Goal: Communication & Community: Answer question/provide support

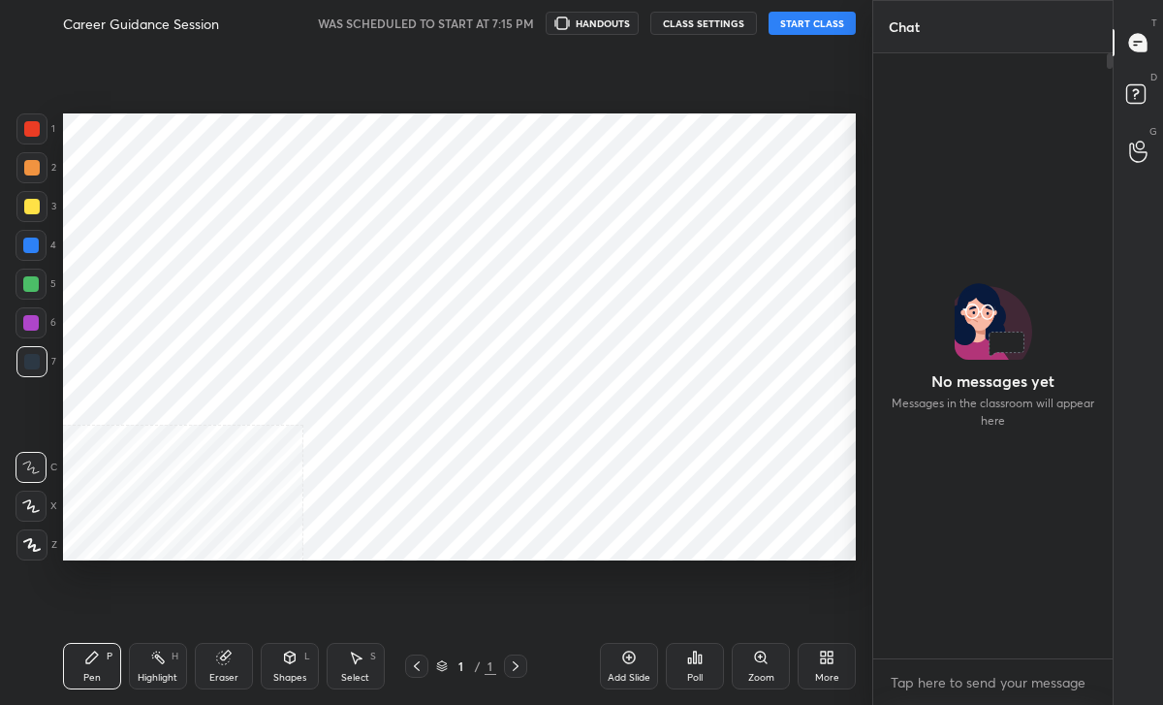
scroll to position [581, 795]
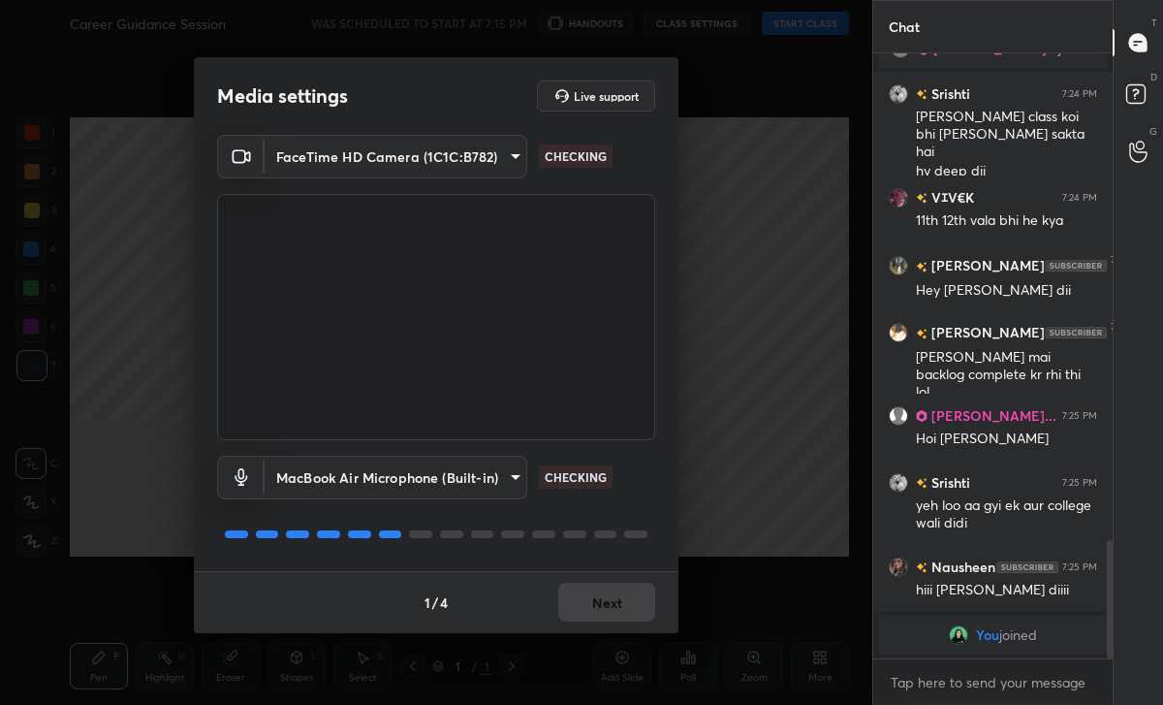
click at [603, 595] on div "1 / 4 Next" at bounding box center [436, 602] width 485 height 62
click at [603, 595] on button "Next" at bounding box center [606, 602] width 97 height 39
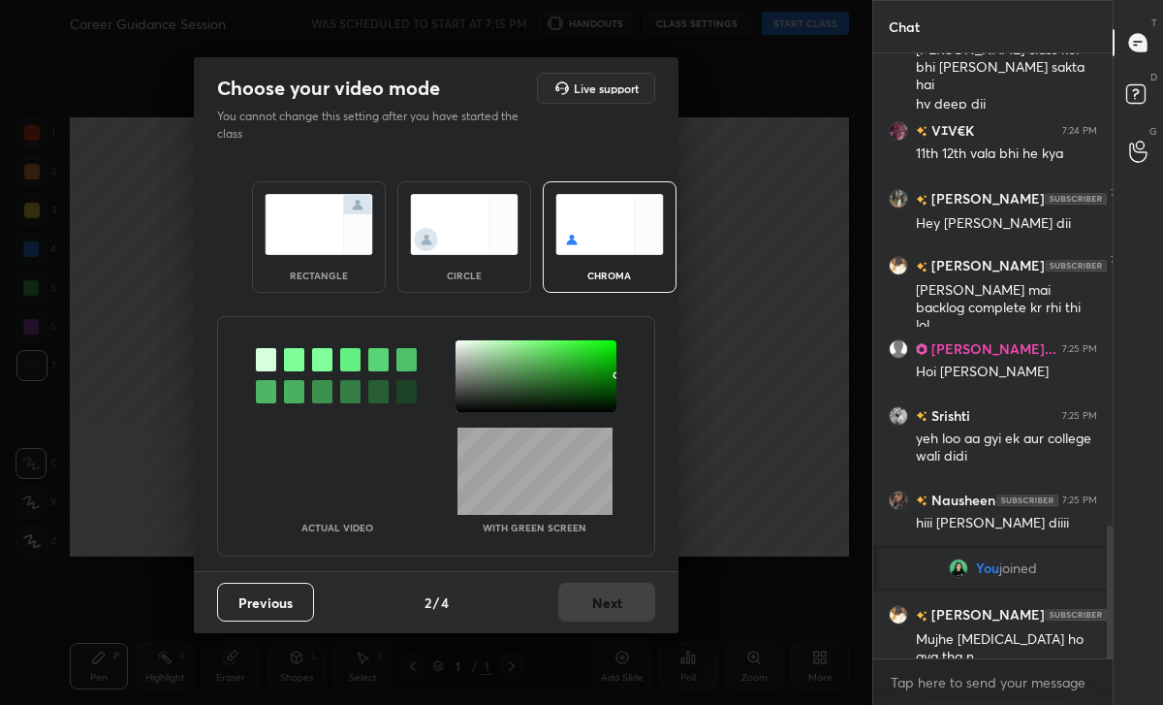
scroll to position [2143, 0]
click at [648, 606] on div "Previous 2 / 4 Next" at bounding box center [436, 602] width 485 height 62
click at [472, 234] on img at bounding box center [464, 224] width 109 height 61
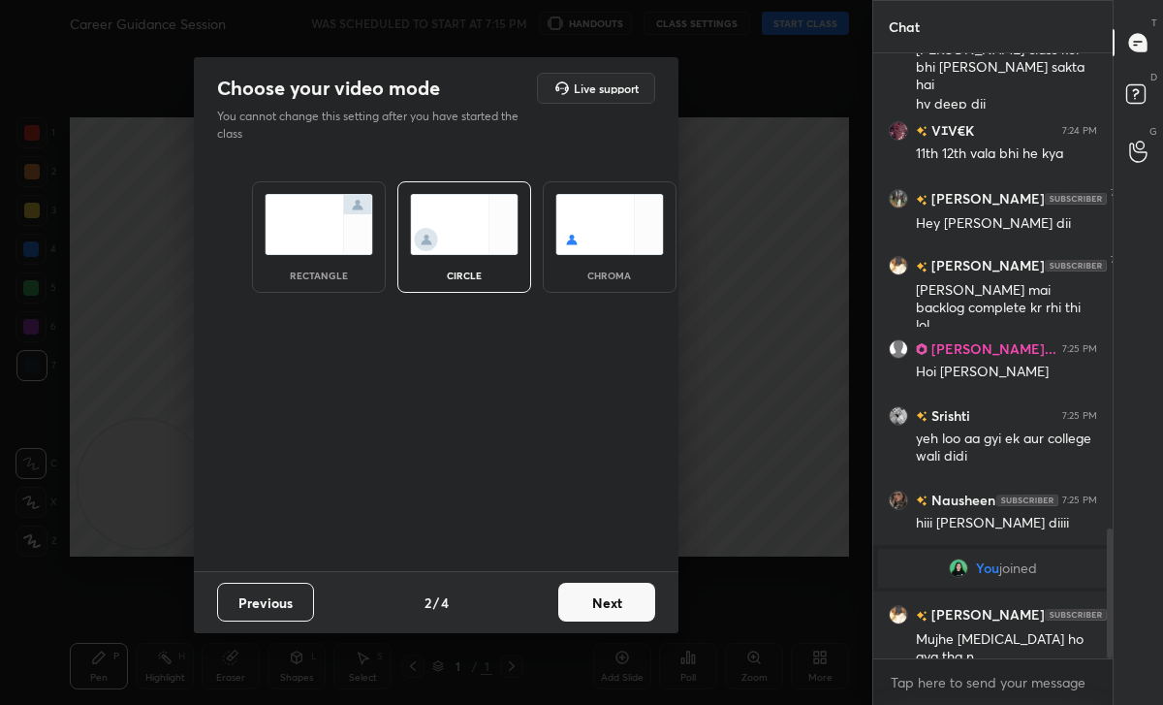
scroll to position [2210, 0]
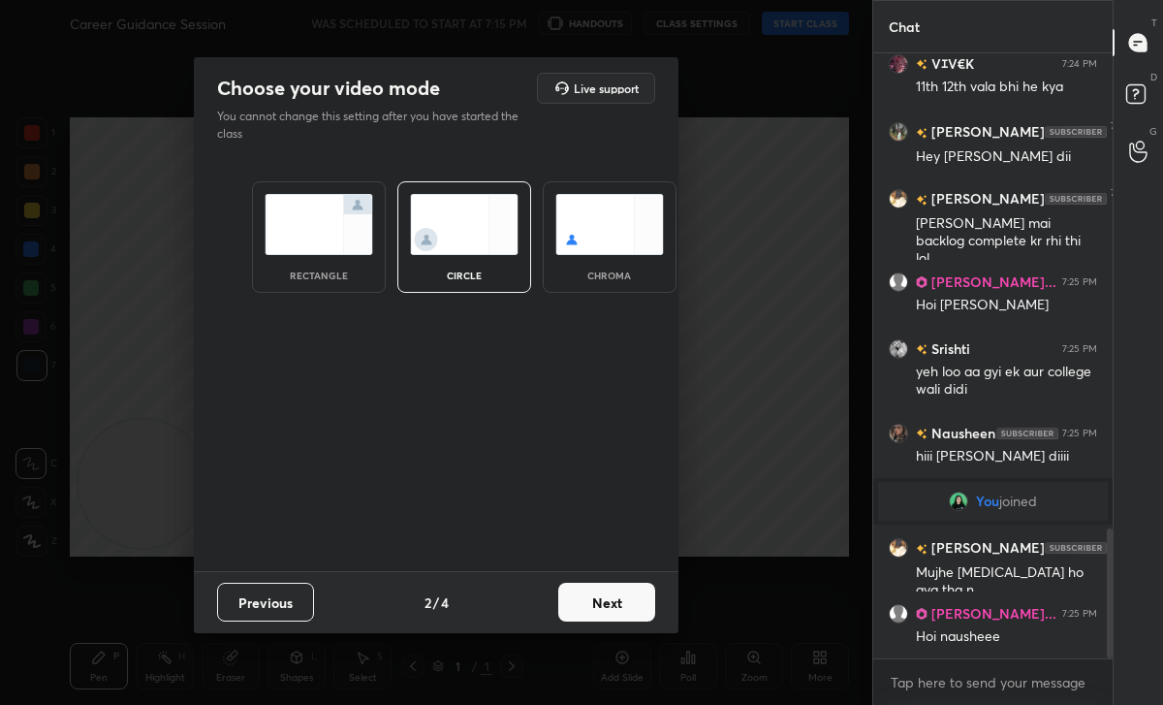
click at [388, 694] on div "Choose your video mode Live support You cannot change this setting after you ha…" at bounding box center [436, 352] width 872 height 705
click at [396, 692] on div "Choose your video mode Live support You cannot change this setting after you ha…" at bounding box center [436, 352] width 872 height 705
click at [578, 619] on button "Next" at bounding box center [606, 602] width 97 height 39
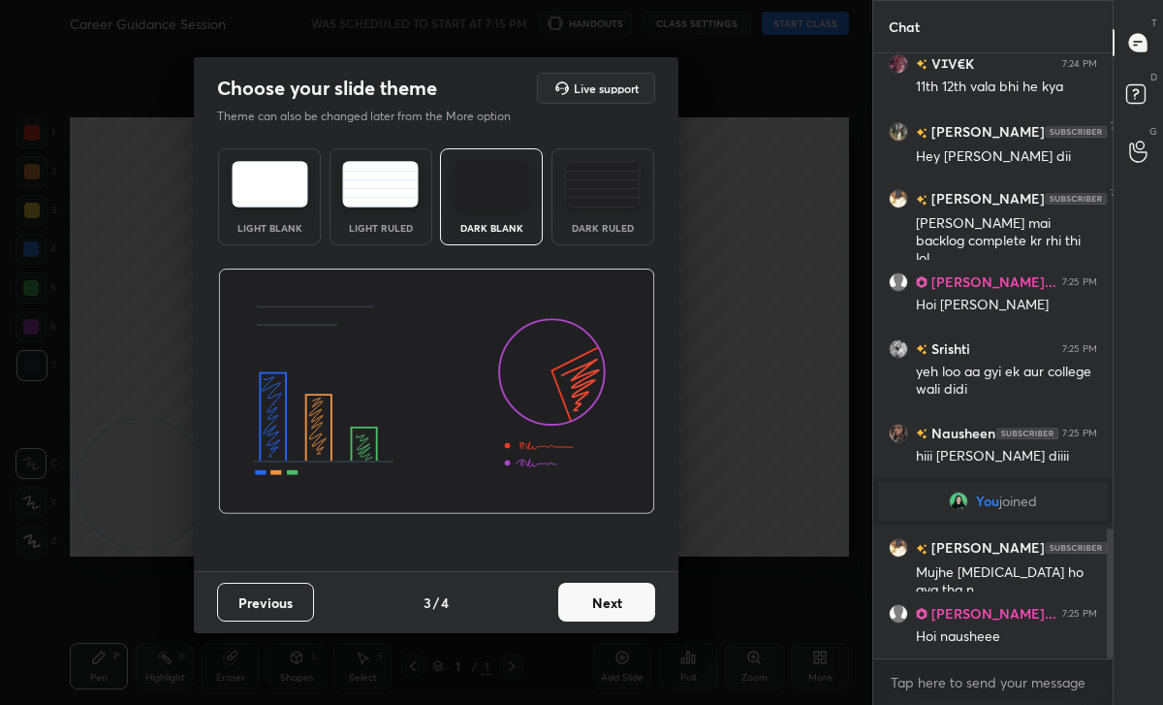
click at [621, 609] on button "Next" at bounding box center [606, 602] width 97 height 39
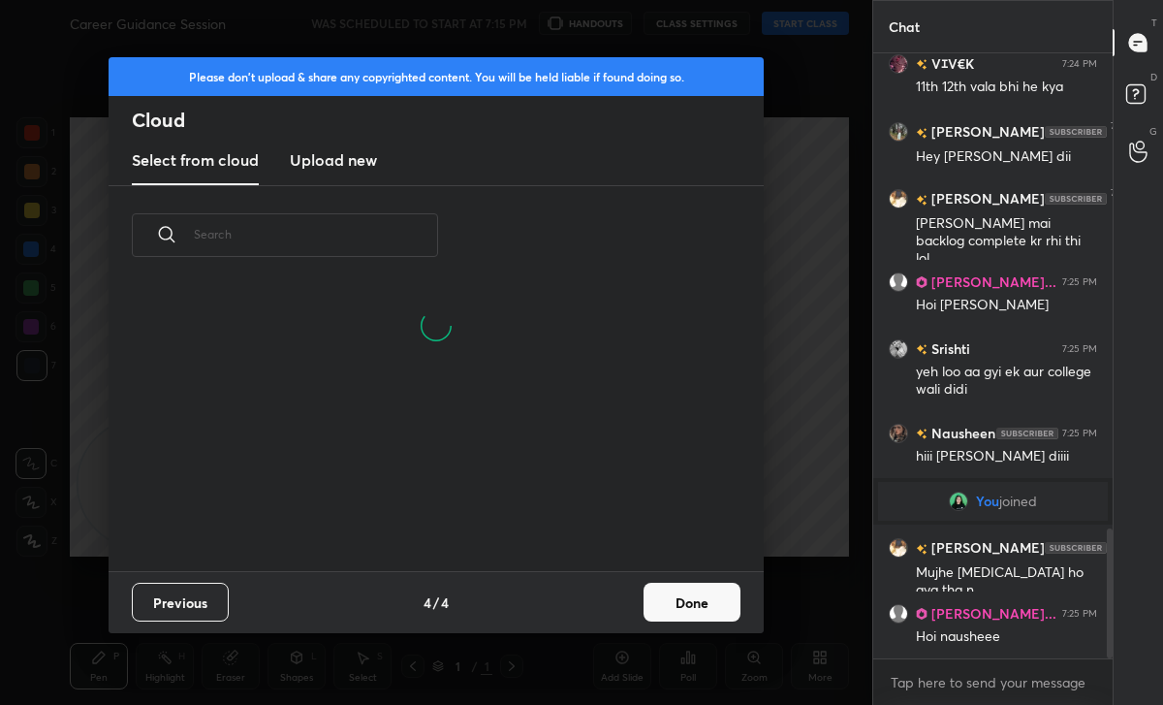
scroll to position [193, 622]
click at [695, 597] on button "Done" at bounding box center [692, 602] width 97 height 39
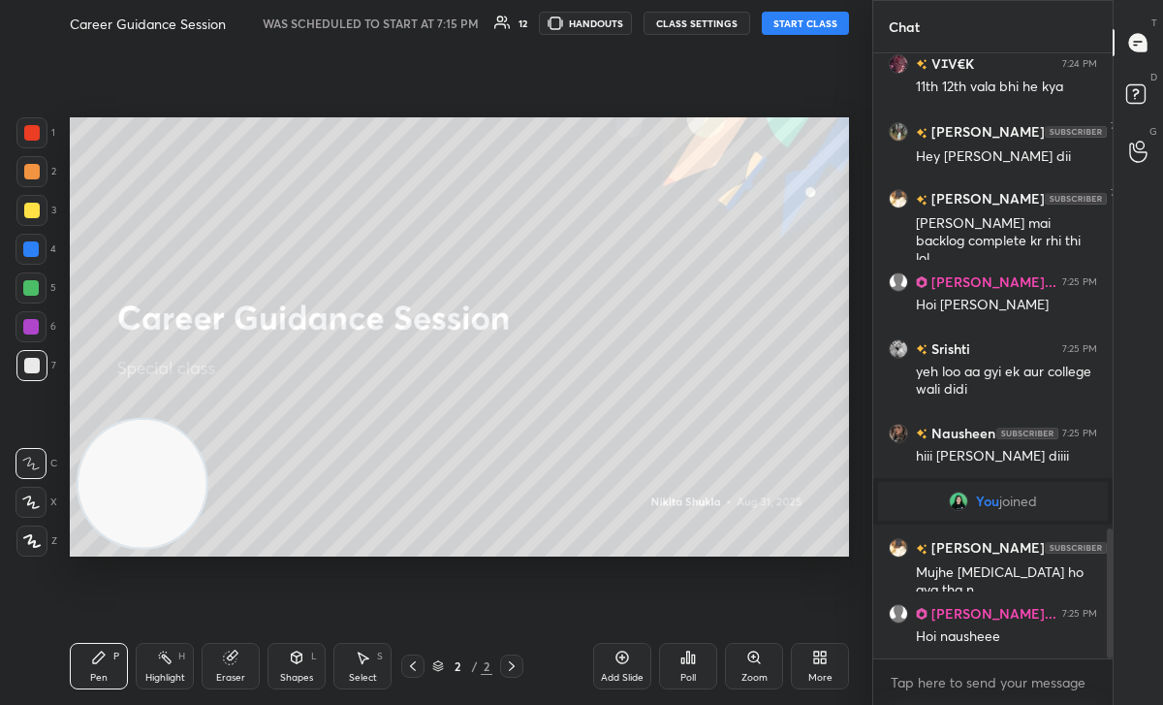
click at [810, 22] on button "START CLASS" at bounding box center [805, 23] width 87 height 23
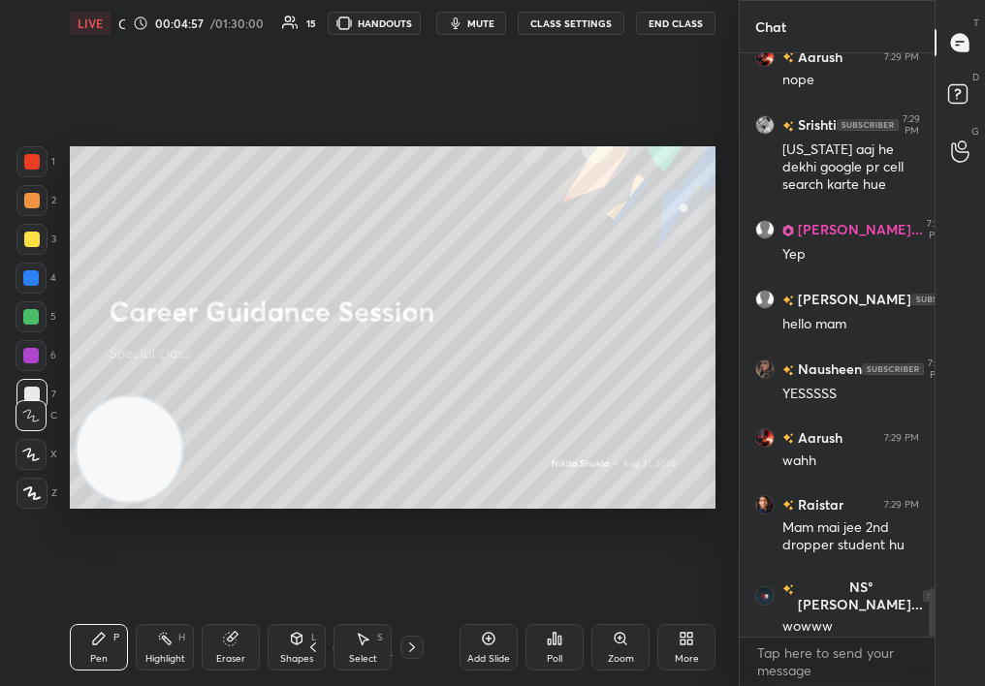
scroll to position [6589, 0]
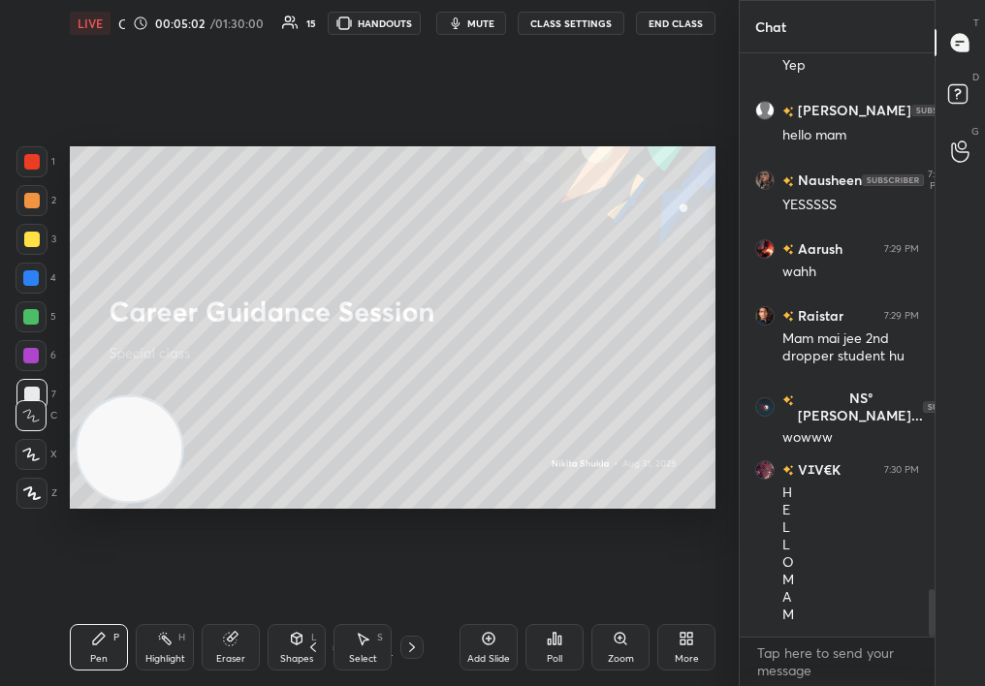
click at [505, 661] on div "Add Slide" at bounding box center [488, 659] width 43 height 10
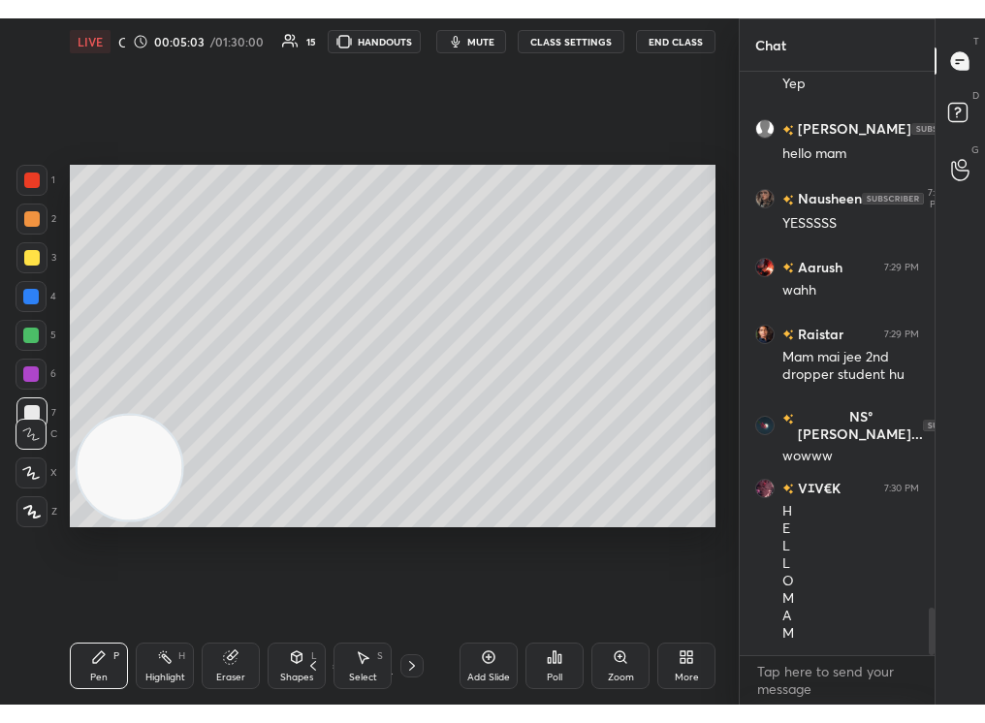
scroll to position [6659, 0]
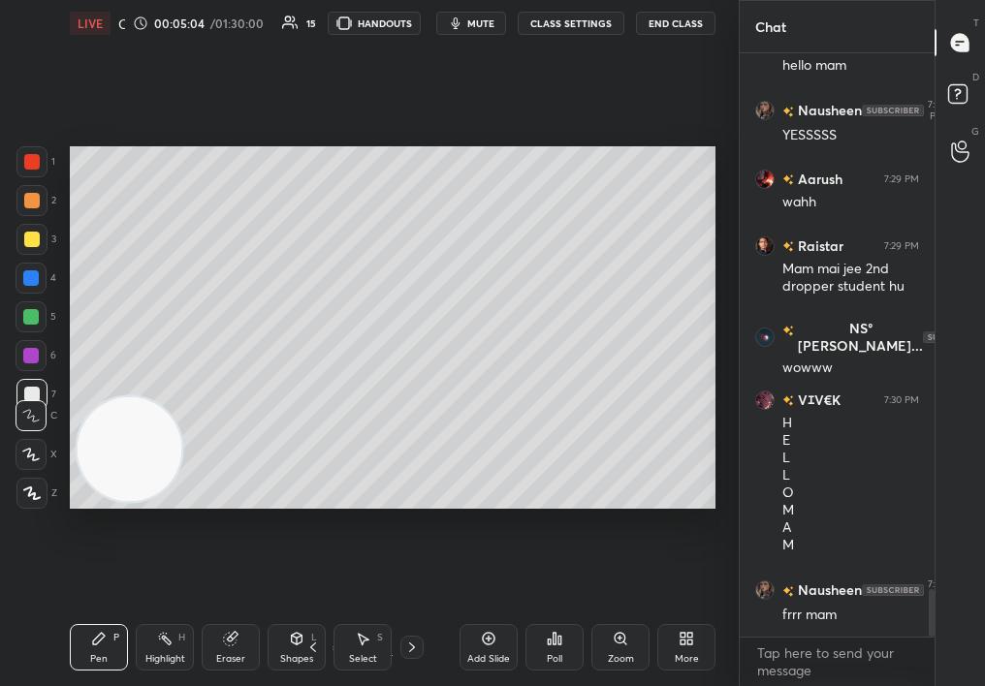
click at [697, 668] on div "More" at bounding box center [686, 647] width 58 height 47
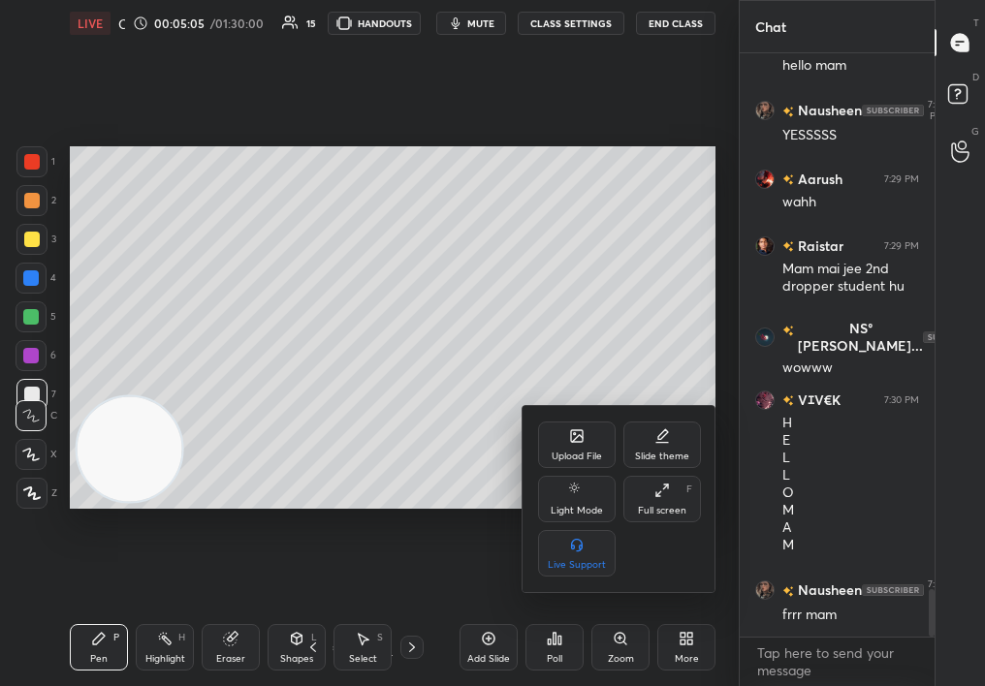
click at [677, 506] on div "Full screen" at bounding box center [662, 511] width 48 height 10
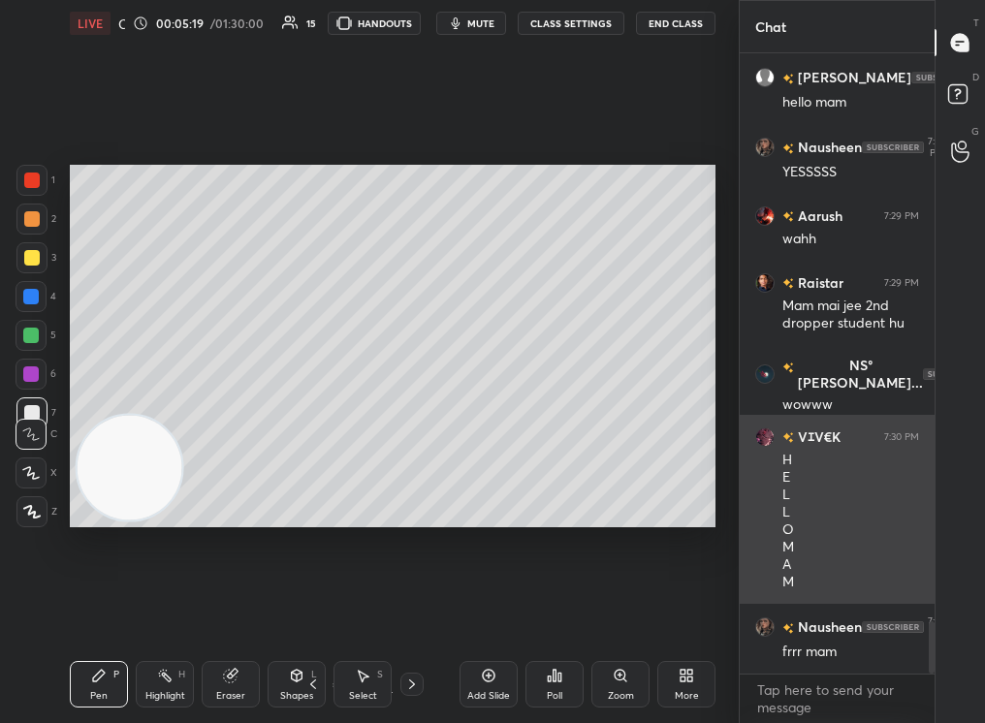
scroll to position [6692, 0]
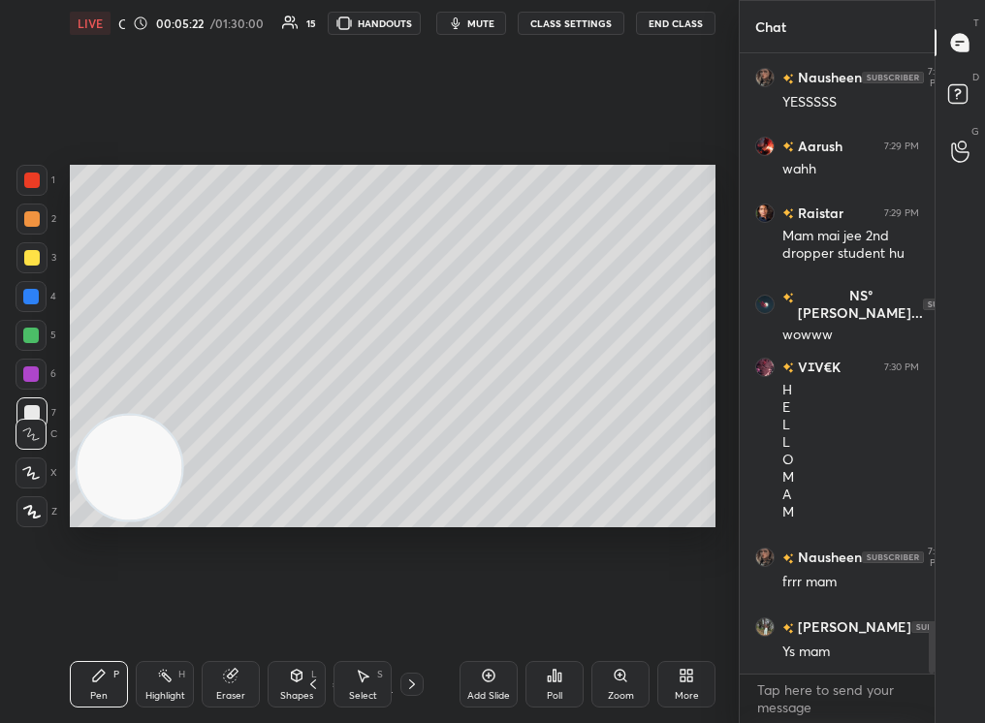
click at [621, 687] on div "Zoom" at bounding box center [620, 684] width 58 height 47
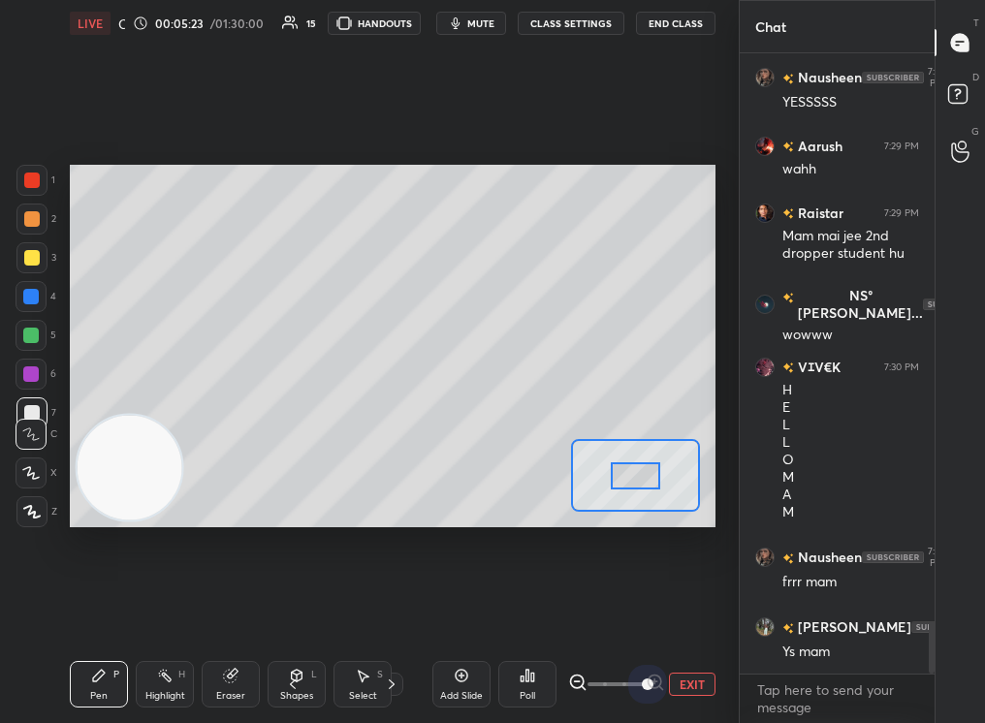
click at [702, 680] on div "EXIT" at bounding box center [641, 684] width 147 height 23
drag, startPoint x: 625, startPoint y: 474, endPoint x: 619, endPoint y: 442, distance: 32.7
click at [620, 461] on div at bounding box center [631, 474] width 50 height 27
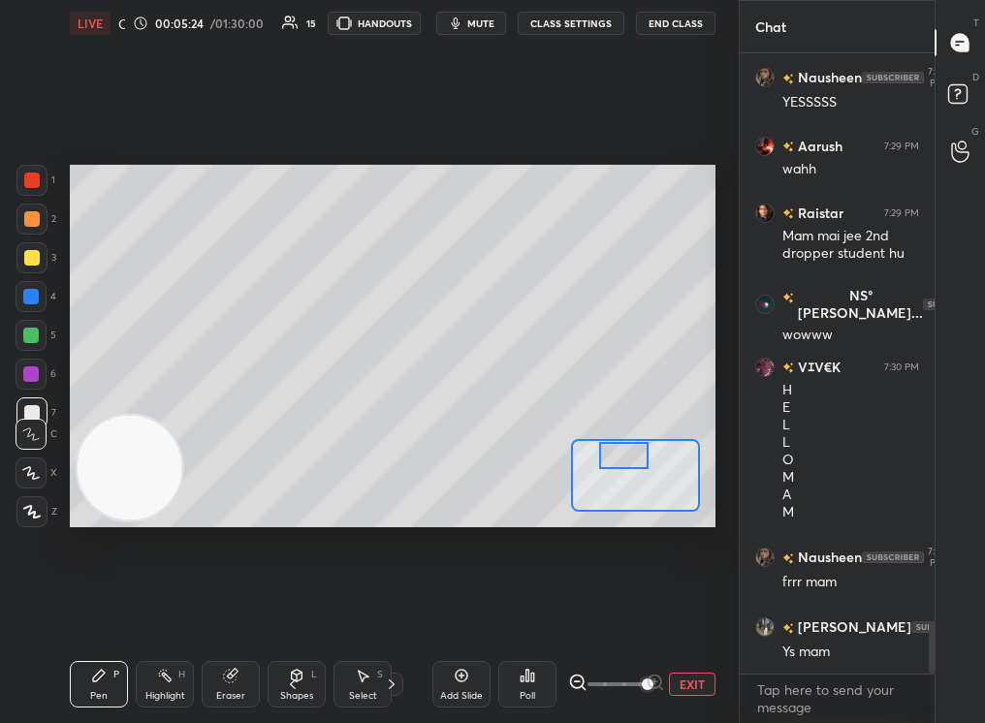
click at [531, 694] on div "Poll" at bounding box center [528, 696] width 16 height 10
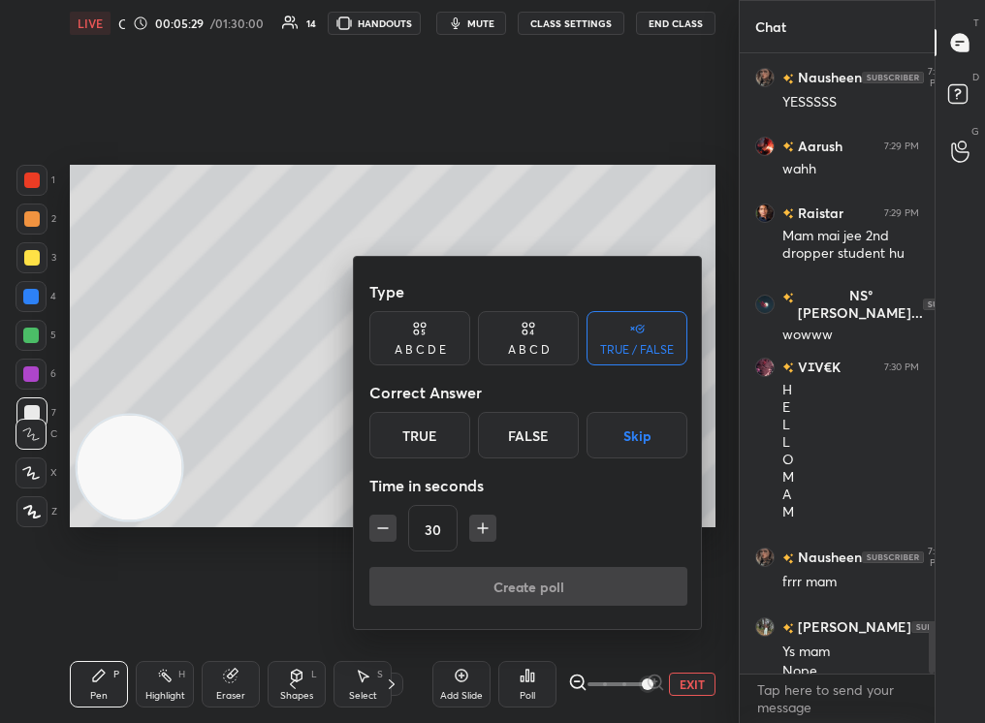
scroll to position [6711, 0]
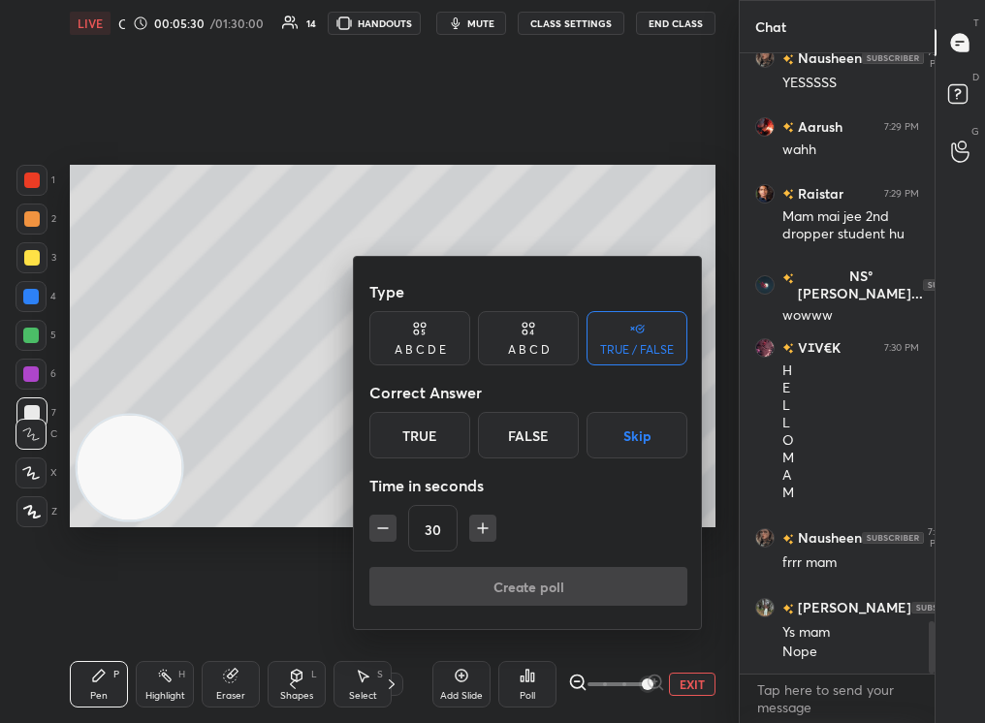
click at [85, 693] on div at bounding box center [492, 361] width 985 height 723
click at [87, 693] on div "Type A B C D E A B C D TRUE / FALSE Correct Answer True False Skip Time in seco…" at bounding box center [492, 361] width 985 height 723
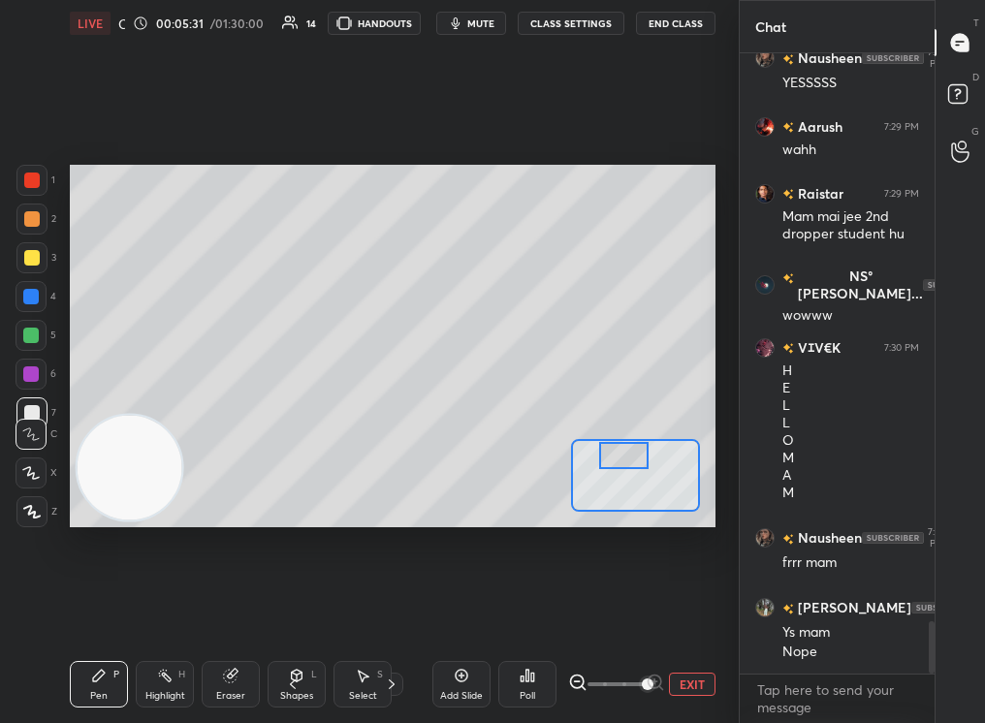
click at [89, 695] on div "Type A B C D E A B C D TRUE / FALSE Correct Answer True False Skip Time in seco…" at bounding box center [492, 361] width 985 height 723
click at [27, 519] on div at bounding box center [31, 511] width 31 height 31
click at [34, 508] on icon at bounding box center [31, 512] width 17 height 14
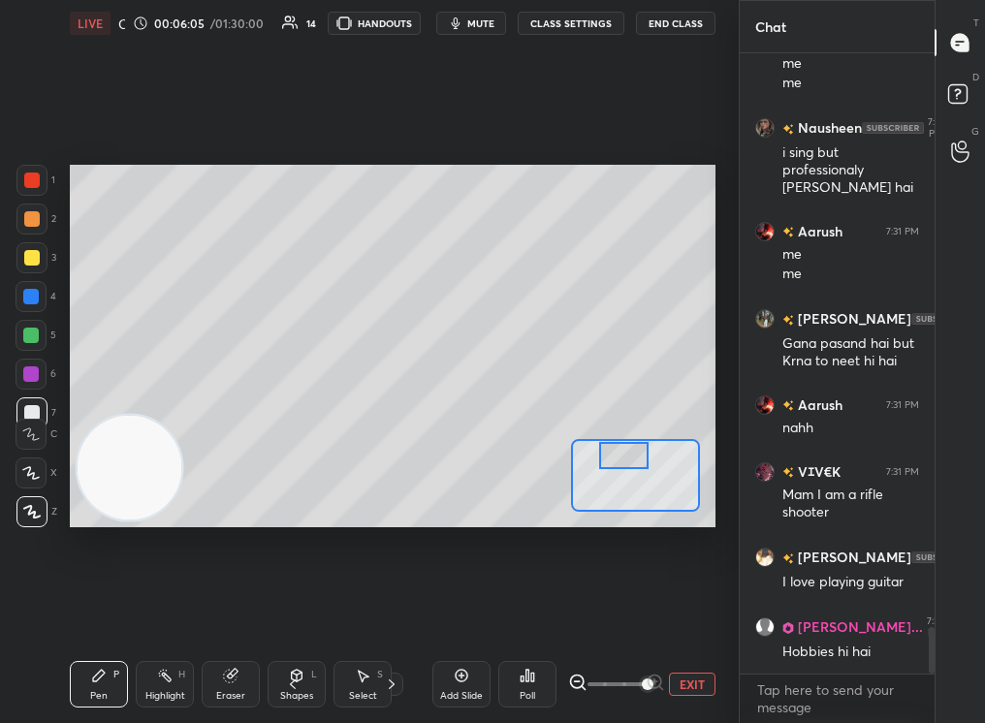
scroll to position [7684, 0]
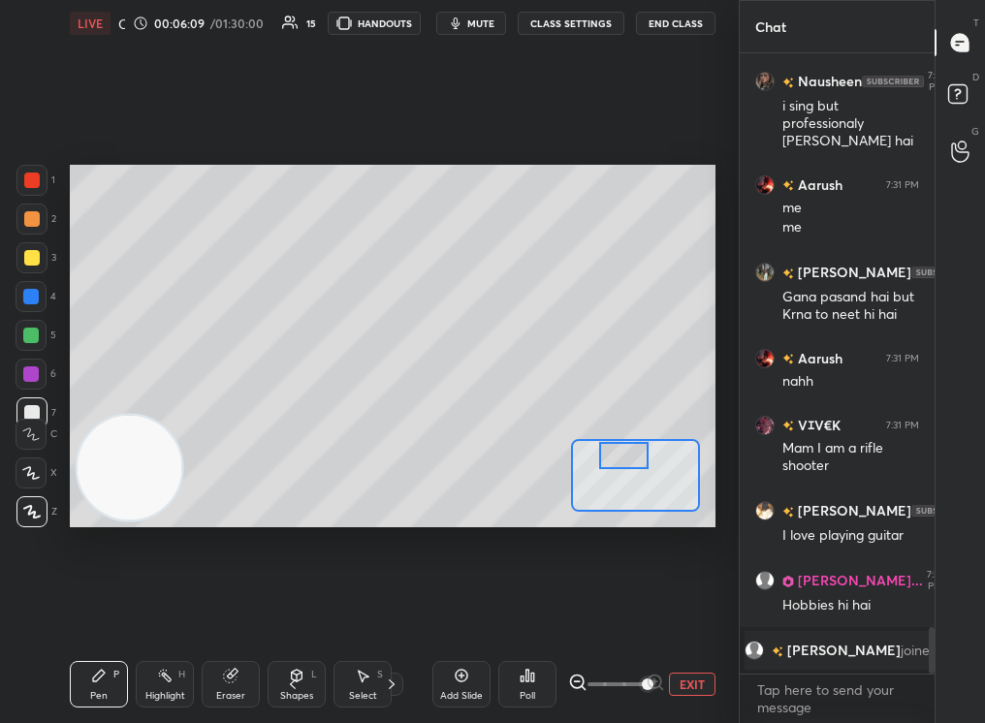
drag, startPoint x: 931, startPoint y: 638, endPoint x: 945, endPoint y: 701, distance: 64.7
click at [945, 700] on div "Chat NS°[PERSON_NAME]... 7:31 PM not really [PERSON_NAME] 7:31 PM me me Naushee…" at bounding box center [862, 361] width 246 height 723
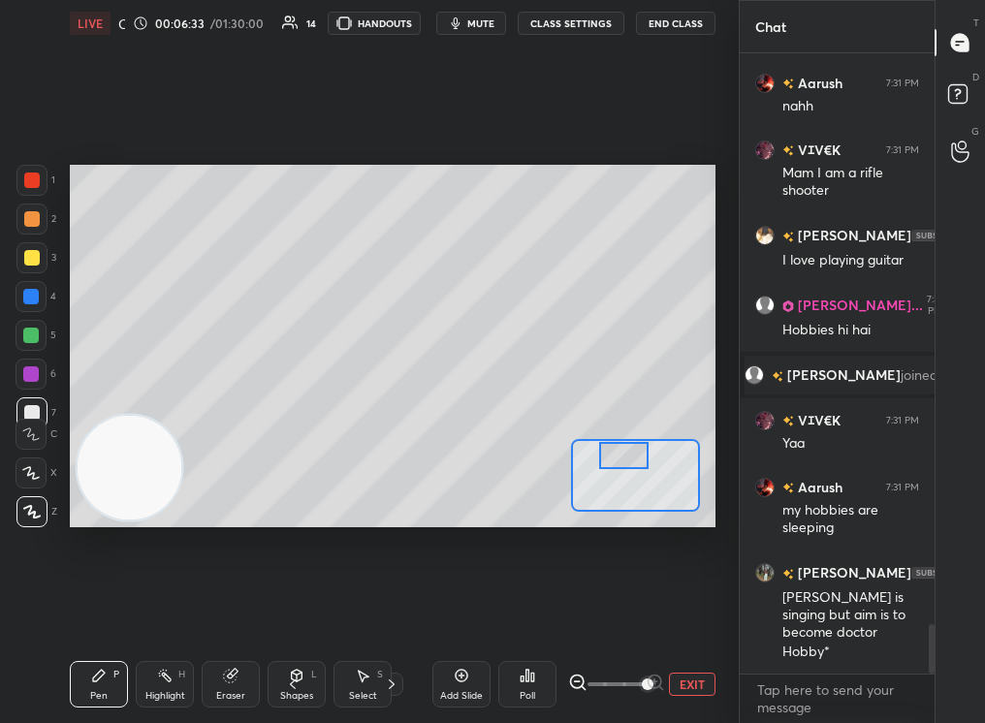
scroll to position [7212, 0]
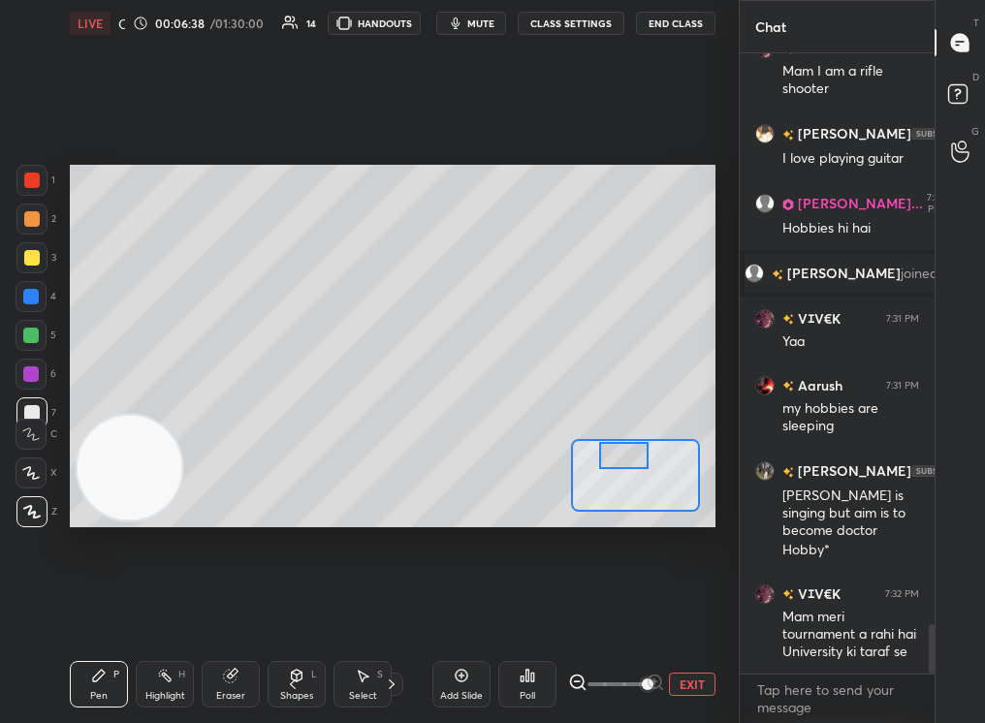
click at [108, 679] on div "Pen P" at bounding box center [99, 684] width 58 height 47
click at [117, 681] on div "Pen P" at bounding box center [99, 684] width 58 height 47
click at [29, 476] on icon at bounding box center [30, 473] width 17 height 14
click at [28, 476] on icon at bounding box center [30, 473] width 17 height 14
click at [29, 473] on icon at bounding box center [31, 473] width 16 height 12
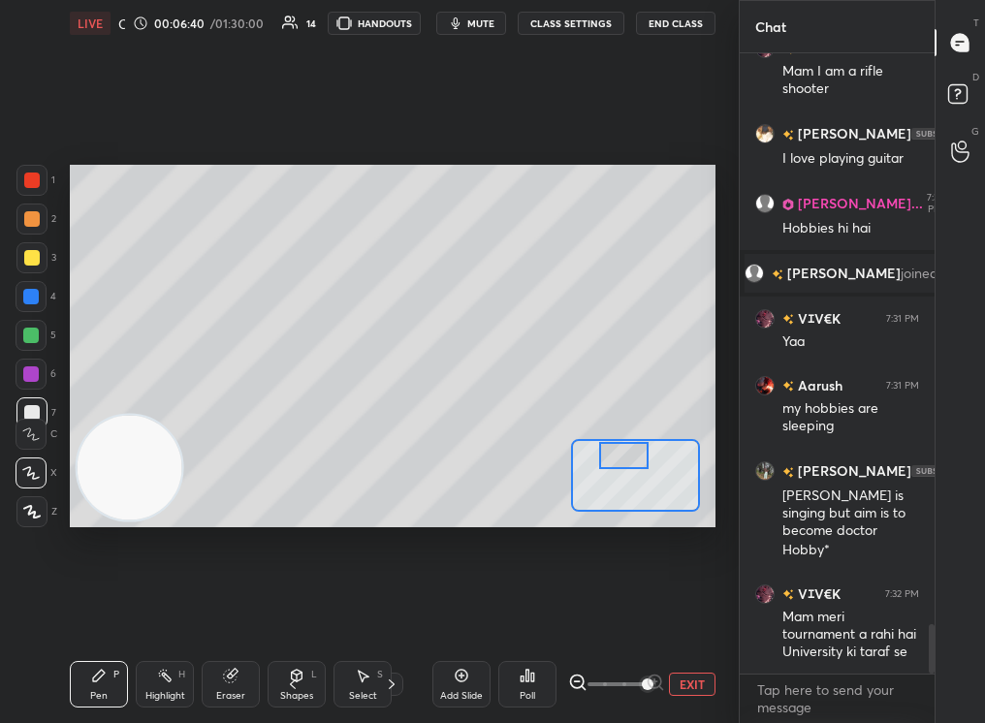
click at [694, 682] on button "EXIT" at bounding box center [692, 684] width 47 height 23
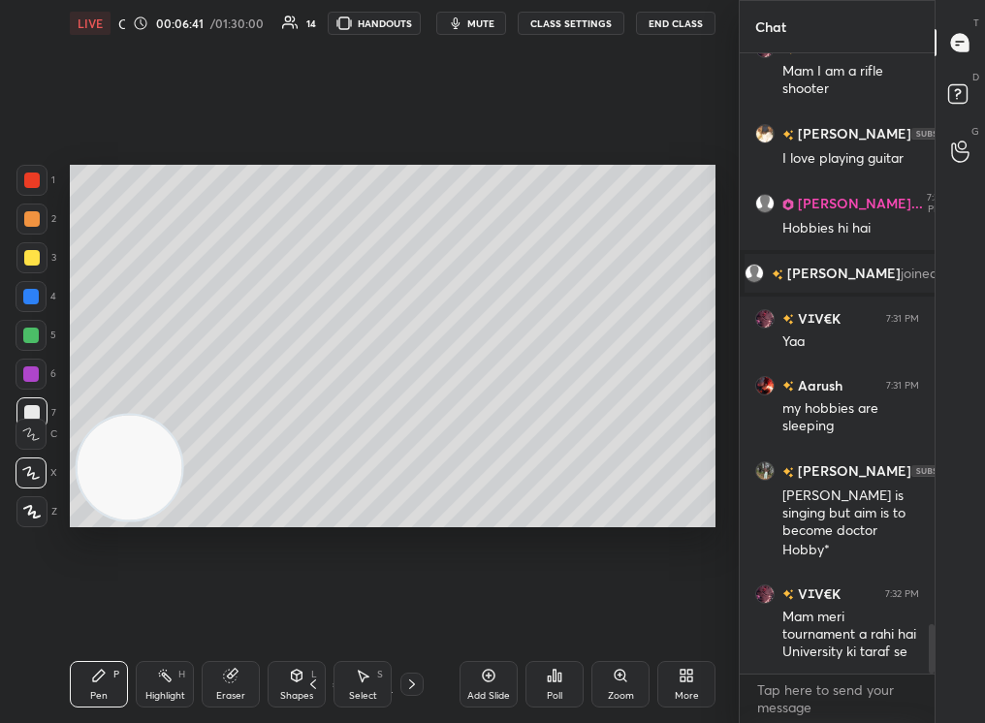
click at [368, 683] on div "Select S" at bounding box center [362, 684] width 58 height 47
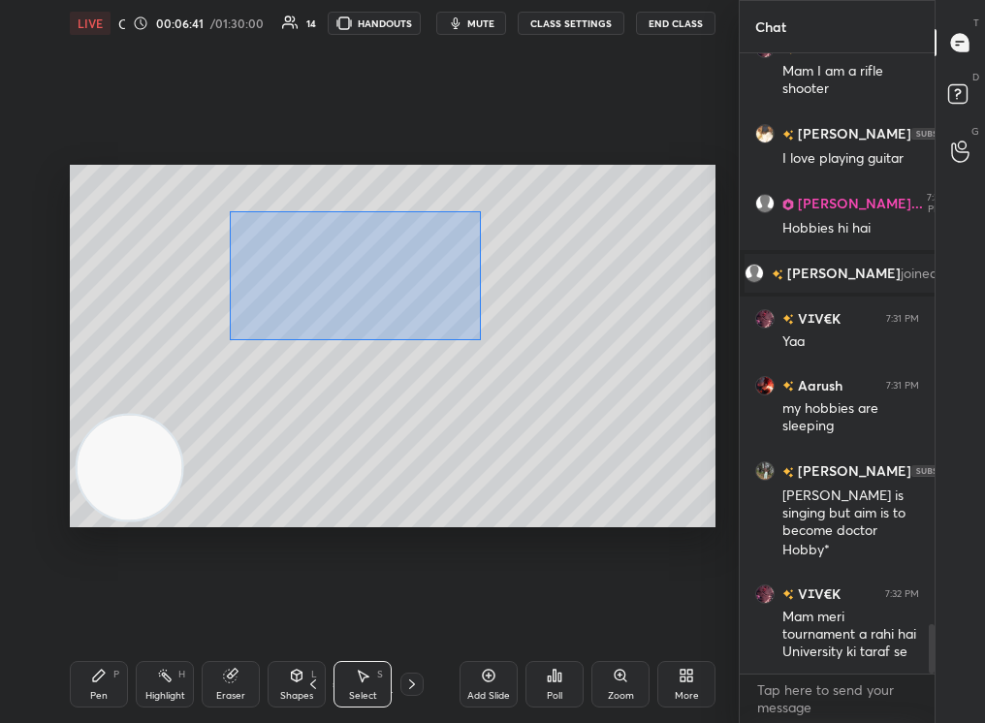
drag, startPoint x: 229, startPoint y: 209, endPoint x: 563, endPoint y: 378, distance: 374.6
click at [565, 379] on div "0 ° Undo Copy Duplicate Duplicate to new slide Delete" at bounding box center [393, 347] width 646 height 364
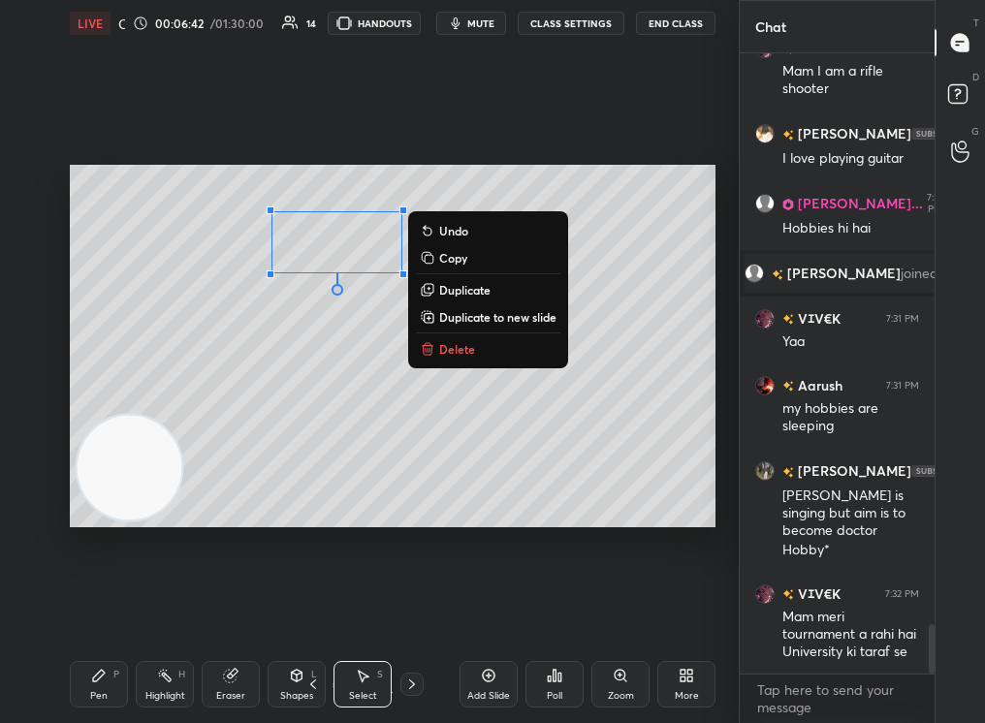
click at [451, 348] on p "Delete" at bounding box center [457, 349] width 36 height 16
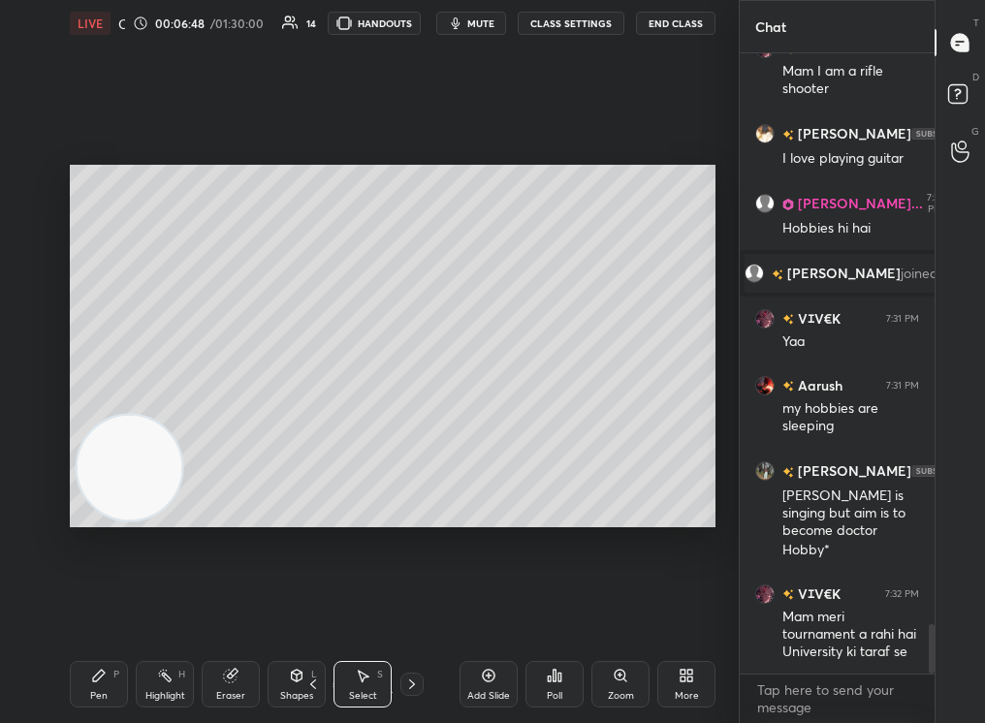
scroll to position [7299, 0]
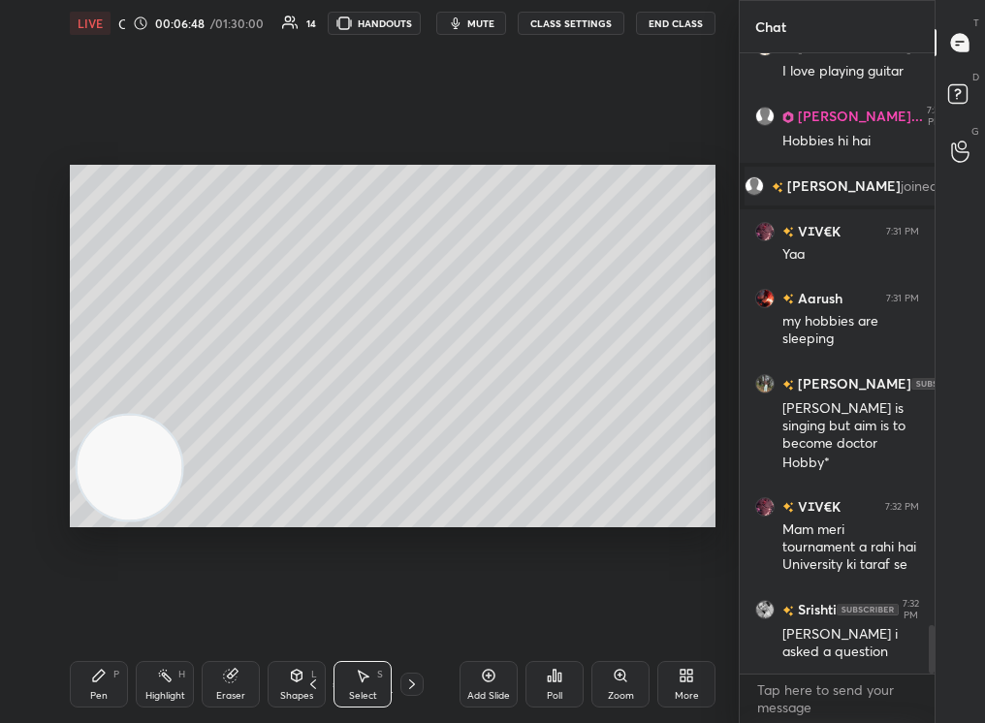
click at [549, 687] on div "Poll" at bounding box center [554, 684] width 58 height 47
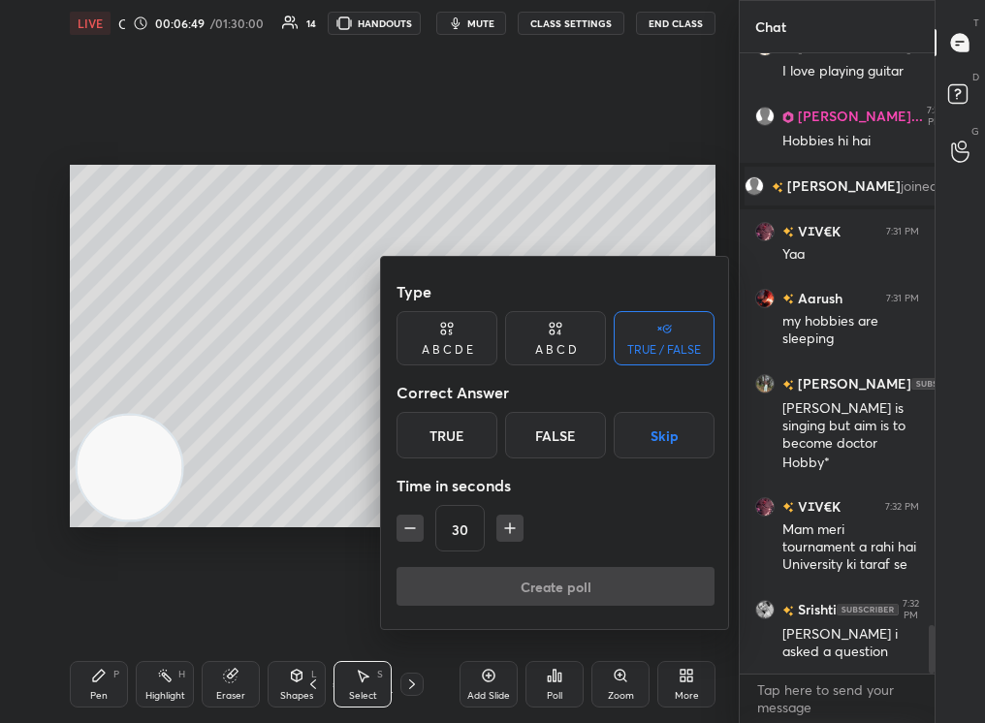
click at [92, 690] on div at bounding box center [492, 361] width 985 height 723
click at [103, 684] on div "Type A B C D E A B C D TRUE / FALSE Correct Answer True False Skip Time in seco…" at bounding box center [492, 361] width 985 height 723
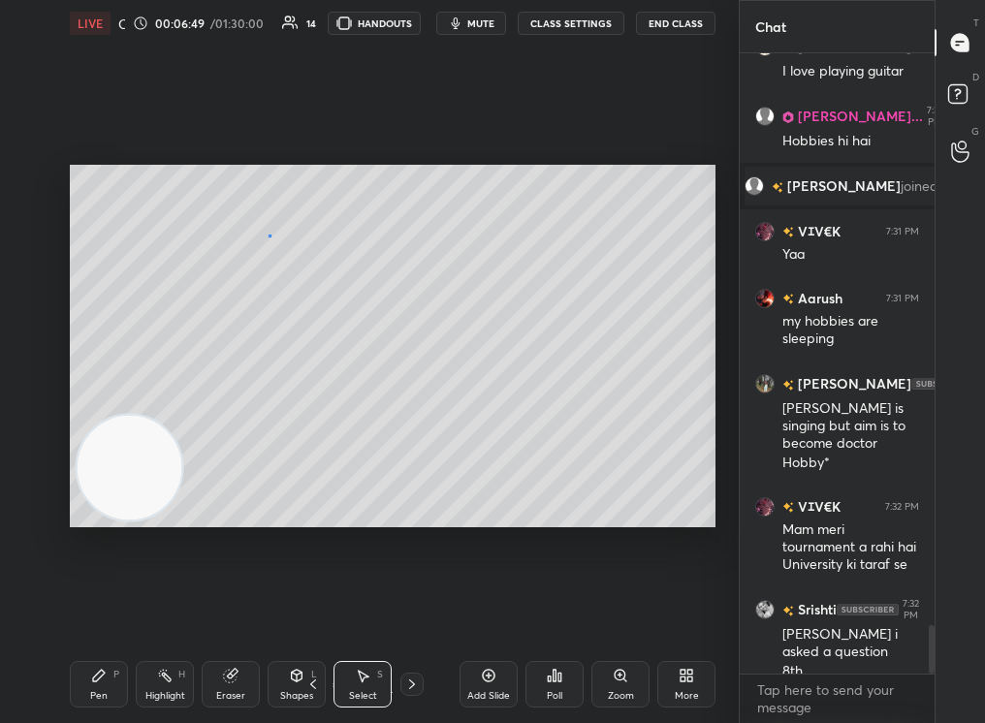
scroll to position [7318, 0]
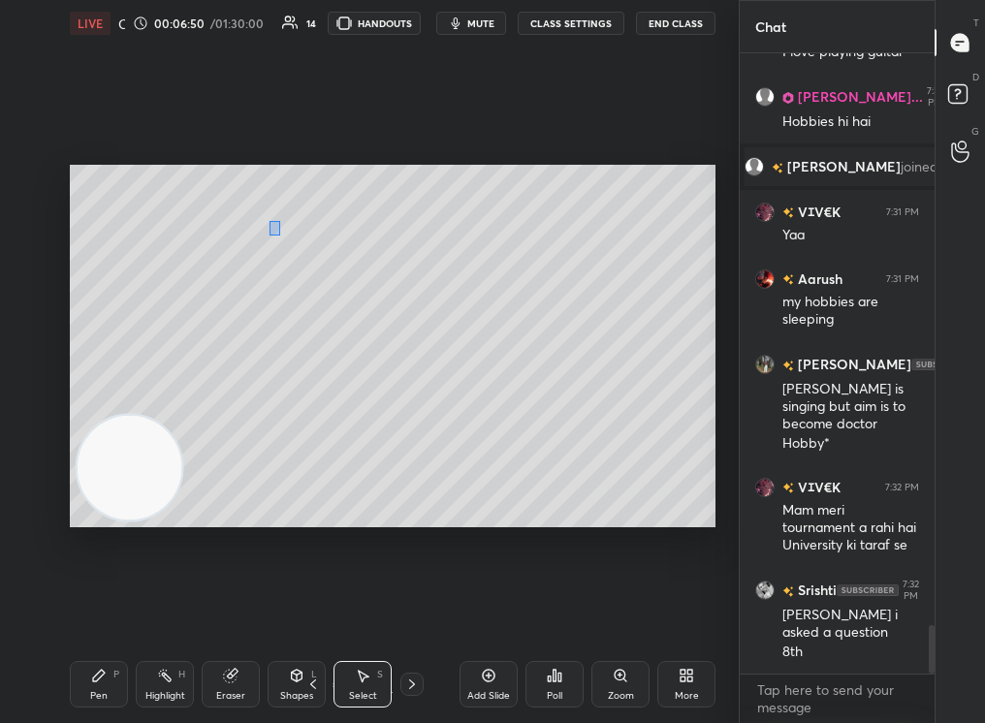
drag, startPoint x: 269, startPoint y: 234, endPoint x: 288, endPoint y: 276, distance: 46.9
click at [286, 273] on div "0 ° Undo Copy Duplicate Duplicate to new slide Delete" at bounding box center [393, 347] width 646 height 364
click at [267, 254] on div "0 ° Undo Copy Duplicate Duplicate to new slide Delete" at bounding box center [393, 347] width 646 height 364
click at [119, 676] on div "Pen P" at bounding box center [99, 684] width 58 height 47
click at [97, 685] on div "Pen P" at bounding box center [99, 684] width 58 height 47
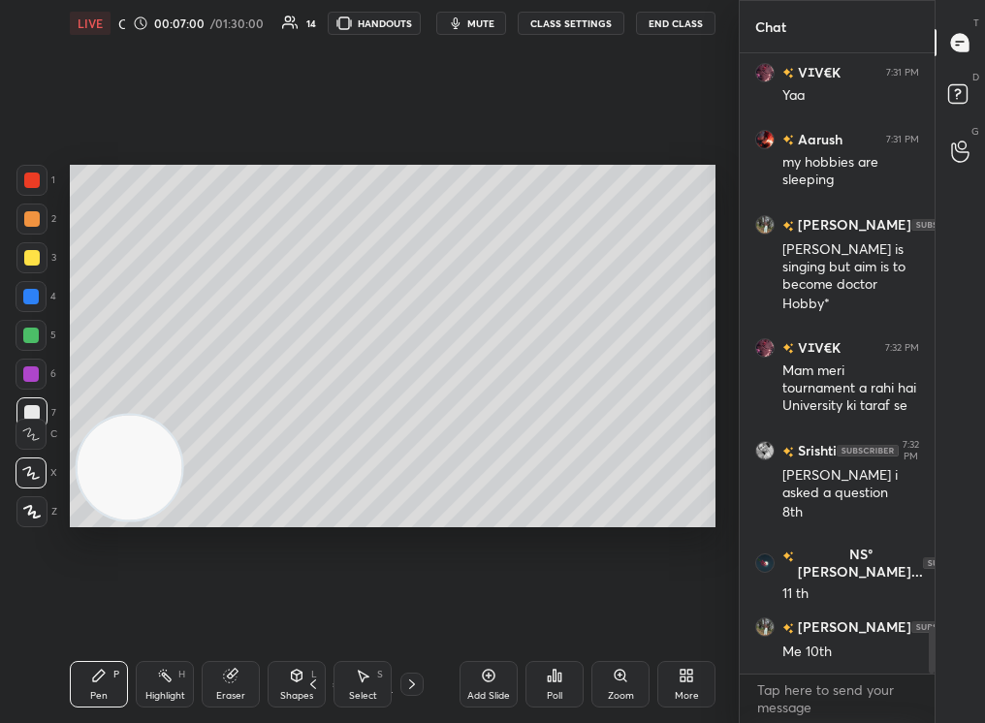
scroll to position [7528, 0]
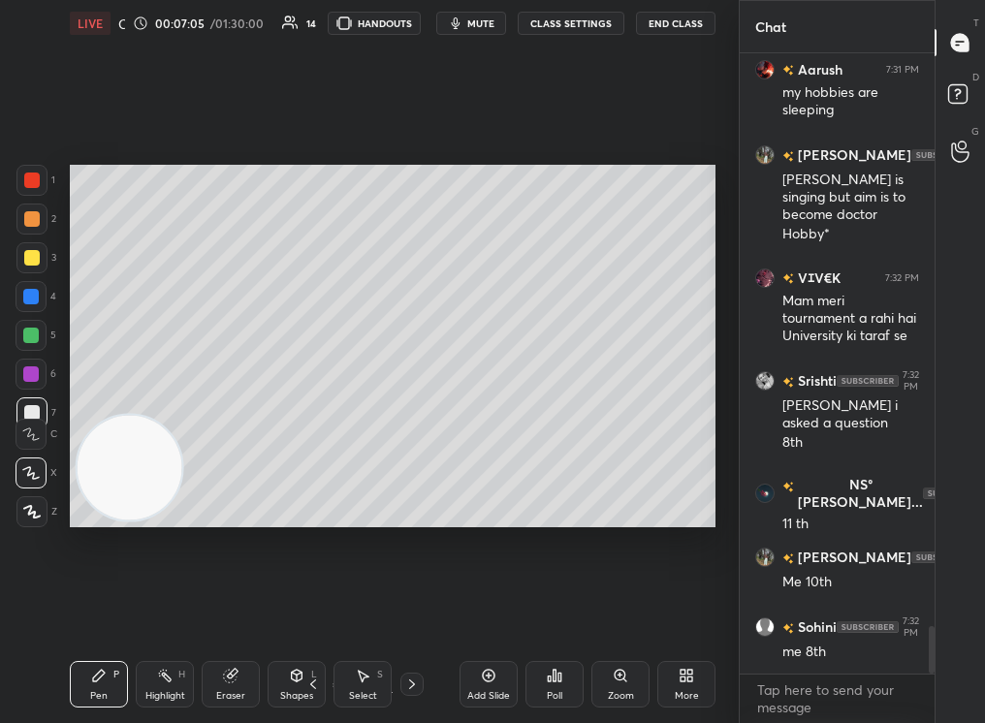
click at [720, 371] on div "Setting up your live class Poll for secs No correct answer Start poll" at bounding box center [392, 346] width 661 height 599
click at [34, 249] on div at bounding box center [31, 257] width 31 height 31
click at [35, 256] on div at bounding box center [32, 258] width 16 height 16
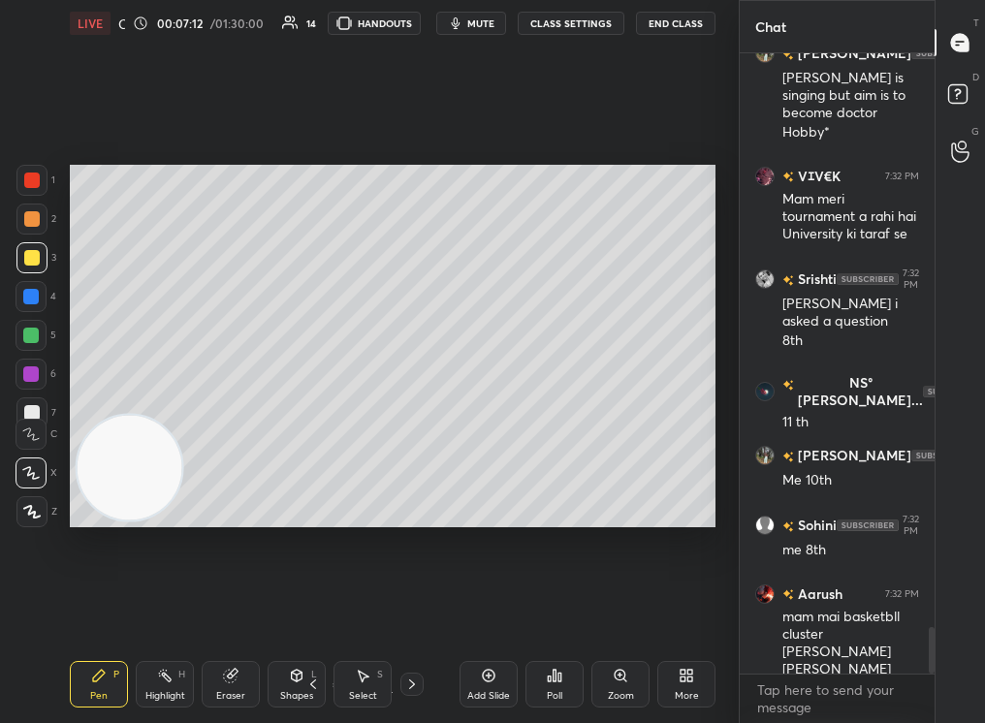
click at [730, 457] on div "1 2 3 4 5 6 7 C X Z C X Z E E Erase all H H LIVE Career Guidance Session 00:07:…" at bounding box center [369, 361] width 739 height 723
click at [566, 695] on div "Poll" at bounding box center [554, 684] width 58 height 47
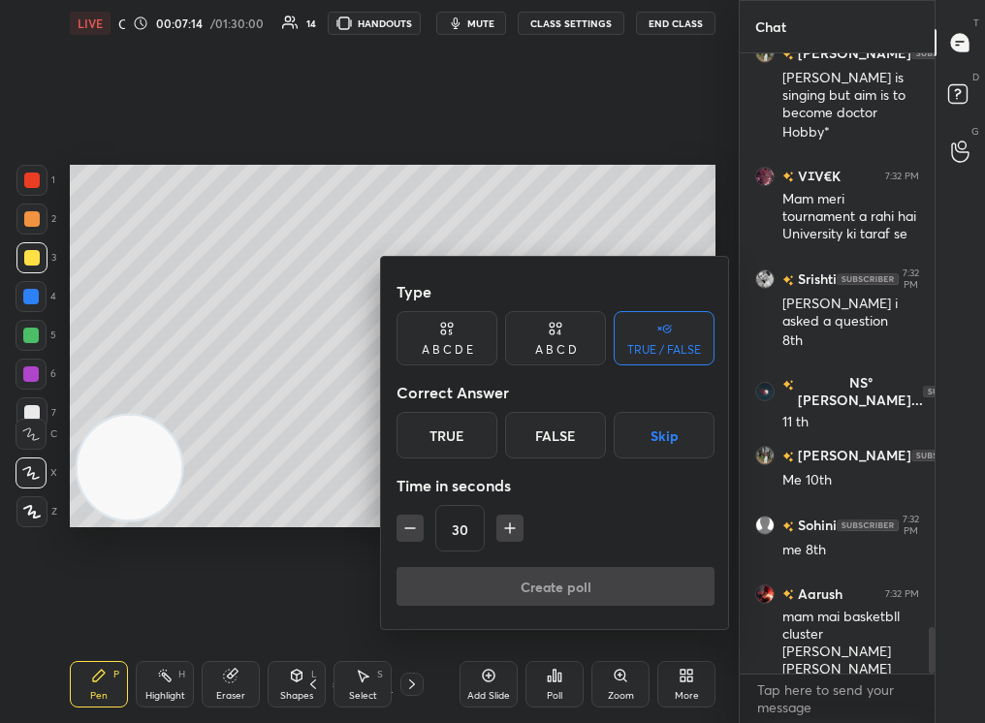
click at [554, 348] on div "A B C D" at bounding box center [556, 350] width 42 height 12
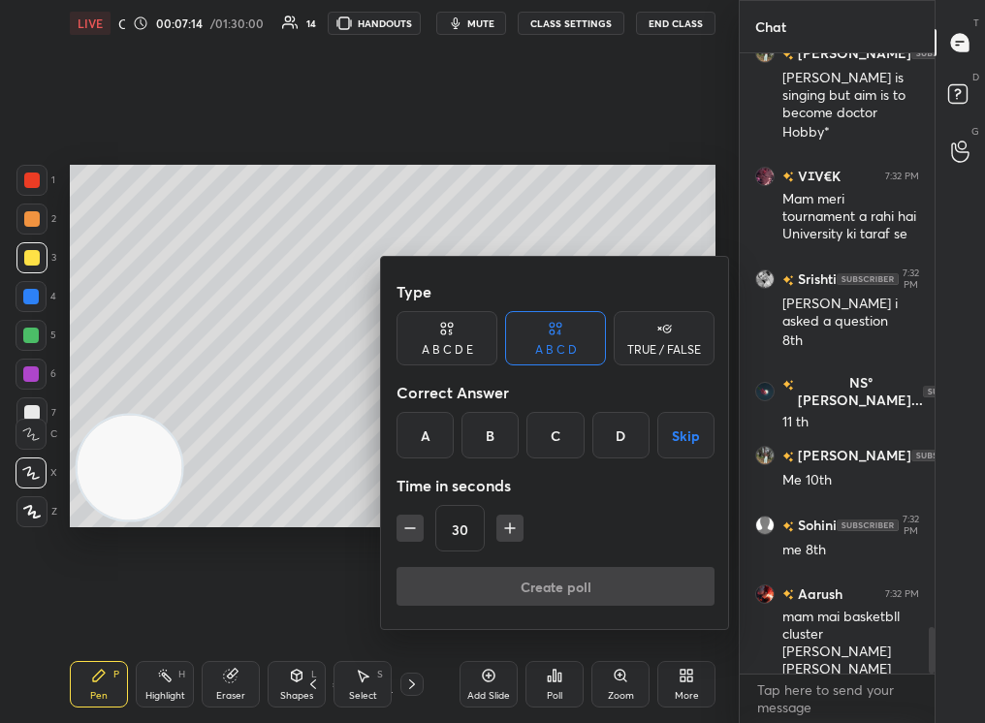
click at [613, 466] on div "Time in seconds" at bounding box center [556, 485] width 318 height 39
click at [691, 430] on button "Skip" at bounding box center [685, 435] width 57 height 47
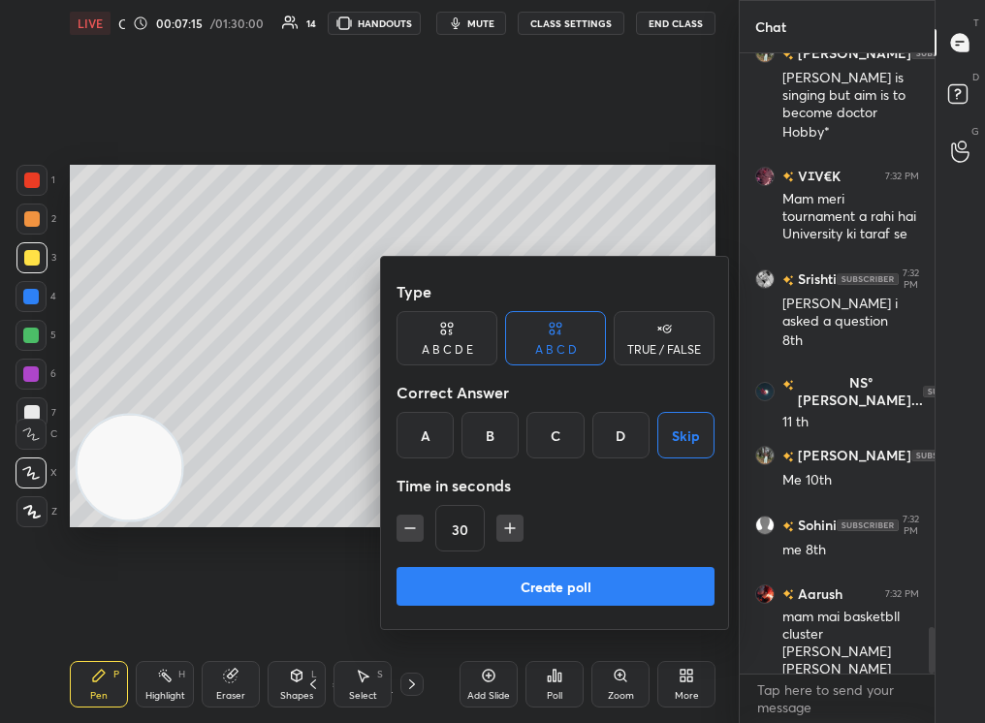
click at [633, 556] on div "Type A B C D E A B C D TRUE / FALSE Correct Answer A B C D Skip Time in seconds…" at bounding box center [556, 419] width 318 height 295
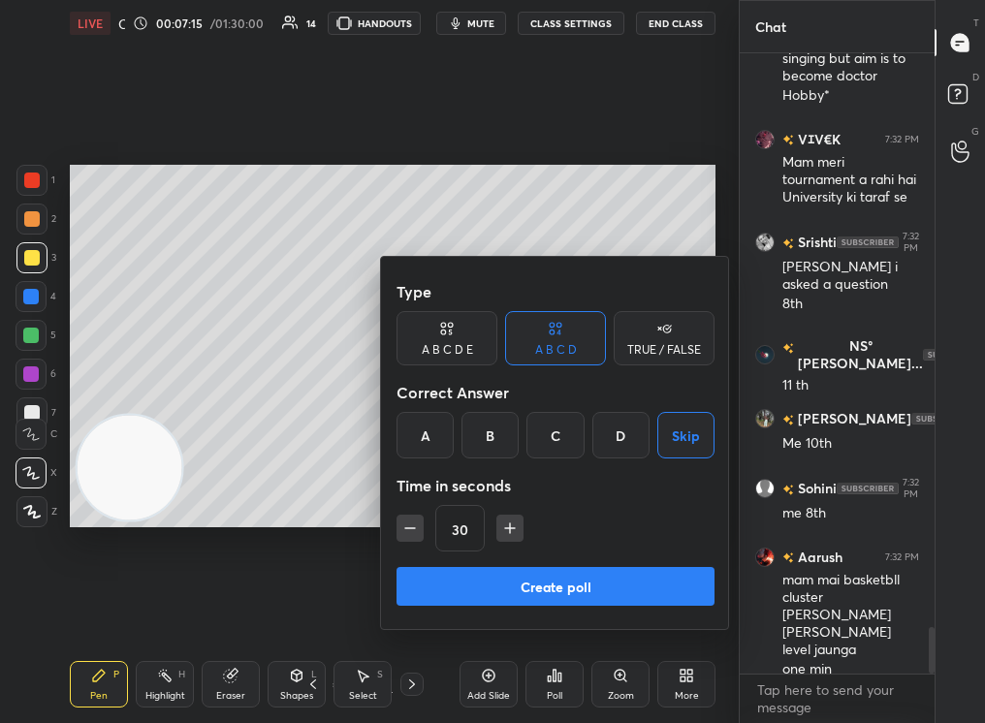
click at [634, 572] on button "Create poll" at bounding box center [556, 586] width 318 height 39
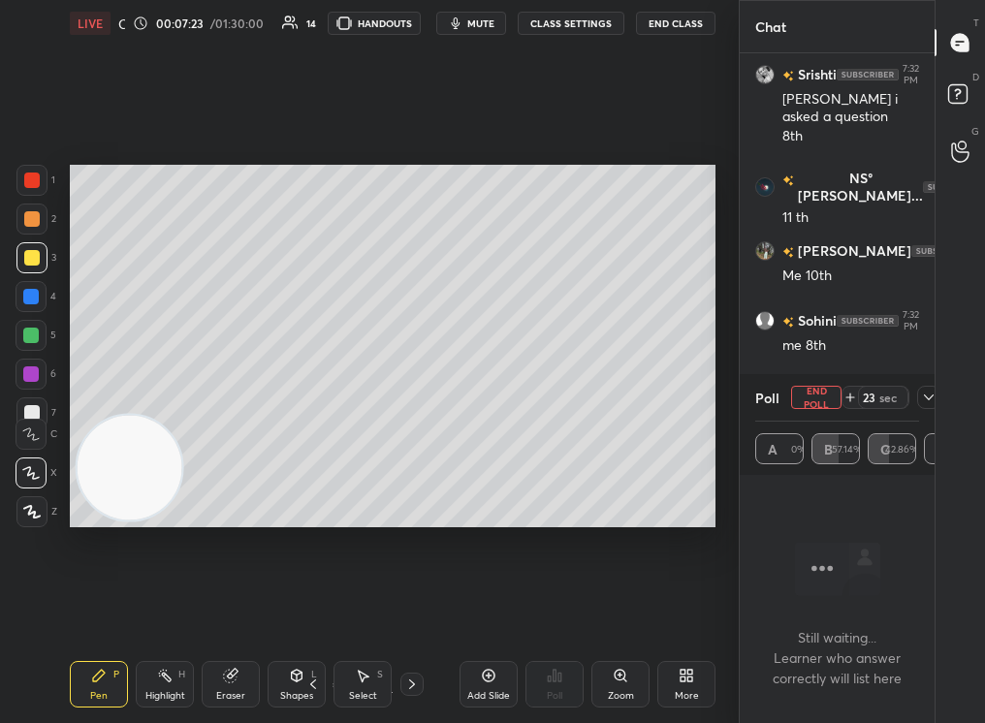
scroll to position [7904, 0]
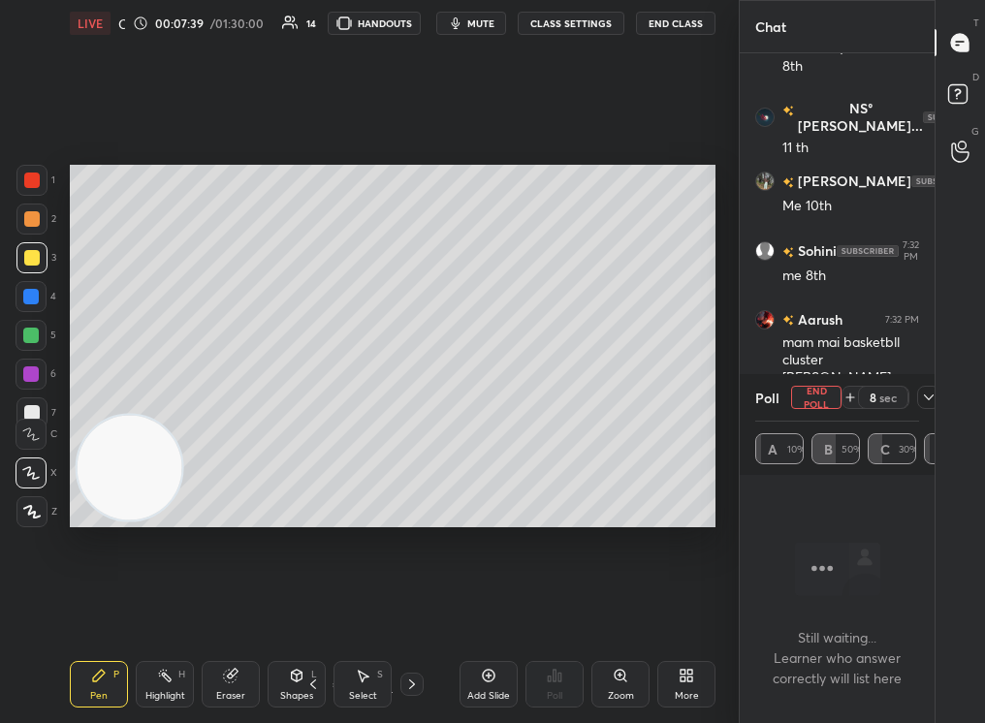
click at [929, 396] on icon at bounding box center [929, 398] width 16 height 16
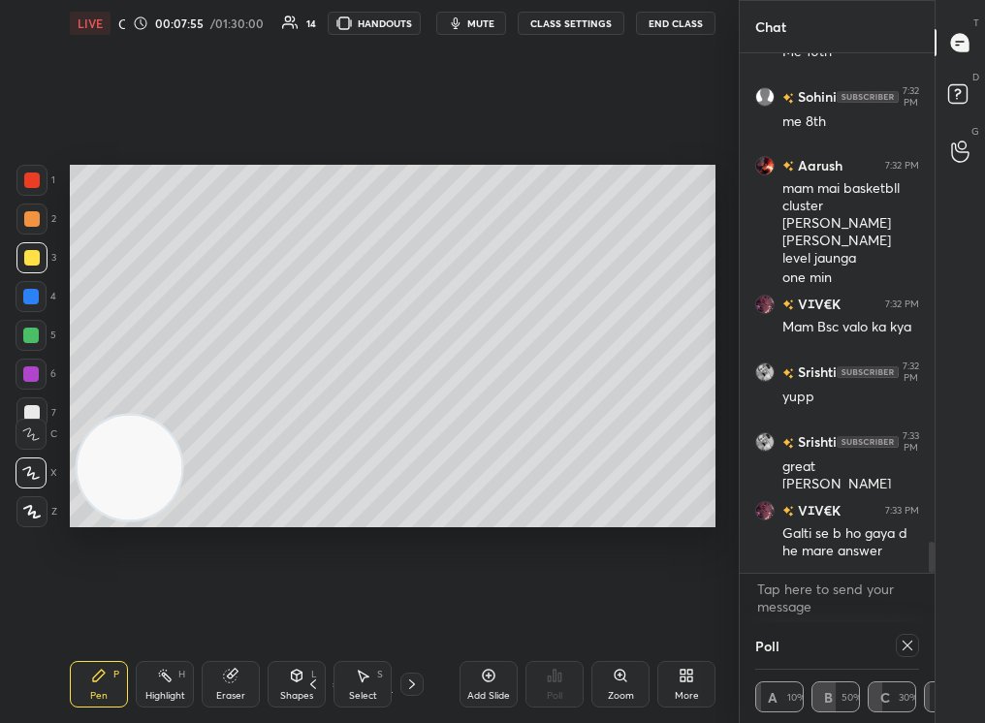
scroll to position [8142, 0]
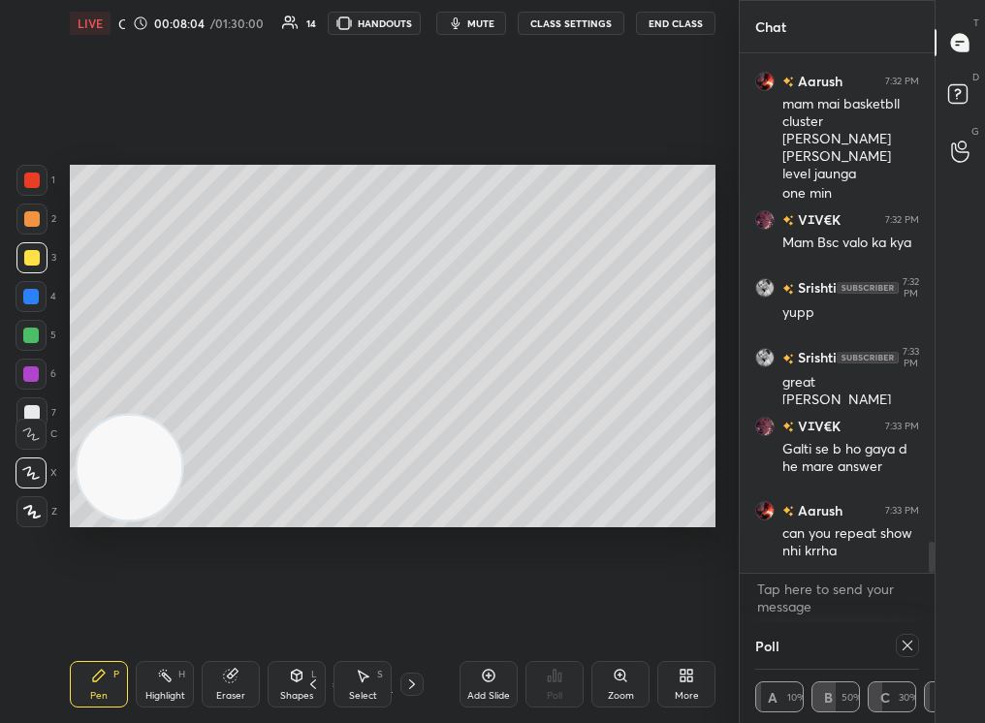
click at [914, 639] on icon at bounding box center [908, 646] width 16 height 16
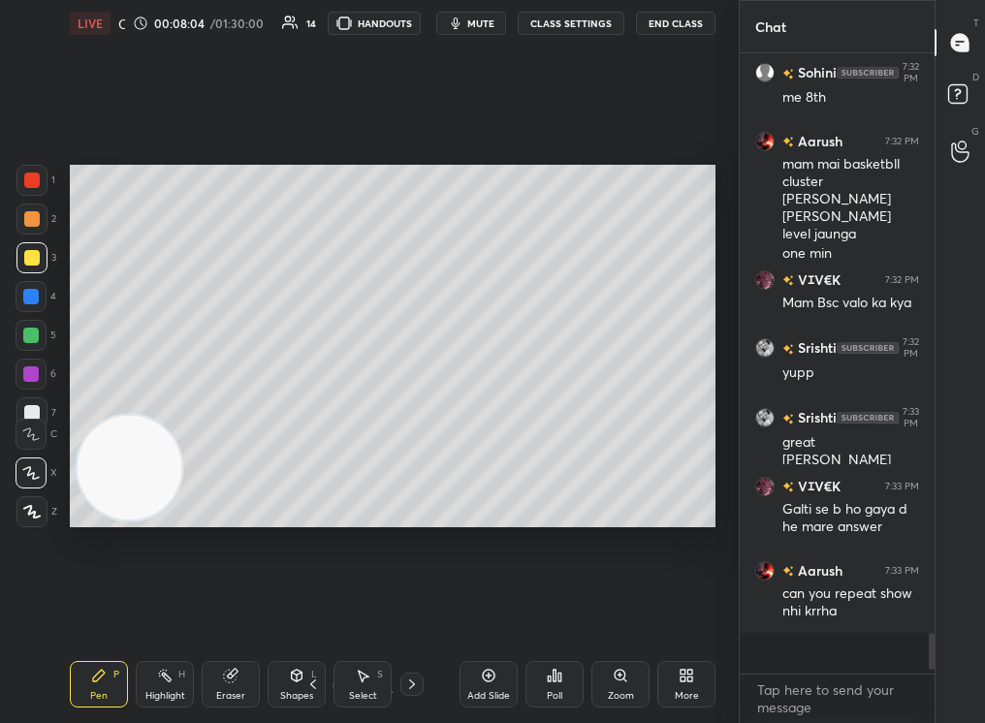
scroll to position [6, 7]
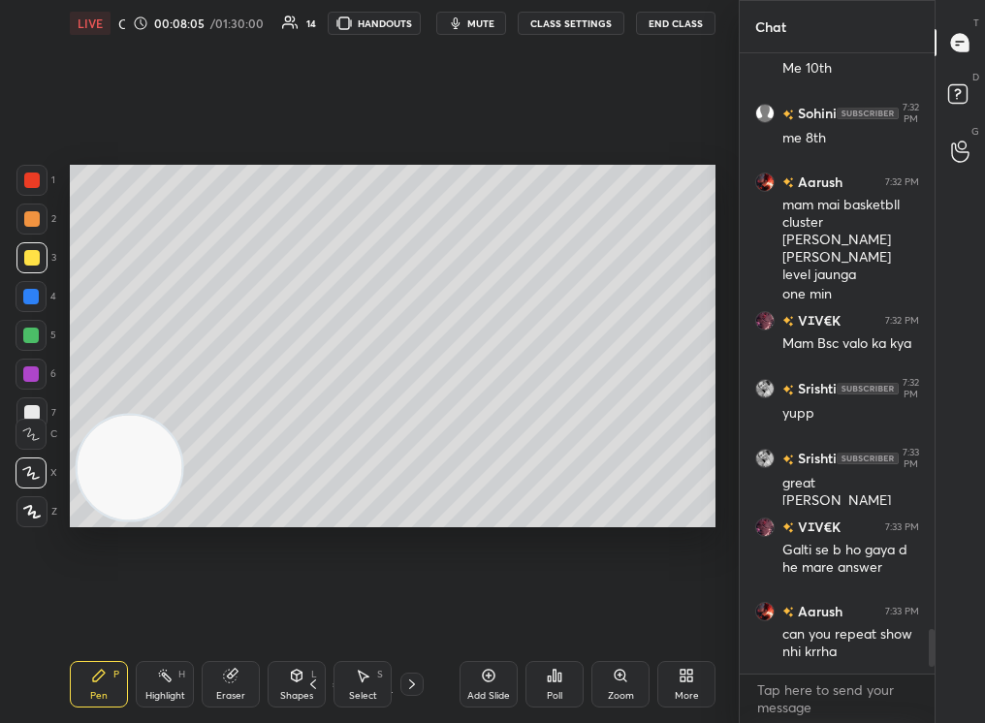
click at [474, 686] on div "Add Slide" at bounding box center [489, 684] width 58 height 47
click at [629, 680] on div "Zoom" at bounding box center [620, 684] width 58 height 47
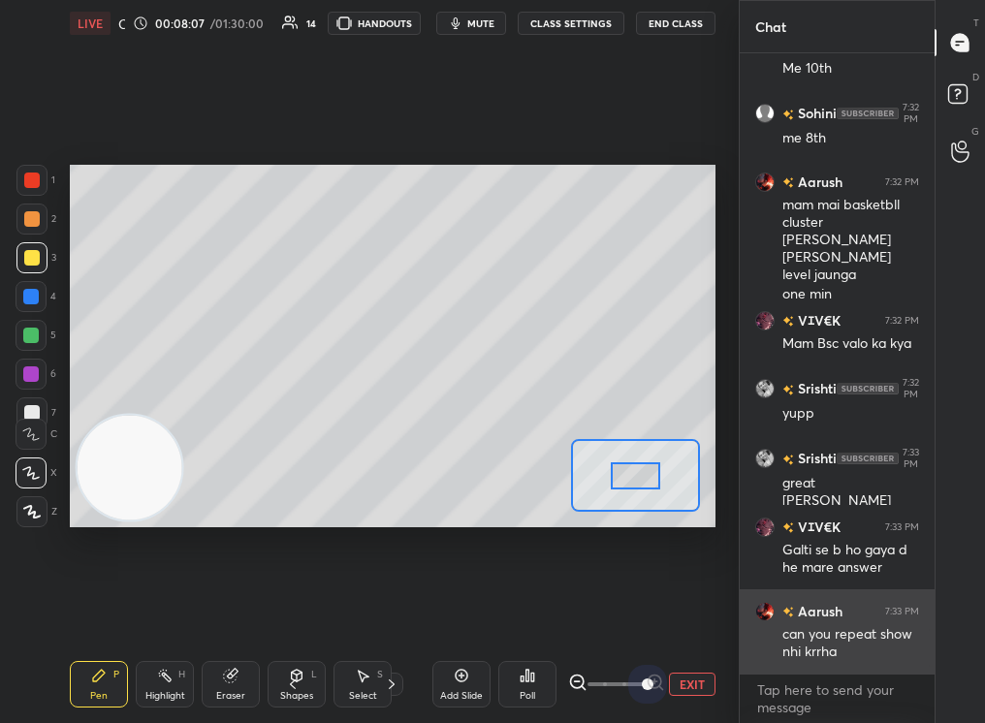
drag, startPoint x: 649, startPoint y: 674, endPoint x: 759, endPoint y: 668, distance: 110.7
click at [757, 668] on div "1 2 3 4 5 6 7 C X Z C X Z E E Erase all H H LIVE Career Guidance Session 00:08:…" at bounding box center [492, 361] width 985 height 723
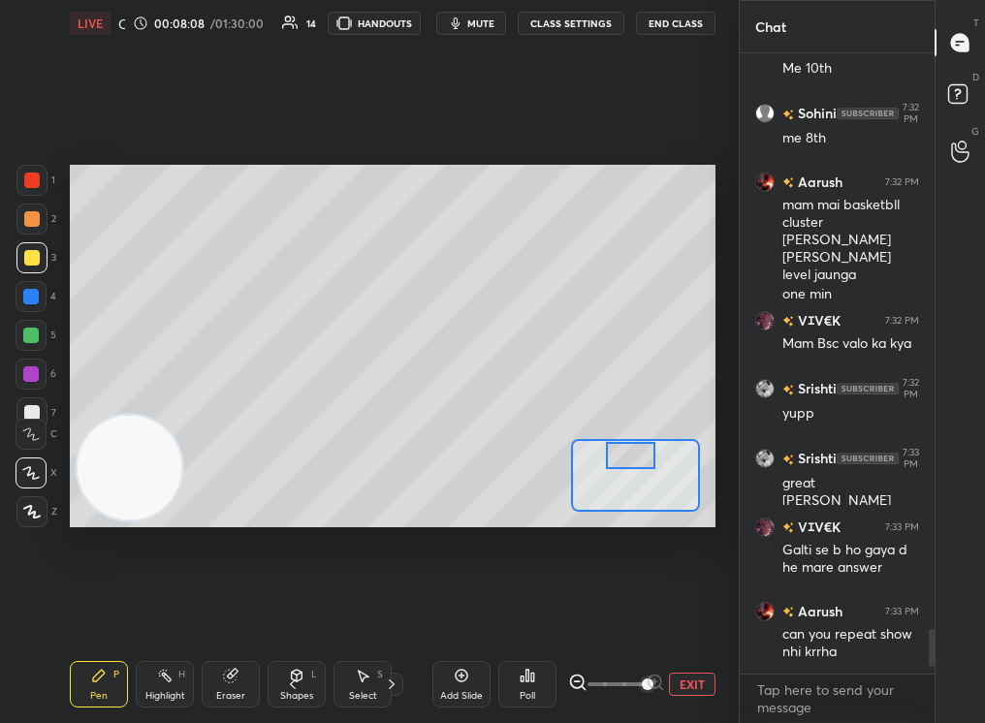
click at [630, 423] on div "Setting up your live class Poll for secs No correct answer Start poll" at bounding box center [393, 347] width 646 height 364
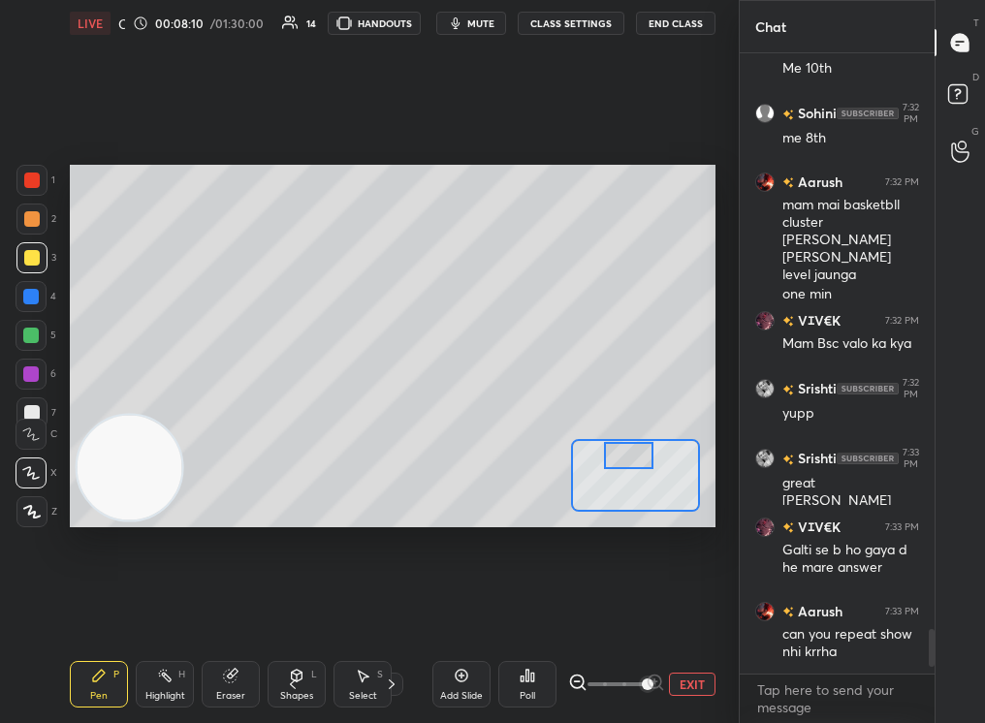
click at [296, 680] on icon at bounding box center [293, 685] width 16 height 16
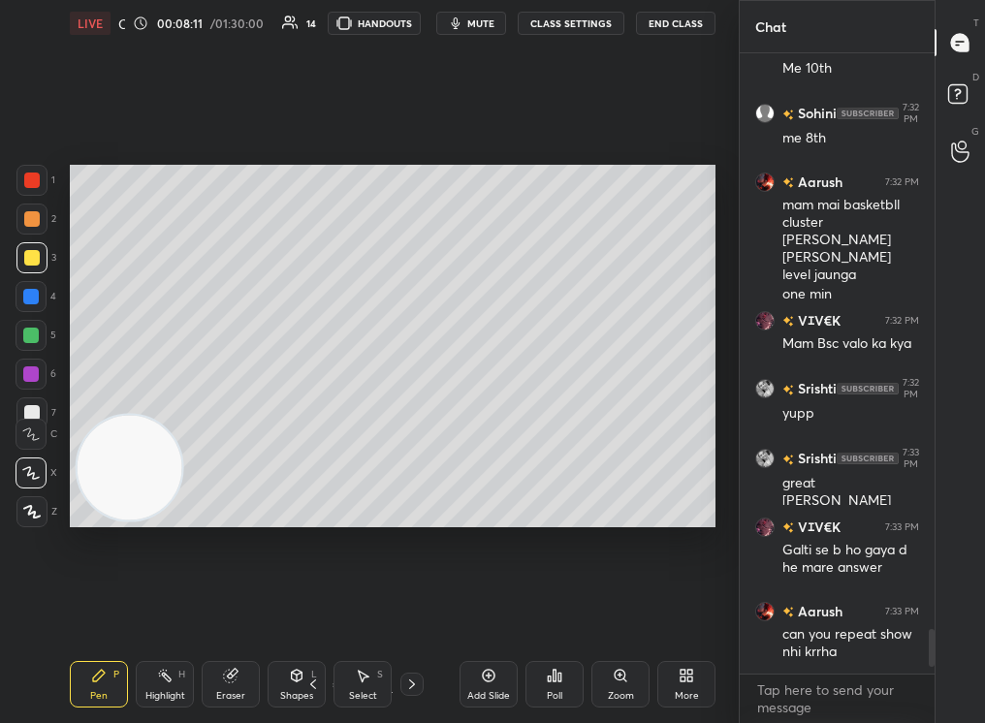
click at [492, 692] on div "Add Slide" at bounding box center [488, 696] width 43 height 10
click at [621, 686] on div "Zoom" at bounding box center [620, 684] width 58 height 47
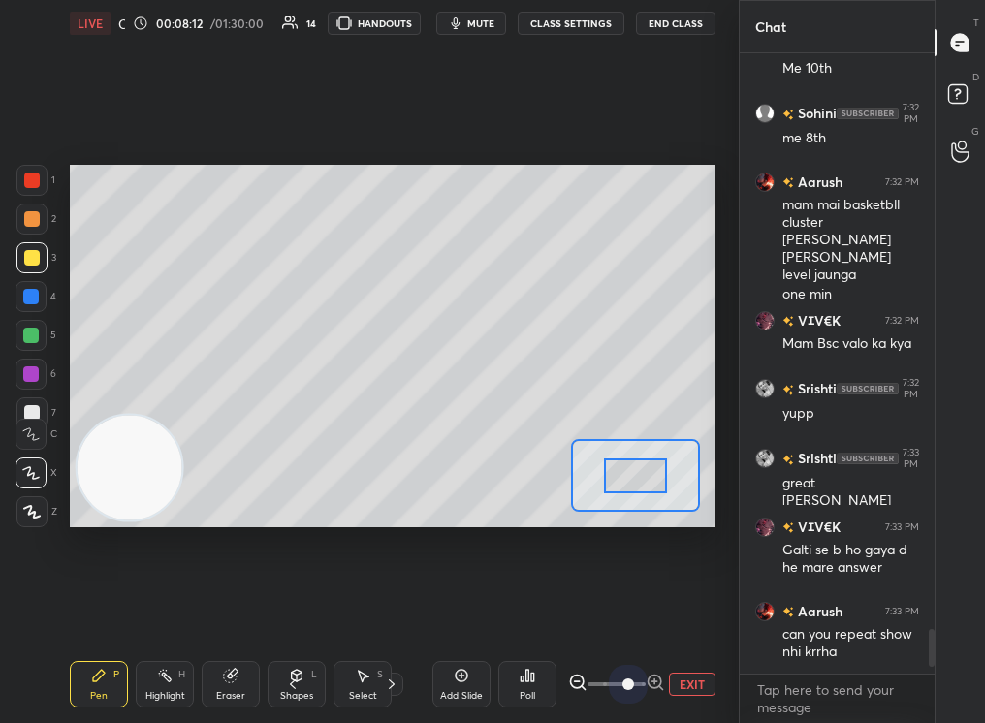
click at [733, 671] on div "1 2 3 4 5 6 7 C X Z C X Z E E Erase all H H LIVE Career Guidance Session 00:08:…" at bounding box center [369, 361] width 739 height 723
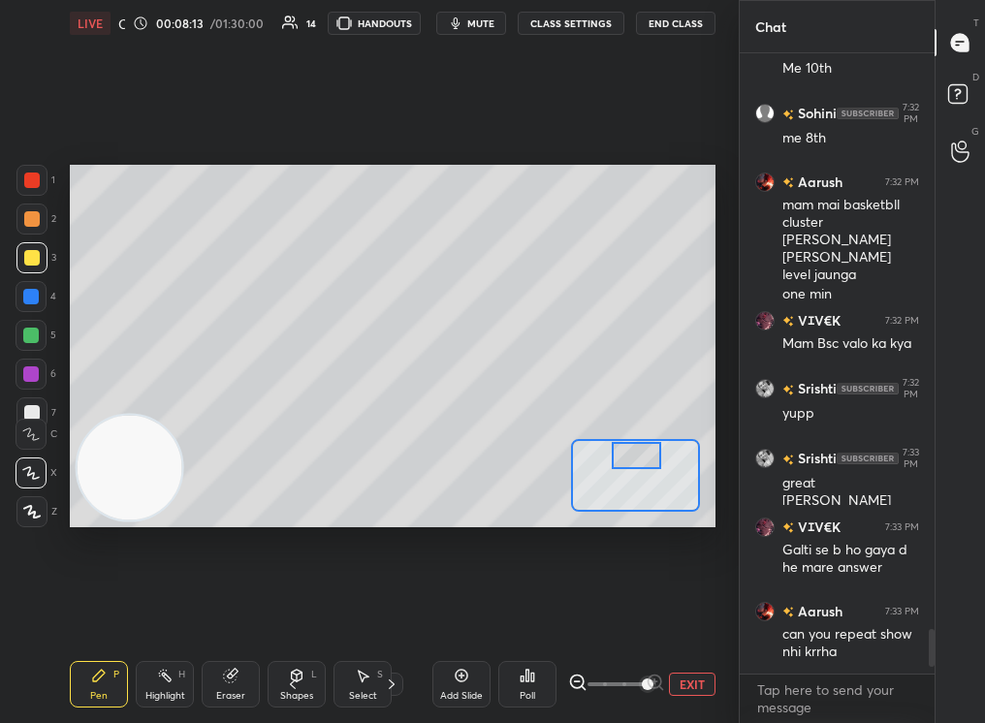
click at [631, 436] on div "Setting up your live class Poll for secs No correct answer Start poll" at bounding box center [393, 347] width 646 height 364
click at [304, 674] on div "Shapes L" at bounding box center [297, 684] width 58 height 47
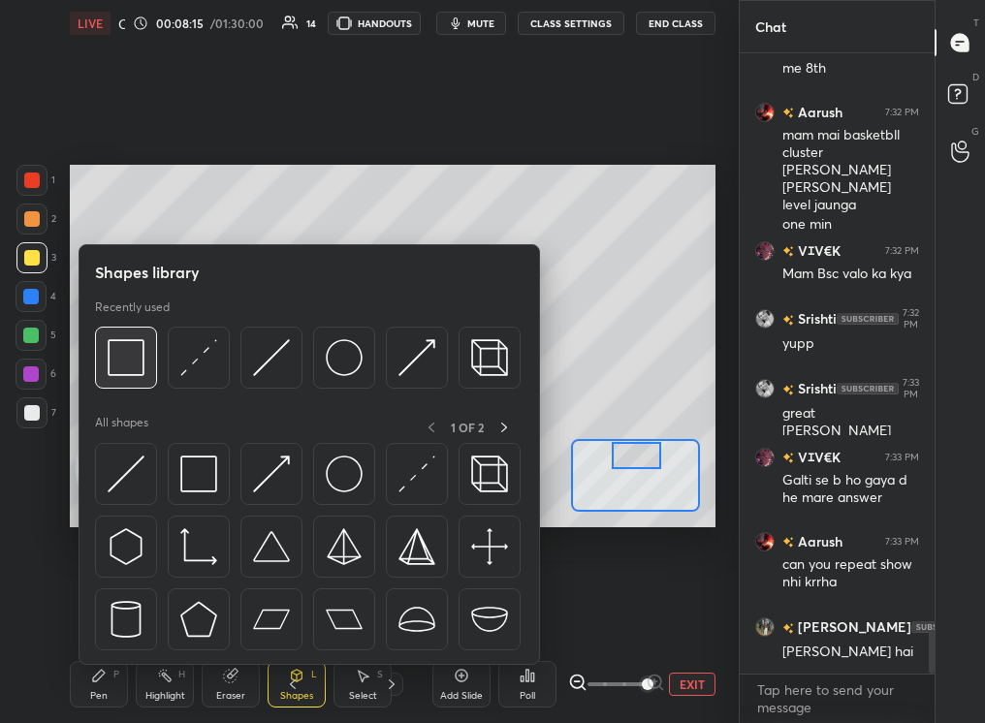
scroll to position [8178, 0]
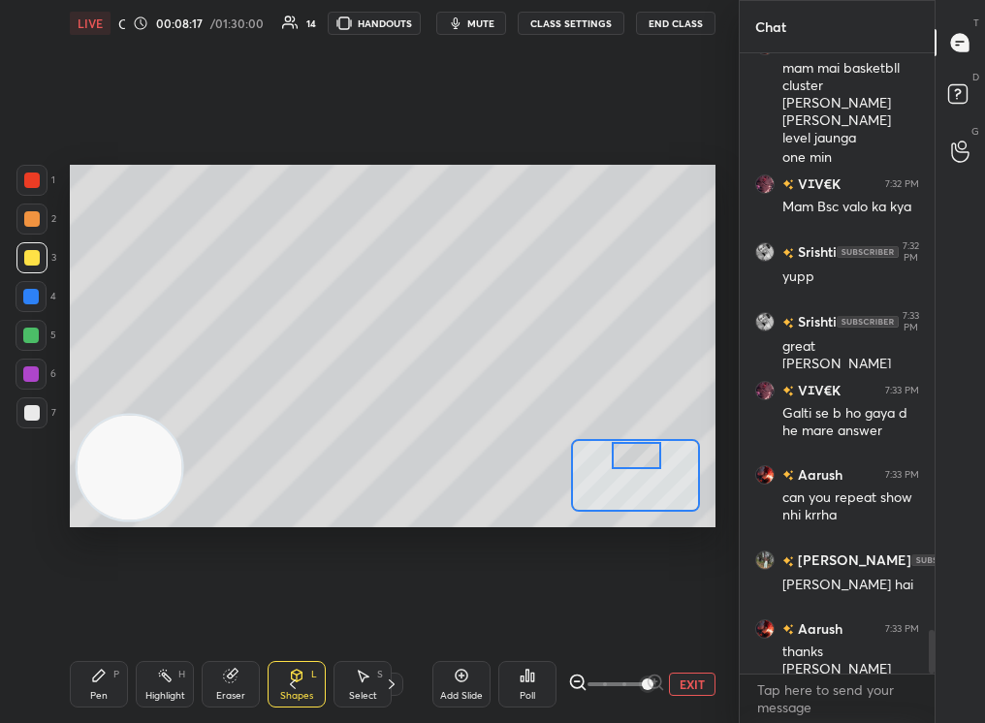
click at [90, 674] on div "Pen P" at bounding box center [99, 684] width 58 height 47
click at [94, 692] on div "Pen" at bounding box center [98, 696] width 17 height 10
click at [93, 694] on div "Pen" at bounding box center [98, 696] width 17 height 10
click at [93, 692] on div "Pen" at bounding box center [98, 696] width 17 height 10
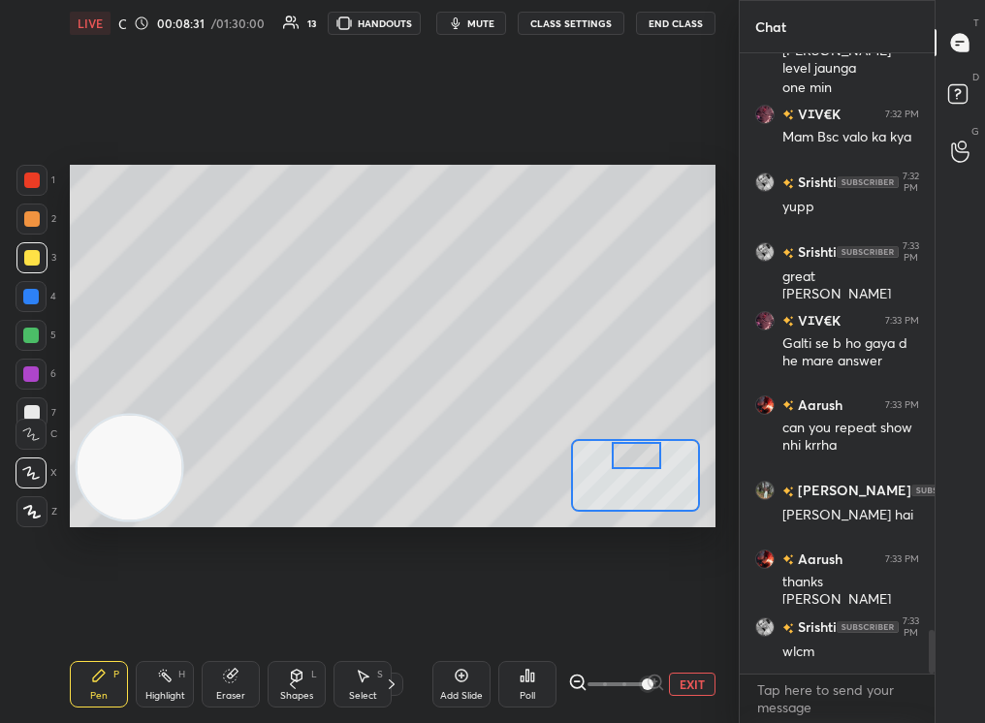
click at [32, 216] on div at bounding box center [32, 219] width 16 height 16
click at [33, 216] on div at bounding box center [32, 219] width 16 height 16
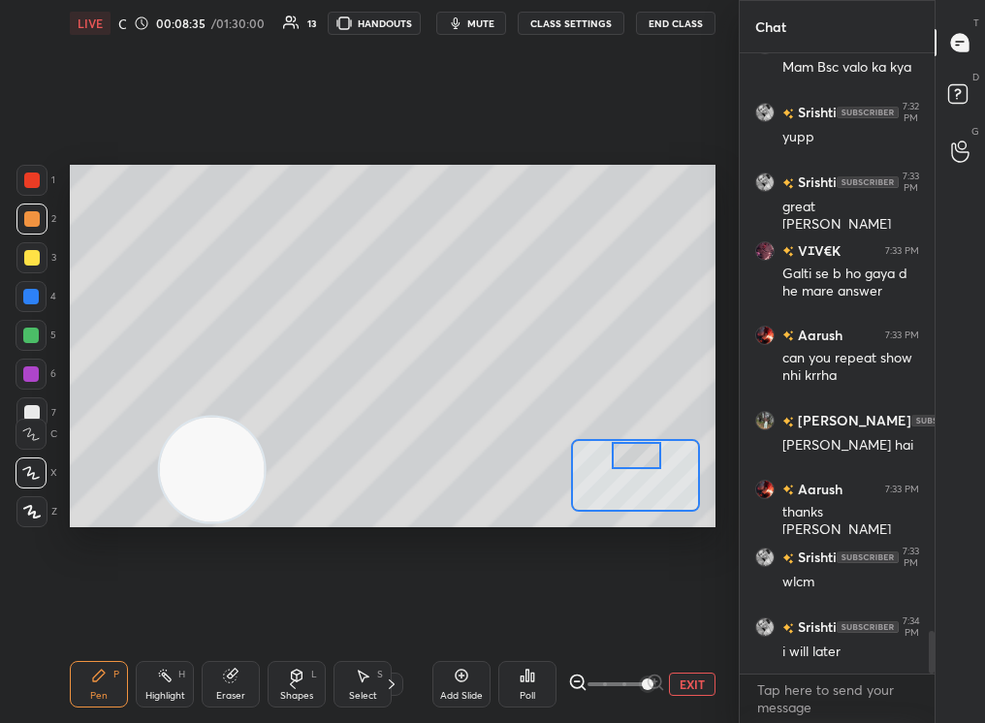
drag, startPoint x: 151, startPoint y: 442, endPoint x: 575, endPoint y: 397, distance: 426.1
click at [265, 417] on video at bounding box center [212, 469] width 105 height 105
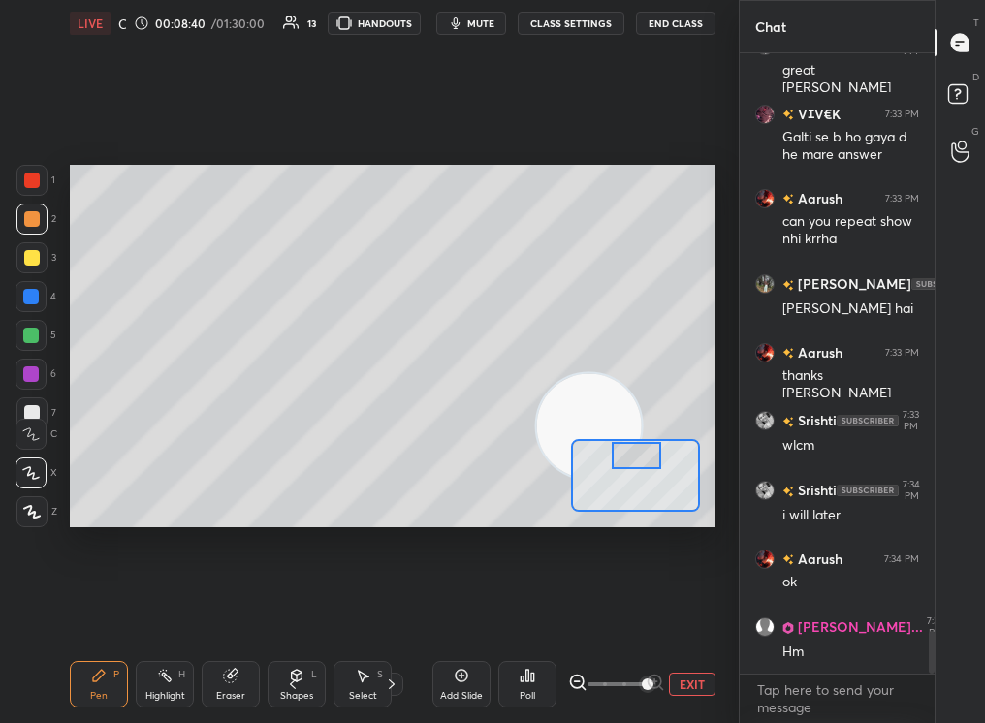
scroll to position [8521, 0]
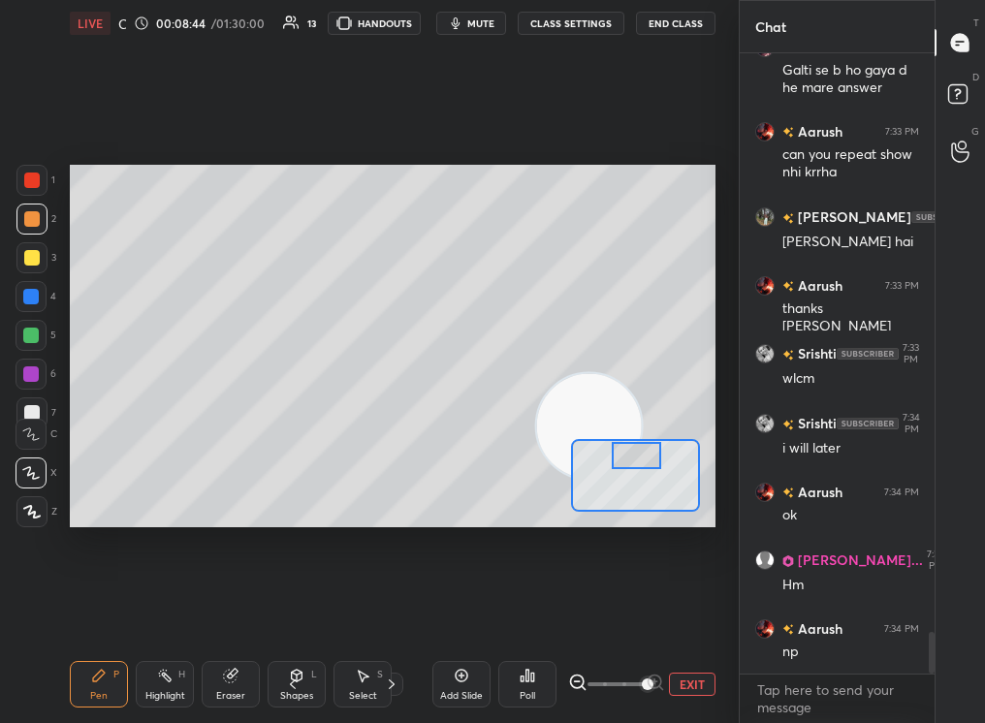
click at [26, 336] on div at bounding box center [31, 336] width 16 height 16
click at [29, 333] on div at bounding box center [31, 336] width 16 height 16
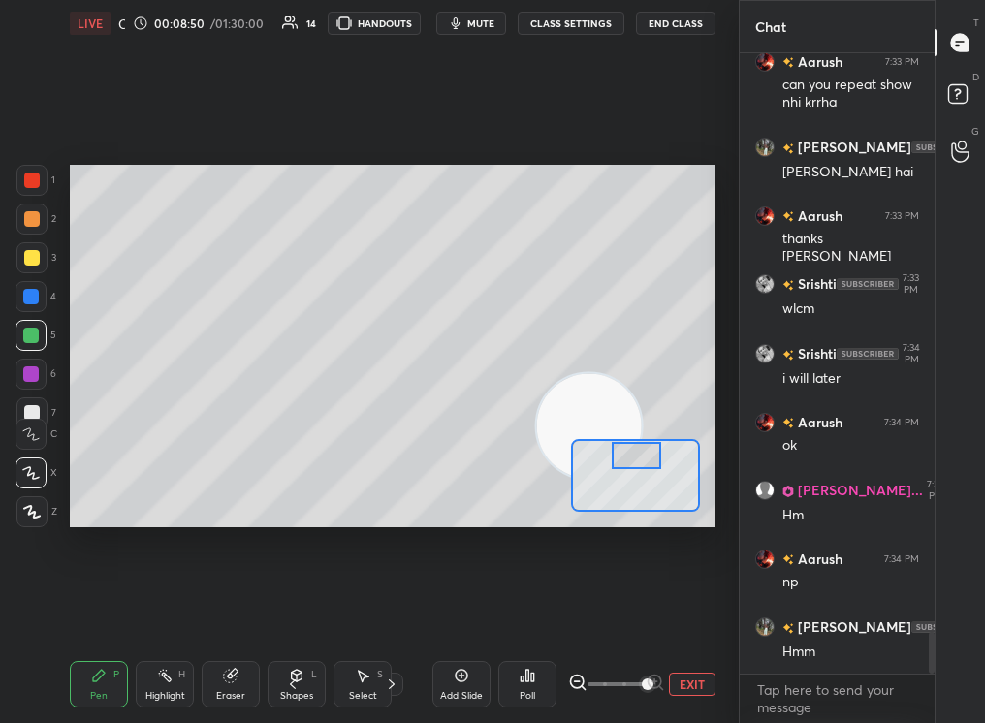
click at [37, 421] on div at bounding box center [31, 434] width 31 height 31
click at [29, 406] on div at bounding box center [32, 413] width 16 height 16
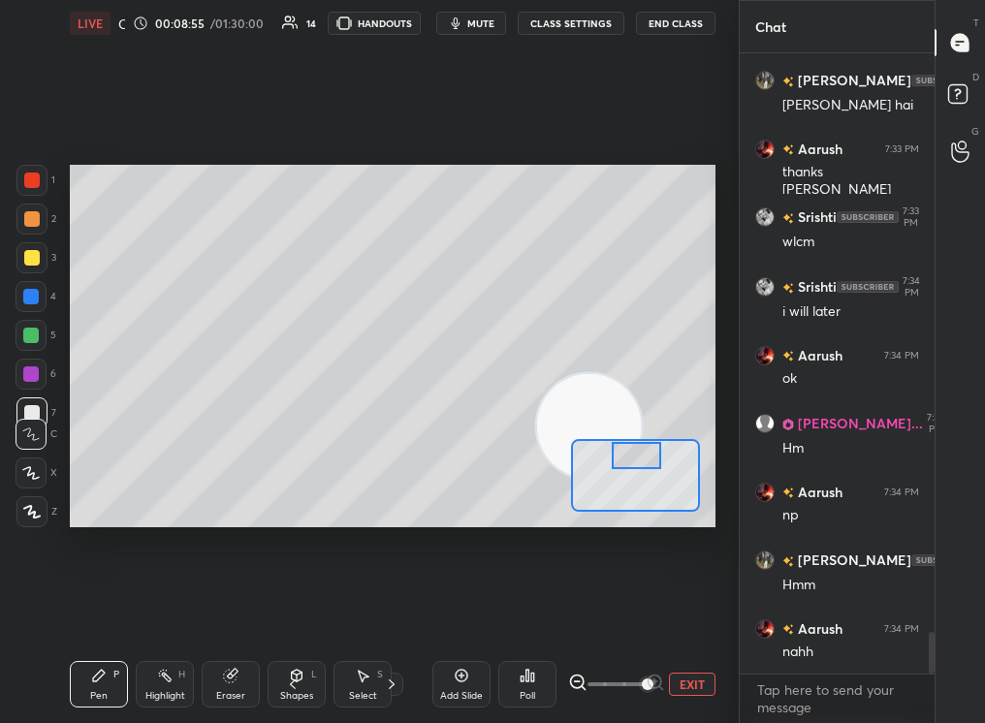
scroll to position [8728, 0]
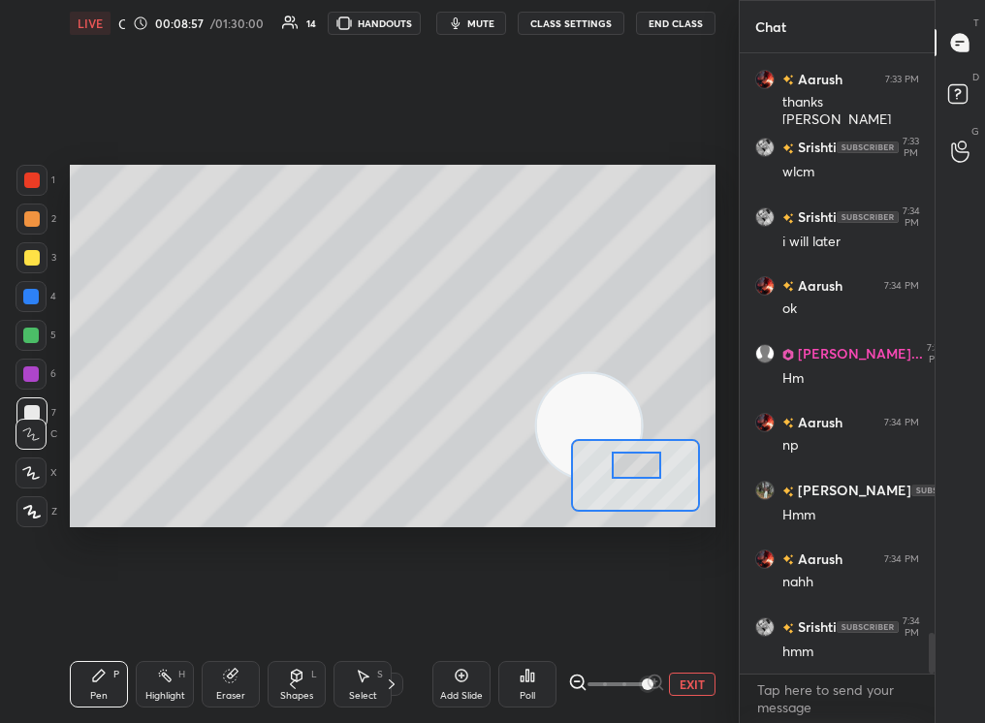
click at [637, 470] on div at bounding box center [637, 465] width 50 height 27
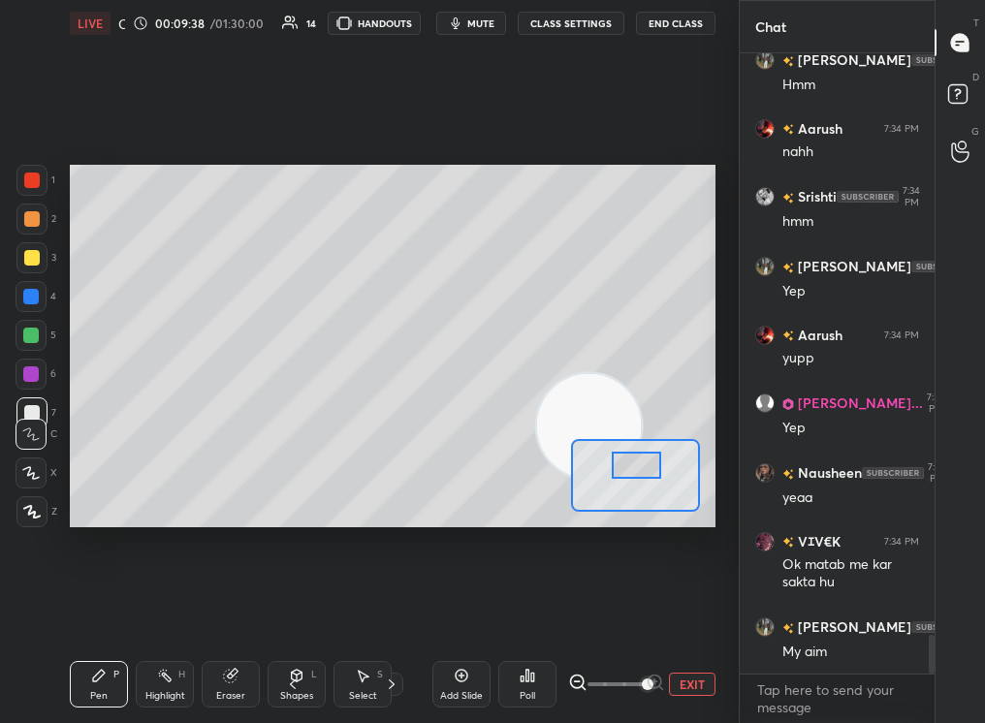
scroll to position [9246, 0]
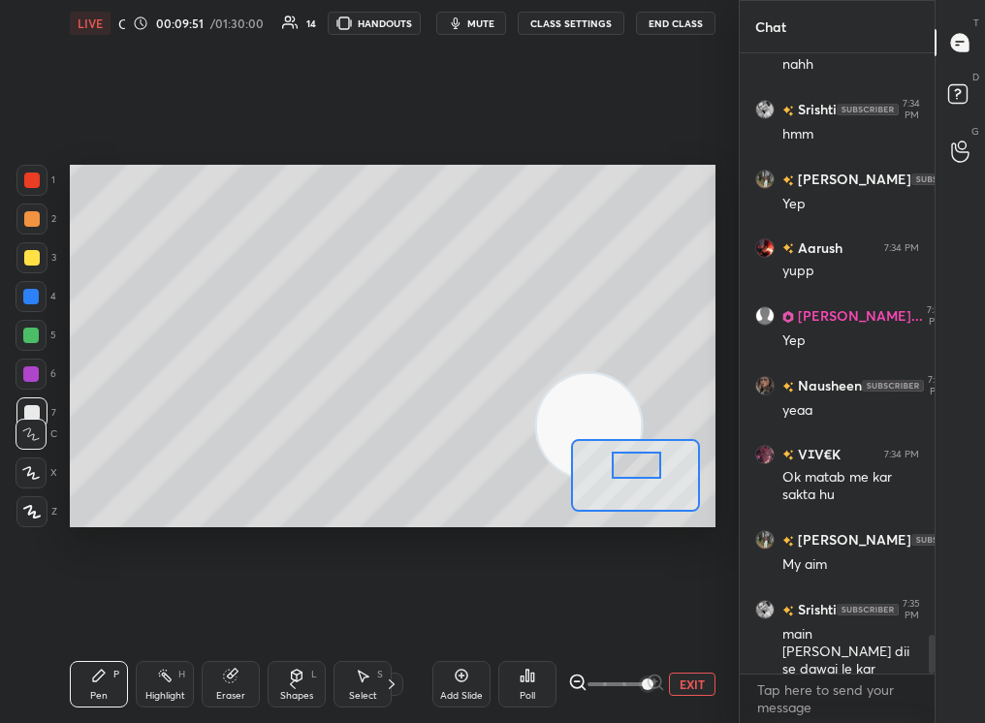
click at [34, 301] on div at bounding box center [31, 297] width 16 height 16
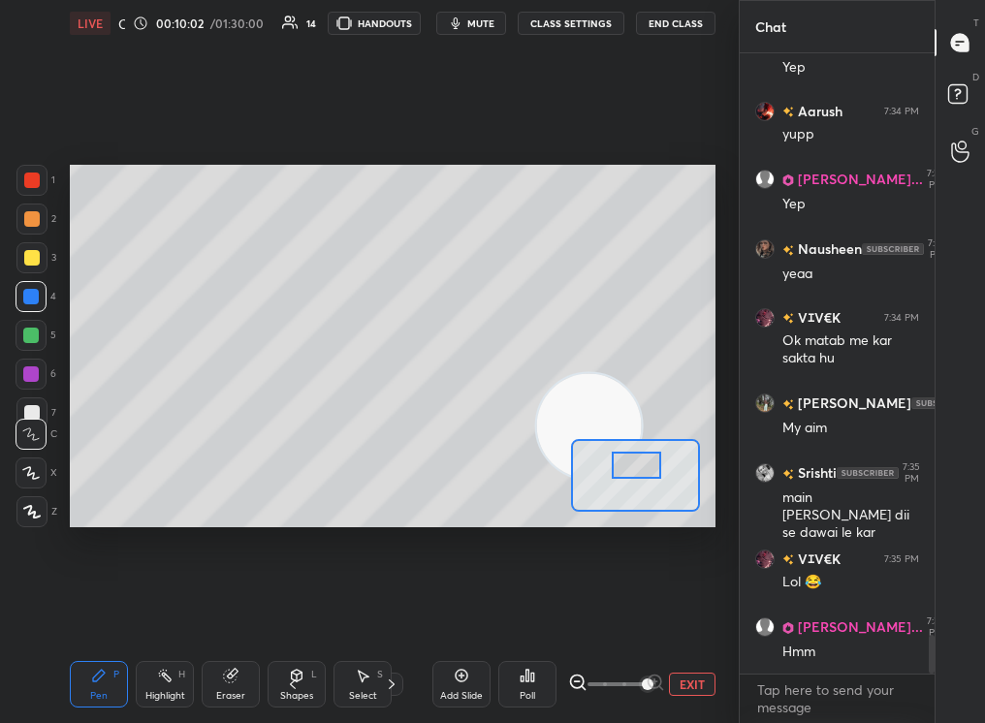
scroll to position [9470, 0]
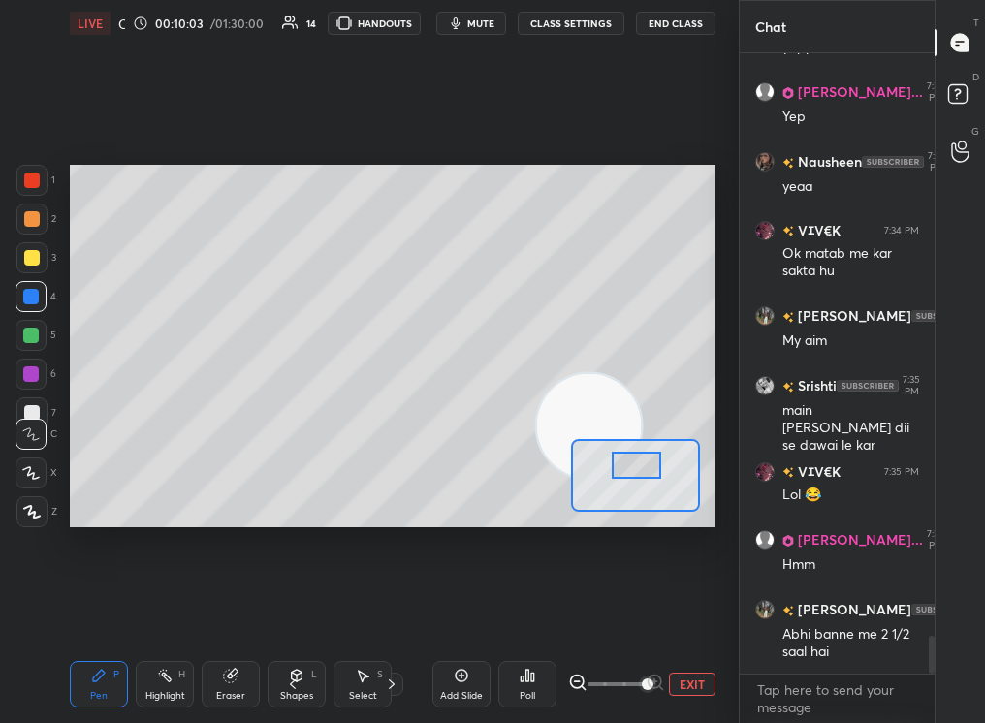
click at [27, 337] on div at bounding box center [31, 336] width 16 height 16
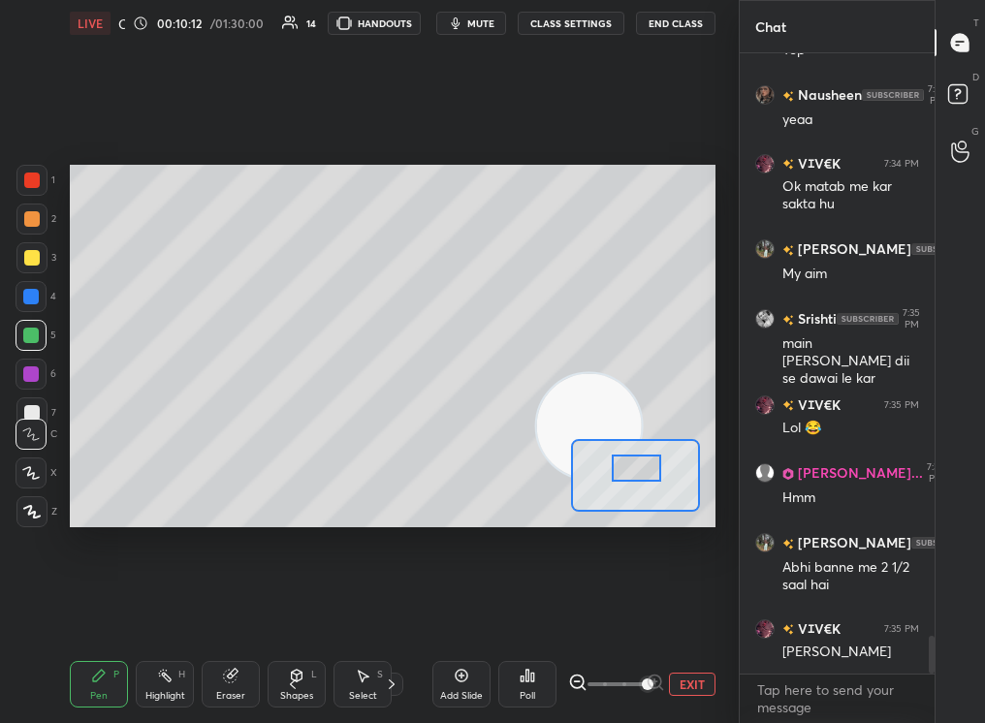
click at [640, 472] on div at bounding box center [637, 468] width 50 height 27
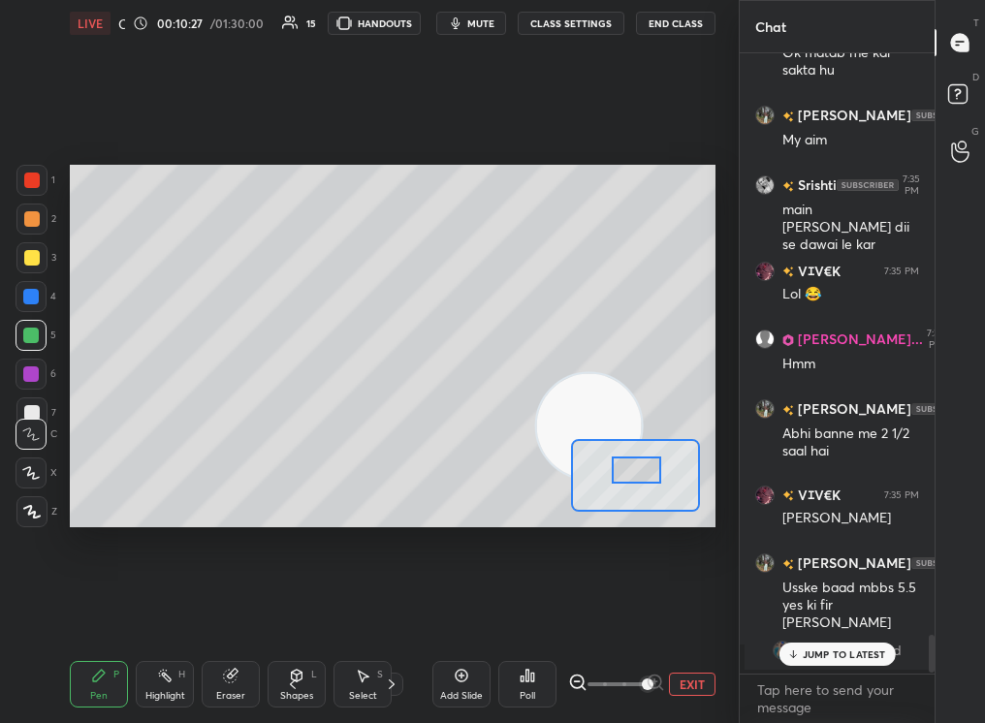
scroll to position [9654, 0]
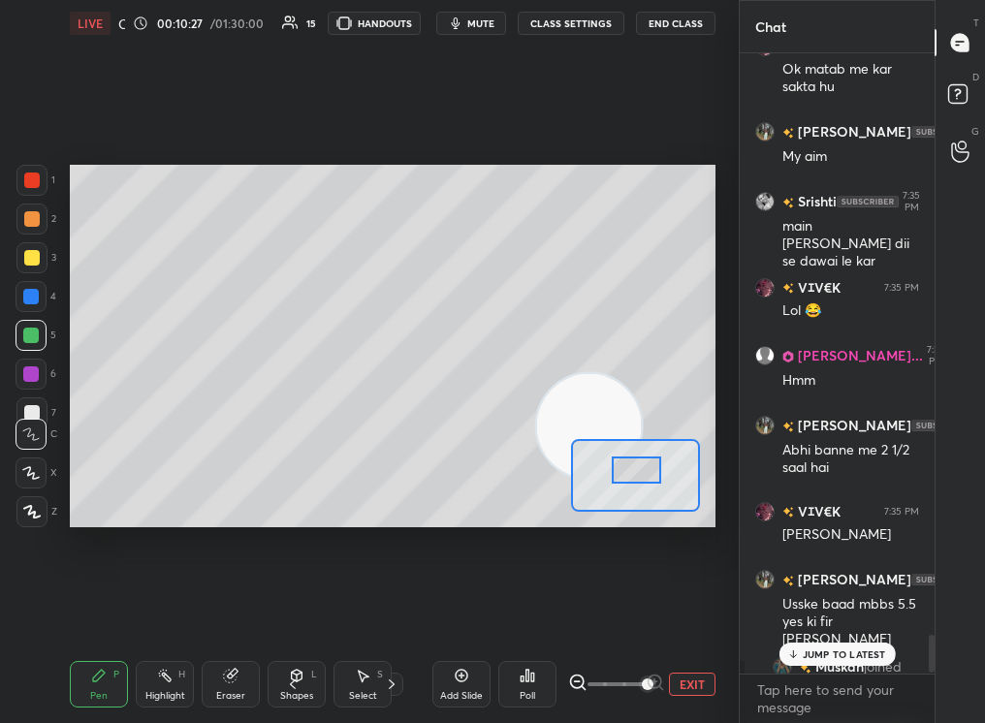
click at [632, 474] on div at bounding box center [637, 470] width 50 height 27
click at [835, 656] on p "JUMP TO LATEST" at bounding box center [844, 655] width 83 height 12
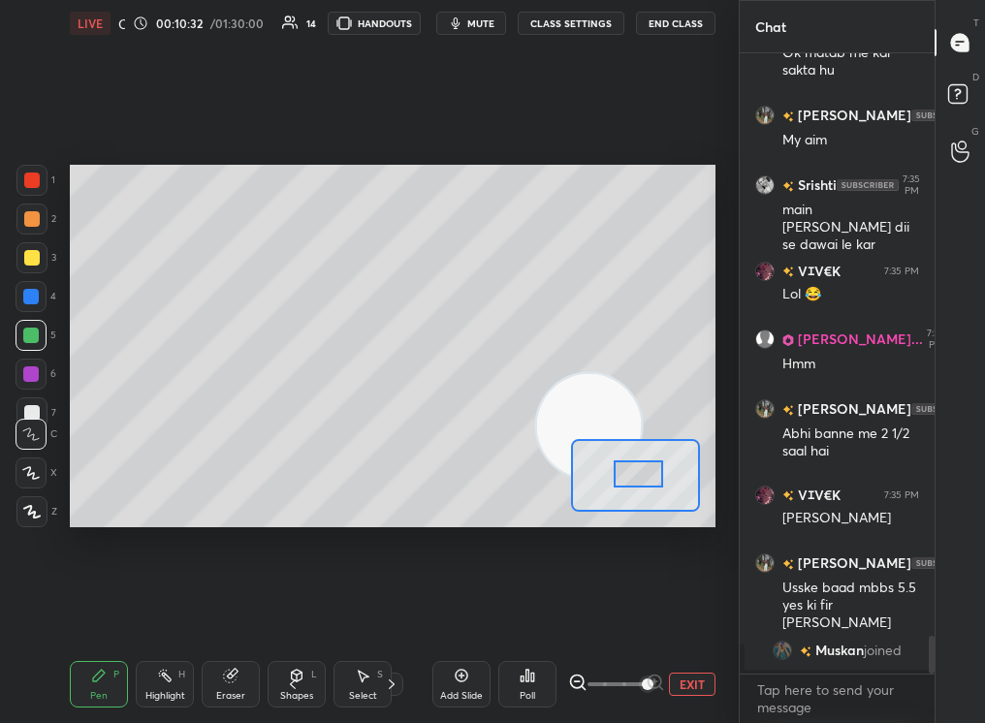
click at [26, 215] on div at bounding box center [32, 219] width 16 height 16
click at [31, 217] on div at bounding box center [32, 219] width 16 height 16
click at [24, 232] on div at bounding box center [31, 219] width 31 height 31
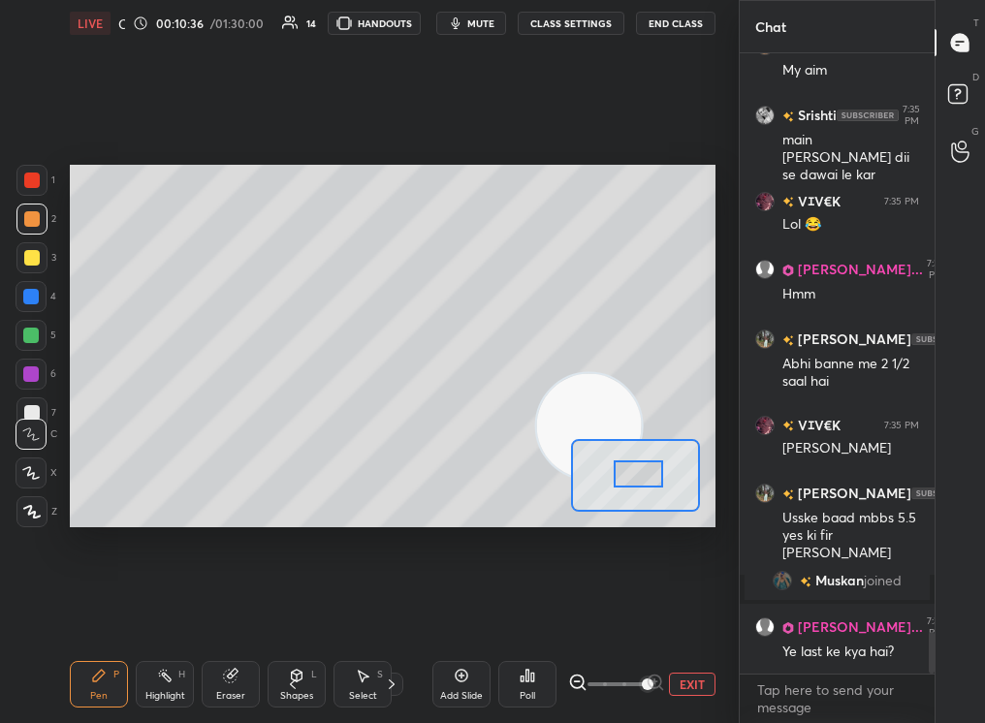
scroll to position [8509, 0]
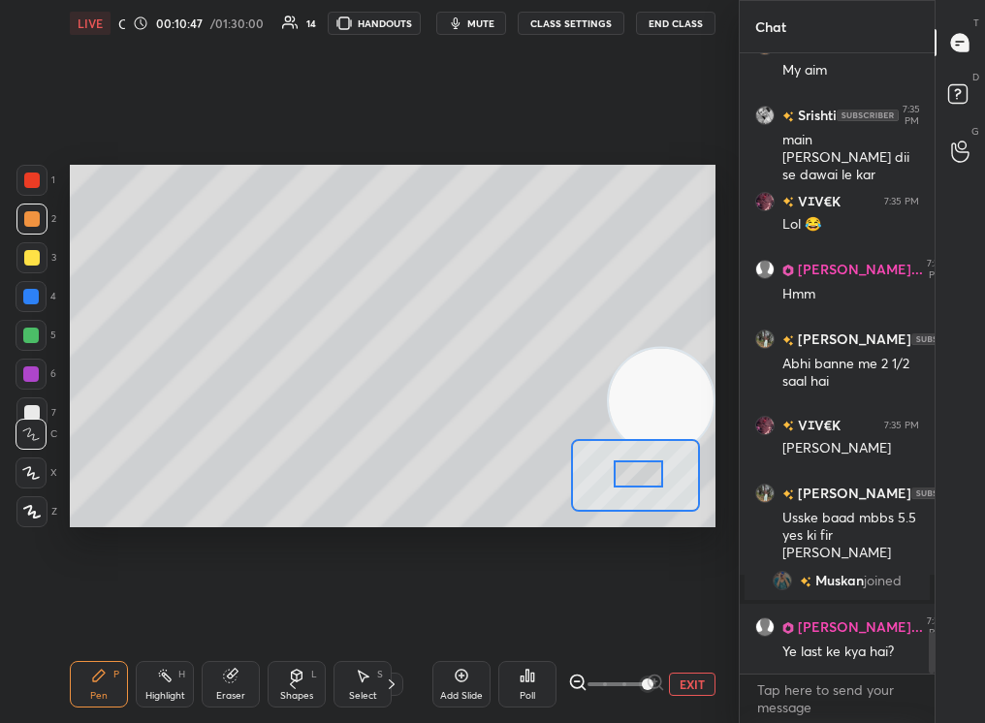
click at [659, 397] on video at bounding box center [661, 400] width 105 height 105
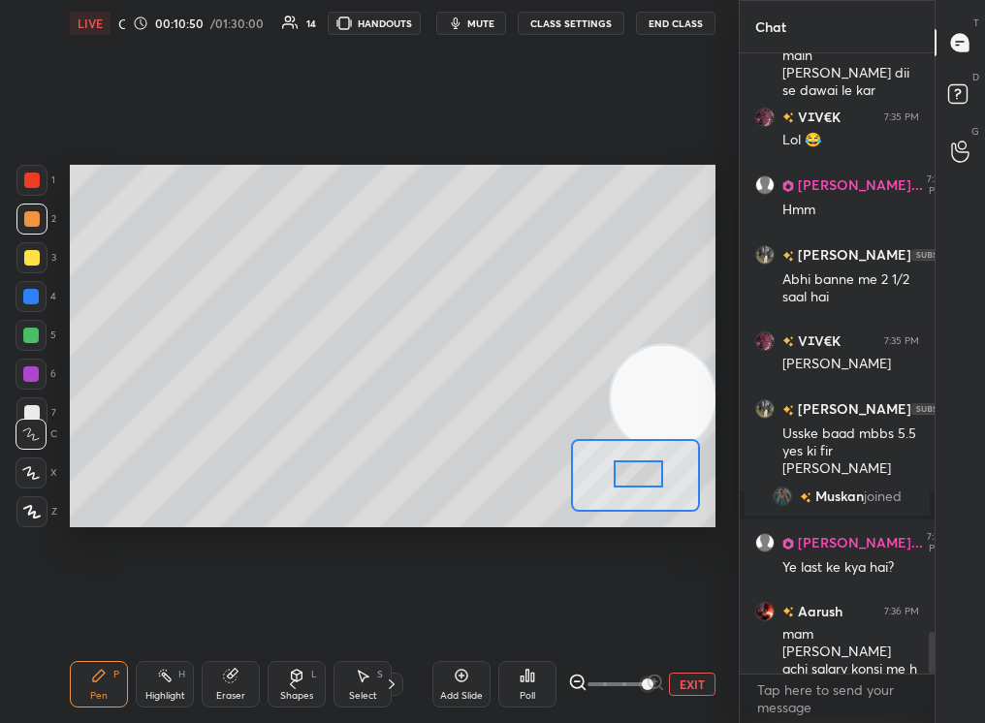
click at [35, 333] on div at bounding box center [31, 335] width 31 height 31
click at [34, 334] on div at bounding box center [31, 336] width 16 height 16
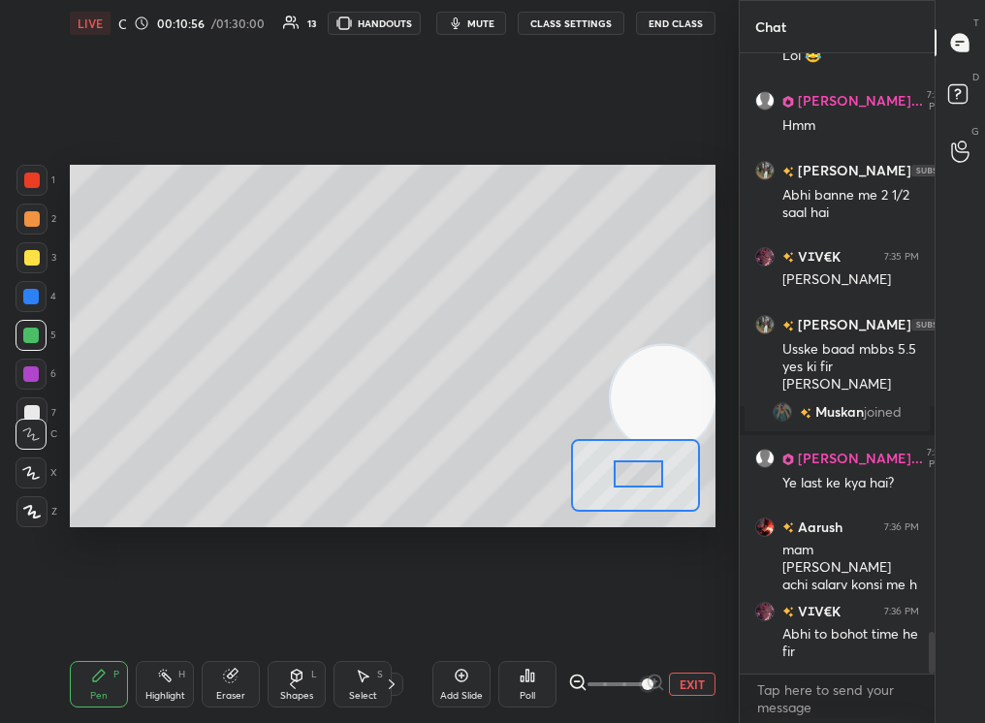
click at [651, 477] on div at bounding box center [639, 473] width 50 height 27
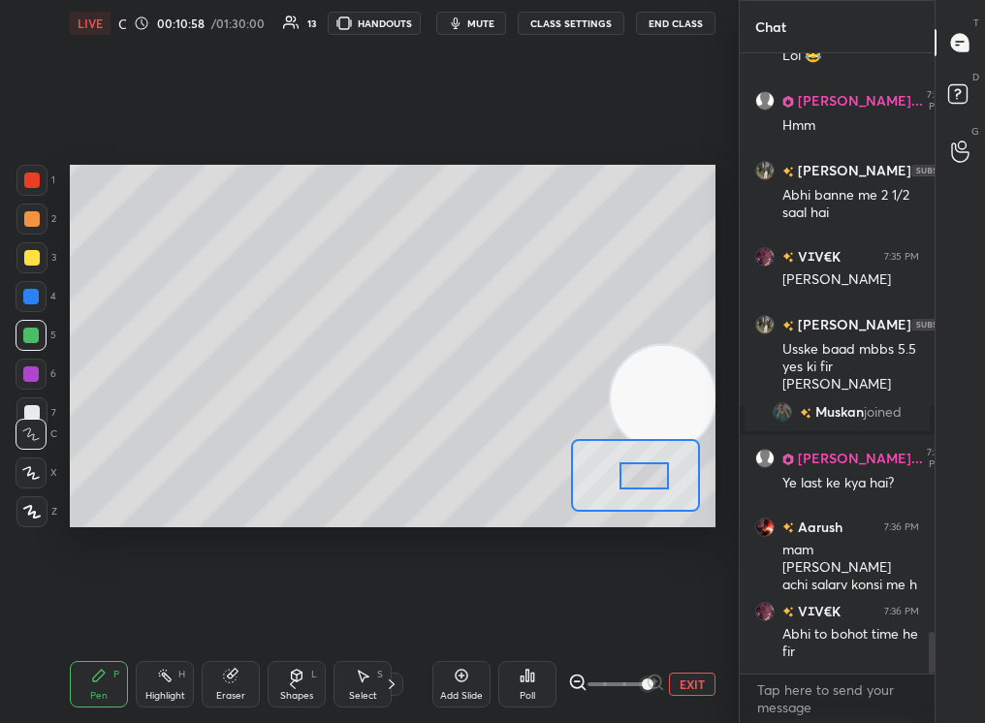
click at [602, 675] on span at bounding box center [616, 684] width 58 height 29
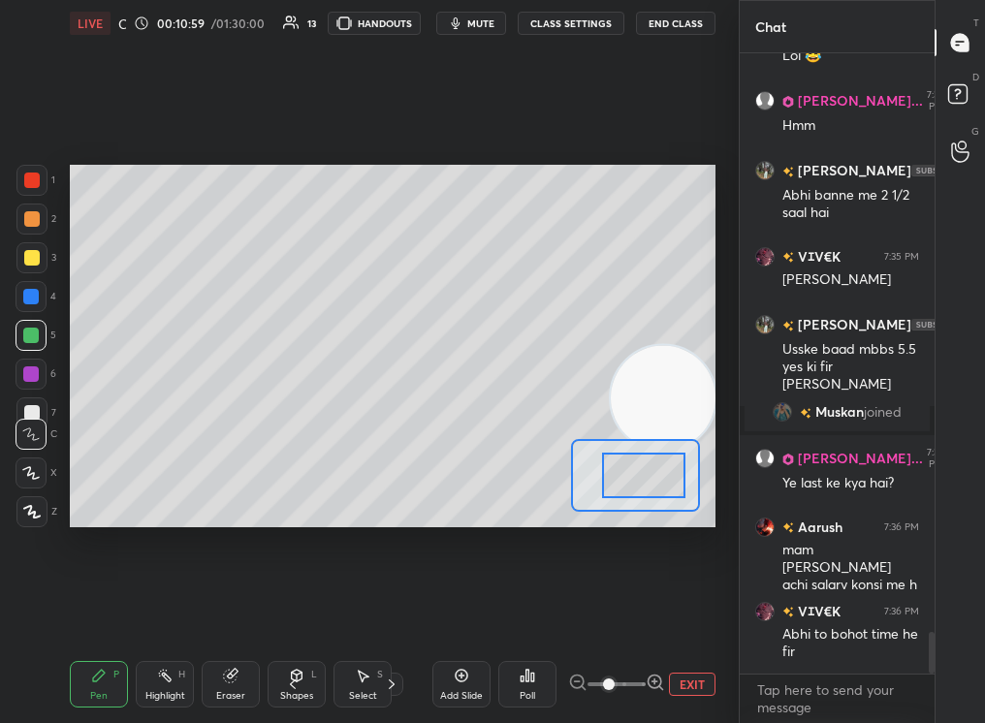
click at [19, 278] on div "3" at bounding box center [36, 261] width 40 height 39
click at [29, 270] on div at bounding box center [31, 257] width 31 height 31
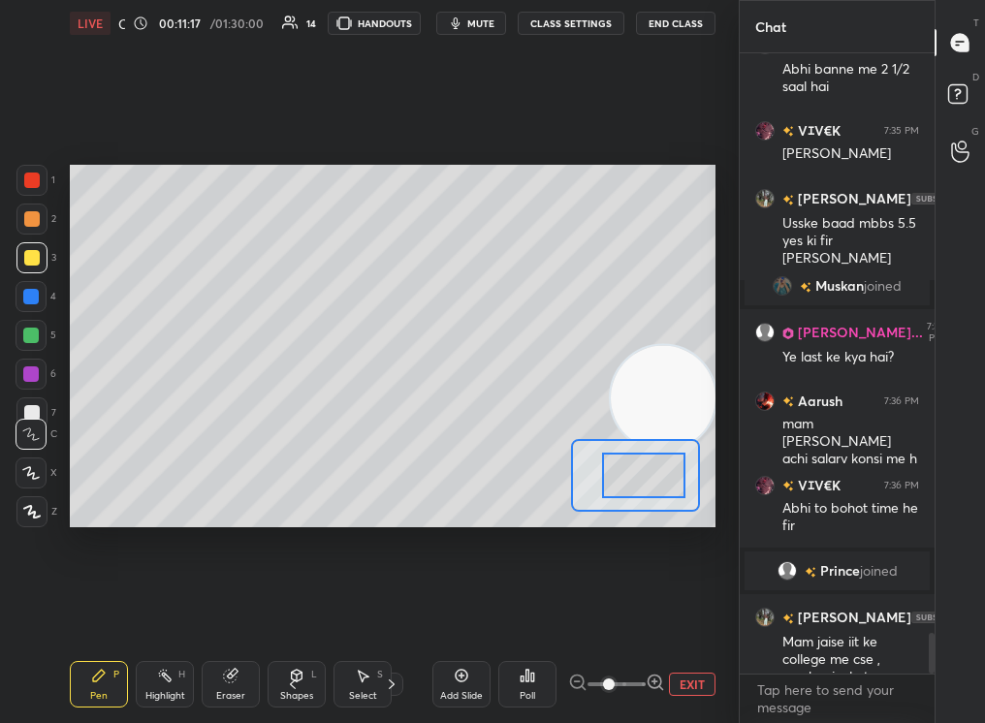
scroll to position [8802, 0]
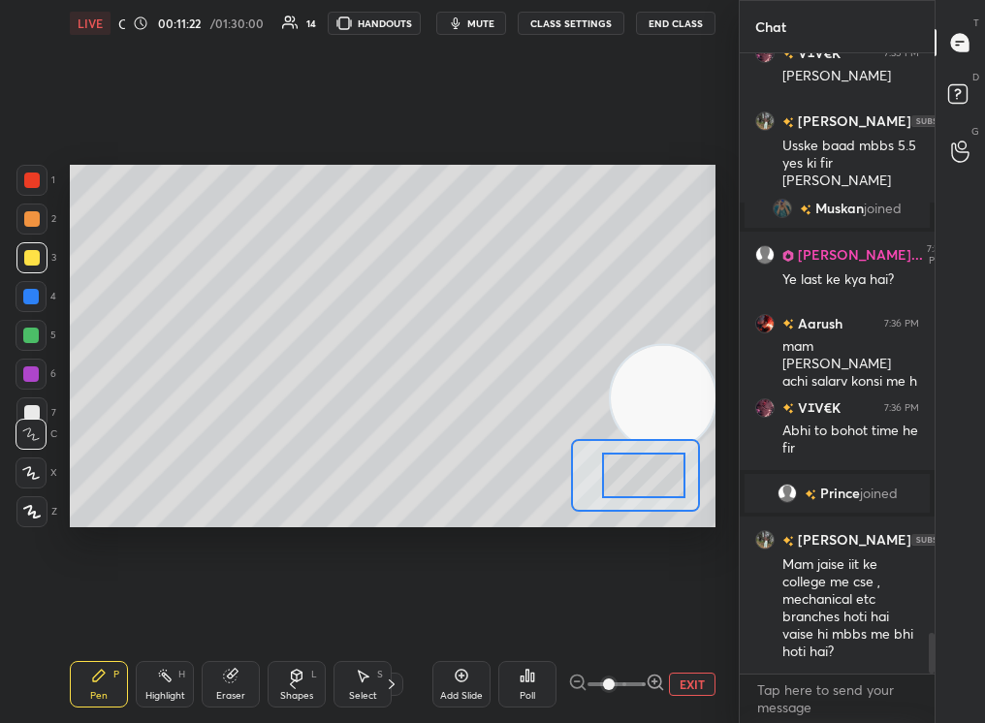
click at [74, 242] on div "Setting up your live class Poll for secs No correct answer Start poll" at bounding box center [392, 346] width 661 height 599
click at [143, 704] on div "Pen P Highlight H Eraser Shapes L Select S 4 / 5 Add Slide Poll EXIT" at bounding box center [393, 685] width 646 height 78
click at [157, 701] on div "Highlight H" at bounding box center [165, 684] width 58 height 47
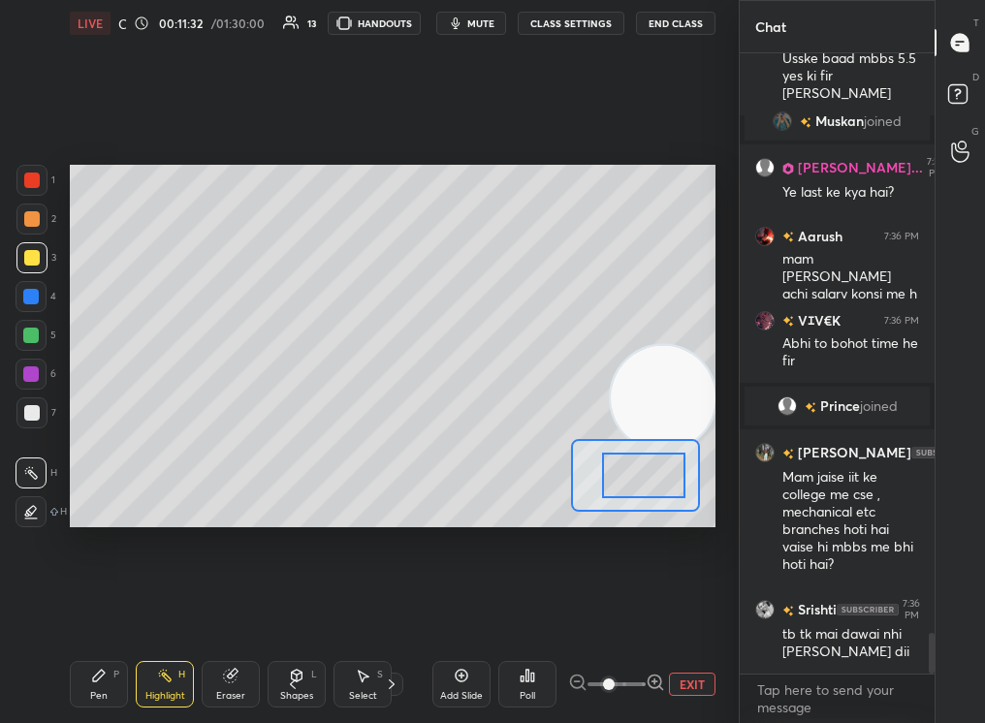
click at [74, 676] on div "Pen P" at bounding box center [99, 684] width 58 height 47
click at [89, 689] on div "Pen P" at bounding box center [99, 684] width 58 height 47
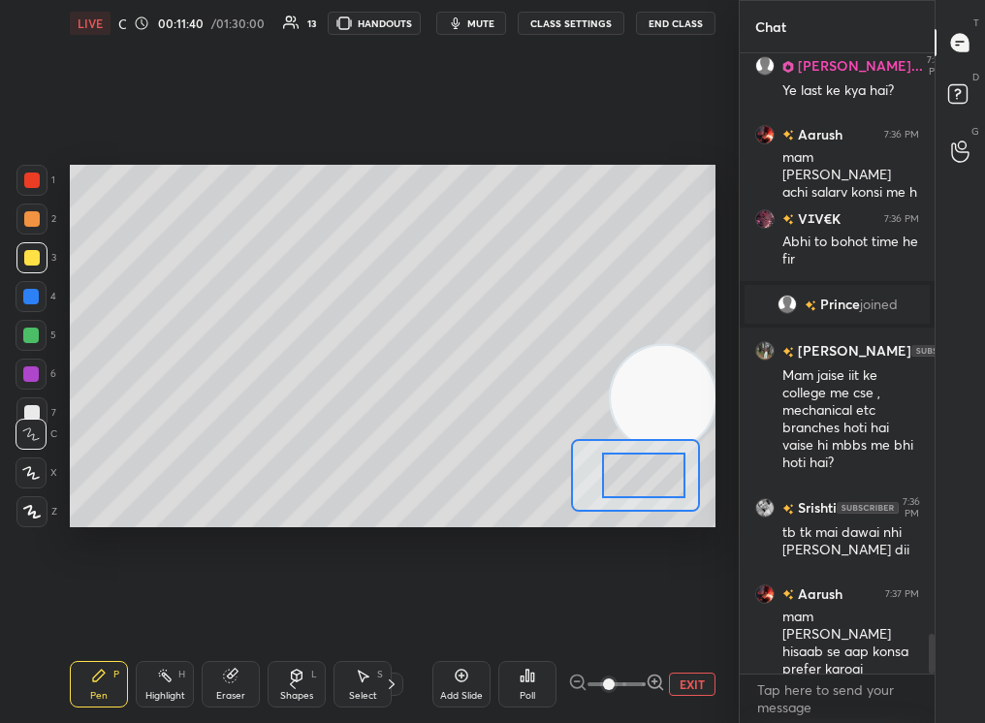
click at [29, 229] on div at bounding box center [31, 219] width 31 height 31
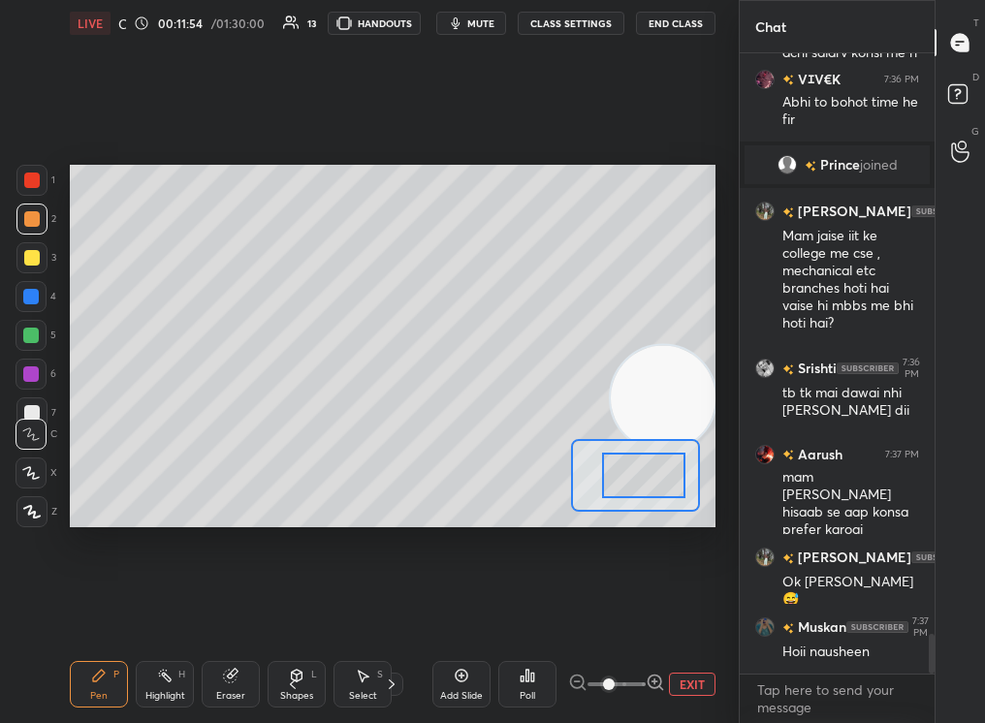
scroll to position [9197, 0]
click at [31, 344] on div at bounding box center [31, 335] width 31 height 31
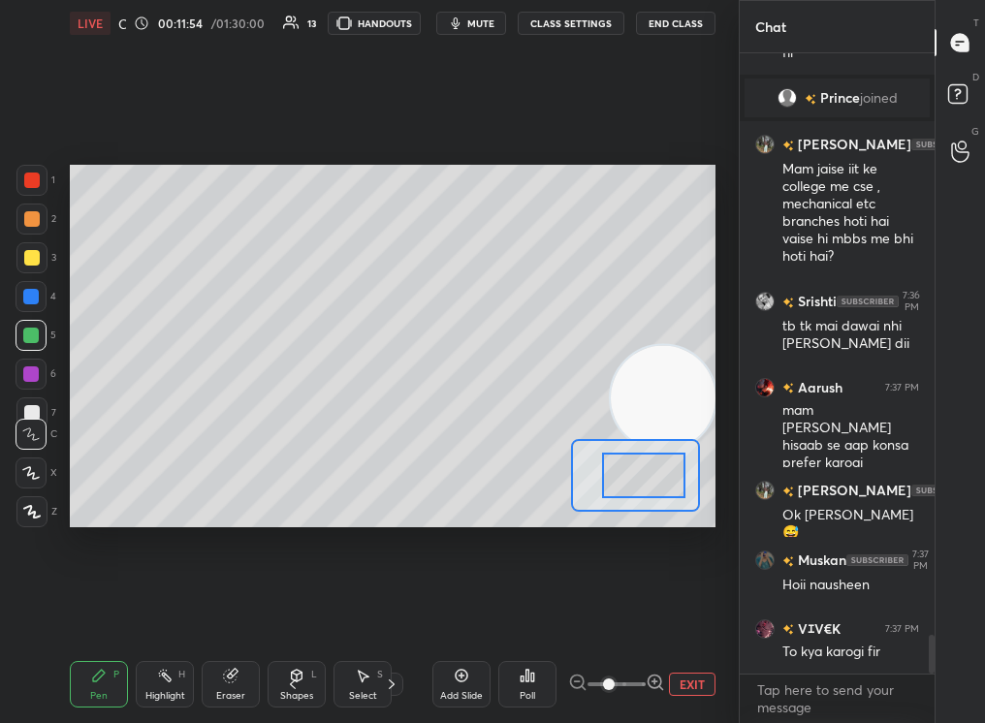
click at [37, 337] on div at bounding box center [31, 336] width 16 height 16
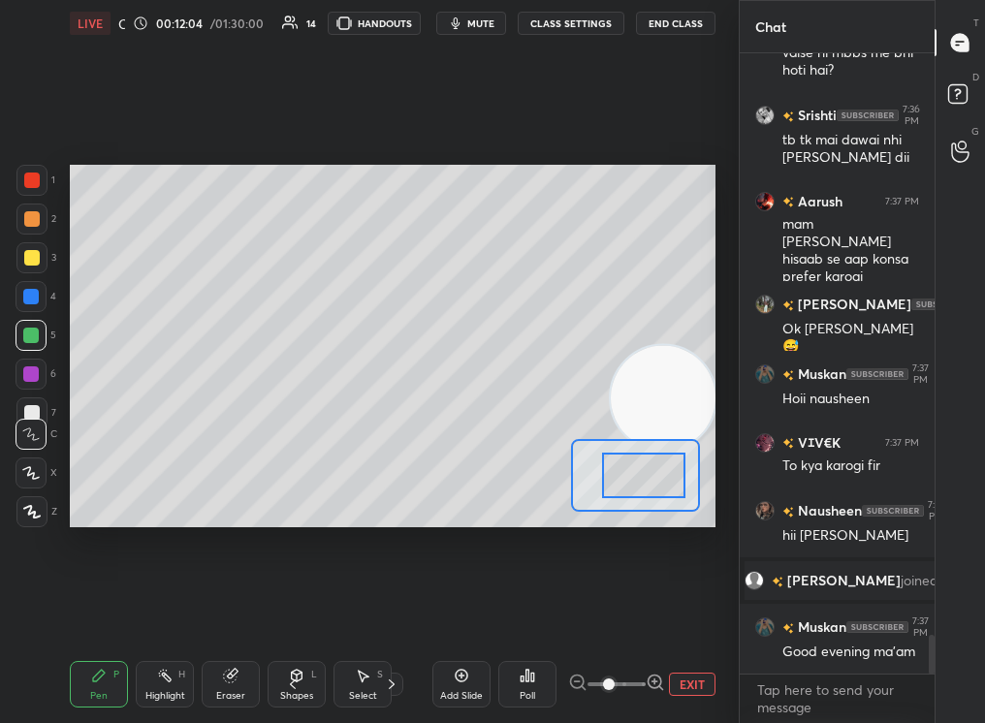
scroll to position [9328, 0]
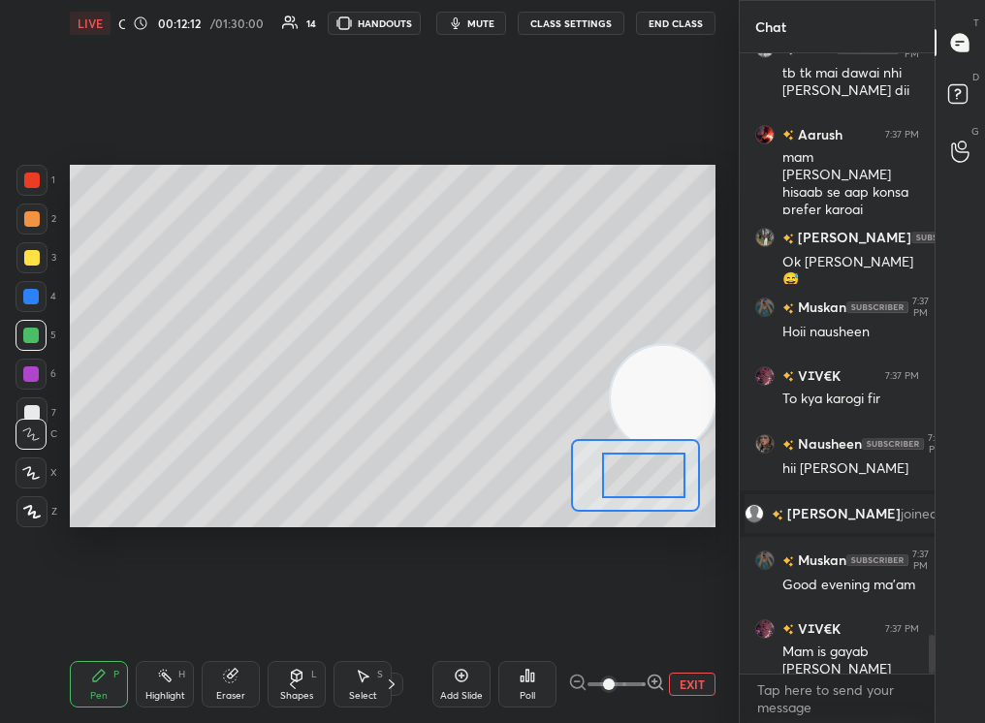
click at [606, 684] on span at bounding box center [609, 685] width 12 height 12
click at [699, 685] on button "EXIT" at bounding box center [692, 684] width 47 height 23
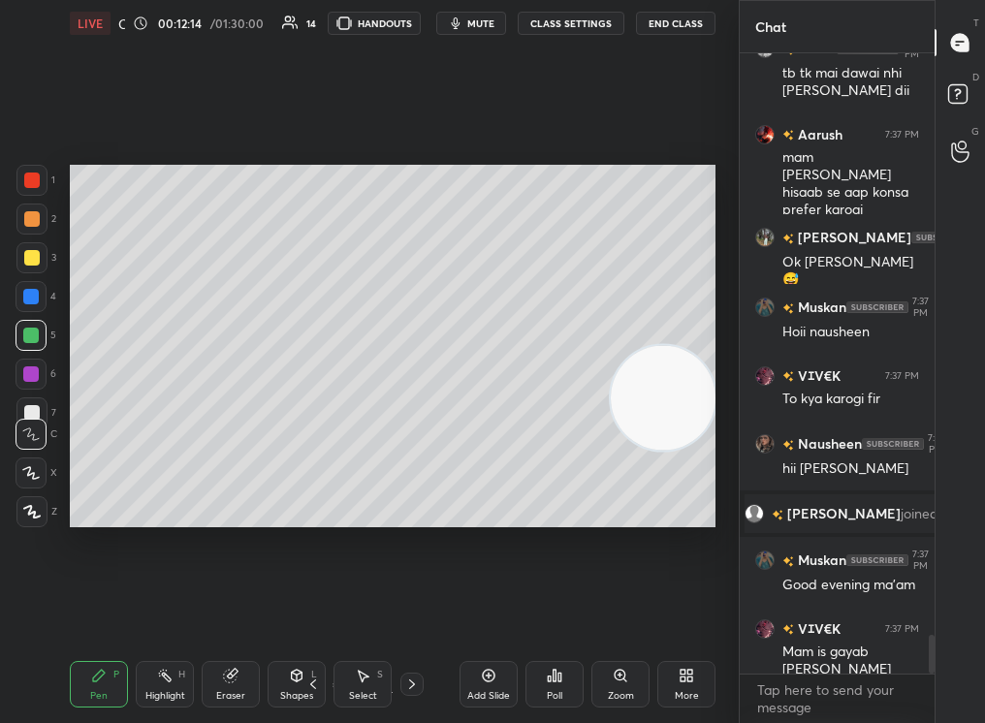
click at [476, 674] on div "Add Slide" at bounding box center [489, 684] width 58 height 47
click at [30, 185] on div at bounding box center [31, 180] width 31 height 31
click at [31, 186] on div at bounding box center [31, 180] width 31 height 31
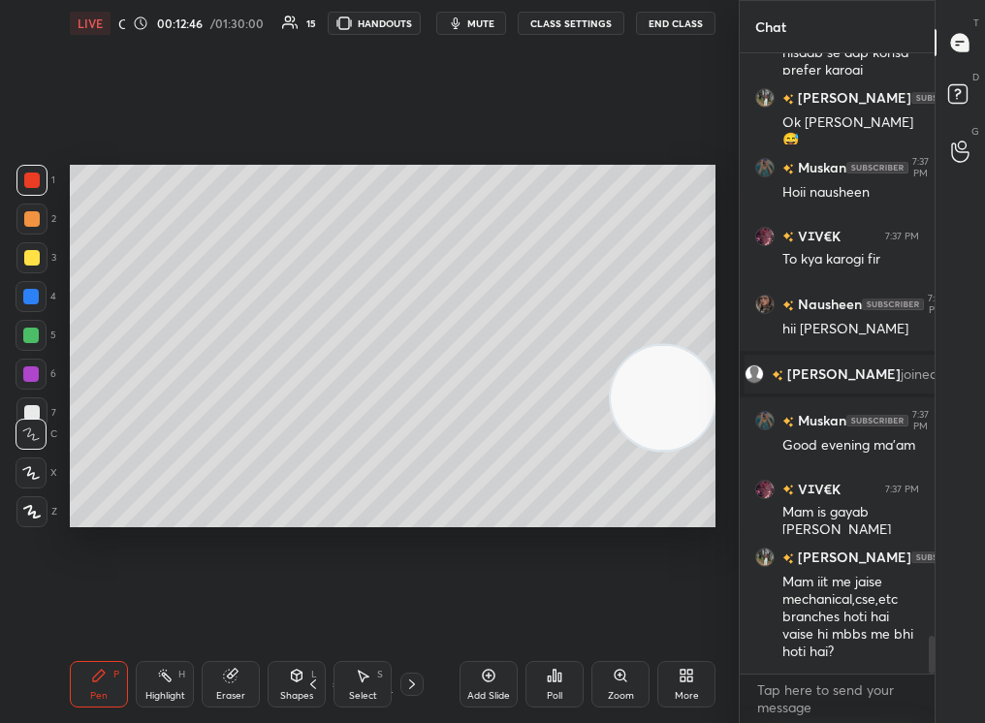
click at [34, 218] on div at bounding box center [31, 219] width 31 height 31
click at [29, 221] on div at bounding box center [32, 219] width 16 height 16
click at [26, 172] on div "1 2 3 4 5 6 7 C X Z C X Z E E Erase all H H LIVE Career Guidance Session 00:12:…" at bounding box center [361, 361] width 723 height 723
click at [33, 179] on div at bounding box center [32, 181] width 16 height 16
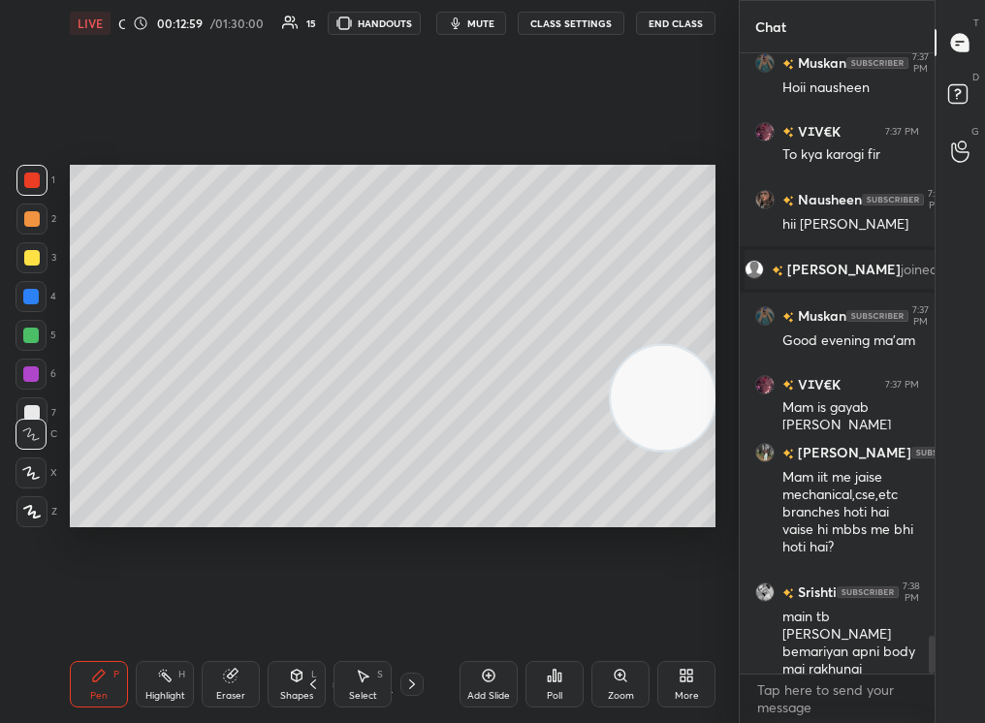
click at [171, 691] on div "Highlight" at bounding box center [165, 696] width 40 height 10
click at [167, 691] on div "Highlight" at bounding box center [165, 696] width 40 height 10
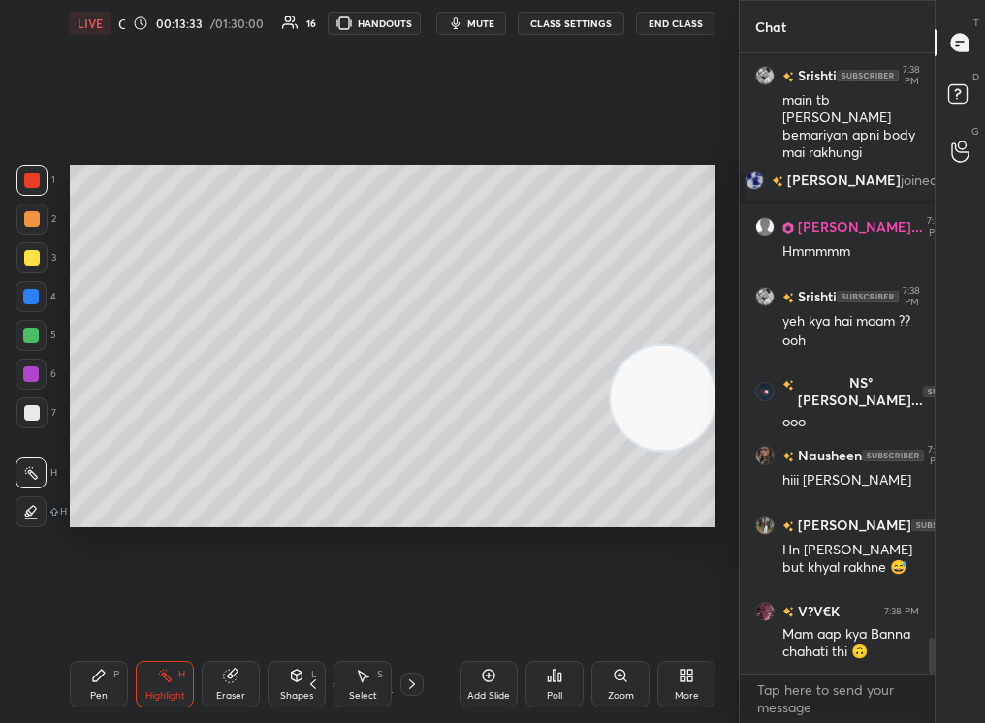
scroll to position [10063, 0]
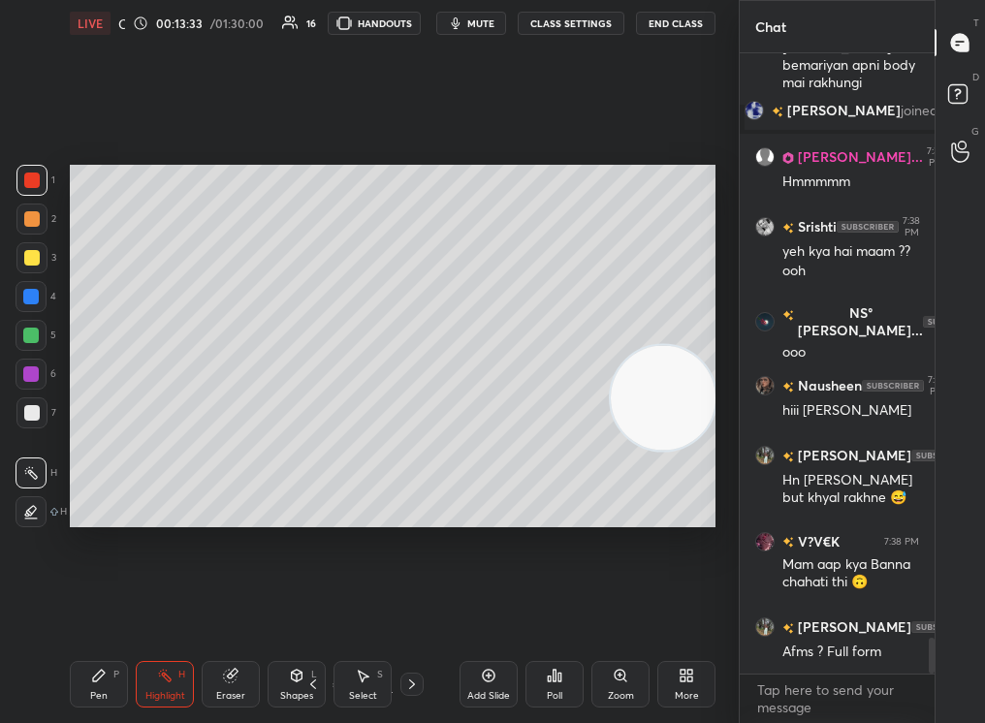
click at [108, 674] on div "Pen P Highlight H Eraser Shapes L Select S" at bounding box center [167, 684] width 195 height 47
click at [93, 688] on div "Pen P" at bounding box center [99, 684] width 58 height 47
click at [96, 691] on div "Pen" at bounding box center [98, 696] width 17 height 10
click at [167, 682] on div "Highlight H" at bounding box center [165, 684] width 58 height 47
click at [165, 680] on icon at bounding box center [165, 676] width 16 height 16
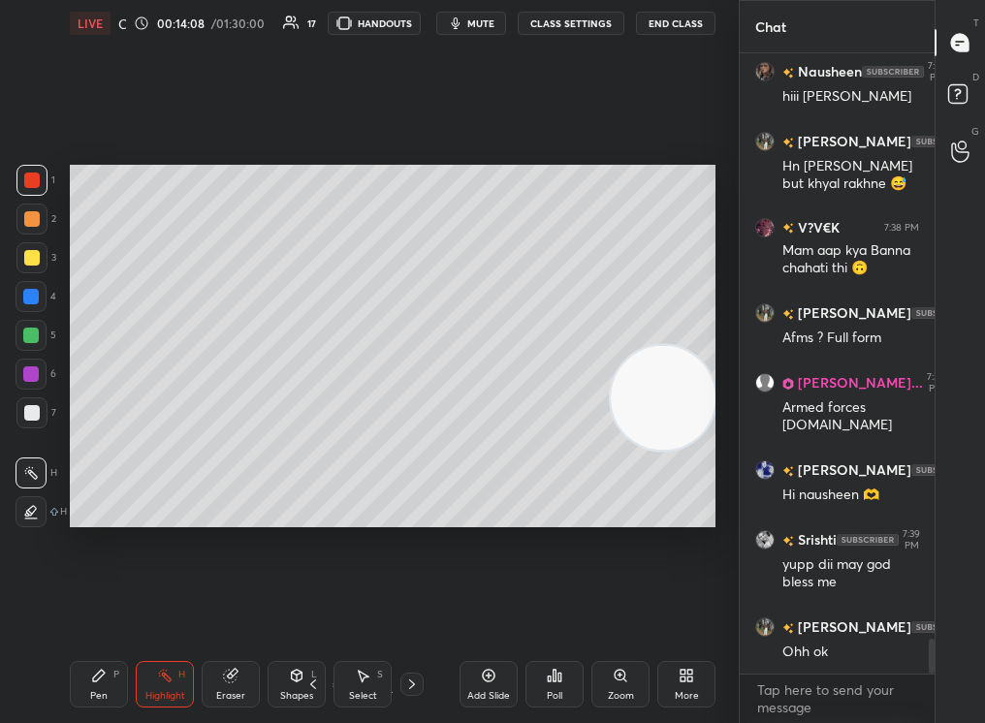
scroll to position [10447, 0]
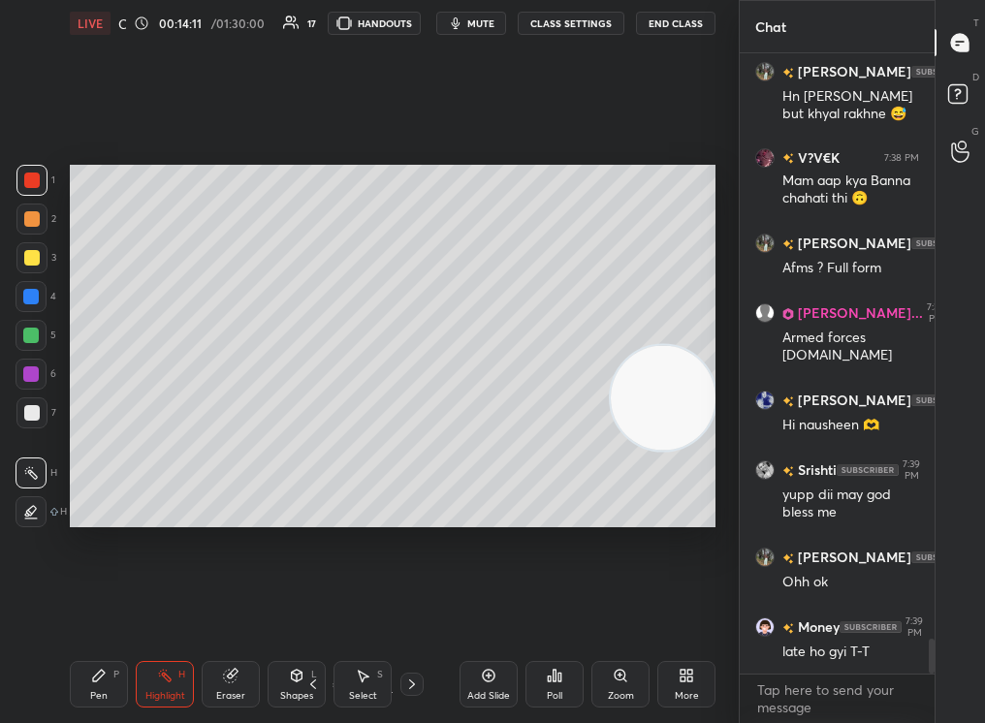
click at [409, 686] on icon at bounding box center [412, 685] width 16 height 16
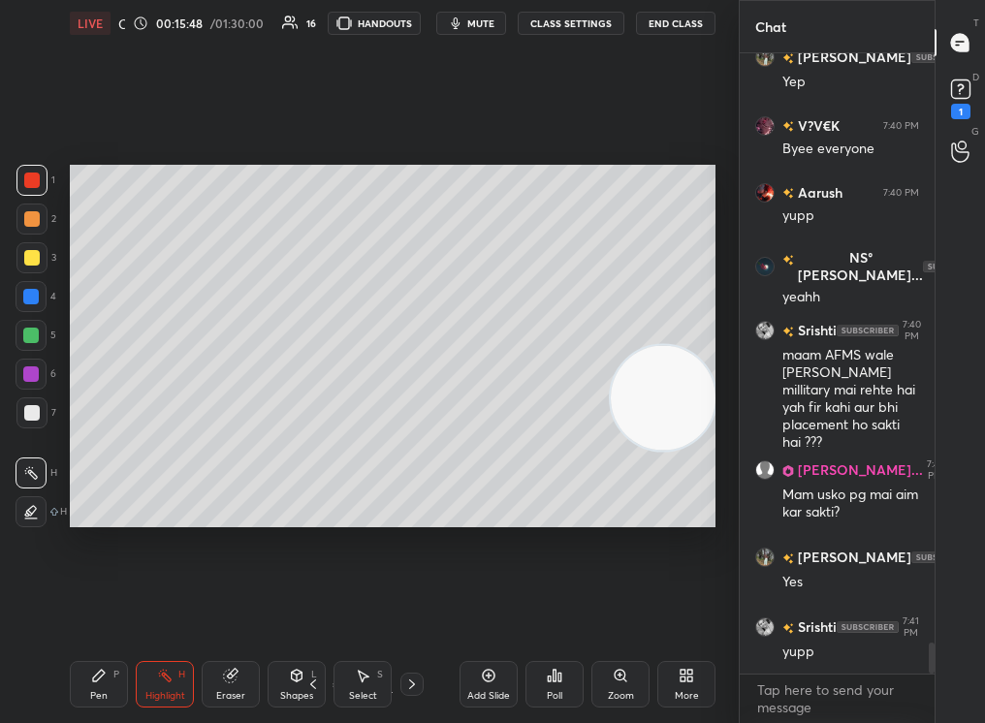
scroll to position [11753, 0]
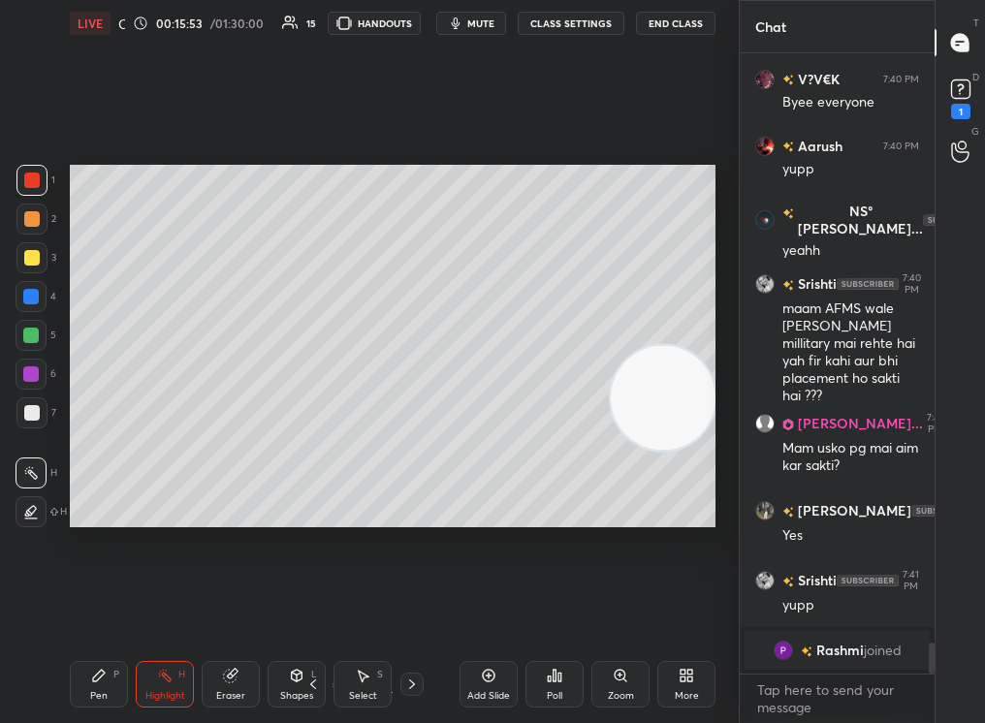
click at [104, 677] on icon at bounding box center [99, 676] width 16 height 16
click at [103, 670] on icon at bounding box center [99, 676] width 12 height 12
click at [34, 221] on div at bounding box center [32, 219] width 16 height 16
click at [34, 219] on div at bounding box center [31, 219] width 31 height 31
click at [46, 207] on div "2" at bounding box center [36, 219] width 40 height 31
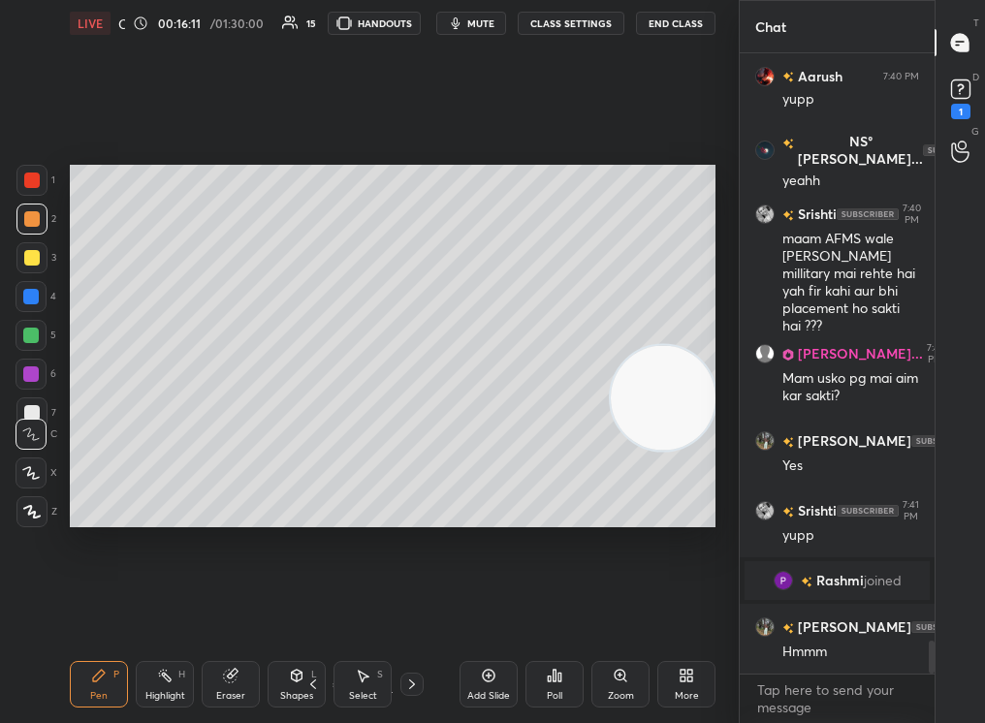
scroll to position [11234, 0]
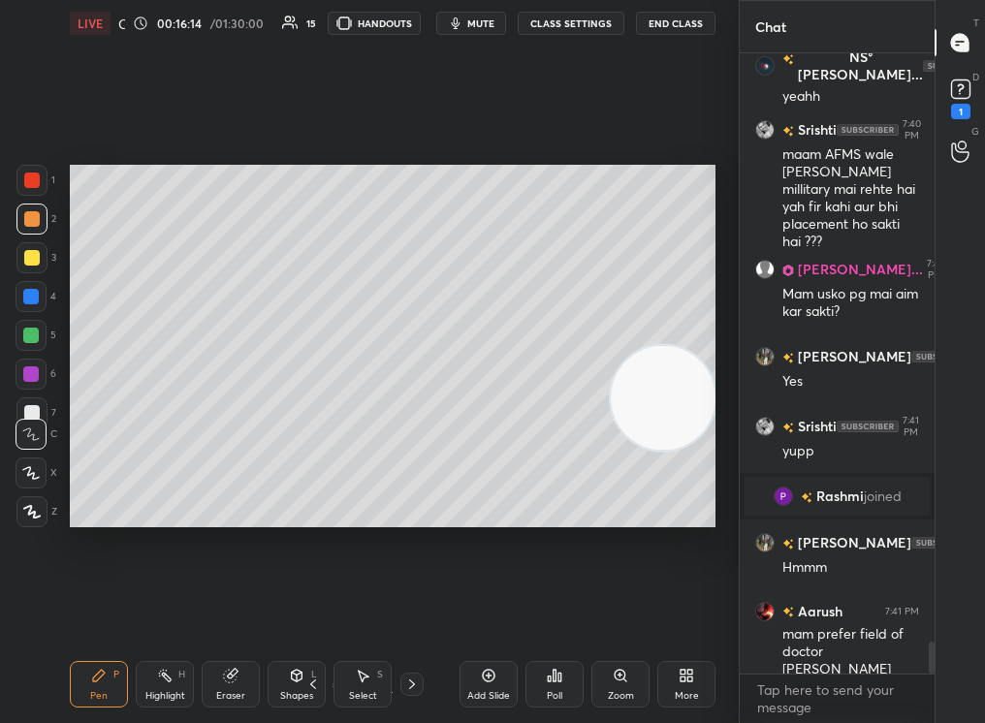
click at [32, 257] on div at bounding box center [32, 258] width 16 height 16
click at [34, 259] on div at bounding box center [32, 258] width 16 height 16
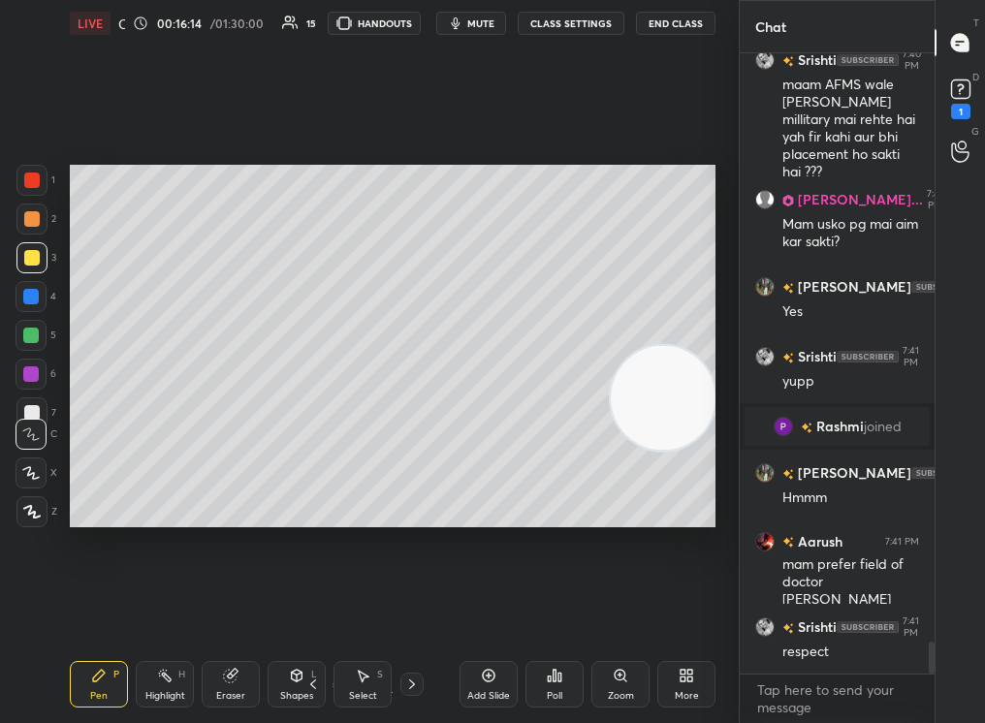
click at [25, 262] on div at bounding box center [32, 258] width 16 height 16
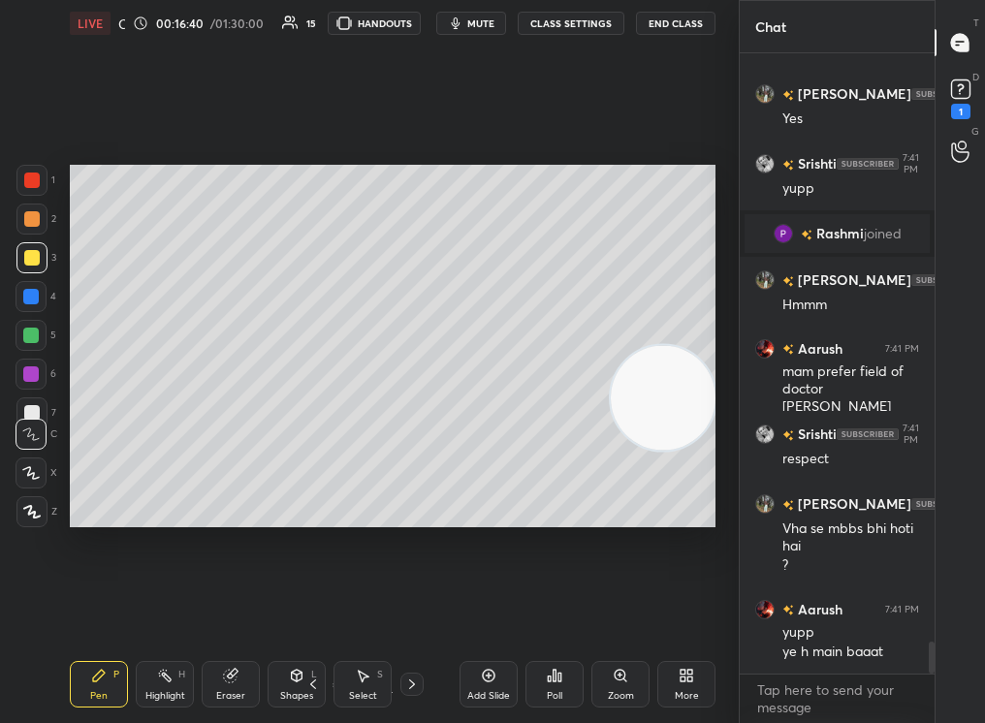
scroll to position [11566, 0]
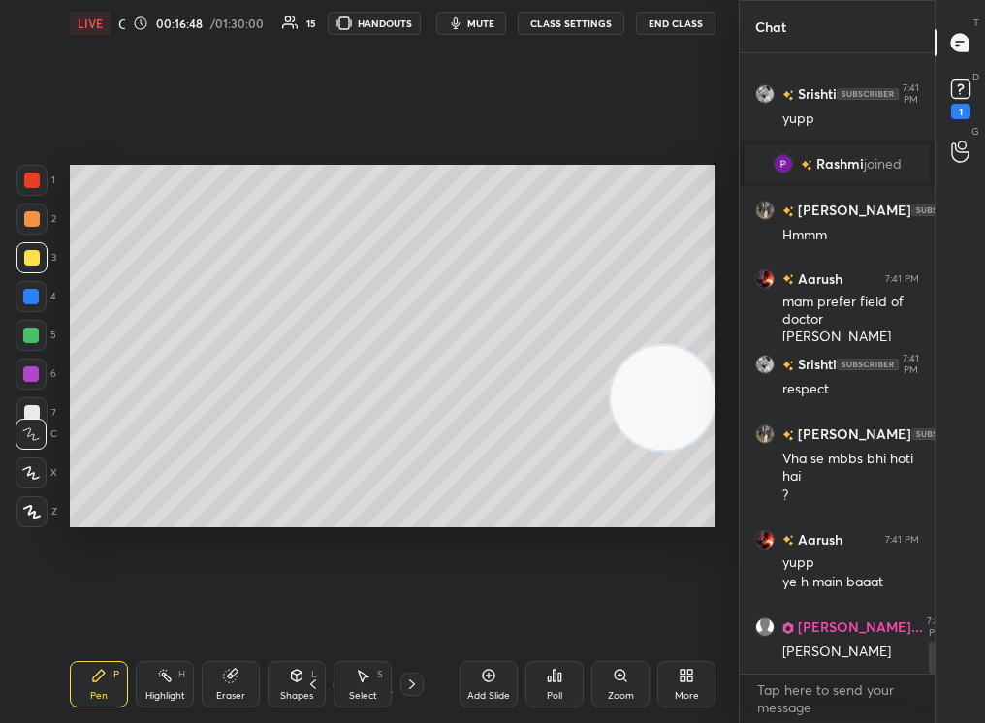
click at [33, 217] on div at bounding box center [32, 219] width 16 height 16
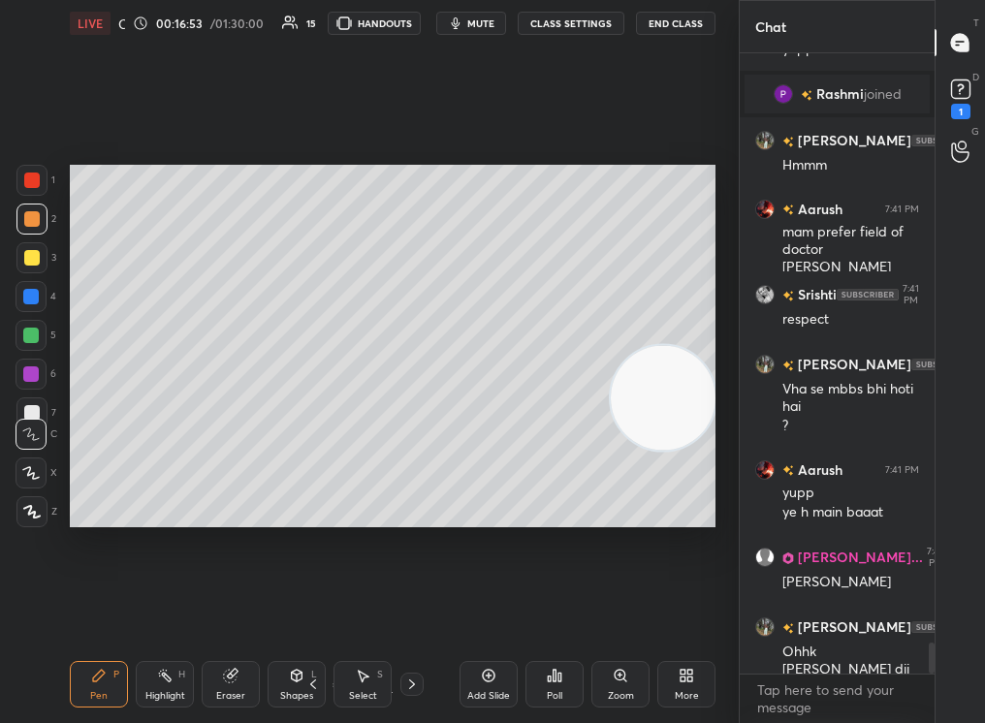
scroll to position [11828, 0]
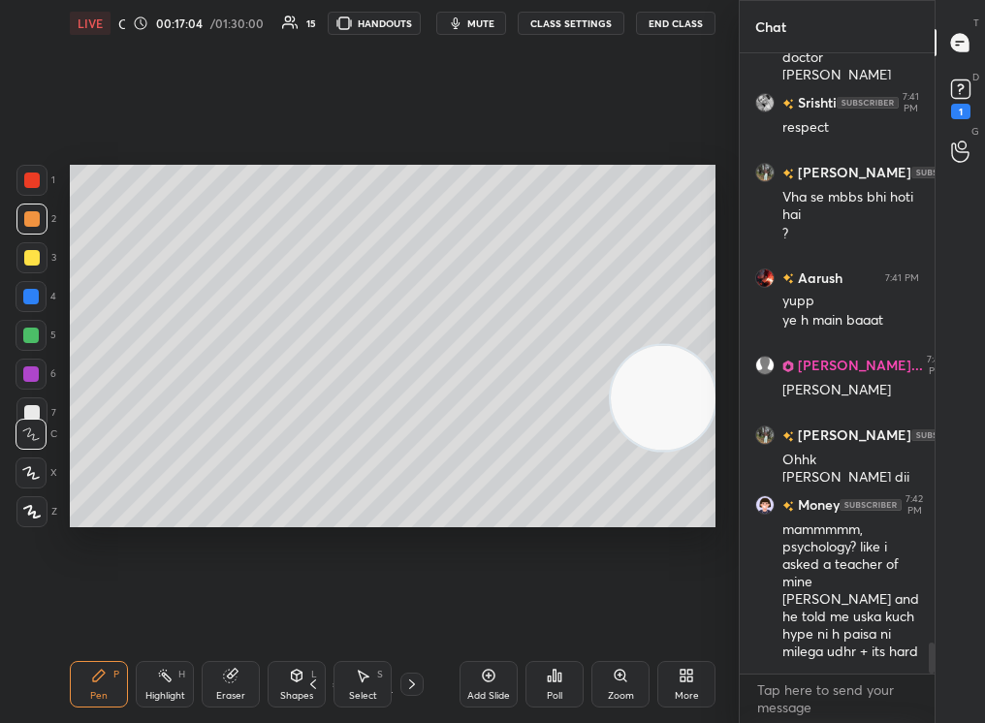
click at [496, 680] on div "Add Slide" at bounding box center [489, 684] width 58 height 47
click at [31, 263] on div at bounding box center [32, 258] width 16 height 16
click at [29, 263] on div at bounding box center [32, 258] width 16 height 16
click at [487, 682] on icon at bounding box center [489, 676] width 16 height 16
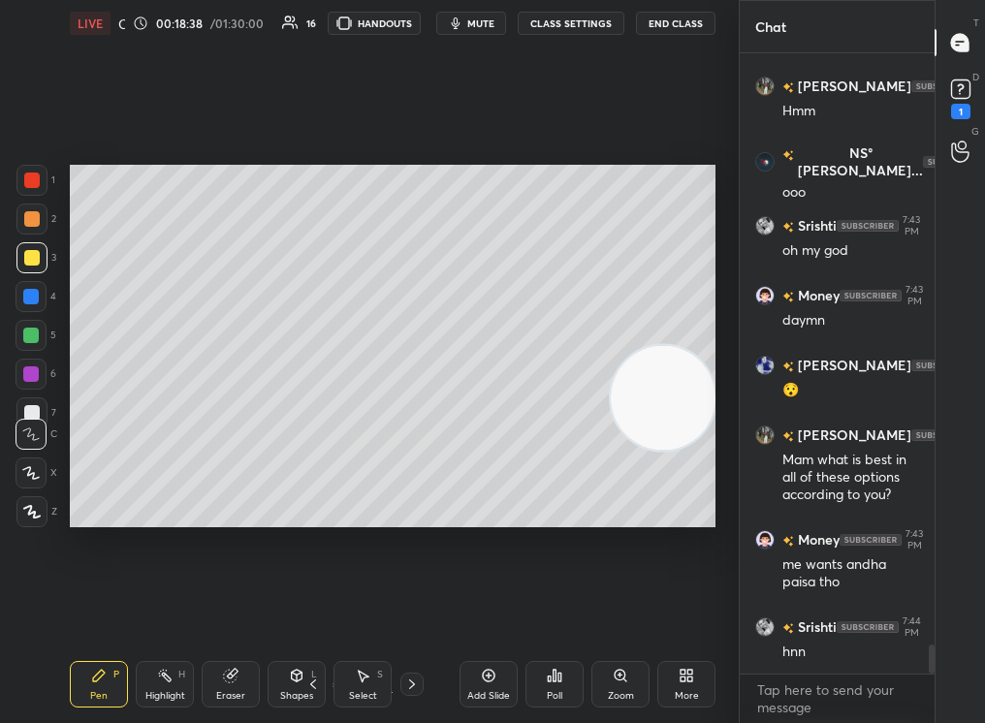
scroll to position [12877, 0]
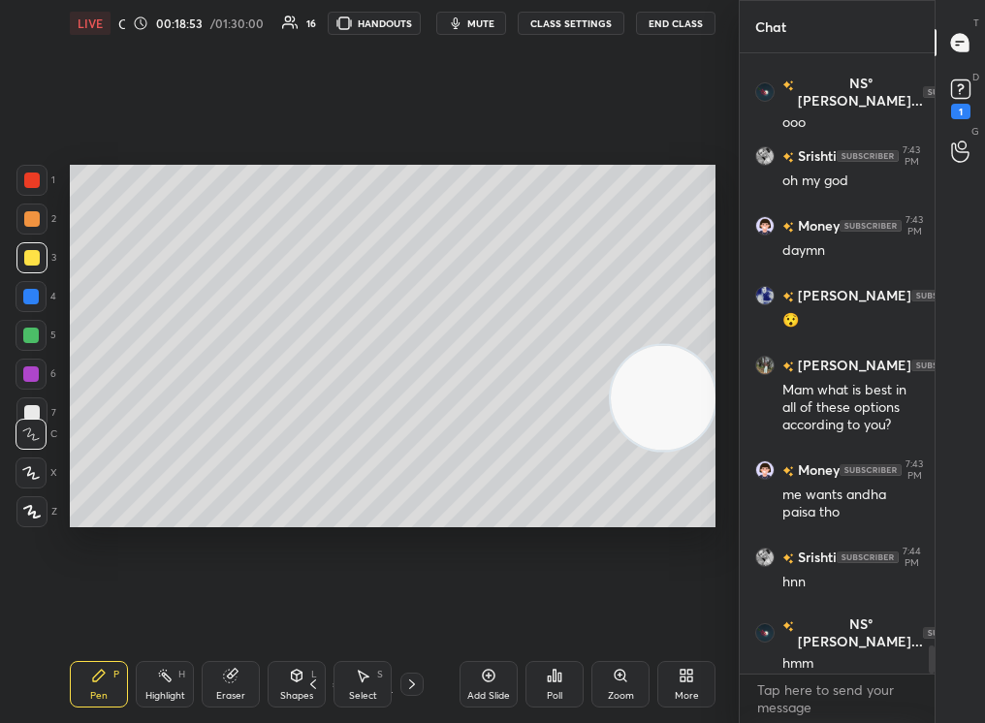
click at [311, 687] on icon at bounding box center [313, 685] width 16 height 16
click at [312, 682] on icon at bounding box center [313, 685] width 16 height 16
click at [314, 685] on icon at bounding box center [313, 685] width 16 height 16
click at [318, 682] on icon at bounding box center [313, 685] width 16 height 16
click at [312, 683] on icon at bounding box center [313, 685] width 16 height 16
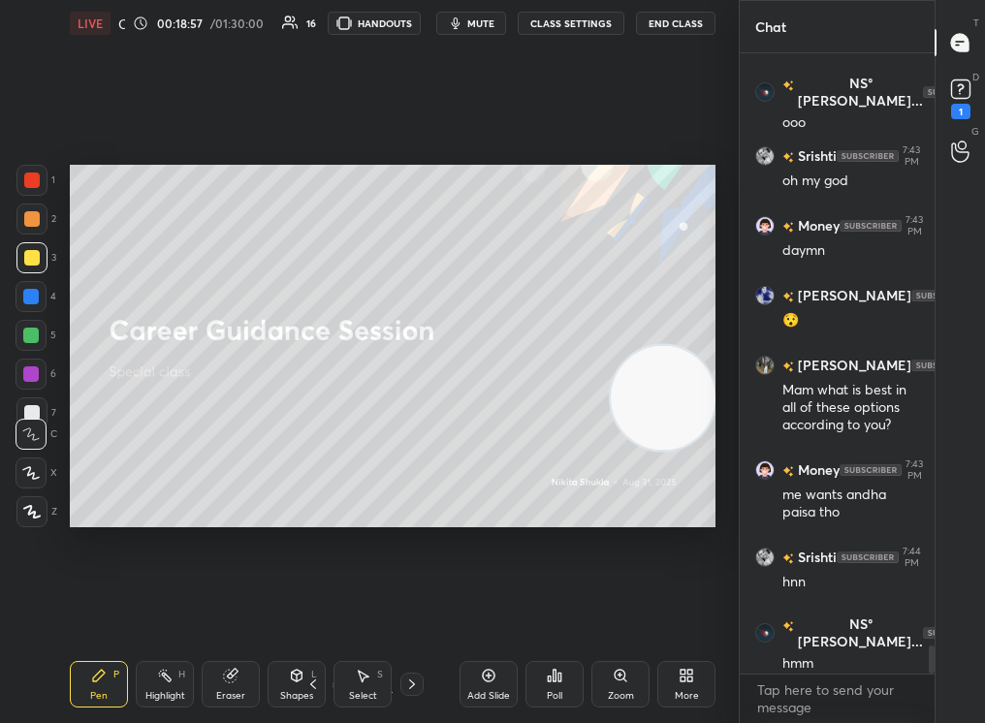
click at [404, 680] on div at bounding box center [411, 684] width 23 height 23
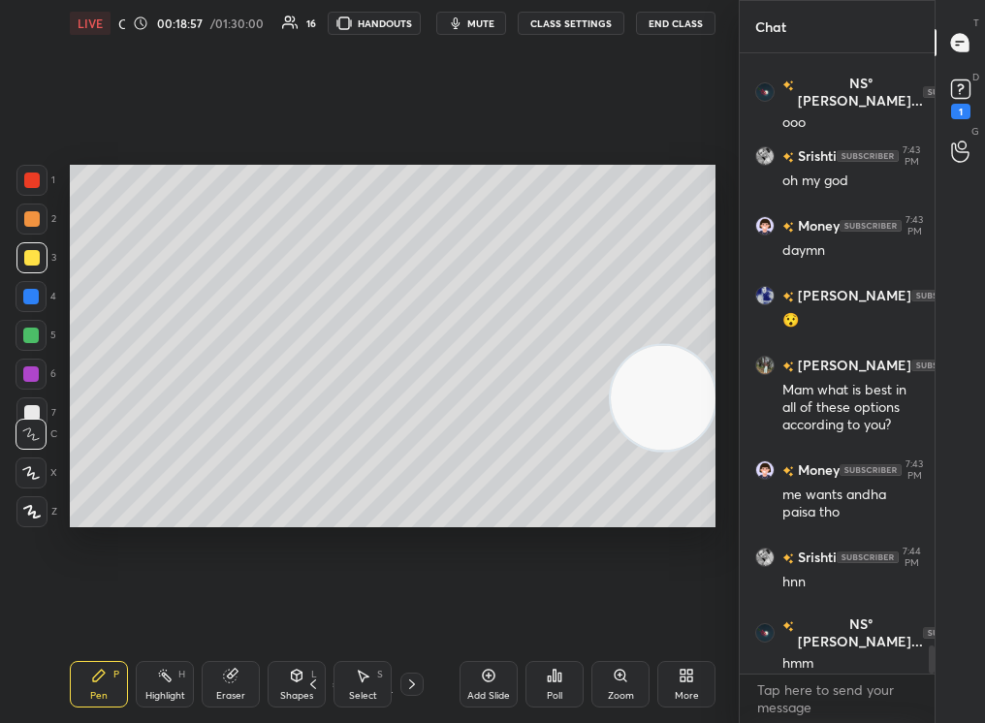
click at [413, 682] on icon at bounding box center [412, 685] width 16 height 16
click at [168, 685] on div "Highlight H" at bounding box center [165, 684] width 58 height 47
click at [166, 686] on div "Highlight H" at bounding box center [165, 684] width 58 height 47
click at [414, 684] on icon at bounding box center [412, 685] width 16 height 16
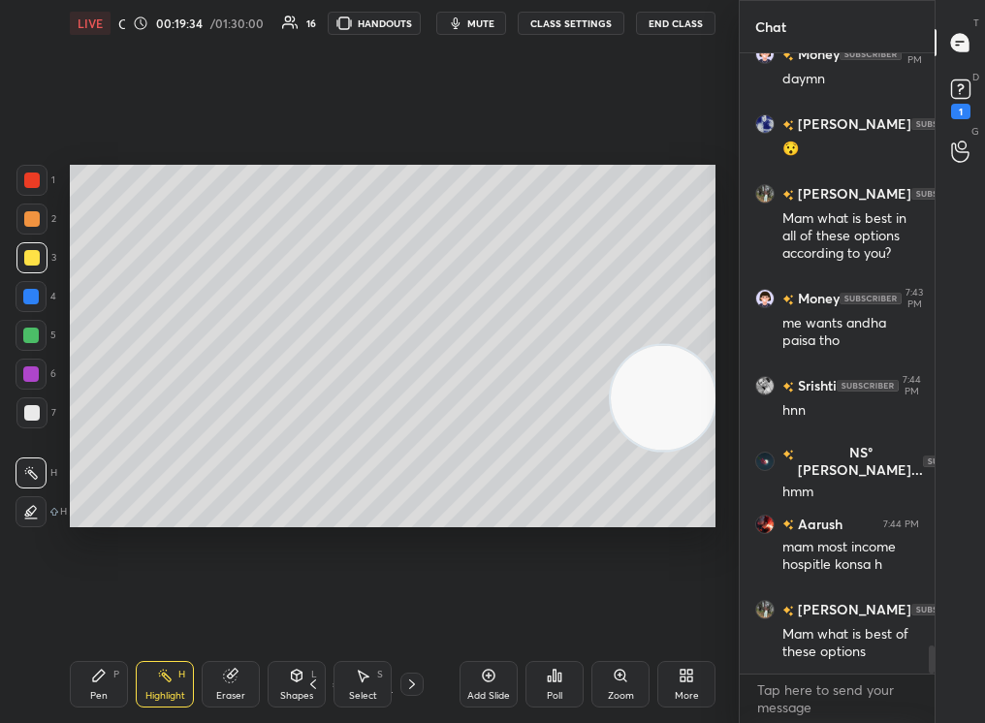
scroll to position [13133, 0]
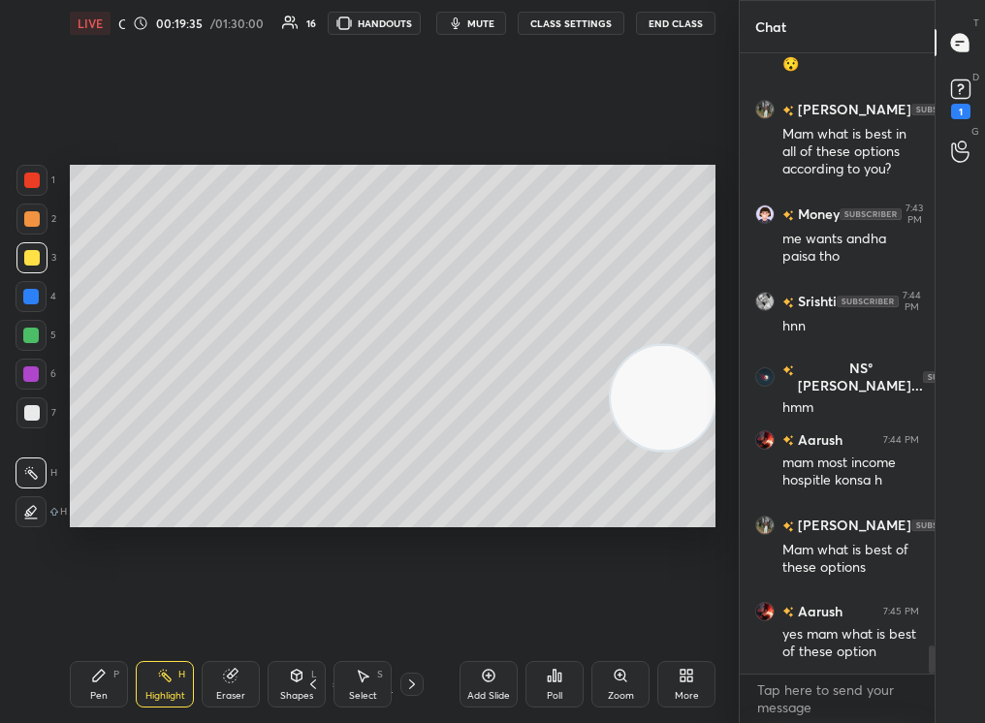
click at [481, 687] on div "Add Slide" at bounding box center [489, 684] width 58 height 47
click at [125, 668] on div "Pen P" at bounding box center [99, 684] width 58 height 47
click at [115, 667] on div "Pen P" at bounding box center [99, 684] width 58 height 47
click at [115, 658] on div "Pen P Highlight H Eraser Shapes L Select S 6 / 9 Add Slide Poll Zoom More" at bounding box center [393, 685] width 646 height 78
click at [118, 656] on div "Pen P Highlight H Eraser Shapes L Select S 6 / 9 Add Slide Poll Zoom More" at bounding box center [393, 685] width 646 height 78
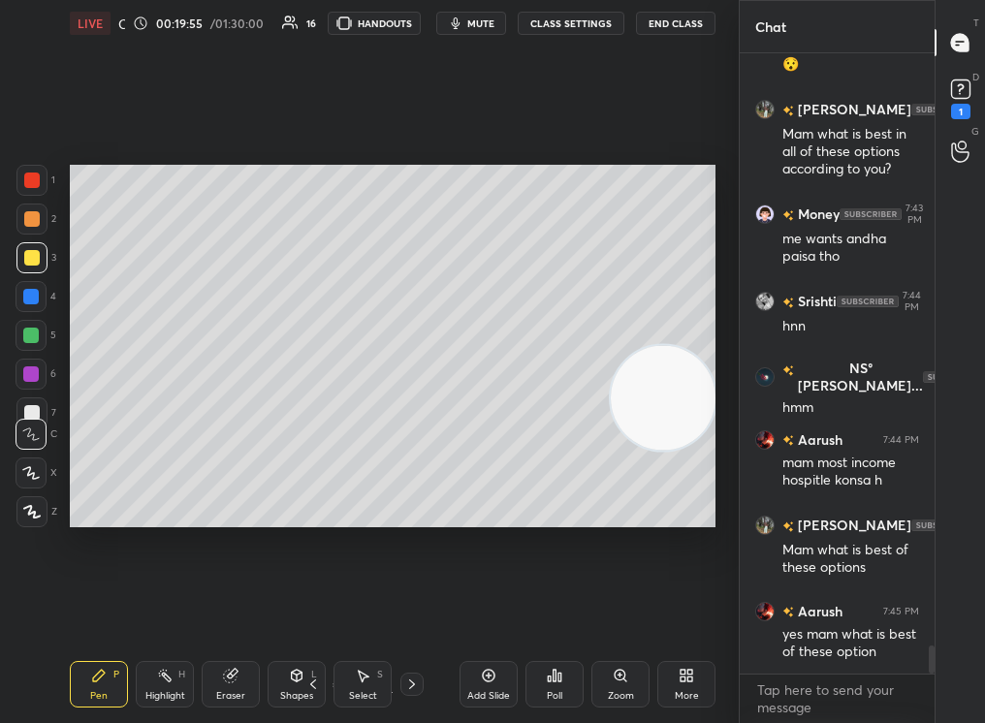
click at [618, 682] on div "Zoom" at bounding box center [620, 684] width 58 height 47
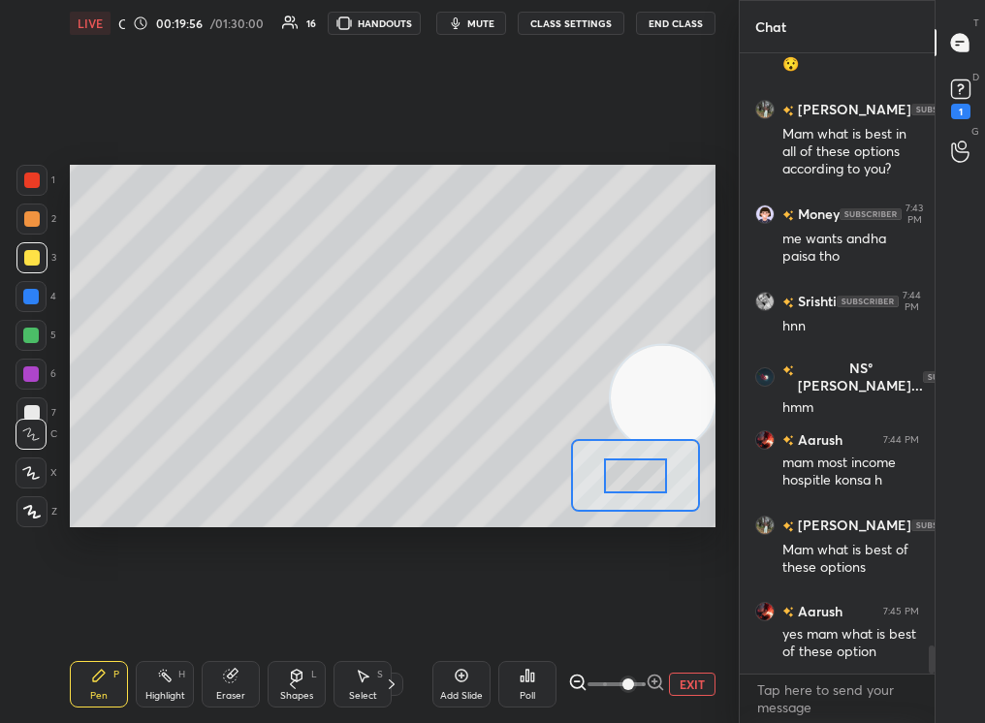
click at [622, 682] on span at bounding box center [628, 685] width 12 height 12
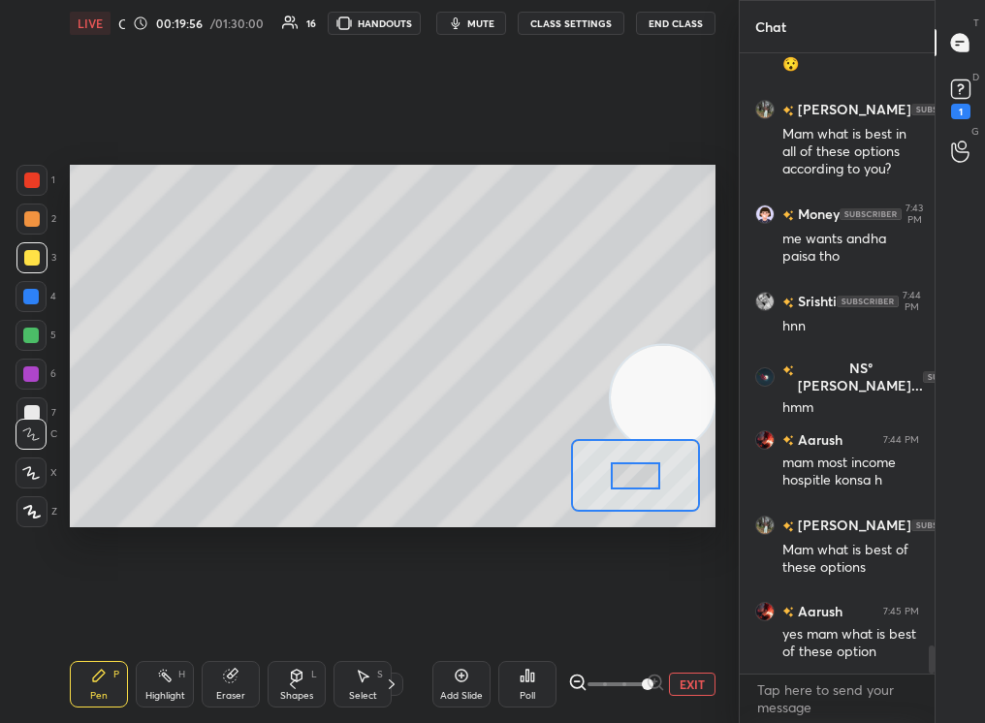
drag, startPoint x: 622, startPoint y: 687, endPoint x: 702, endPoint y: 682, distance: 79.6
click at [700, 682] on div "EXIT" at bounding box center [641, 684] width 147 height 23
click at [672, 676] on button "EXIT" at bounding box center [692, 684] width 47 height 23
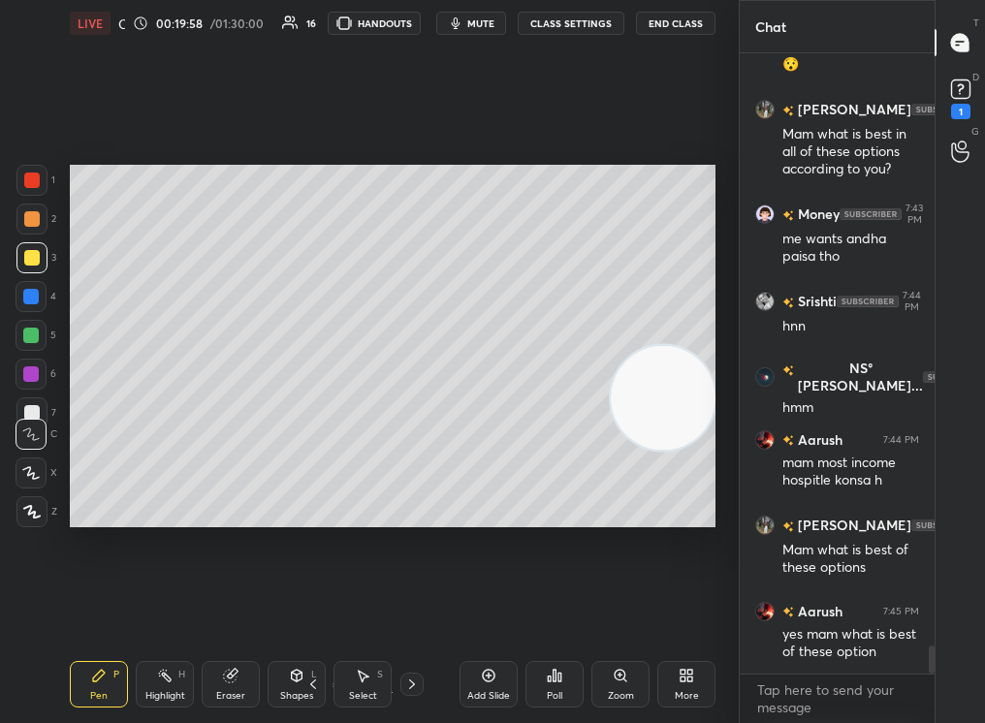
click at [688, 682] on div "More" at bounding box center [686, 684] width 58 height 47
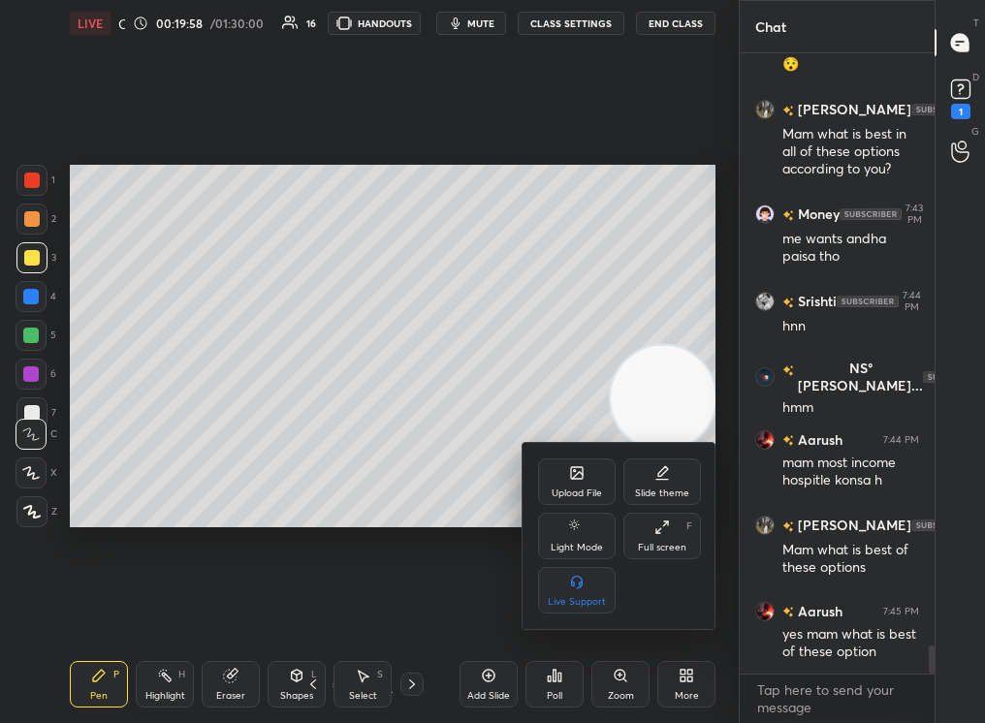
click at [619, 679] on div at bounding box center [492, 361] width 985 height 723
click at [619, 680] on div "Upload File Slide theme Light Mode Full screen F Live Support" at bounding box center [492, 361] width 985 height 723
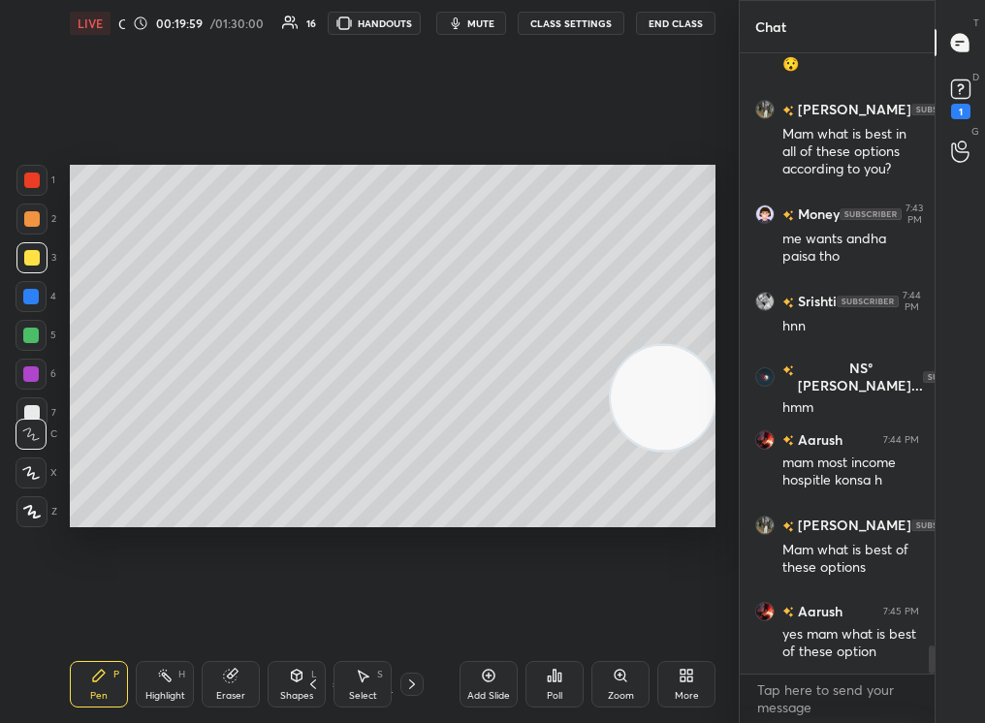
drag, startPoint x: 715, startPoint y: 687, endPoint x: 737, endPoint y: 684, distance: 21.5
click at [735, 683] on div "1 2 3 4 5 6 7 C X Z C X Z E E Erase all H H LIVE Career Guidance Session 00:19:…" at bounding box center [369, 361] width 739 height 723
click at [615, 677] on icon at bounding box center [621, 676] width 16 height 16
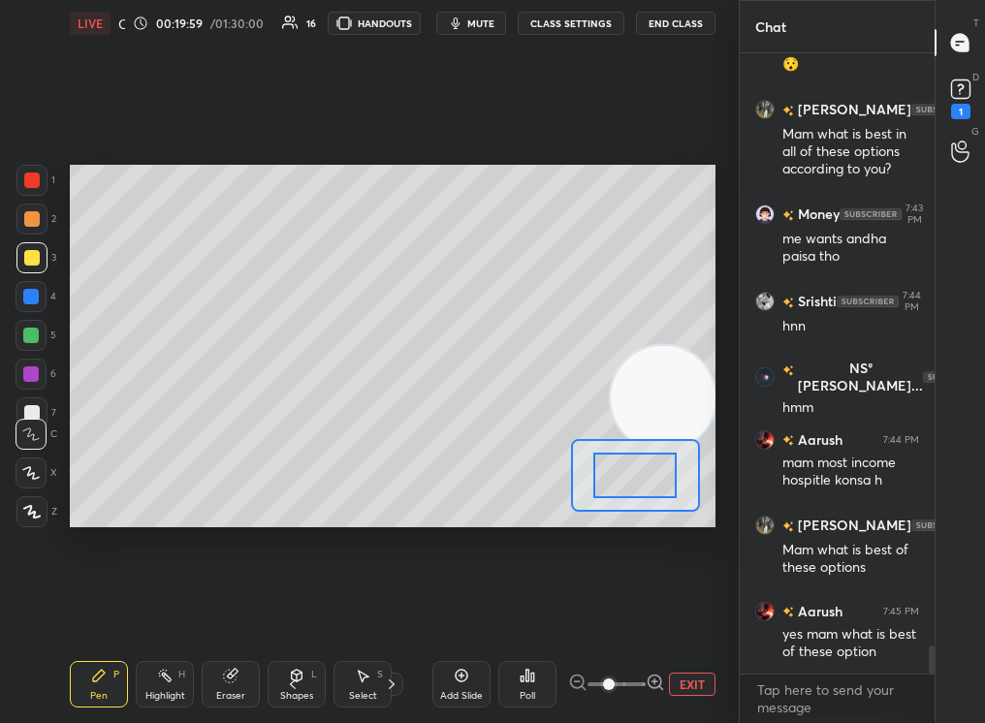
click at [615, 679] on span at bounding box center [609, 685] width 12 height 12
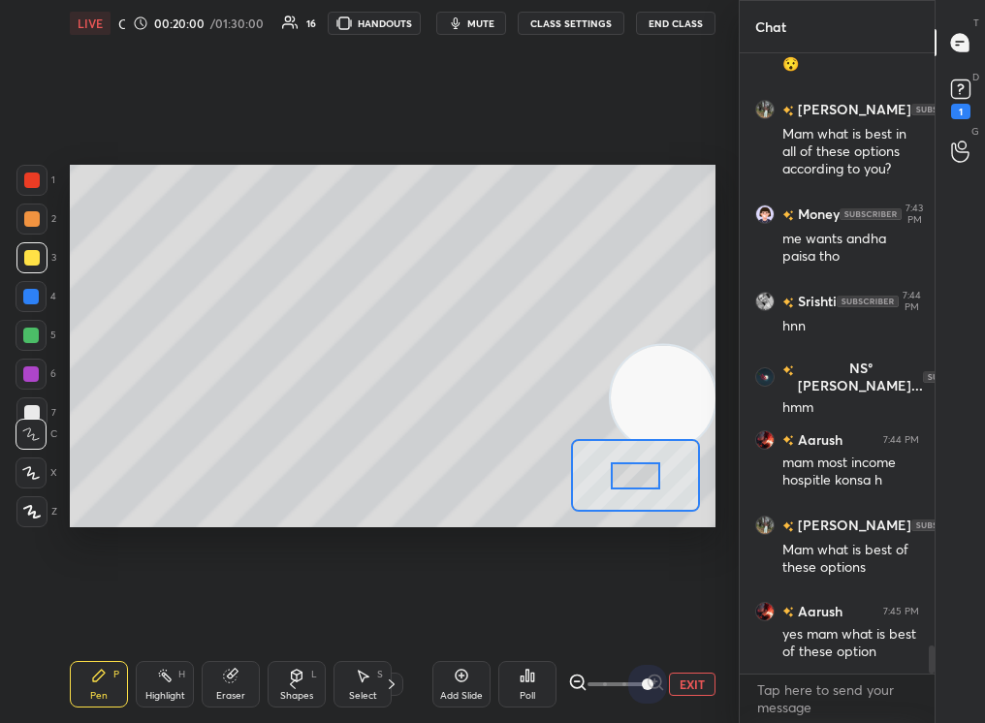
click at [712, 678] on div "EXIT" at bounding box center [641, 684] width 147 height 23
click at [99, 652] on div "Pen P Highlight H Eraser Shapes L Select S 6 / 9 Add Slide Poll EXIT" at bounding box center [393, 685] width 646 height 78
click at [88, 652] on div "Pen P Highlight H Eraser Shapes L Select S 6 / 9 Add Slide Poll EXIT" at bounding box center [393, 685] width 646 height 78
click at [88, 651] on div "Pen P Highlight H Eraser Shapes L Select S 6 / 9 Add Slide Poll EXIT" at bounding box center [393, 685] width 646 height 78
click at [99, 669] on icon at bounding box center [99, 676] width 16 height 16
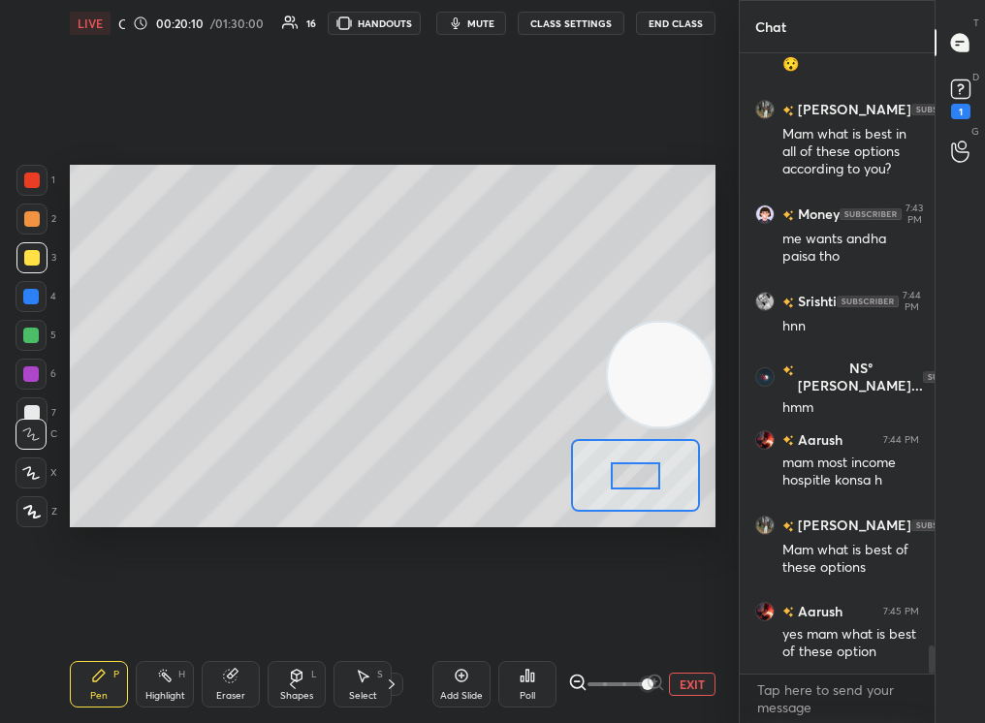
drag, startPoint x: 660, startPoint y: 353, endPoint x: 635, endPoint y: 68, distance: 286.1
click at [633, 66] on div "Setting up your live class Poll for secs No correct answer Start poll" at bounding box center [392, 346] width 661 height 599
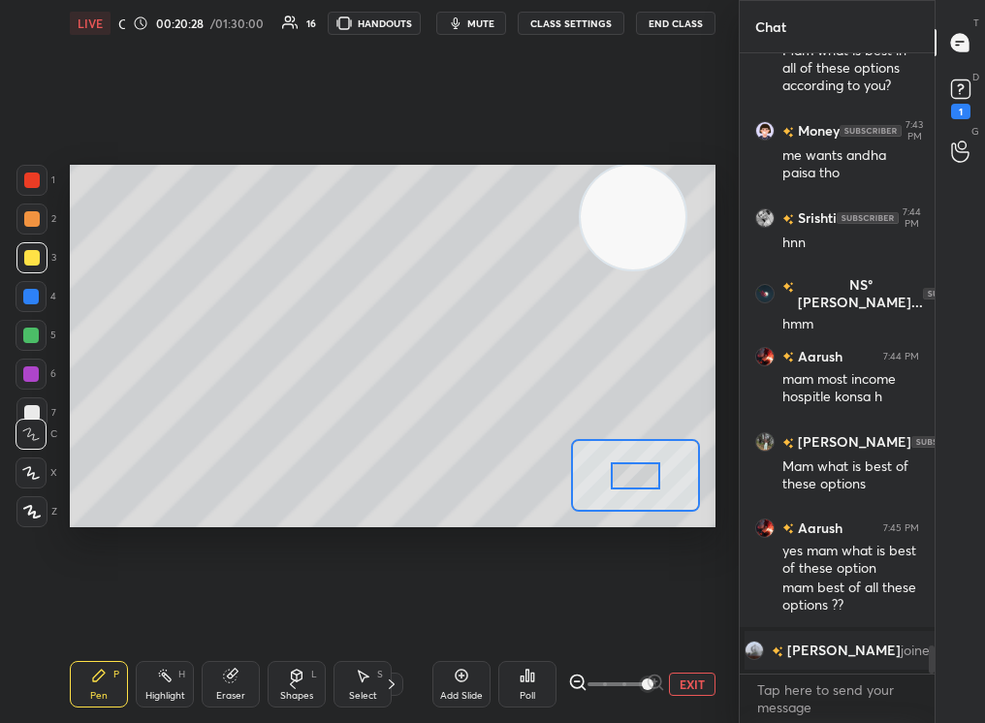
scroll to position [12743, 0]
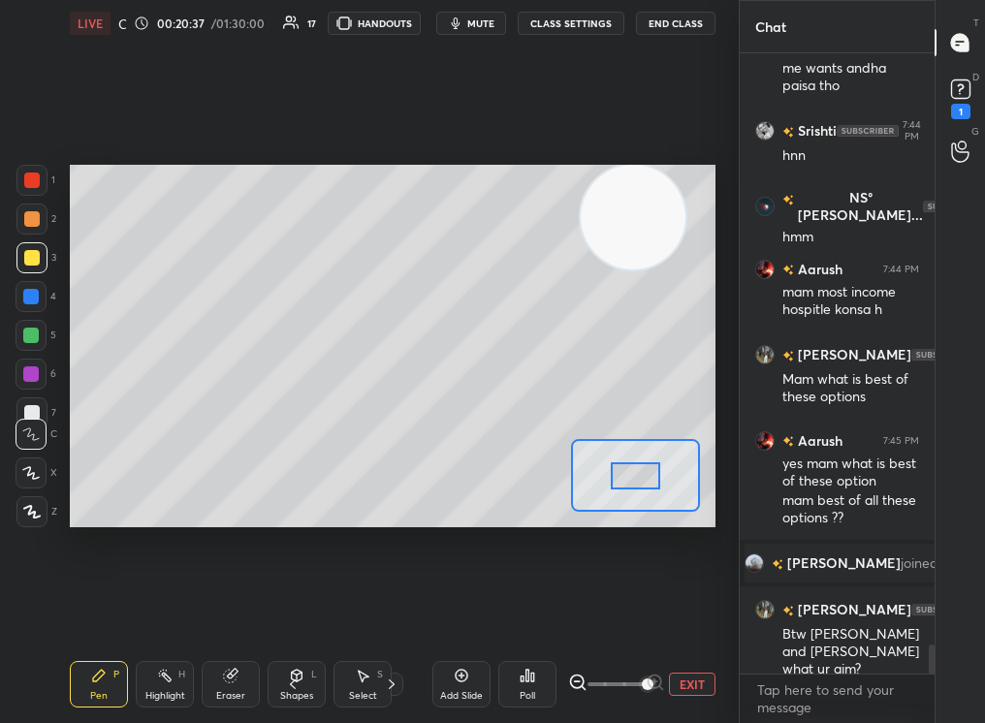
click at [16, 216] on div at bounding box center [31, 219] width 31 height 31
click at [0, 220] on div "1 2 3 4 5 6 7 C X Z C X Z E E Erase all H H" at bounding box center [31, 347] width 62 height 364
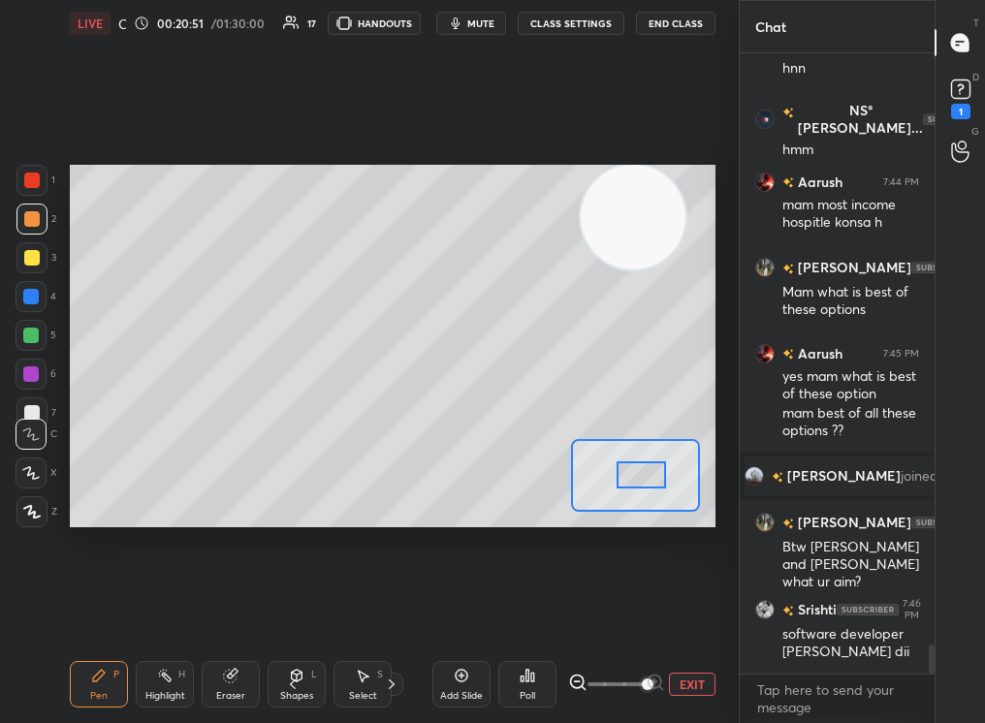
drag, startPoint x: 634, startPoint y: 479, endPoint x: 670, endPoint y: 478, distance: 35.9
click at [667, 477] on div at bounding box center [642, 474] width 50 height 27
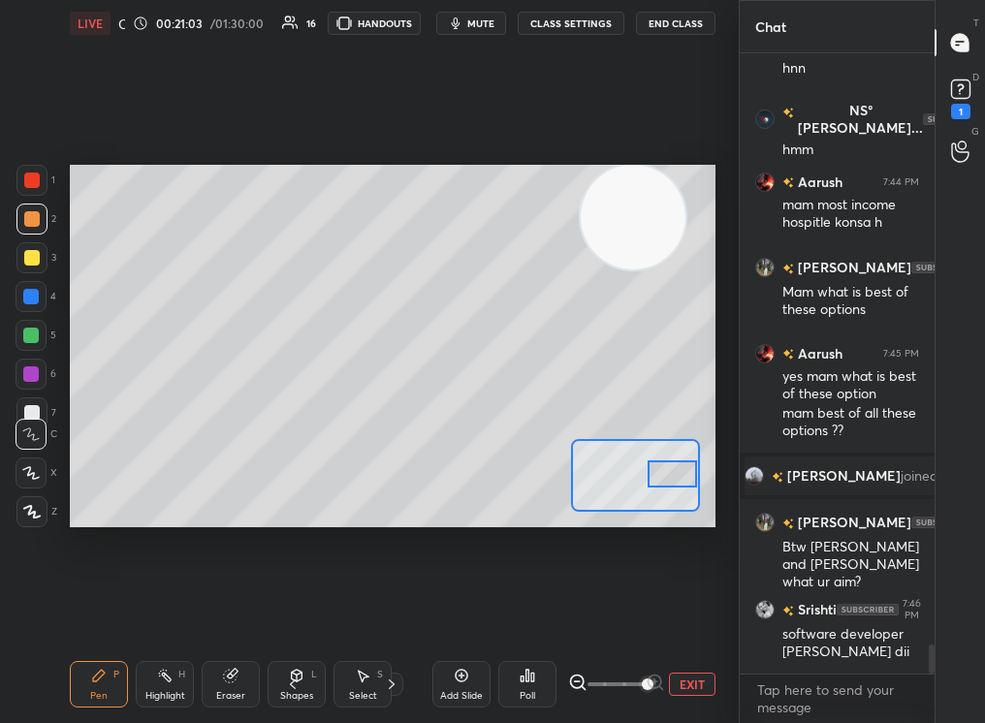
scroll to position [12900, 0]
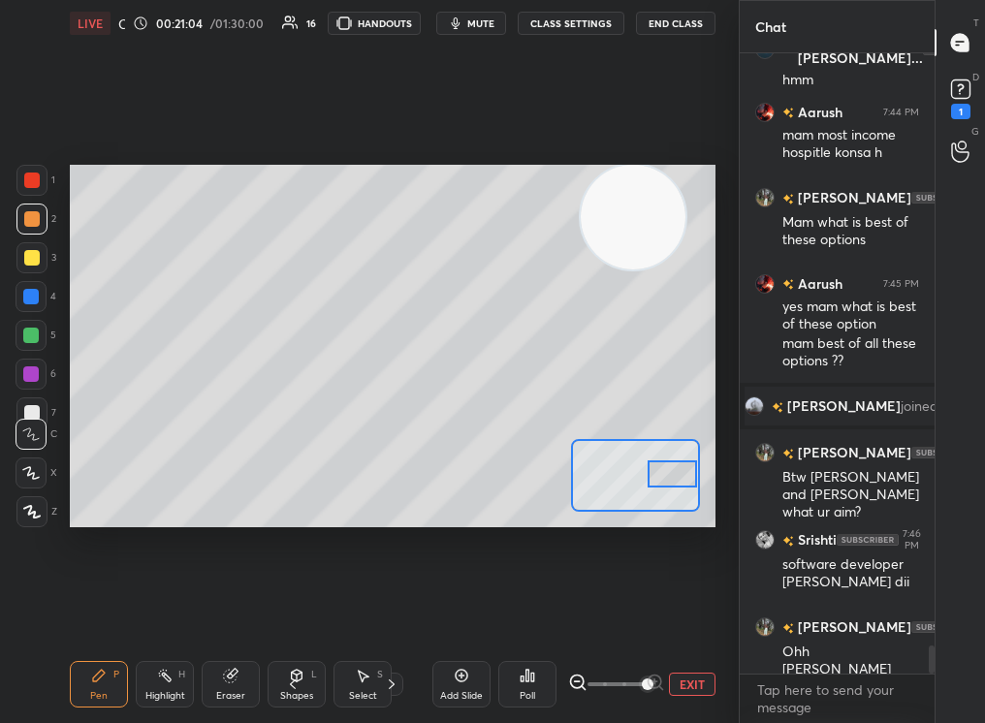
click at [33, 250] on div at bounding box center [32, 258] width 16 height 16
click at [34, 252] on div at bounding box center [32, 258] width 16 height 16
drag, startPoint x: 661, startPoint y: 213, endPoint x: 602, endPoint y: 348, distance: 147.2
click at [601, 271] on video at bounding box center [630, 219] width 105 height 105
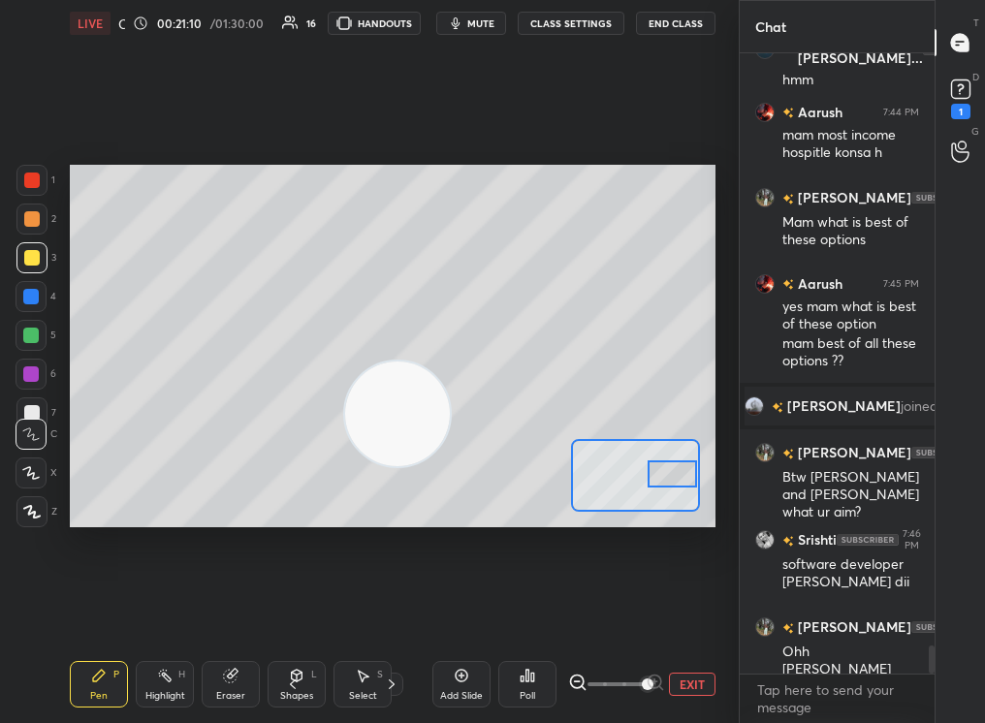
drag, startPoint x: 510, startPoint y: 381, endPoint x: 276, endPoint y: 461, distance: 247.1
click at [345, 461] on video at bounding box center [397, 414] width 105 height 105
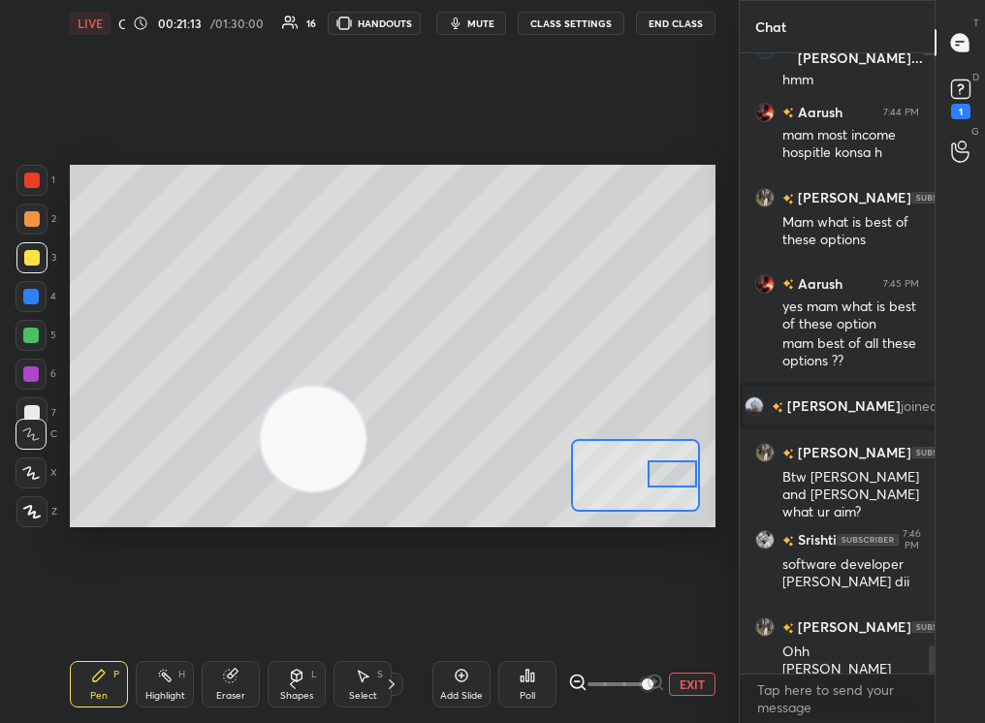
click at [38, 216] on div at bounding box center [32, 219] width 16 height 16
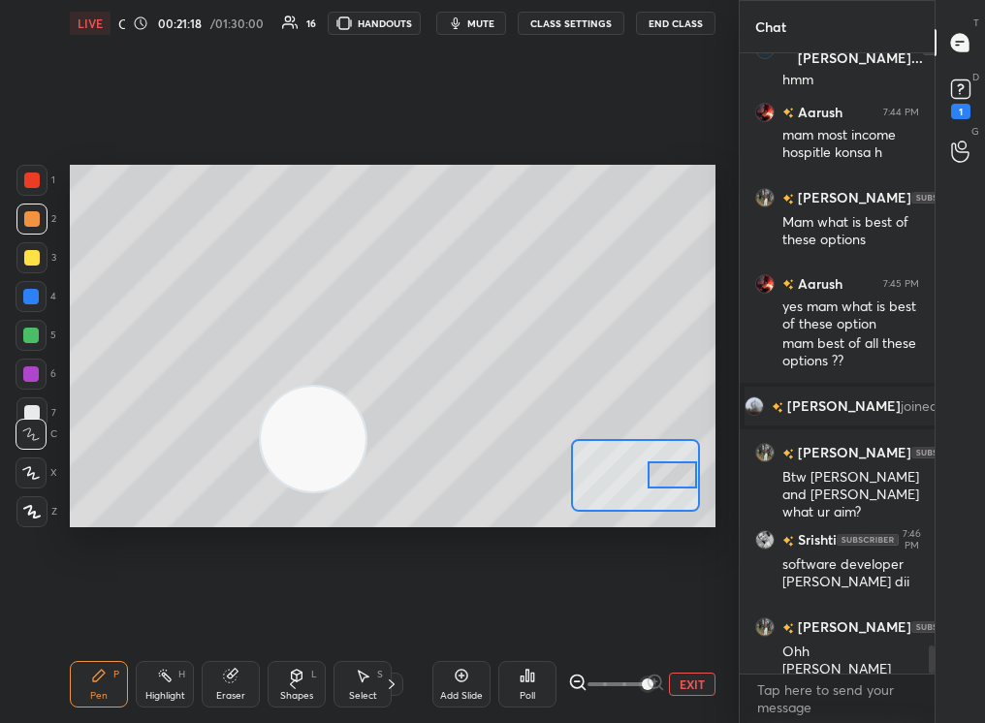
click at [684, 475] on div at bounding box center [673, 474] width 50 height 27
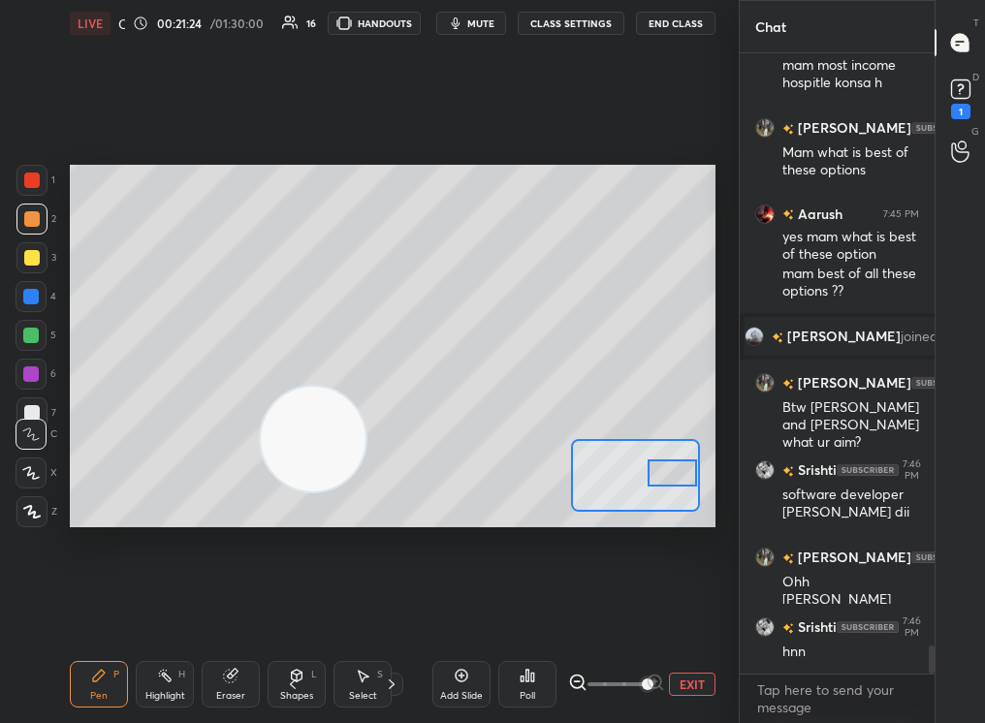
scroll to position [13040, 0]
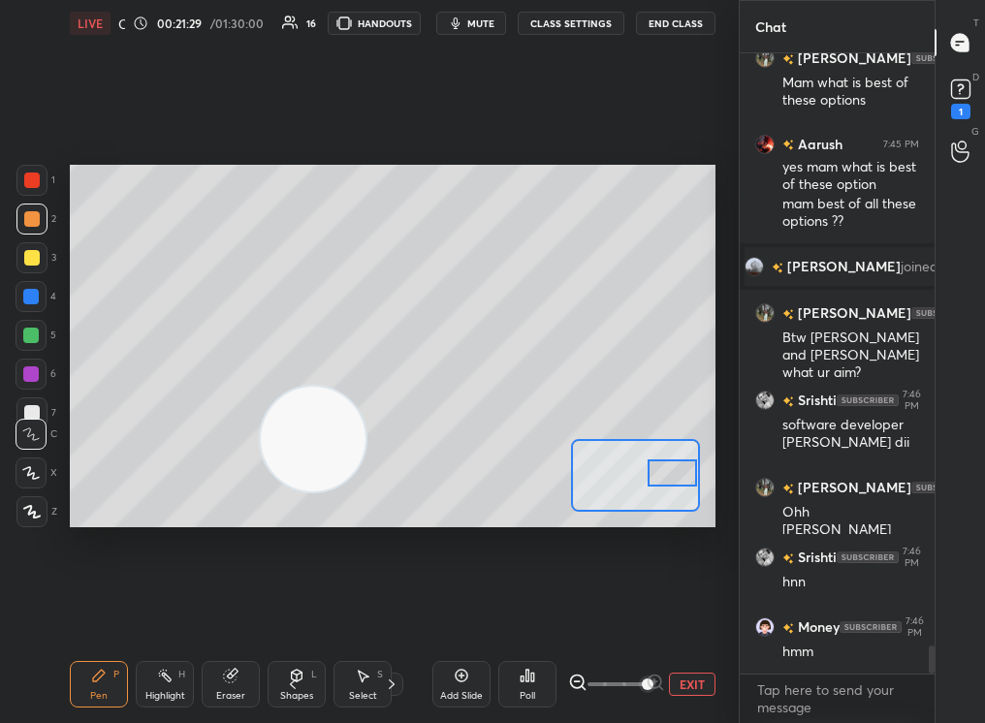
click at [477, 682] on div "Add Slide" at bounding box center [461, 684] width 58 height 47
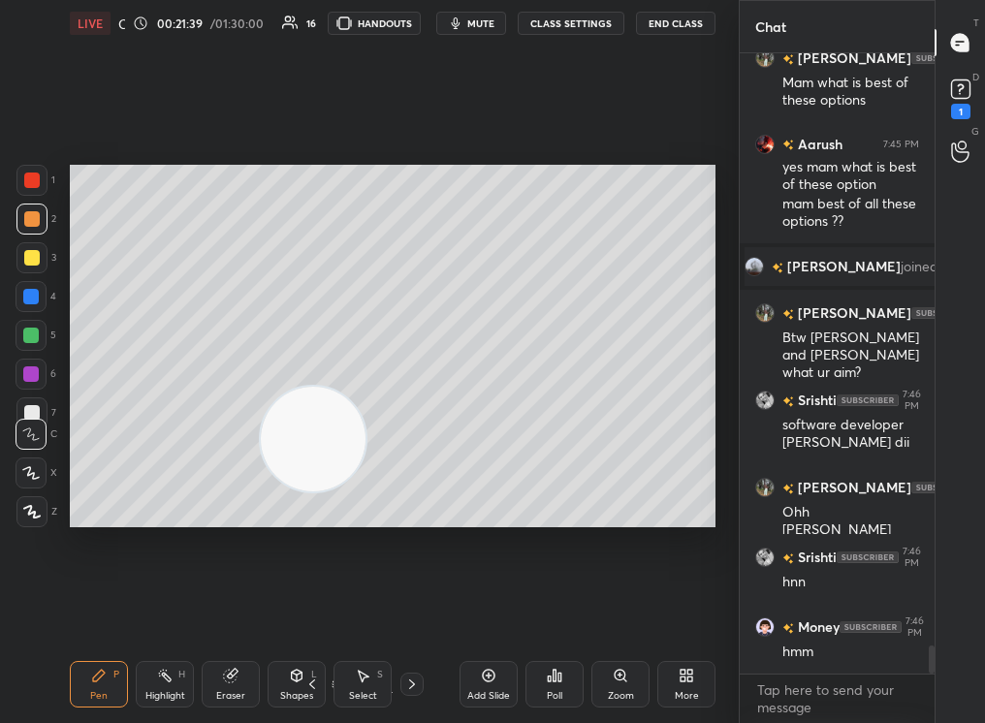
scroll to position [13127, 0]
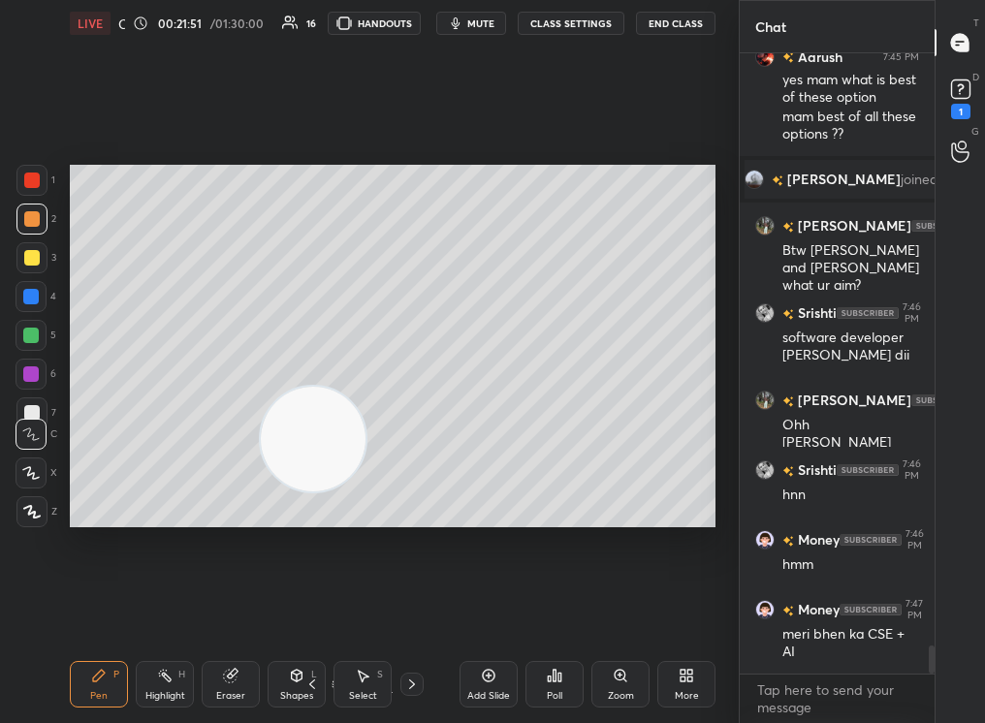
click at [488, 685] on div "Add Slide" at bounding box center [489, 684] width 58 height 47
click at [35, 498] on div at bounding box center [31, 511] width 31 height 31
click at [33, 483] on div at bounding box center [31, 473] width 31 height 31
click at [34, 512] on icon at bounding box center [31, 512] width 17 height 14
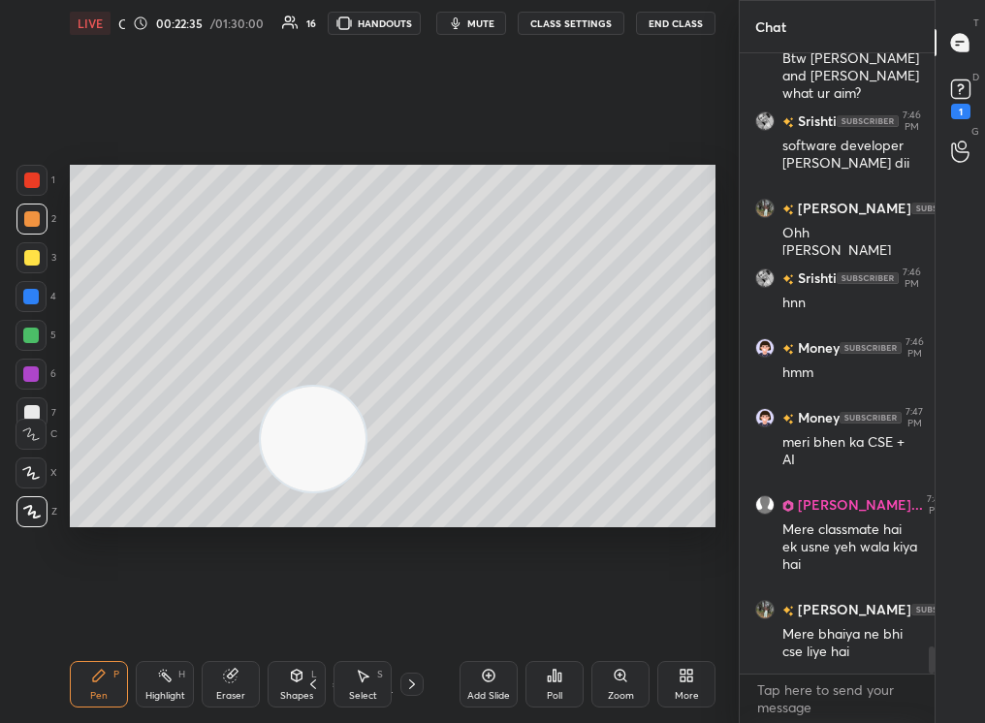
scroll to position [13389, 0]
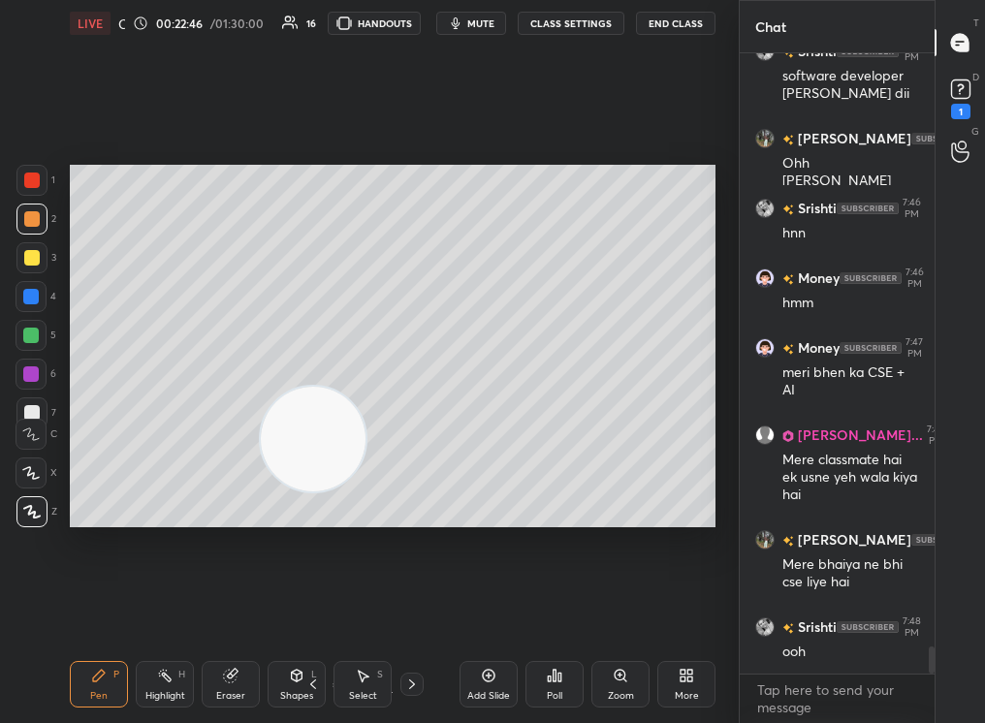
click at [626, 690] on div "Zoom" at bounding box center [620, 684] width 58 height 47
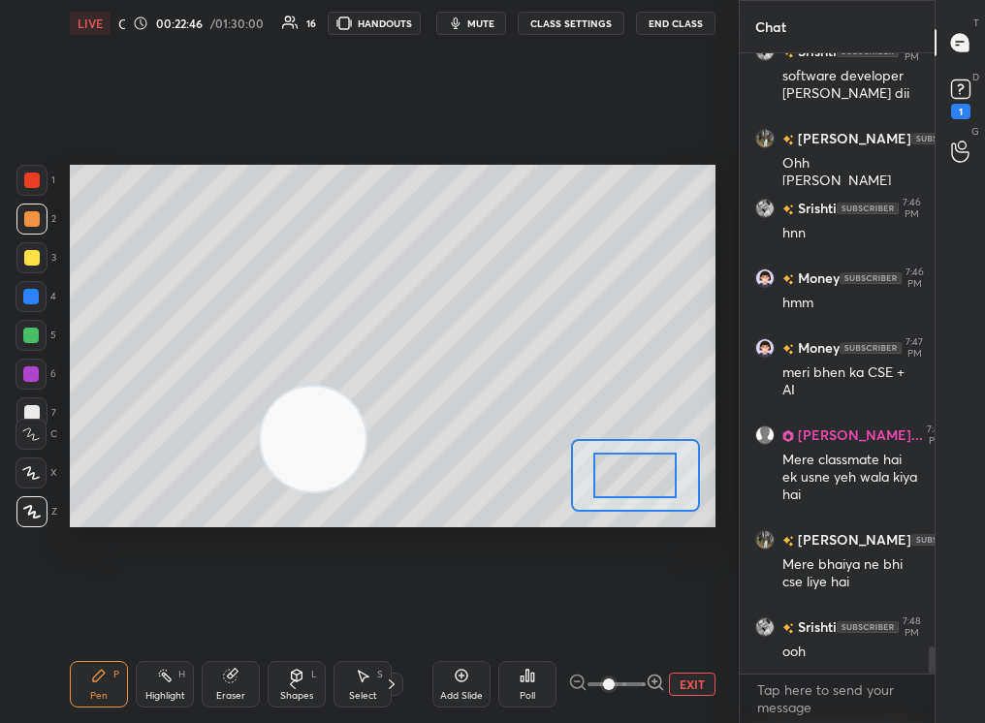
click at [609, 686] on span at bounding box center [609, 685] width 12 height 12
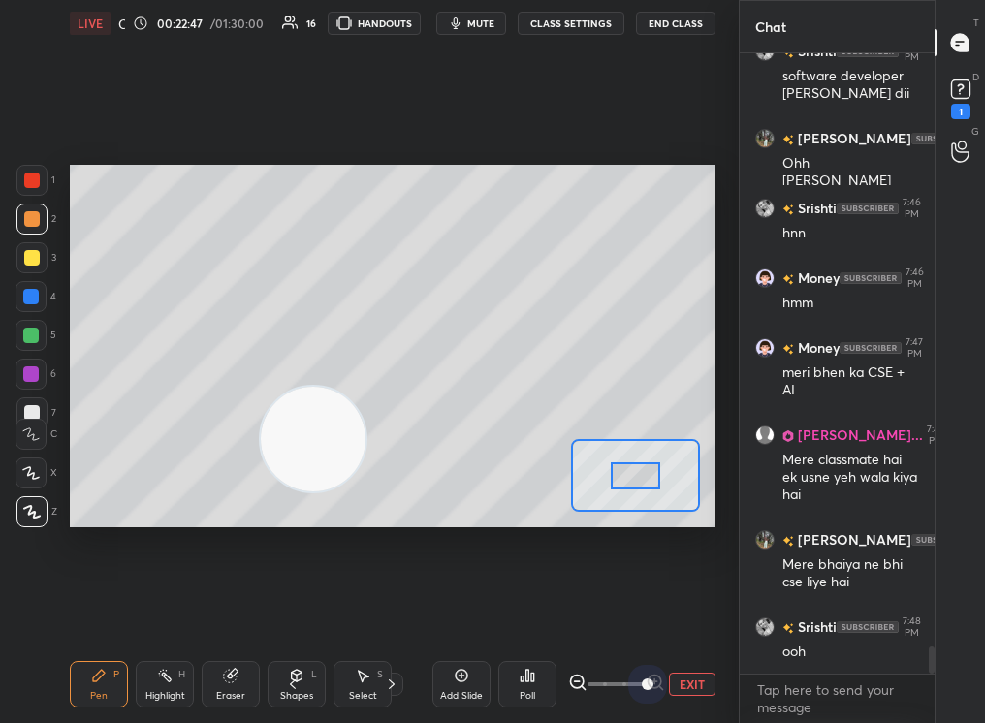
drag, startPoint x: 611, startPoint y: 689, endPoint x: 716, endPoint y: 698, distance: 106.0
click at [715, 696] on div "LIVE Career Guidance Session 00:22:47 / 01:30:00 16 HANDOUTS mute CLASS SETTING…" at bounding box center [392, 361] width 661 height 723
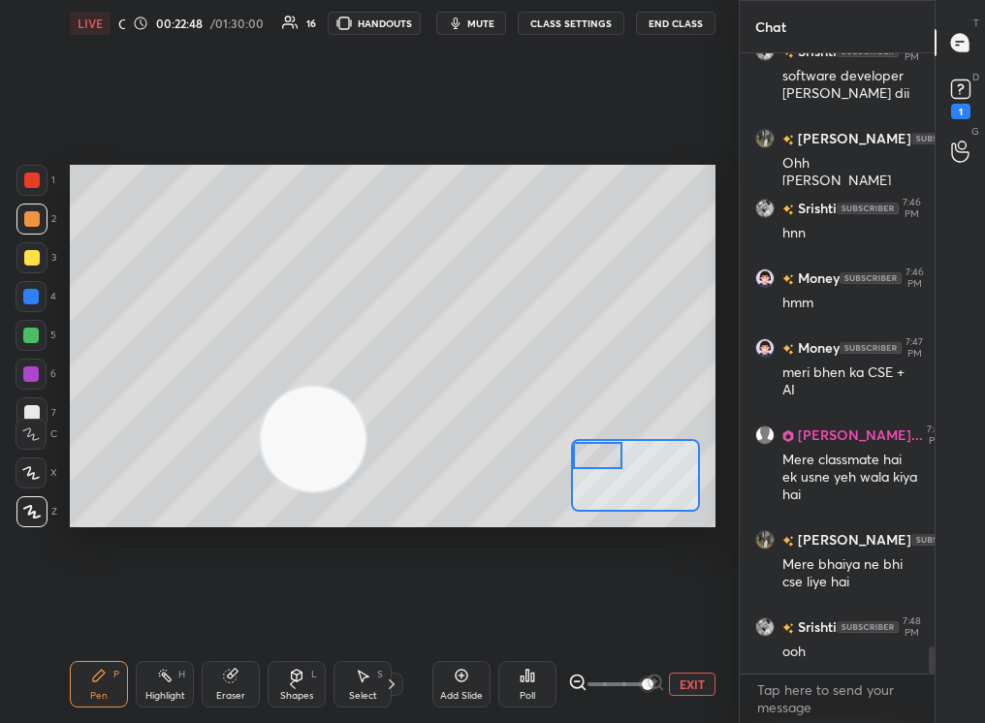
click at [493, 371] on div "Setting up your live class Poll for secs No correct answer Start poll" at bounding box center [393, 347] width 646 height 364
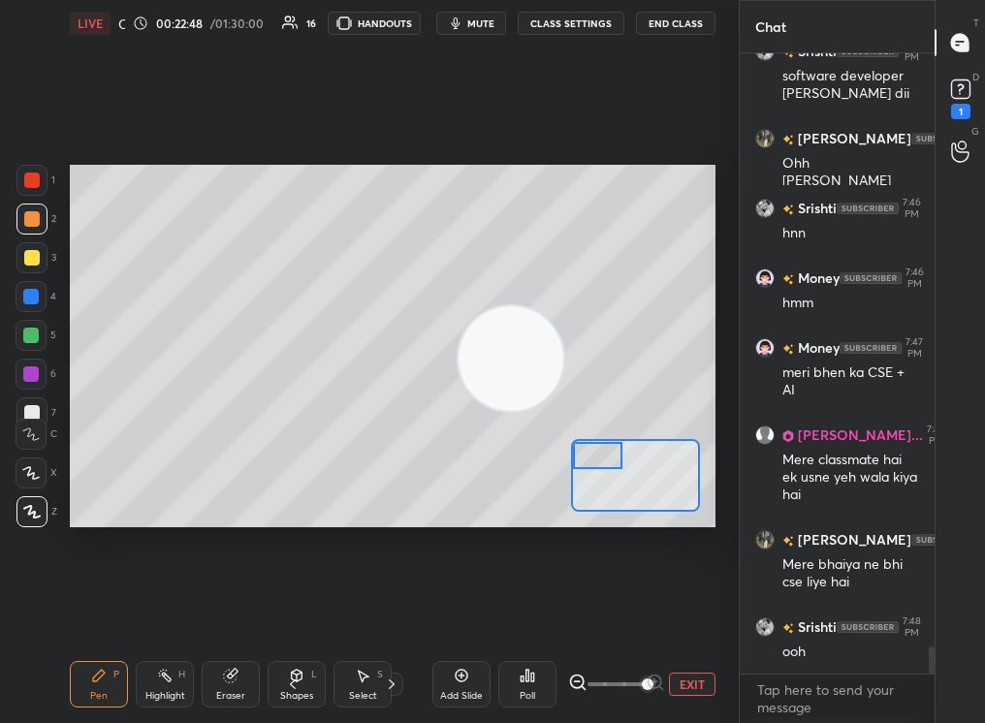
drag, startPoint x: 460, startPoint y: 341, endPoint x: 637, endPoint y: 297, distance: 182.9
click at [563, 306] on video at bounding box center [511, 358] width 105 height 105
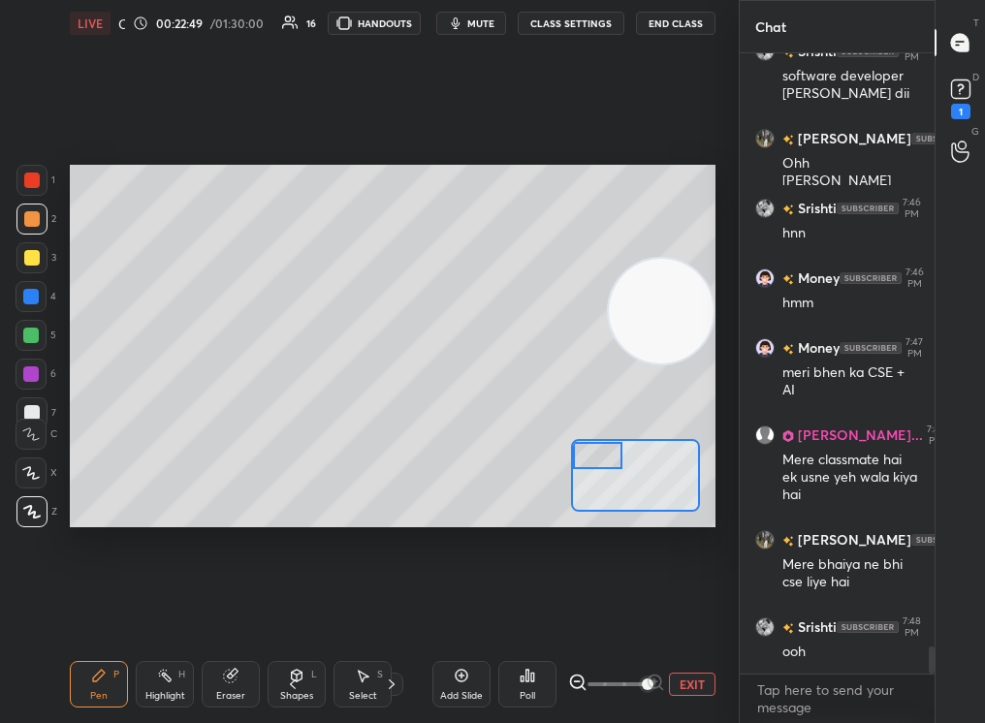
click at [27, 275] on div "3" at bounding box center [36, 261] width 40 height 39
click at [34, 267] on div at bounding box center [31, 257] width 31 height 31
click at [39, 268] on div at bounding box center [31, 257] width 31 height 31
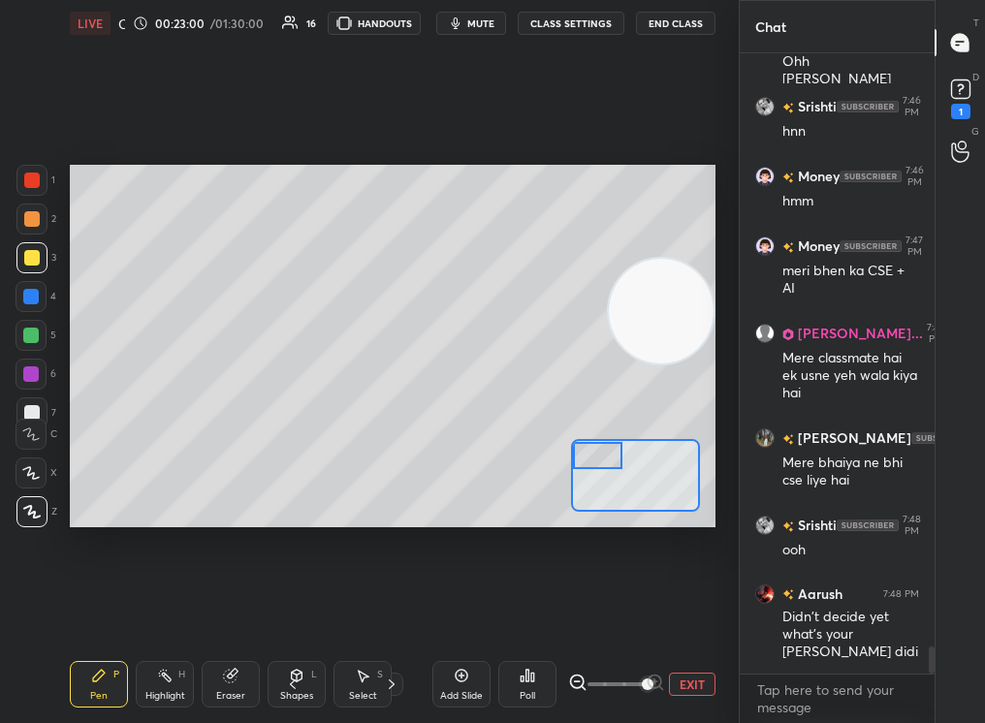
click at [57, 234] on div "1 2 3 4 5 6 7 C X Z C X Z E E Erase all H H LIVE Career Guidance Session 00:23:…" at bounding box center [361, 361] width 723 height 723
click at [28, 214] on div at bounding box center [31, 219] width 31 height 31
click at [601, 469] on div at bounding box center [598, 455] width 50 height 27
click at [26, 259] on div at bounding box center [31, 257] width 31 height 31
click at [37, 265] on div at bounding box center [31, 257] width 31 height 31
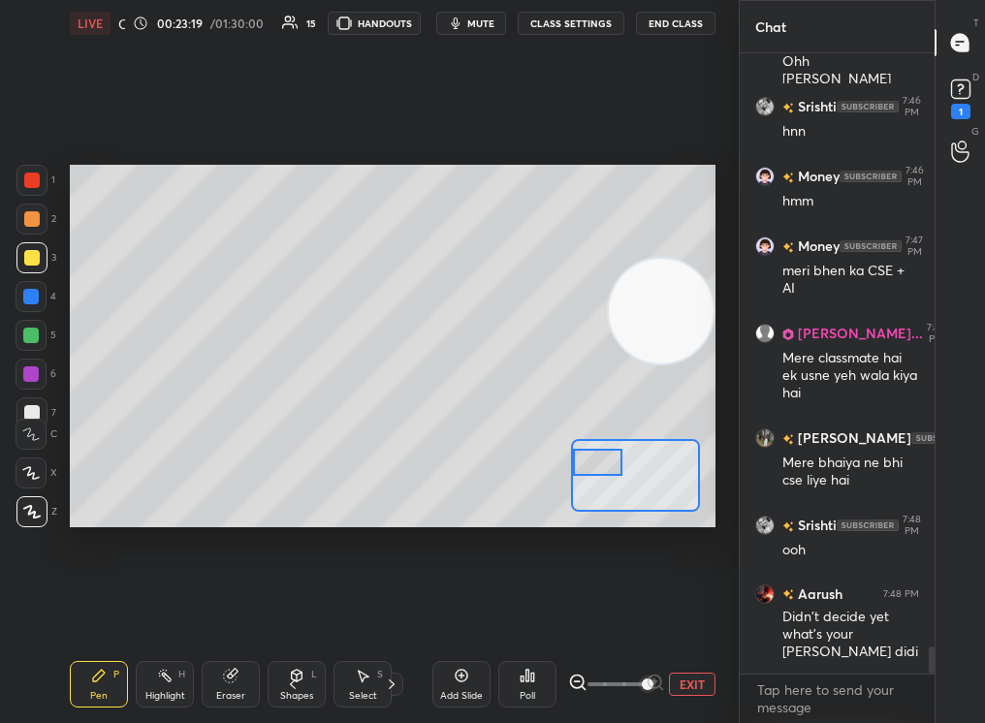
click at [722, 244] on div "Setting up your live class Poll for secs No correct answer Start poll" at bounding box center [392, 346] width 661 height 599
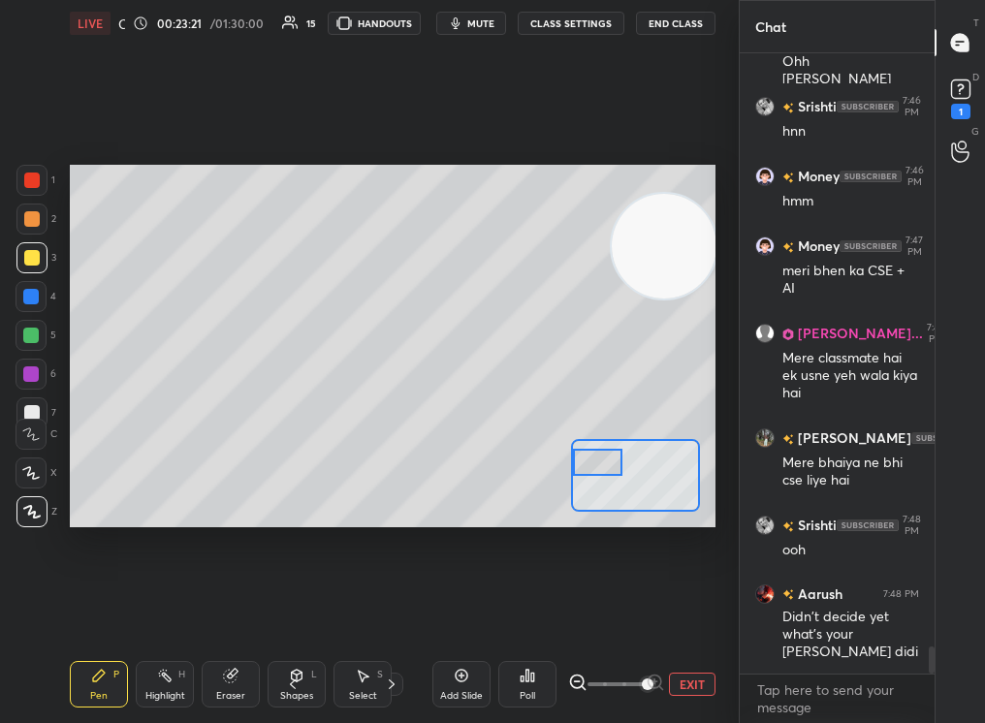
scroll to position [13537, 0]
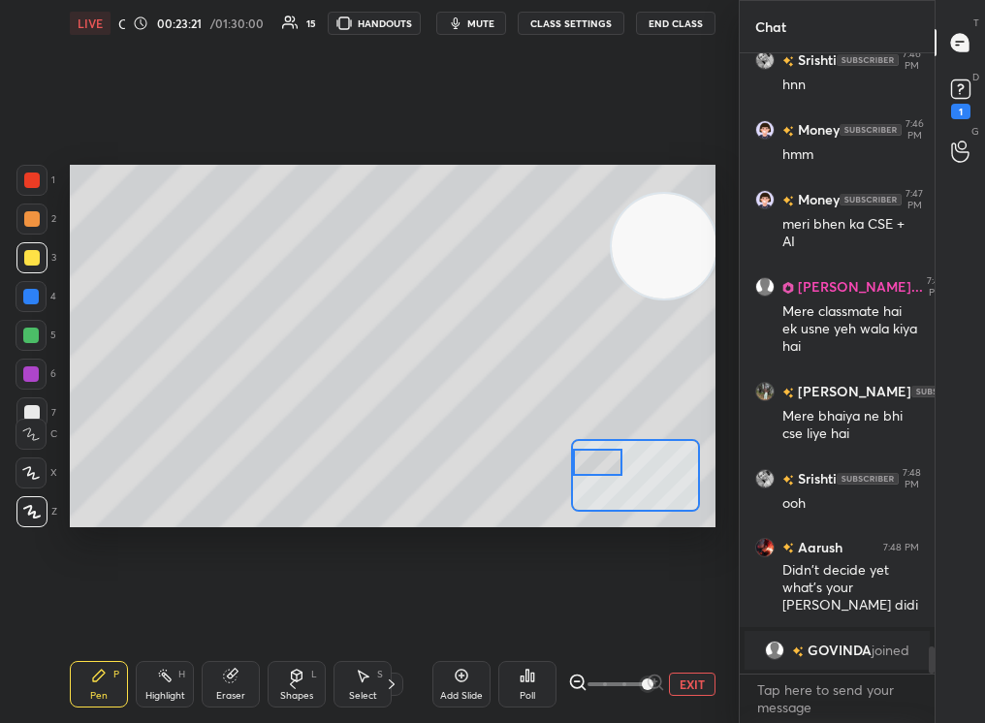
click at [716, 368] on div "Setting up your live class Poll for secs No correct answer Start poll" at bounding box center [392, 346] width 661 height 599
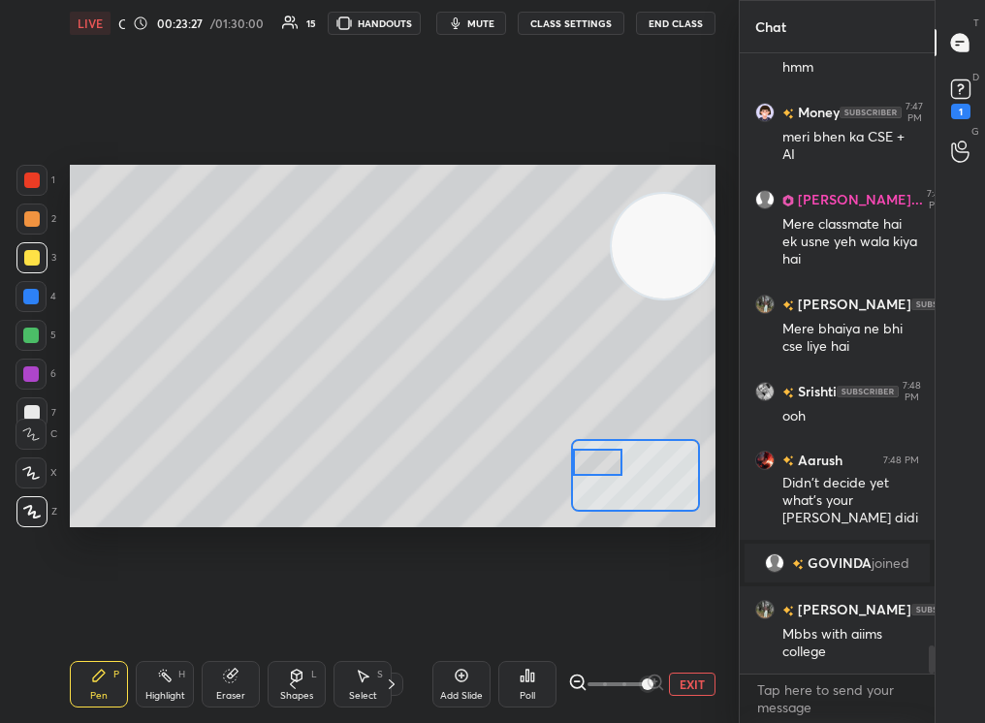
scroll to position [13152, 0]
click at [20, 293] on div at bounding box center [31, 296] width 31 height 31
click at [34, 301] on div at bounding box center [31, 297] width 16 height 16
click at [697, 679] on button "EXIT" at bounding box center [692, 684] width 47 height 23
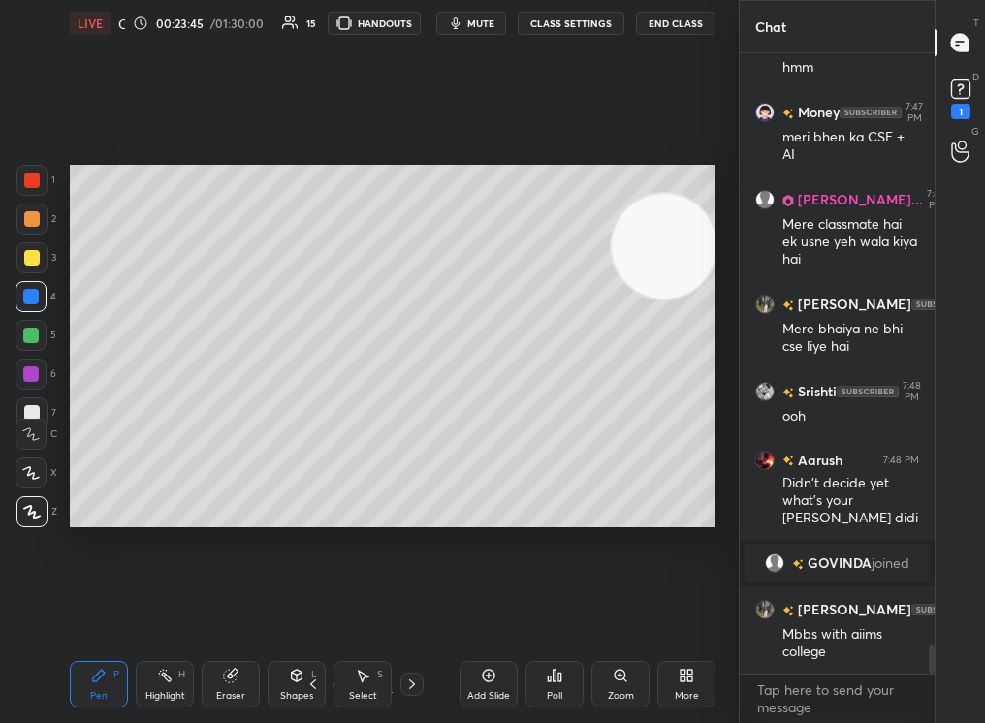
click at [490, 688] on div "Add Slide" at bounding box center [489, 684] width 58 height 47
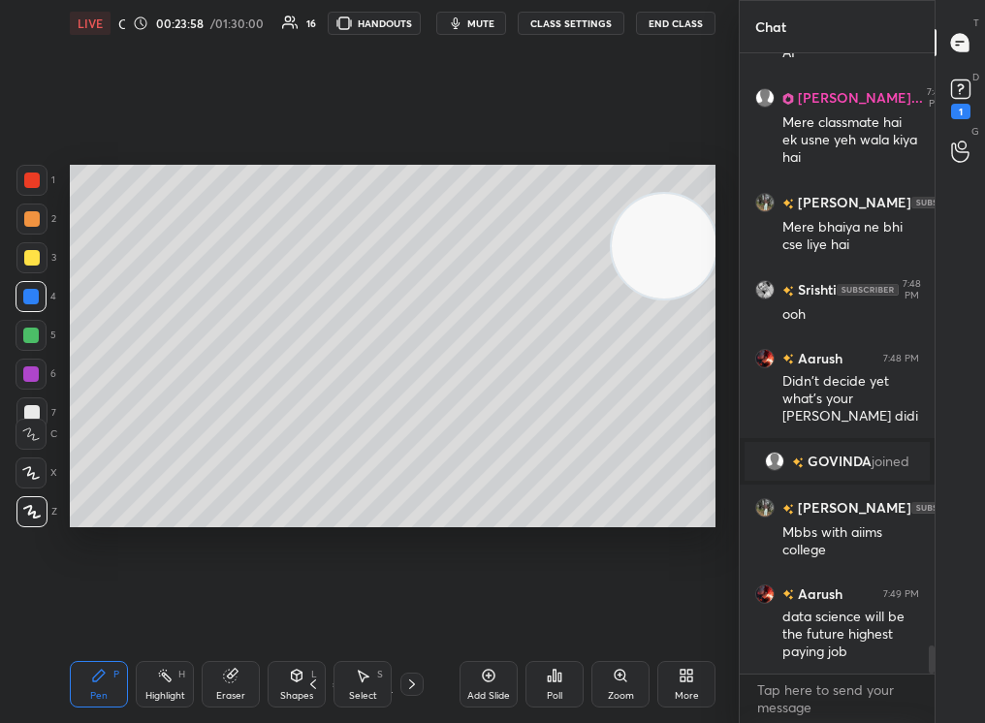
click at [502, 678] on div "Add Slide" at bounding box center [489, 684] width 58 height 47
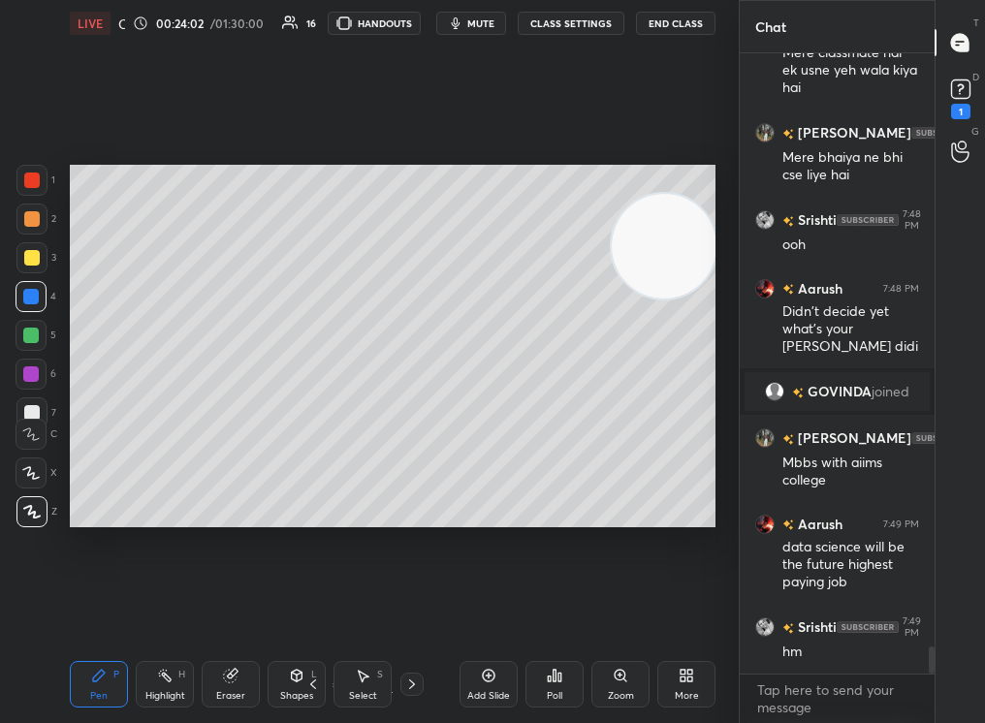
scroll to position [13391, 0]
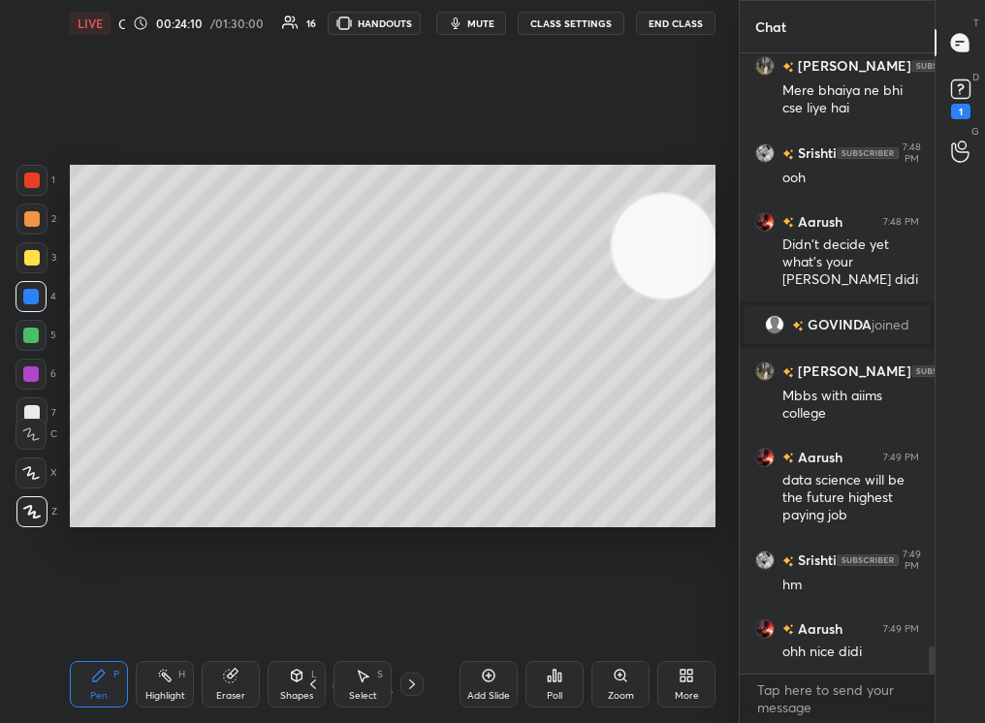
click at [22, 215] on div at bounding box center [31, 219] width 31 height 31
click at [37, 219] on div at bounding box center [32, 219] width 16 height 16
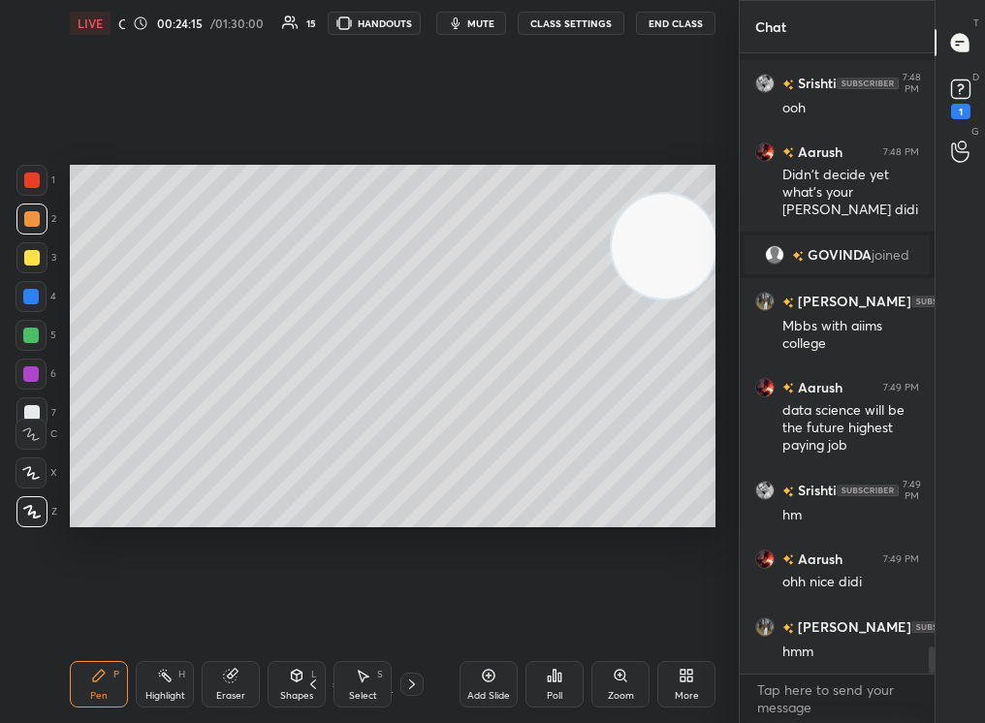
scroll to position [13548, 0]
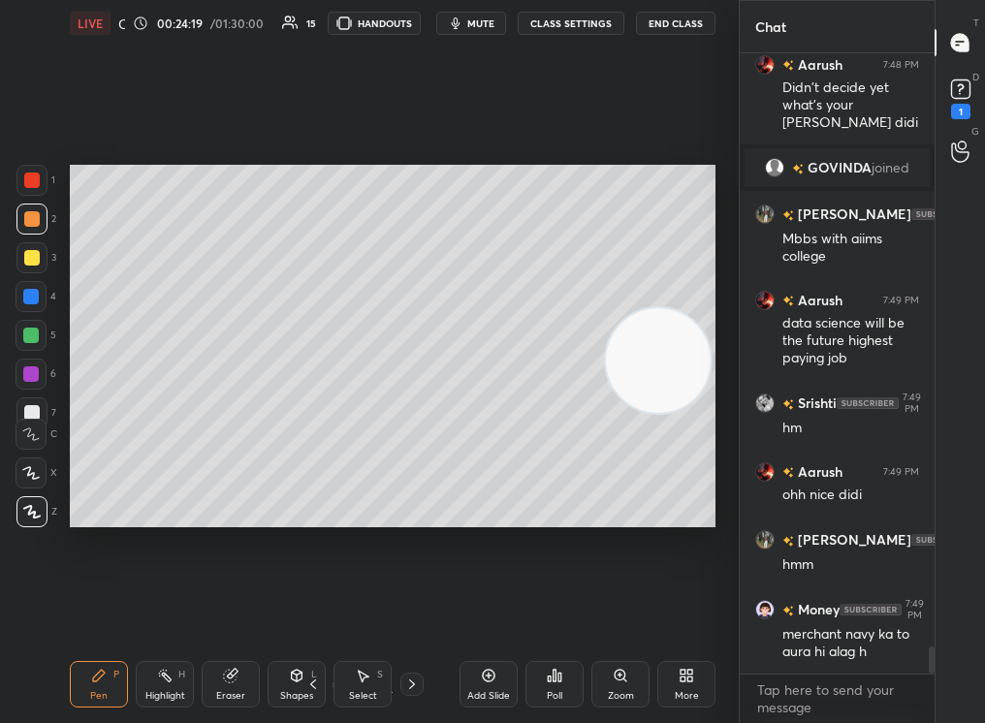
click at [631, 362] on video at bounding box center [658, 360] width 105 height 105
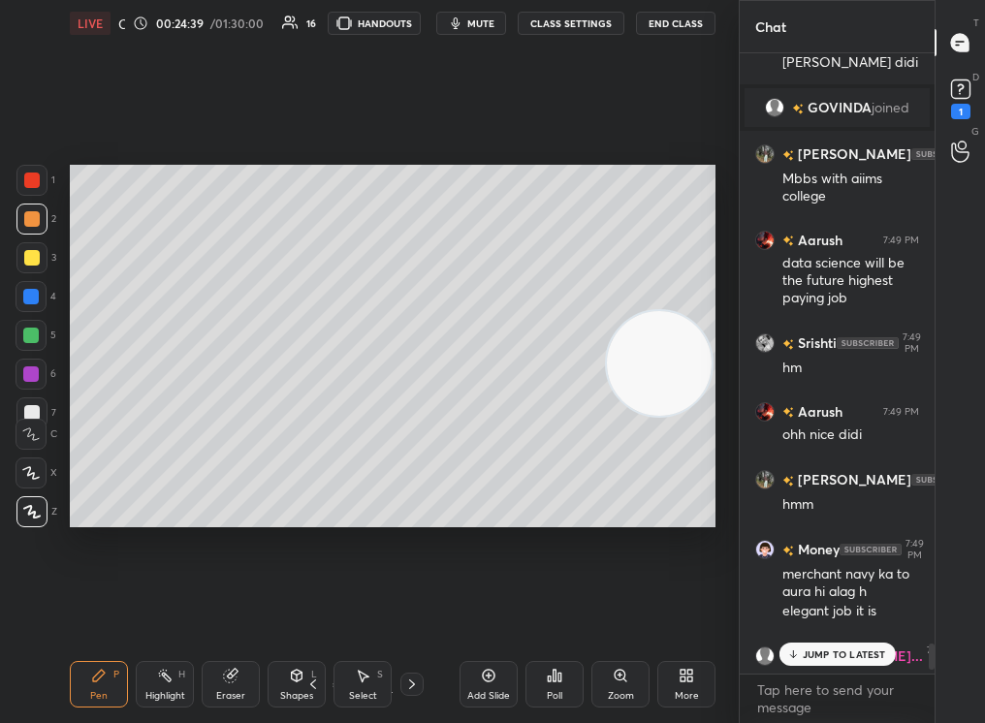
scroll to position [13622, 0]
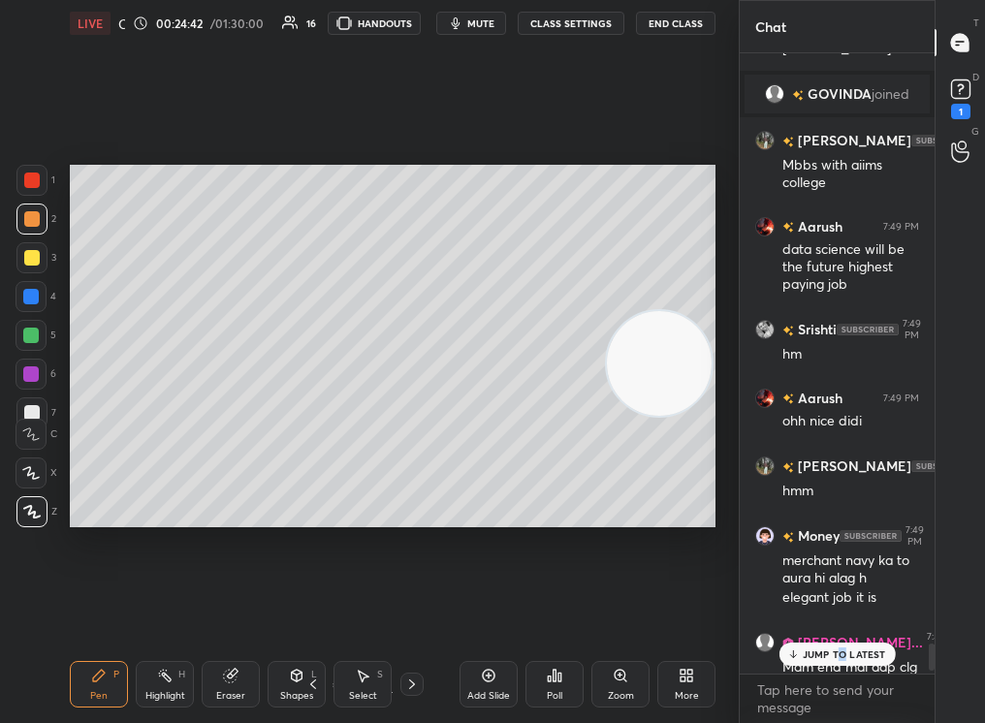
click at [845, 652] on p "JUMP TO LATEST" at bounding box center [844, 655] width 83 height 12
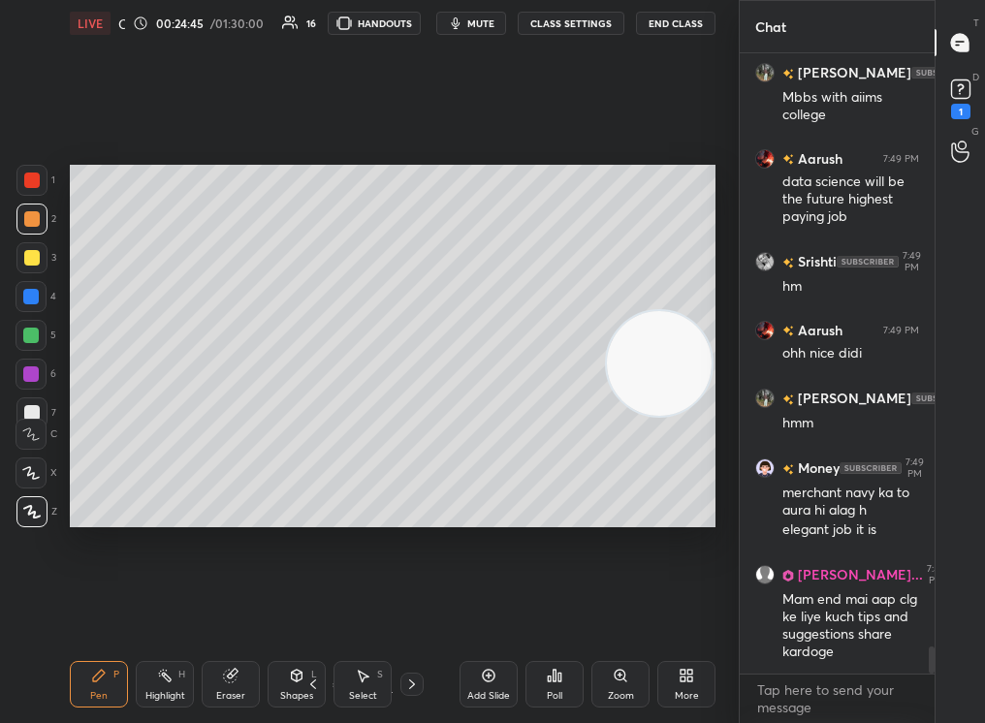
scroll to position [13709, 0]
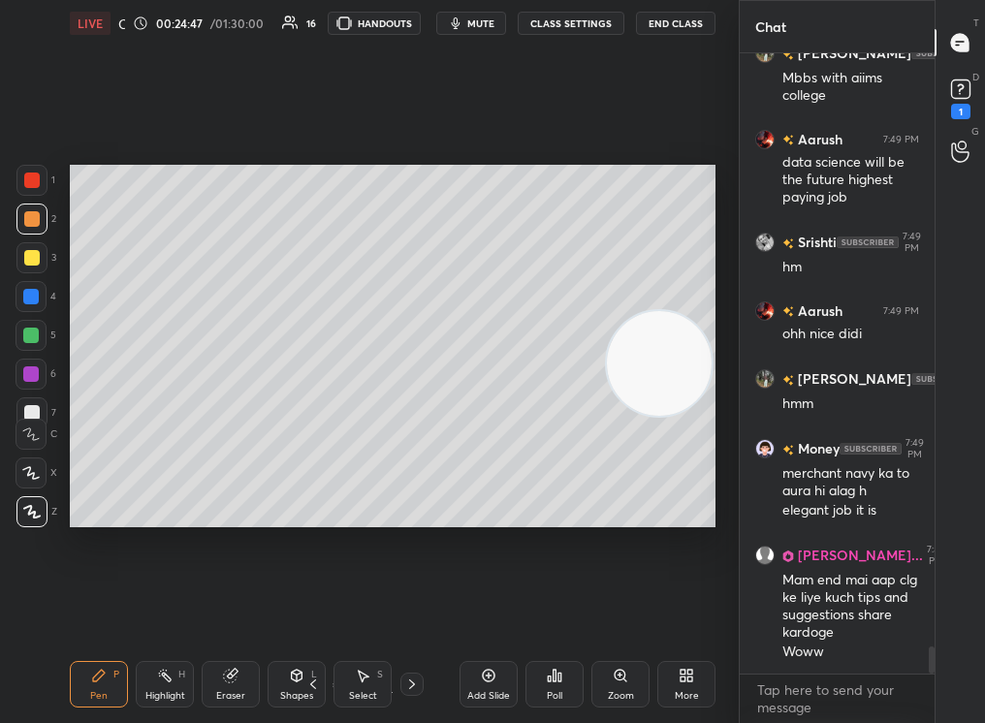
click at [488, 683] on div "Add Slide" at bounding box center [489, 684] width 58 height 47
click at [30, 335] on div at bounding box center [31, 336] width 16 height 16
click at [26, 338] on div at bounding box center [31, 336] width 16 height 16
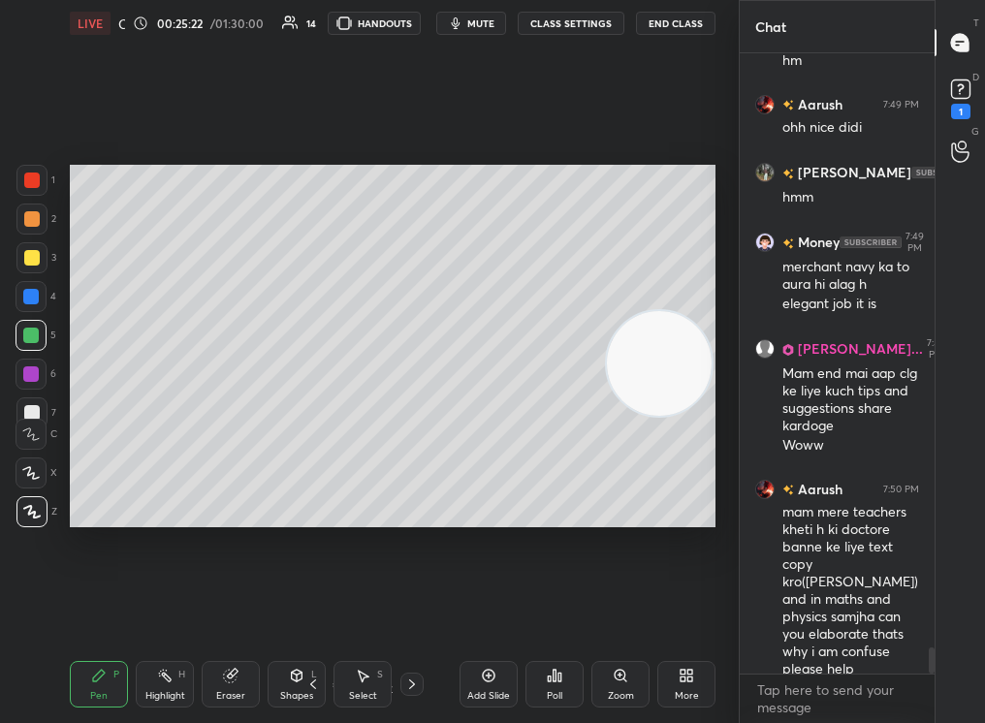
scroll to position [14020, 0]
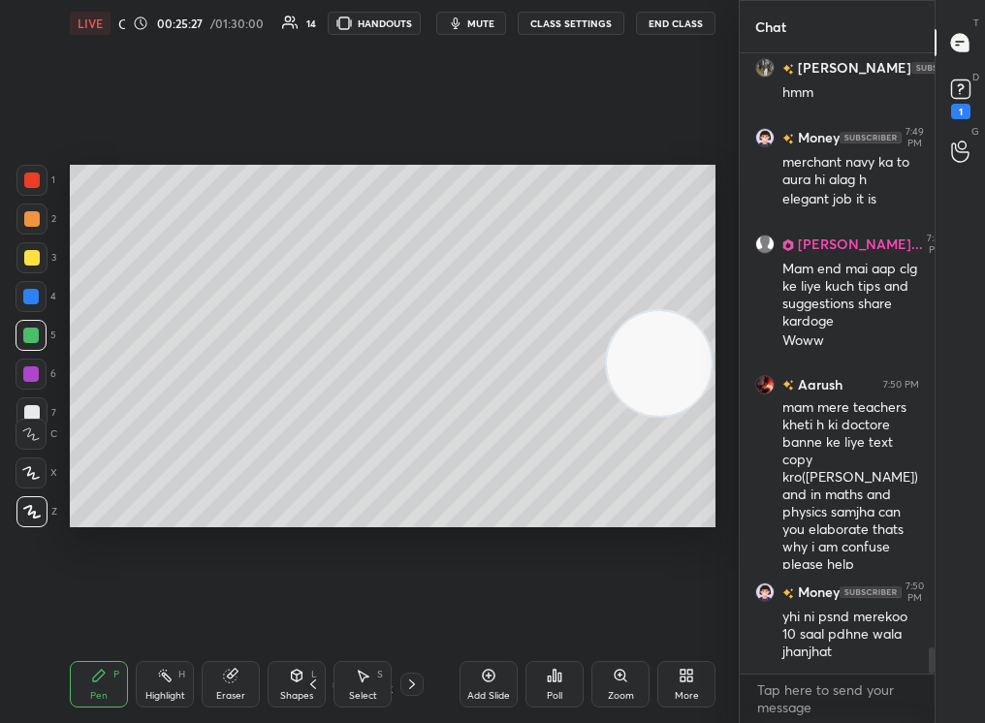
click at [480, 687] on div "Add Slide" at bounding box center [489, 684] width 58 height 47
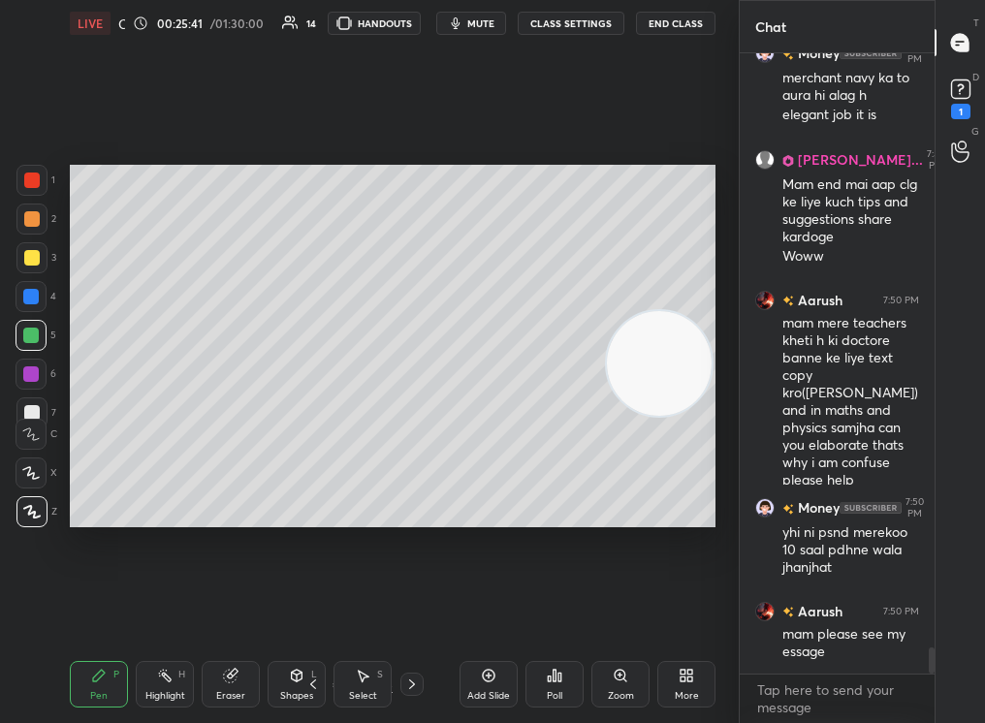
scroll to position [14203, 0]
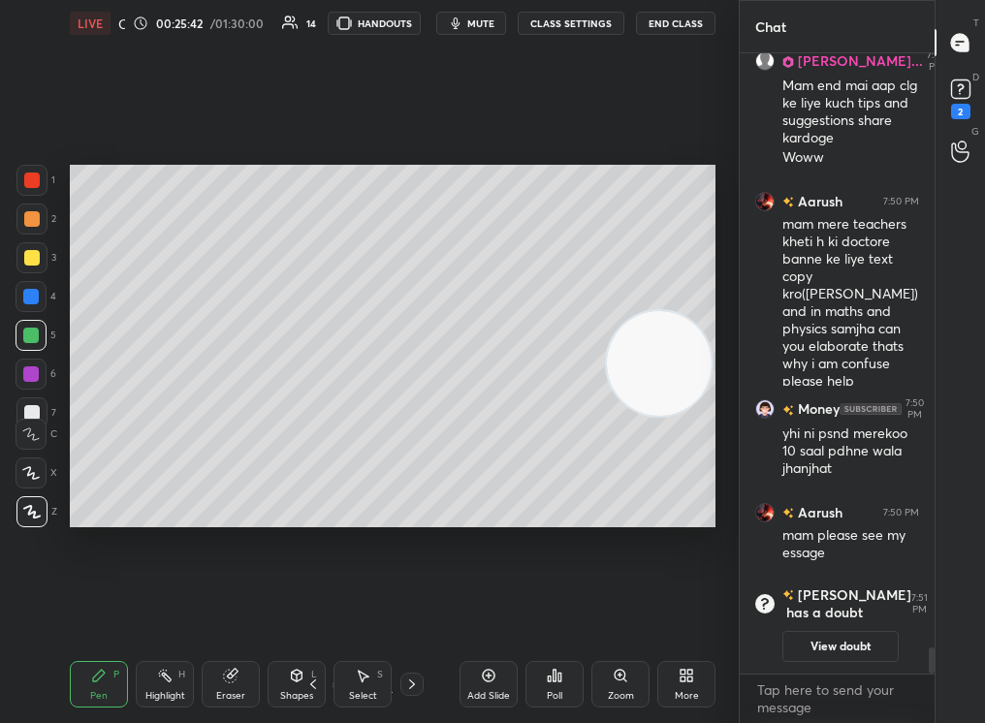
click at [294, 691] on div "Shapes" at bounding box center [296, 696] width 33 height 10
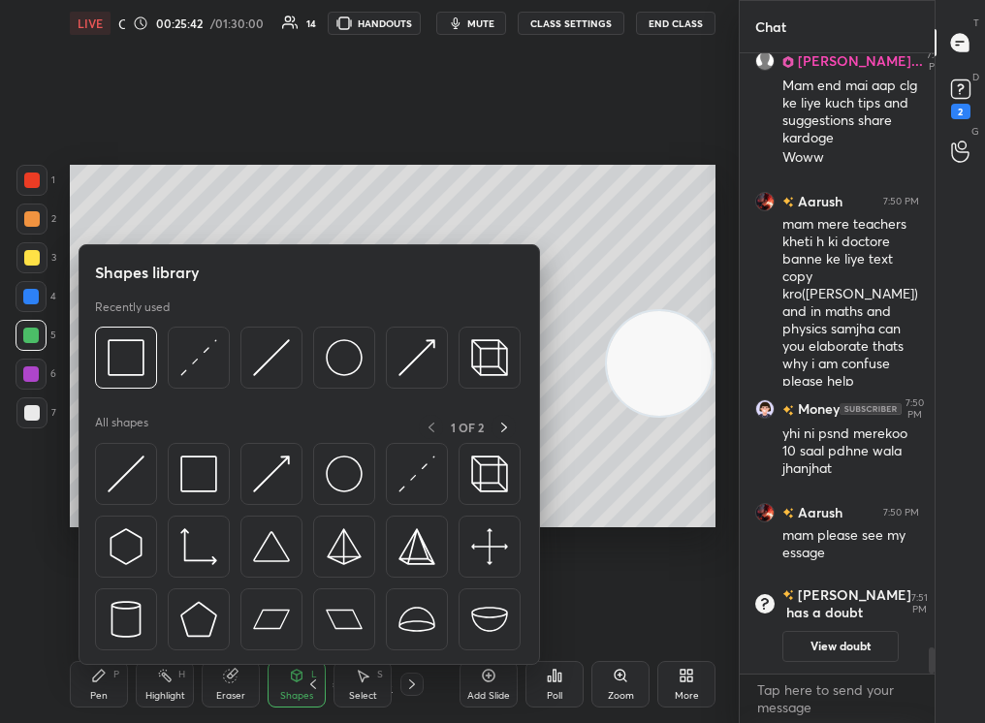
click at [238, 682] on div "Eraser" at bounding box center [231, 684] width 58 height 47
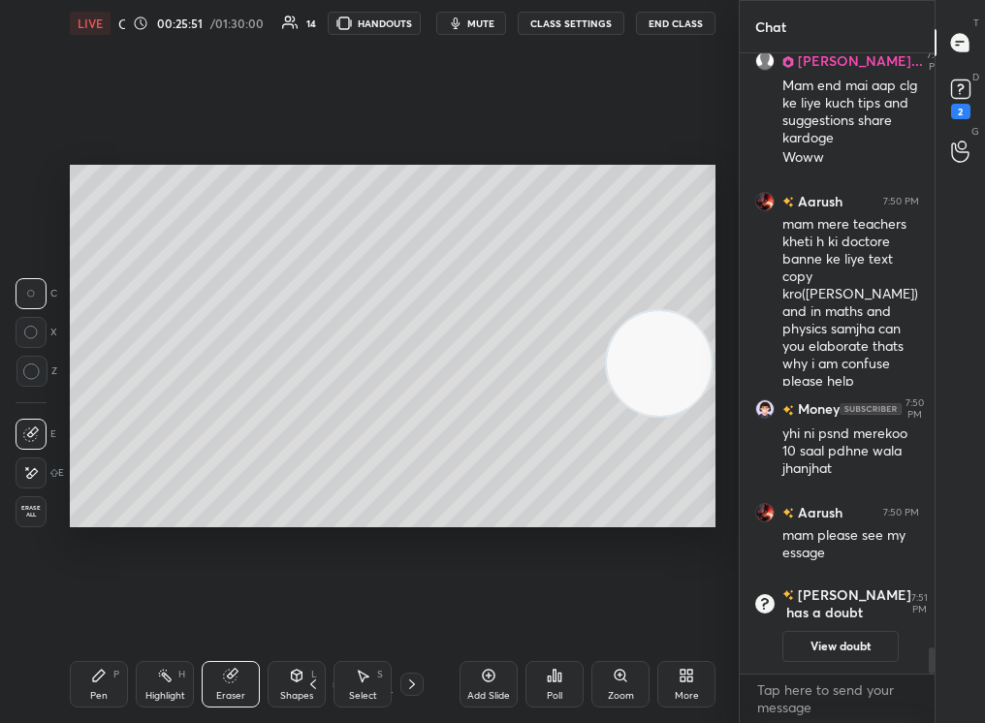
scroll to position [13841, 0]
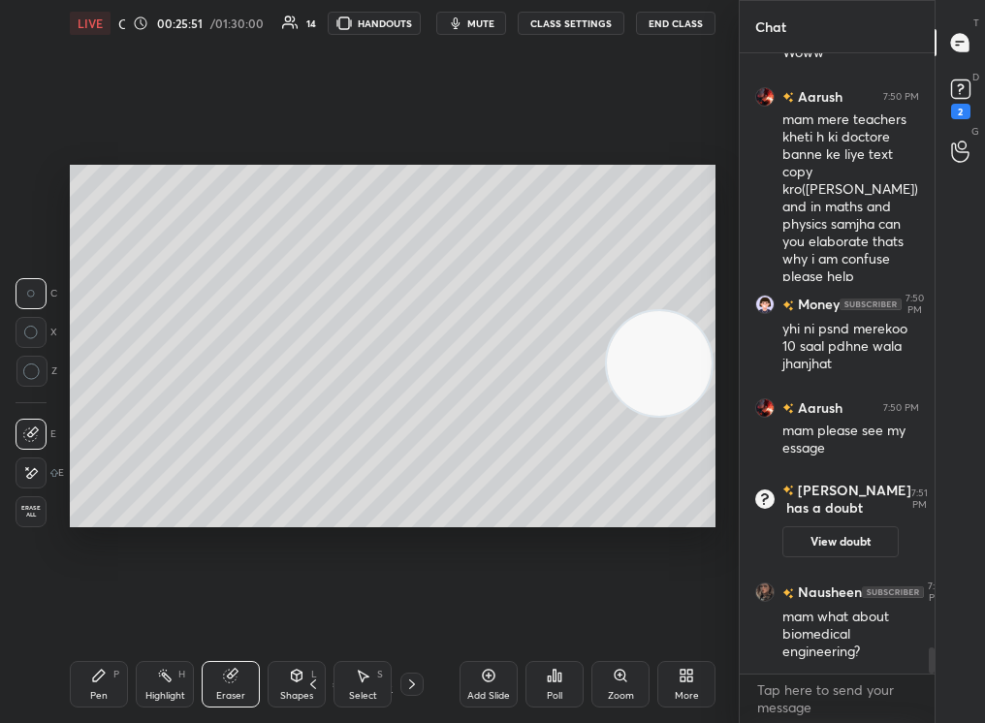
click at [87, 678] on div "Pen P" at bounding box center [99, 684] width 58 height 47
click at [84, 682] on div "Pen P" at bounding box center [99, 684] width 58 height 47
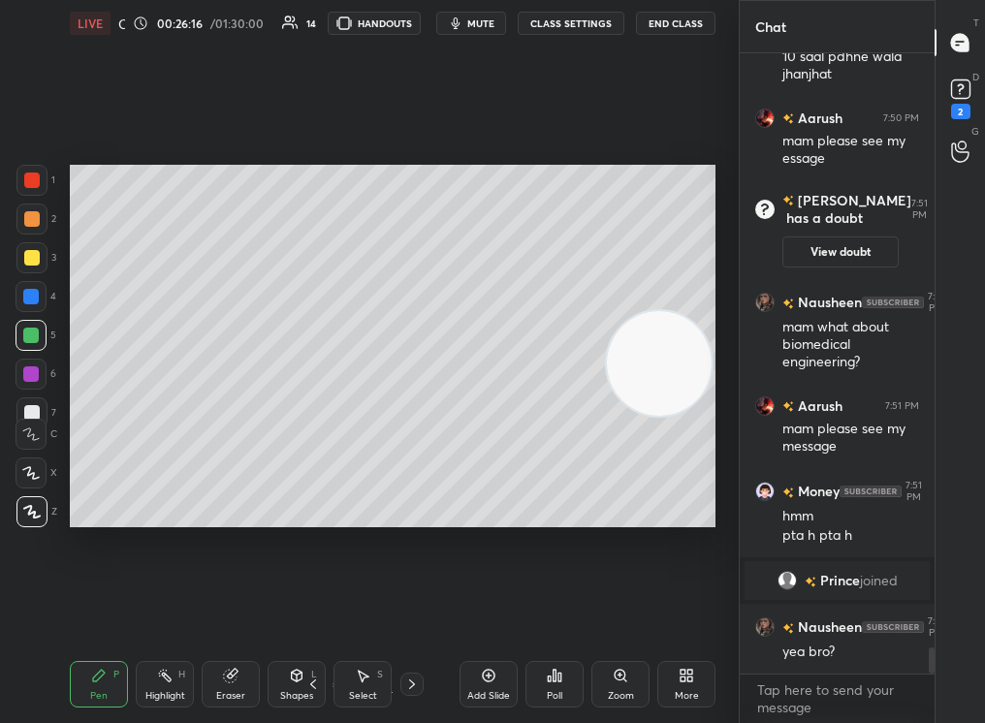
scroll to position [13976, 0]
click at [497, 692] on div "Add Slide" at bounding box center [488, 696] width 43 height 10
click at [26, 513] on div at bounding box center [31, 511] width 31 height 31
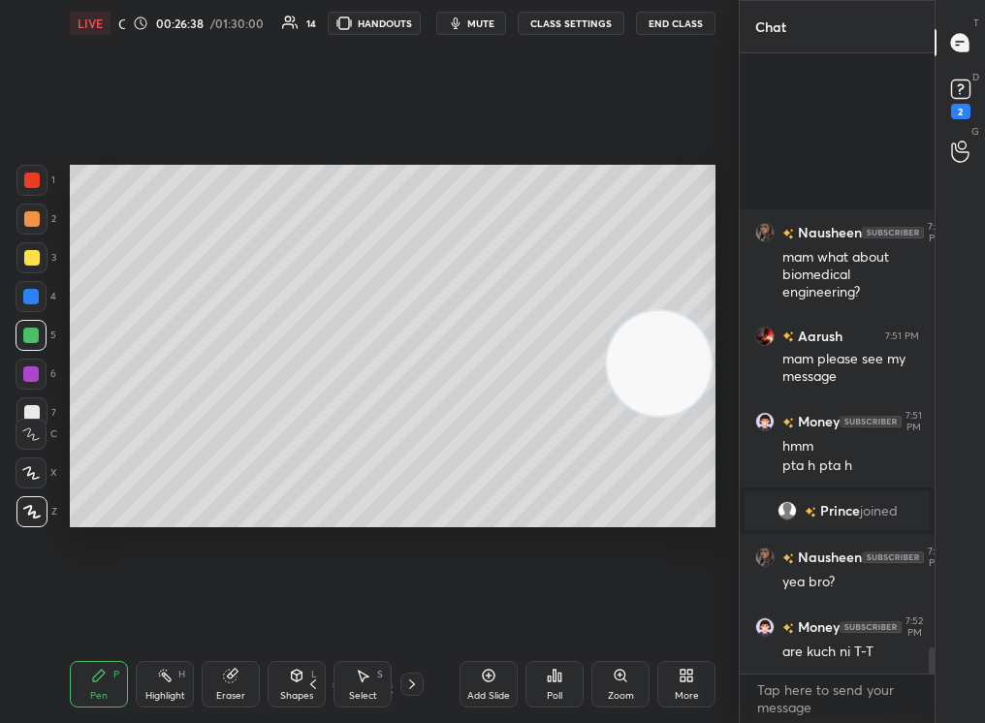
scroll to position [14084, 0]
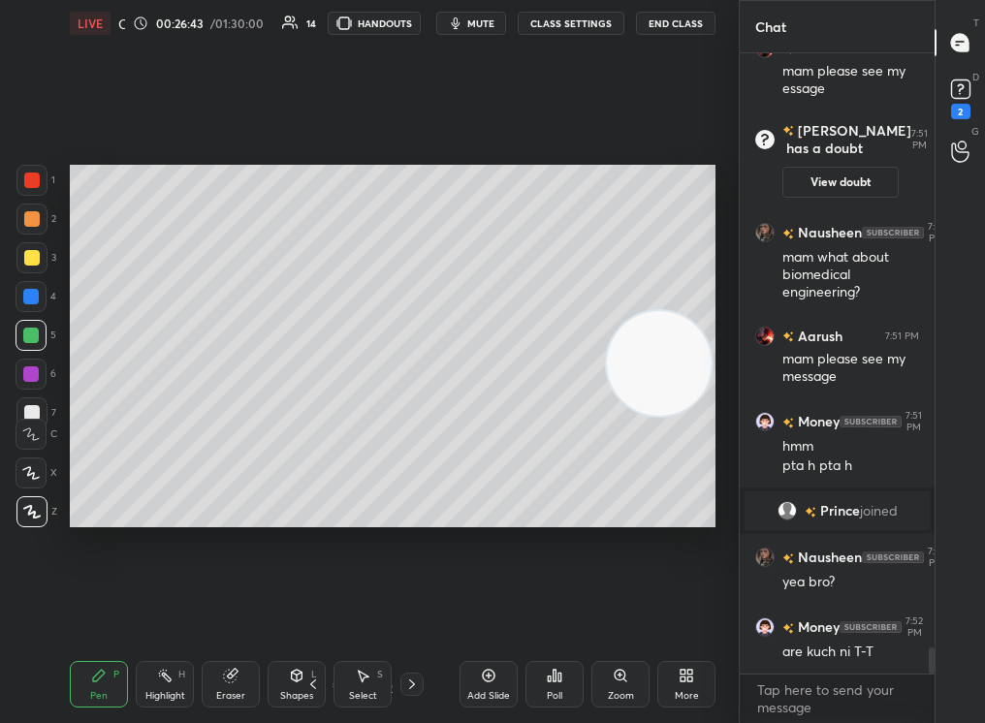
click at [31, 217] on div at bounding box center [32, 219] width 16 height 16
click at [35, 213] on div at bounding box center [32, 219] width 16 height 16
drag, startPoint x: 657, startPoint y: 346, endPoint x: 721, endPoint y: 209, distance: 150.9
click at [722, 206] on div "Setting up your live class Poll for secs No correct answer Start poll" at bounding box center [392, 346] width 661 height 599
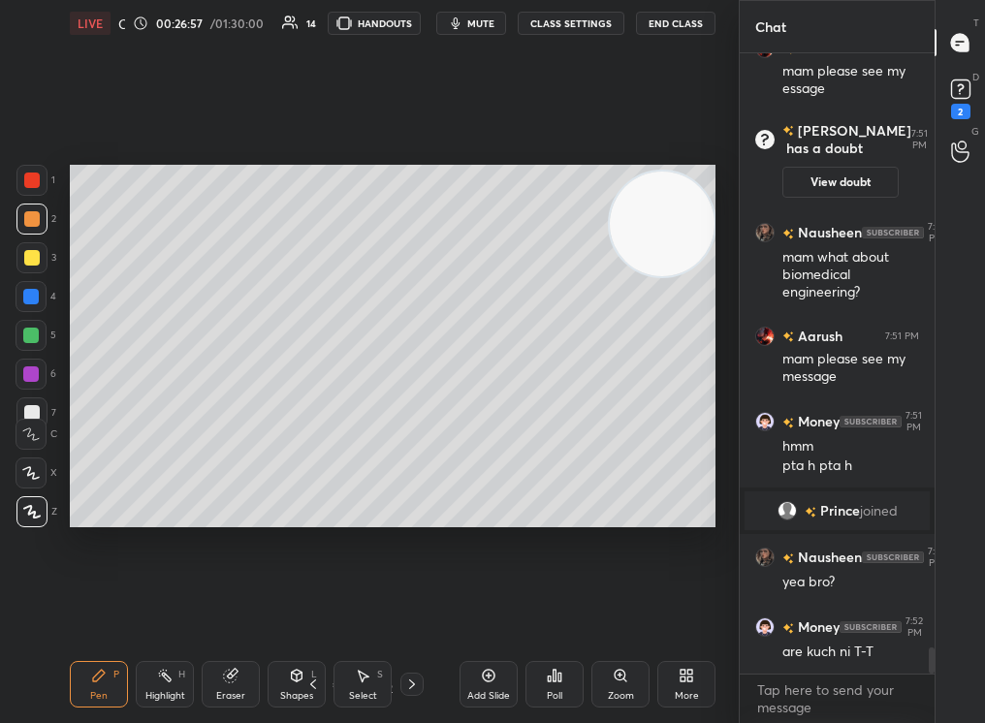
click at [220, 684] on div "Eraser" at bounding box center [231, 684] width 58 height 47
click at [223, 680] on div "Eraser" at bounding box center [231, 684] width 58 height 47
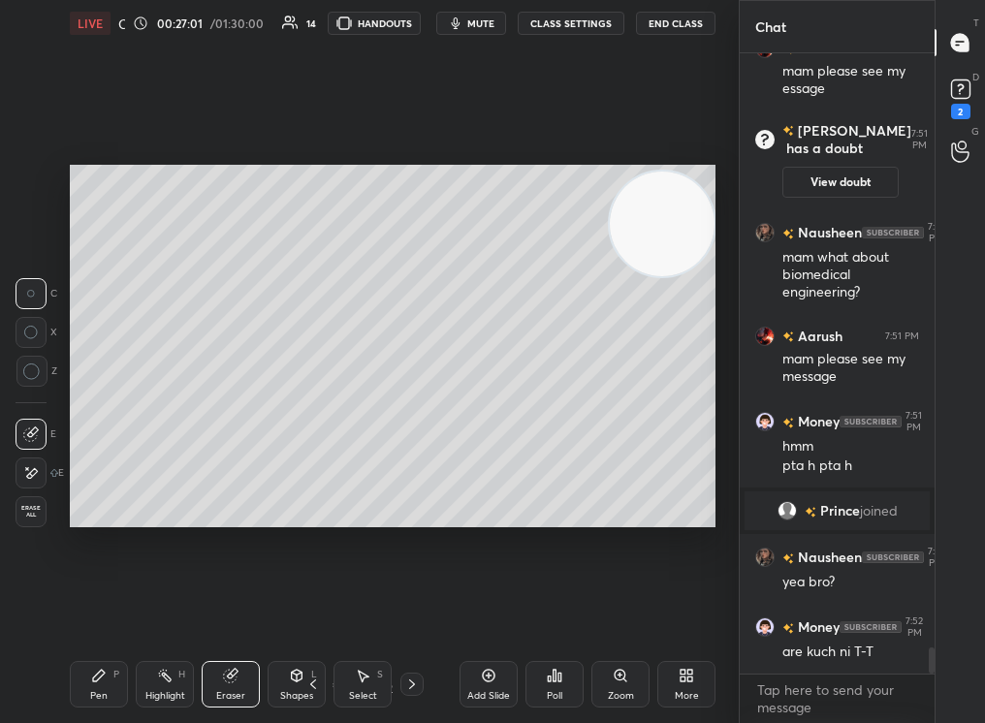
click at [88, 678] on div "Pen P" at bounding box center [99, 684] width 58 height 47
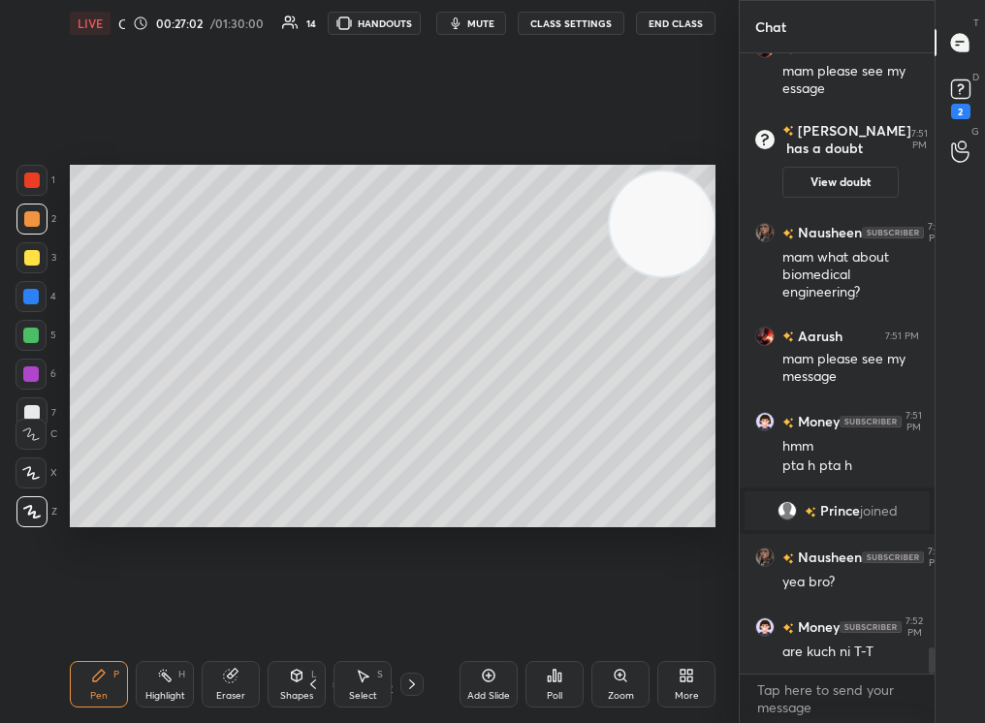
click at [89, 686] on div "Pen P" at bounding box center [99, 684] width 58 height 47
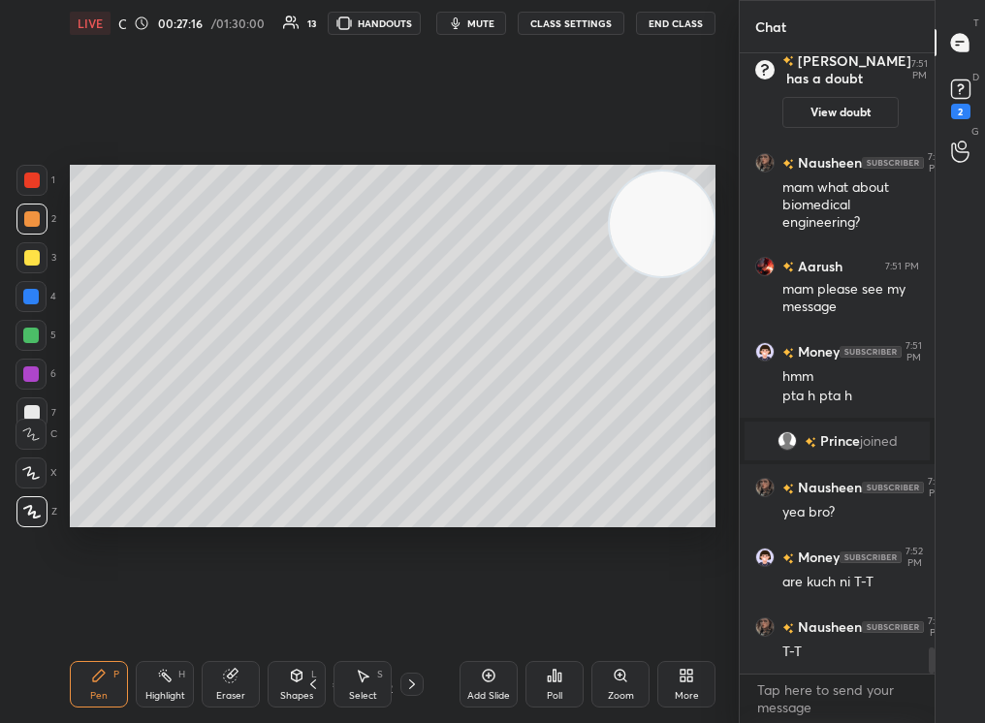
scroll to position [14224, 0]
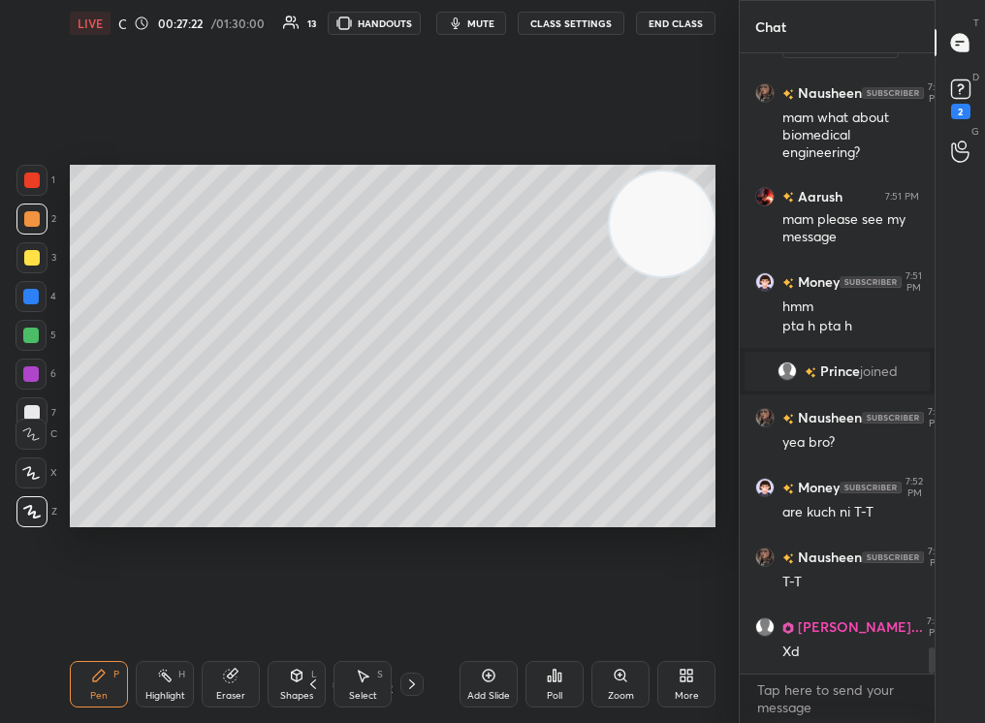
drag, startPoint x: 21, startPoint y: 316, endPoint x: 19, endPoint y: 327, distance: 10.8
click at [18, 329] on div "1 2 3 4 5 6 7" at bounding box center [36, 300] width 41 height 271
click at [25, 362] on div at bounding box center [31, 374] width 31 height 31
click at [31, 361] on div at bounding box center [31, 374] width 31 height 31
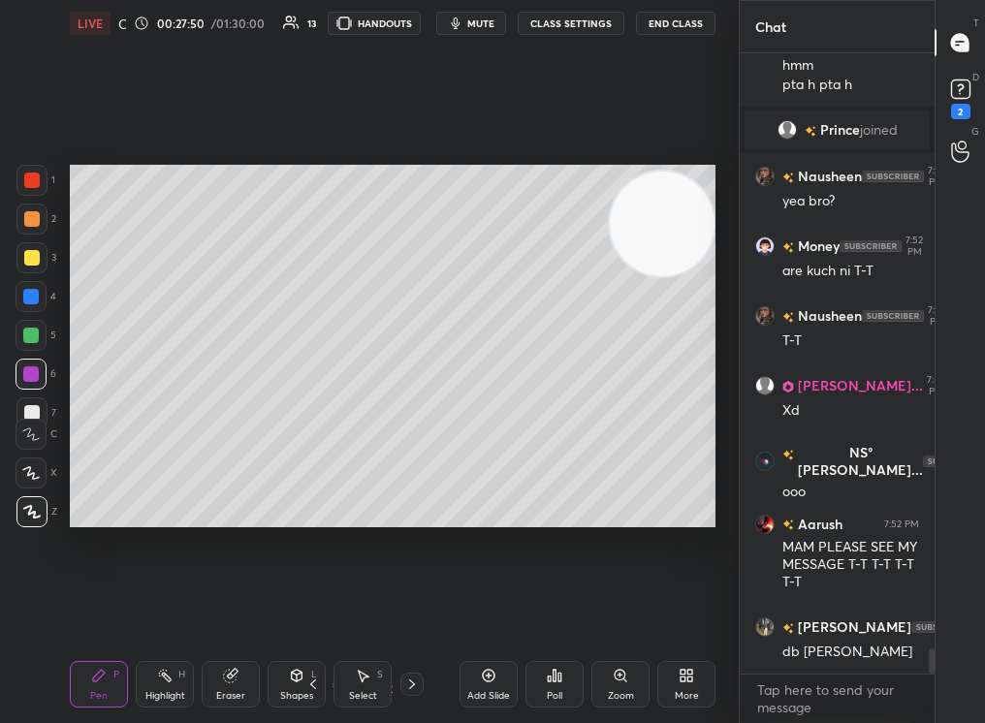
scroll to position [14535, 0]
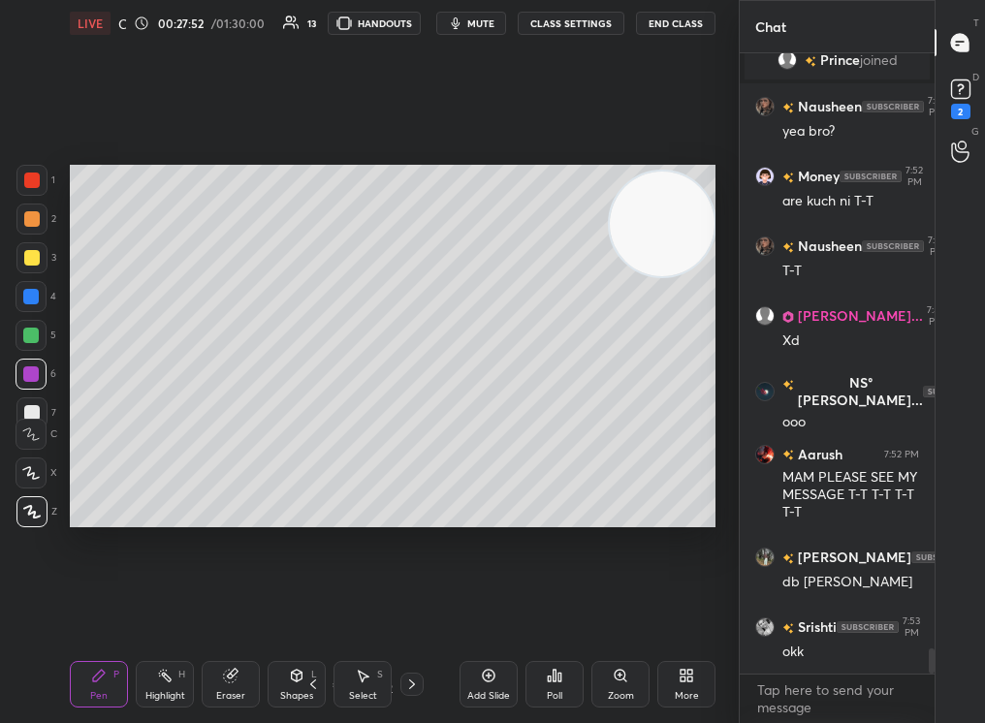
click at [496, 682] on div "Add Slide" at bounding box center [489, 684] width 58 height 47
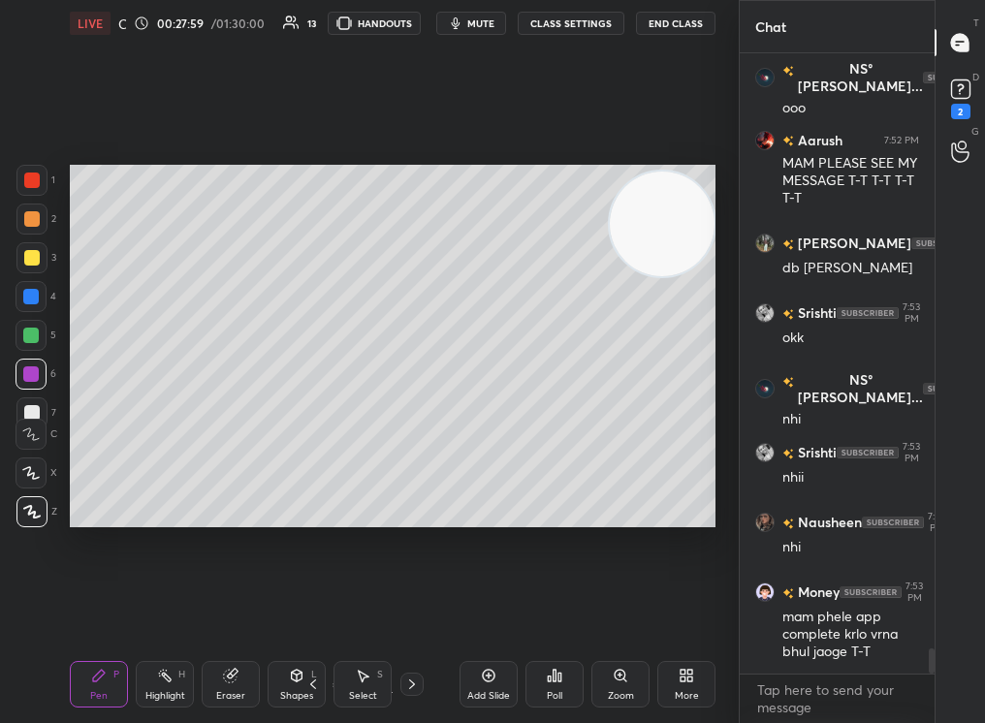
scroll to position [14919, 0]
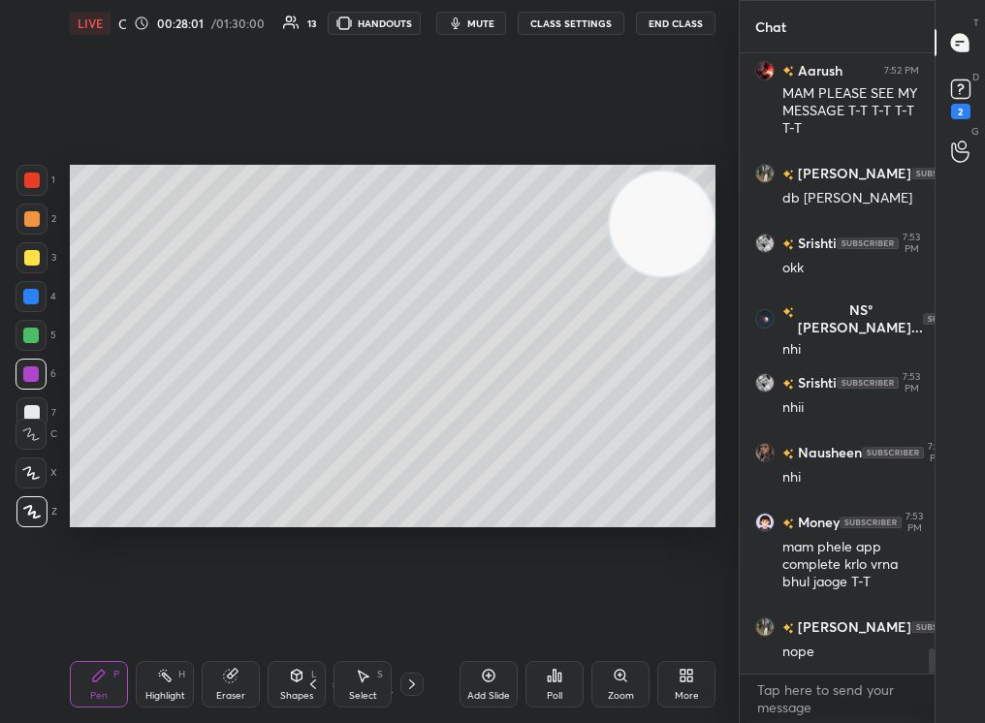
click at [27, 213] on div at bounding box center [31, 219] width 31 height 31
click at [27, 213] on div at bounding box center [32, 219] width 16 height 16
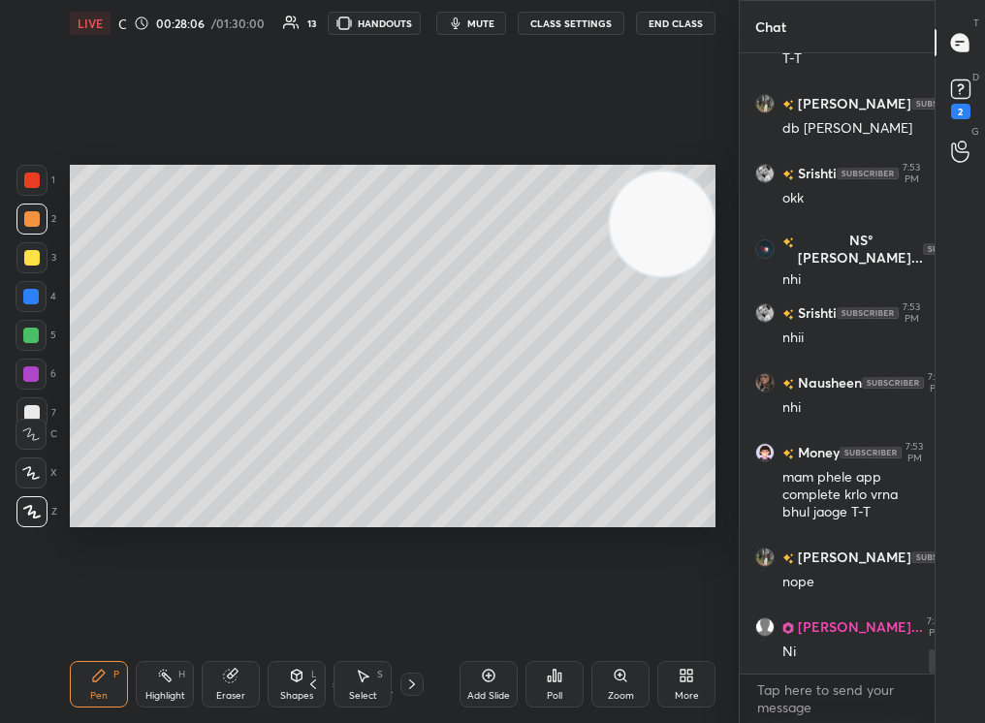
scroll to position [15058, 0]
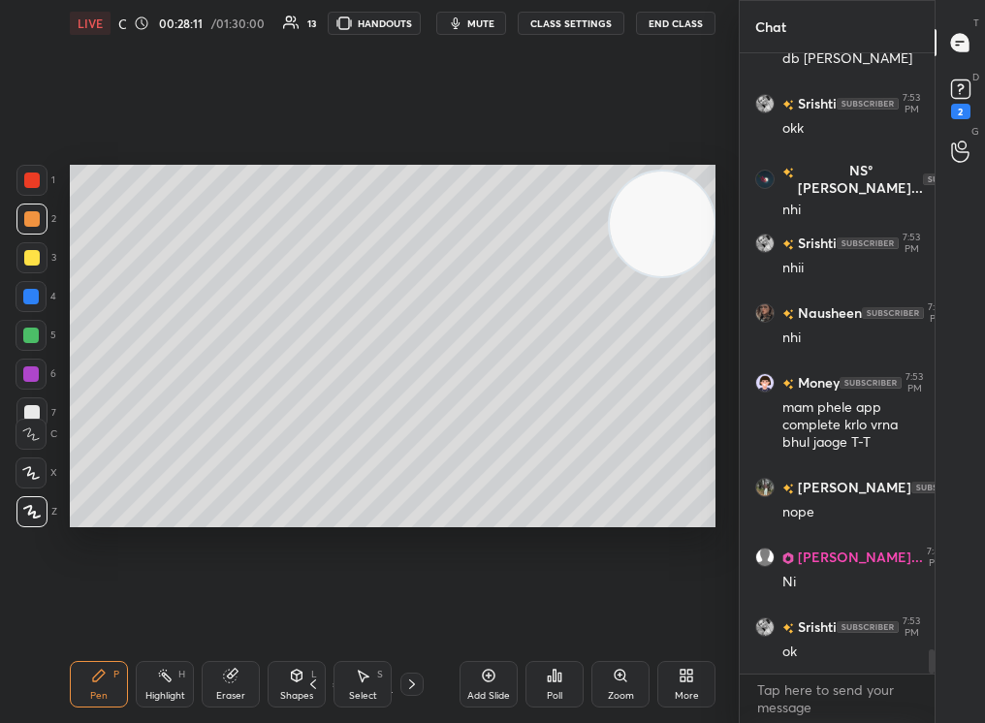
drag, startPoint x: 691, startPoint y: 375, endPoint x: 691, endPoint y: 391, distance: 15.5
click at [690, 276] on video at bounding box center [662, 224] width 105 height 105
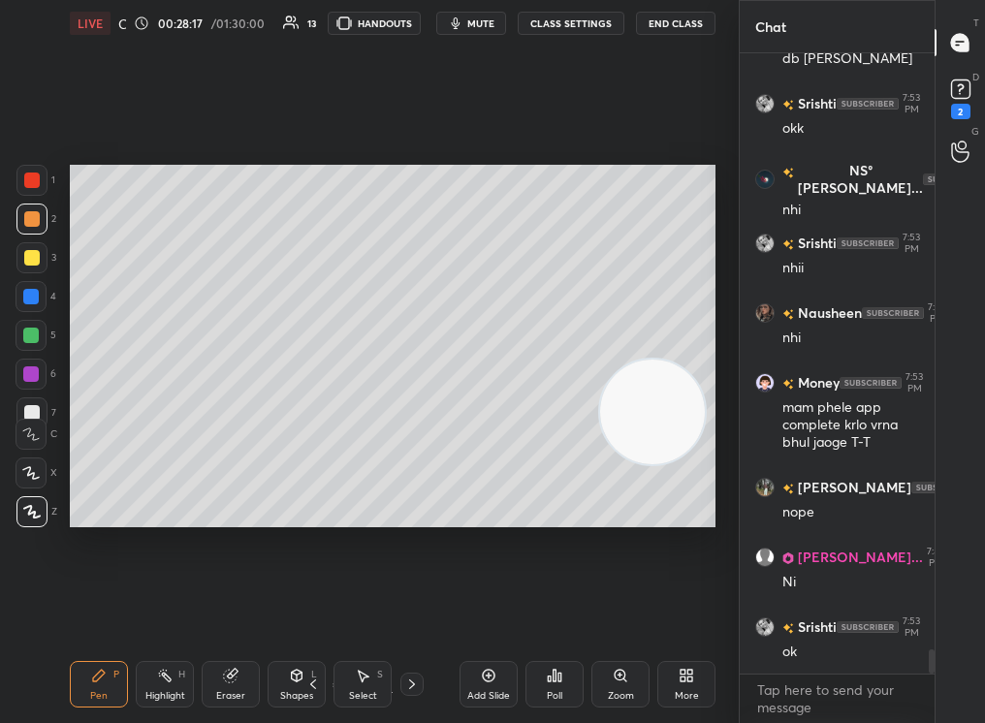
click at [220, 686] on div "Eraser" at bounding box center [231, 684] width 58 height 47
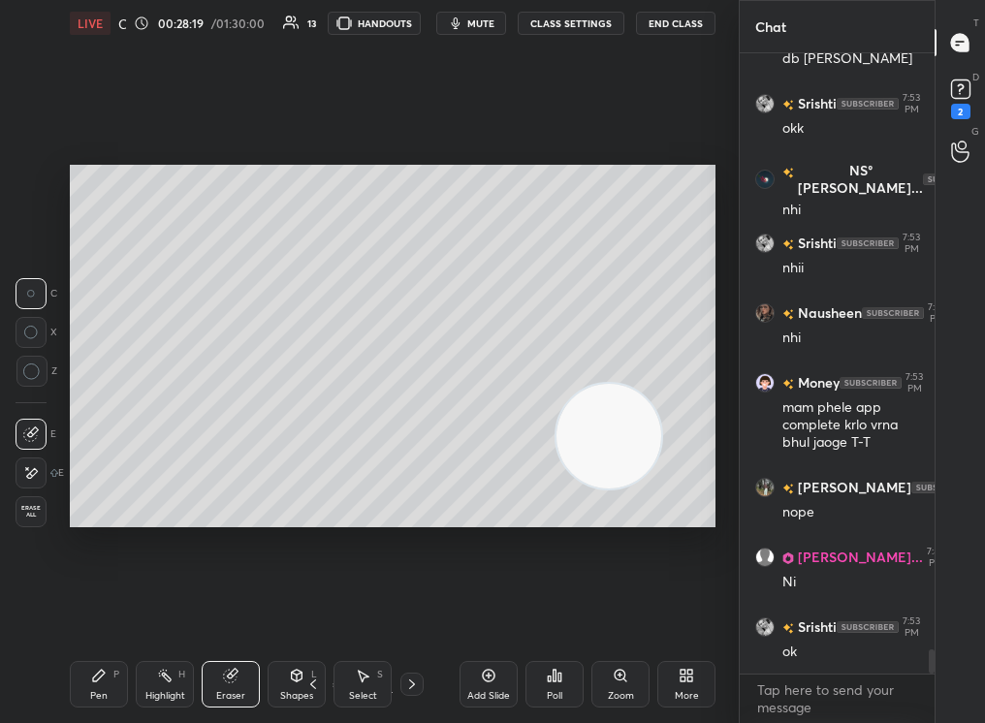
drag, startPoint x: 640, startPoint y: 426, endPoint x: 472, endPoint y: 539, distance: 202.5
click at [459, 549] on div "Setting up your live class Poll for secs No correct answer Start poll" at bounding box center [392, 346] width 661 height 599
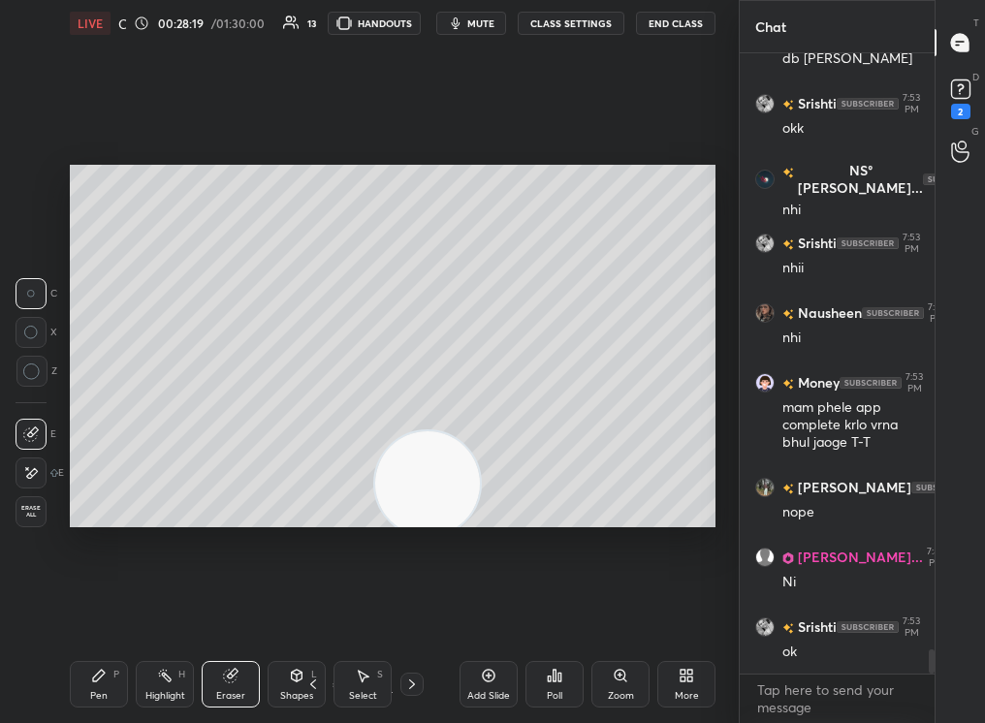
click at [80, 704] on div "Pen P" at bounding box center [99, 684] width 58 height 47
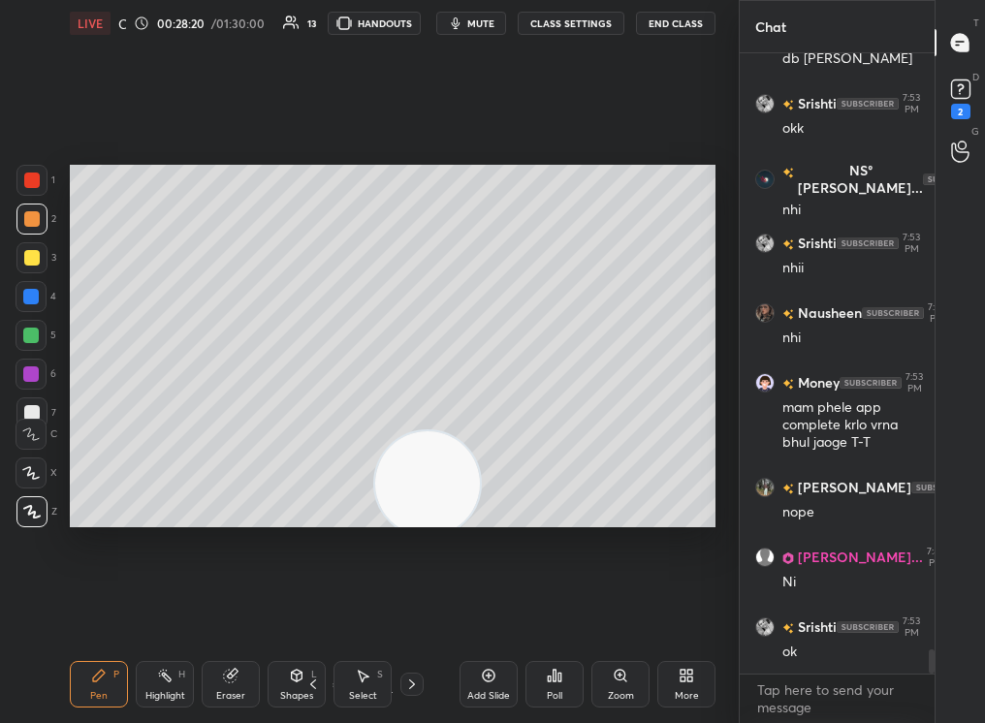
click at [82, 704] on div "Pen P" at bounding box center [99, 684] width 58 height 47
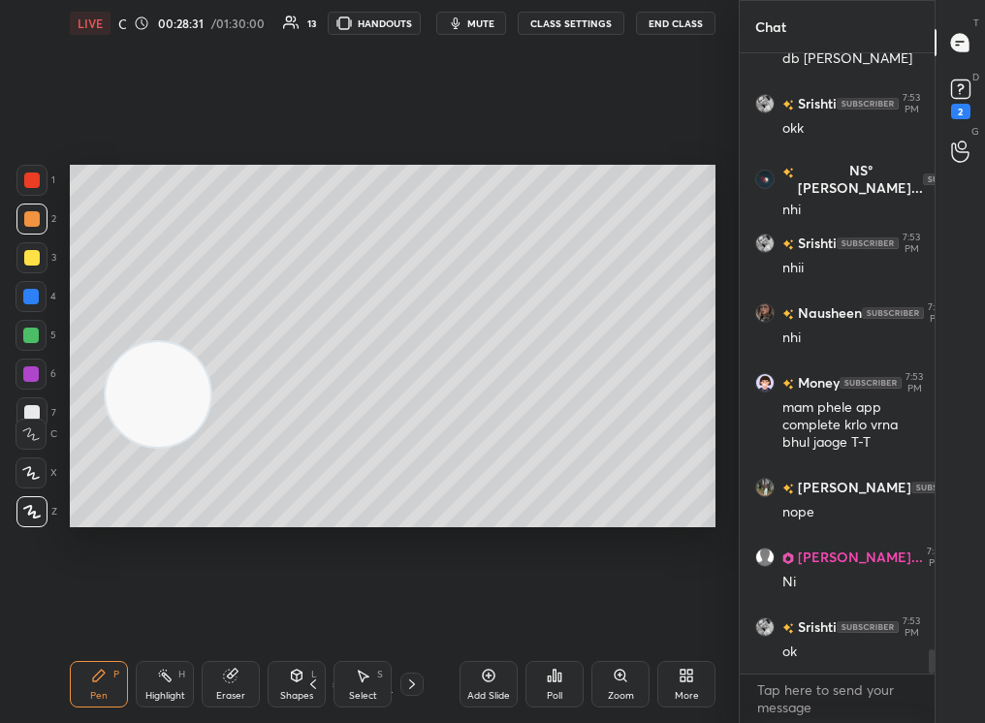
drag, startPoint x: 315, startPoint y: 485, endPoint x: 123, endPoint y: 179, distance: 360.7
click at [124, 342] on video at bounding box center [158, 394] width 105 height 105
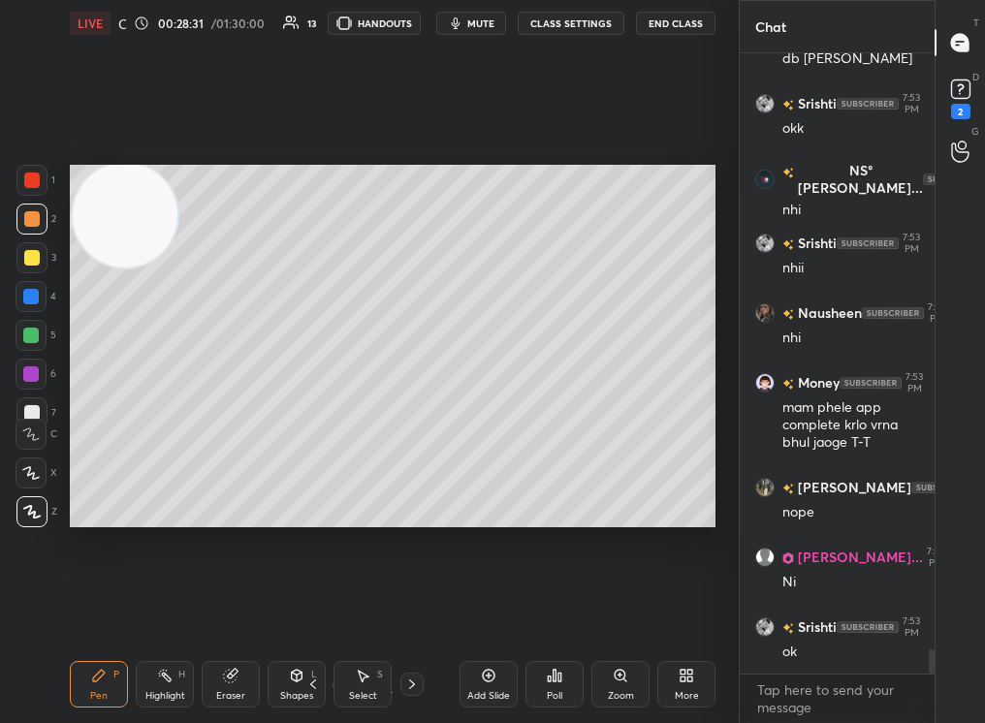
click at [41, 273] on div "1 2 3 4 5 6 7" at bounding box center [36, 300] width 41 height 271
click at [33, 261] on div at bounding box center [31, 257] width 31 height 31
click at [552, 687] on div "Poll" at bounding box center [554, 684] width 58 height 47
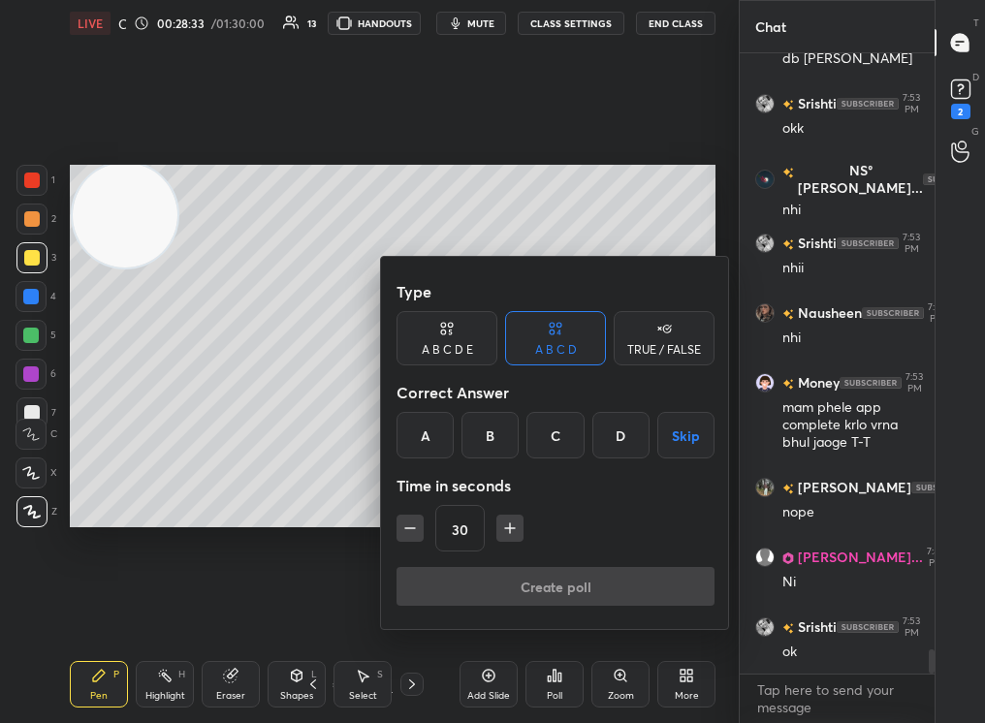
click at [465, 344] on div "A B C D E" at bounding box center [447, 350] width 51 height 12
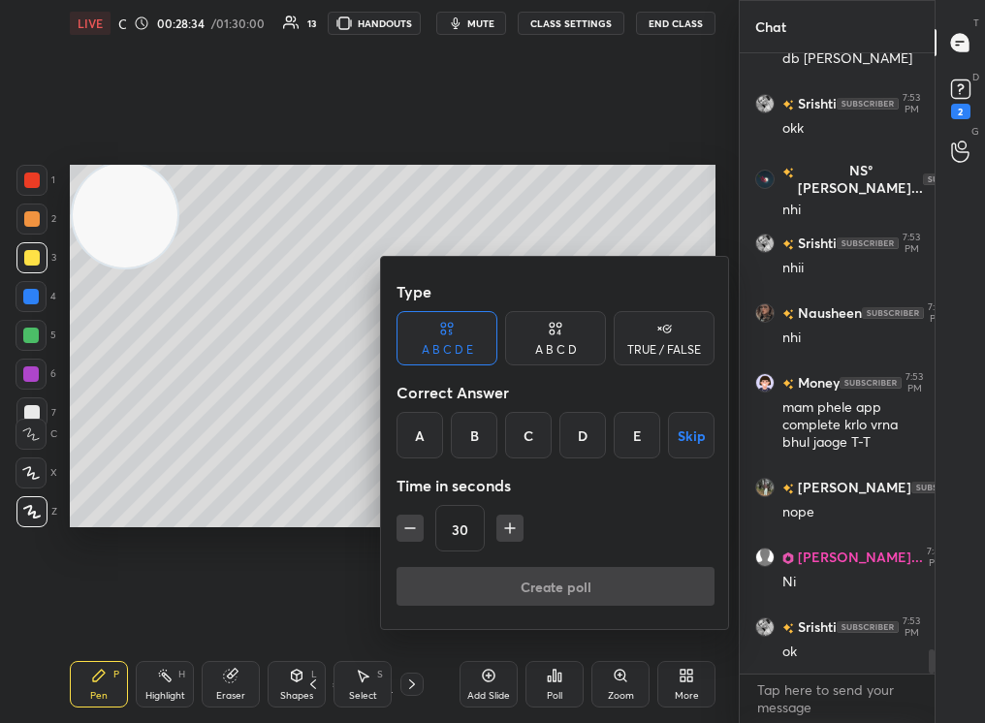
click at [581, 434] on div "D" at bounding box center [582, 435] width 47 height 47
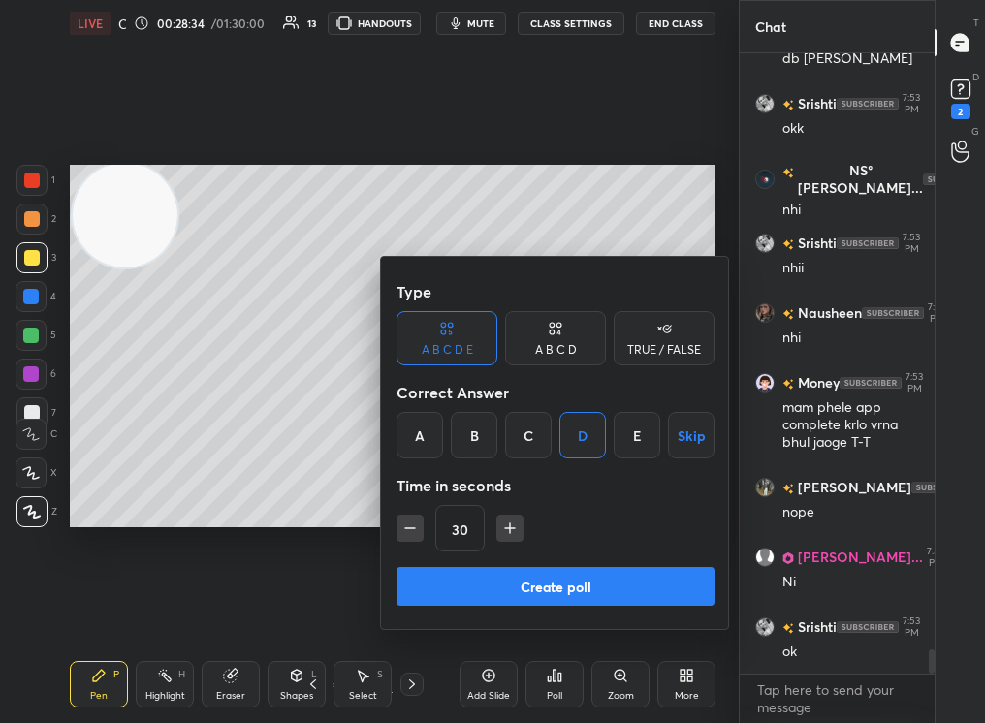
click at [598, 577] on button "Create poll" at bounding box center [556, 586] width 318 height 39
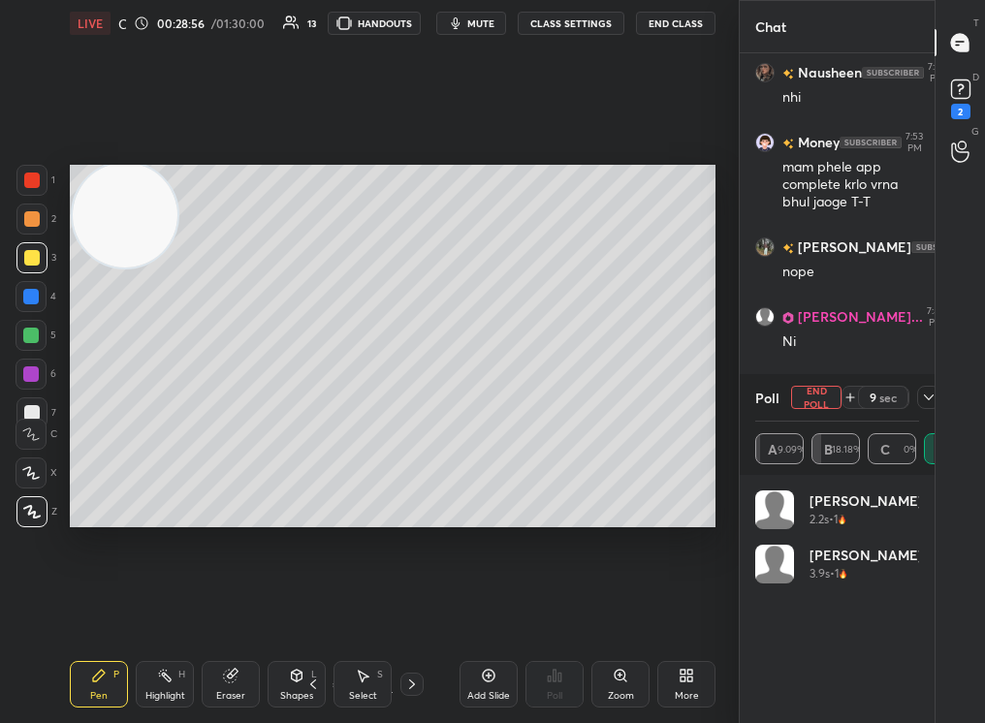
scroll to position [15386, 0]
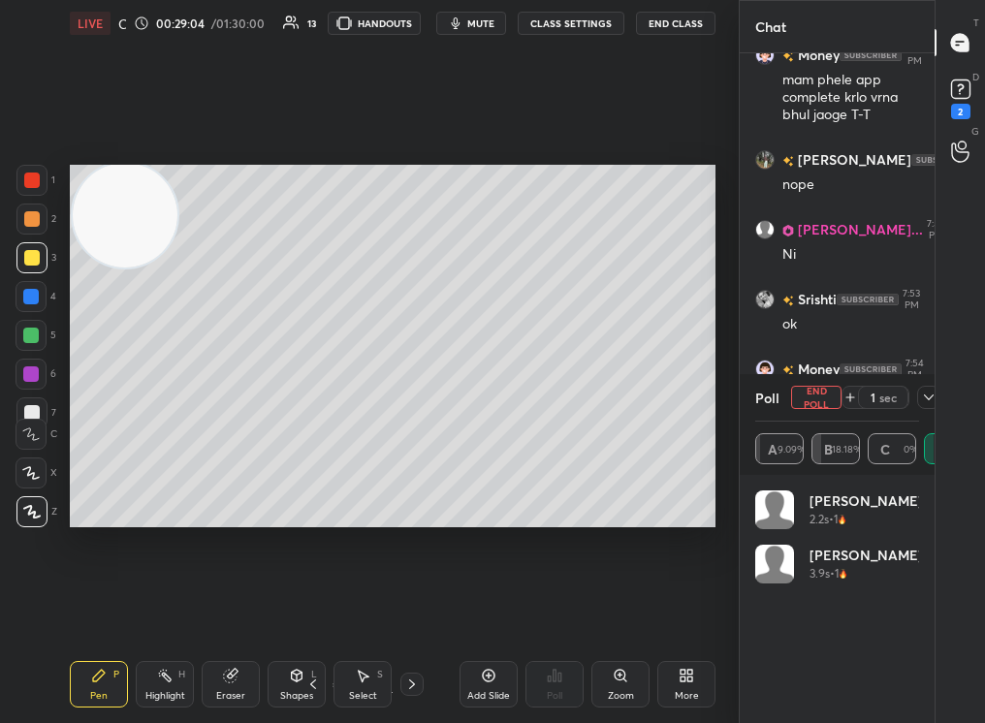
click at [829, 395] on button "End Poll" at bounding box center [816, 397] width 50 height 23
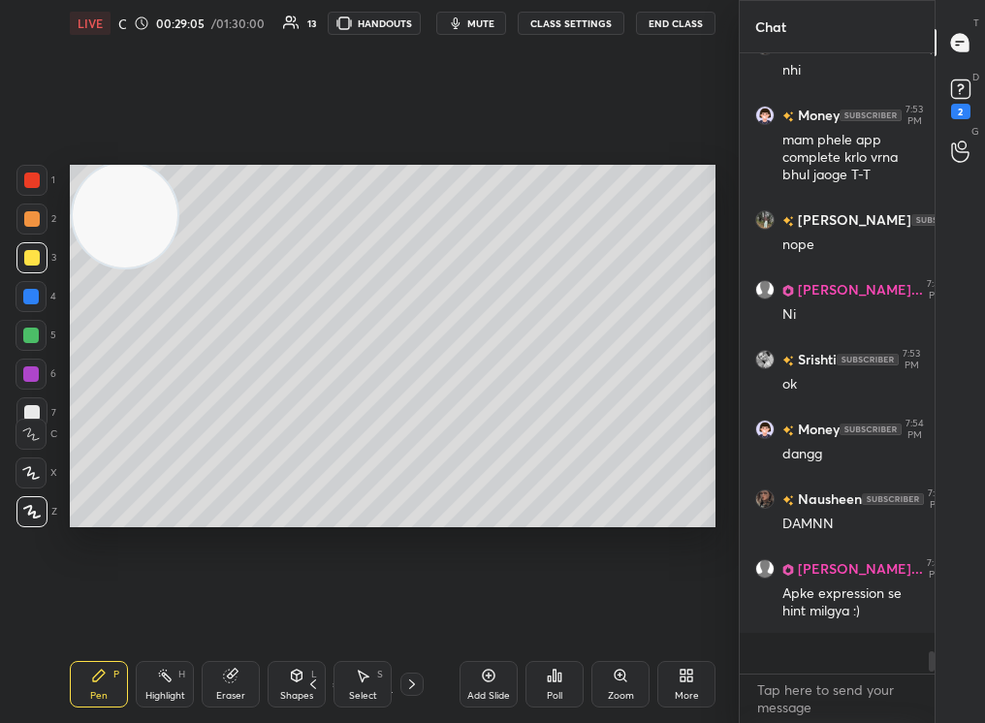
scroll to position [598, 189]
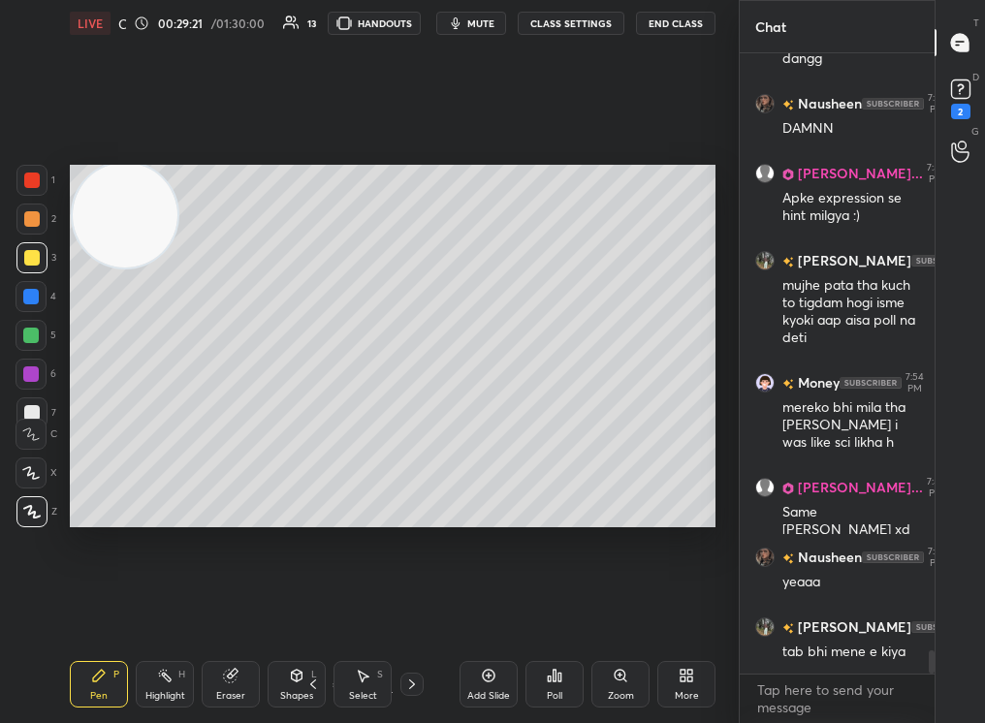
click at [30, 220] on div at bounding box center [32, 219] width 16 height 16
drag, startPoint x: 31, startPoint y: 213, endPoint x: 42, endPoint y: 208, distance: 11.7
click at [37, 213] on div at bounding box center [32, 219] width 16 height 16
click at [46, 207] on div at bounding box center [31, 219] width 31 height 31
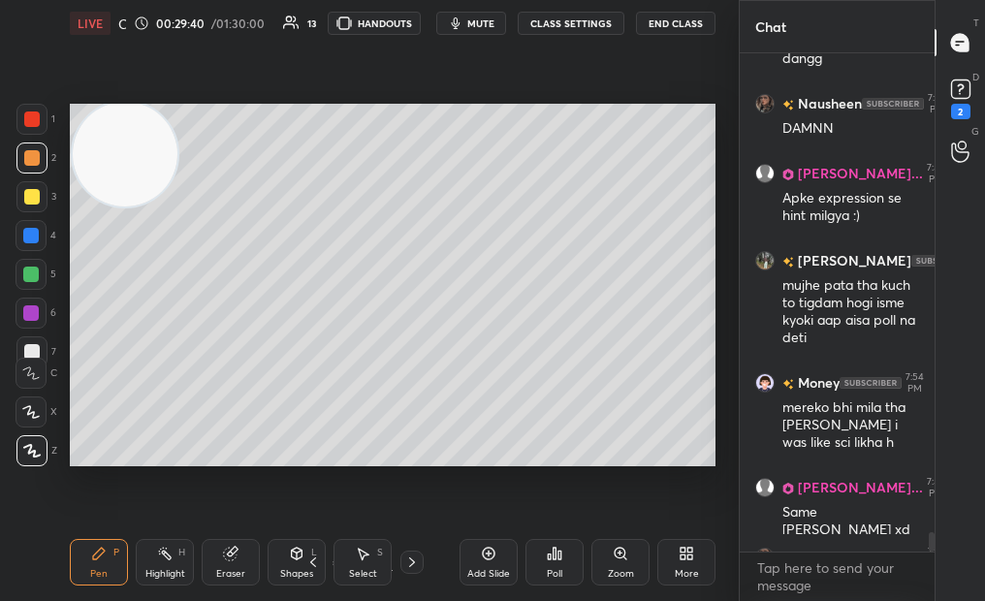
scroll to position [542, 189]
click at [460, 23] on icon "button" at bounding box center [455, 23] width 9 height 12
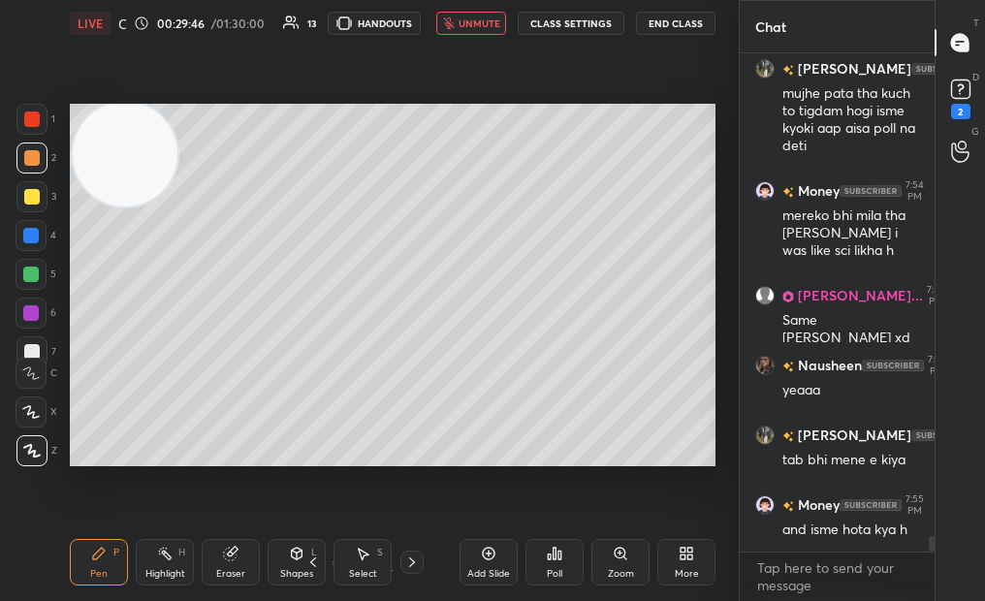
click at [446, 21] on icon "button" at bounding box center [449, 23] width 12 height 12
click at [486, 18] on span "mute" at bounding box center [480, 23] width 27 height 14
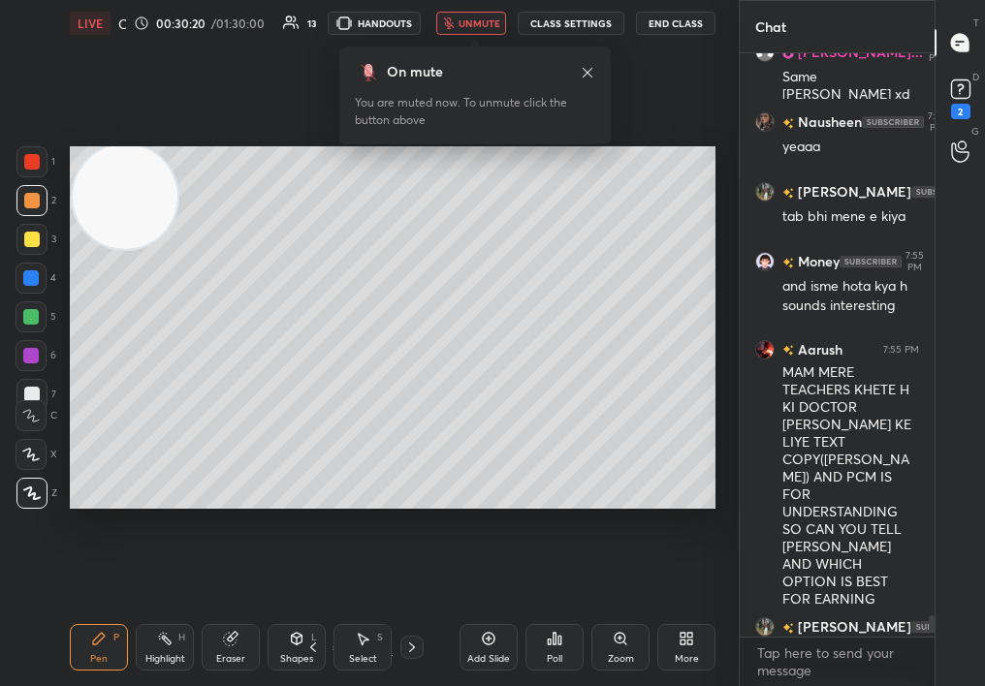
scroll to position [16316, 0]
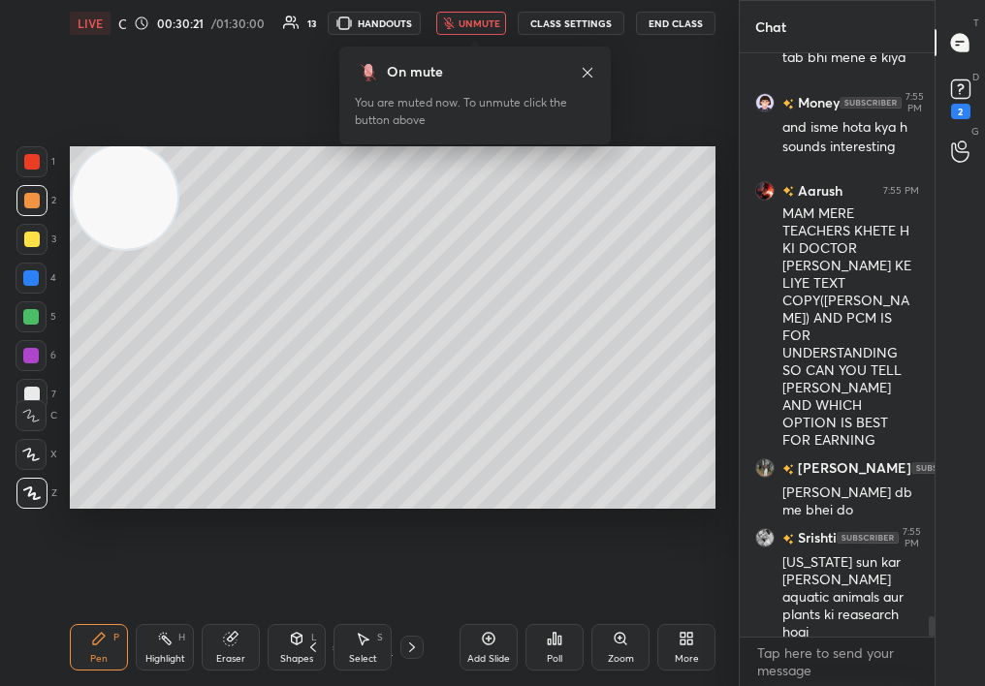
click at [490, 21] on span "unmute" at bounding box center [480, 23] width 42 height 14
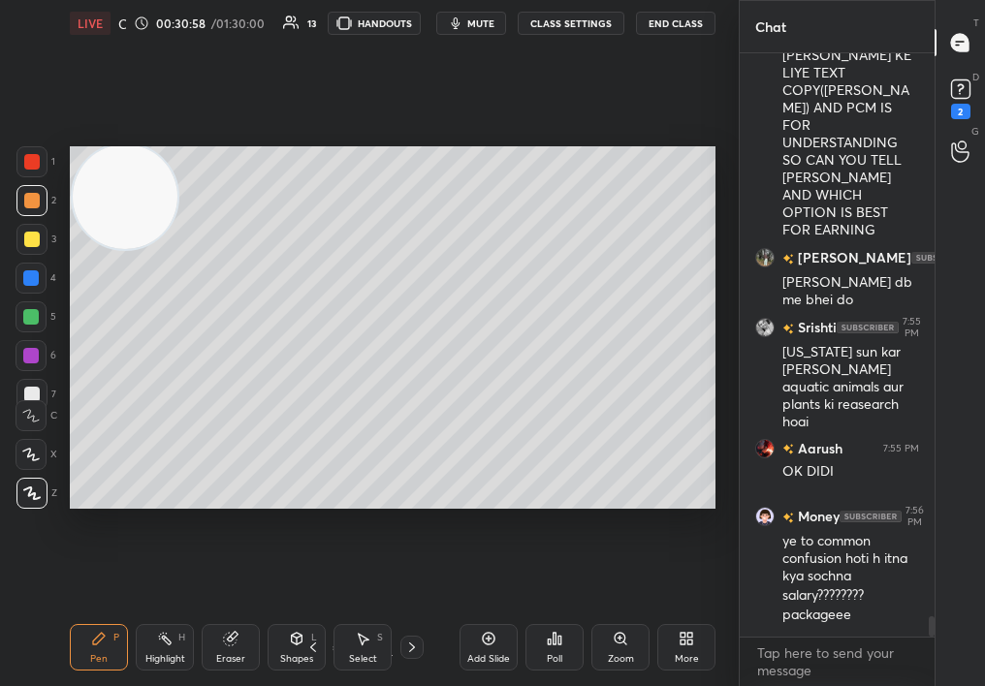
scroll to position [16546, 0]
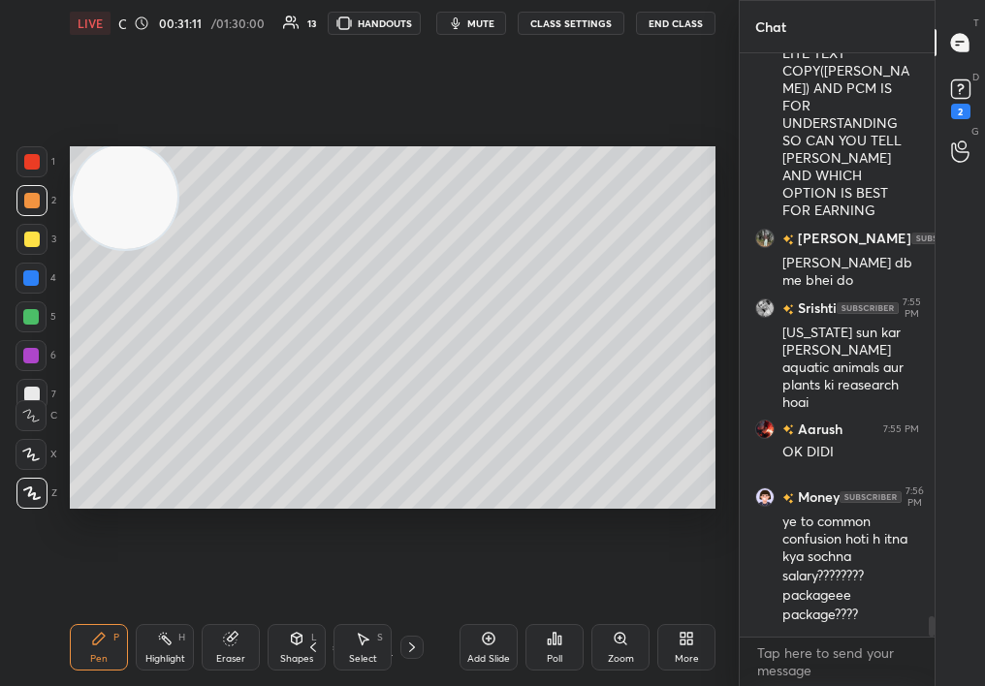
click at [311, 650] on icon at bounding box center [313, 648] width 16 height 16
click at [397, 642] on div "5 / 17" at bounding box center [362, 647] width 122 height 23
click at [412, 645] on icon at bounding box center [412, 648] width 6 height 10
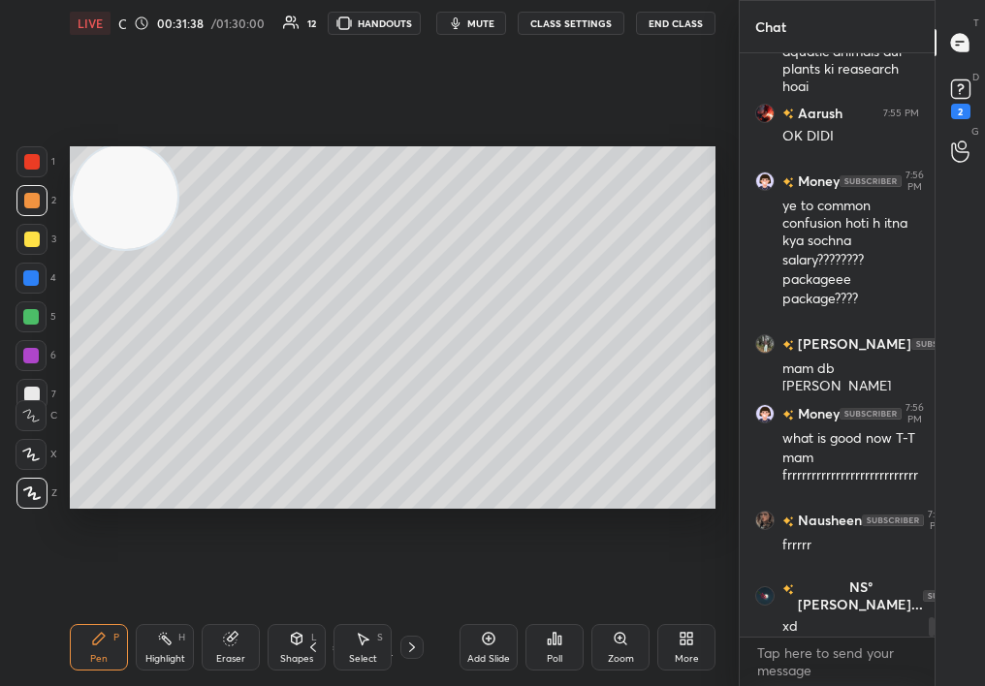
scroll to position [16931, 0]
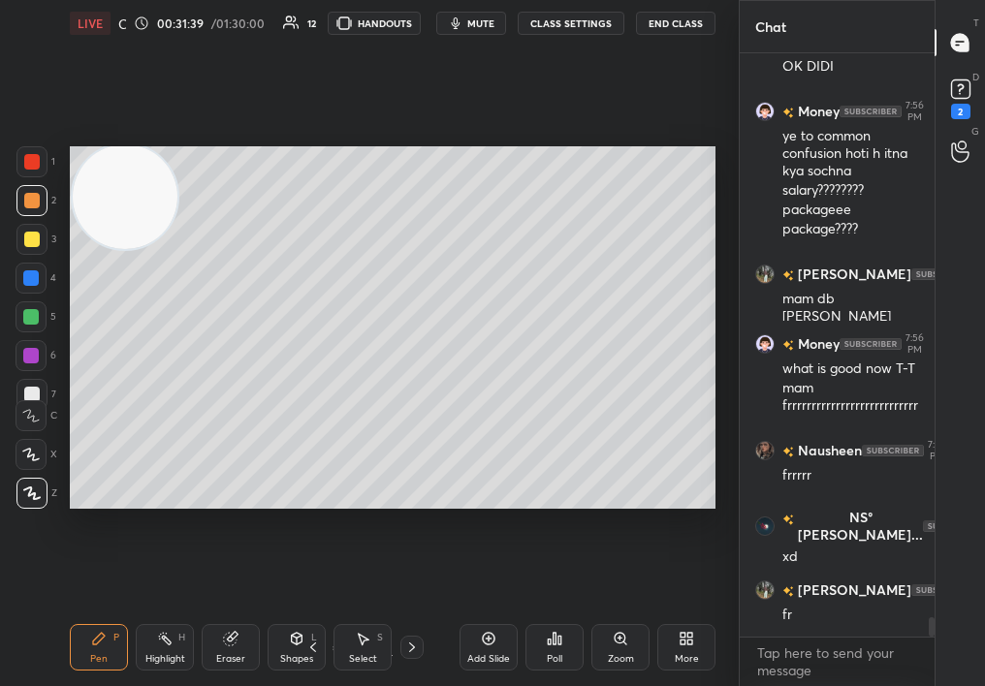
click at [29, 243] on div at bounding box center [31, 239] width 31 height 31
click at [31, 238] on div at bounding box center [32, 240] width 16 height 16
click at [33, 237] on div at bounding box center [32, 240] width 16 height 16
click at [486, 655] on div "Add Slide" at bounding box center [488, 659] width 43 height 10
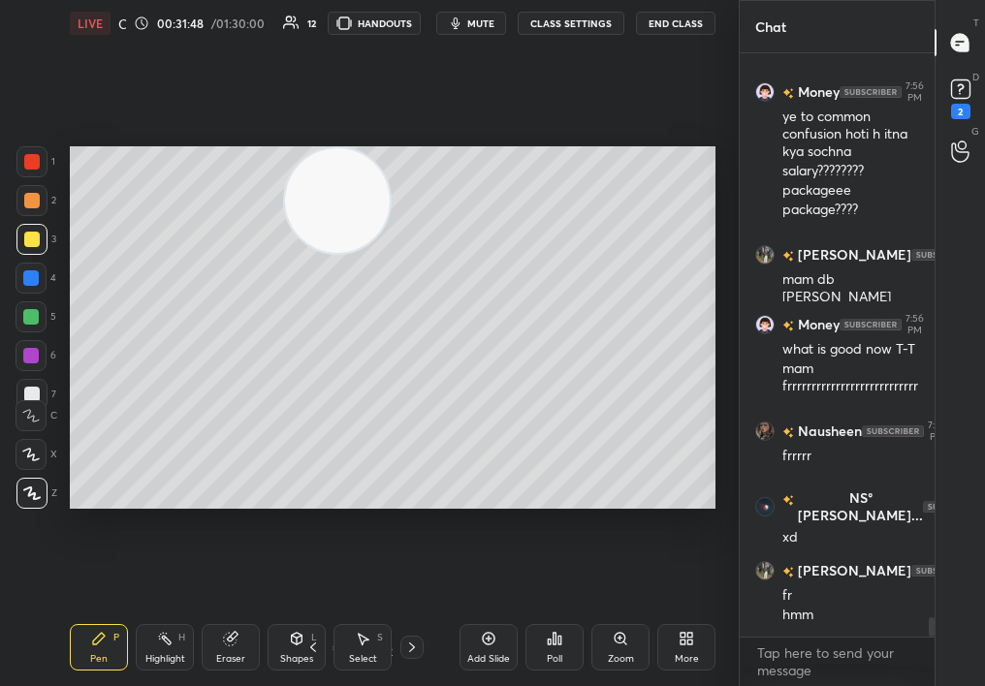
drag, startPoint x: 126, startPoint y: 226, endPoint x: 577, endPoint y: 212, distance: 451.0
click at [390, 212] on video at bounding box center [337, 200] width 105 height 105
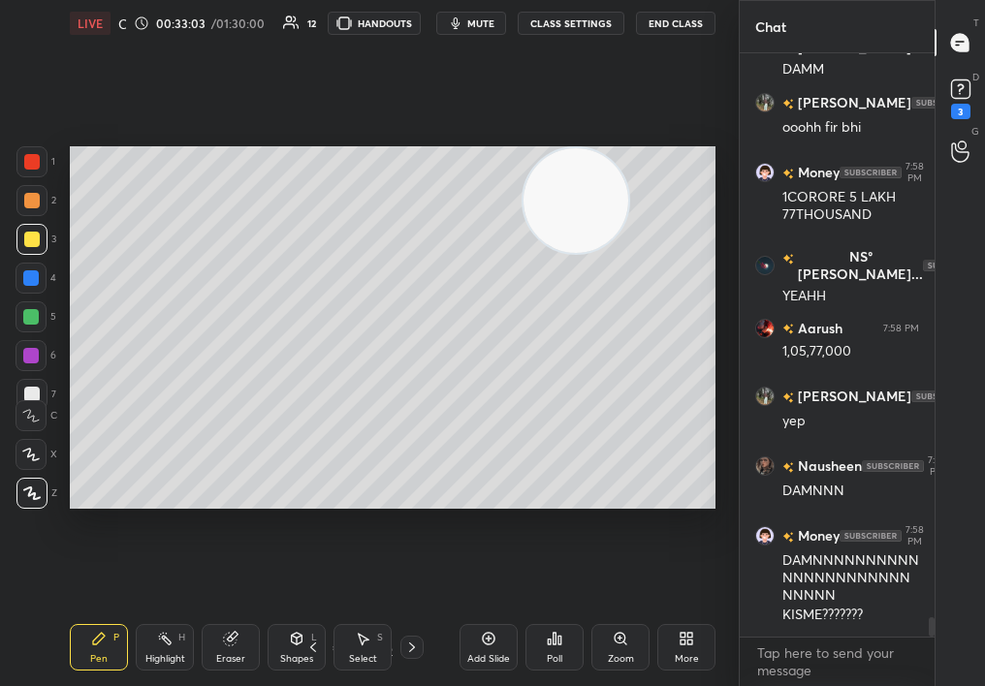
scroll to position [17096, 0]
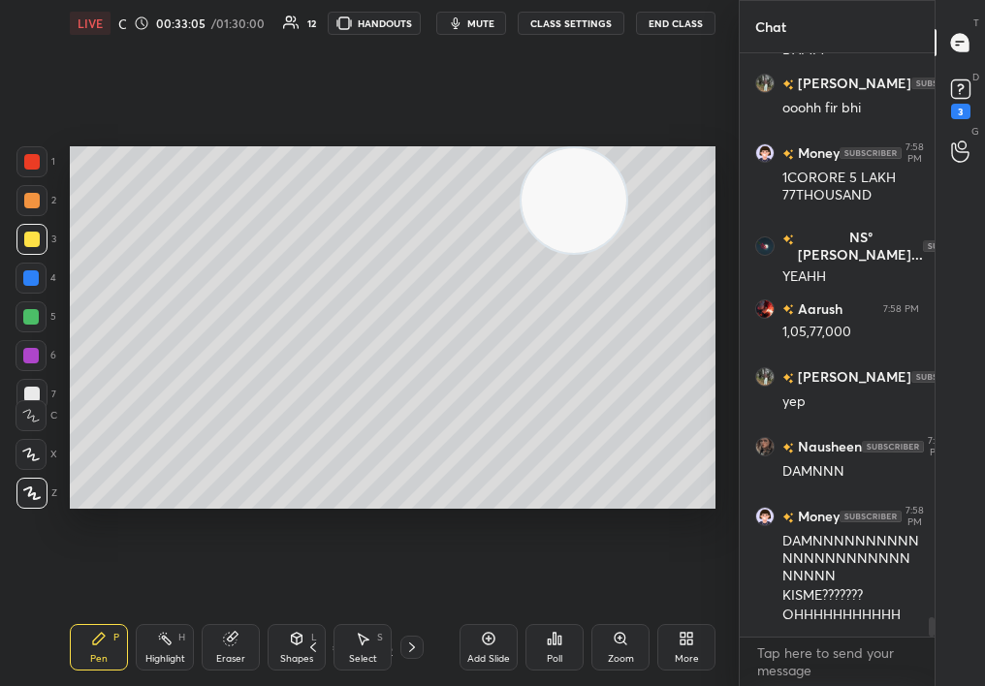
drag, startPoint x: 559, startPoint y: 150, endPoint x: 559, endPoint y: 346, distance: 195.8
click at [559, 253] on video at bounding box center [574, 200] width 105 height 105
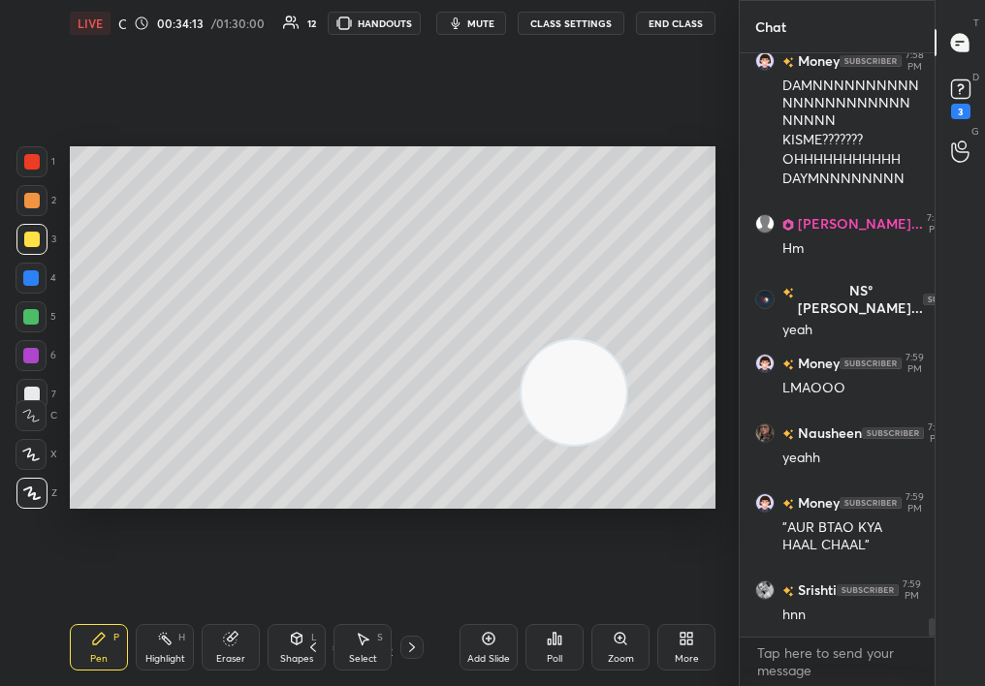
scroll to position [17622, 0]
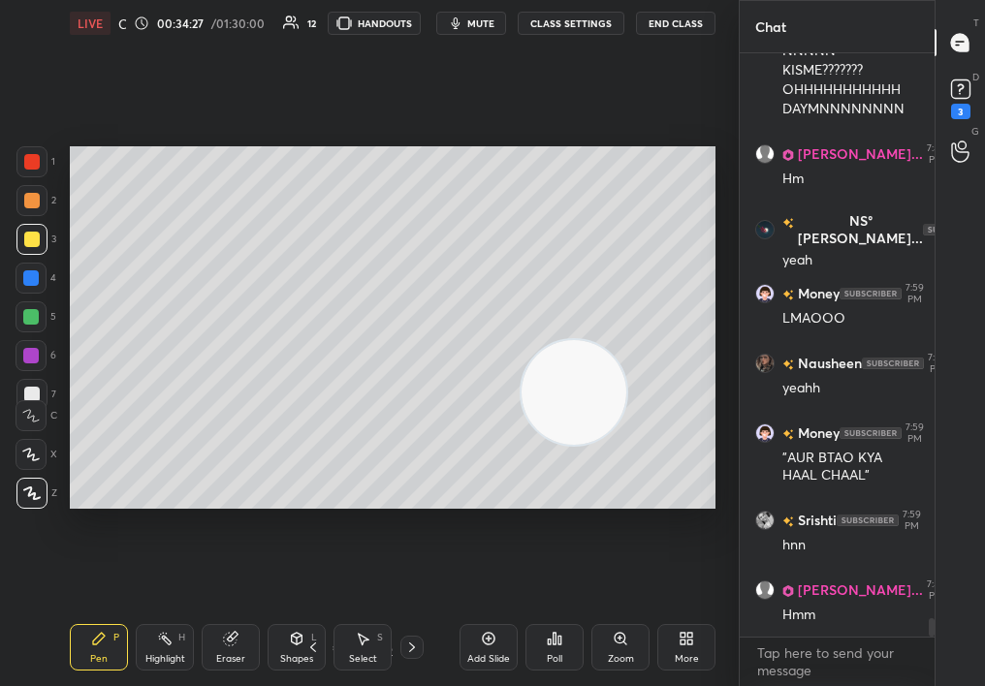
click at [316, 649] on div "Pen P Highlight H Eraser Shapes L Select S 4 / 18 Add Slide Poll Zoom More" at bounding box center [393, 648] width 646 height 78
click at [314, 640] on icon at bounding box center [313, 648] width 16 height 16
click at [417, 641] on icon at bounding box center [412, 648] width 16 height 16
click at [413, 647] on icon at bounding box center [412, 648] width 16 height 16
click at [413, 651] on icon at bounding box center [412, 648] width 16 height 16
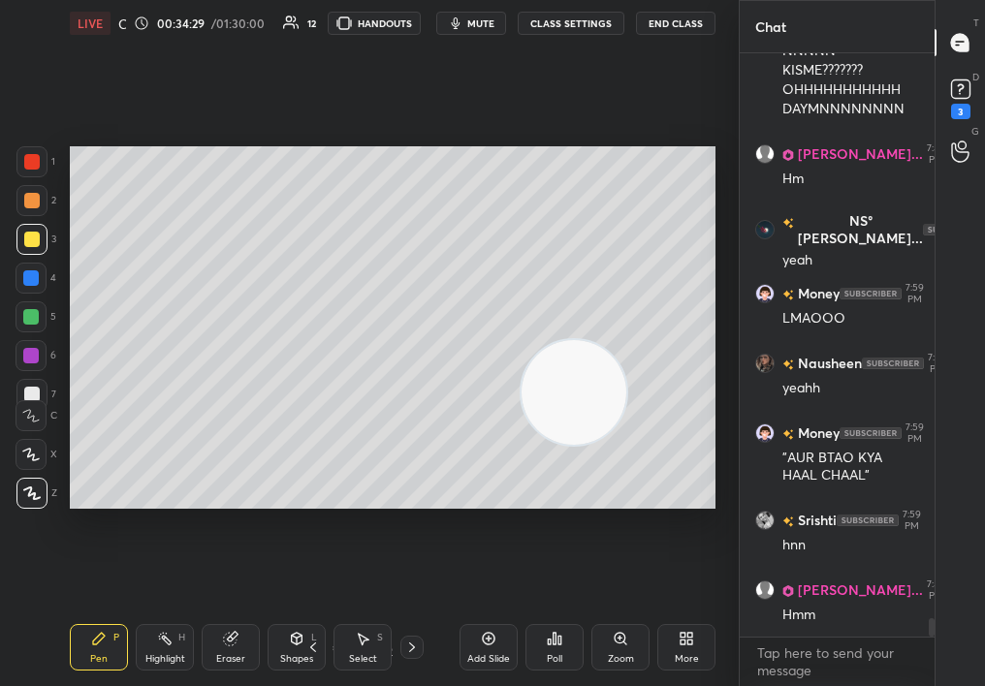
click at [414, 651] on icon at bounding box center [412, 648] width 16 height 16
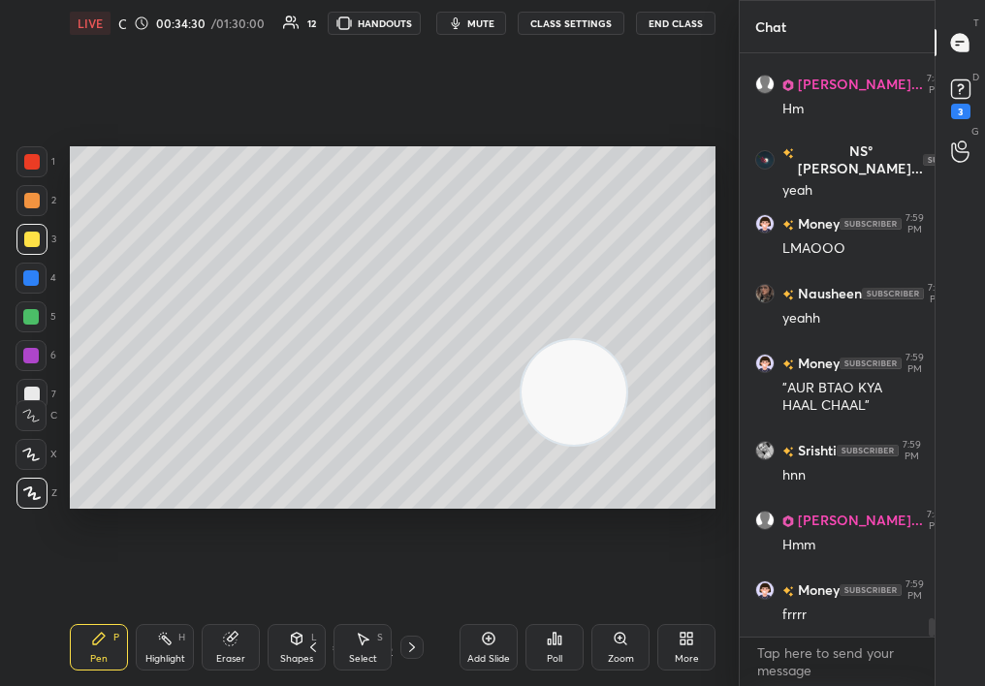
click at [420, 650] on div at bounding box center [411, 647] width 23 height 23
click at [407, 649] on icon at bounding box center [412, 648] width 16 height 16
click at [487, 634] on icon at bounding box center [489, 639] width 16 height 16
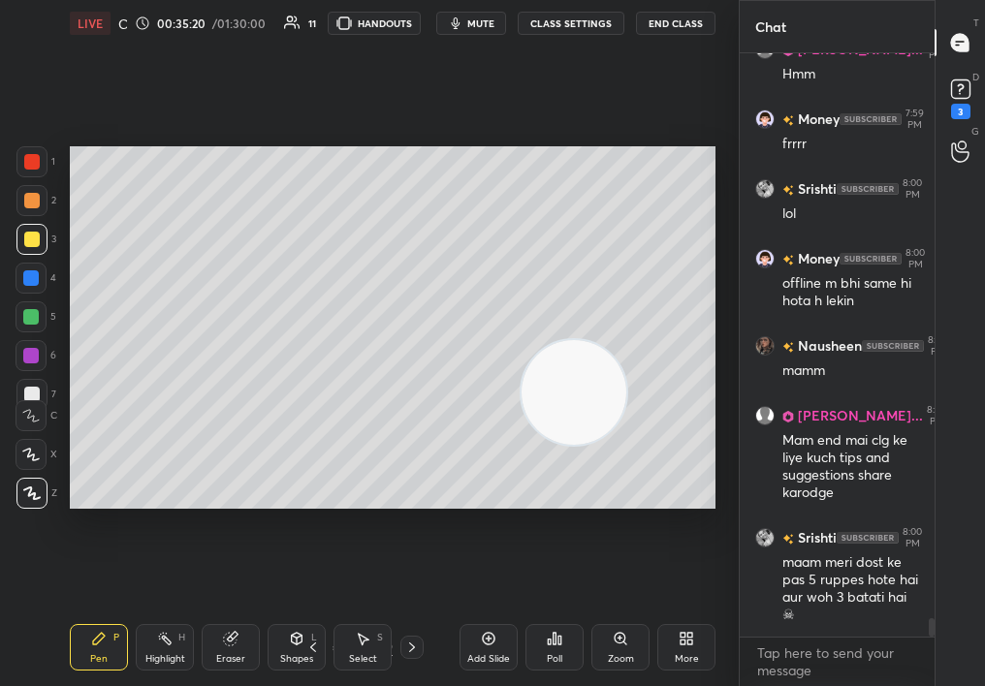
scroll to position [18232, 0]
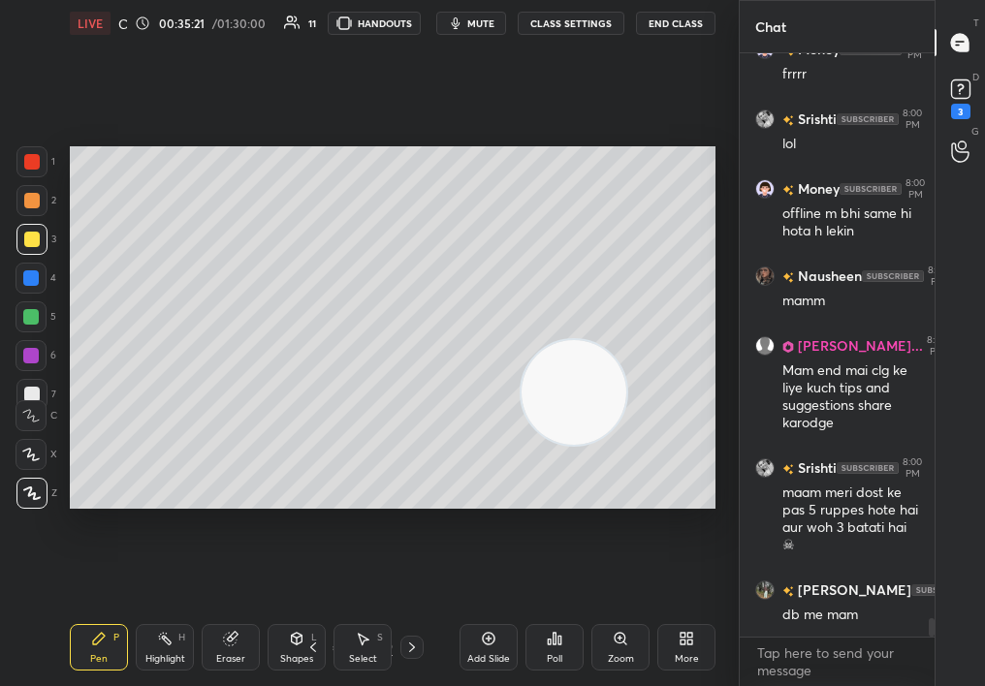
click at [616, 646] on div "Zoom" at bounding box center [620, 647] width 58 height 47
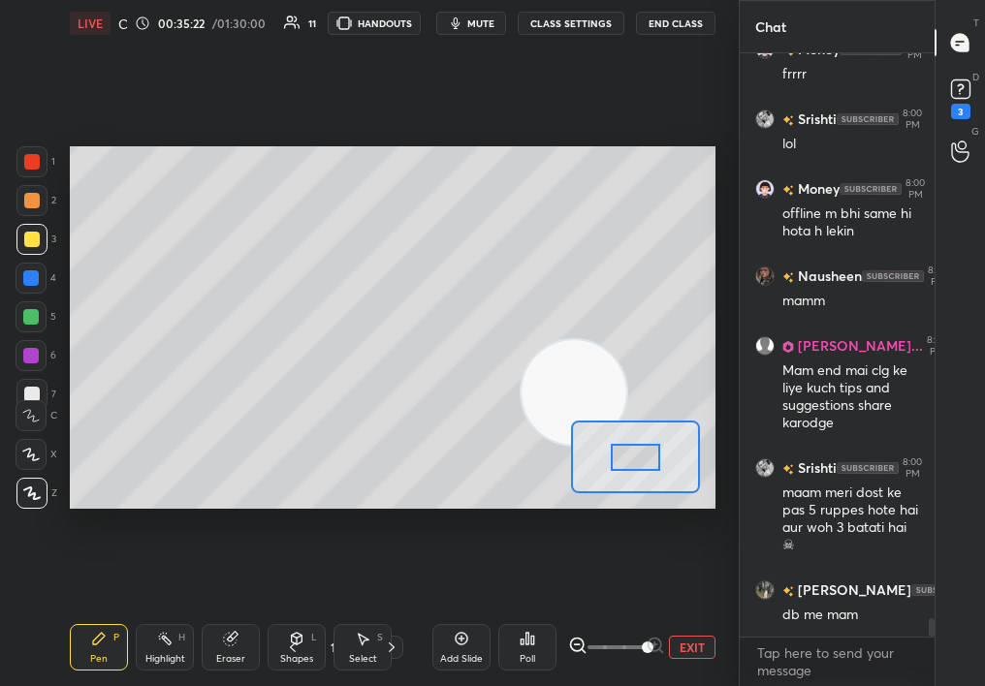
scroll to position [18279, 0]
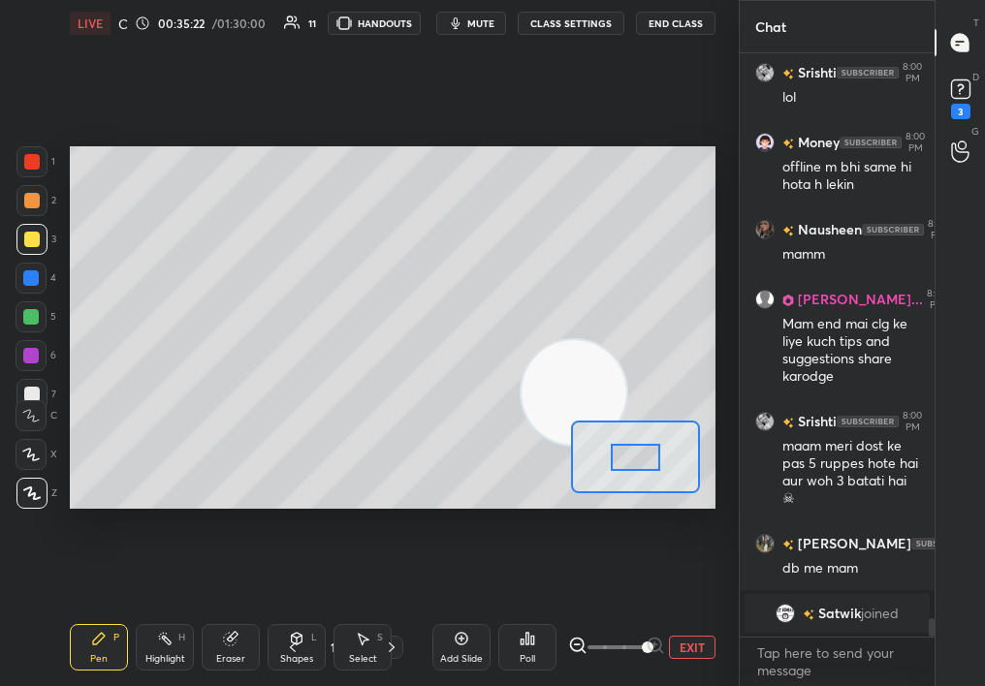
click at [722, 628] on div "LIVE Career Guidance Session 00:35:22 / 01:30:00 11 HANDOUTS mute CLASS SETTING…" at bounding box center [392, 343] width 661 height 686
drag, startPoint x: 564, startPoint y: 351, endPoint x: 686, endPoint y: 161, distance: 225.9
click at [623, 333] on video at bounding box center [571, 385] width 105 height 105
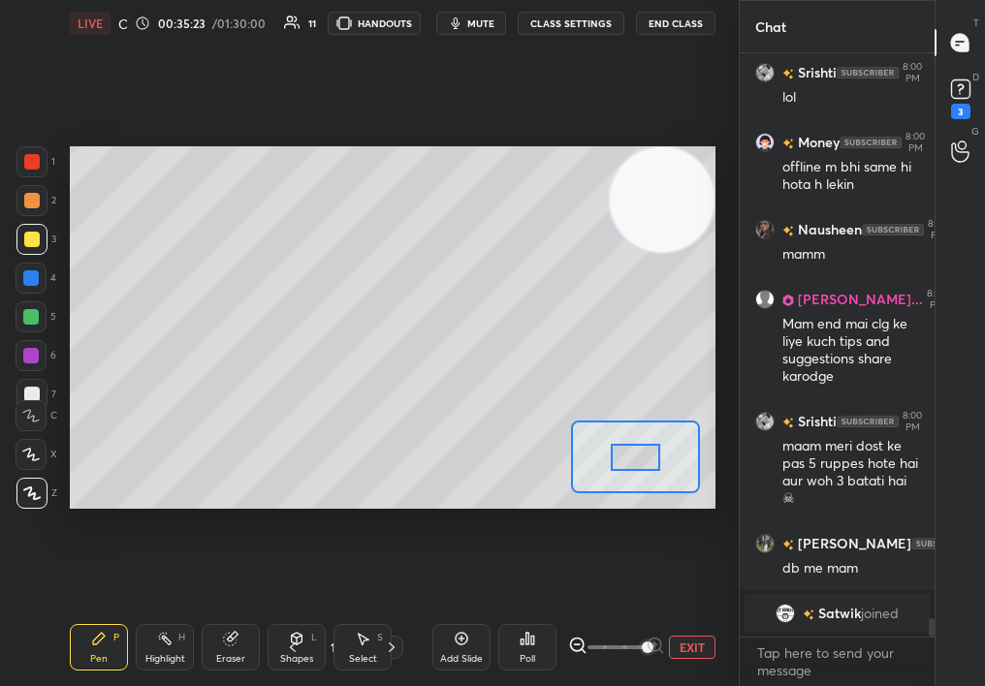
scroll to position [17110, 0]
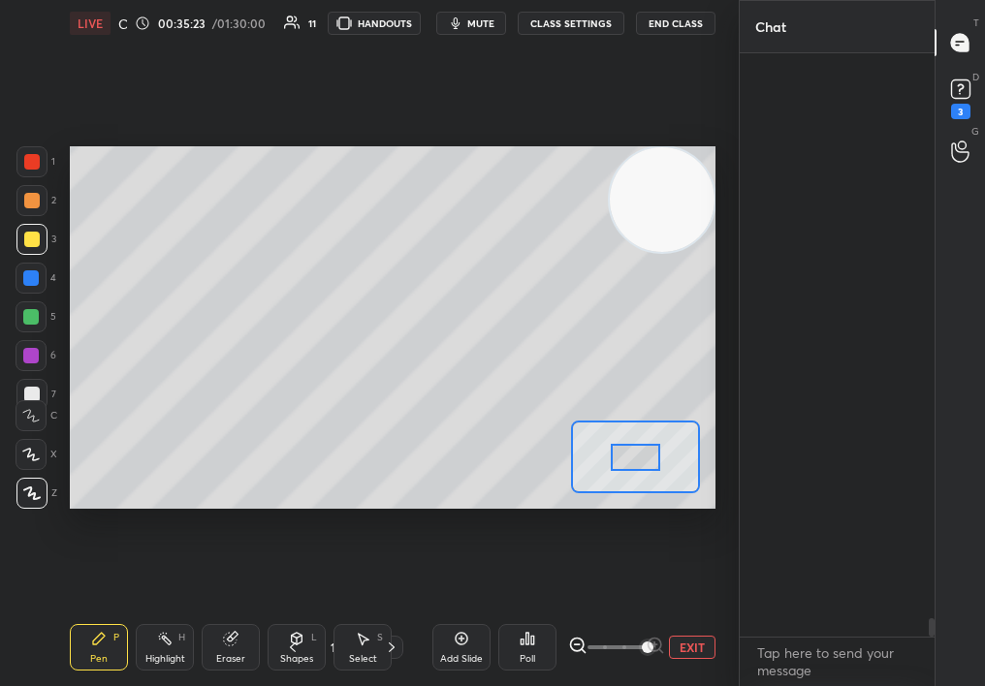
click at [99, 649] on div "Pen P" at bounding box center [99, 647] width 58 height 47
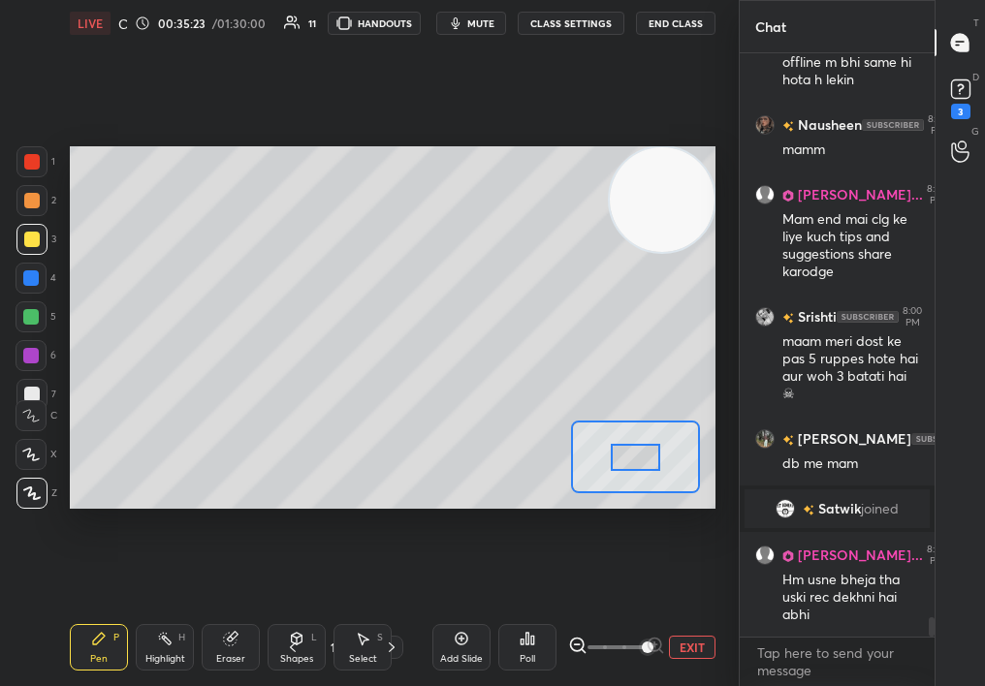
click at [120, 638] on div "Pen P" at bounding box center [99, 647] width 58 height 47
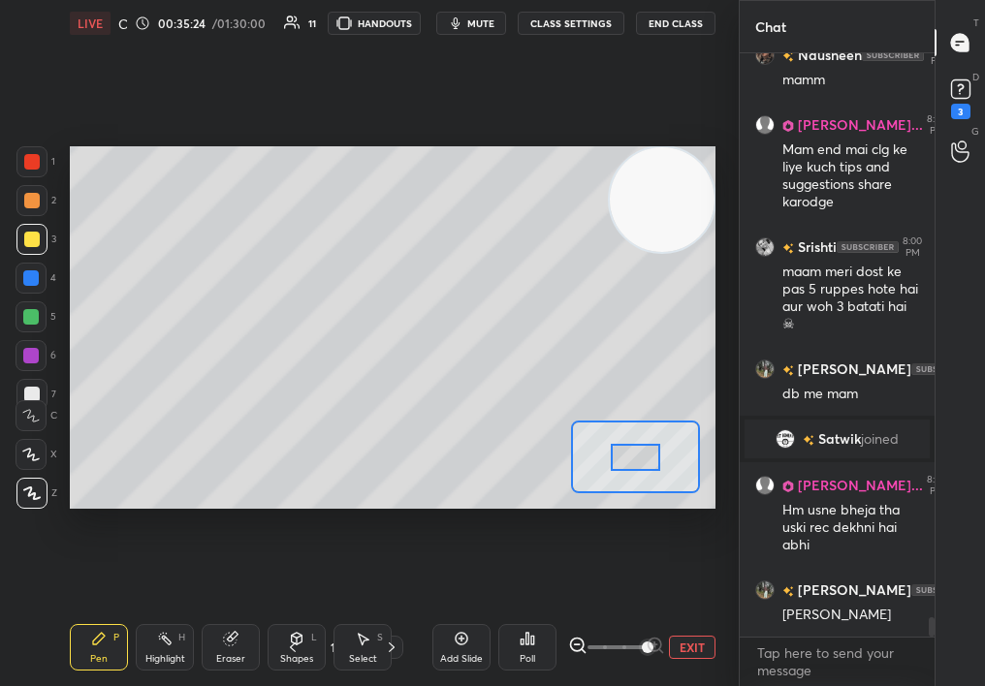
click at [34, 198] on div at bounding box center [32, 201] width 16 height 16
click at [42, 200] on div at bounding box center [31, 200] width 31 height 31
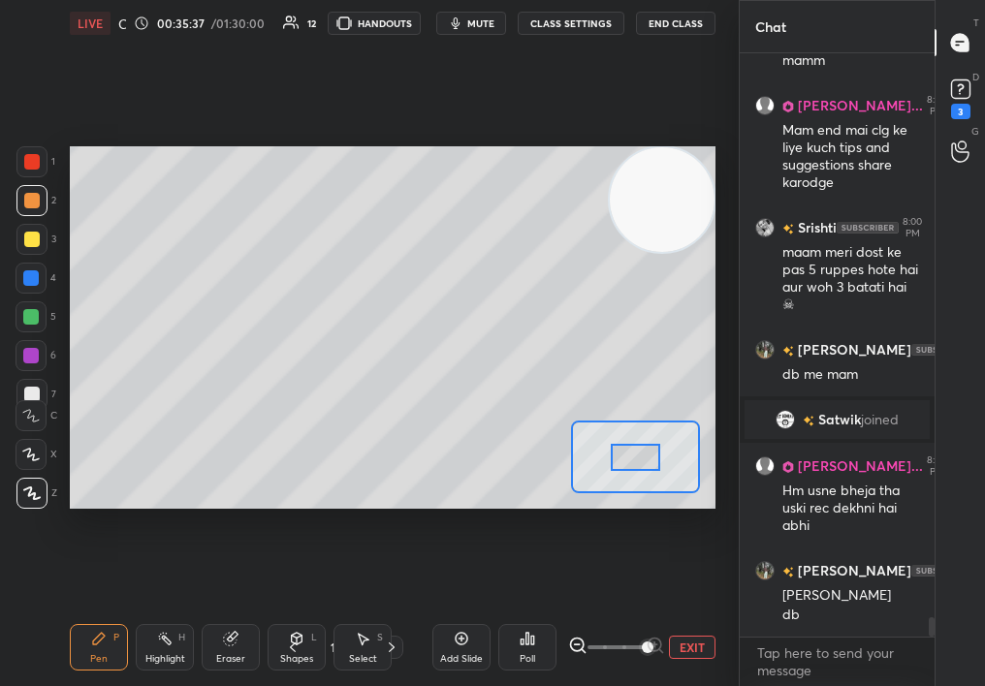
click at [42, 203] on div at bounding box center [31, 200] width 31 height 31
click at [33, 217] on div "2" at bounding box center [36, 204] width 40 height 39
click at [27, 254] on div "3" at bounding box center [36, 243] width 40 height 39
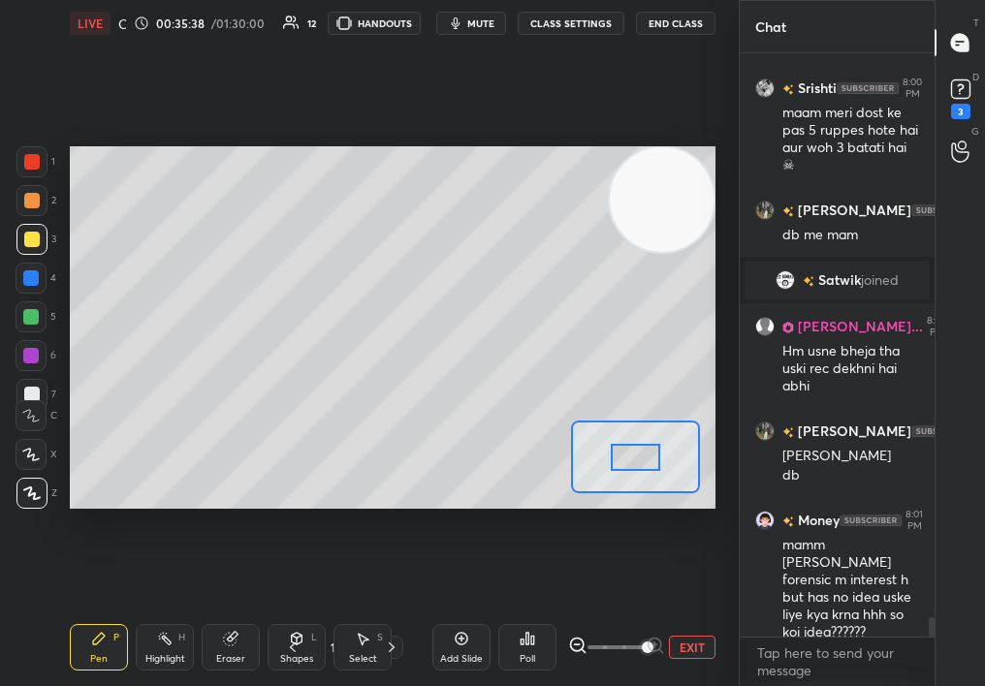
click at [27, 260] on div "1 2 3 4 5 6 7" at bounding box center [36, 281] width 41 height 271
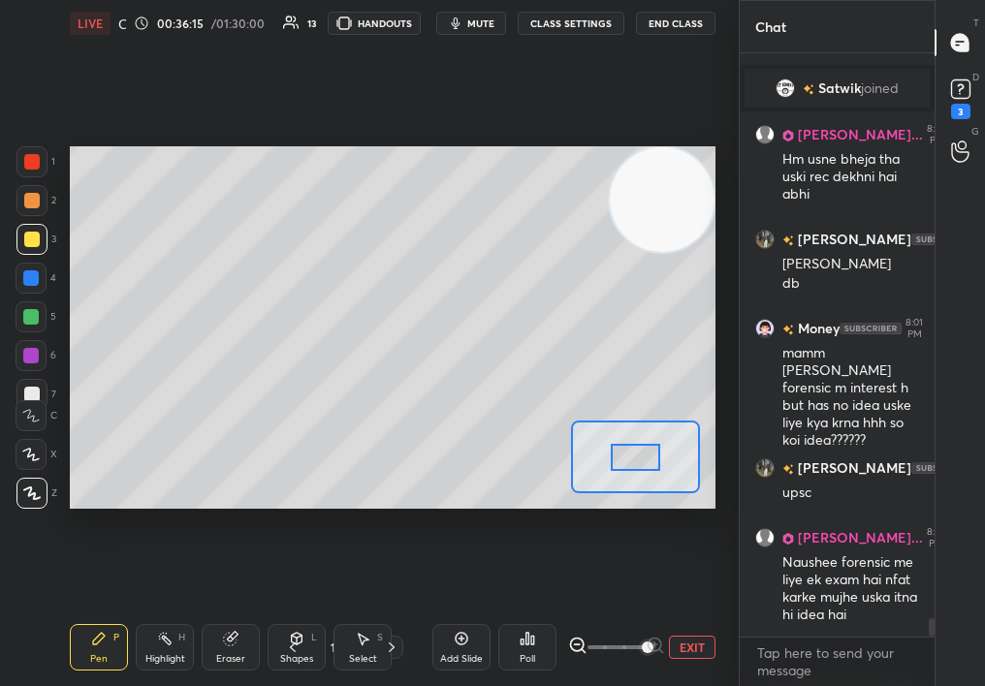
scroll to position [17522, 0]
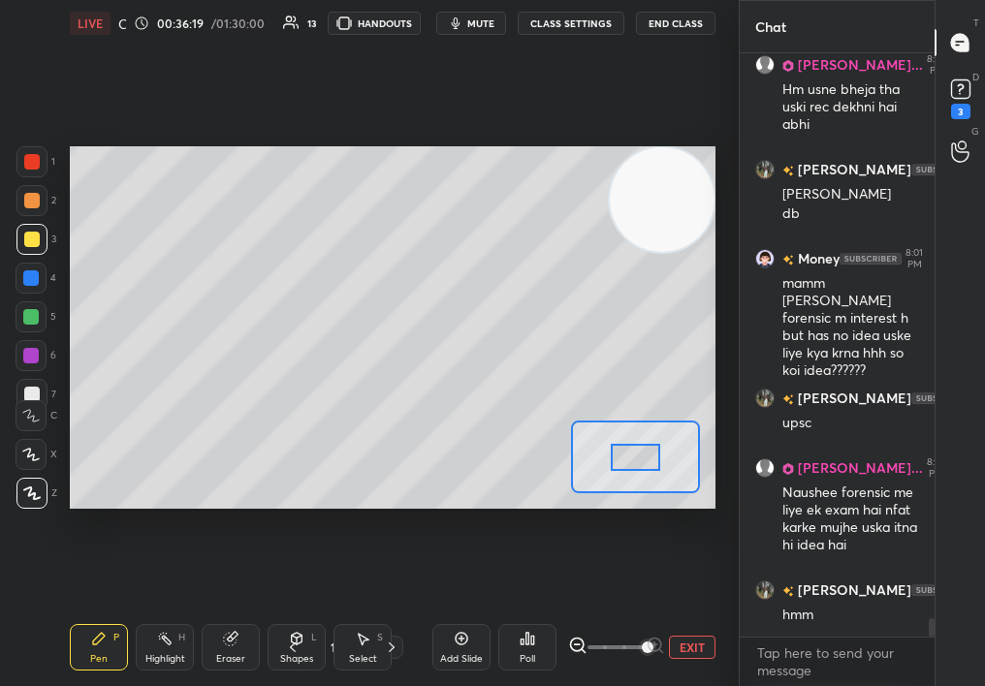
click at [230, 643] on div "Eraser" at bounding box center [231, 647] width 58 height 47
click at [229, 646] on icon at bounding box center [231, 639] width 16 height 16
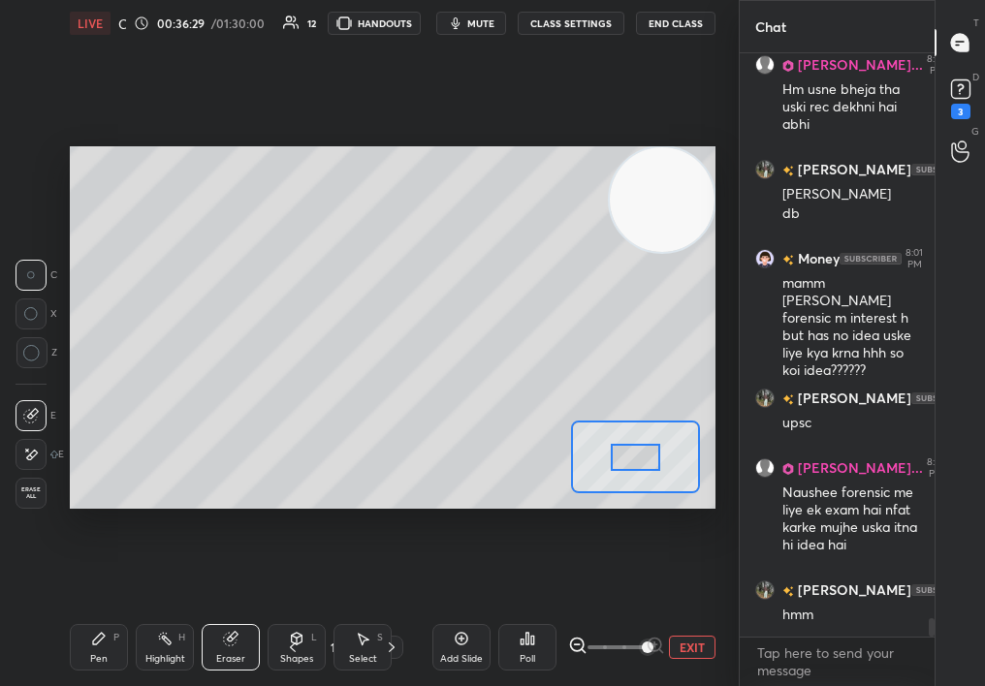
drag, startPoint x: 107, startPoint y: 643, endPoint x: 100, endPoint y: 652, distance: 11.8
click at [100, 647] on div "Pen P" at bounding box center [99, 647] width 58 height 47
click at [102, 654] on div "Pen P" at bounding box center [99, 647] width 58 height 47
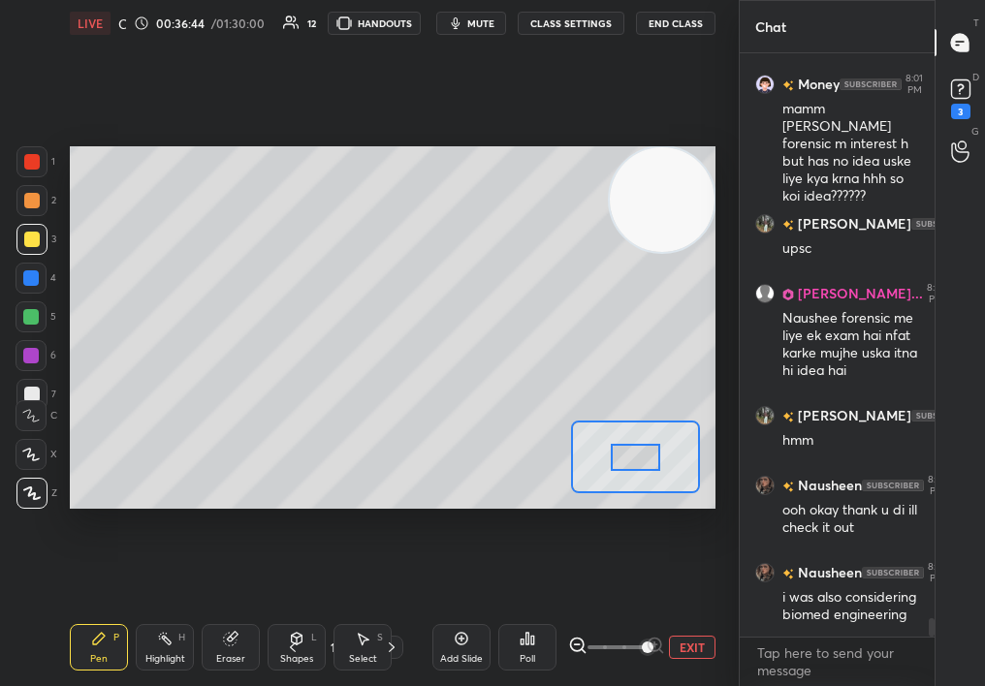
scroll to position [17743, 0]
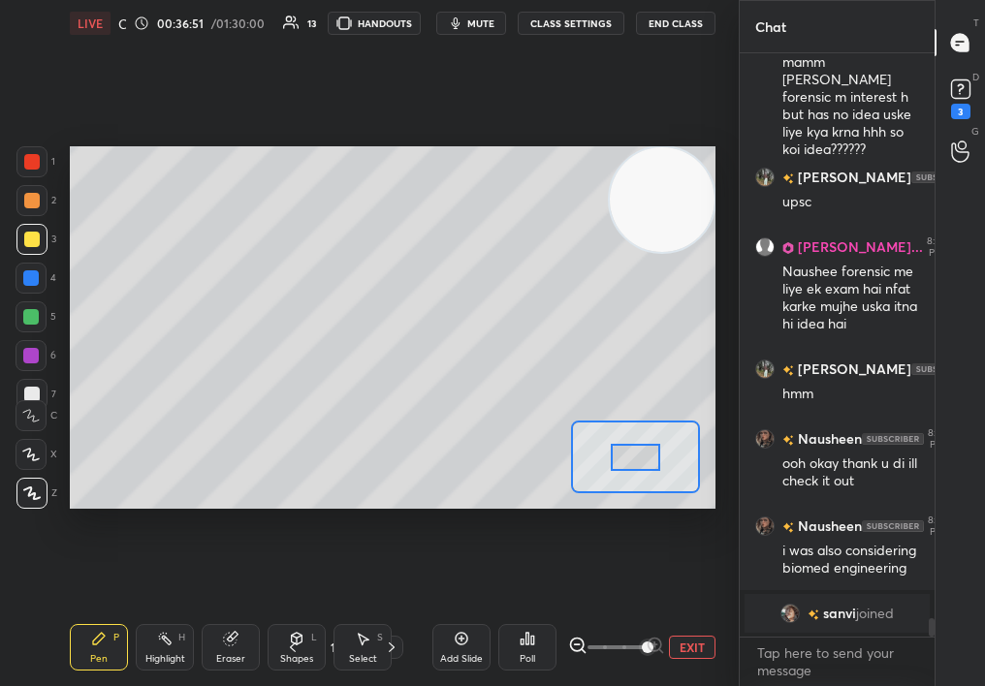
click at [231, 649] on div "Eraser" at bounding box center [231, 647] width 58 height 47
click at [231, 648] on div "Eraser" at bounding box center [231, 647] width 58 height 47
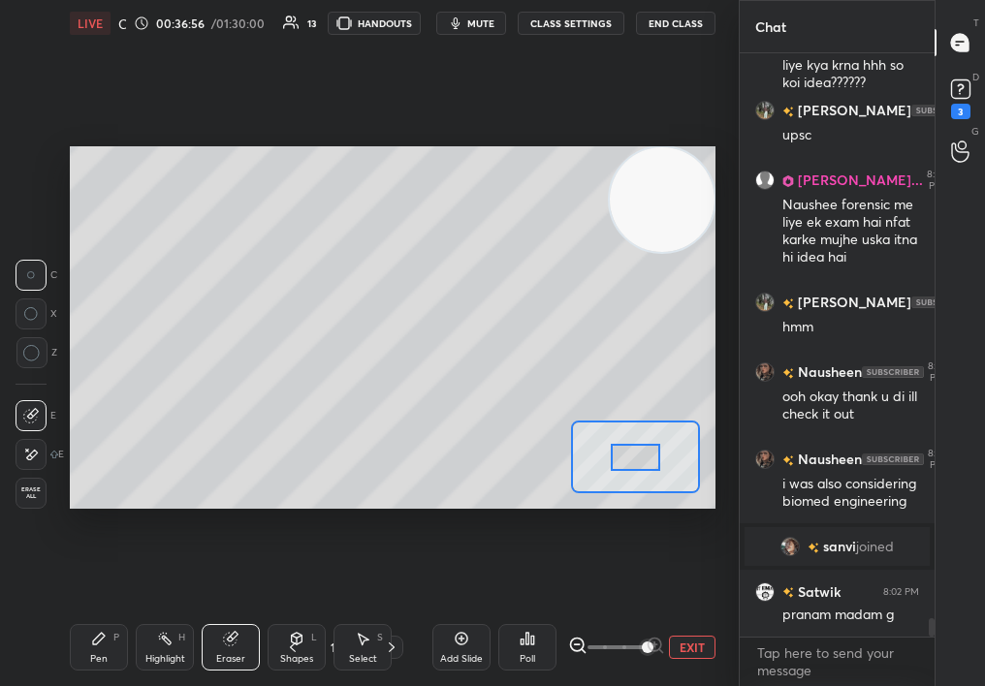
scroll to position [17658, 0]
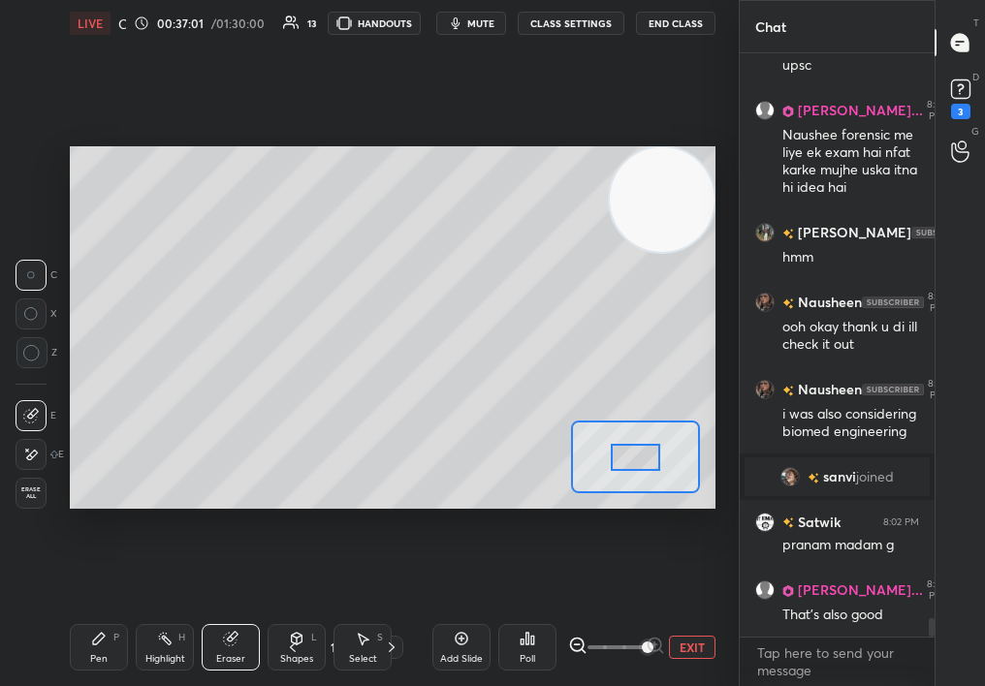
click at [84, 652] on div "Pen P" at bounding box center [99, 647] width 58 height 47
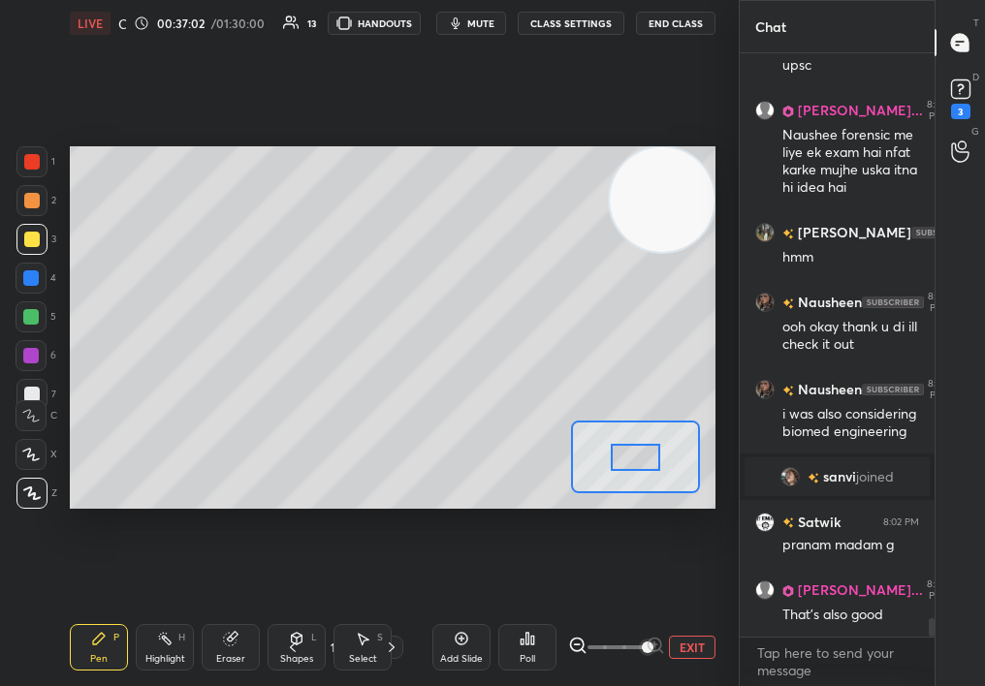
click at [82, 641] on div "Pen P" at bounding box center [99, 647] width 58 height 47
click at [88, 638] on div "Pen P" at bounding box center [99, 647] width 58 height 47
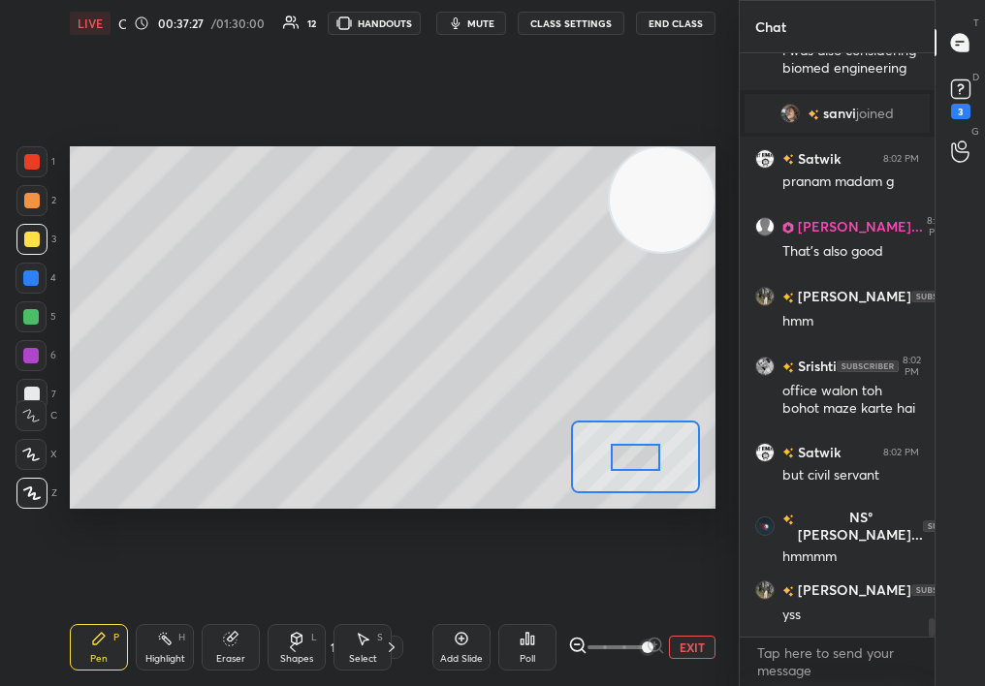
scroll to position [18092, 0]
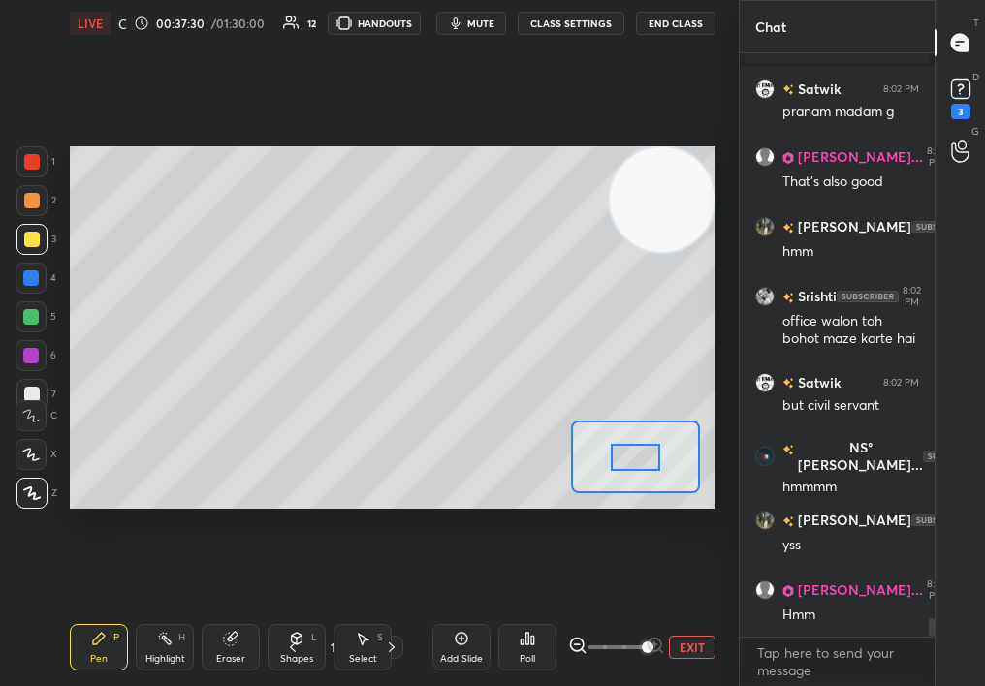
click at [244, 641] on div "Eraser" at bounding box center [231, 647] width 58 height 47
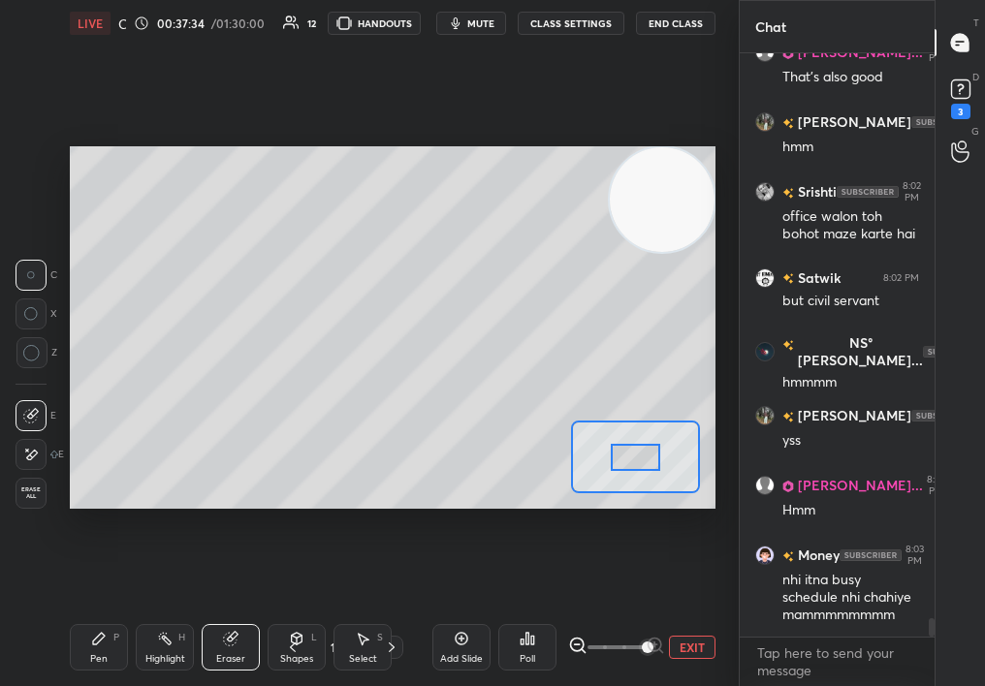
scroll to position [18263, 0]
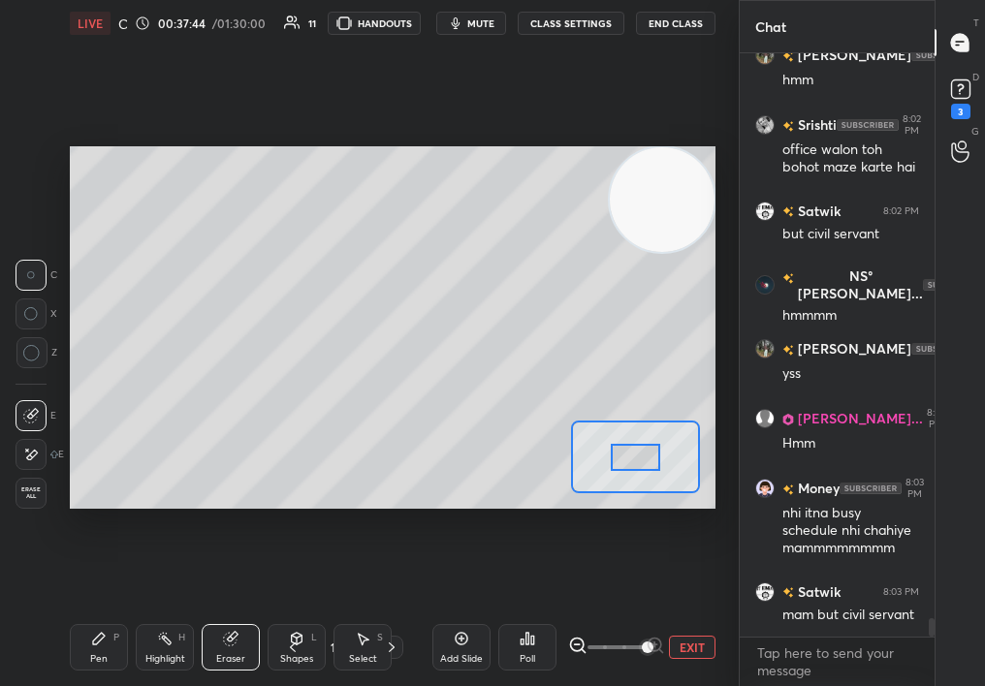
drag, startPoint x: 80, startPoint y: 650, endPoint x: 100, endPoint y: 650, distance: 19.4
click at [81, 649] on div "Pen P" at bounding box center [99, 647] width 58 height 47
click at [96, 650] on div "Pen P" at bounding box center [99, 647] width 58 height 47
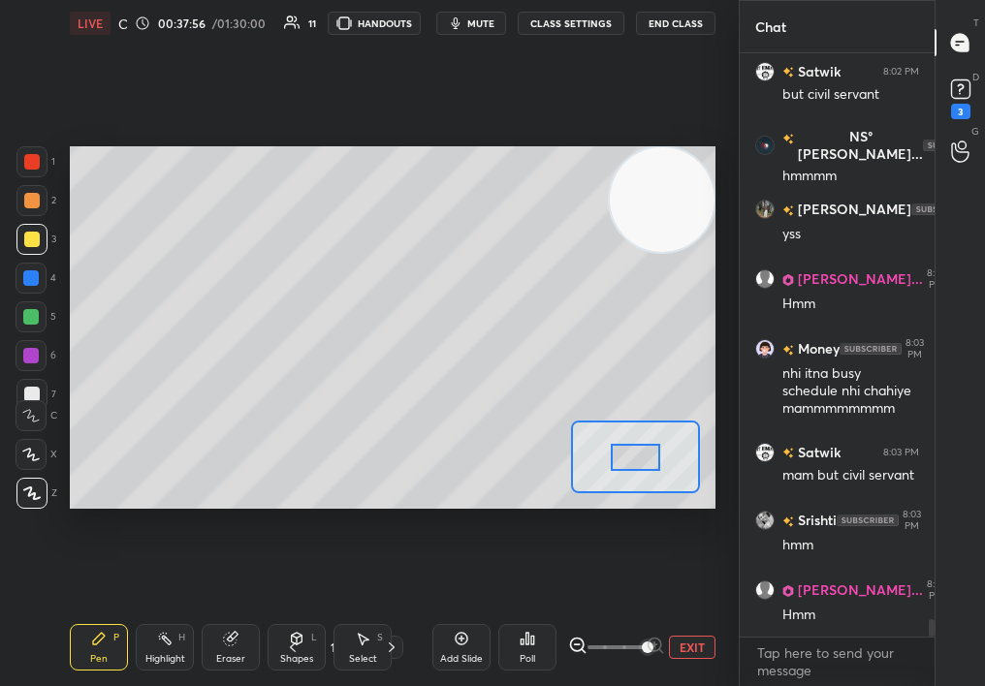
scroll to position [18473, 0]
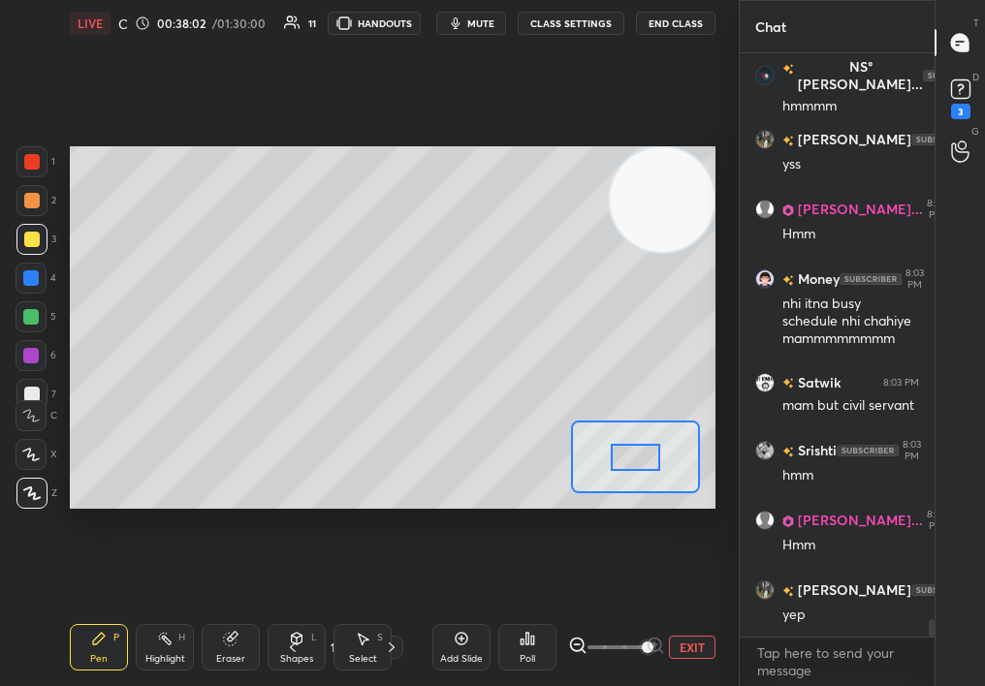
click at [30, 399] on div "C" at bounding box center [37, 412] width 42 height 39
click at [32, 391] on div at bounding box center [32, 395] width 16 height 16
click at [32, 387] on div at bounding box center [32, 395] width 16 height 16
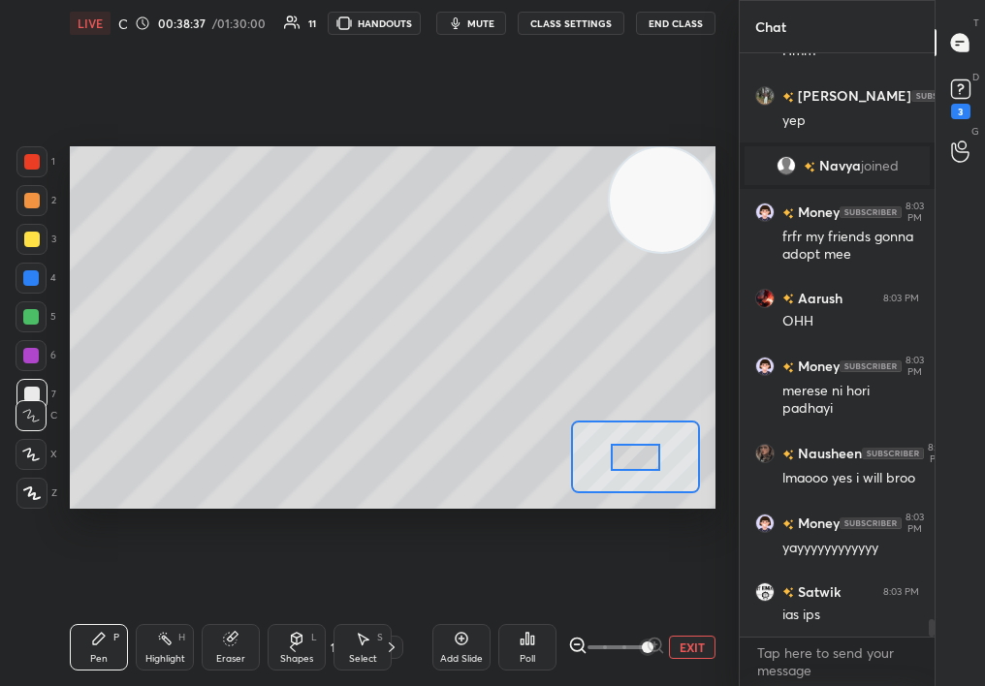
scroll to position [18660, 0]
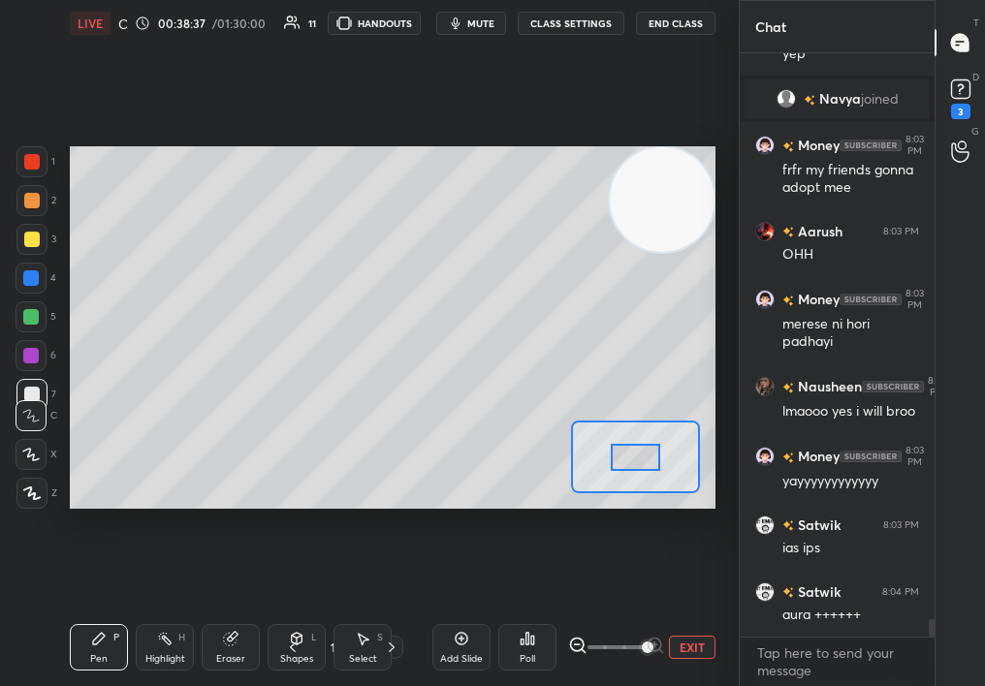
click at [33, 255] on div "3" at bounding box center [36, 243] width 40 height 39
click at [29, 240] on div at bounding box center [32, 240] width 16 height 16
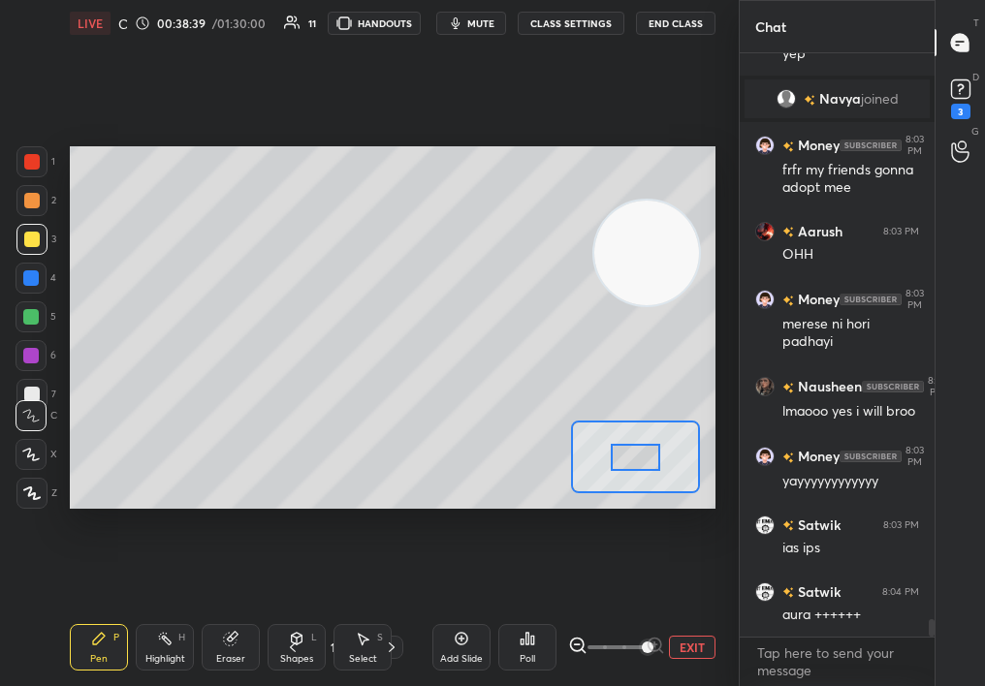
drag, startPoint x: 657, startPoint y: 256, endPoint x: 639, endPoint y: 297, distance: 44.7
click at [637, 299] on video at bounding box center [646, 253] width 105 height 105
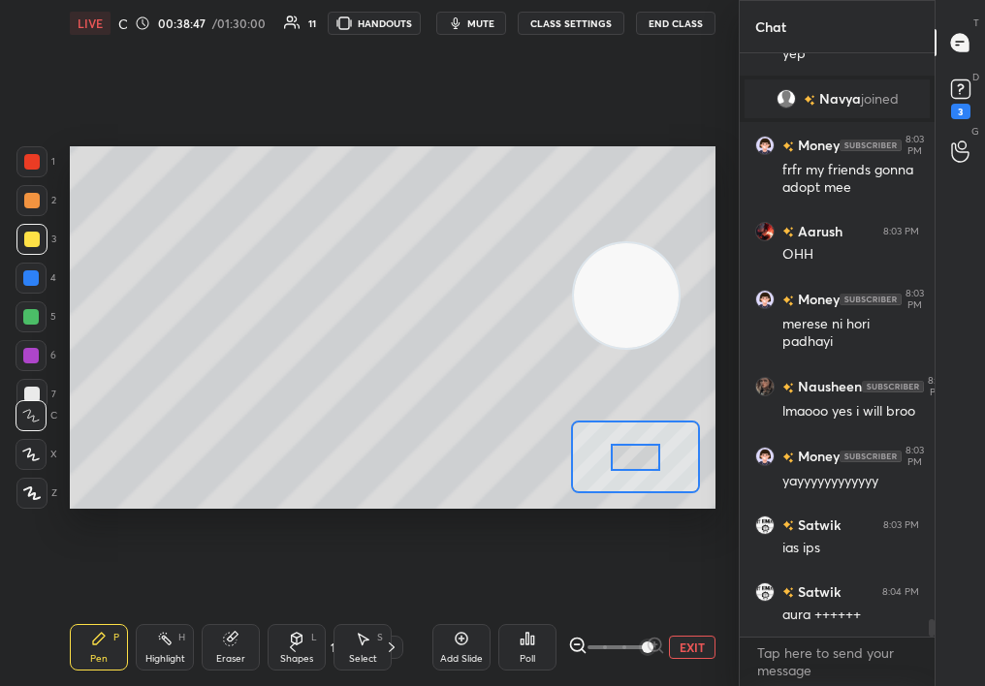
click at [32, 168] on div at bounding box center [31, 161] width 31 height 31
click at [33, 160] on div at bounding box center [32, 162] width 16 height 16
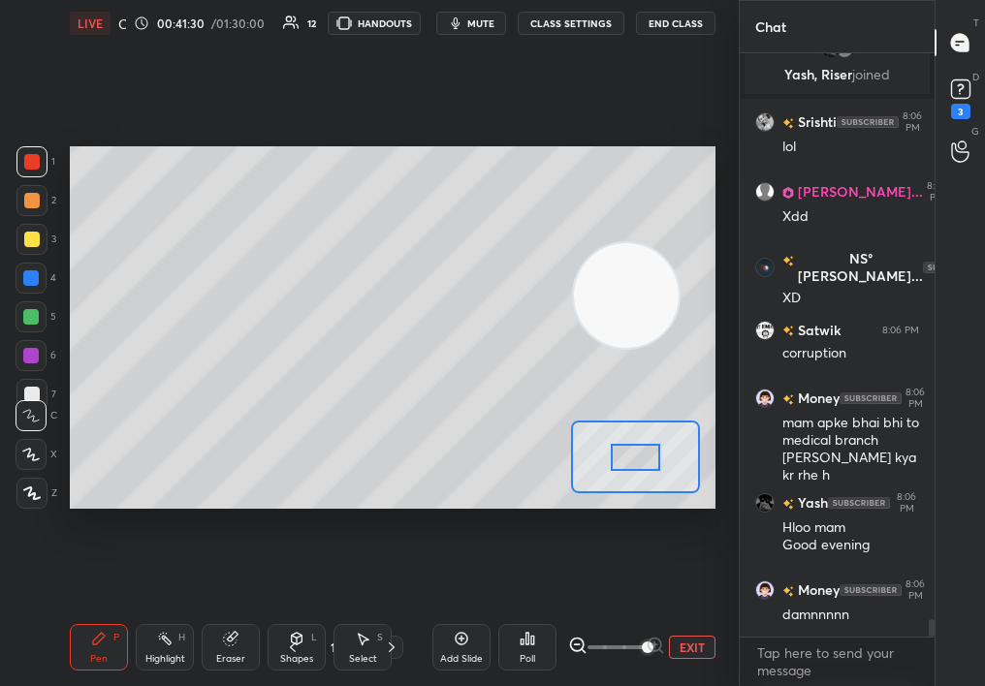
scroll to position [19423, 0]
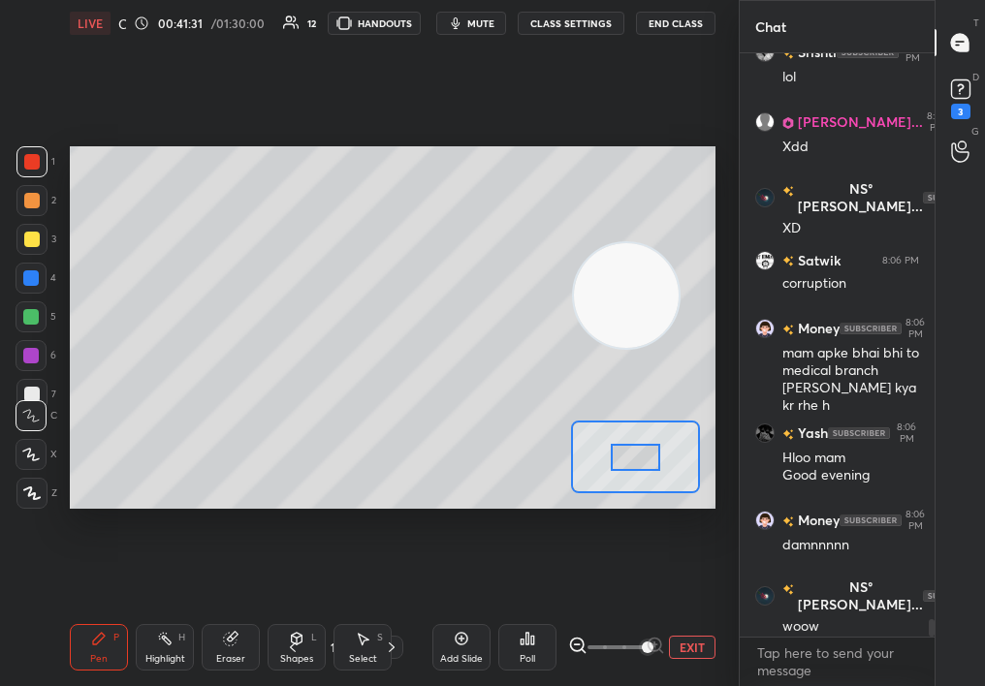
click at [25, 492] on icon at bounding box center [31, 494] width 17 height 14
click at [30, 500] on icon at bounding box center [31, 494] width 17 height 14
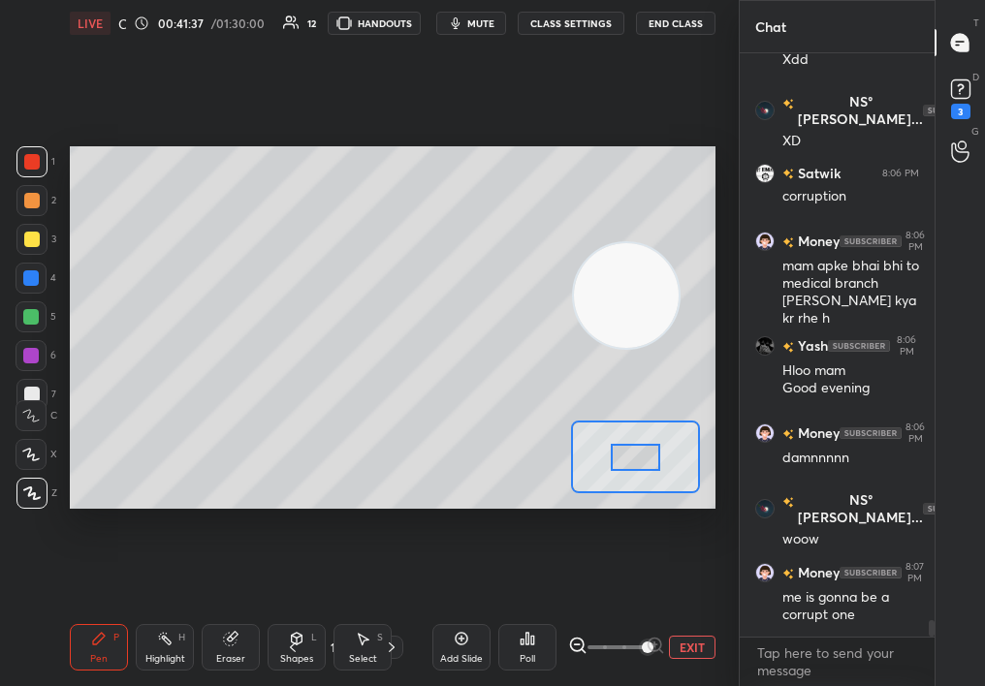
click at [30, 315] on div at bounding box center [31, 317] width 16 height 16
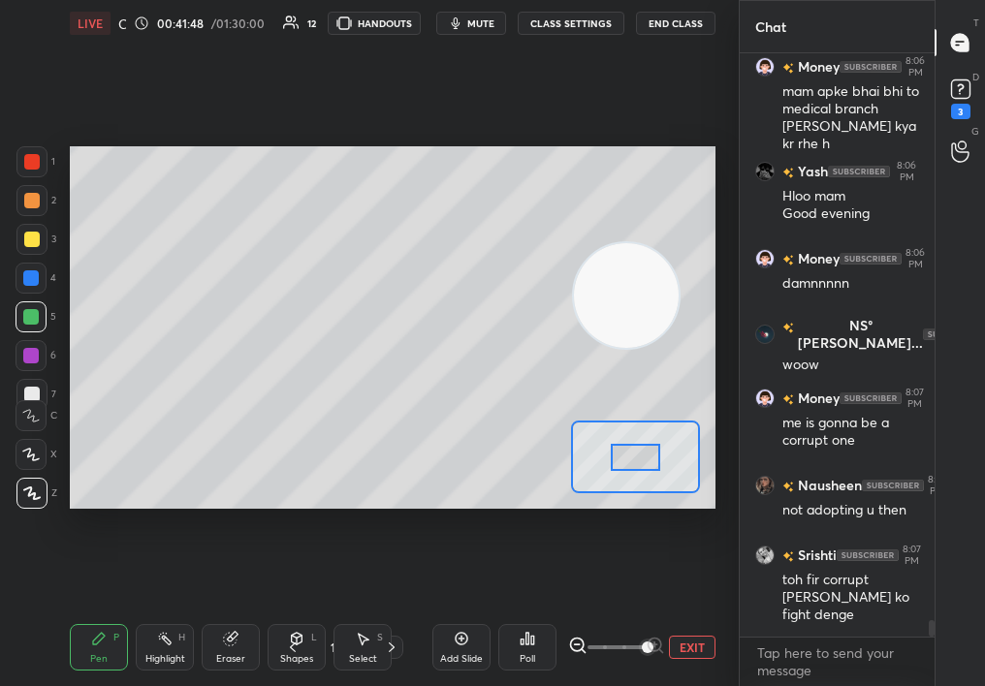
scroll to position [19754, 0]
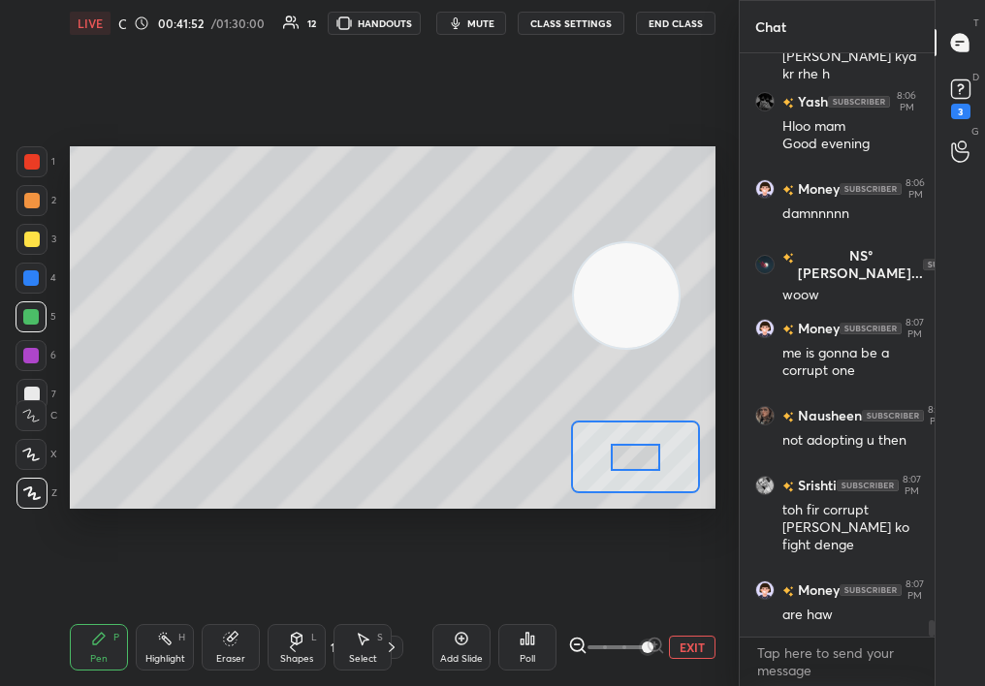
click at [220, 639] on div "Eraser" at bounding box center [231, 647] width 58 height 47
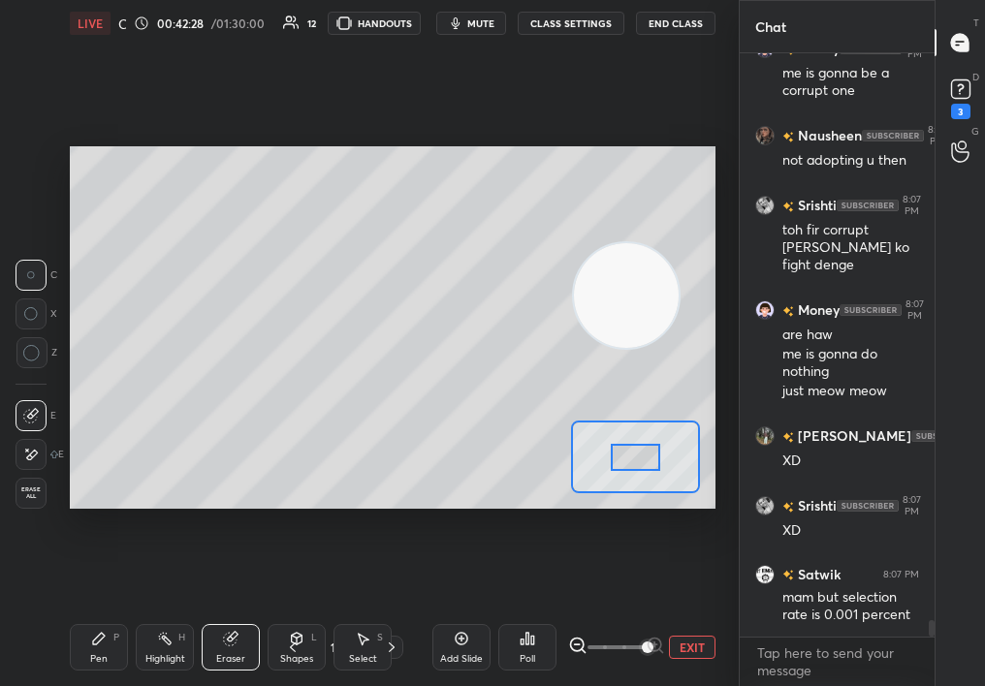
scroll to position [20104, 0]
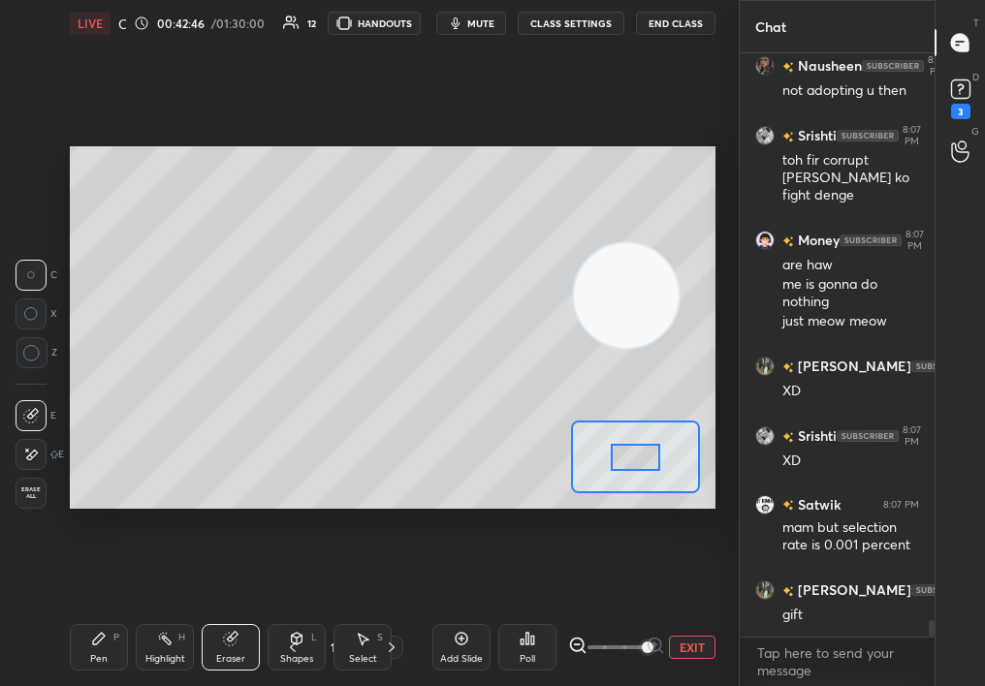
click at [26, 322] on div at bounding box center [31, 314] width 31 height 31
click at [94, 630] on div "Pen P" at bounding box center [99, 647] width 58 height 47
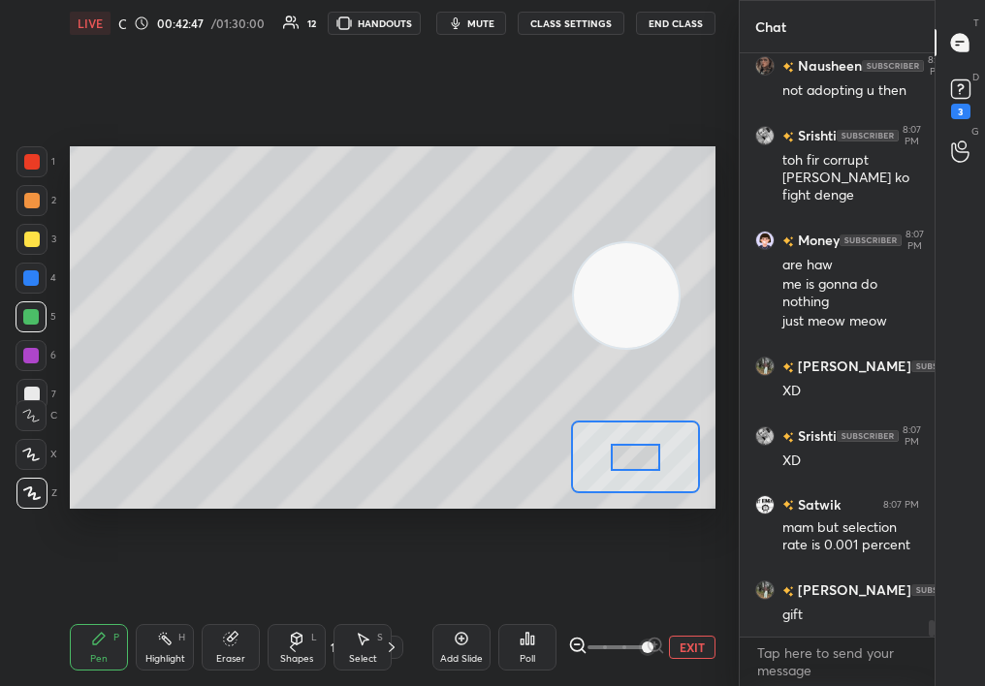
click at [97, 639] on icon at bounding box center [99, 639] width 12 height 12
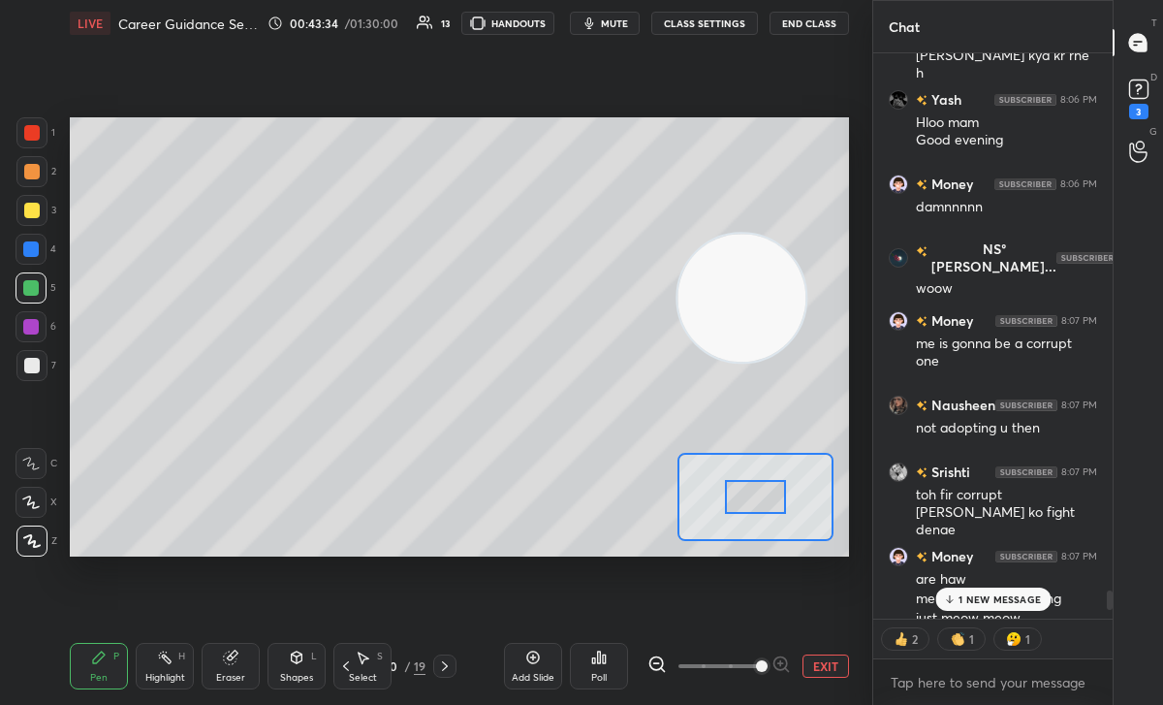
scroll to position [19655, 0]
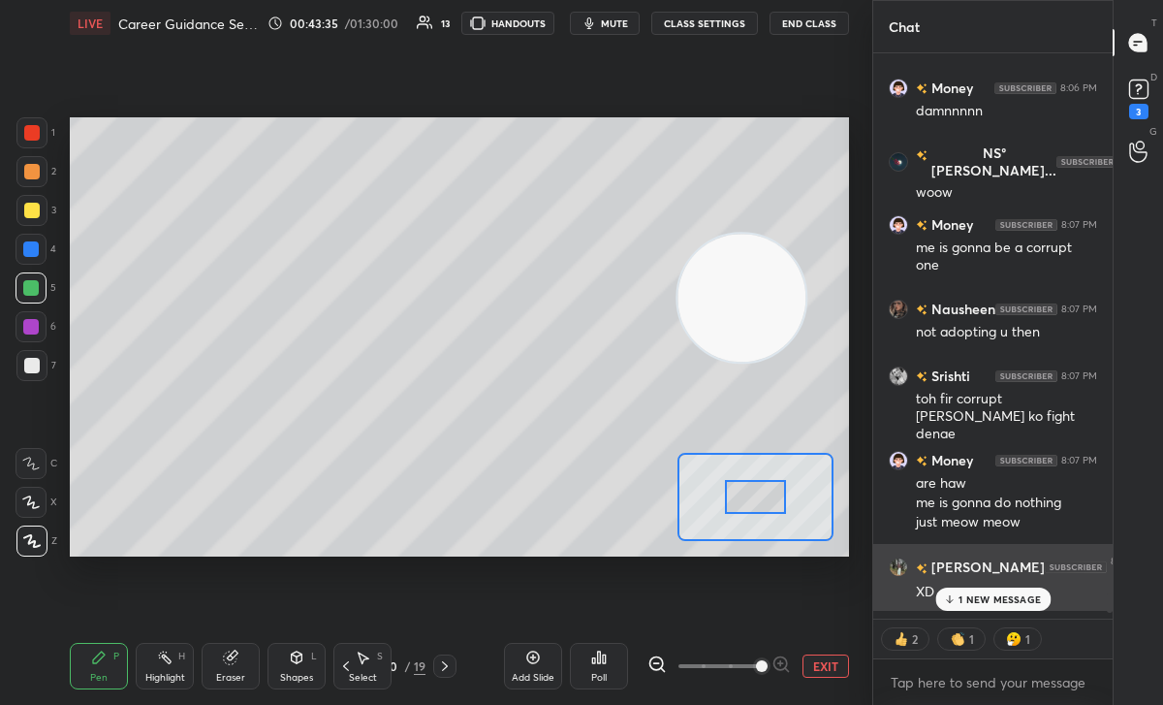
click at [984, 586] on div "XD" at bounding box center [1006, 592] width 181 height 19
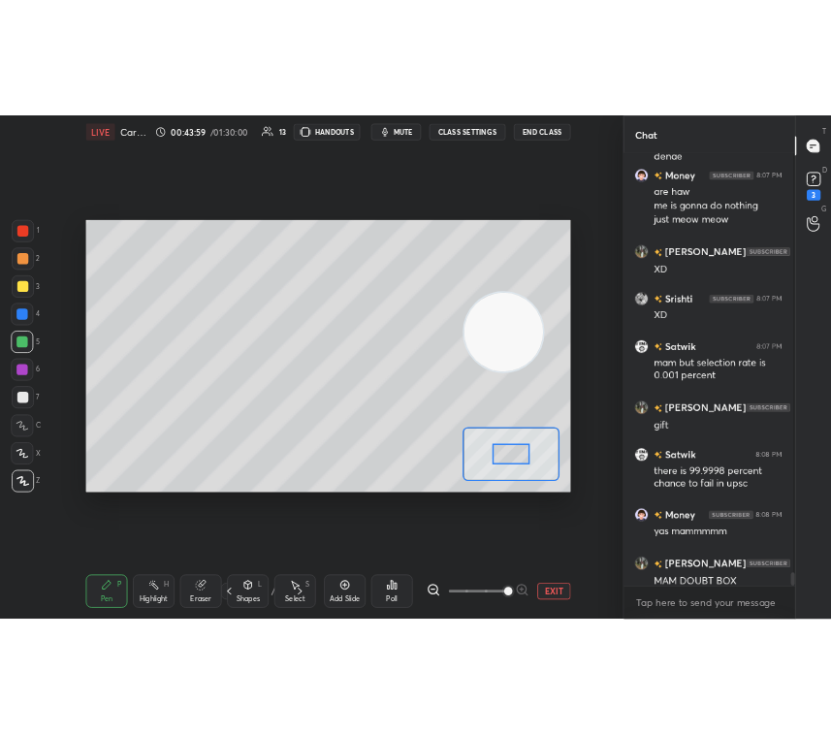
scroll to position [623, 443]
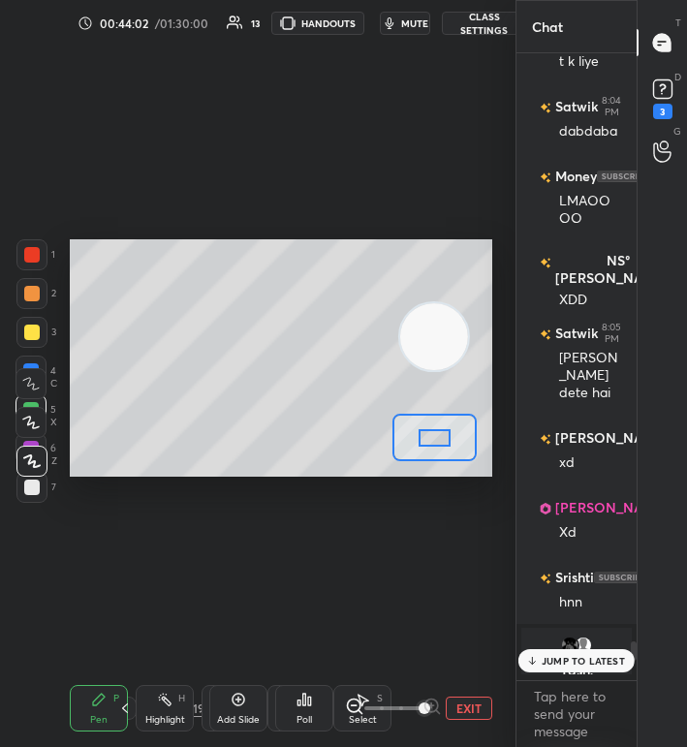
click at [539, 662] on div "JUMP TO LATEST" at bounding box center [577, 661] width 116 height 23
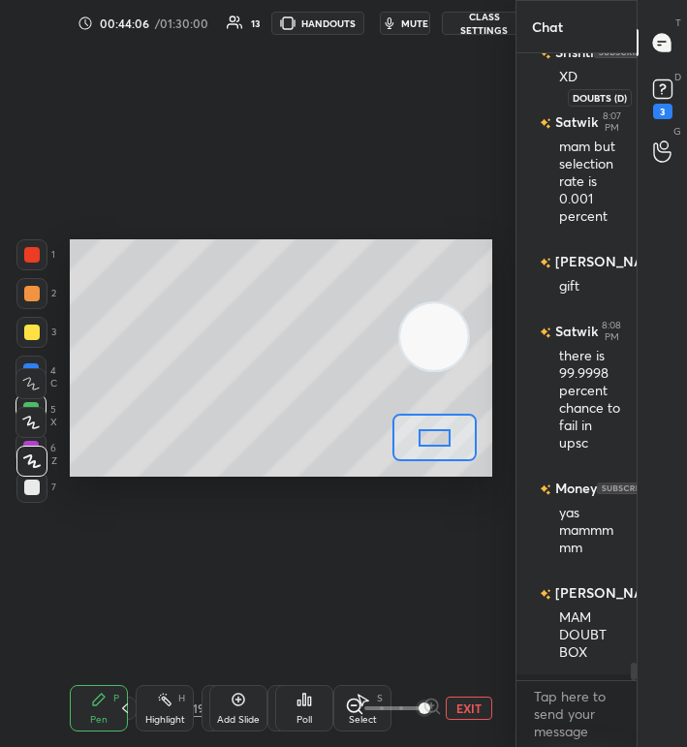
click at [657, 92] on rect at bounding box center [662, 89] width 18 height 18
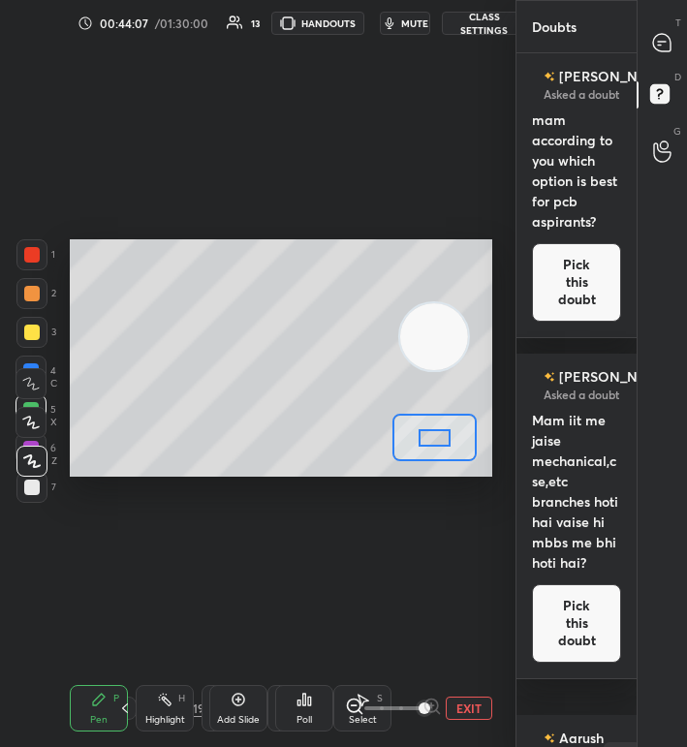
click at [565, 255] on div "[PERSON_NAME] Asked a doubt 3 mam according to you which option is best for pcb…" at bounding box center [577, 195] width 120 height 284
click at [564, 295] on button "Pick this doubt" at bounding box center [576, 282] width 89 height 79
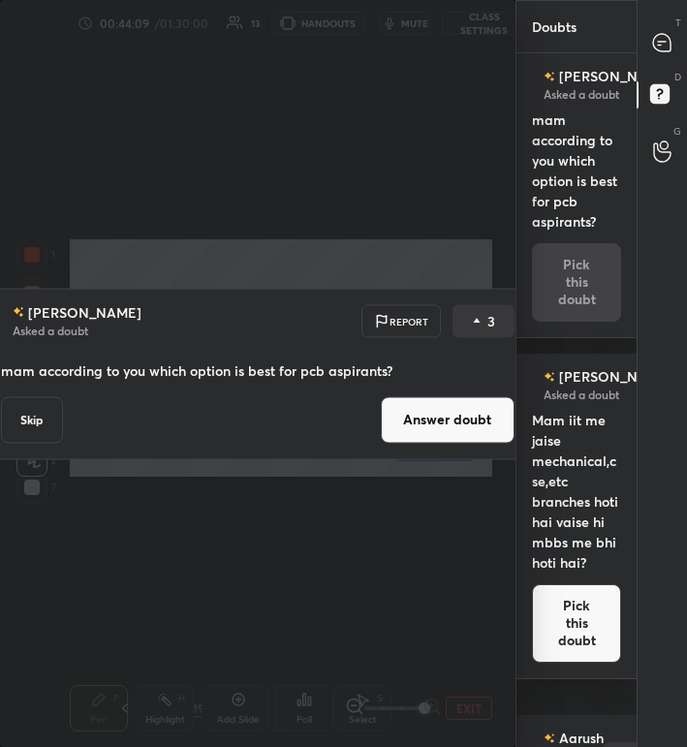
click at [391, 216] on div "[PERSON_NAME] Asked a doubt Report 3 mam according to you which option is best …" at bounding box center [258, 373] width 516 height 747
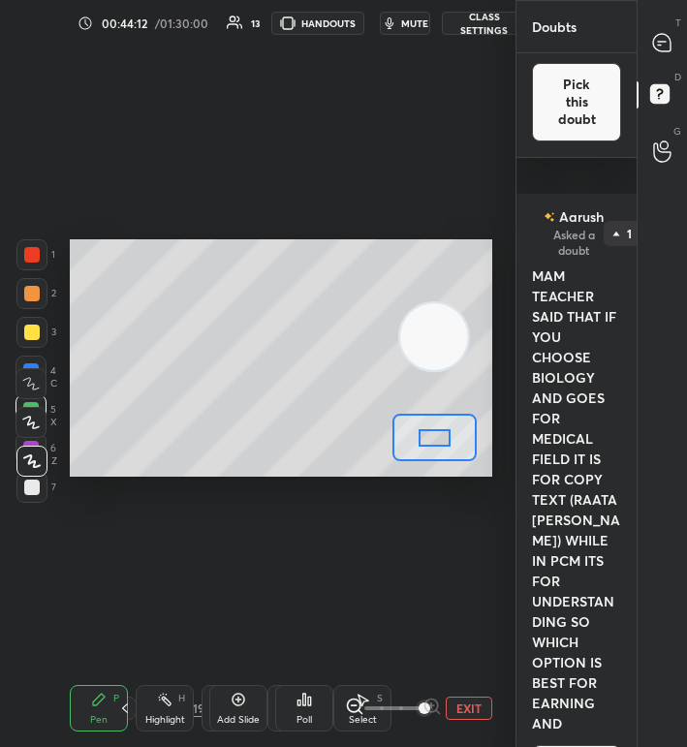
click at [655, 54] on div at bounding box center [663, 42] width 39 height 35
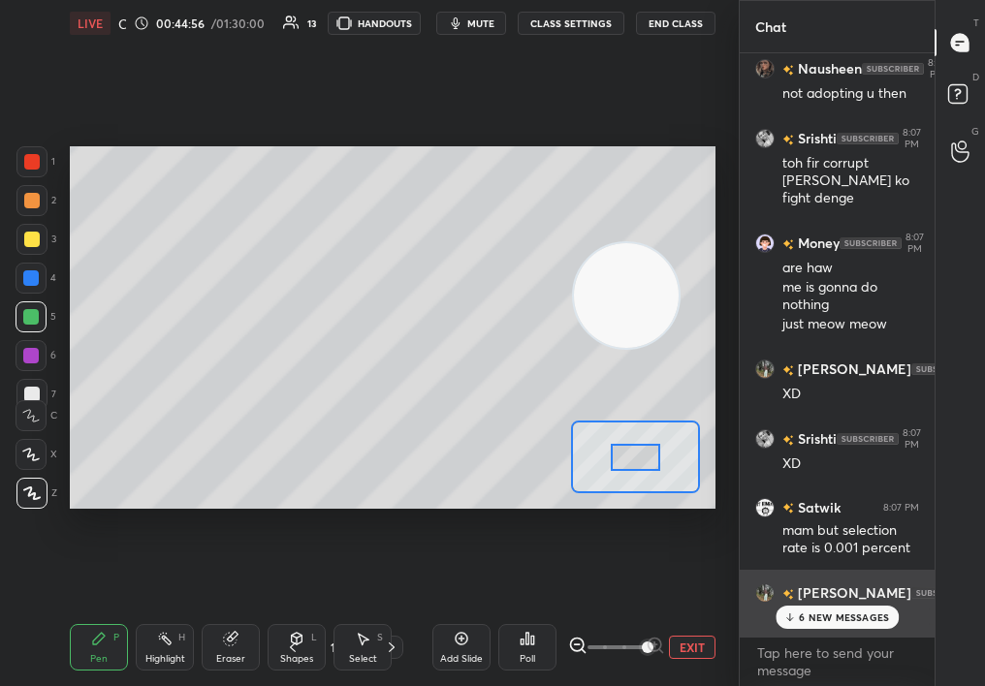
click at [848, 634] on div "[PERSON_NAME] 8:07 PM gift" at bounding box center [837, 605] width 195 height 70
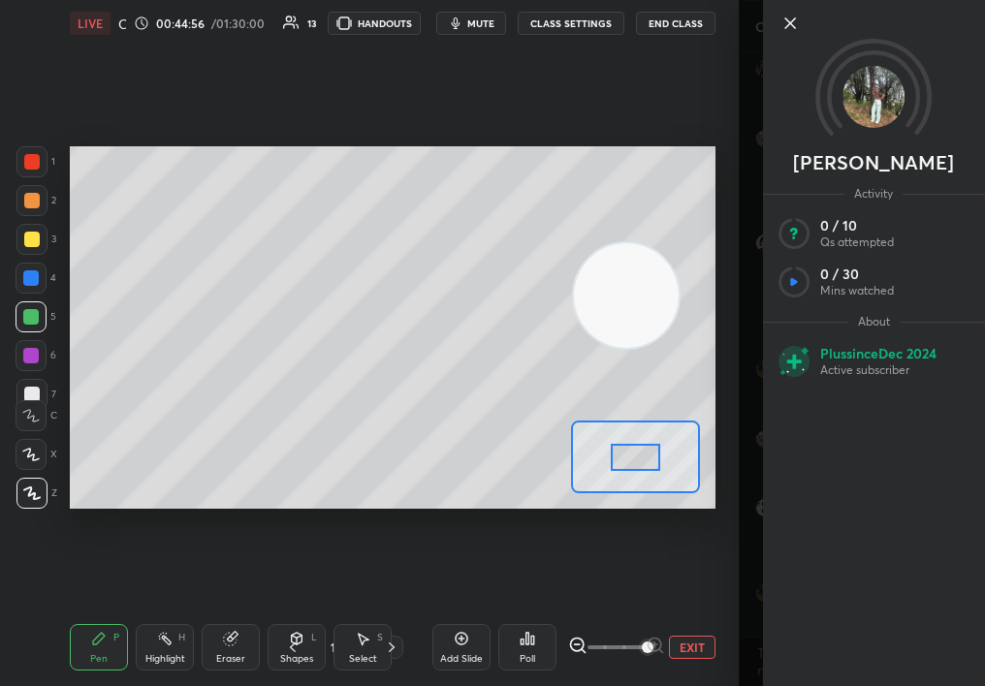
click at [848, 614] on div "[PERSON_NAME] Activity 0 / 10 Qs attempted 0 / 30 Mins watched About Plus since…" at bounding box center [874, 343] width 222 height 686
click at [620, 590] on div "LIVE Career Guidance Session 00:44:57 / 01:30:00 13 HANDOUTS mute CLASS SETTING…" at bounding box center [392, 343] width 661 height 686
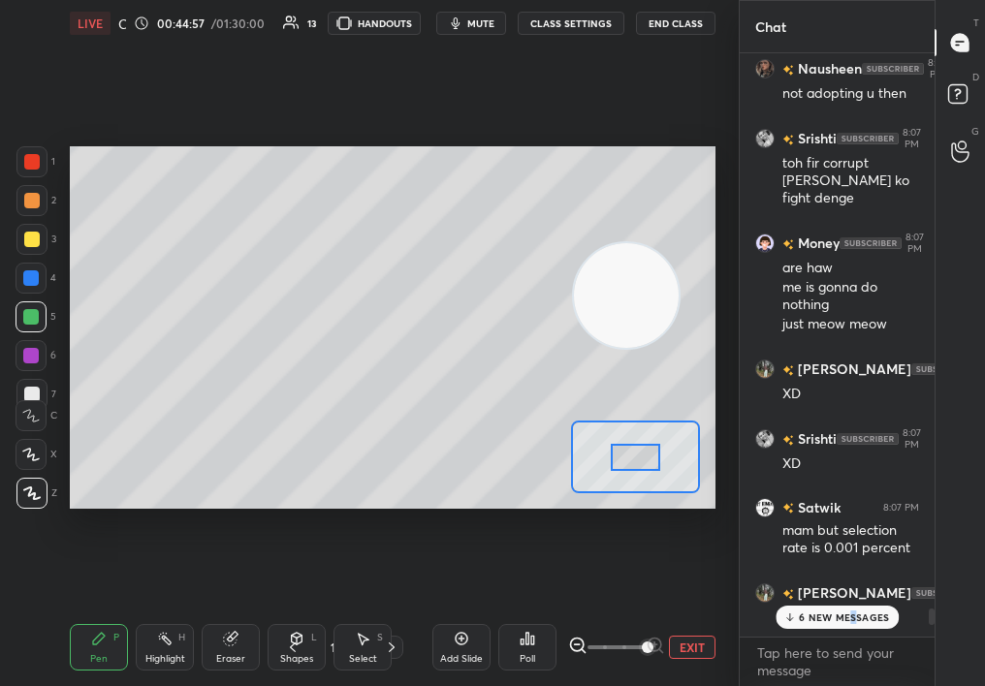
click at [857, 613] on p "6 NEW MESSAGES" at bounding box center [844, 618] width 90 height 12
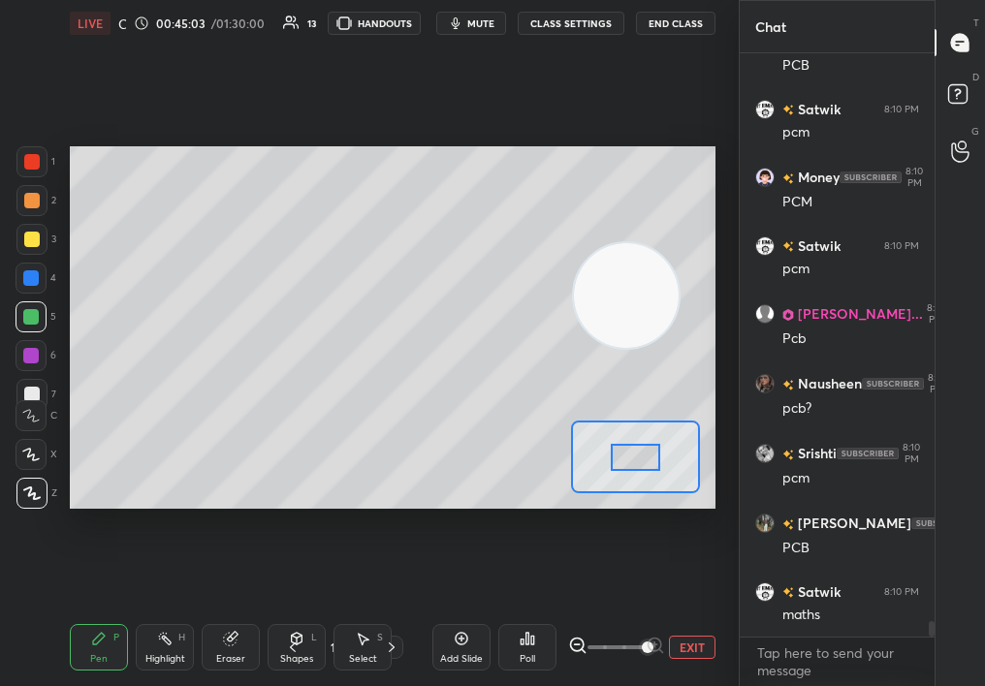
click at [470, 654] on div "Add Slide" at bounding box center [461, 659] width 43 height 10
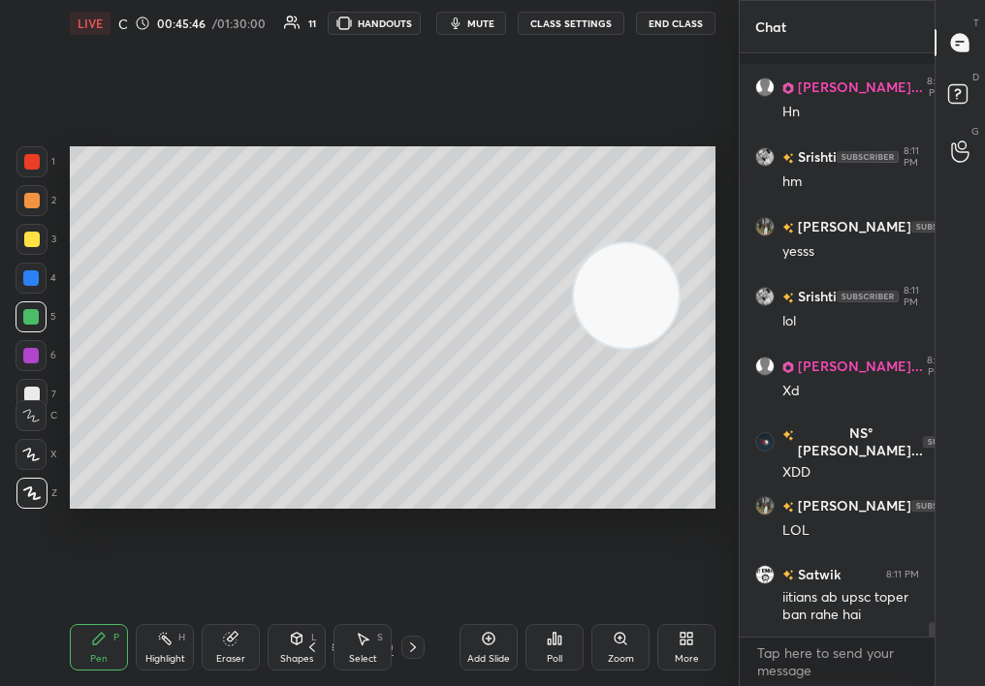
click at [316, 645] on icon at bounding box center [312, 648] width 16 height 16
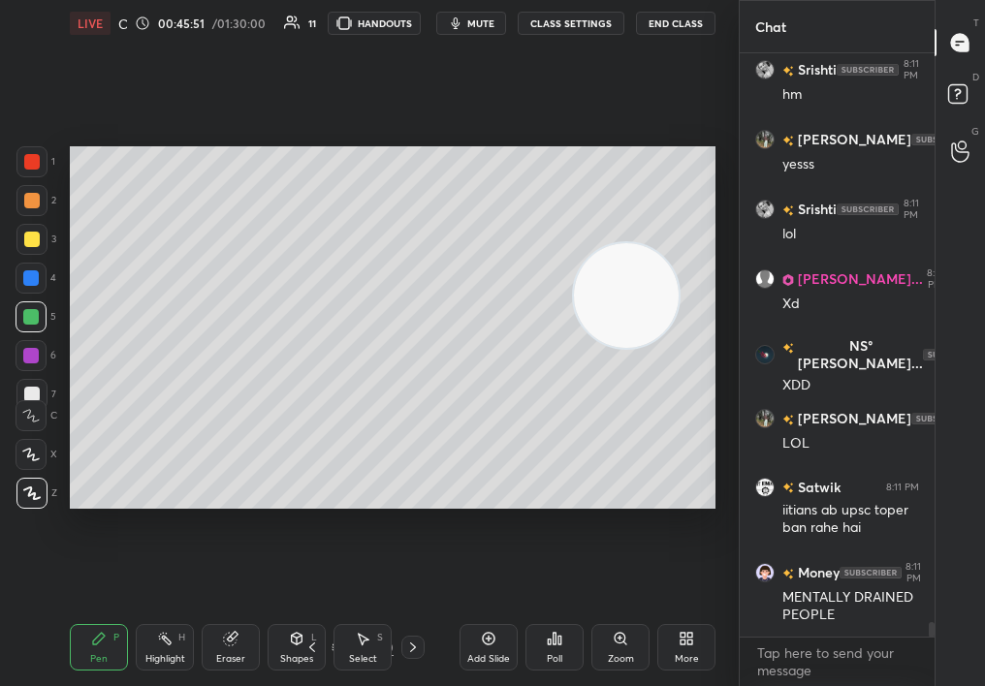
click at [25, 247] on div at bounding box center [31, 239] width 31 height 31
click at [300, 513] on div "Setting up your live class Poll for secs No correct answer Start poll" at bounding box center [392, 328] width 661 height 562
click at [29, 205] on div at bounding box center [32, 201] width 16 height 16
click at [31, 185] on div at bounding box center [31, 200] width 31 height 31
click at [35, 168] on div at bounding box center [32, 162] width 16 height 16
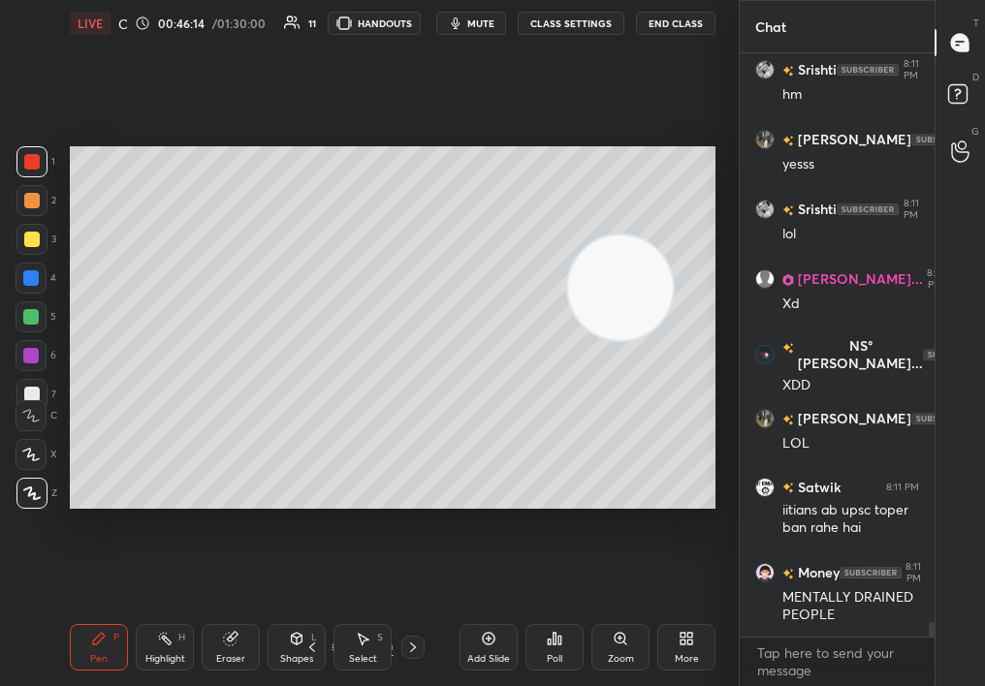
drag, startPoint x: 673, startPoint y: 292, endPoint x: 645, endPoint y: 376, distance: 88.9
click at [645, 342] on div at bounding box center [620, 288] width 109 height 109
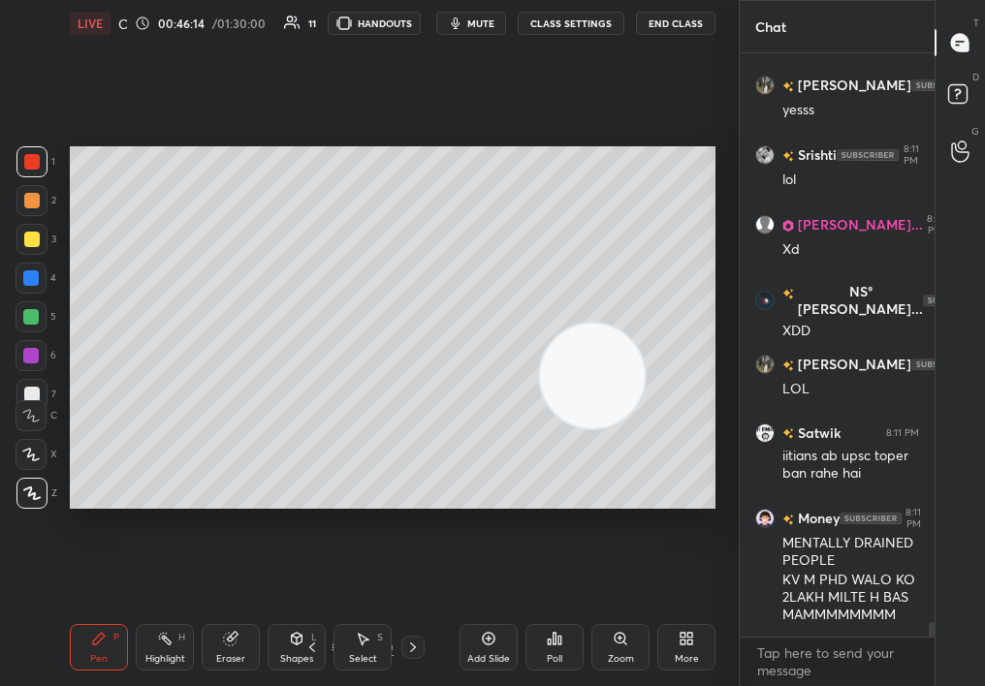
click at [718, 333] on div "Setting up your live class Poll for secs No correct answer Start poll" at bounding box center [392, 328] width 661 height 562
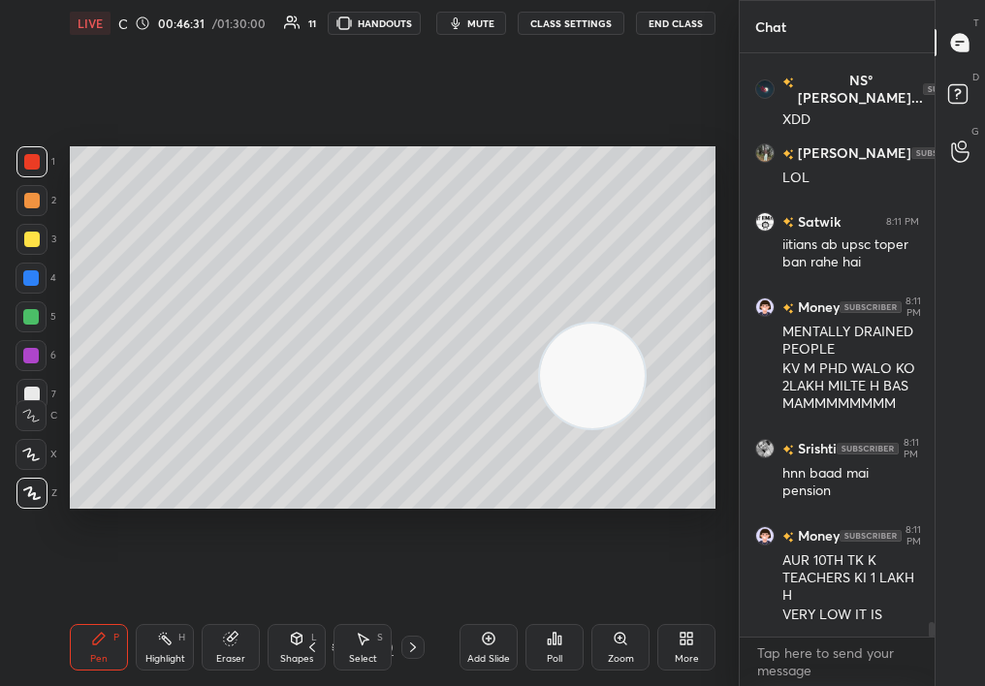
scroll to position [22797, 0]
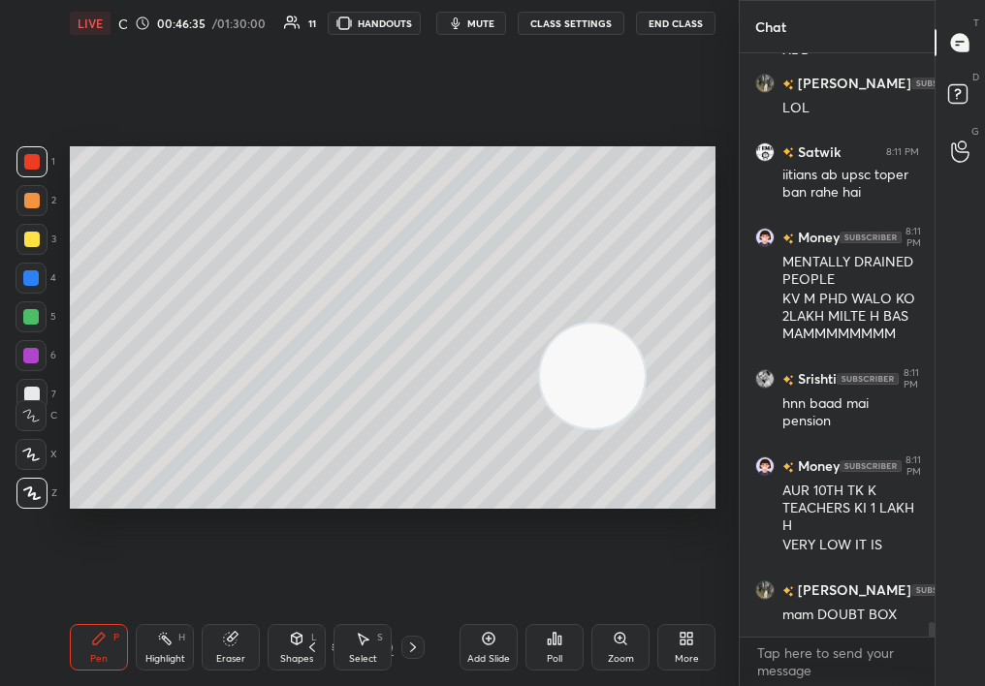
click at [363, 650] on div "Select S" at bounding box center [362, 647] width 58 height 47
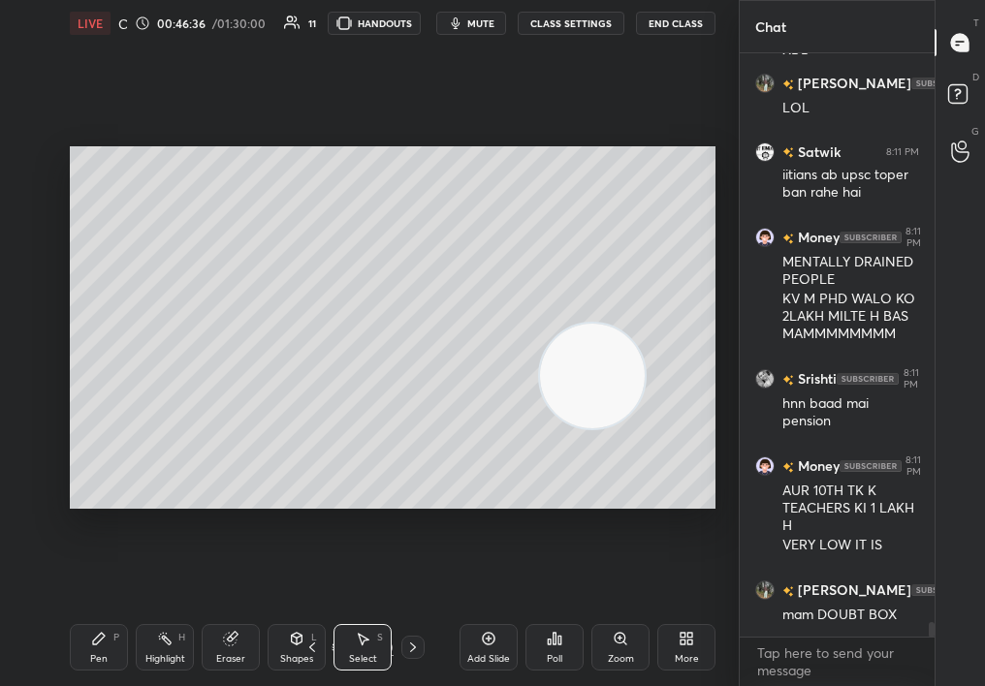
click at [352, 650] on div "Select S" at bounding box center [362, 647] width 58 height 47
click at [342, 549] on div "0 ° Undo Copy Duplicate Duplicate to new slide Delete Setting up your live clas…" at bounding box center [392, 328] width 661 height 562
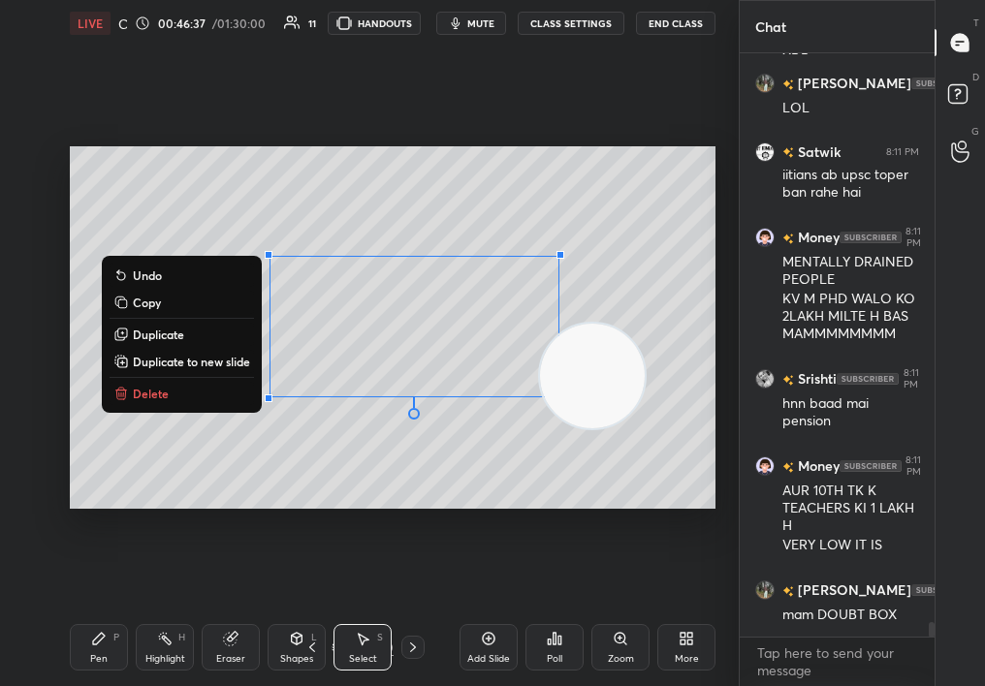
drag, startPoint x: 273, startPoint y: 258, endPoint x: 700, endPoint y: 594, distance: 543.2
click at [701, 592] on div "0 ° Undo Copy Duplicate Duplicate to new slide Delete Setting up your live clas…" at bounding box center [392, 328] width 661 height 562
click at [174, 389] on button "Delete" at bounding box center [182, 393] width 144 height 23
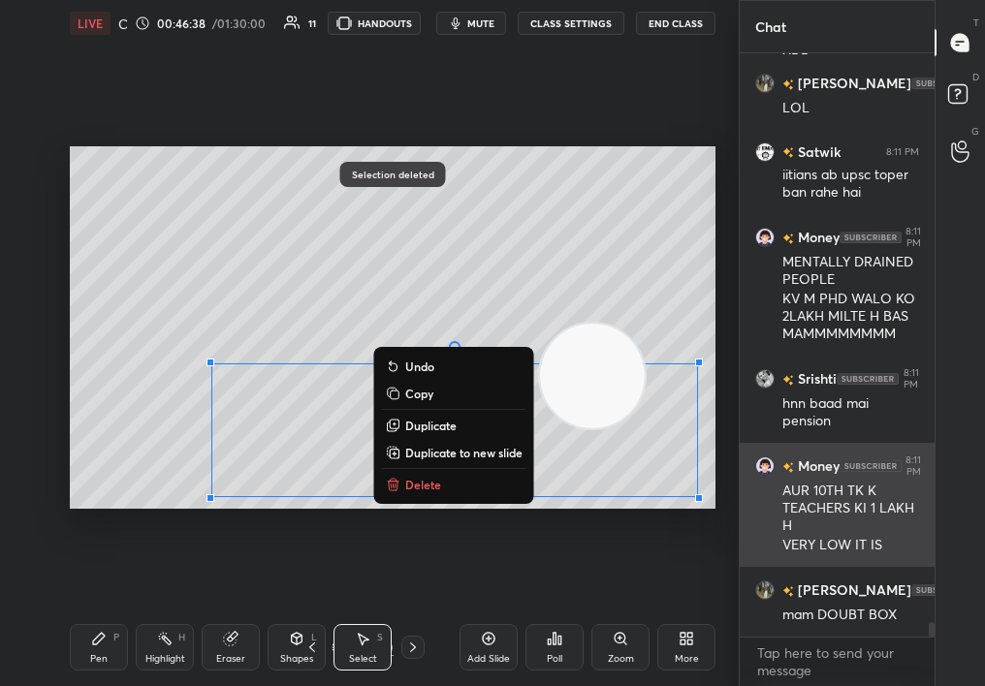
drag, startPoint x: 282, startPoint y: 343, endPoint x: 771, endPoint y: 519, distance: 519.2
click at [768, 516] on div "1 2 3 4 5 6 7 C X Z C X Z E E Erase all H H LIVE Career Guidance Session 00:46:…" at bounding box center [492, 343] width 985 height 686
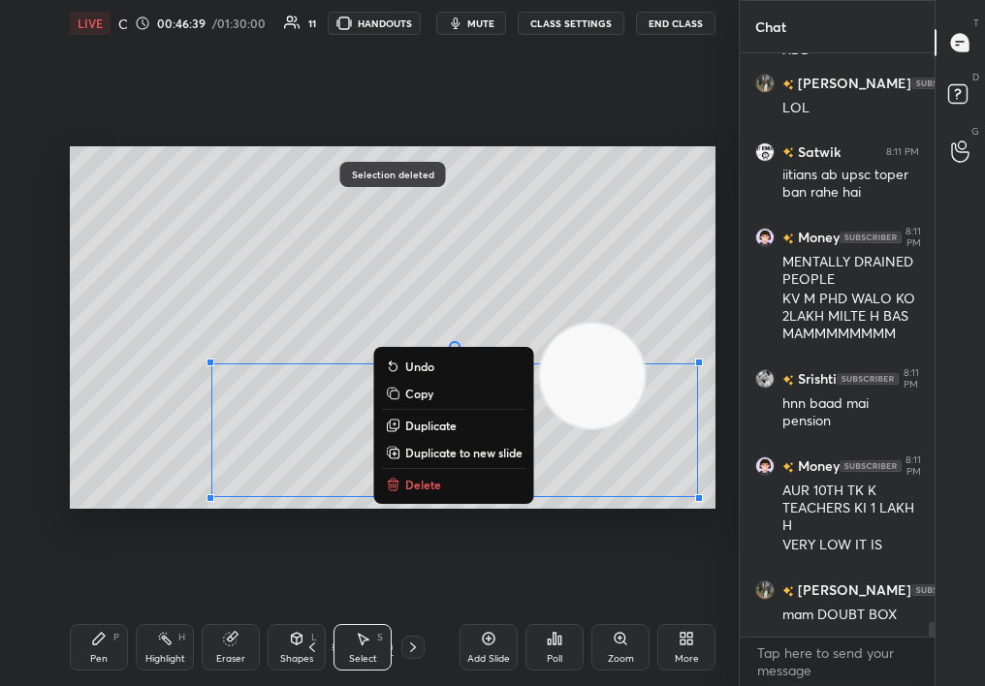
click at [436, 471] on div "0 ° Undo Copy Duplicate Duplicate to new slide Delete" at bounding box center [393, 328] width 646 height 364
click at [434, 489] on p "Delete" at bounding box center [423, 485] width 36 height 16
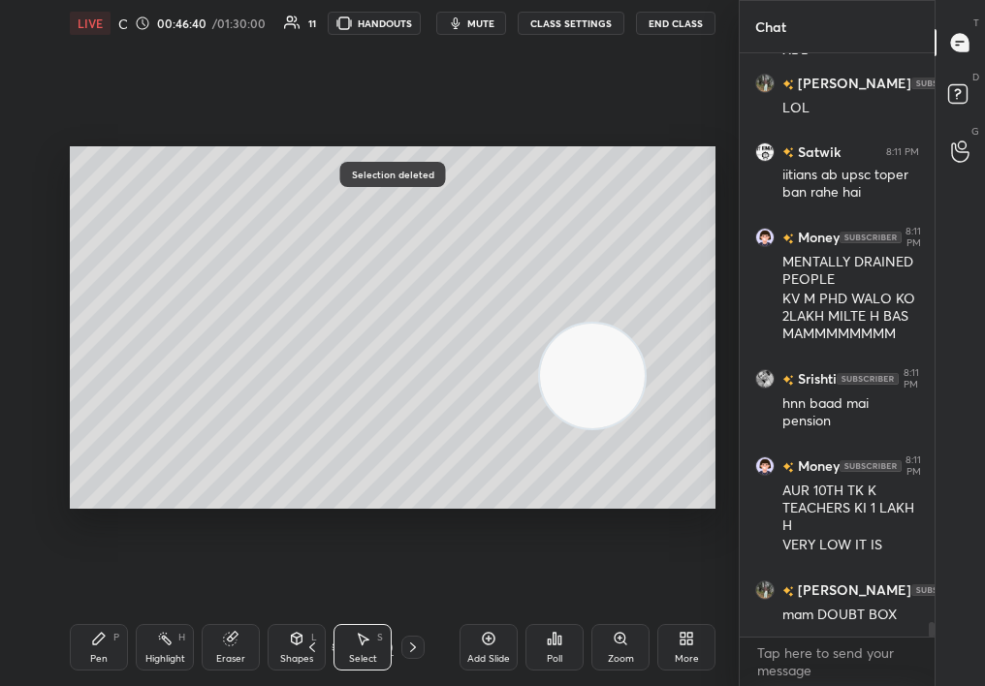
scroll to position [22885, 0]
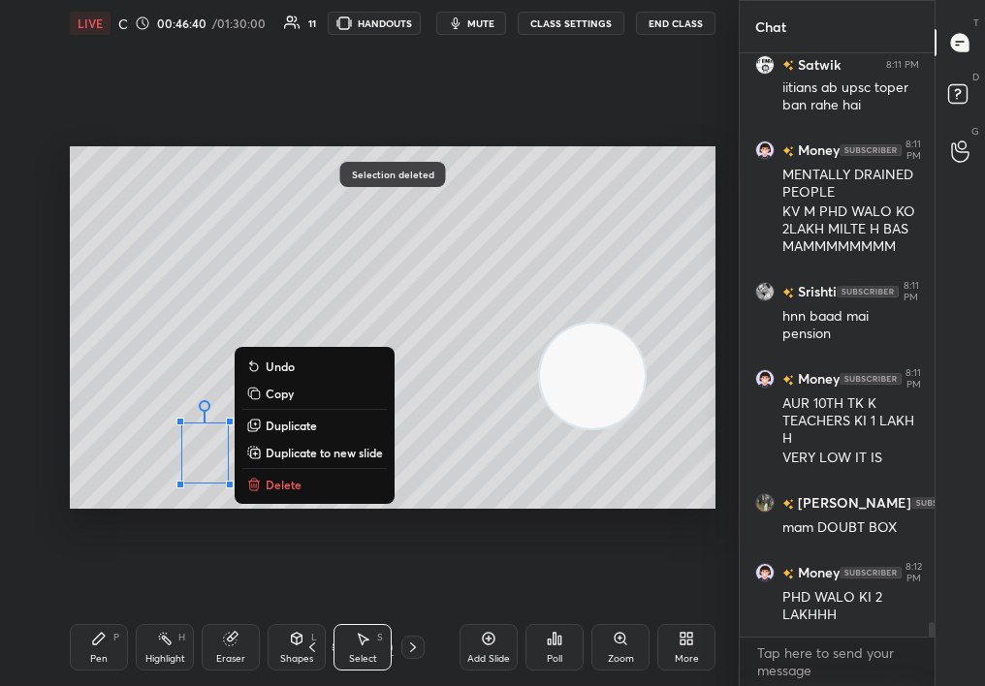
drag, startPoint x: 188, startPoint y: 417, endPoint x: 596, endPoint y: 587, distance: 442.0
click at [597, 587] on div "0 ° Undo Copy Duplicate Duplicate to new slide Delete Selection deleted Setting…" at bounding box center [392, 328] width 661 height 562
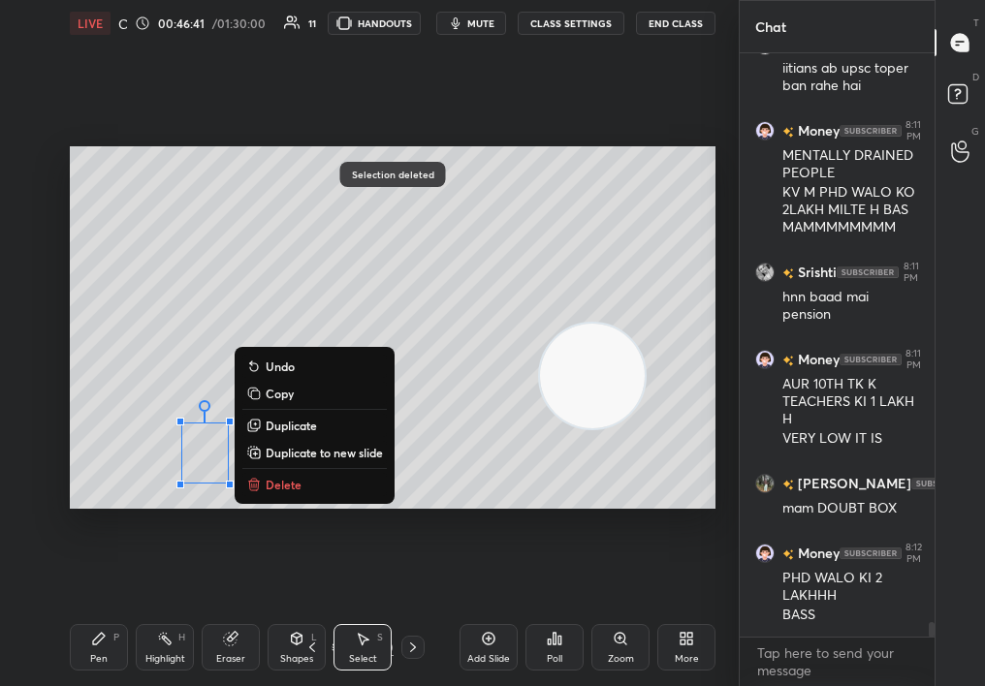
click at [296, 481] on p "Delete" at bounding box center [284, 485] width 36 height 16
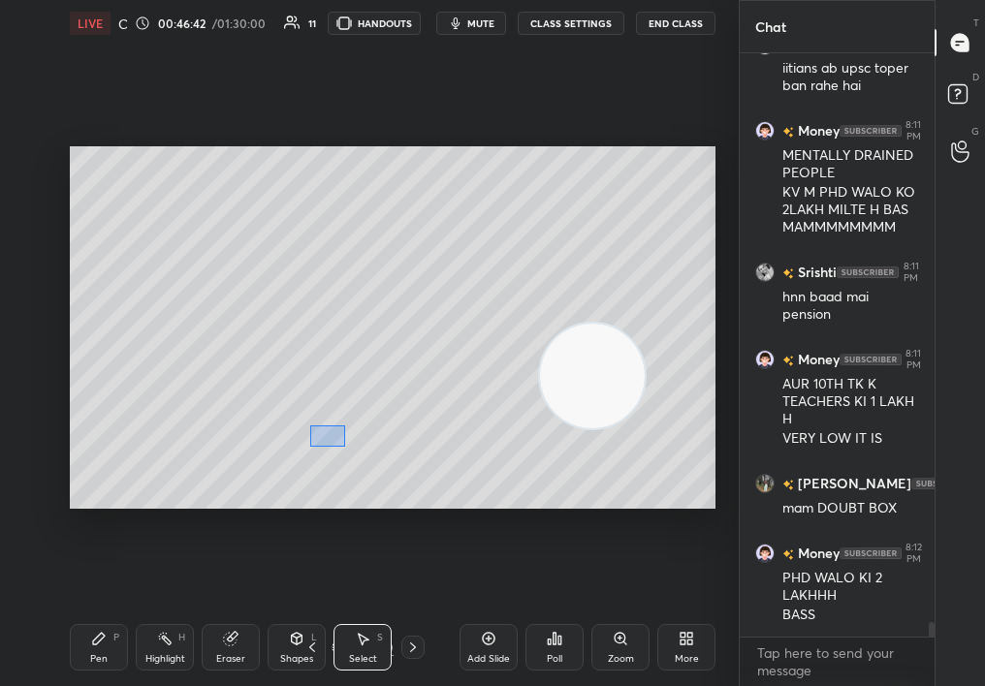
drag, startPoint x: 344, startPoint y: 447, endPoint x: 606, endPoint y: 552, distance: 281.9
click at [606, 553] on div "0 ° Undo Copy Duplicate Duplicate to new slide Delete Setting up your live clas…" at bounding box center [392, 328] width 661 height 562
drag, startPoint x: 343, startPoint y: 492, endPoint x: 504, endPoint y: 548, distance: 170.5
click at [502, 549] on div "0 ° Undo Copy Duplicate Duplicate to new slide Delete Setting up your live clas…" at bounding box center [392, 328] width 661 height 562
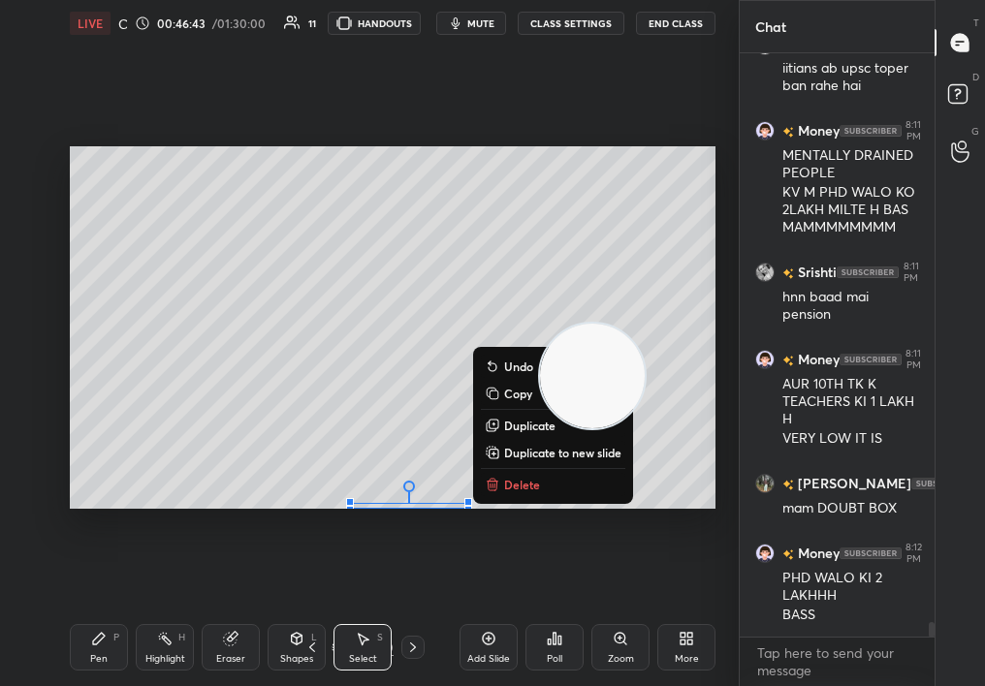
click at [523, 478] on p "Delete" at bounding box center [522, 485] width 36 height 16
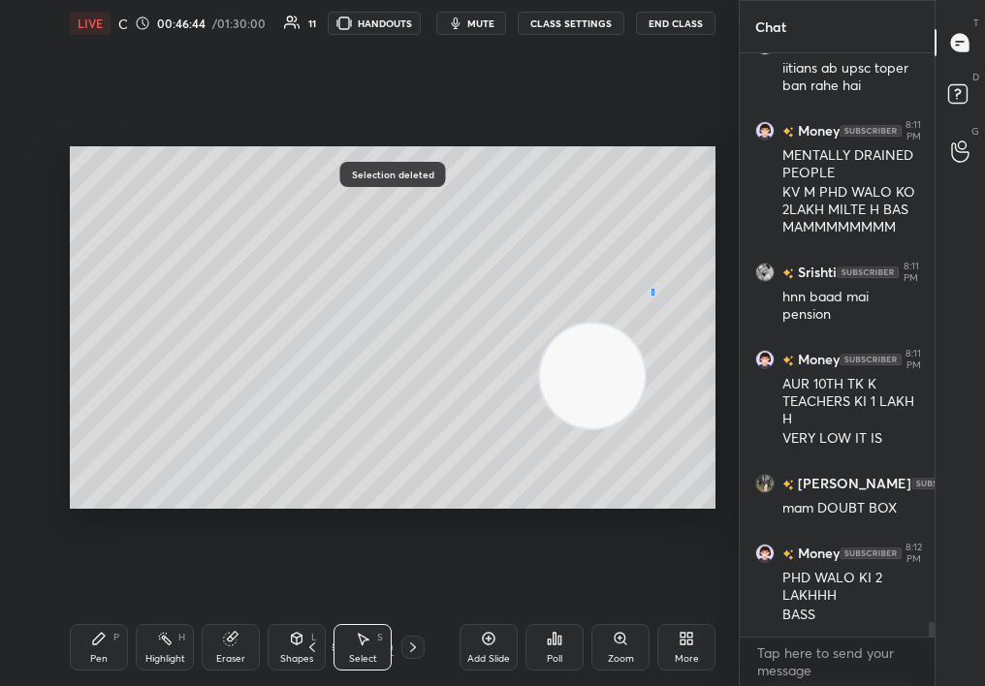
drag, startPoint x: 651, startPoint y: 288, endPoint x: 736, endPoint y: 469, distance: 199.9
click at [738, 472] on div "1 2 3 4 5 6 7 C X Z C X Z E E Erase all H H LIVE Career Guidance Session 00:46:…" at bounding box center [369, 343] width 739 height 686
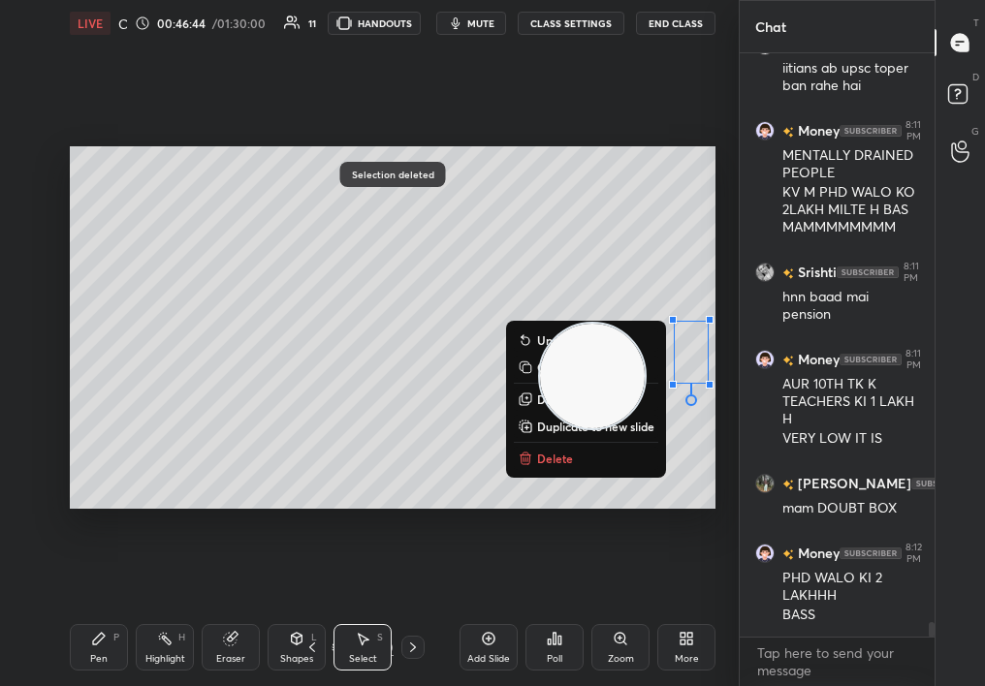
click at [570, 460] on button "Delete" at bounding box center [586, 458] width 144 height 23
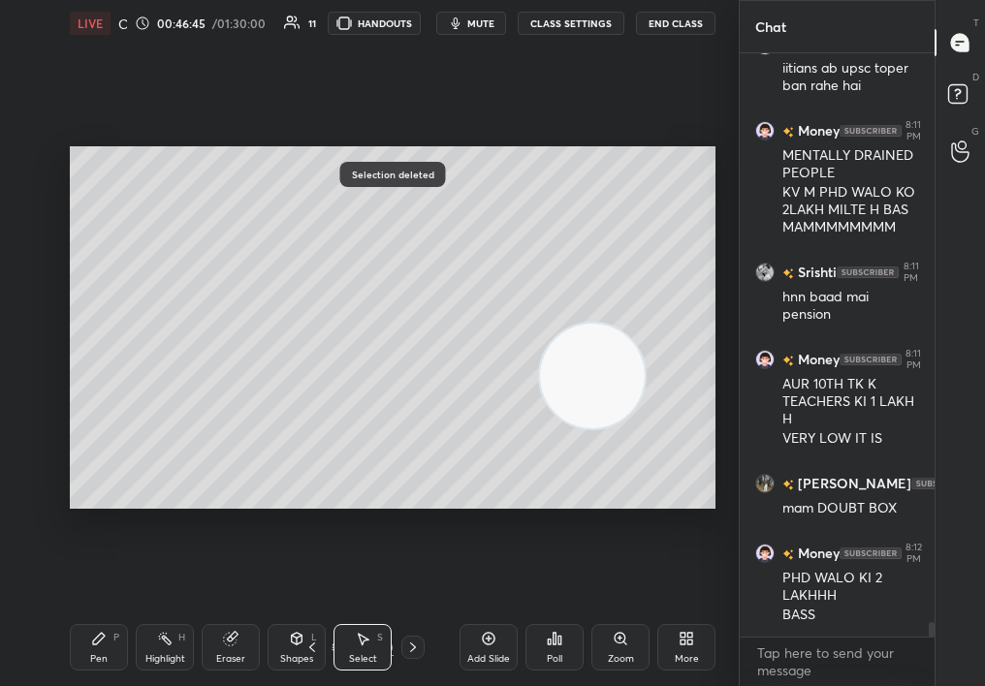
click at [101, 664] on div "Pen" at bounding box center [98, 659] width 17 height 10
click at [102, 657] on div "Pen" at bounding box center [98, 659] width 17 height 10
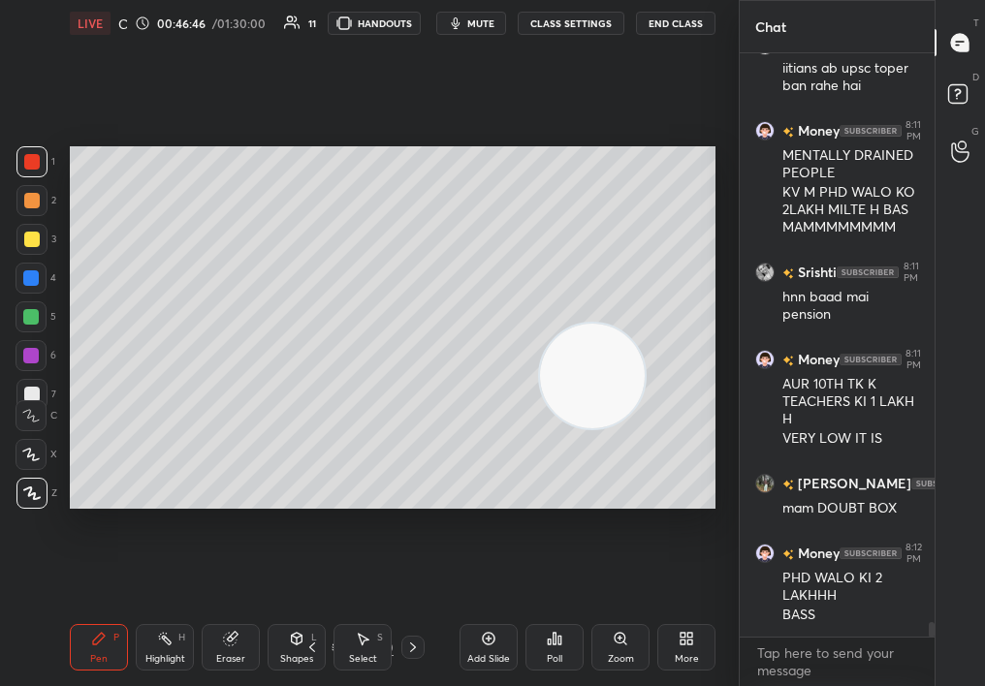
click at [87, 646] on div "Pen P" at bounding box center [99, 647] width 58 height 47
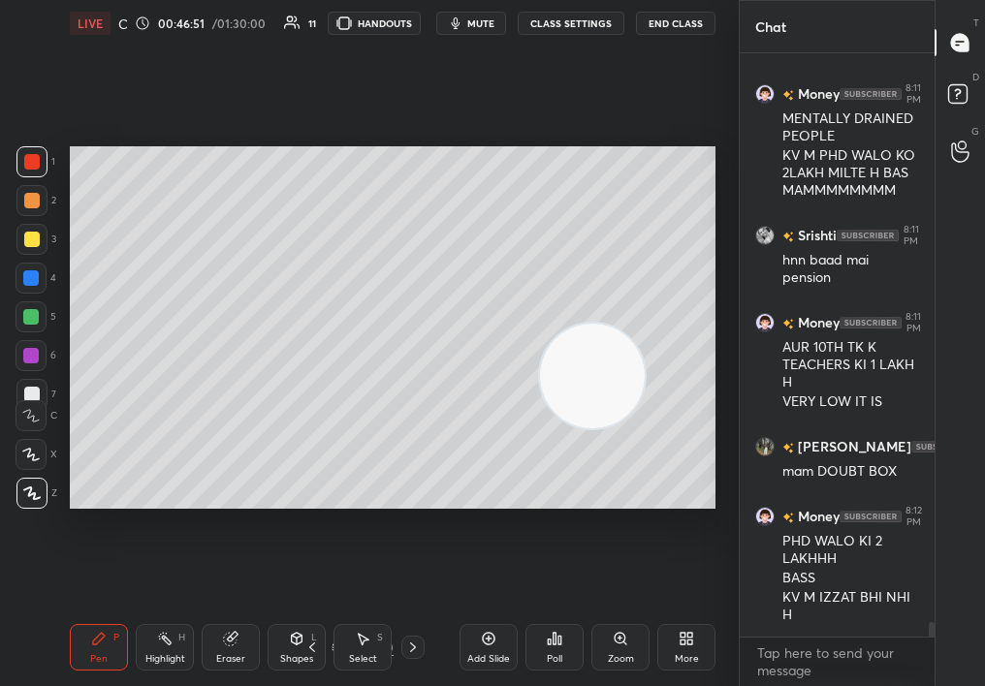
click at [31, 270] on div "4" at bounding box center [36, 278] width 41 height 31
drag, startPoint x: 11, startPoint y: 237, endPoint x: 23, endPoint y: 238, distance: 12.8
click at [26, 240] on div at bounding box center [31, 239] width 31 height 31
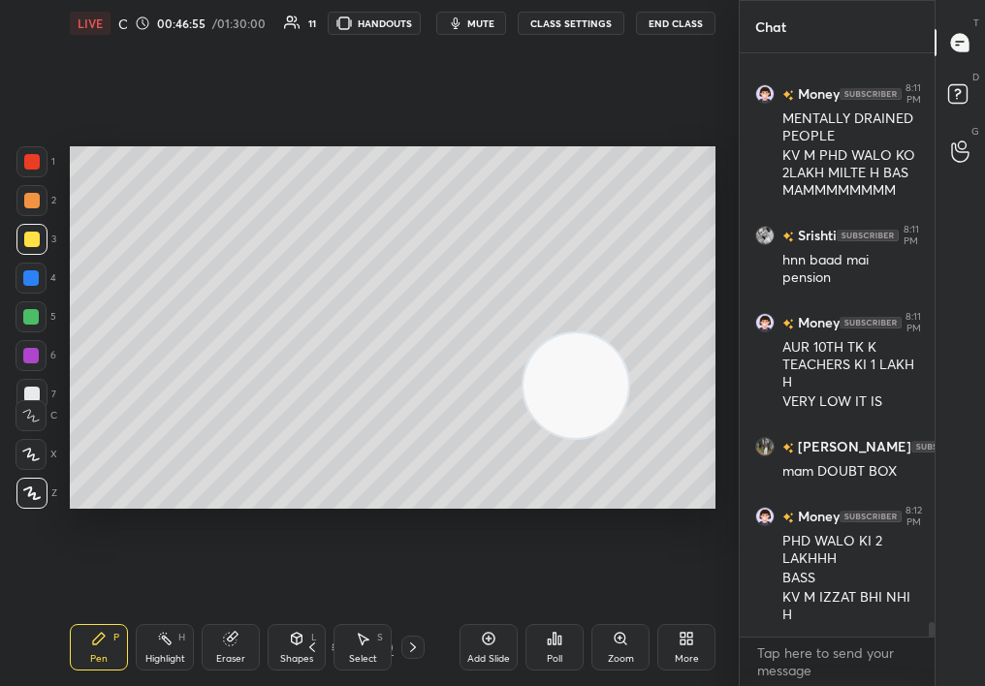
drag, startPoint x: 593, startPoint y: 376, endPoint x: 539, endPoint y: 427, distance: 74.1
click at [534, 428] on video at bounding box center [575, 385] width 105 height 105
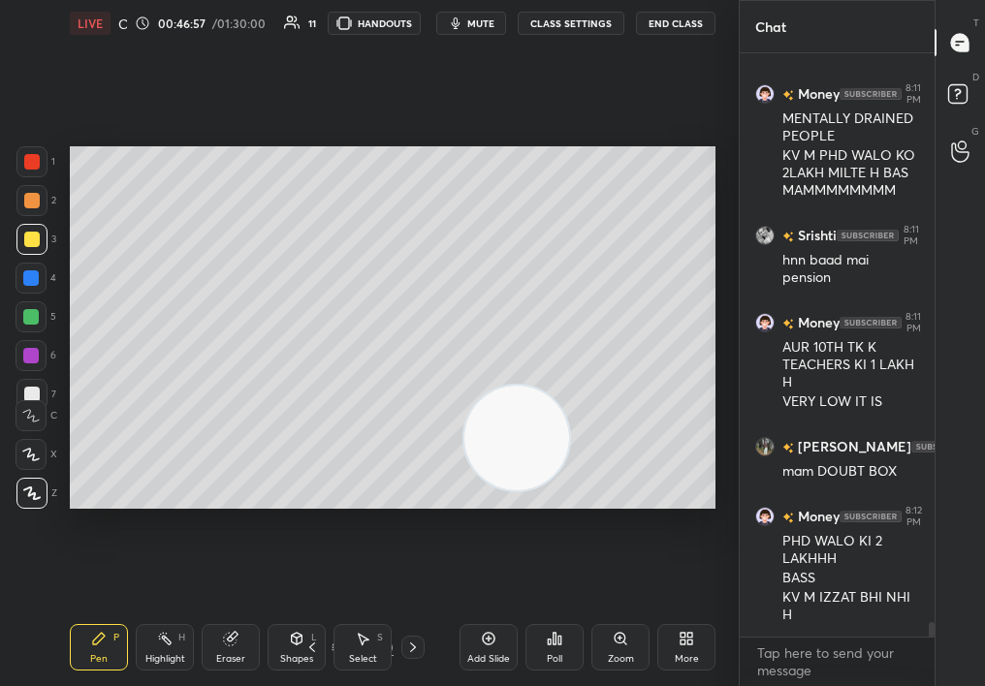
click at [26, 208] on div "1 2 3 4 5 6 7" at bounding box center [36, 281] width 41 height 271
click at [27, 198] on div at bounding box center [32, 201] width 16 height 16
click at [52, 206] on div "2" at bounding box center [36, 200] width 40 height 31
click at [441, 571] on div "Setting up your live class Poll for secs No correct answer Start poll" at bounding box center [392, 328] width 661 height 562
drag, startPoint x: 296, startPoint y: 476, endPoint x: 236, endPoint y: 489, distance: 61.4
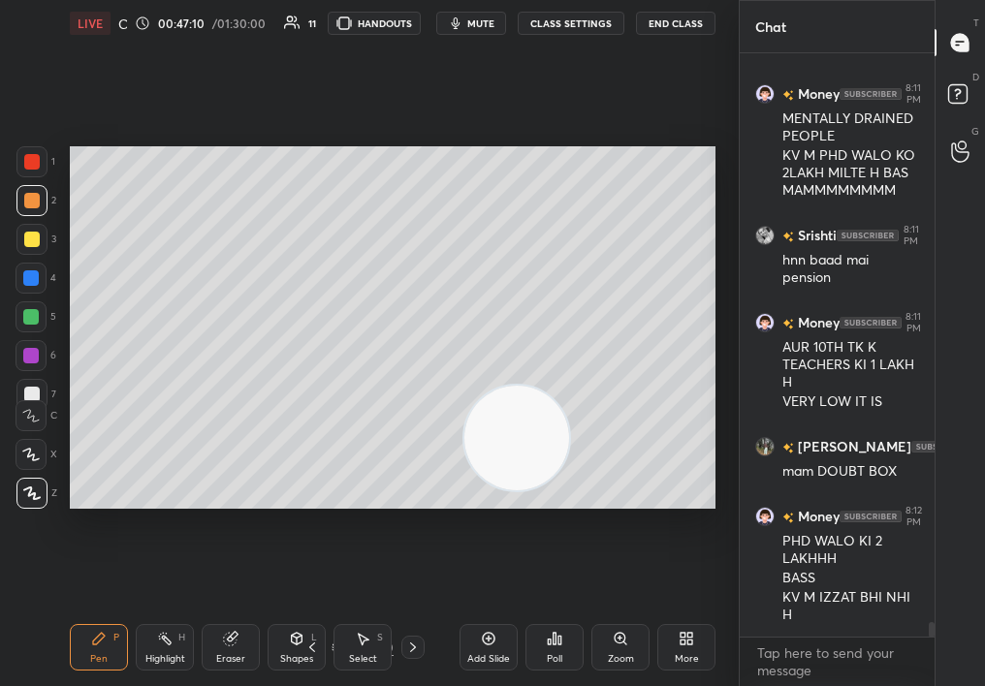
click at [464, 489] on video at bounding box center [516, 438] width 105 height 105
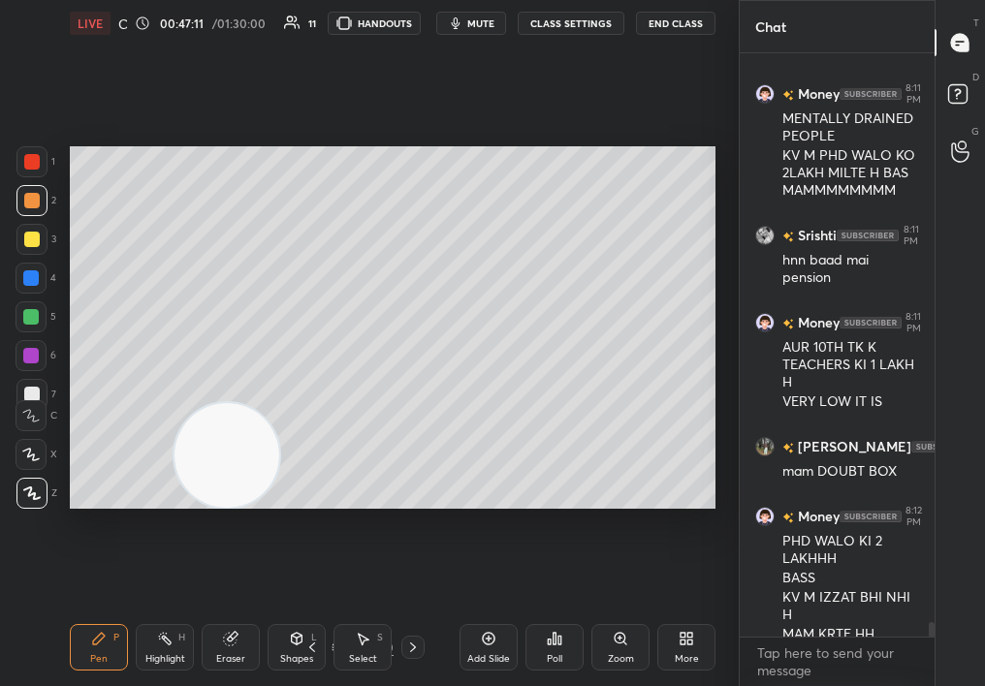
scroll to position [22960, 0]
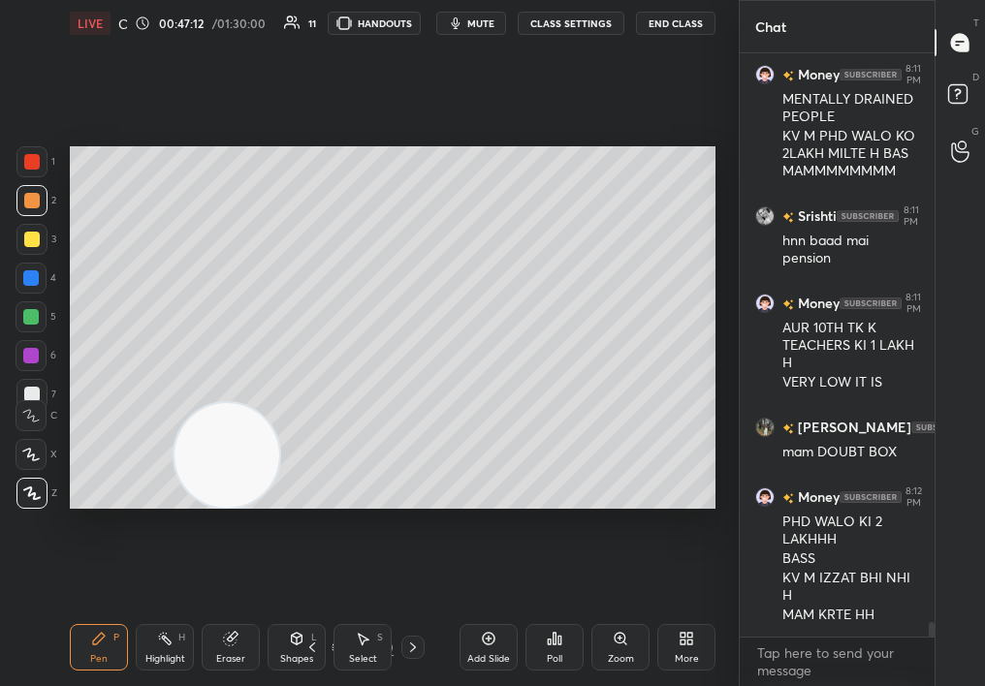
click at [500, 644] on div "Add Slide" at bounding box center [489, 647] width 58 height 47
click at [26, 234] on div at bounding box center [31, 239] width 31 height 31
click at [30, 235] on div at bounding box center [32, 240] width 16 height 16
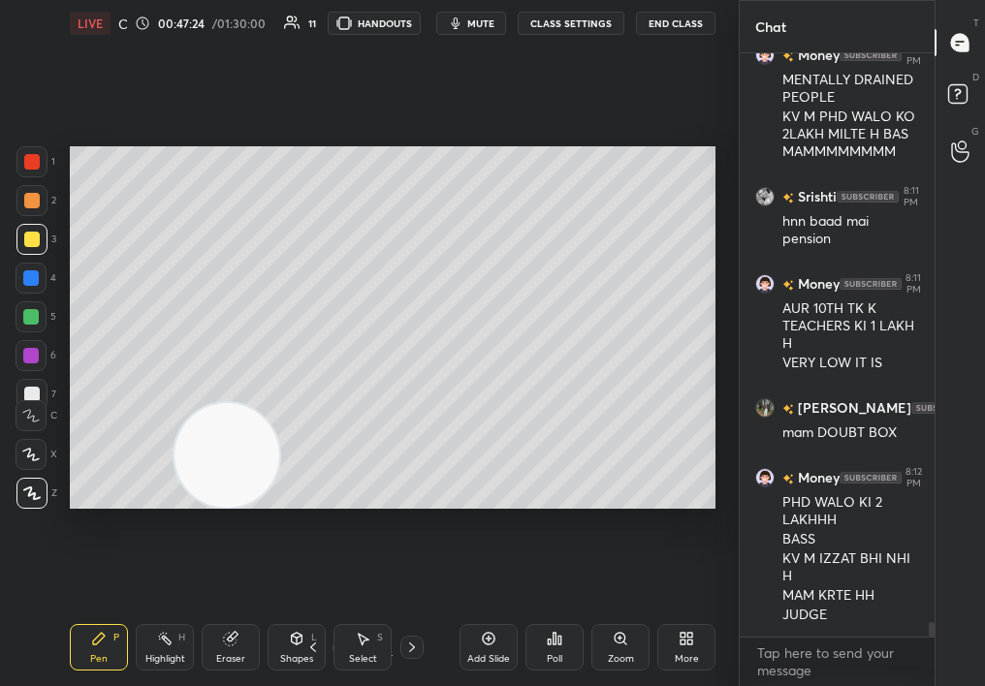
drag, startPoint x: 22, startPoint y: 200, endPoint x: 34, endPoint y: 200, distance: 11.6
click at [34, 200] on div at bounding box center [31, 200] width 31 height 31
click at [31, 200] on div at bounding box center [31, 200] width 31 height 31
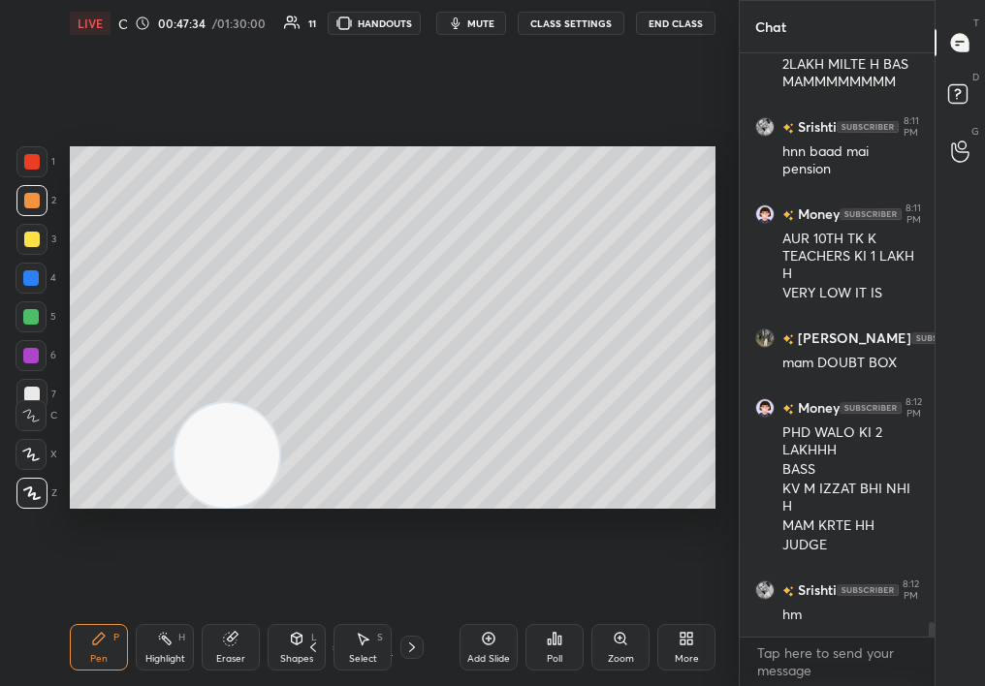
scroll to position [23154, 0]
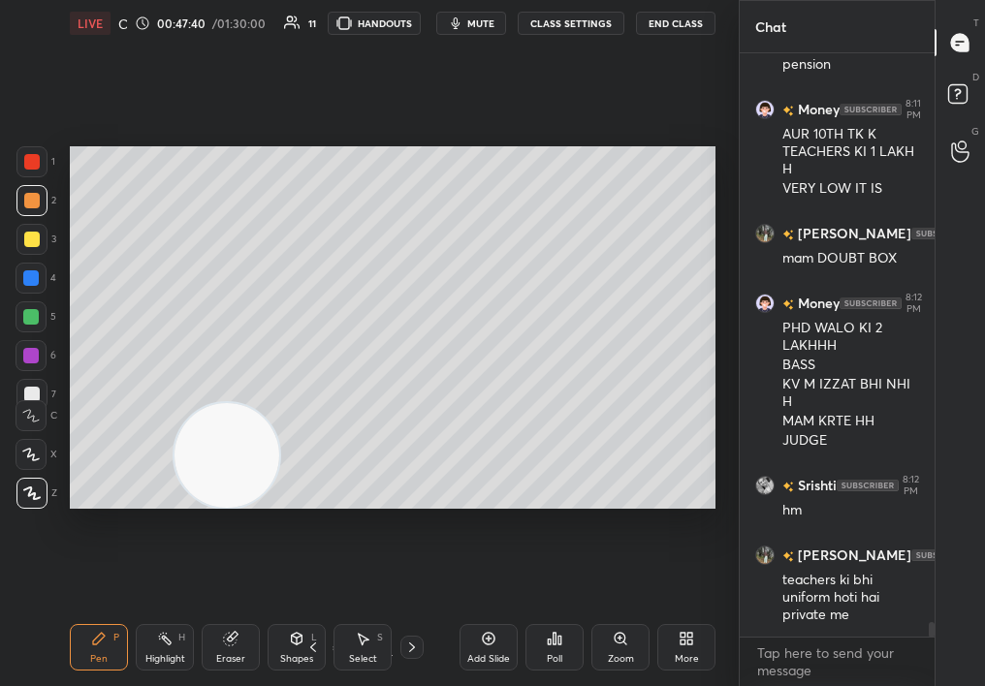
click at [34, 233] on div at bounding box center [32, 240] width 16 height 16
click at [42, 229] on div "3" at bounding box center [36, 239] width 40 height 31
click at [24, 294] on div "4" at bounding box center [36, 282] width 41 height 39
click at [31, 211] on div at bounding box center [31, 200] width 31 height 31
click at [31, 209] on div at bounding box center [31, 200] width 31 height 31
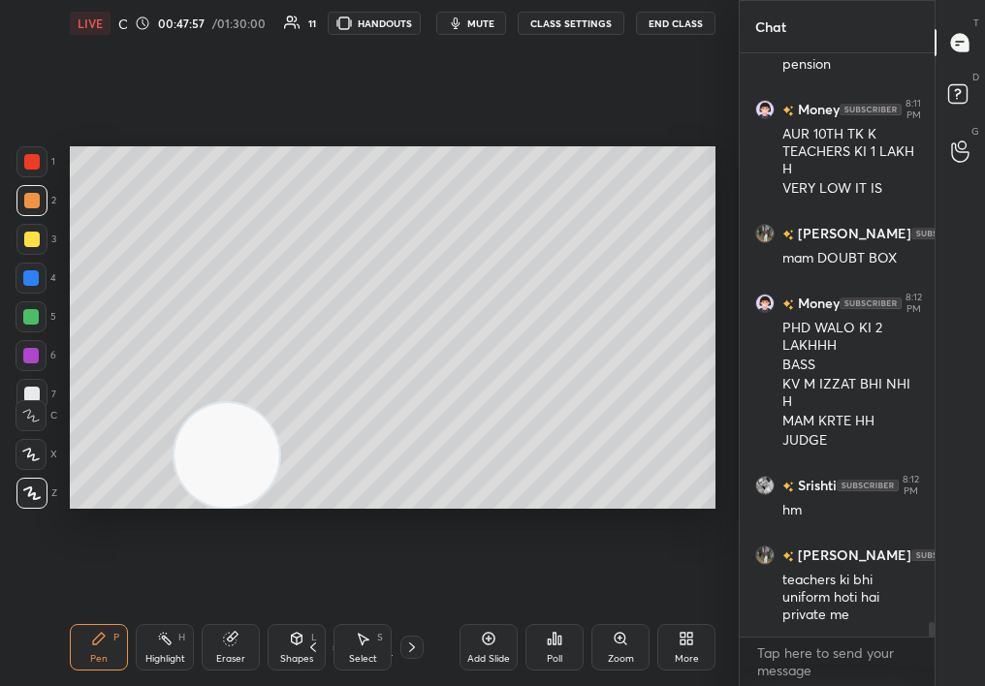
click at [478, 142] on div "Setting up your live class Poll for secs No correct answer Start poll" at bounding box center [392, 328] width 661 height 562
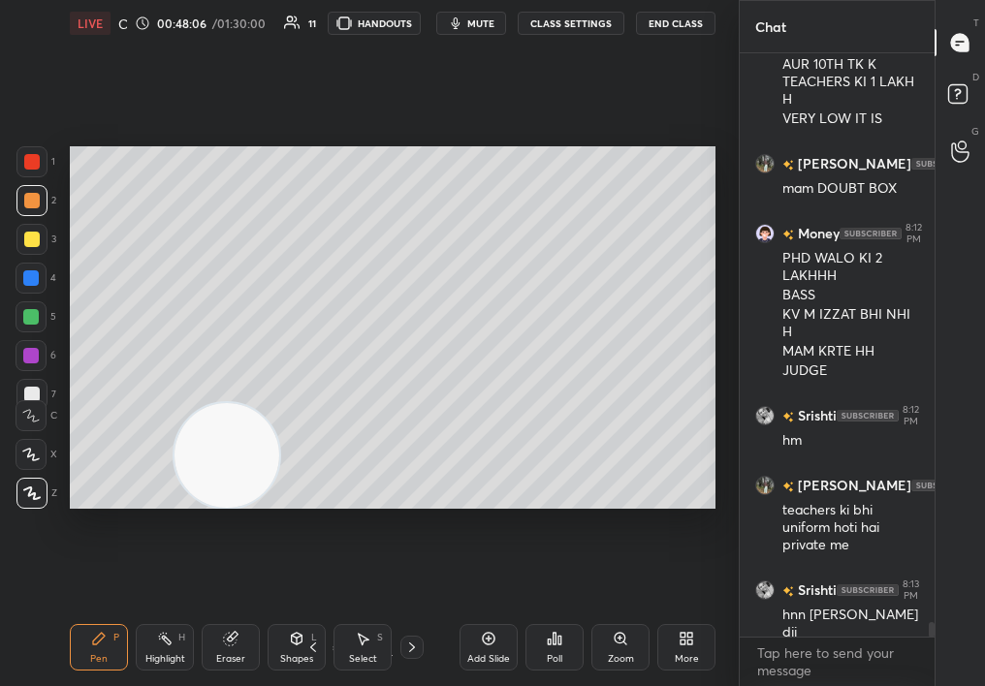
click at [364, 646] on div "Select S" at bounding box center [362, 647] width 58 height 47
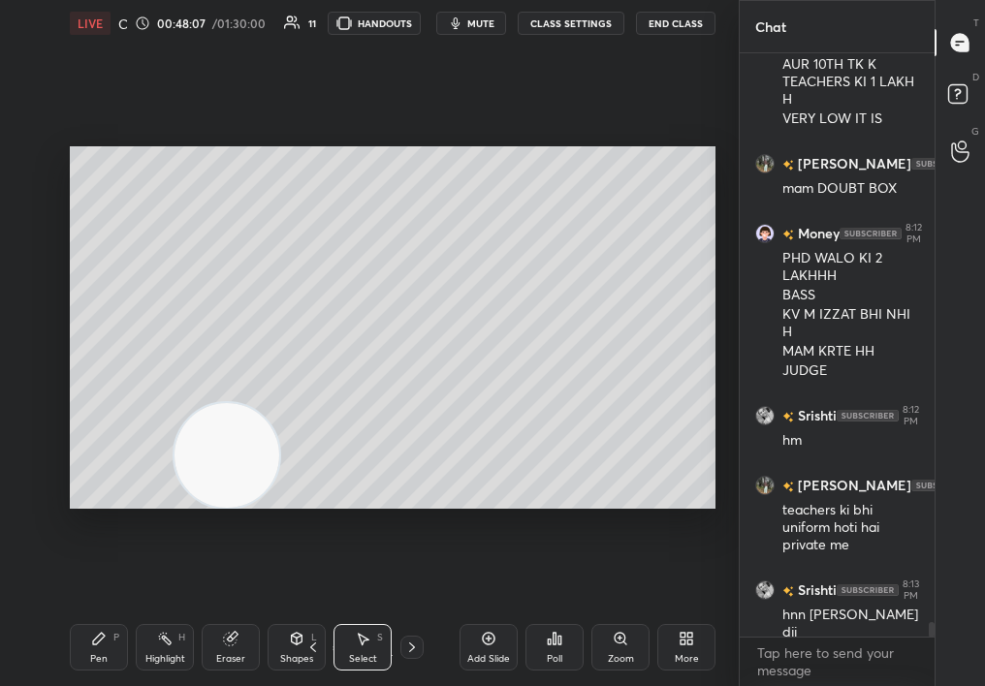
click at [370, 648] on div "Select S" at bounding box center [362, 647] width 58 height 47
click at [374, 646] on div "Select S" at bounding box center [362, 647] width 58 height 47
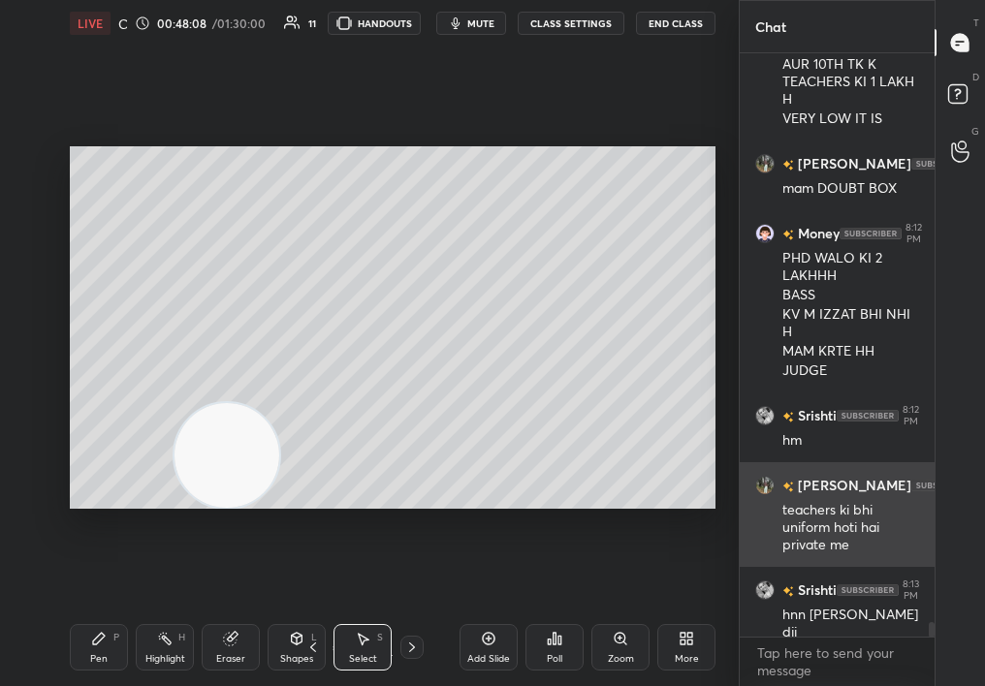
drag, startPoint x: 271, startPoint y: 125, endPoint x: 820, endPoint y: 544, distance: 690.3
click at [822, 542] on div "1 2 3 4 5 6 7 C X Z C X Z E E Erase all H H LIVE Career Guidance Session 00:48:…" at bounding box center [492, 343] width 985 height 686
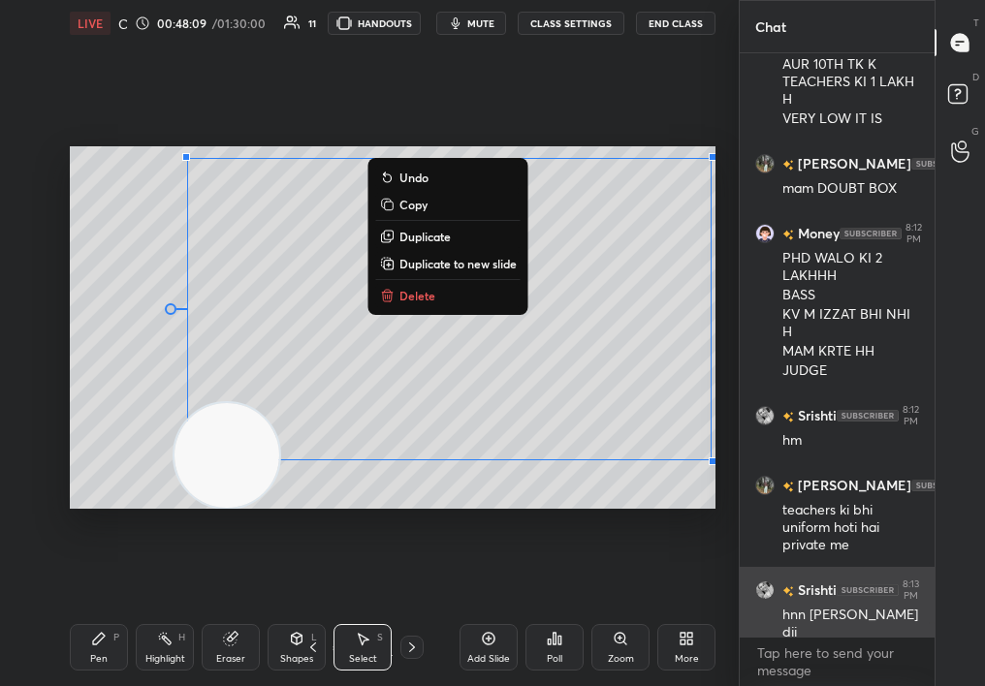
drag, startPoint x: 365, startPoint y: 259, endPoint x: 791, endPoint y: 607, distance: 549.8
click at [793, 602] on div "1 2 3 4 5 6 7 C X Z C X Z E E Erase all H H LIVE Career Guidance Session 00:48:…" at bounding box center [492, 343] width 985 height 686
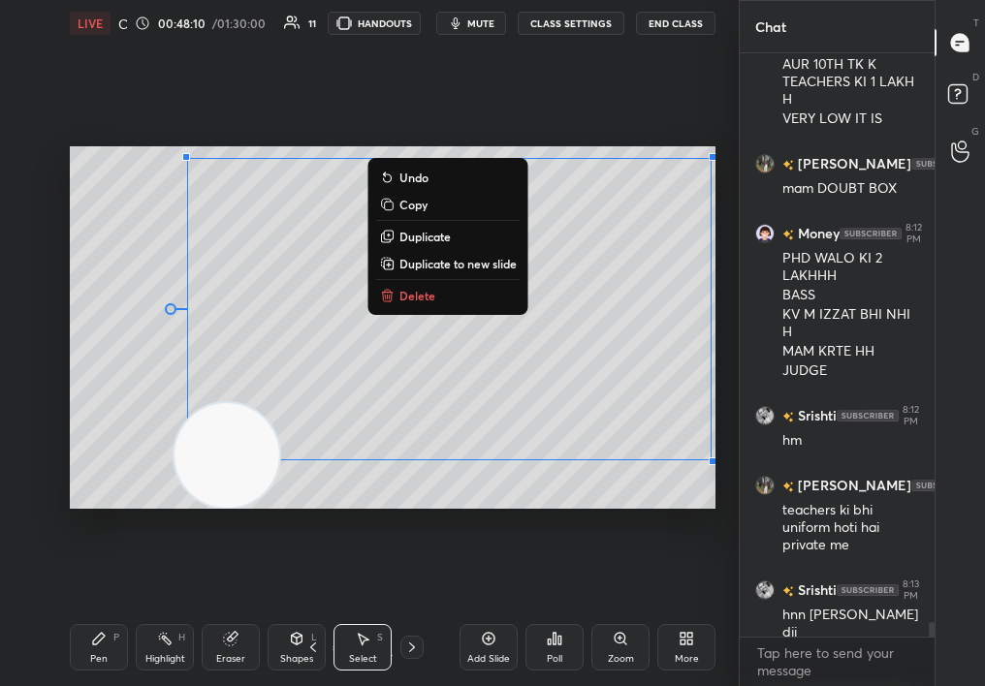
click at [414, 284] on button "Delete" at bounding box center [448, 295] width 144 height 23
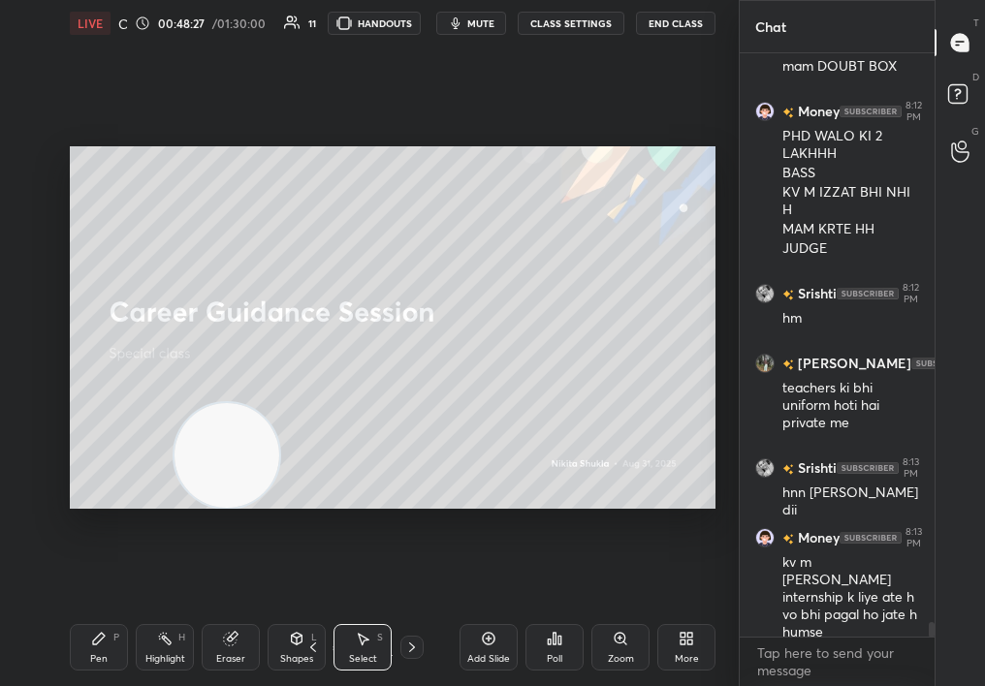
scroll to position [23433, 0]
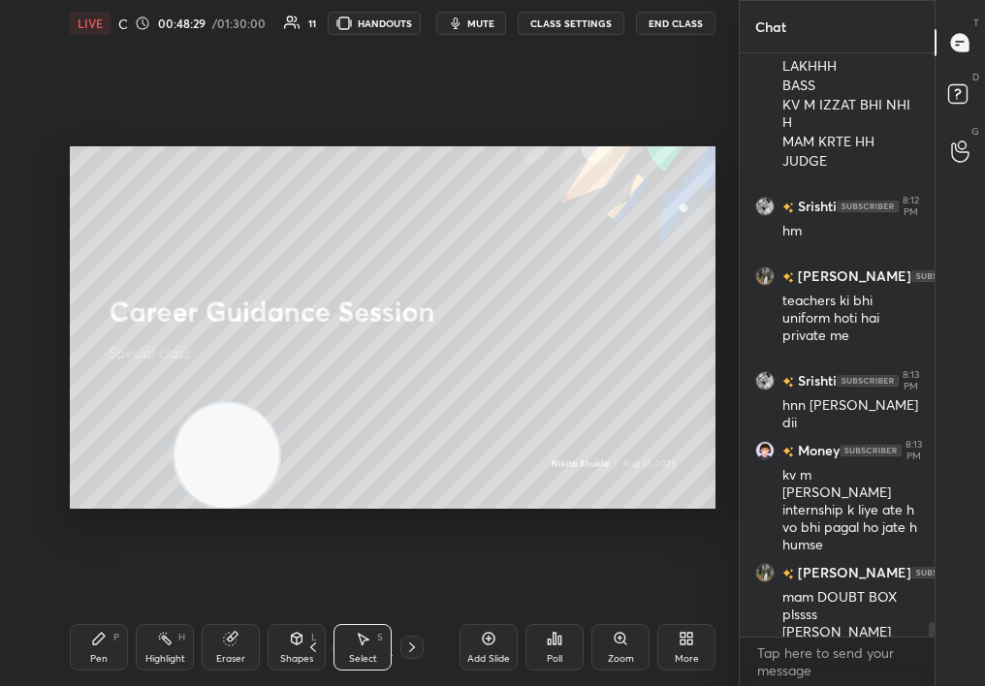
click at [497, 649] on div "Add Slide" at bounding box center [489, 647] width 58 height 47
drag, startPoint x: 62, startPoint y: 637, endPoint x: 73, endPoint y: 637, distance: 10.7
click at [76, 637] on div "LIVE Career Guidance Session 00:48:30 / 01:30:00 11 HANDOUTS mute CLASS SETTING…" at bounding box center [392, 343] width 661 height 686
click at [90, 639] on div "Pen P" at bounding box center [99, 647] width 58 height 47
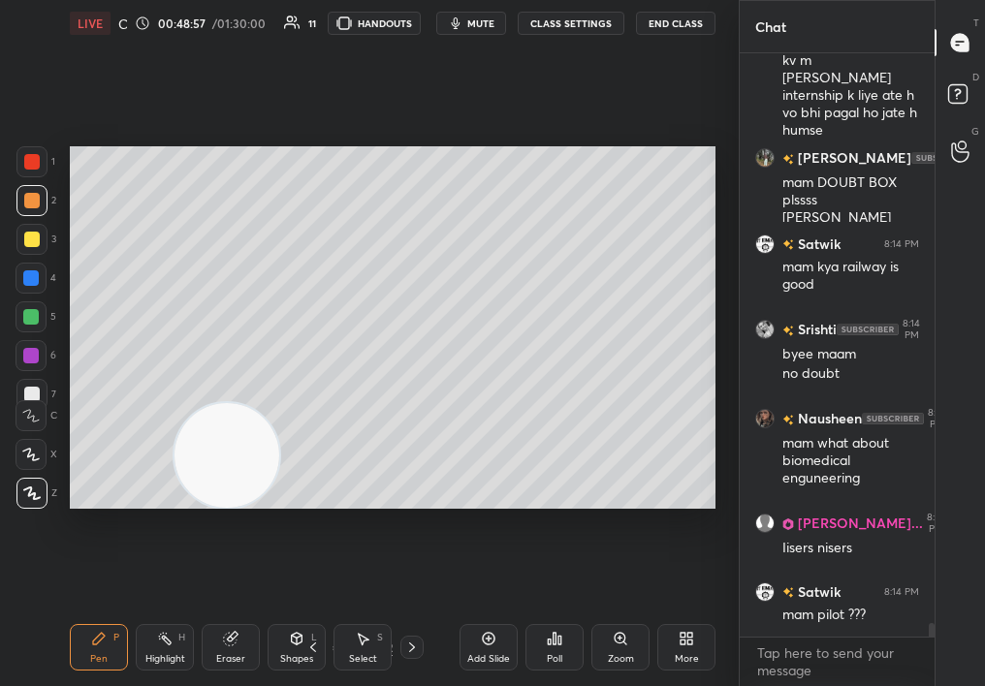
scroll to position [23918, 0]
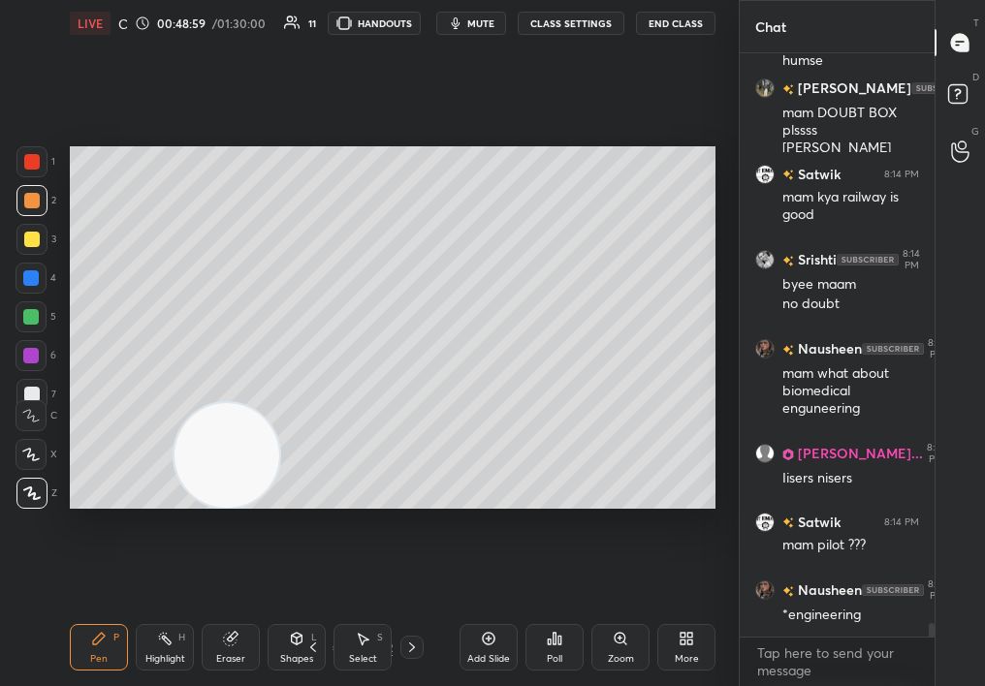
click at [25, 276] on div at bounding box center [31, 278] width 31 height 31
click at [26, 273] on div at bounding box center [31, 278] width 16 height 16
click at [486, 658] on div "Add Slide" at bounding box center [488, 659] width 43 height 10
click at [30, 465] on div at bounding box center [31, 454] width 31 height 31
click at [29, 461] on div at bounding box center [31, 454] width 31 height 31
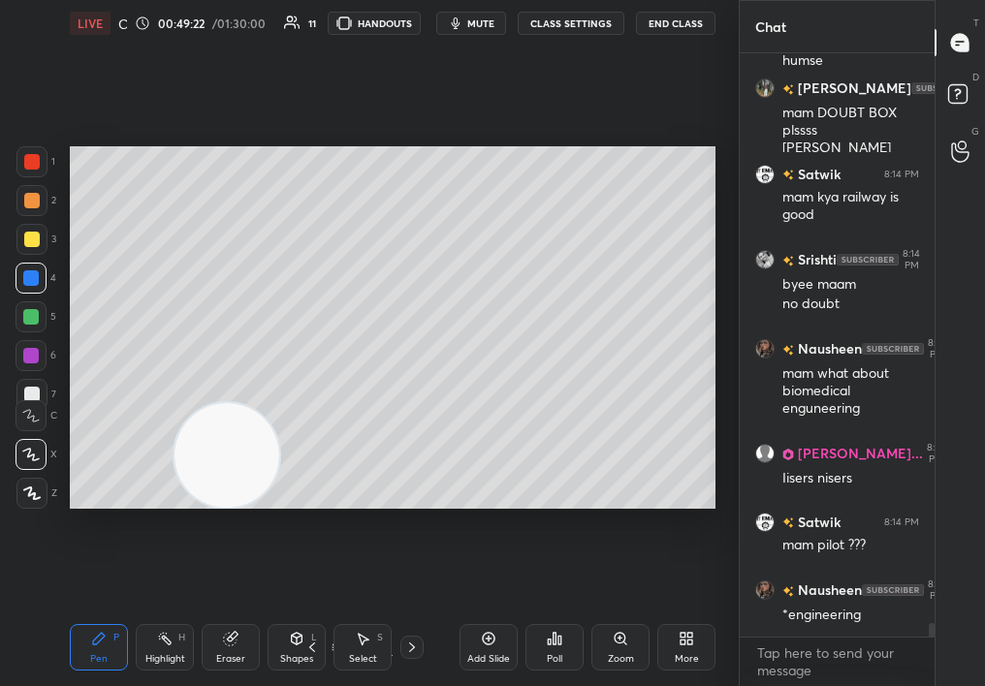
click at [25, 446] on div at bounding box center [31, 454] width 31 height 31
drag, startPoint x: 213, startPoint y: 447, endPoint x: 573, endPoint y: 451, distance: 359.7
click at [283, 451] on video at bounding box center [230, 450] width 105 height 105
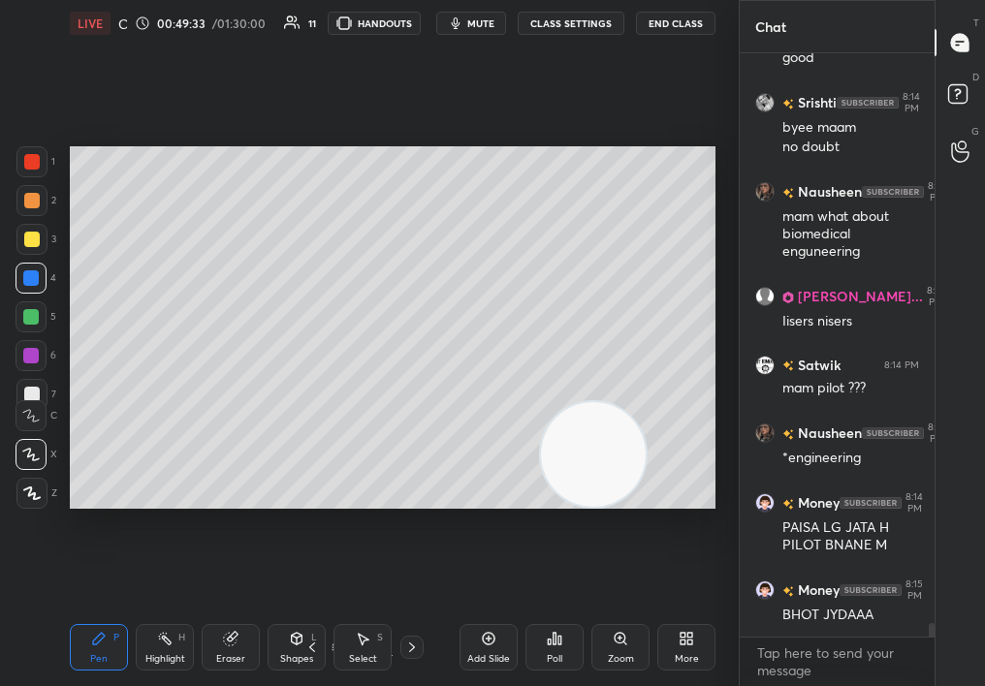
scroll to position [24142, 0]
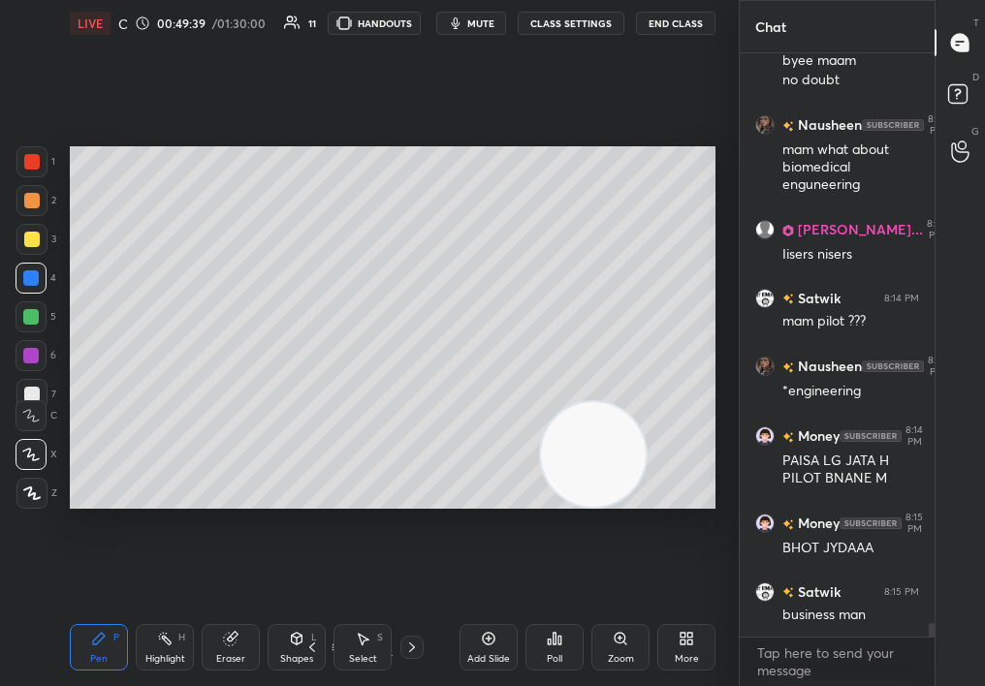
click at [26, 235] on div at bounding box center [31, 239] width 31 height 31
click at [27, 247] on div at bounding box center [31, 239] width 31 height 31
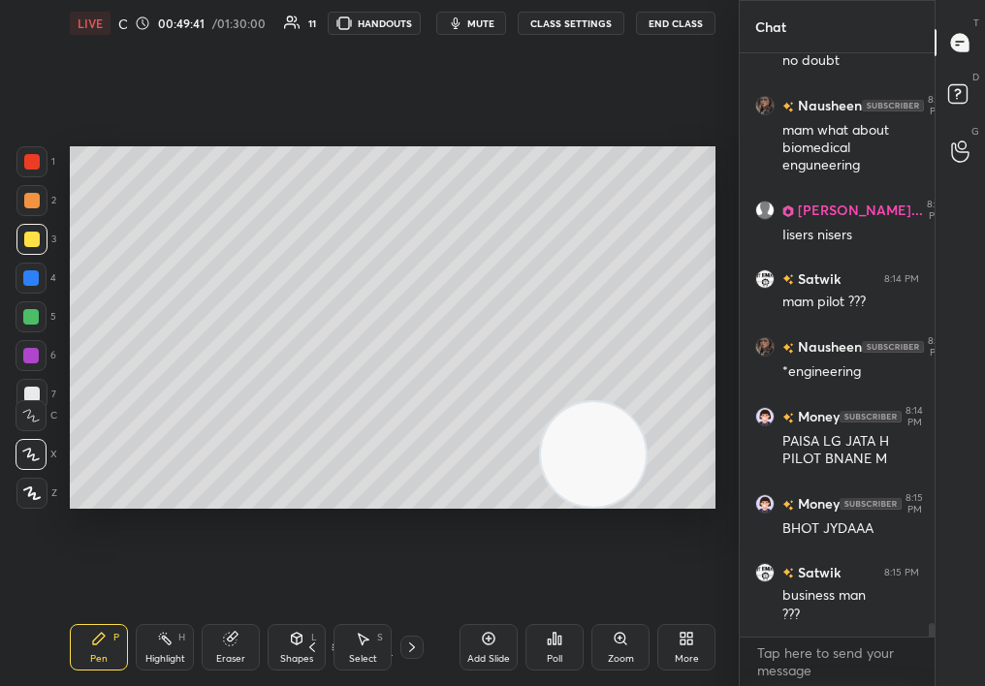
click at [543, 404] on div "Setting up your live class Poll for secs No correct answer Start poll" at bounding box center [393, 328] width 646 height 364
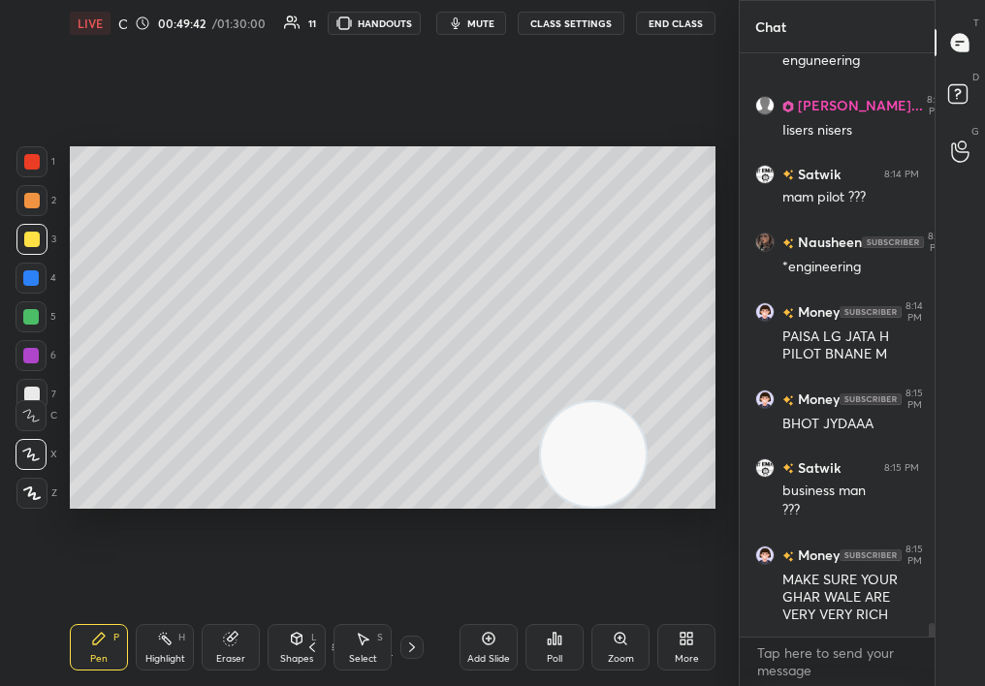
click at [570, 408] on div "Setting up your live class Poll for secs No correct answer Start poll" at bounding box center [393, 328] width 646 height 364
click at [720, 409] on div "Setting up your live class Poll for secs No correct answer Start poll" at bounding box center [392, 328] width 661 height 562
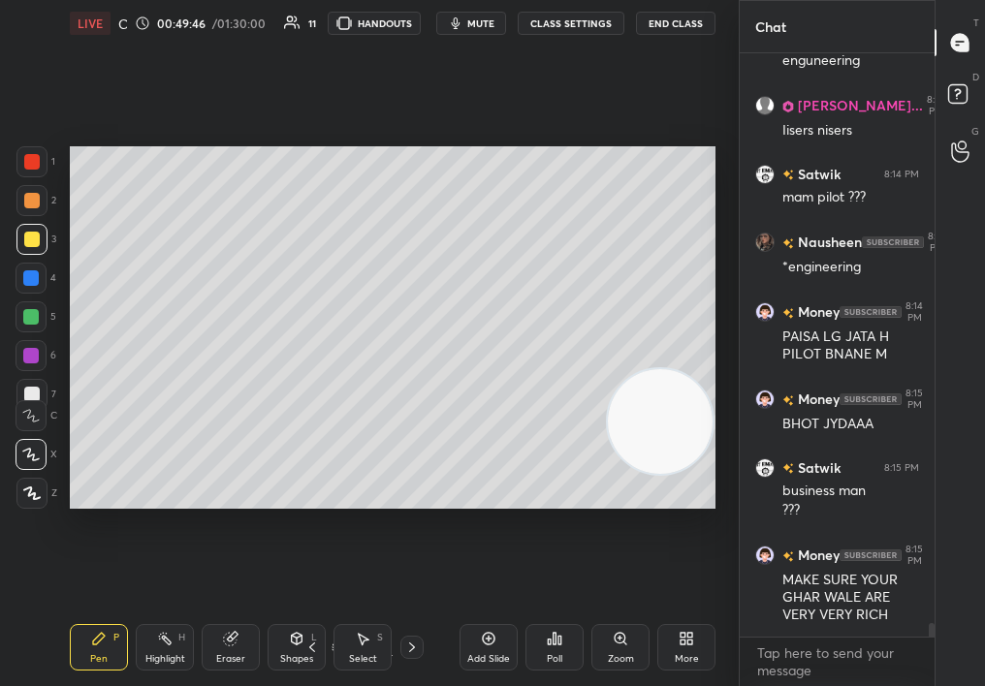
scroll to position [24406, 0]
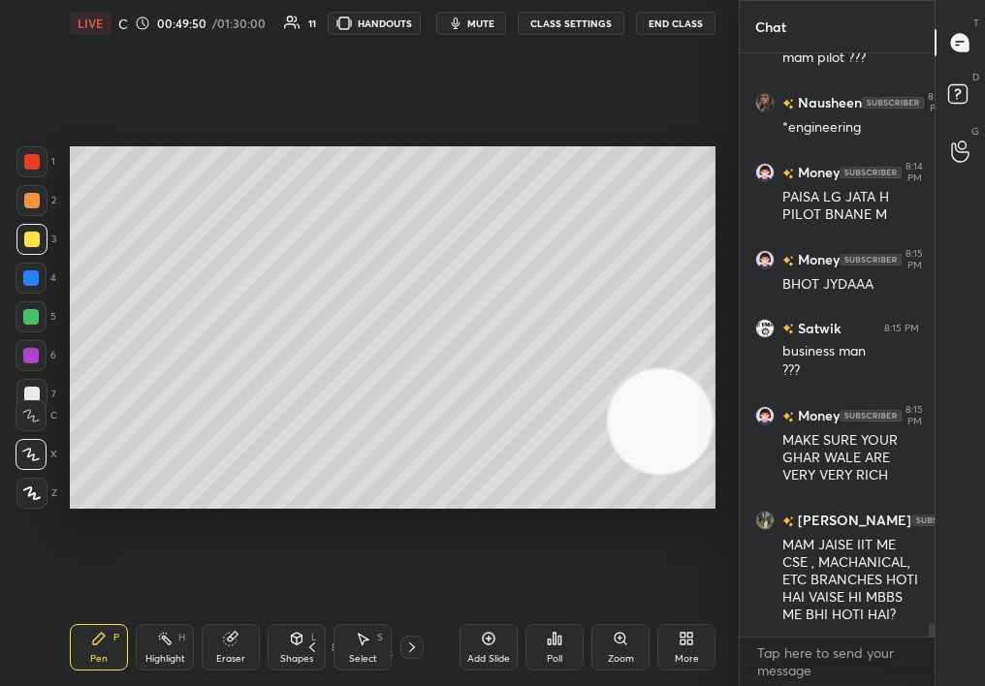
click at [25, 198] on div at bounding box center [31, 200] width 31 height 31
click at [30, 196] on div at bounding box center [32, 201] width 16 height 16
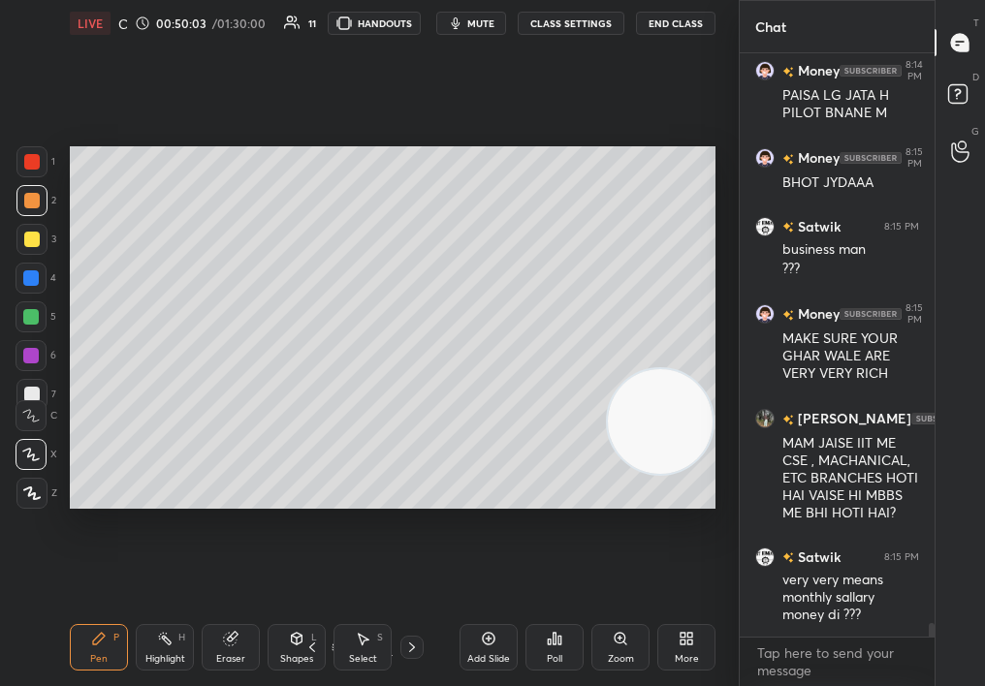
click at [204, 641] on div "Eraser" at bounding box center [231, 647] width 58 height 47
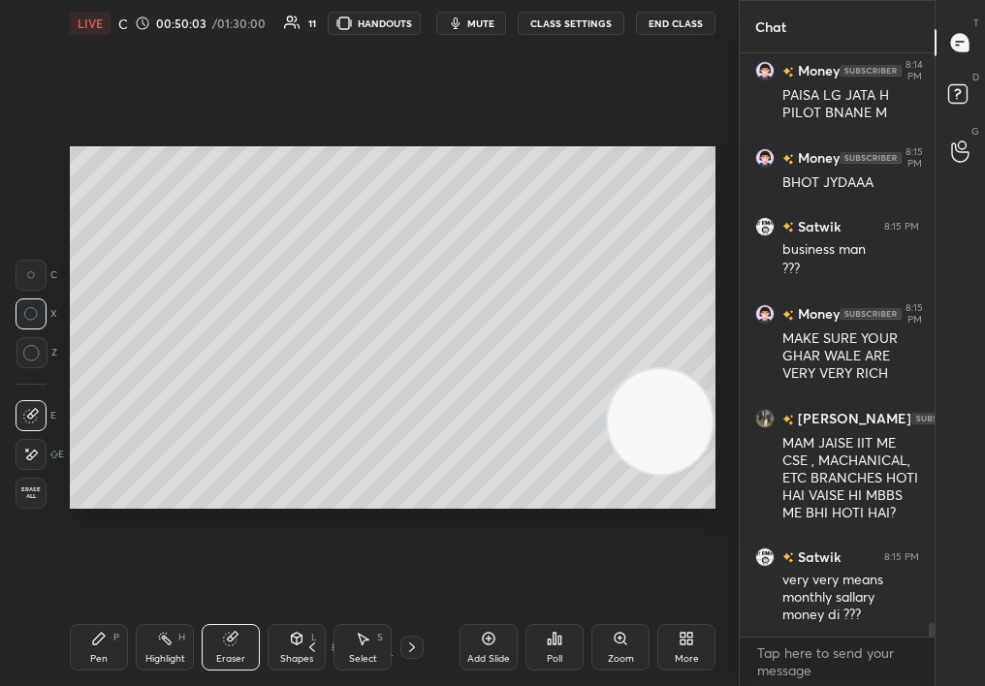
click at [224, 651] on div "Eraser" at bounding box center [231, 647] width 58 height 47
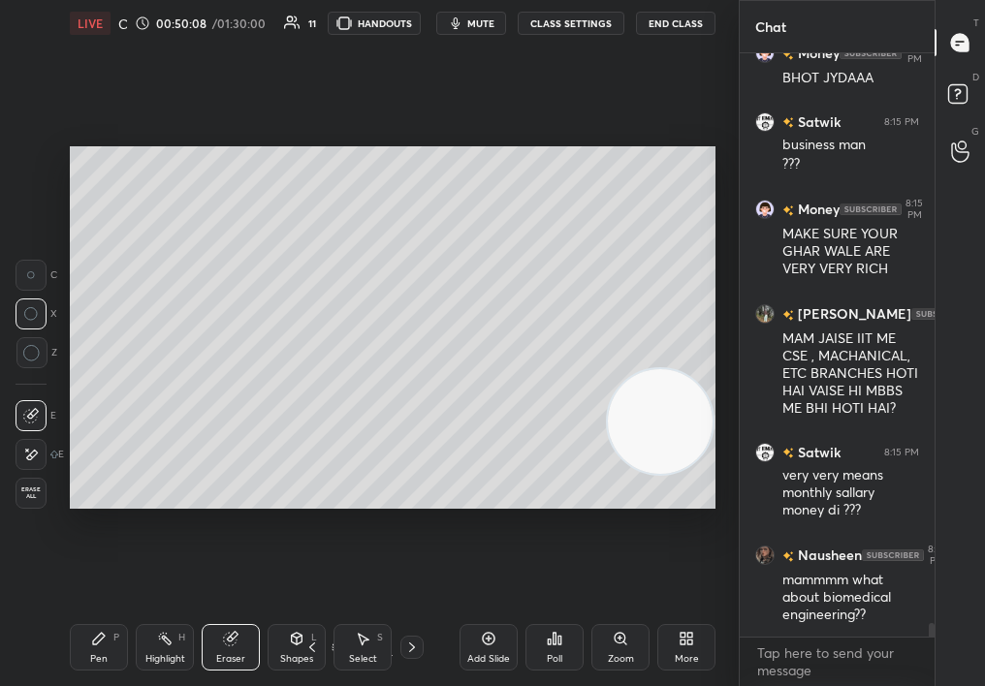
click at [94, 643] on icon at bounding box center [99, 639] width 16 height 16
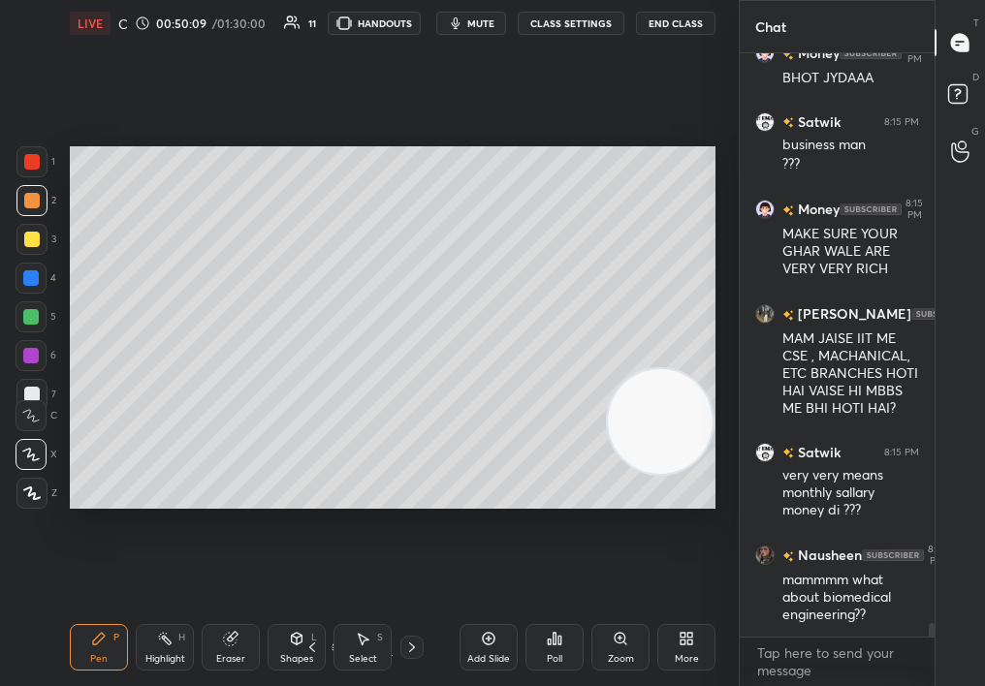
click at [88, 643] on div "Pen P" at bounding box center [99, 647] width 58 height 47
click at [88, 647] on div "Pen P" at bounding box center [99, 647] width 58 height 47
click at [70, 669] on div "Pen P" at bounding box center [99, 647] width 58 height 47
click at [75, 656] on div "Pen P" at bounding box center [99, 647] width 58 height 47
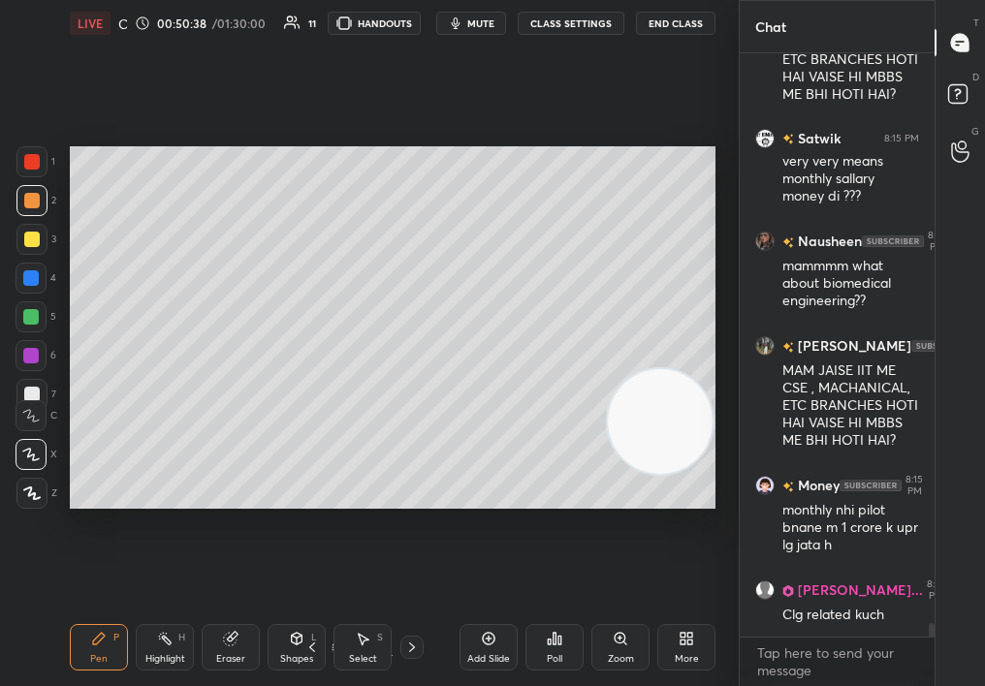
scroll to position [24996, 0]
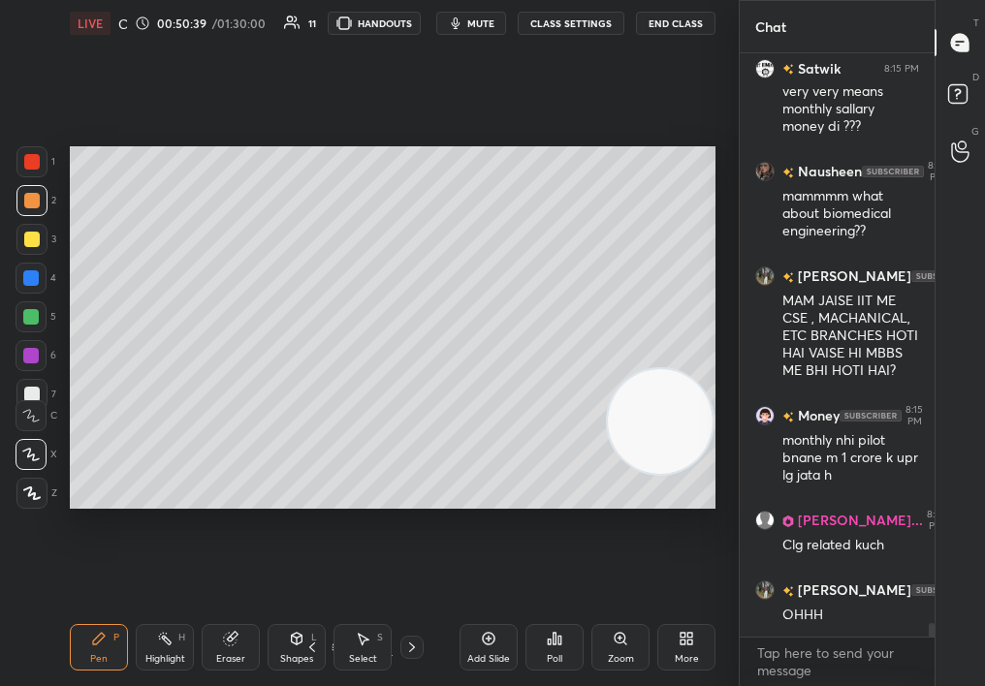
click at [483, 635] on icon at bounding box center [489, 639] width 16 height 16
click at [41, 243] on div at bounding box center [31, 239] width 31 height 31
click at [42, 245] on div at bounding box center [31, 239] width 31 height 31
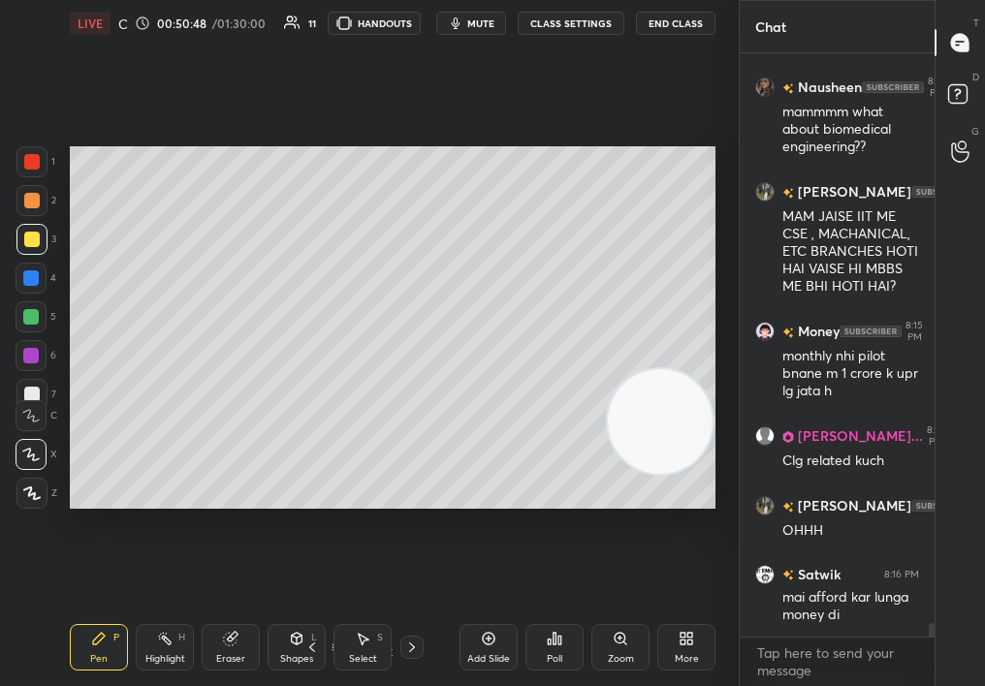
click at [18, 198] on div at bounding box center [31, 200] width 31 height 31
click at [11, 198] on div "1 2 3 4 5 6 7 C X Z C X Z E E Erase all H H" at bounding box center [31, 328] width 62 height 364
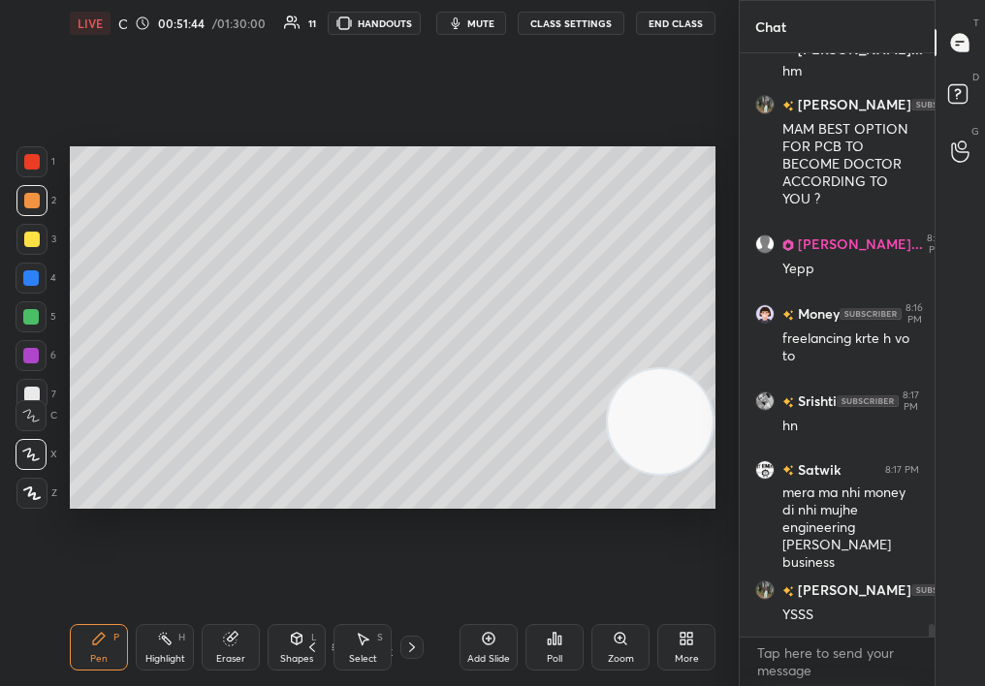
scroll to position [26163, 0]
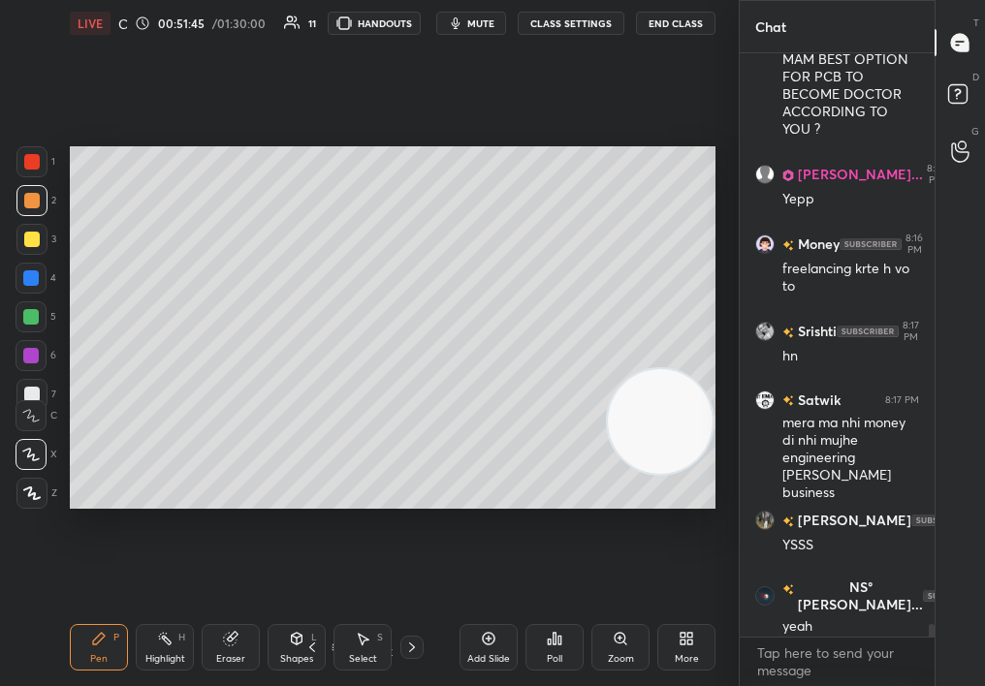
click at [496, 628] on div "Add Slide" at bounding box center [489, 647] width 58 height 47
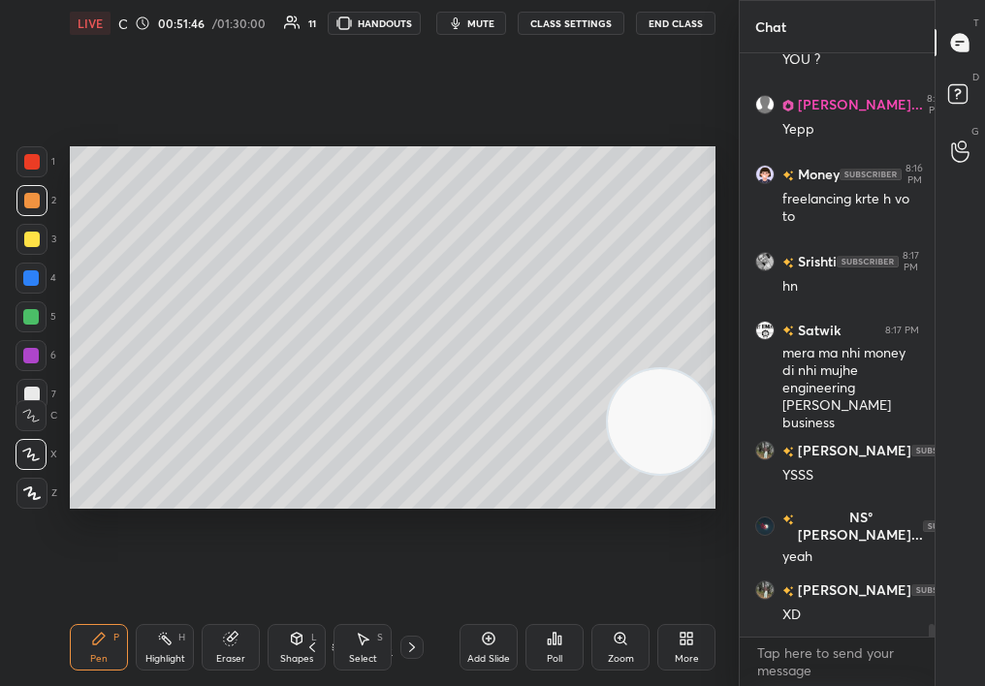
click at [92, 637] on div "Pen P" at bounding box center [99, 647] width 58 height 47
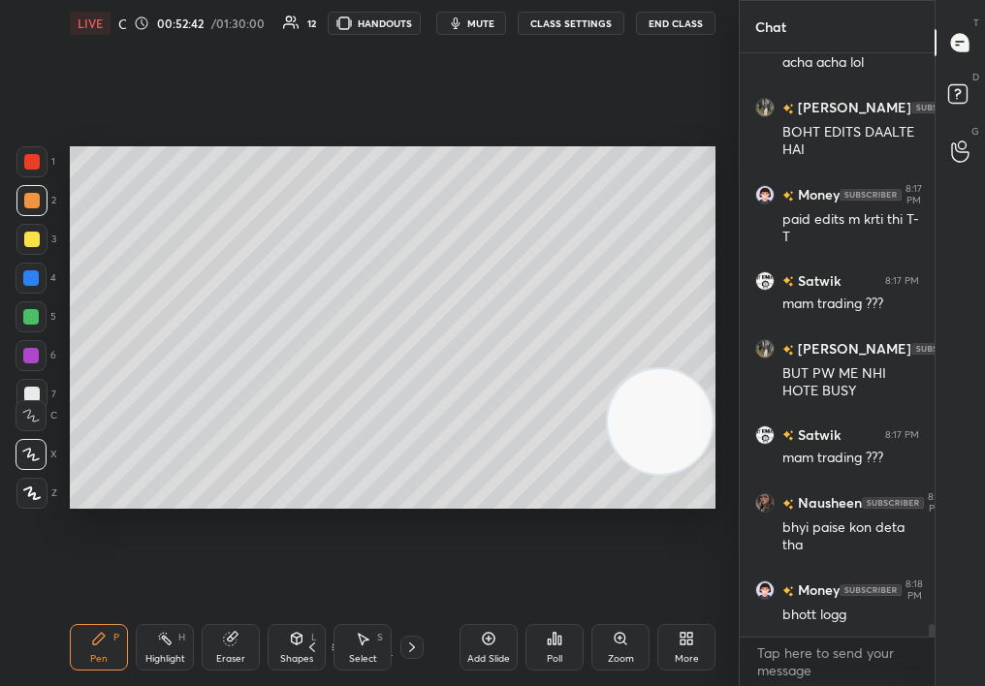
scroll to position [27013, 0]
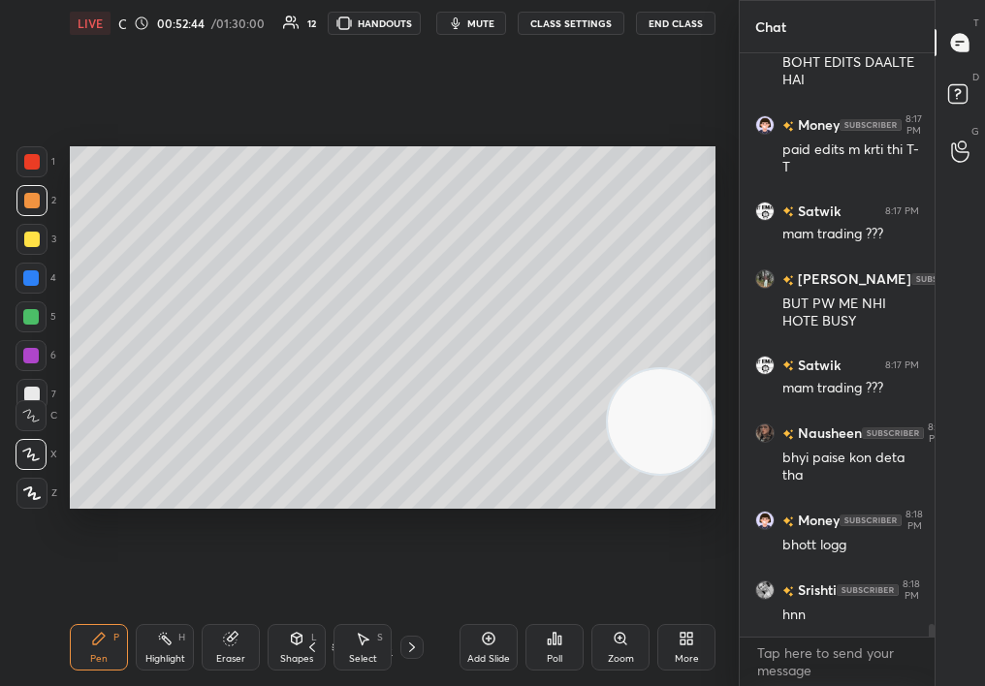
click at [365, 656] on div "Select" at bounding box center [363, 659] width 28 height 10
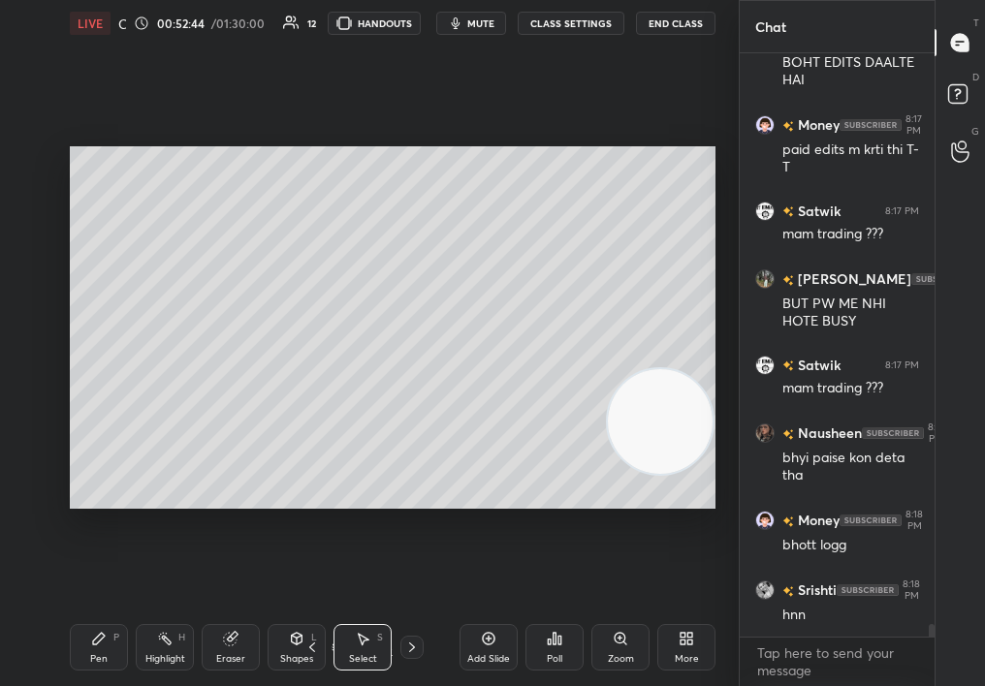
click at [366, 650] on div "Select S" at bounding box center [362, 647] width 58 height 47
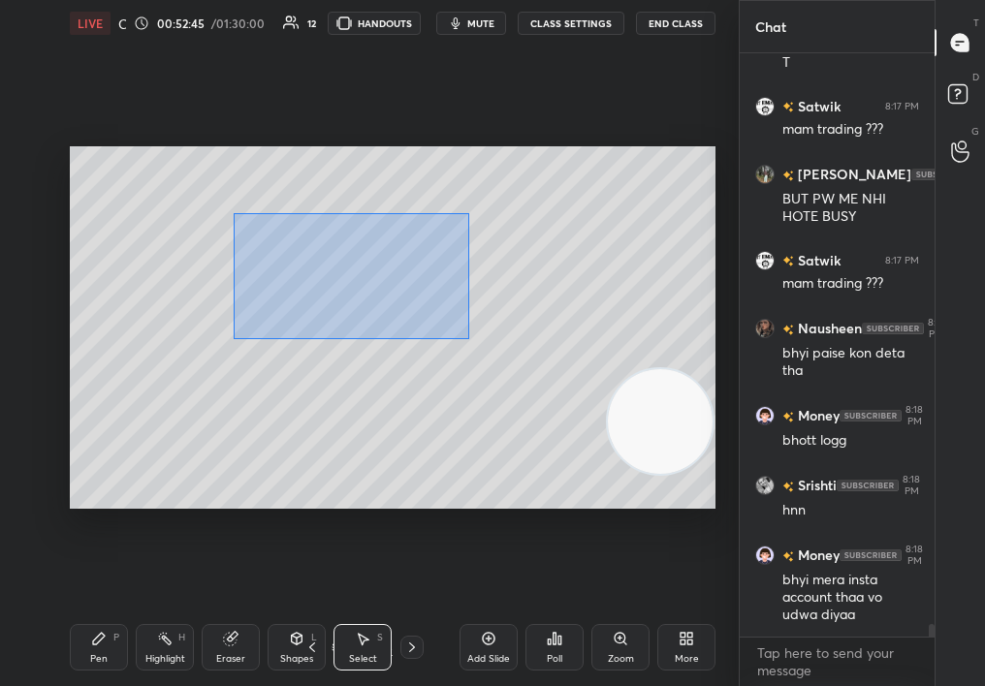
drag, startPoint x: 325, startPoint y: 252, endPoint x: 685, endPoint y: 530, distance: 455.5
click at [686, 531] on div "0 ° Undo Copy Duplicate Duplicate to new slide Delete Setting up your live clas…" at bounding box center [392, 328] width 661 height 562
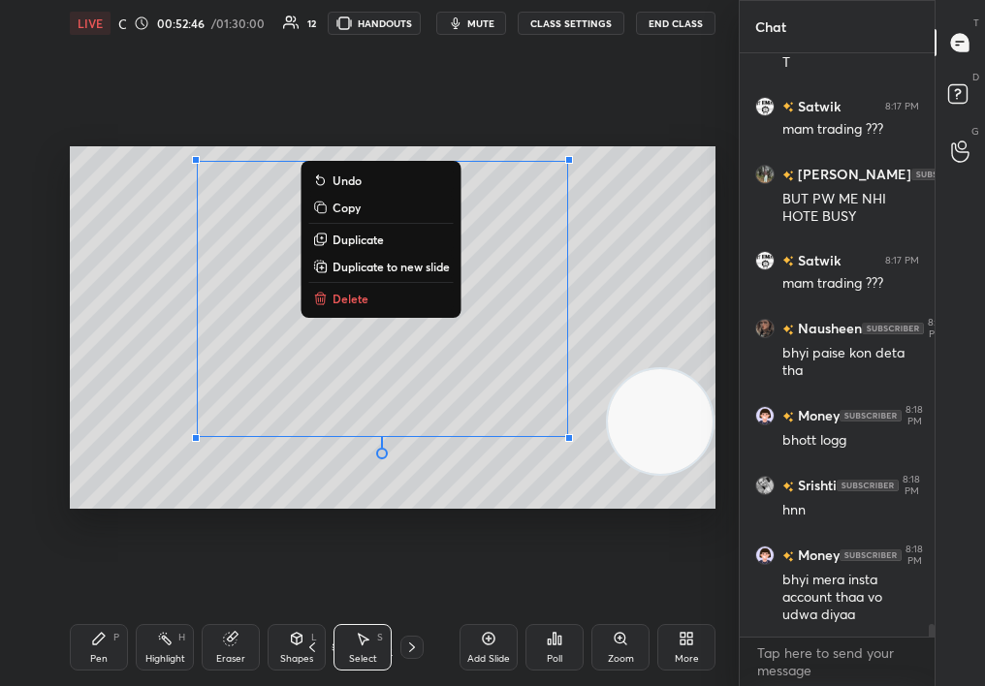
scroll to position [27187, 0]
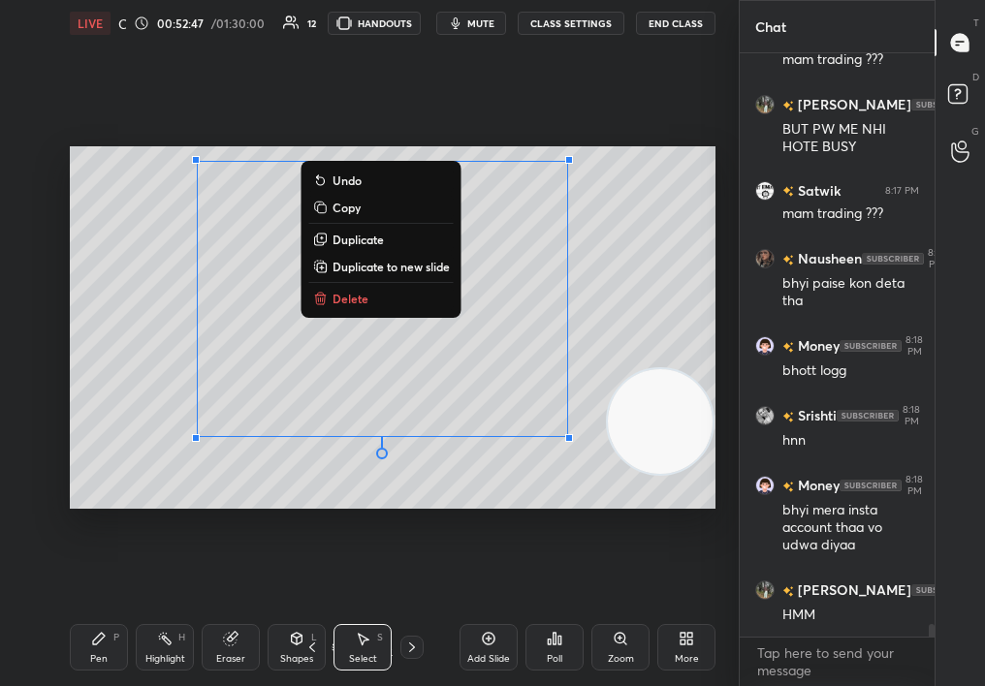
click at [403, 297] on button "Delete" at bounding box center [381, 298] width 144 height 23
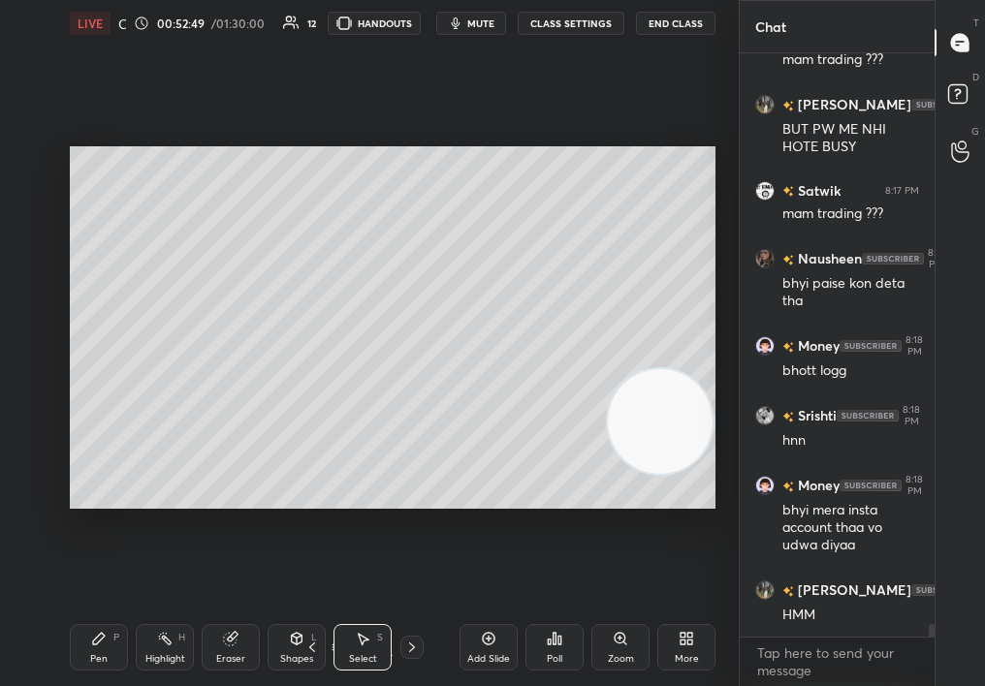
click at [105, 649] on div "Pen P" at bounding box center [99, 647] width 58 height 47
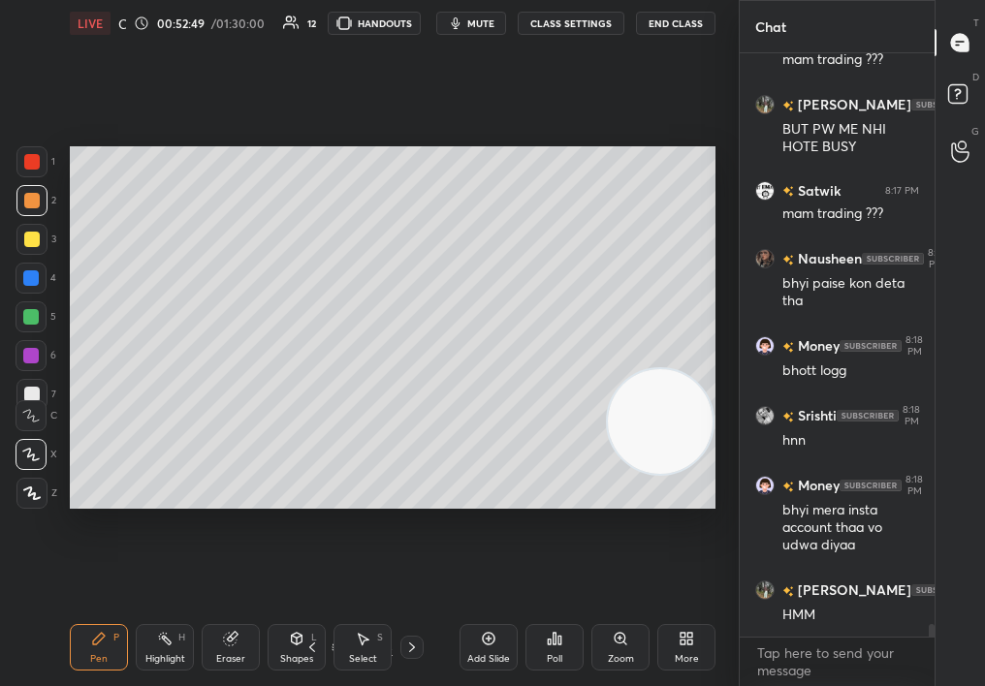
click at [95, 654] on div "Pen" at bounding box center [98, 659] width 17 height 10
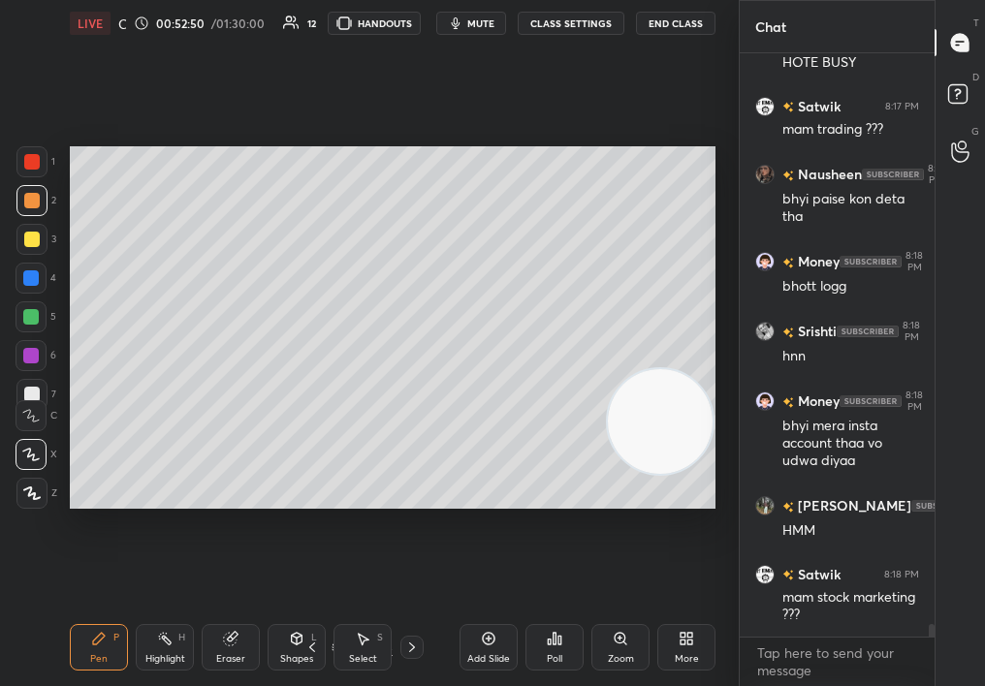
click at [26, 243] on div at bounding box center [32, 240] width 16 height 16
click at [22, 245] on div at bounding box center [31, 239] width 31 height 31
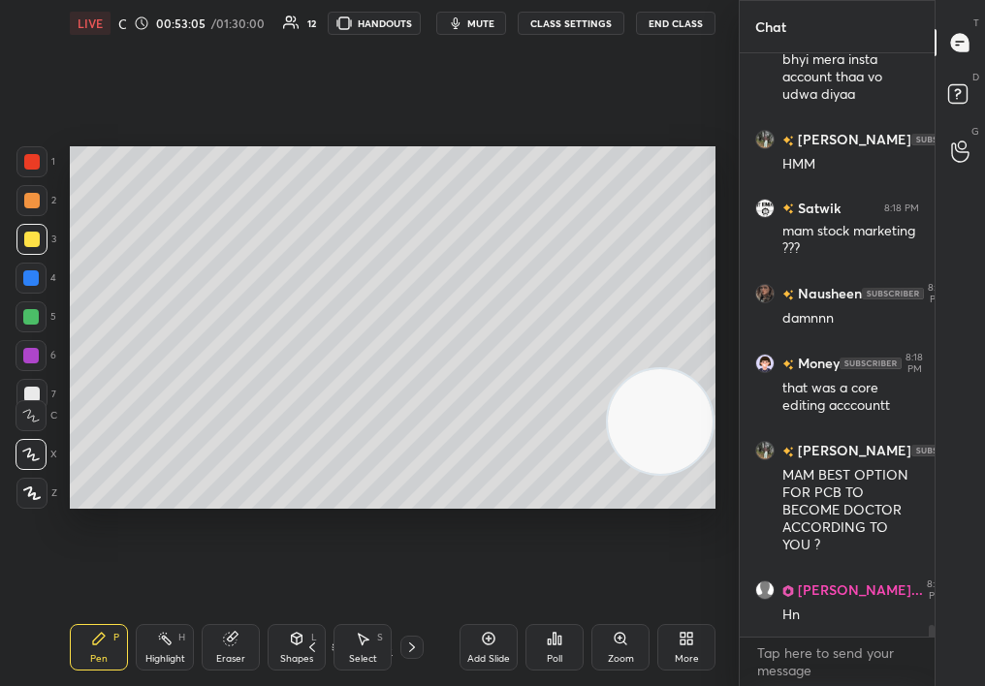
scroll to position [27705, 0]
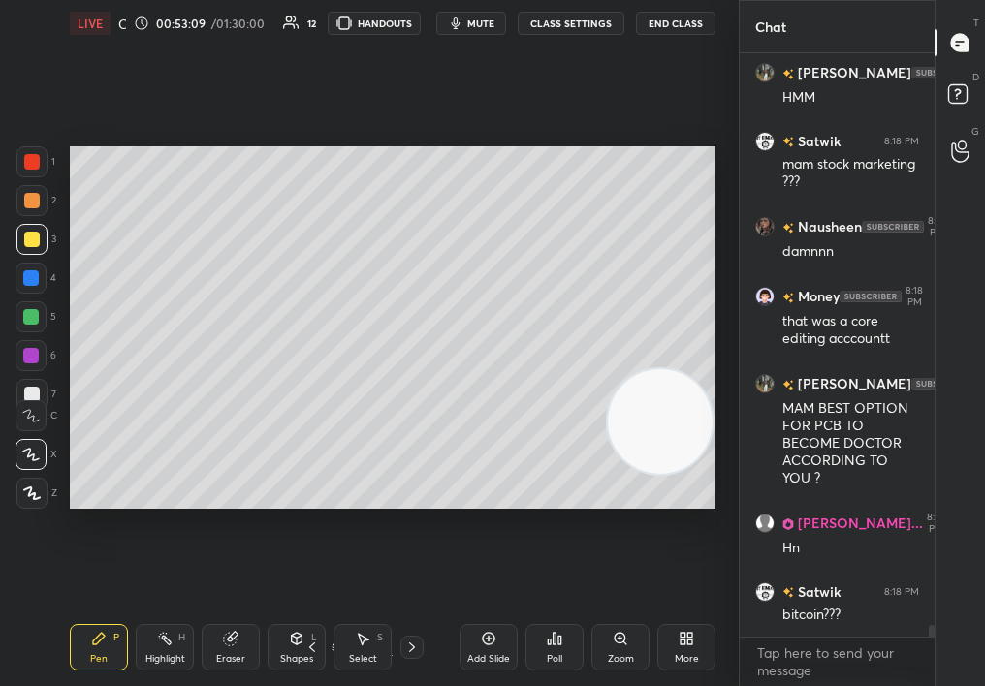
click at [482, 663] on div "Add Slide" at bounding box center [488, 659] width 43 height 10
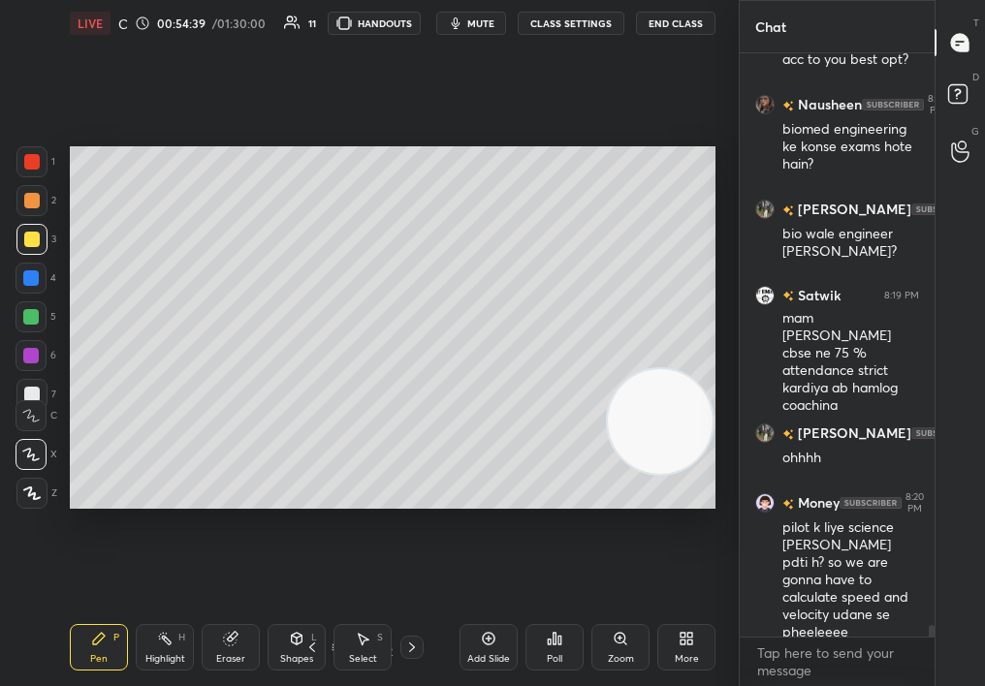
scroll to position [28588, 0]
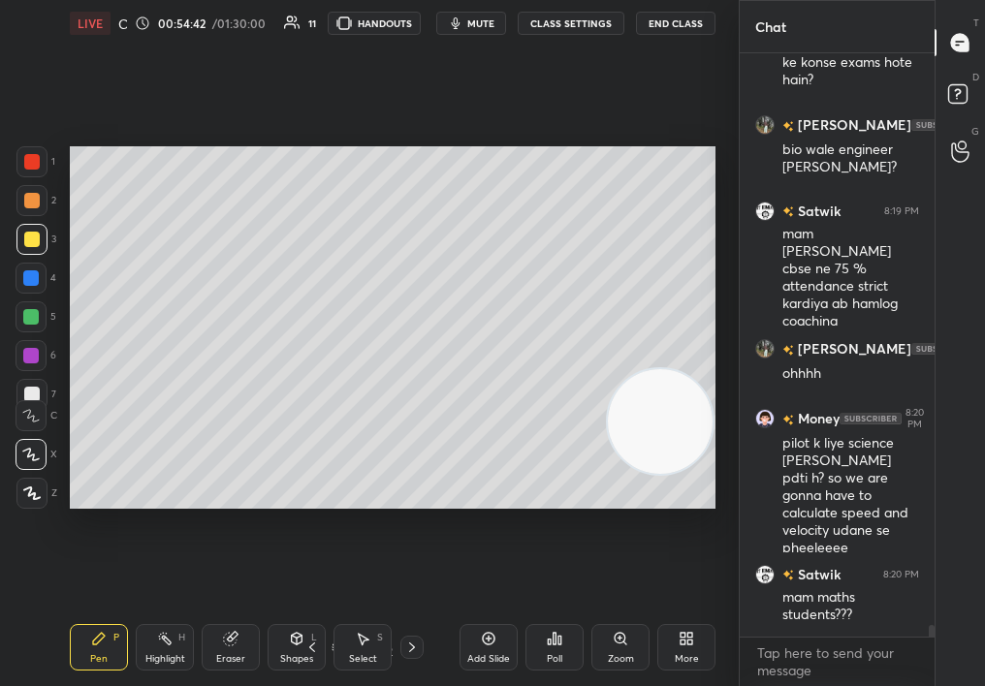
click at [351, 640] on div "Select S" at bounding box center [362, 647] width 58 height 47
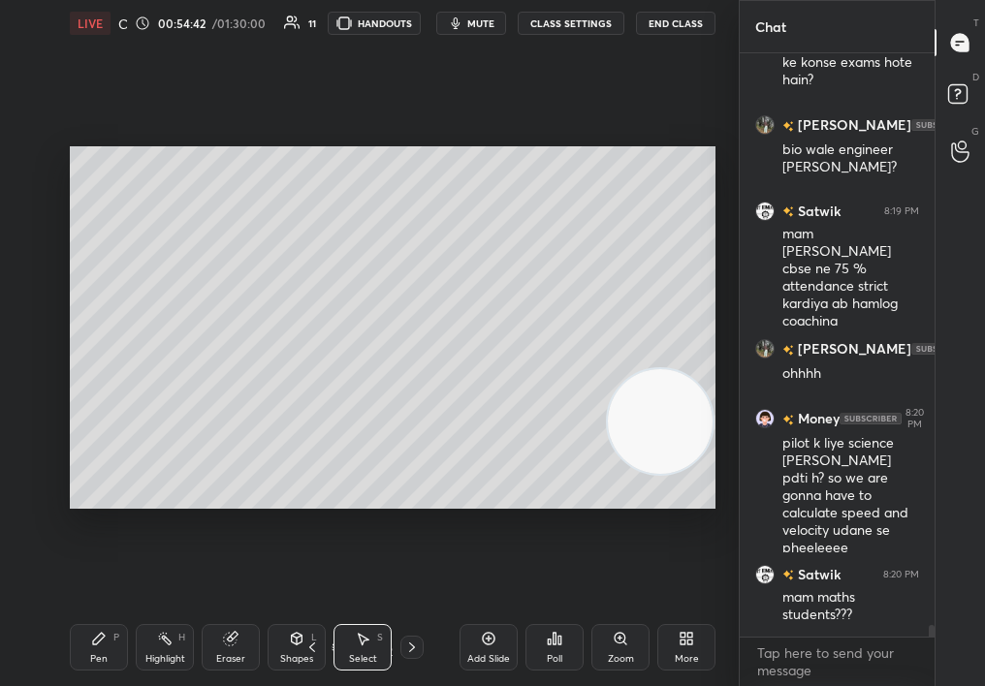
click at [355, 650] on div "Select S" at bounding box center [362, 647] width 58 height 47
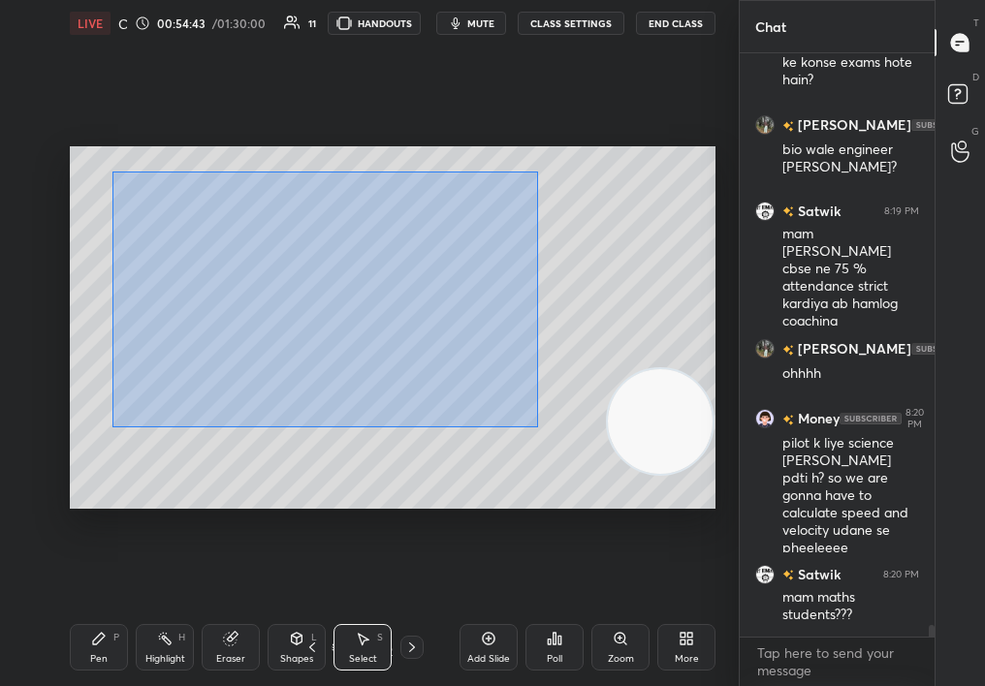
drag, startPoint x: 118, startPoint y: 177, endPoint x: 714, endPoint y: 584, distance: 721.4
click at [714, 582] on div "0 ° Undo Copy Duplicate Duplicate to new slide Delete Setting up your live clas…" at bounding box center [392, 328] width 661 height 562
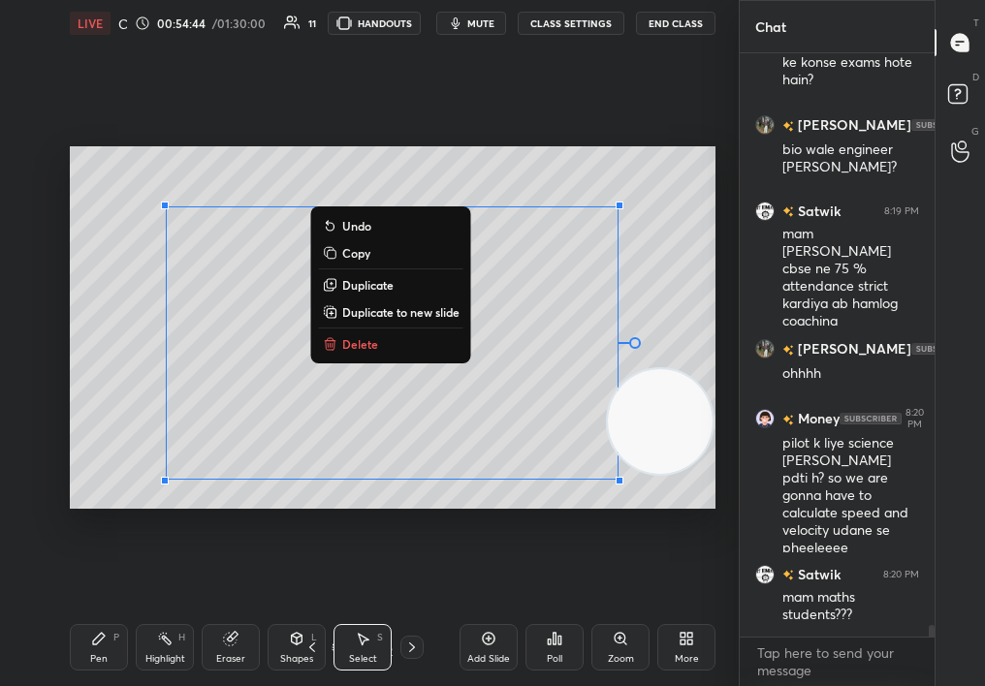
click at [355, 350] on p "Delete" at bounding box center [360, 344] width 36 height 16
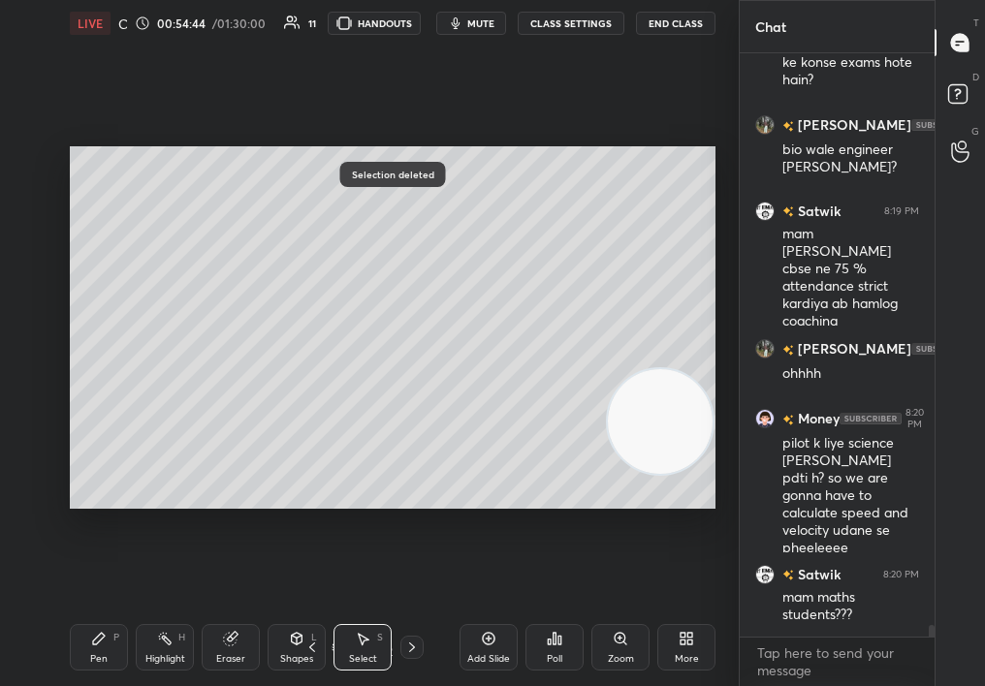
click at [91, 645] on icon at bounding box center [99, 639] width 16 height 16
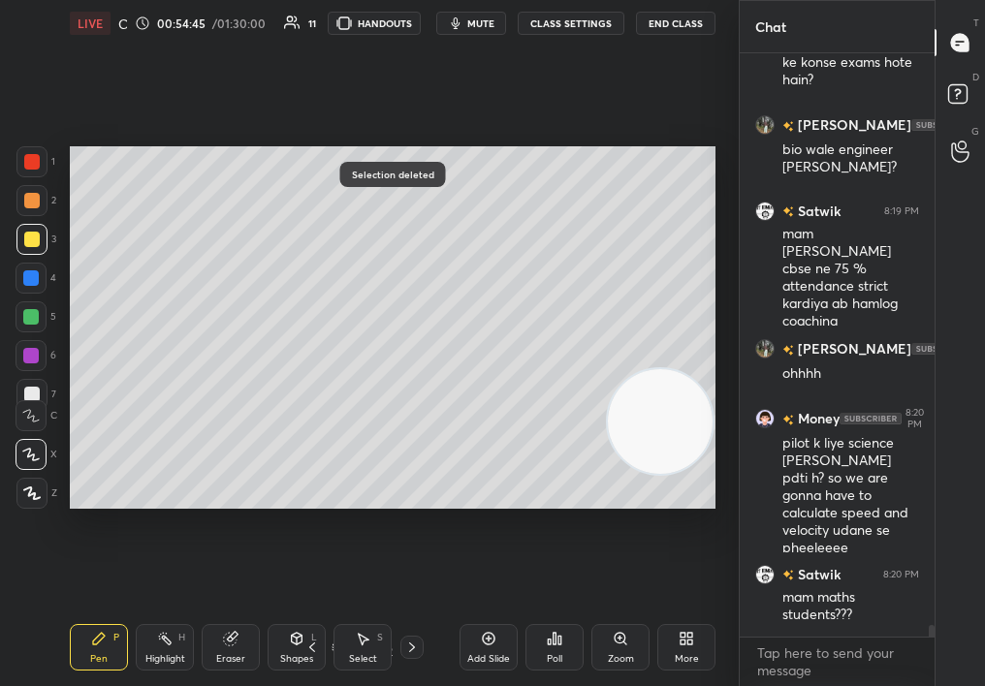
click at [95, 645] on icon at bounding box center [99, 639] width 16 height 16
drag, startPoint x: 360, startPoint y: 643, endPoint x: 367, endPoint y: 652, distance: 12.4
click at [365, 647] on div "Select S" at bounding box center [362, 647] width 58 height 47
click at [361, 649] on div "Select S" at bounding box center [362, 647] width 58 height 47
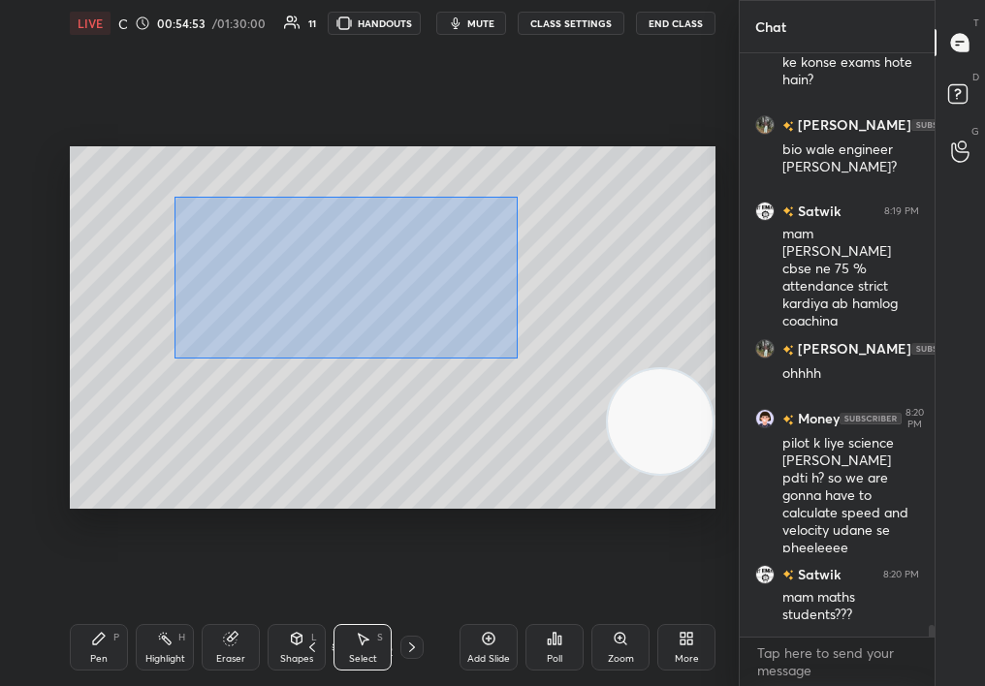
drag, startPoint x: 334, startPoint y: 253, endPoint x: 664, endPoint y: 462, distance: 390.5
click at [669, 467] on div "0 ° Undo Copy Duplicate Duplicate to new slide Delete Setting up your live clas…" at bounding box center [393, 328] width 646 height 364
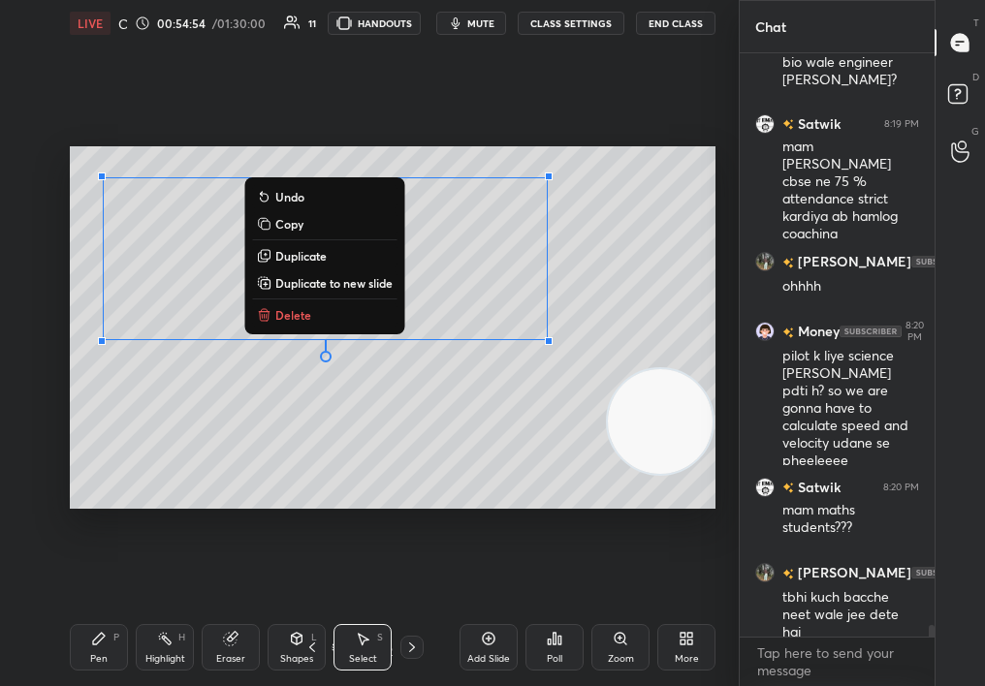
click at [315, 317] on button "Delete" at bounding box center [324, 314] width 144 height 23
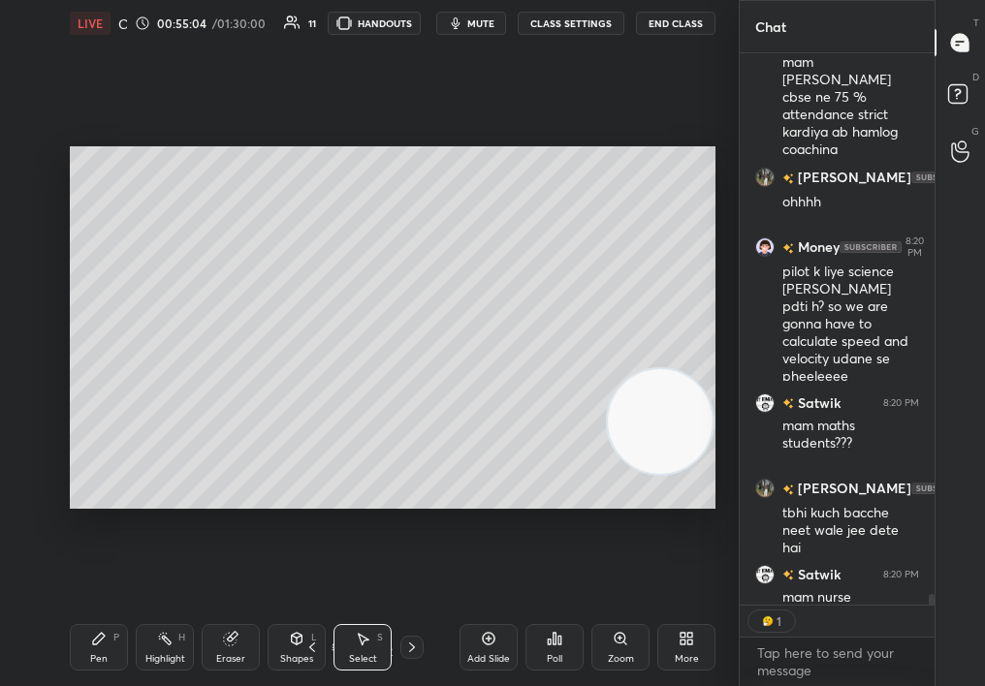
scroll to position [7, 7]
click at [101, 631] on icon at bounding box center [99, 639] width 16 height 16
click at [104, 641] on div "Pen P" at bounding box center [99, 647] width 58 height 47
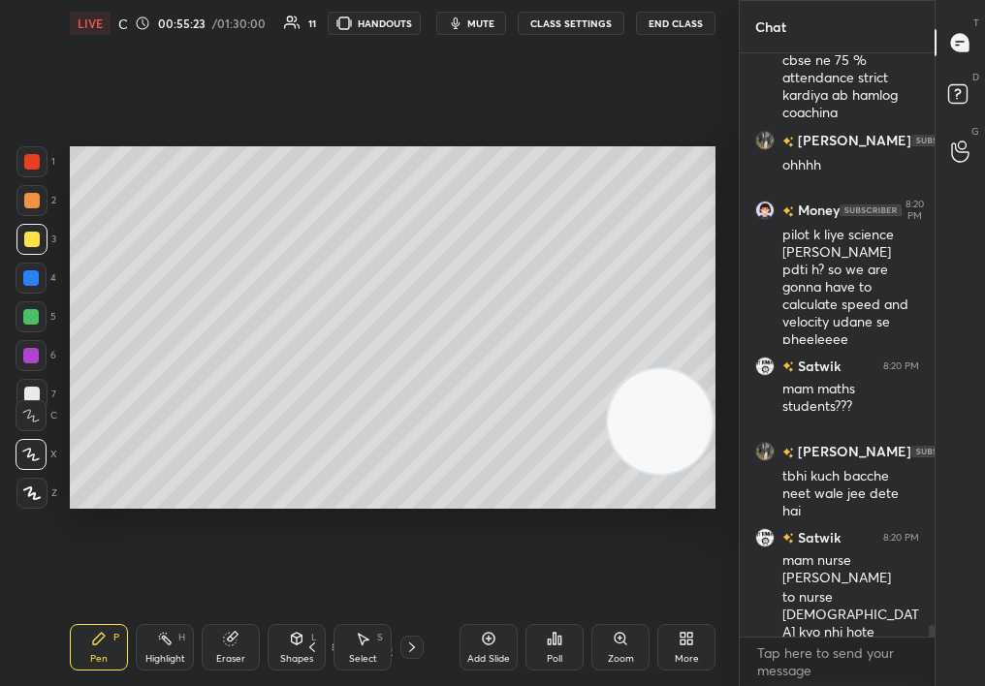
scroll to position [28816, 0]
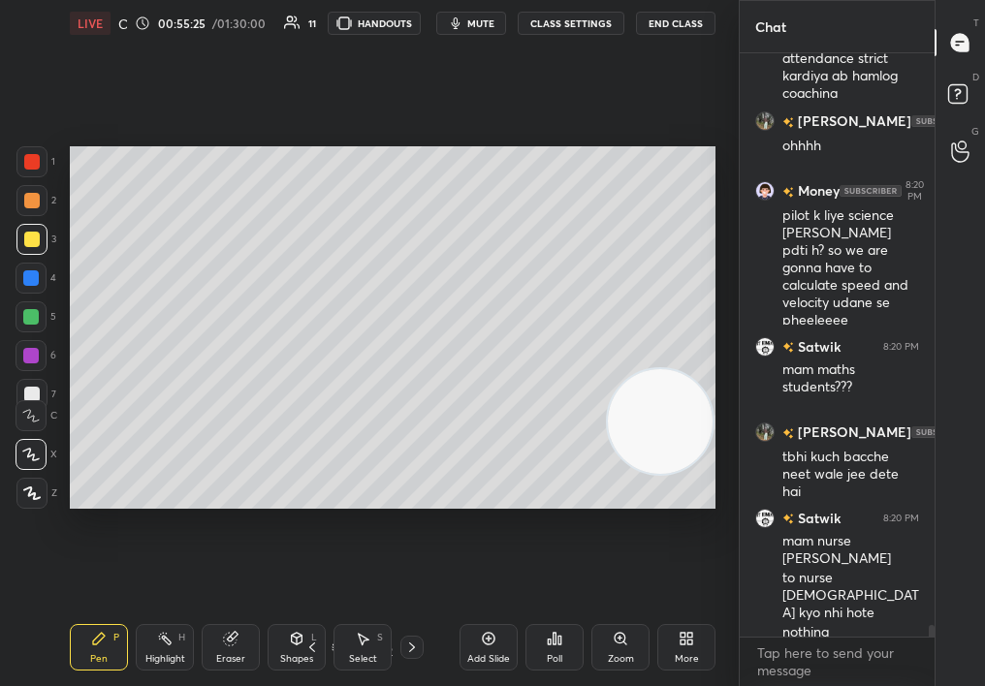
click at [339, 104] on div "Setting up your live class Poll for secs No correct answer Start poll" at bounding box center [392, 328] width 661 height 562
click at [346, 111] on div "Setting up your live class Poll for secs No correct answer Start poll" at bounding box center [392, 328] width 661 height 562
click at [252, 654] on div "Eraser" at bounding box center [231, 647] width 58 height 47
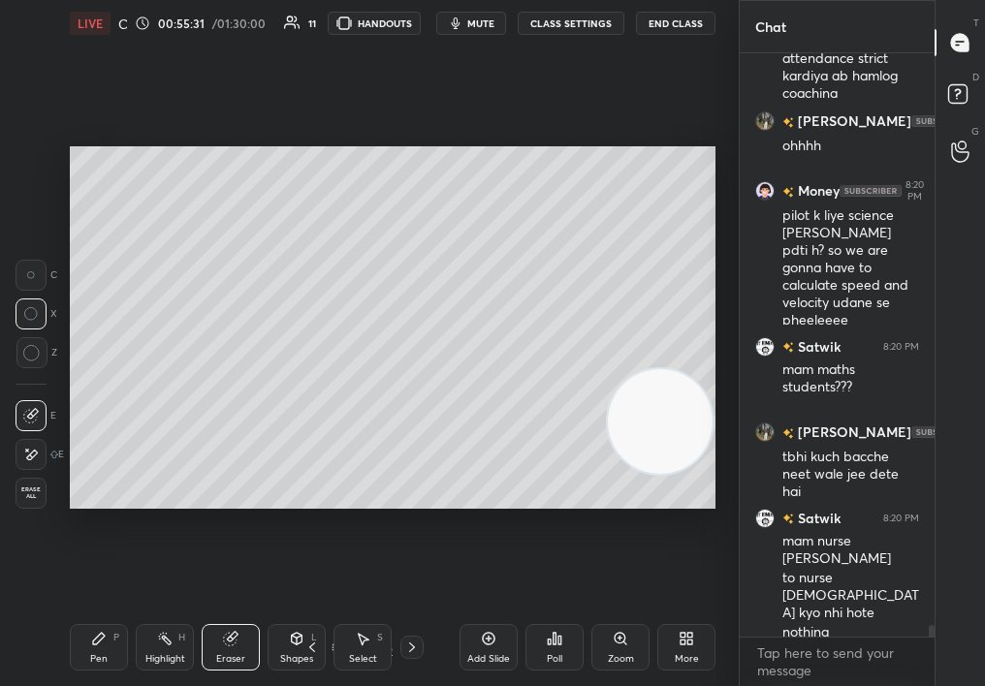
click at [105, 665] on div "Pen P" at bounding box center [99, 647] width 58 height 47
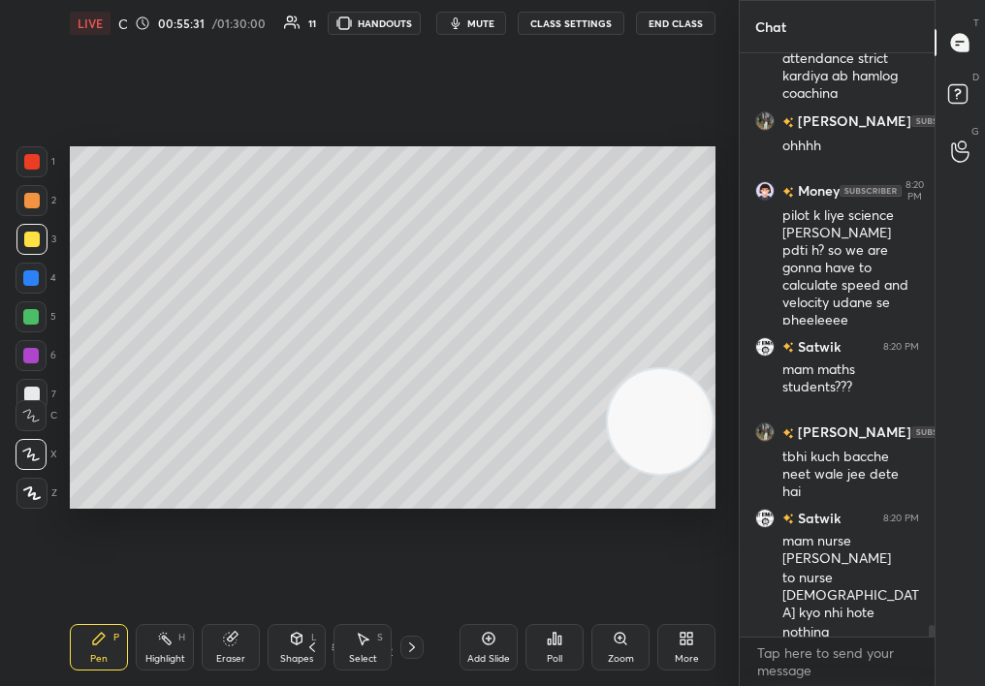
click at [111, 661] on div "Pen P" at bounding box center [99, 647] width 58 height 47
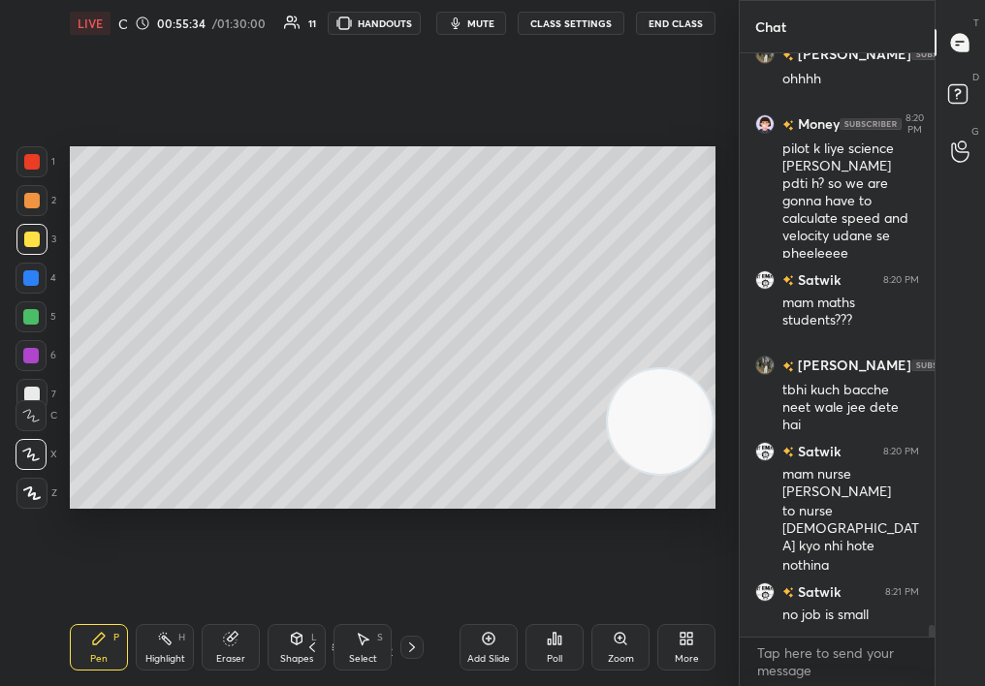
scroll to position [28970, 0]
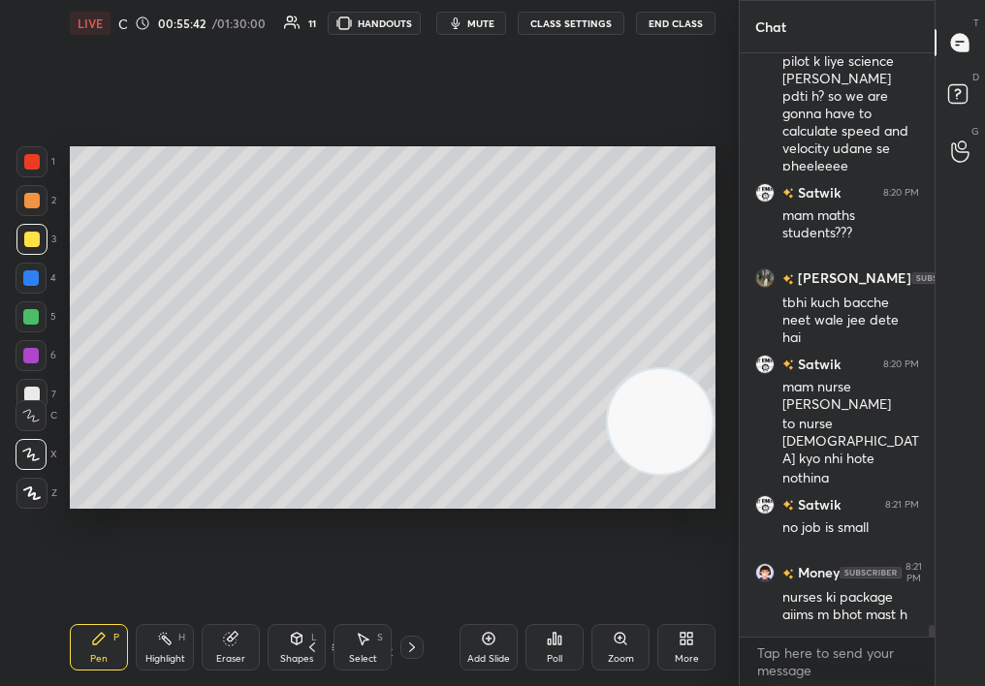
click at [42, 155] on div at bounding box center [31, 161] width 31 height 31
click at [37, 166] on div at bounding box center [31, 161] width 31 height 31
click at [45, 172] on div at bounding box center [31, 161] width 31 height 31
drag, startPoint x: 610, startPoint y: 412, endPoint x: 593, endPoint y: 397, distance: 22.6
click at [600, 364] on video at bounding box center [652, 416] width 105 height 105
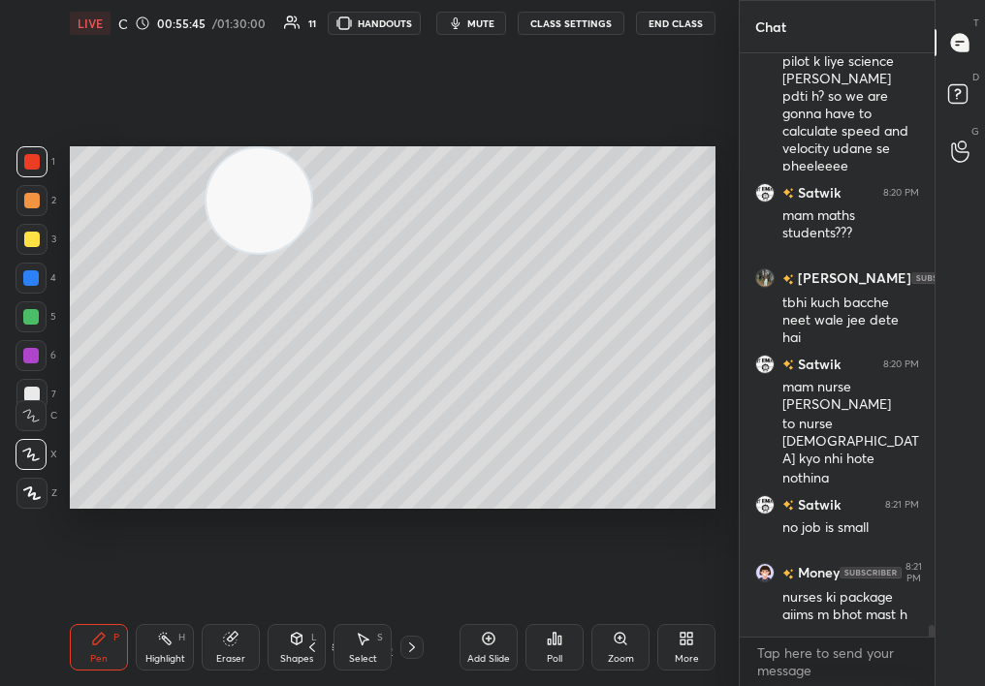
drag, startPoint x: 404, startPoint y: 191, endPoint x: 267, endPoint y: 171, distance: 139.2
click at [265, 171] on video at bounding box center [258, 200] width 105 height 105
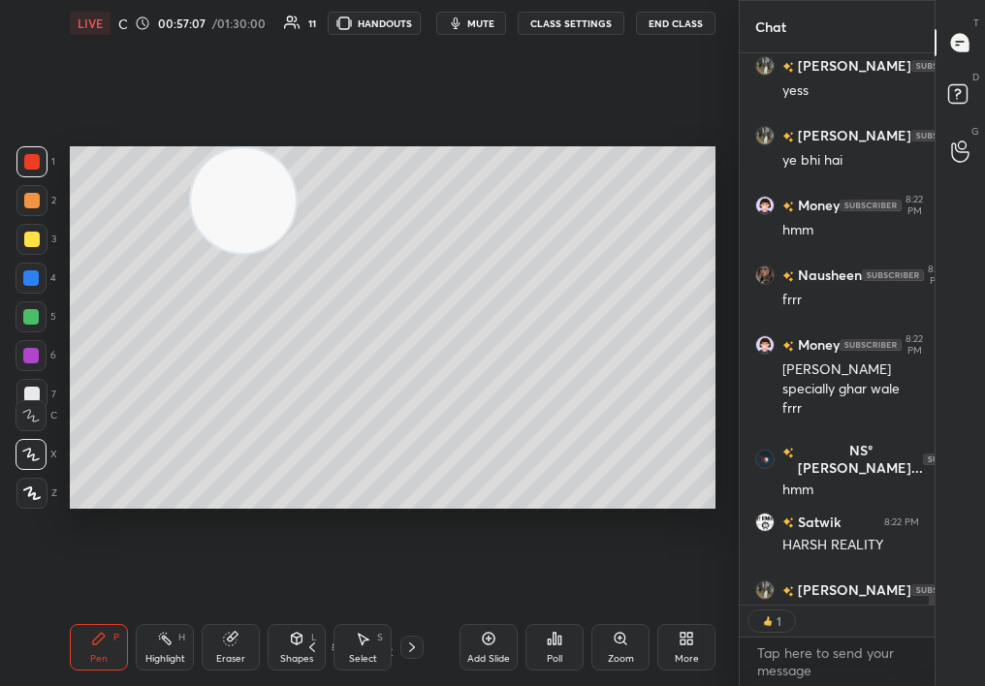
scroll to position [7, 7]
click at [21, 400] on div "C" at bounding box center [37, 415] width 42 height 31
click at [38, 384] on div at bounding box center [31, 394] width 31 height 31
click at [28, 393] on div "C" at bounding box center [37, 412] width 42 height 39
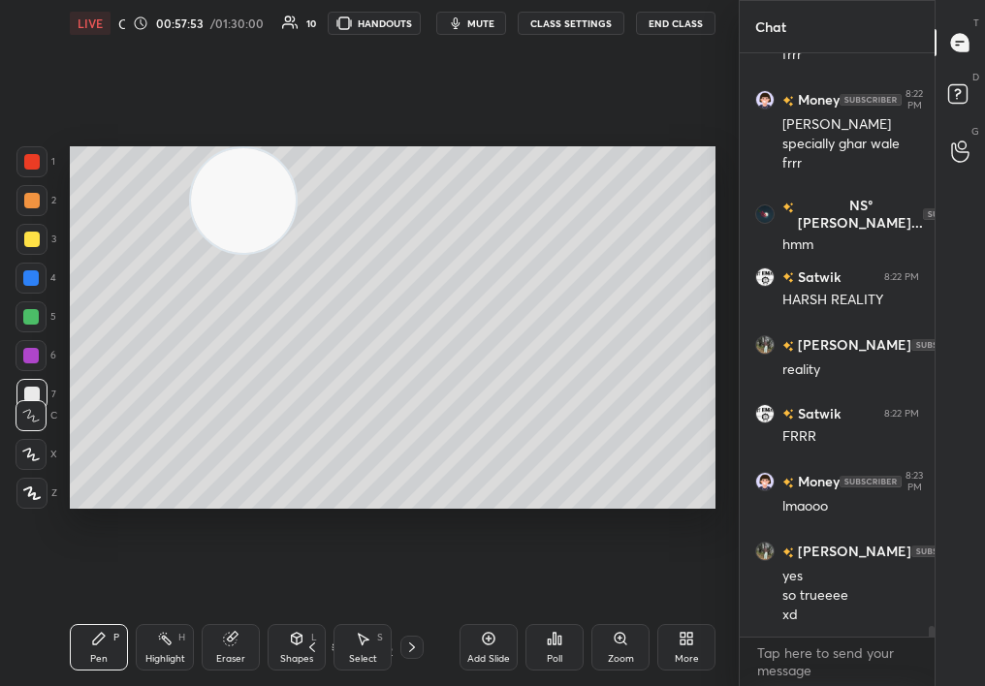
scroll to position [30190, 0]
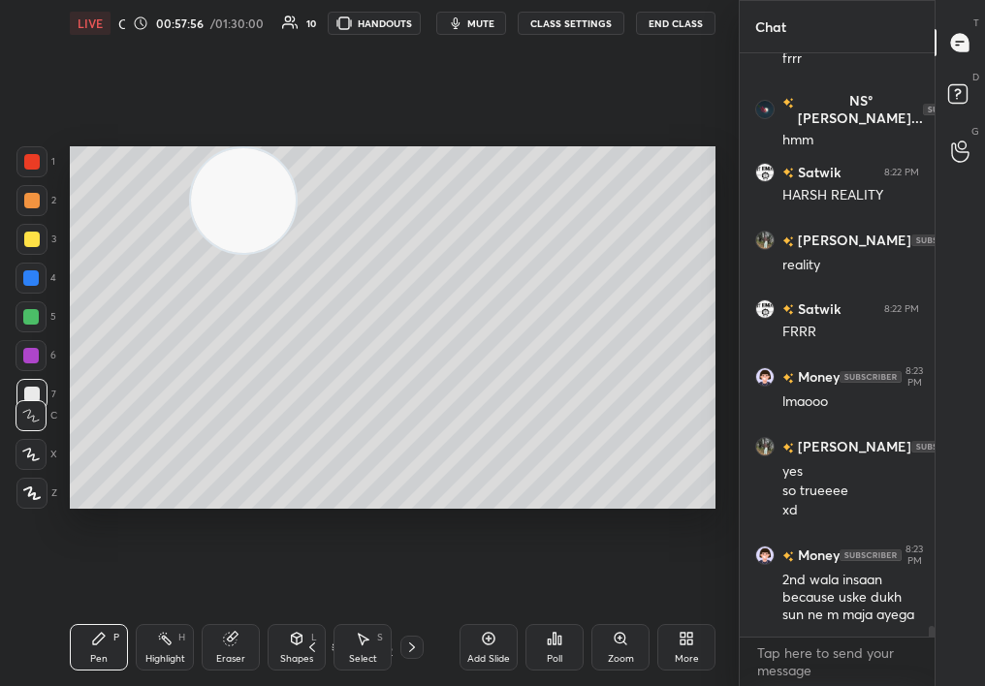
click at [30, 204] on div at bounding box center [31, 200] width 31 height 31
click at [37, 200] on div at bounding box center [32, 201] width 16 height 16
click at [35, 199] on div at bounding box center [32, 201] width 16 height 16
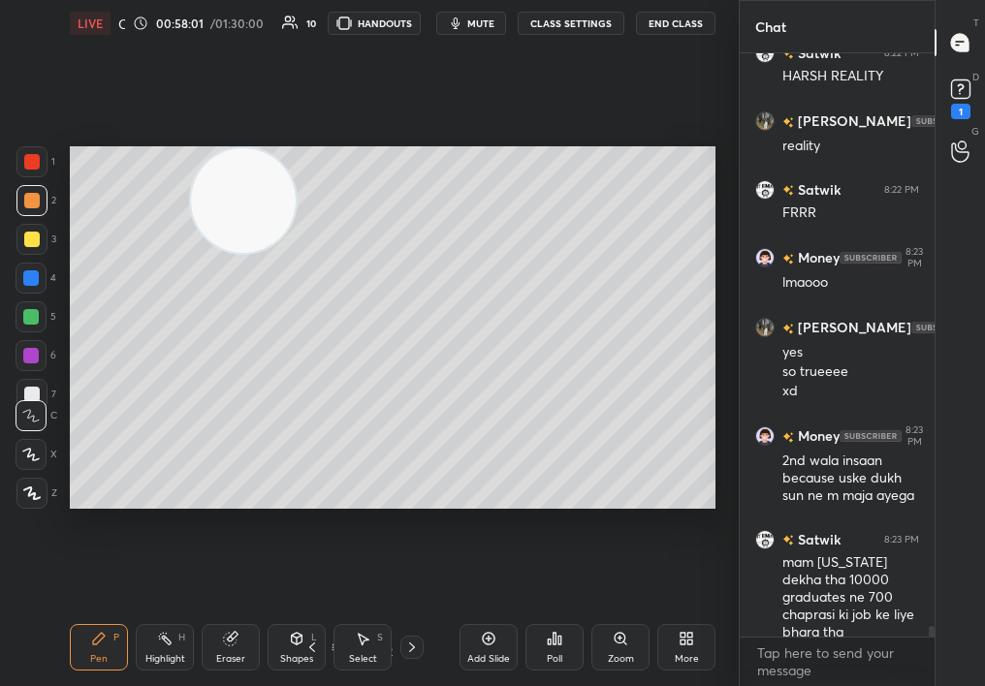
scroll to position [30409, 0]
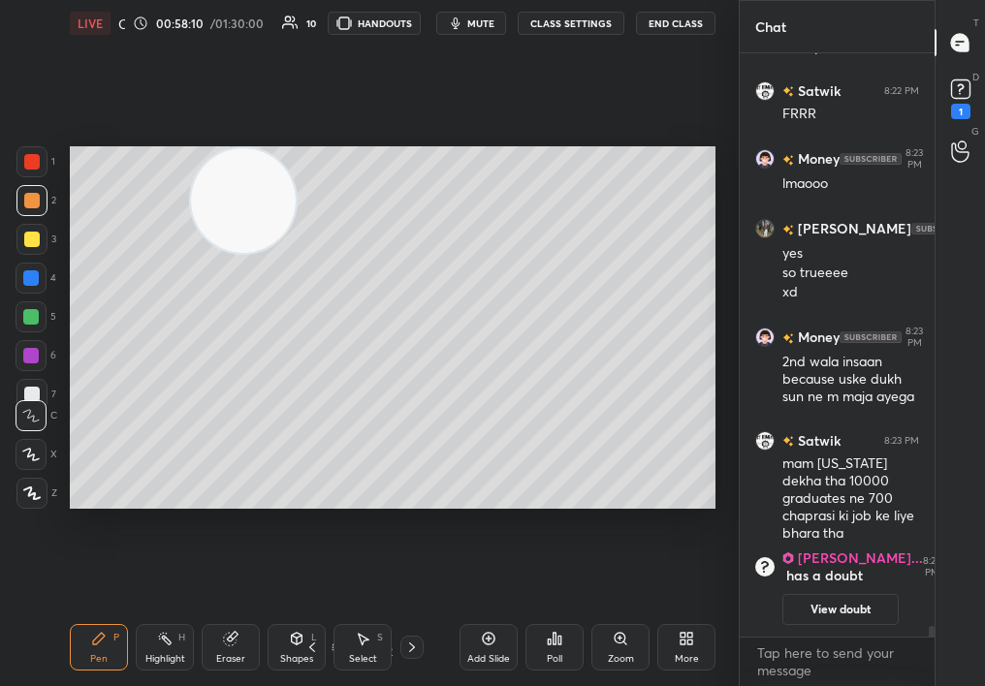
click at [166, 656] on div "Highlight H" at bounding box center [165, 647] width 58 height 47
click at [182, 645] on div "Highlight H" at bounding box center [165, 647] width 58 height 47
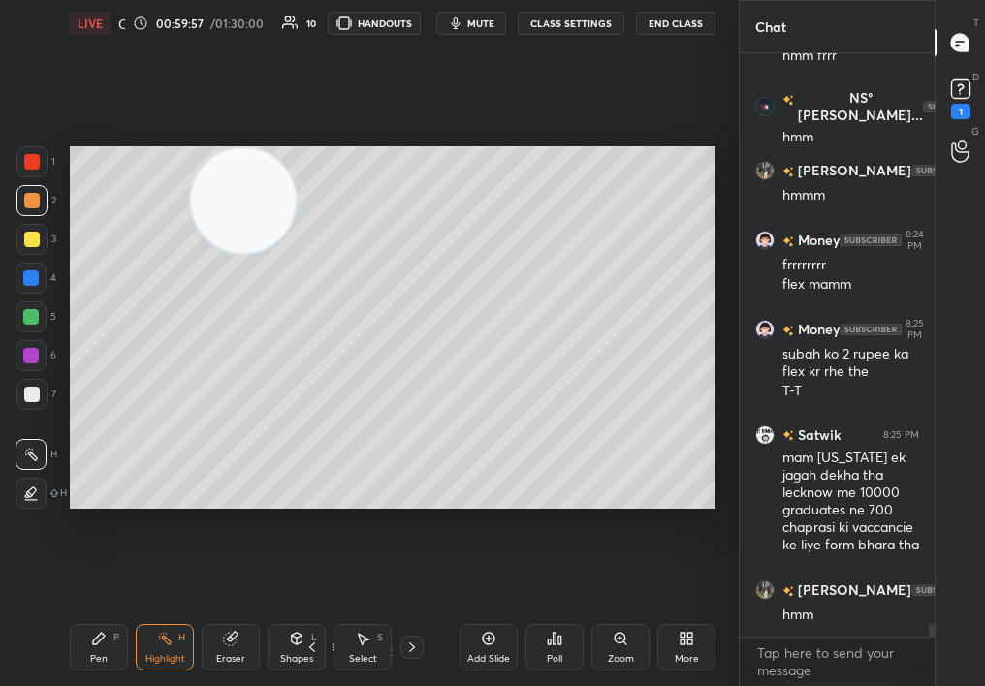
scroll to position [27114, 0]
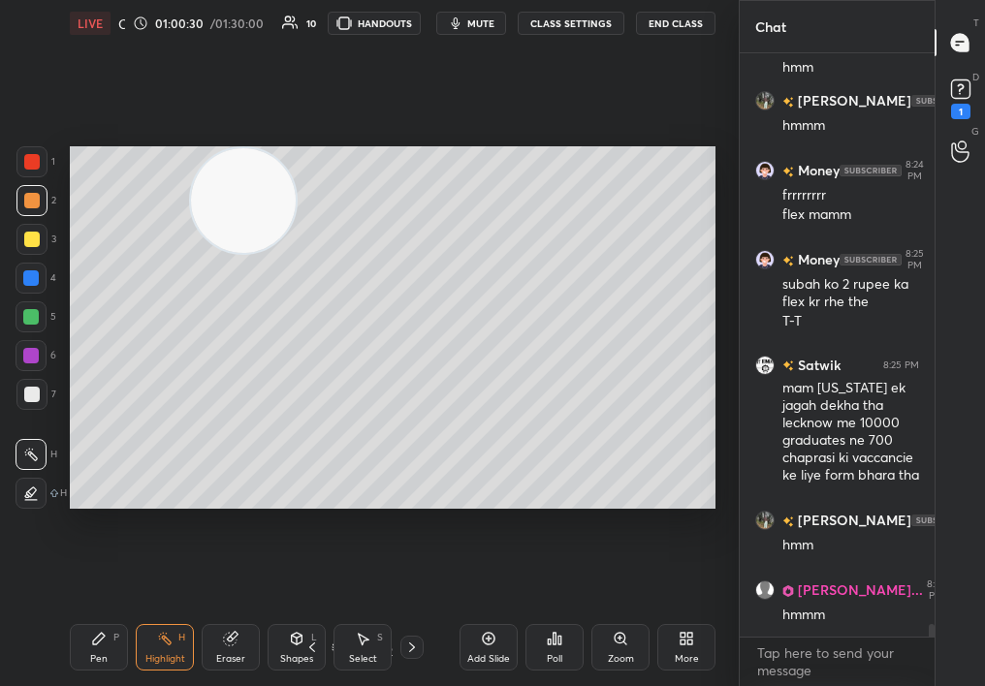
click at [476, 654] on div "Add Slide" at bounding box center [488, 659] width 43 height 10
click at [320, 647] on div "Shapes L" at bounding box center [297, 647] width 58 height 47
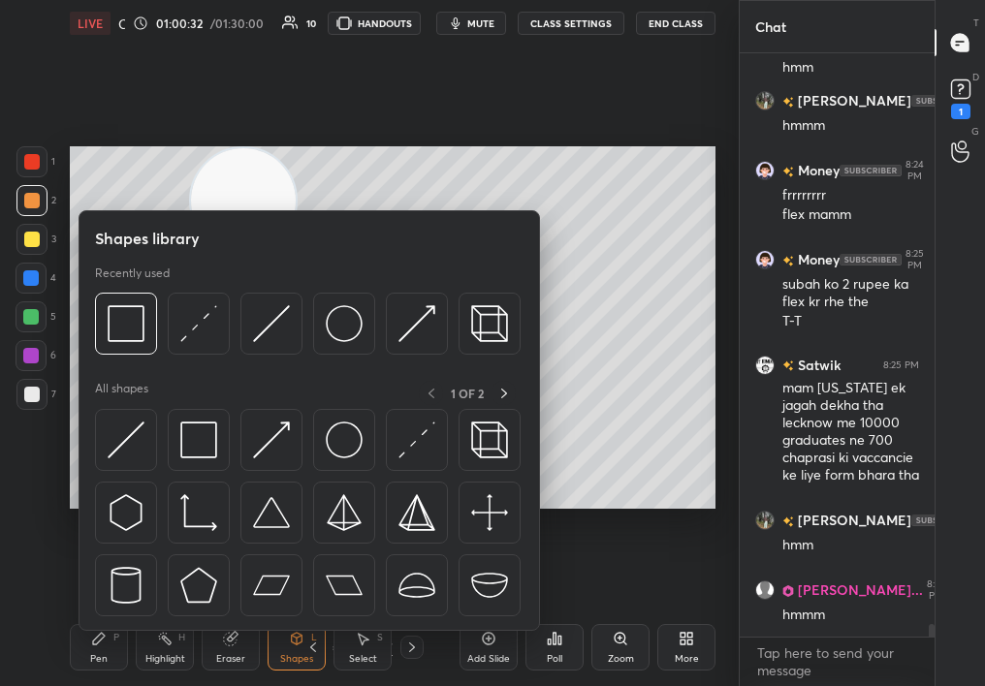
click at [315, 647] on icon at bounding box center [313, 648] width 16 height 16
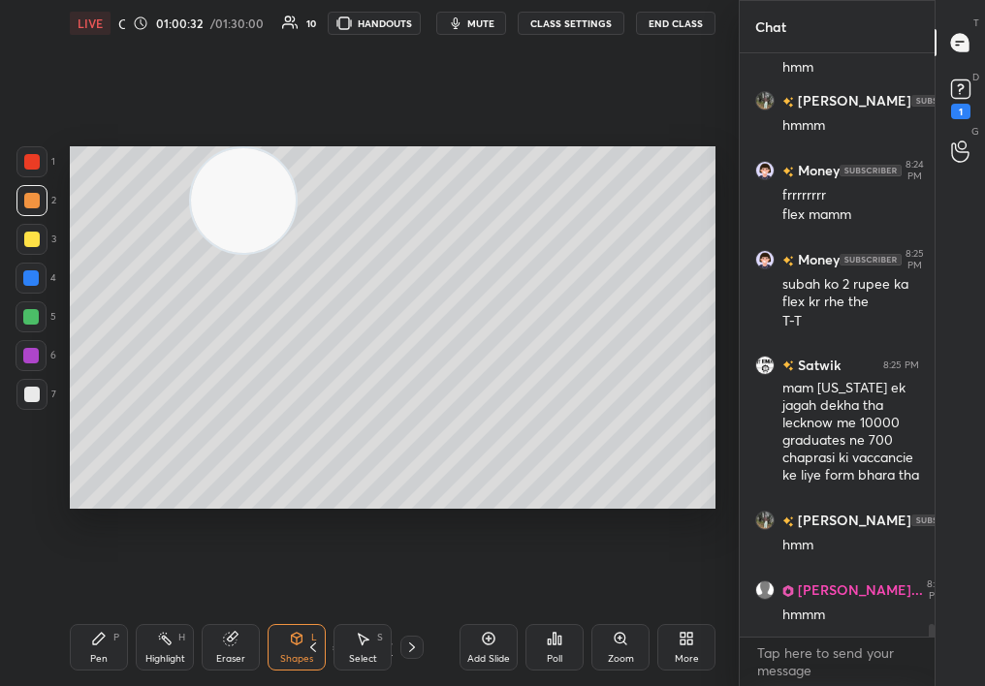
click at [314, 648] on icon at bounding box center [313, 648] width 16 height 16
click at [314, 645] on icon at bounding box center [313, 648] width 16 height 16
click at [315, 644] on icon at bounding box center [313, 648] width 16 height 16
click at [314, 645] on icon at bounding box center [313, 648] width 16 height 16
click at [317, 642] on icon at bounding box center [313, 648] width 16 height 16
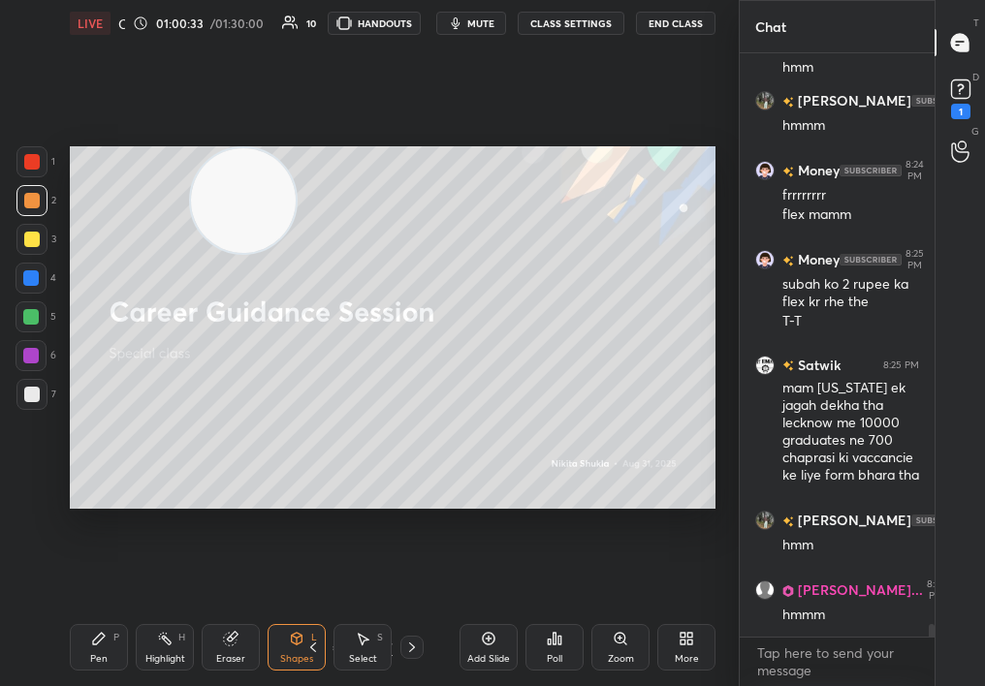
click at [316, 642] on icon at bounding box center [313, 648] width 16 height 16
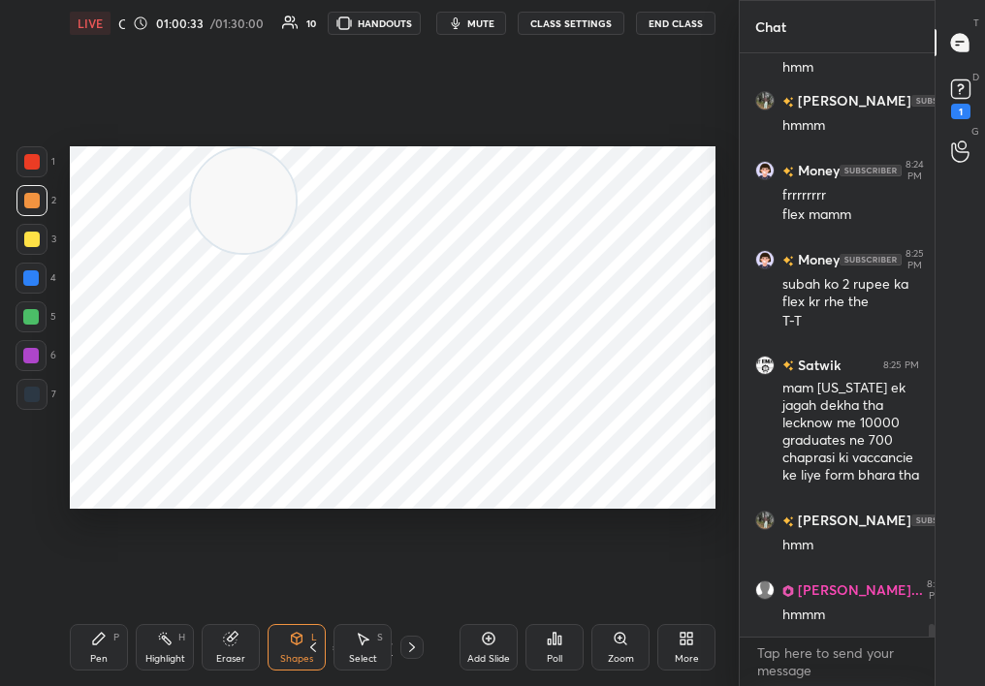
click at [317, 640] on icon at bounding box center [313, 648] width 16 height 16
click at [317, 641] on icon at bounding box center [313, 648] width 16 height 16
click at [417, 650] on icon at bounding box center [412, 648] width 16 height 16
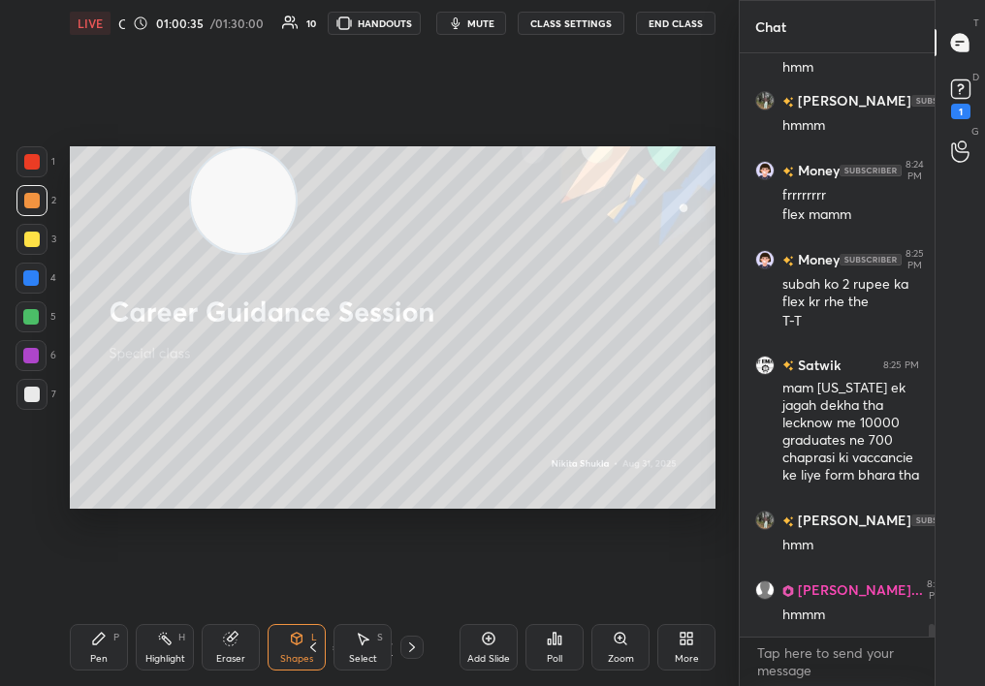
click at [62, 634] on div "LIVE Career Guidance Session 01:00:35 / 01:30:00 10 HANDOUTS mute CLASS SETTING…" at bounding box center [392, 343] width 661 height 686
click at [70, 632] on div "Pen P" at bounding box center [99, 647] width 58 height 47
click at [78, 632] on div "Pen P" at bounding box center [99, 647] width 58 height 47
click at [85, 632] on div "Pen P" at bounding box center [99, 647] width 58 height 47
click at [84, 628] on div "Pen P" at bounding box center [99, 647] width 58 height 47
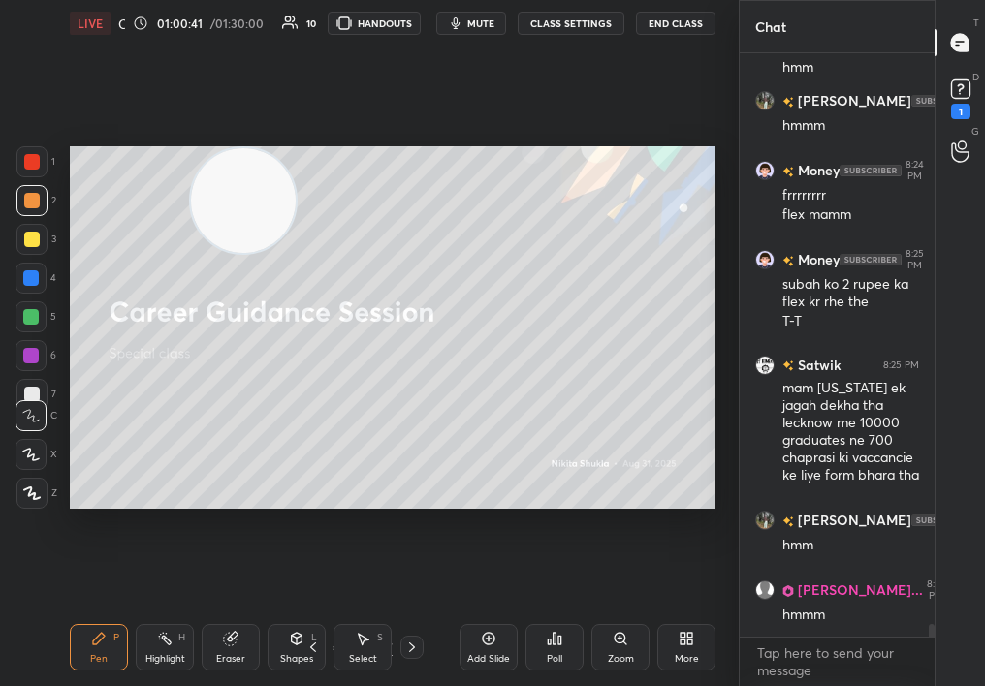
click at [29, 271] on div at bounding box center [31, 278] width 16 height 16
click at [37, 235] on div at bounding box center [31, 239] width 31 height 31
click at [33, 235] on div at bounding box center [31, 239] width 31 height 31
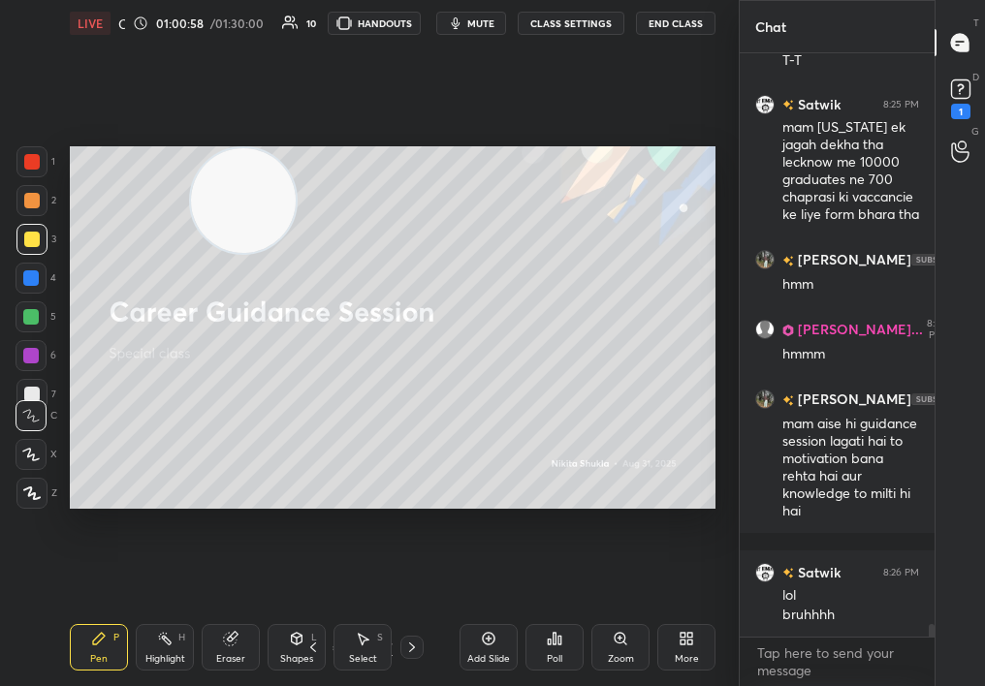
scroll to position [27445, 0]
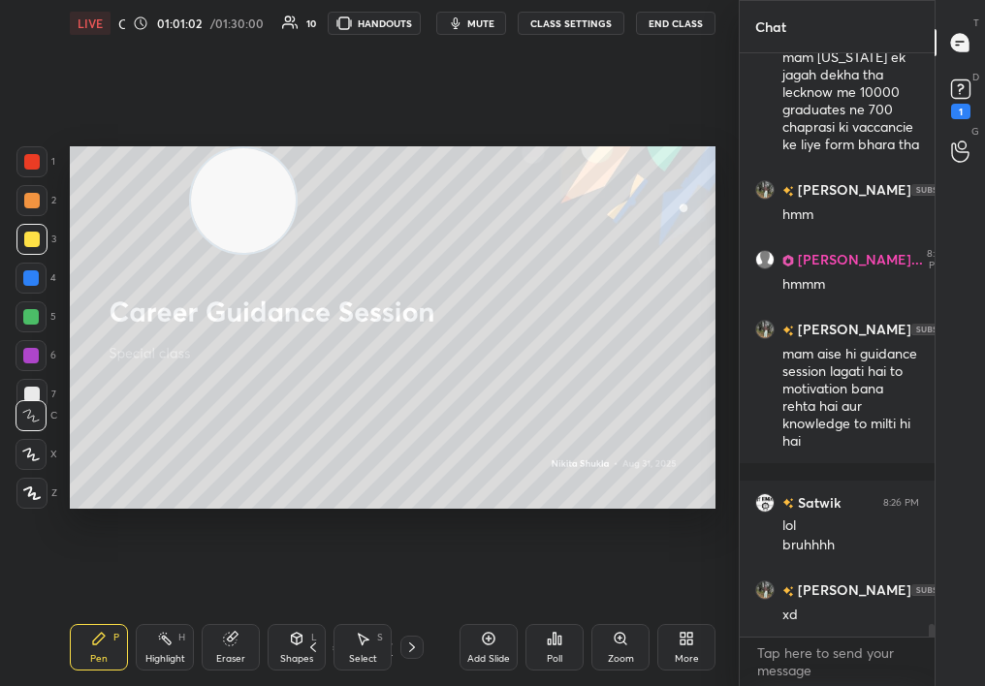
click at [364, 645] on icon at bounding box center [363, 639] width 16 height 16
click at [370, 641] on div "Select S" at bounding box center [362, 647] width 58 height 47
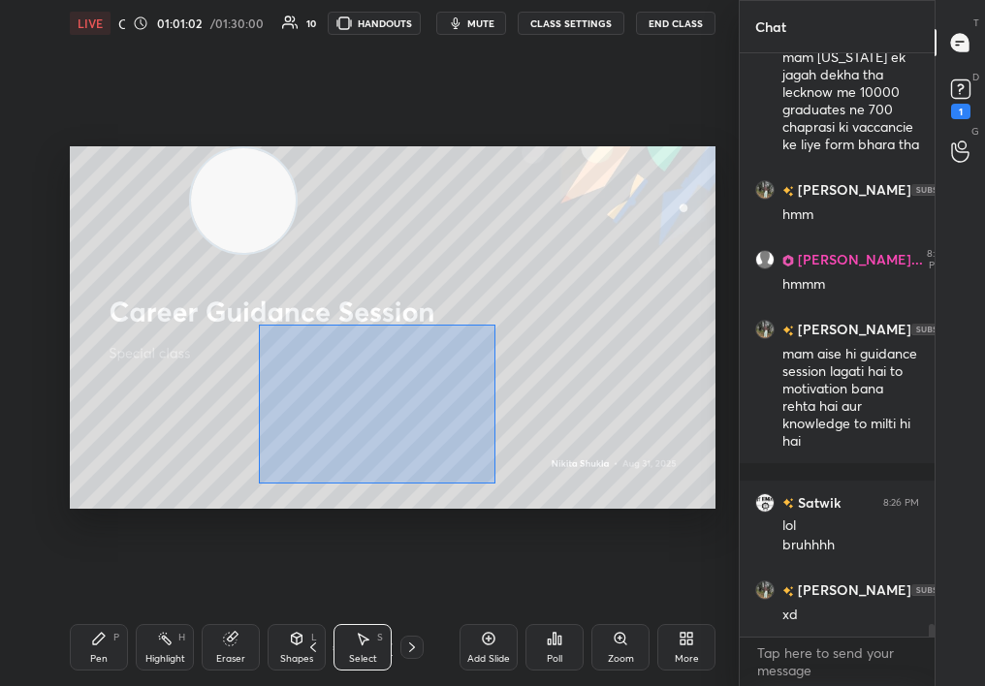
drag, startPoint x: 356, startPoint y: 369, endPoint x: 733, endPoint y: 587, distance: 435.2
click at [735, 587] on div "1 2 3 4 5 6 7 C X Z C X Z E E Erase all H H LIVE Career Guidance Session 01:01:…" at bounding box center [369, 343] width 739 height 686
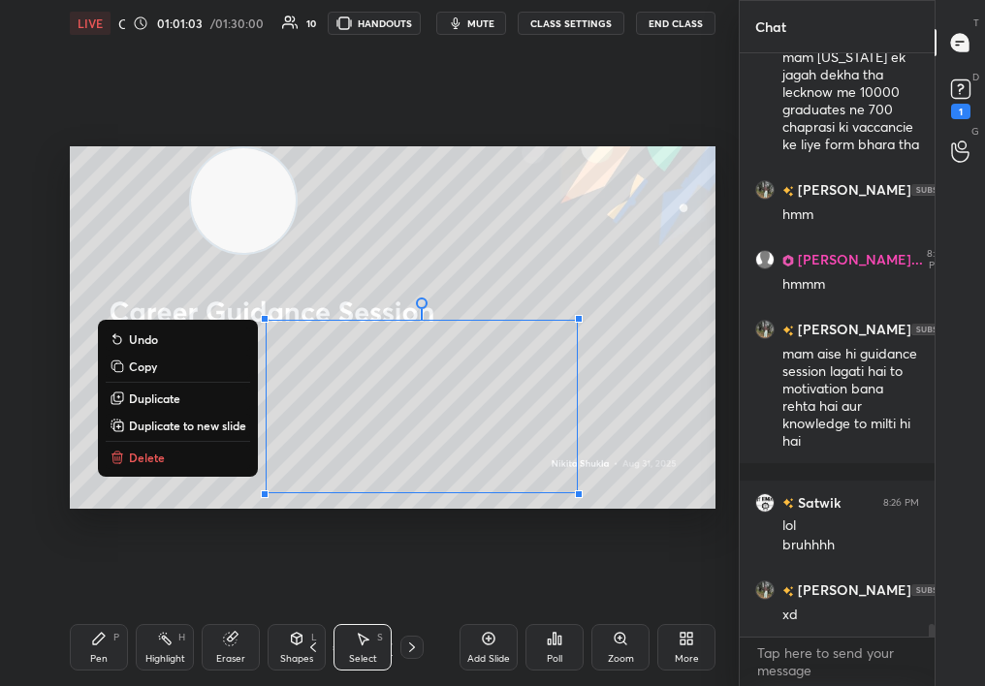
click at [158, 462] on button "Delete" at bounding box center [178, 457] width 144 height 23
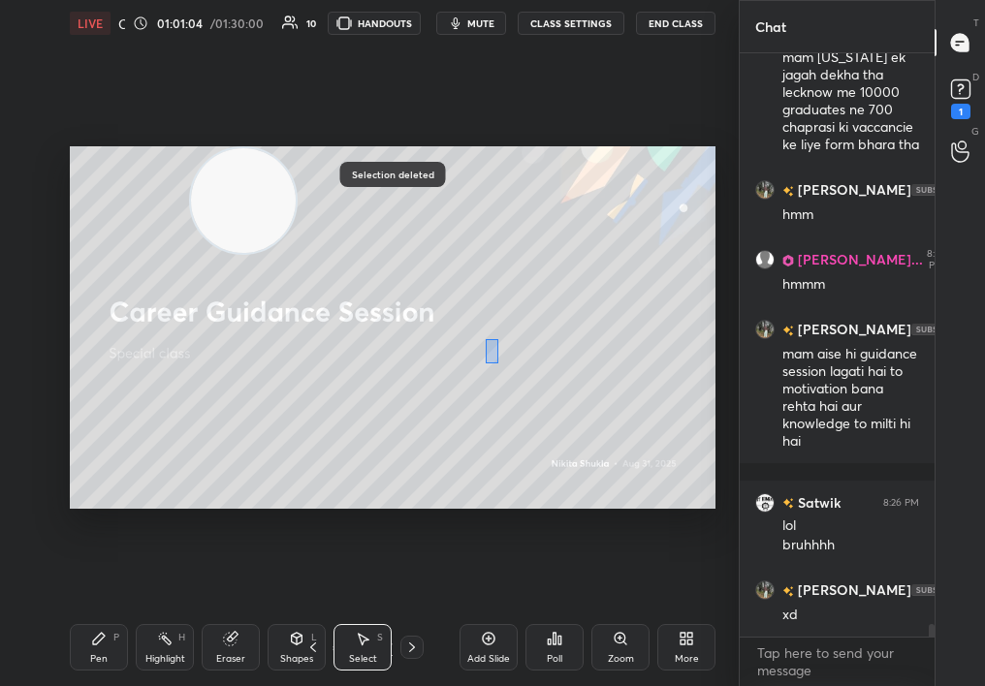
drag, startPoint x: 498, startPoint y: 363, endPoint x: 650, endPoint y: 507, distance: 209.1
click at [651, 510] on div "0 ° Undo Copy Duplicate Duplicate to new slide Delete Selection deleted Setting…" at bounding box center [392, 328] width 661 height 562
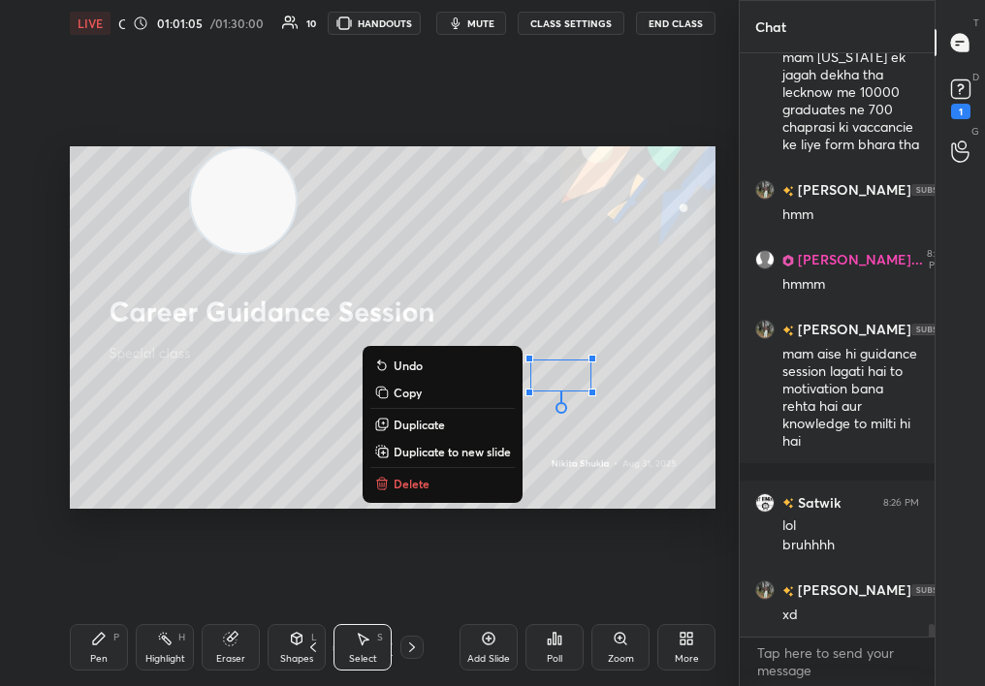
click at [429, 475] on button "Delete" at bounding box center [442, 483] width 144 height 23
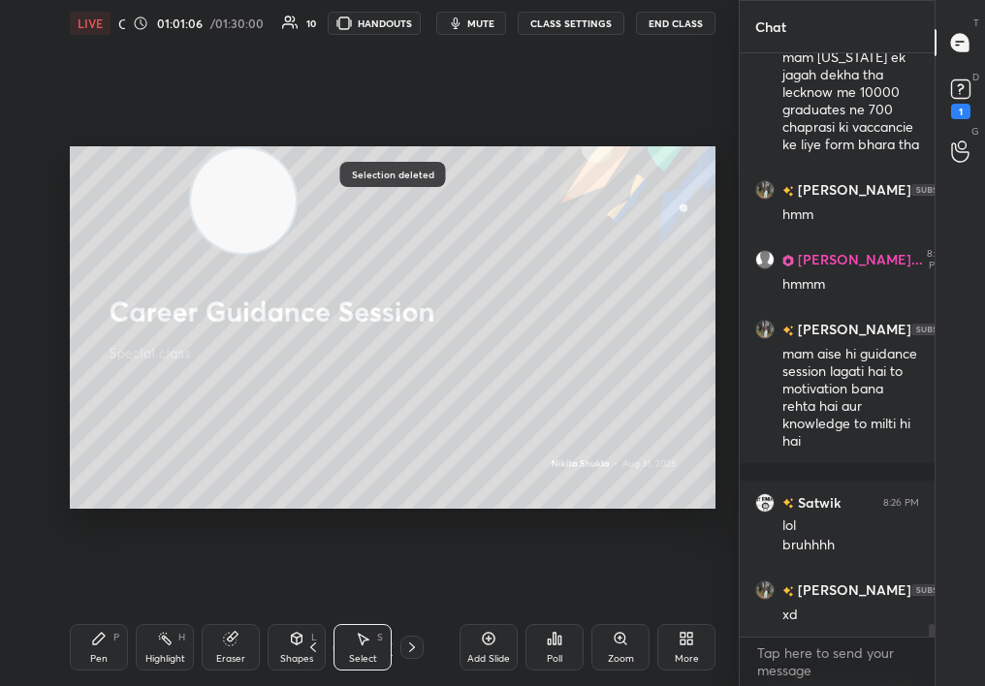
click at [414, 648] on div at bounding box center [411, 647] width 23 height 23
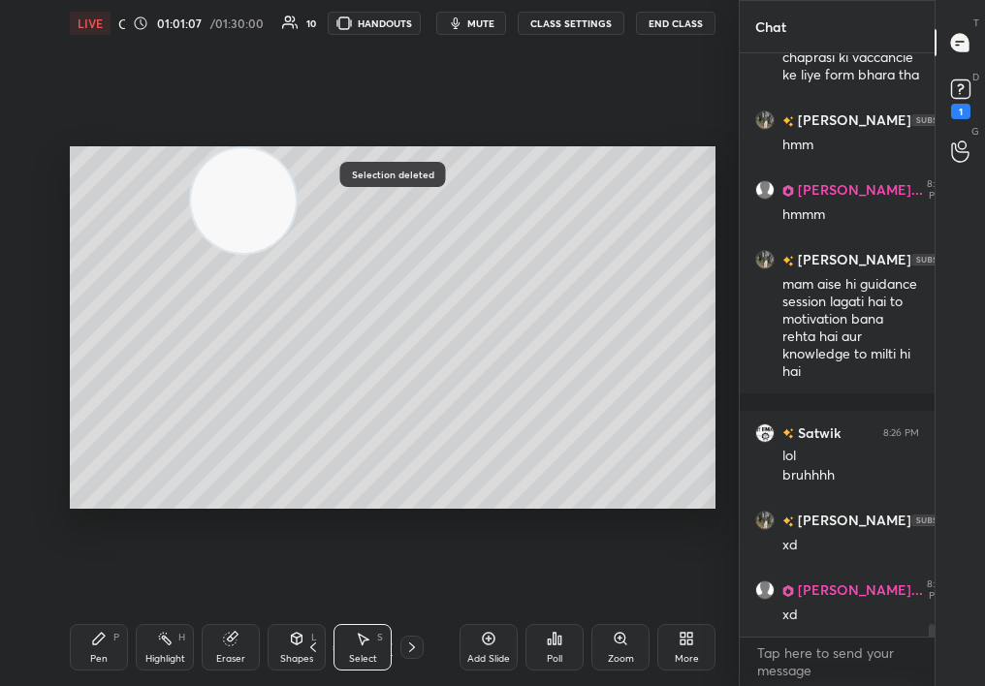
click at [405, 649] on icon at bounding box center [412, 648] width 16 height 16
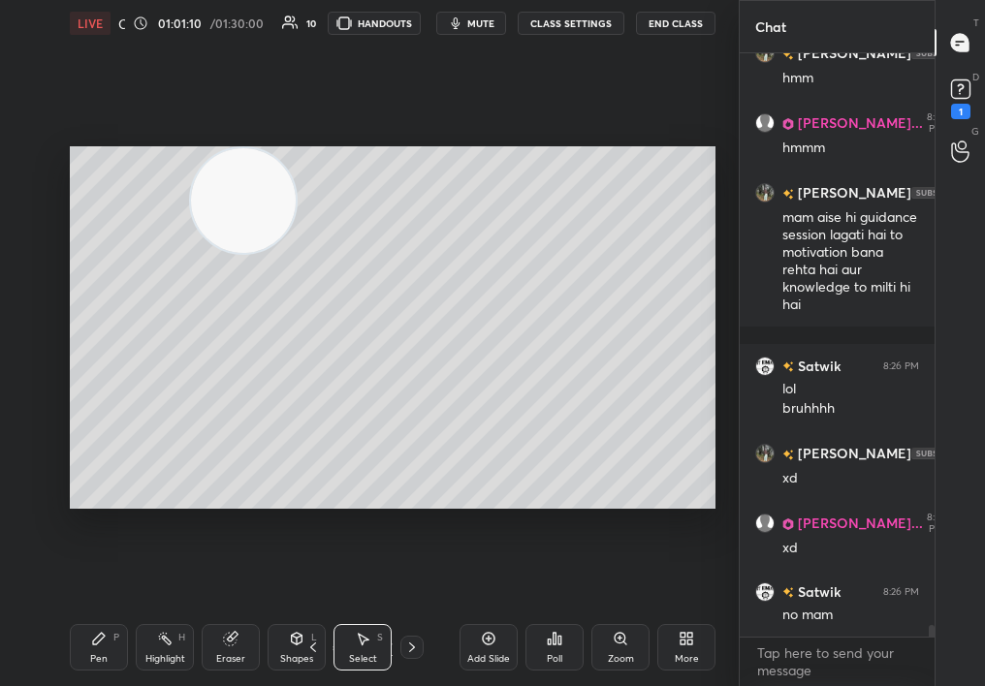
click at [471, 652] on div "Add Slide" at bounding box center [489, 647] width 58 height 47
click at [961, 101] on div "1" at bounding box center [960, 97] width 29 height 45
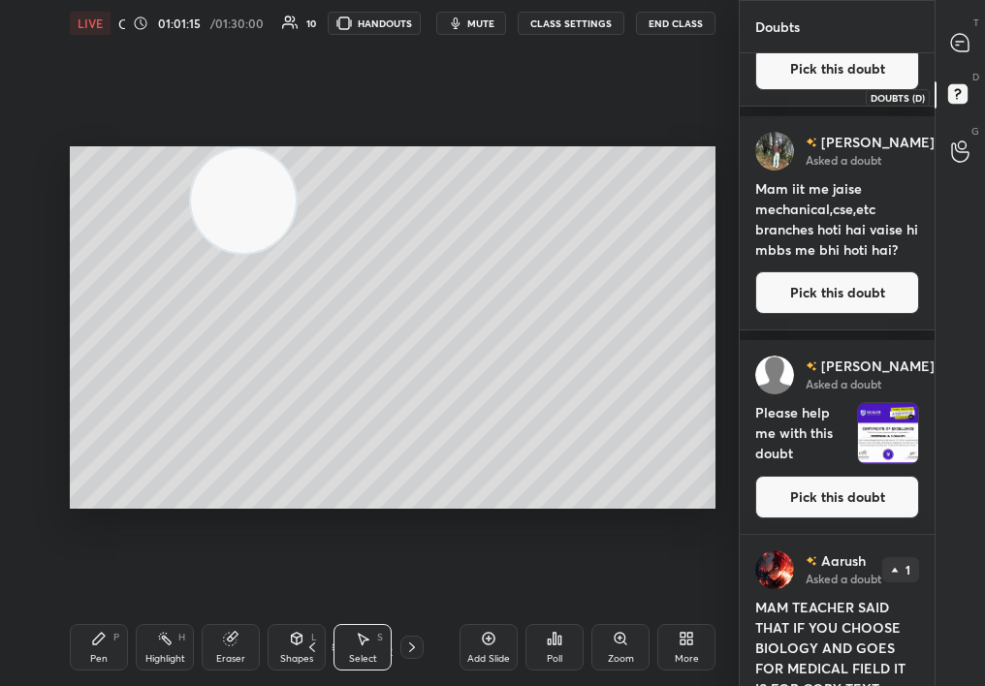
scroll to position [0, 0]
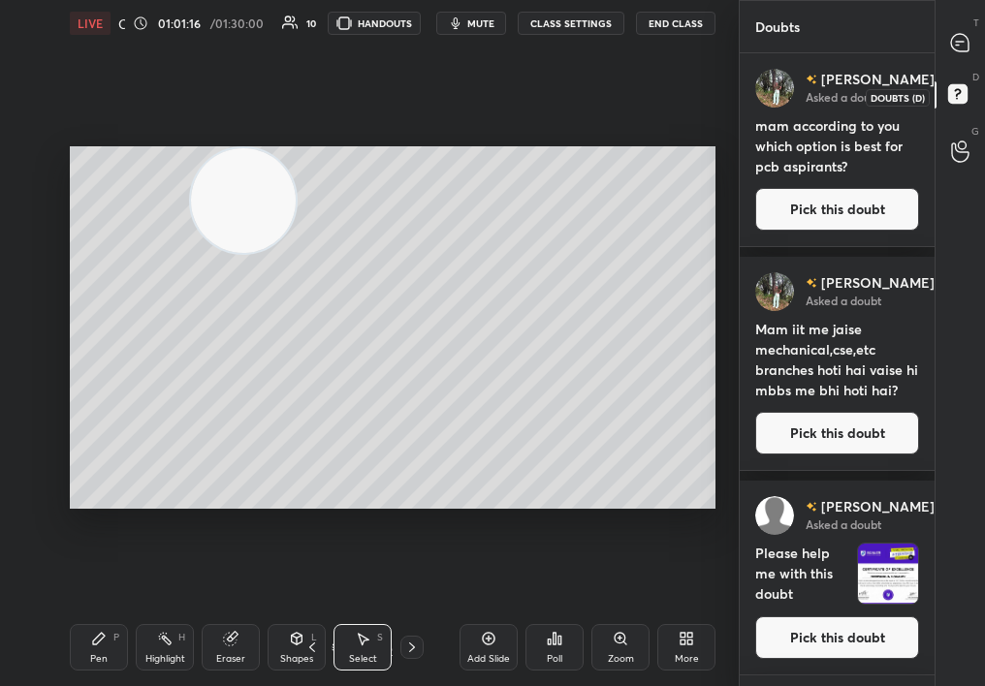
click at [844, 214] on button "Pick this doubt" at bounding box center [837, 209] width 164 height 43
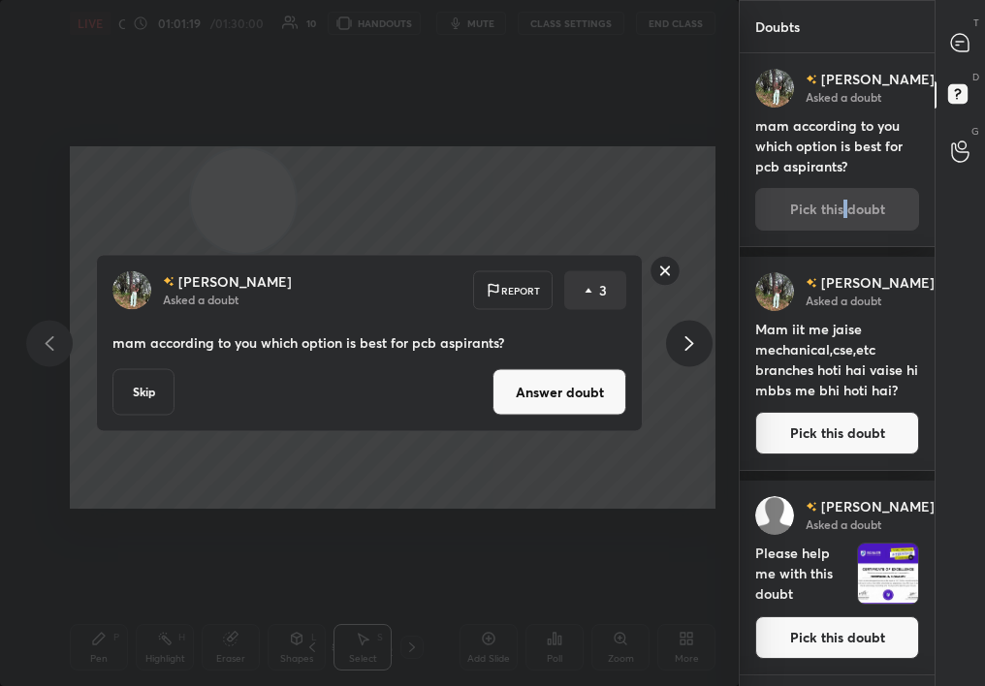
click at [656, 350] on div "[PERSON_NAME] Asked a doubt Report 3 mam according to you which option is best …" at bounding box center [369, 343] width 733 height 177
click at [670, 342] on div at bounding box center [689, 343] width 47 height 47
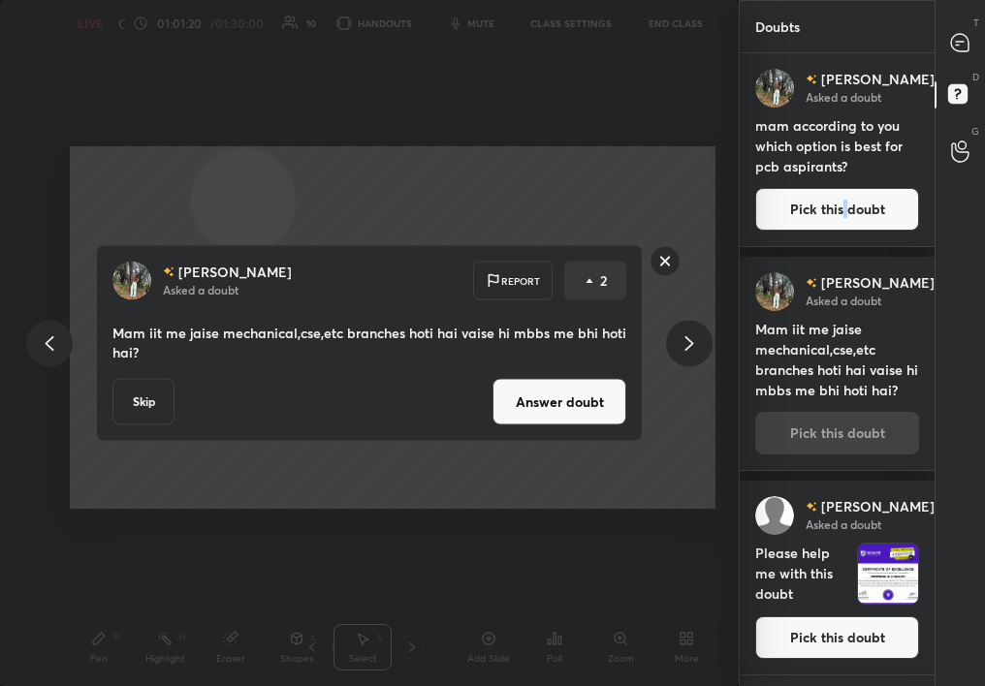
click at [688, 336] on icon at bounding box center [689, 343] width 23 height 23
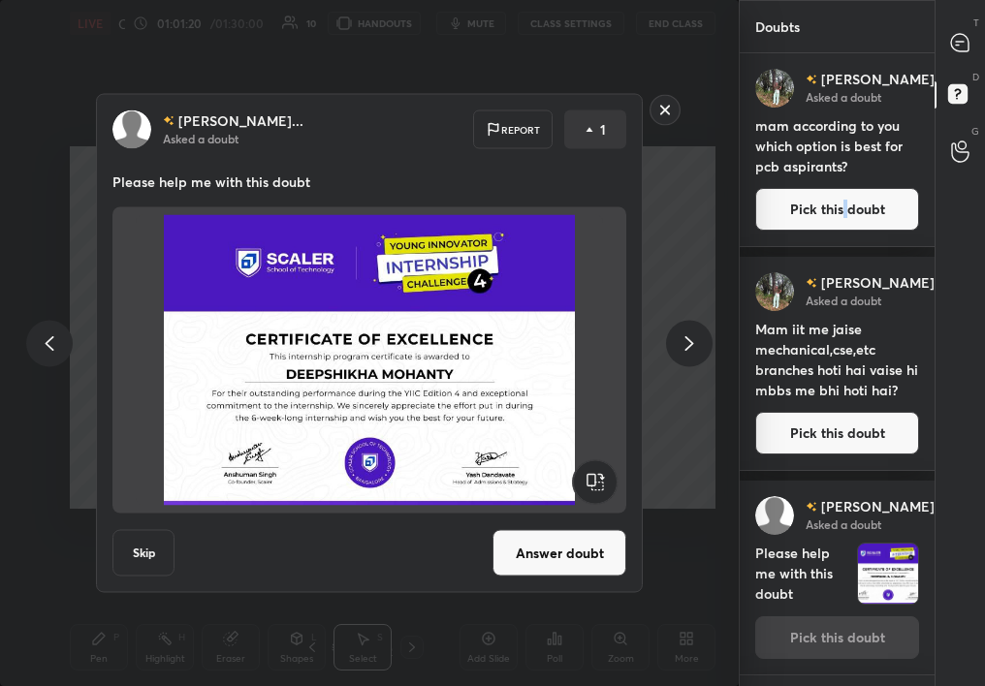
click at [690, 339] on icon at bounding box center [689, 343] width 9 height 15
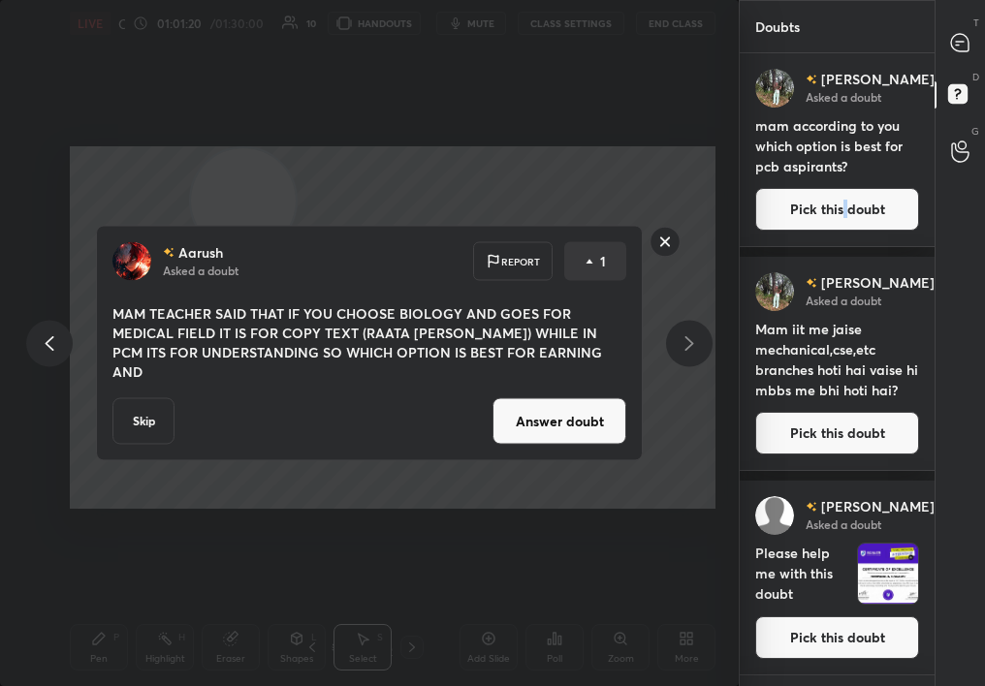
scroll to position [335, 0]
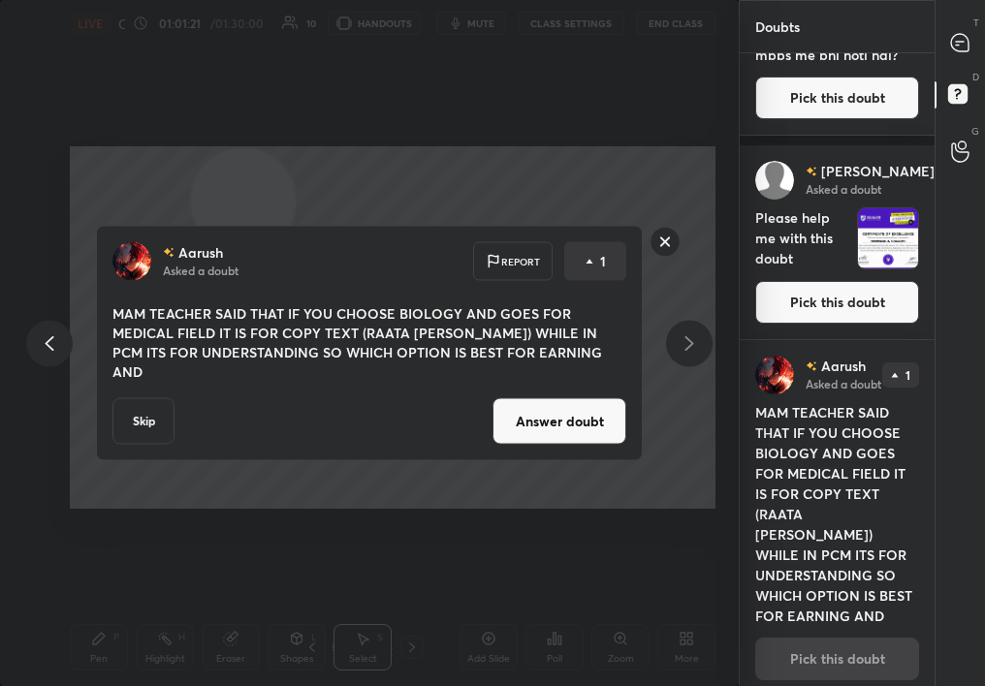
click at [61, 333] on div at bounding box center [49, 343] width 47 height 47
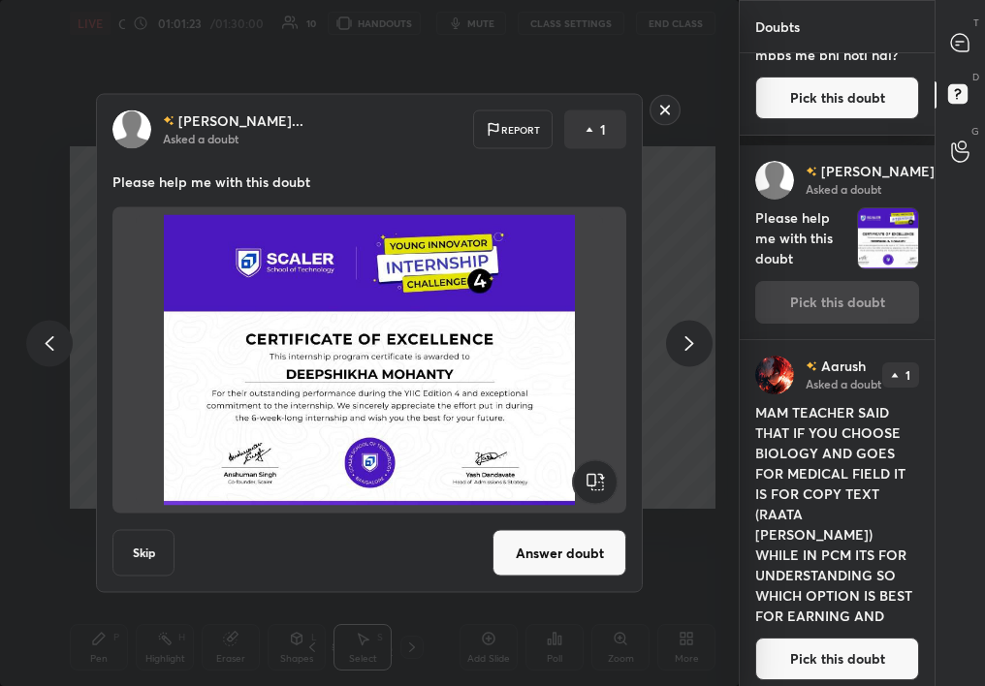
click at [548, 566] on button "Answer doubt" at bounding box center [559, 553] width 134 height 47
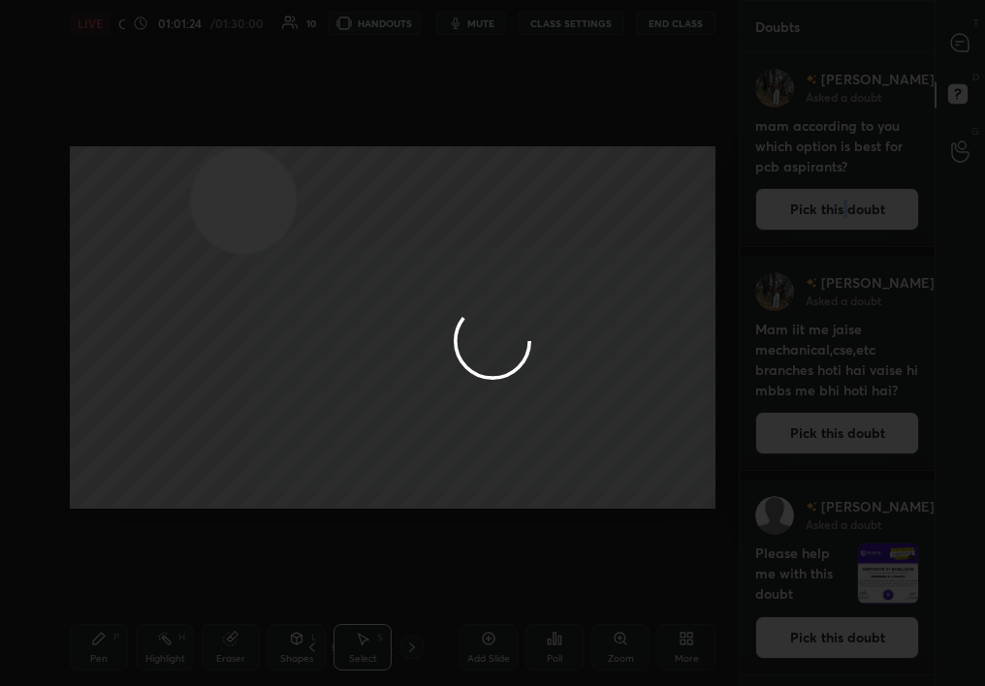
click at [959, 41] on div at bounding box center [492, 343] width 985 height 686
click at [958, 41] on div at bounding box center [492, 343] width 985 height 686
click at [947, 39] on div at bounding box center [492, 343] width 985 height 686
click at [939, 41] on div at bounding box center [492, 343] width 985 height 686
click at [939, 44] on div at bounding box center [492, 343] width 985 height 686
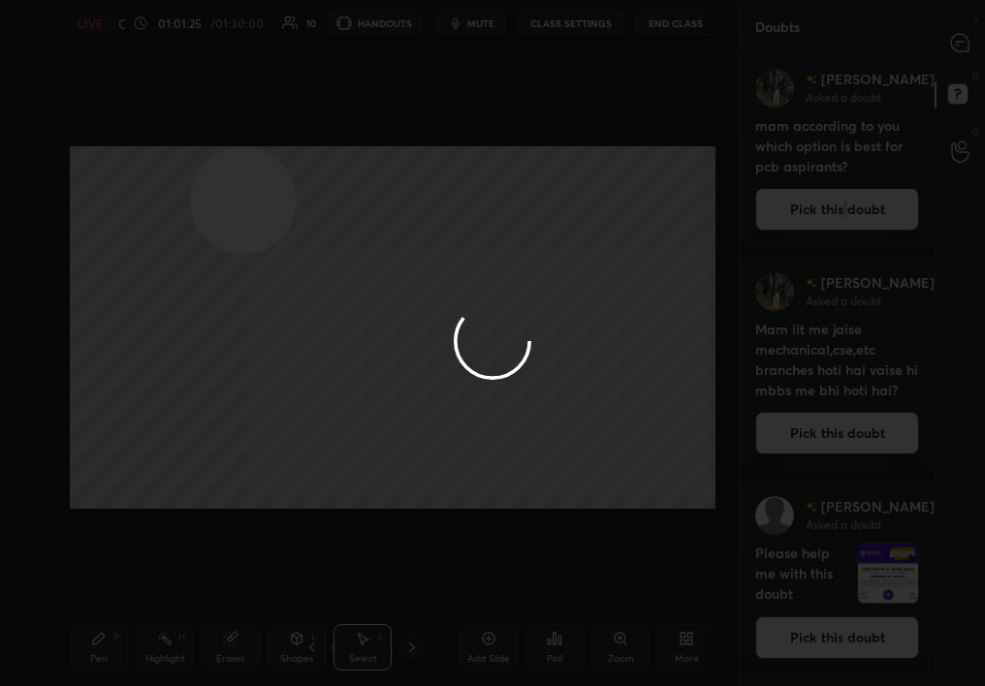
click at [950, 44] on div at bounding box center [492, 343] width 985 height 686
click at [950, 35] on div at bounding box center [492, 343] width 985 height 686
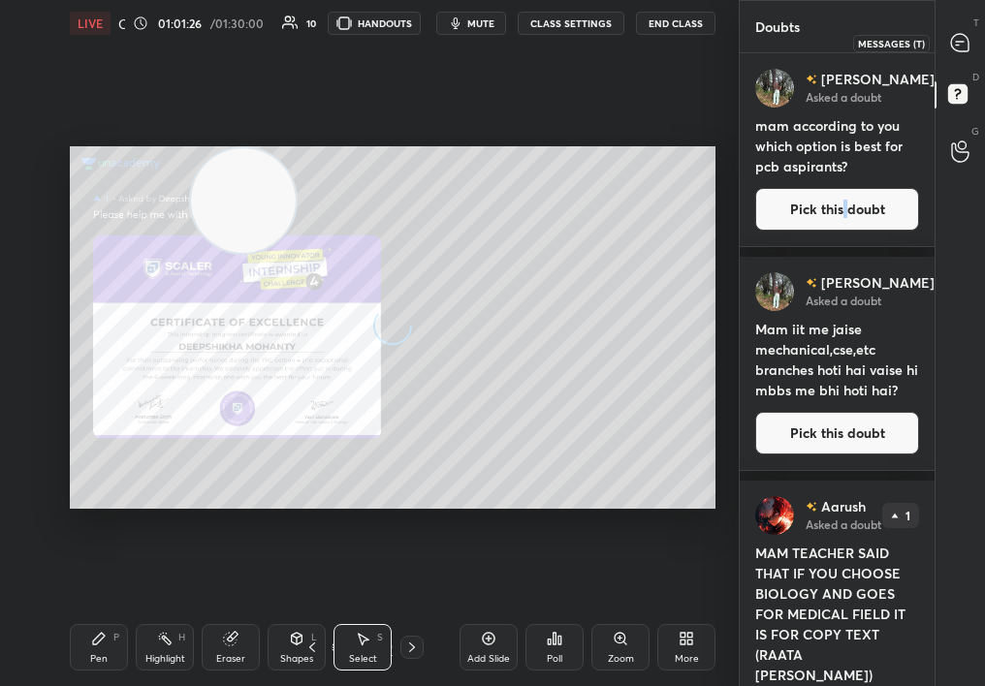
click at [962, 34] on icon at bounding box center [959, 42] width 17 height 17
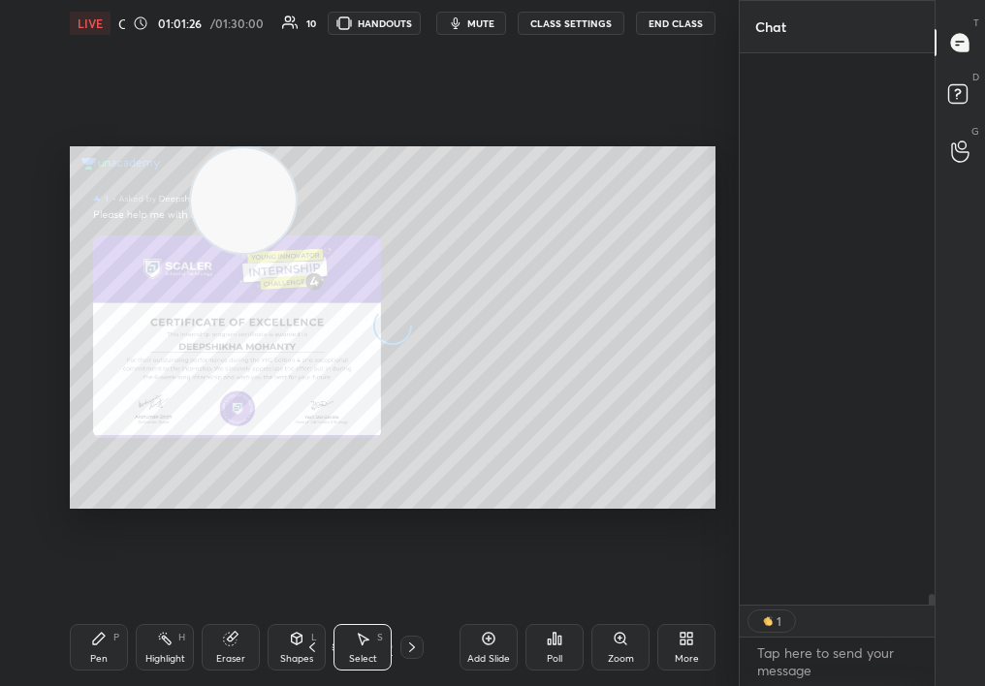
scroll to position [546, 189]
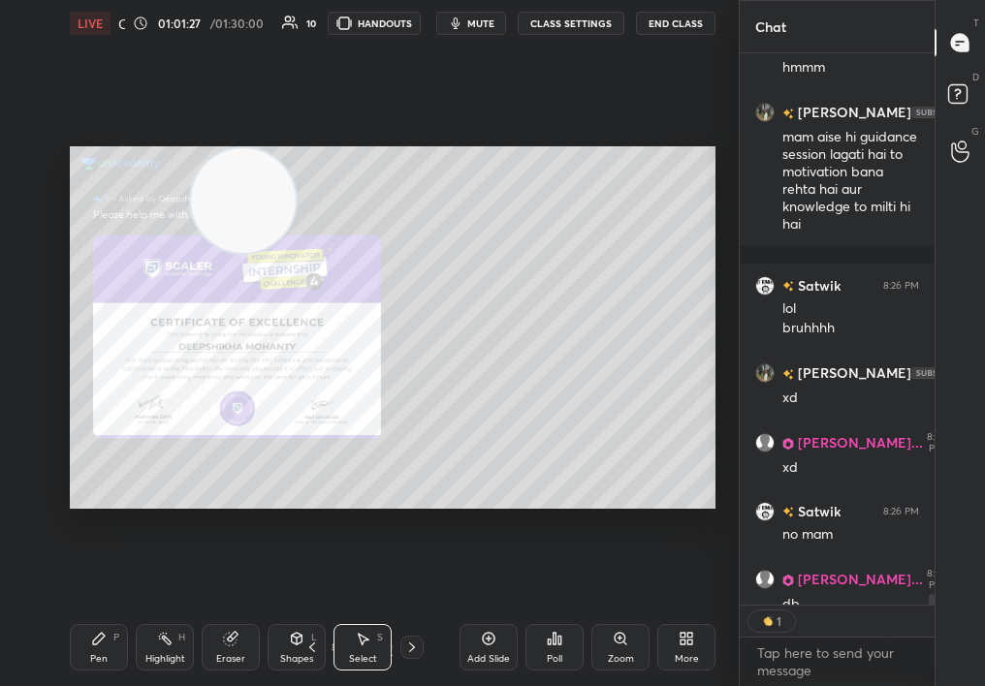
click at [934, 628] on div "Chat [PERSON_NAME] 8:25 PM hmm [PERSON_NAME]... 8:25 PM hmmm [PERSON_NAME] 8:26…" at bounding box center [862, 343] width 246 height 686
drag, startPoint x: 936, startPoint y: 616, endPoint x: 932, endPoint y: 650, distance: 34.2
click at [932, 650] on div "Chat [PERSON_NAME] 8:25 PM hmm [PERSON_NAME]... 8:25 PM hmmm [PERSON_NAME] 8:26…" at bounding box center [862, 343] width 246 height 686
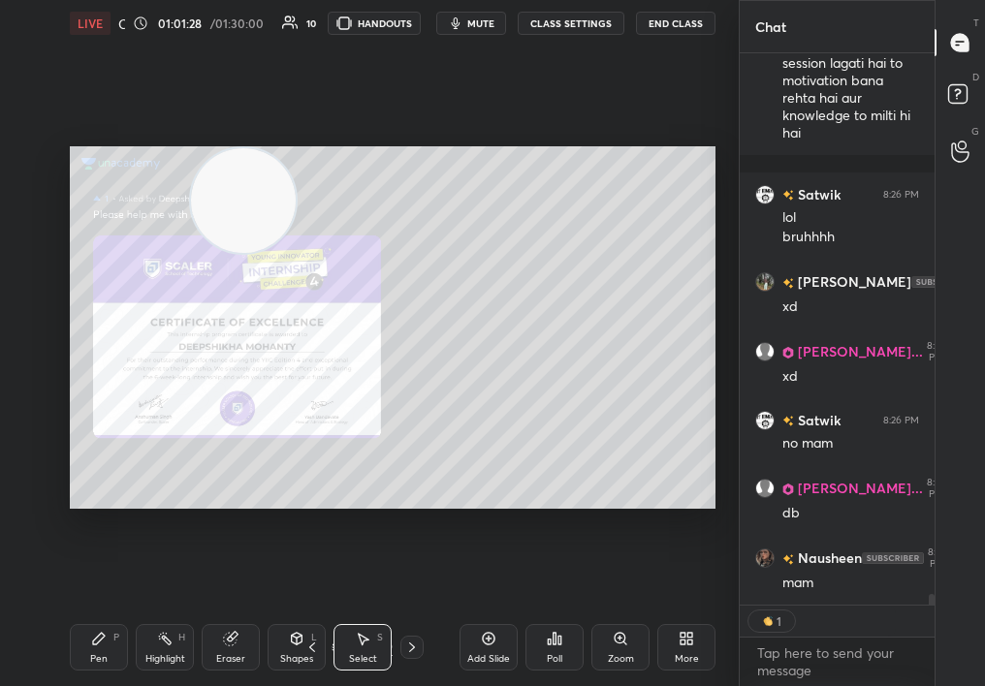
click at [939, 641] on div "T Messages (T) D Doubts (D) G Raise Hand (G)" at bounding box center [960, 343] width 50 height 686
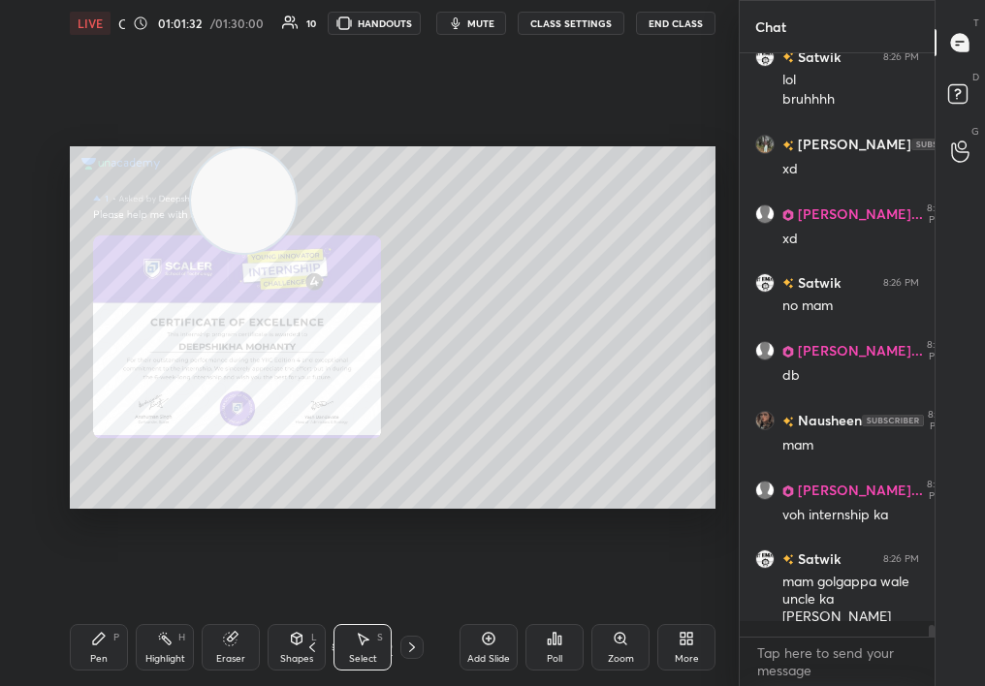
scroll to position [28353, 0]
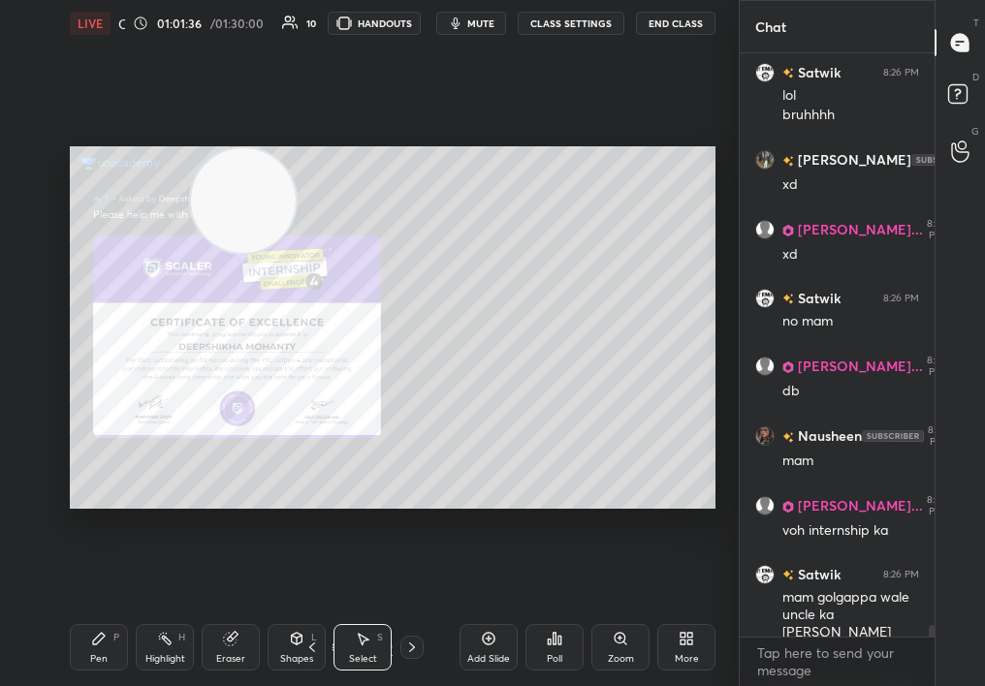
click at [621, 641] on icon at bounding box center [621, 639] width 16 height 16
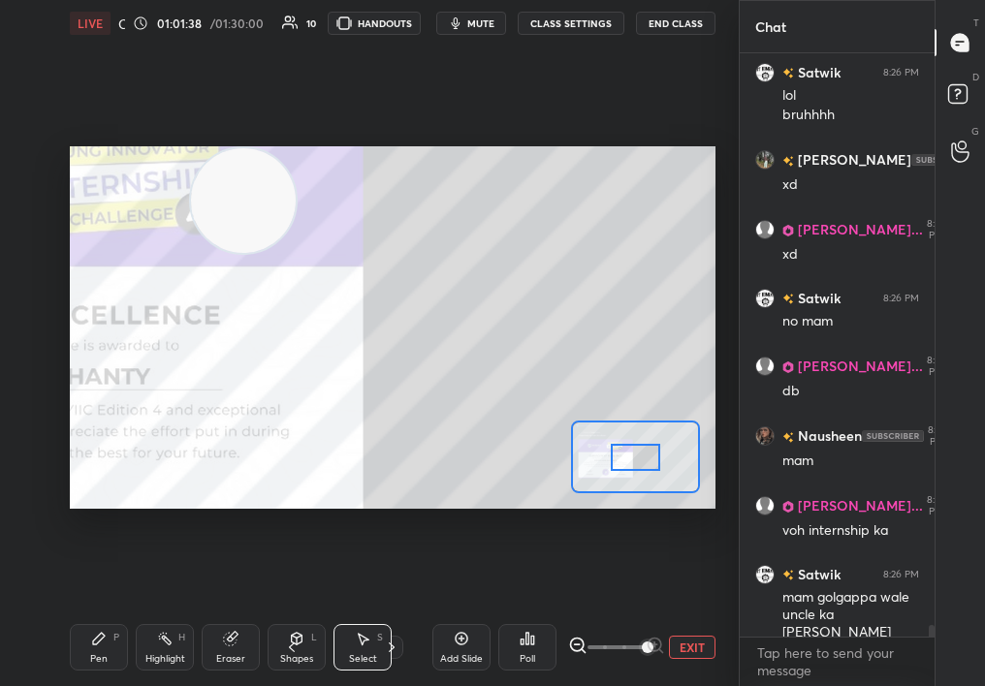
drag, startPoint x: 640, startPoint y: 645, endPoint x: 664, endPoint y: 641, distance: 24.5
click at [653, 642] on span at bounding box center [648, 648] width 12 height 12
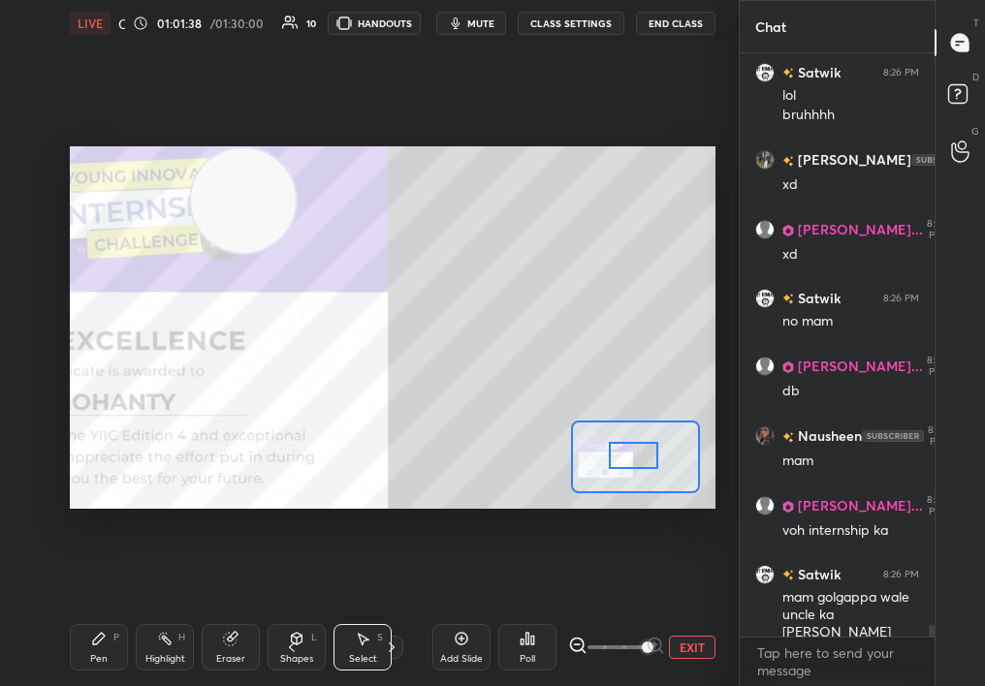
drag, startPoint x: 637, startPoint y: 455, endPoint x: 598, endPoint y: 425, distance: 49.1
click at [609, 442] on div at bounding box center [634, 455] width 50 height 27
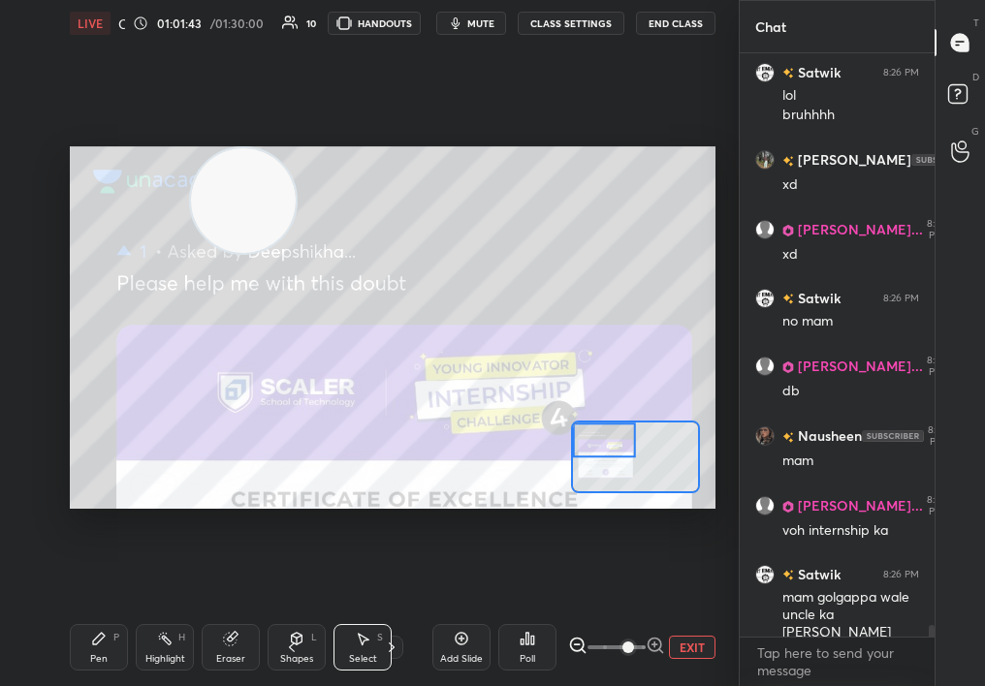
click at [629, 648] on span at bounding box center [628, 648] width 12 height 12
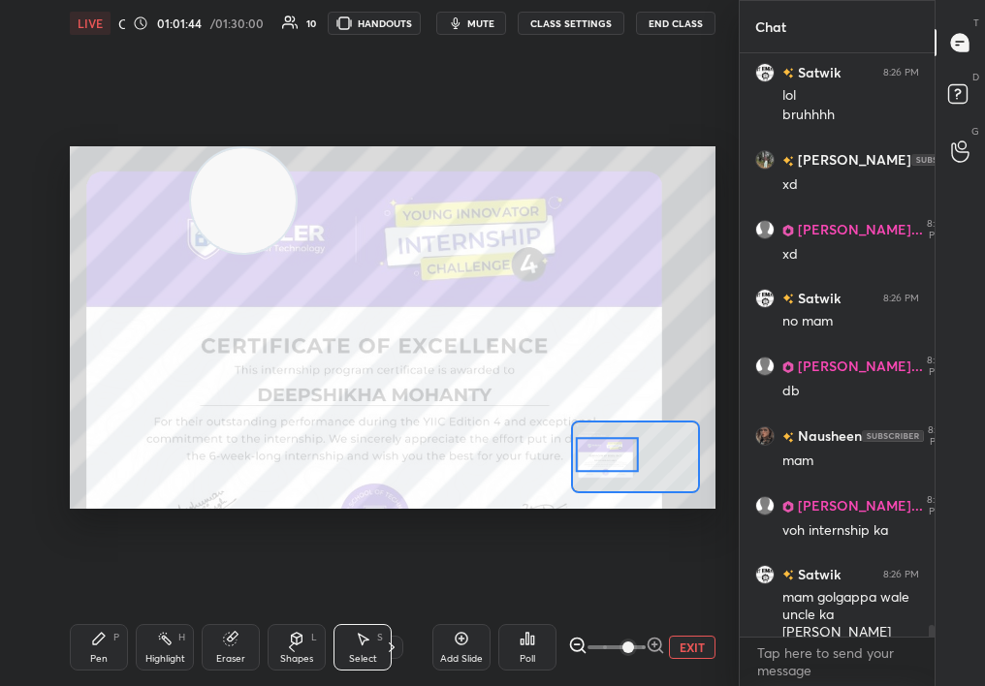
drag, startPoint x: 618, startPoint y: 436, endPoint x: 620, endPoint y: 453, distance: 16.7
click at [620, 453] on div at bounding box center [607, 454] width 63 height 34
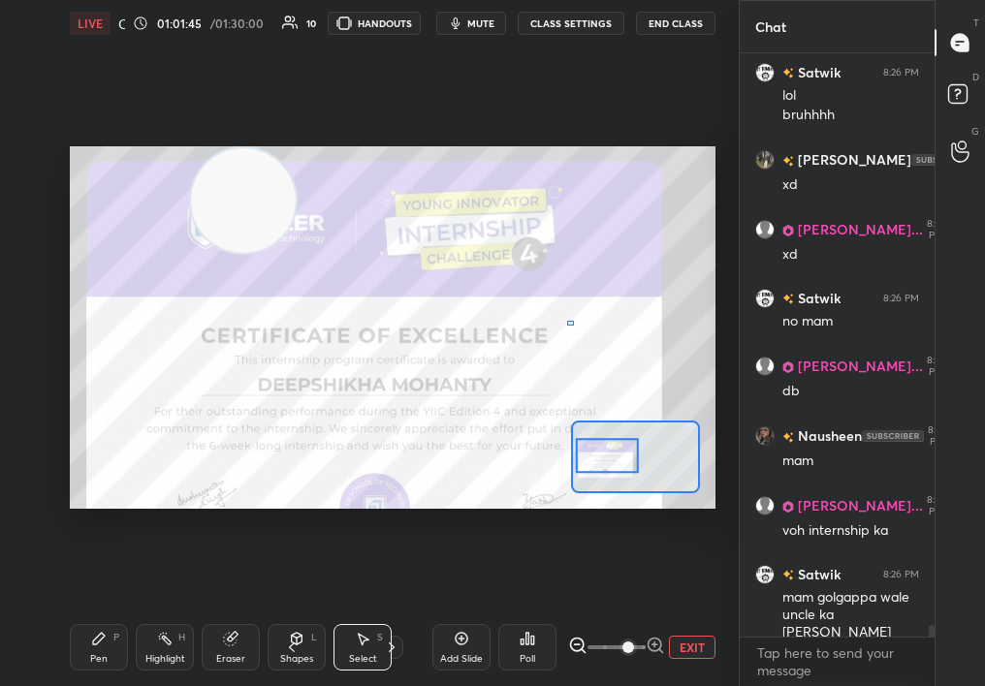
drag, startPoint x: 574, startPoint y: 325, endPoint x: 624, endPoint y: 311, distance: 52.2
click at [622, 311] on div "0 ° Undo Copy Duplicate Duplicate to new slide Delete" at bounding box center [393, 328] width 646 height 364
drag, startPoint x: 496, startPoint y: 372, endPoint x: 525, endPoint y: 370, distance: 29.1
click at [524, 370] on div "0 ° Undo Copy Duplicate Duplicate to new slide Delete" at bounding box center [393, 328] width 646 height 364
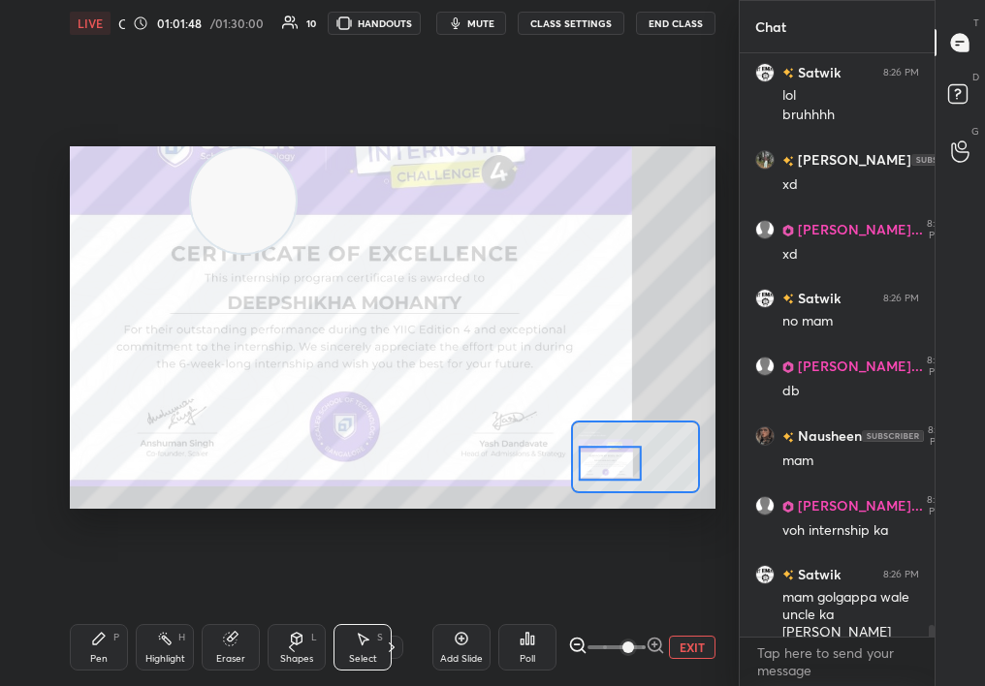
click at [618, 460] on div at bounding box center [610, 463] width 63 height 34
click at [81, 663] on div "Pen P" at bounding box center [99, 647] width 58 height 47
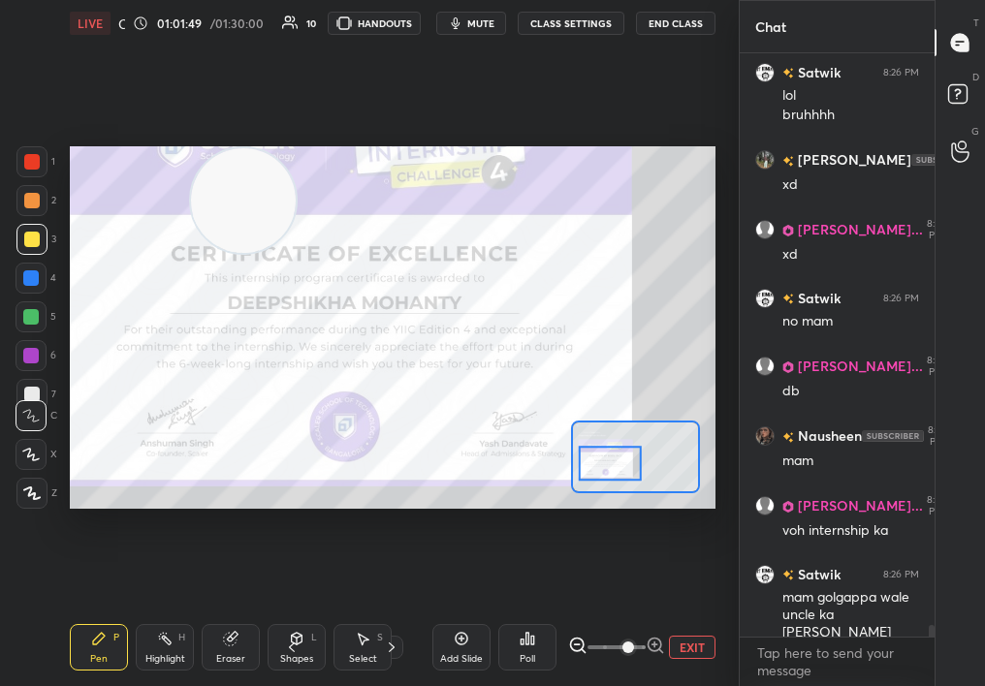
click at [83, 655] on div "Pen P" at bounding box center [99, 647] width 58 height 47
click at [30, 163] on div at bounding box center [32, 162] width 16 height 16
click at [26, 179] on div "1" at bounding box center [35, 165] width 39 height 39
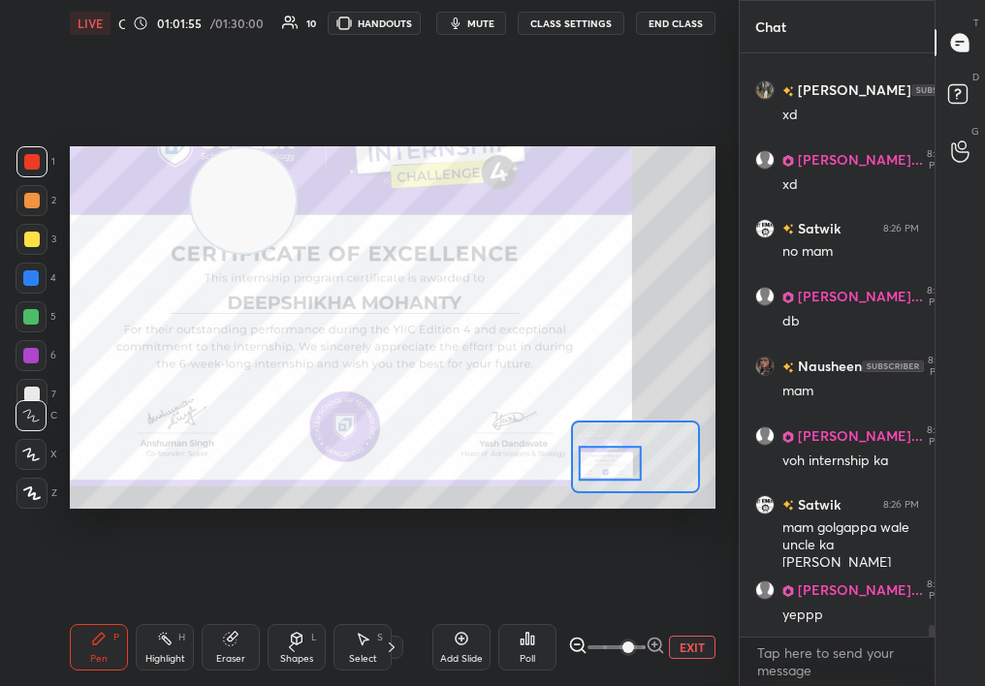
click at [700, 645] on button "EXIT" at bounding box center [692, 647] width 47 height 23
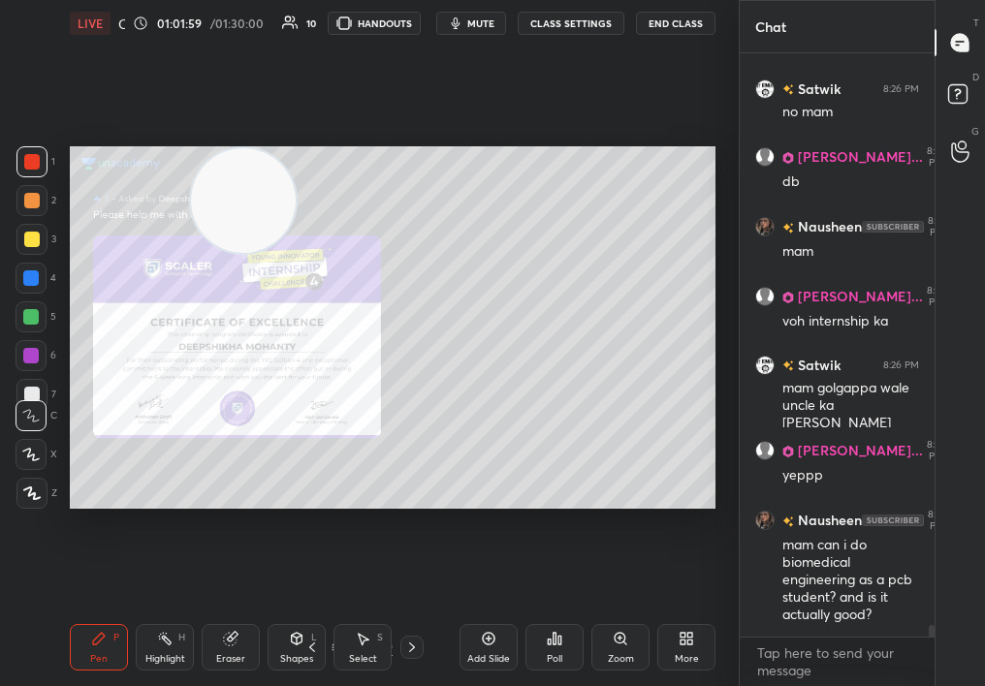
scroll to position [28633, 0]
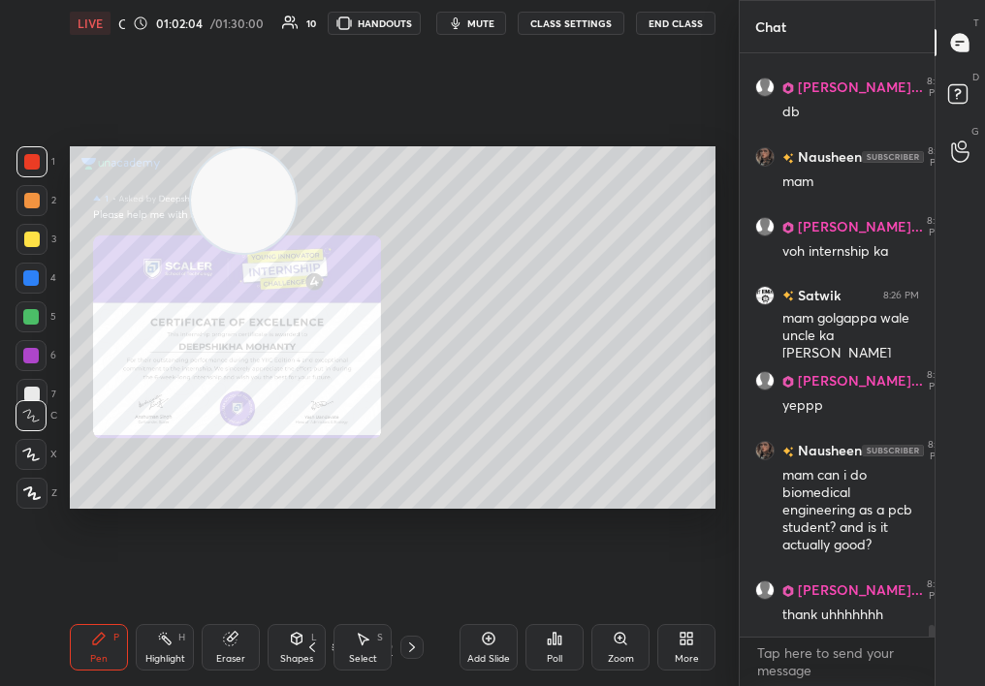
click at [965, 125] on div "G Raise Hand (G)" at bounding box center [960, 151] width 49 height 54
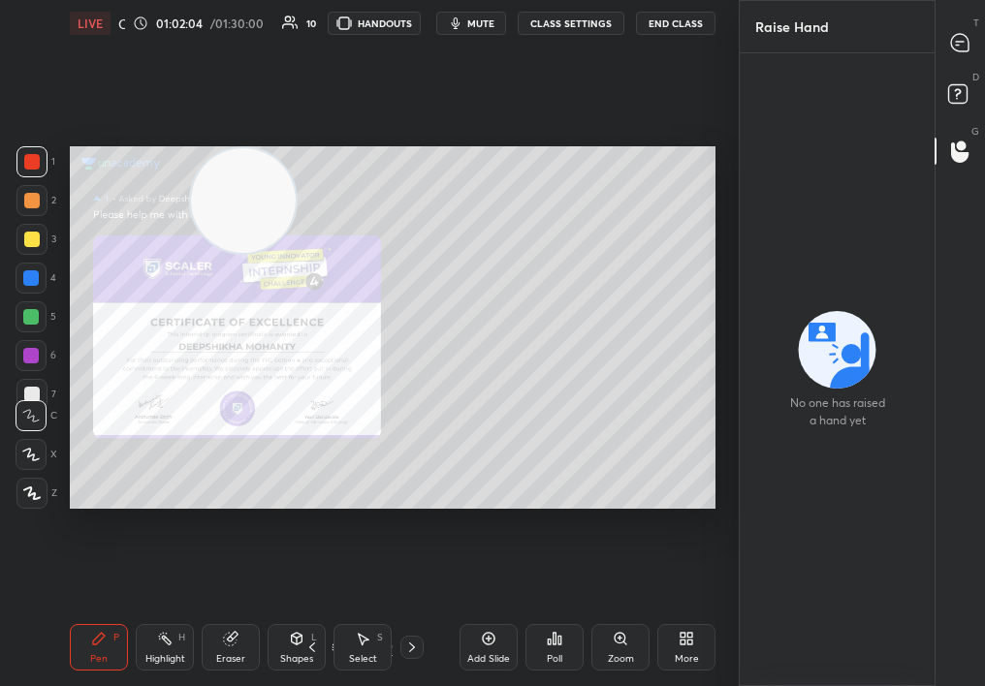
click at [965, 88] on icon at bounding box center [960, 96] width 35 height 35
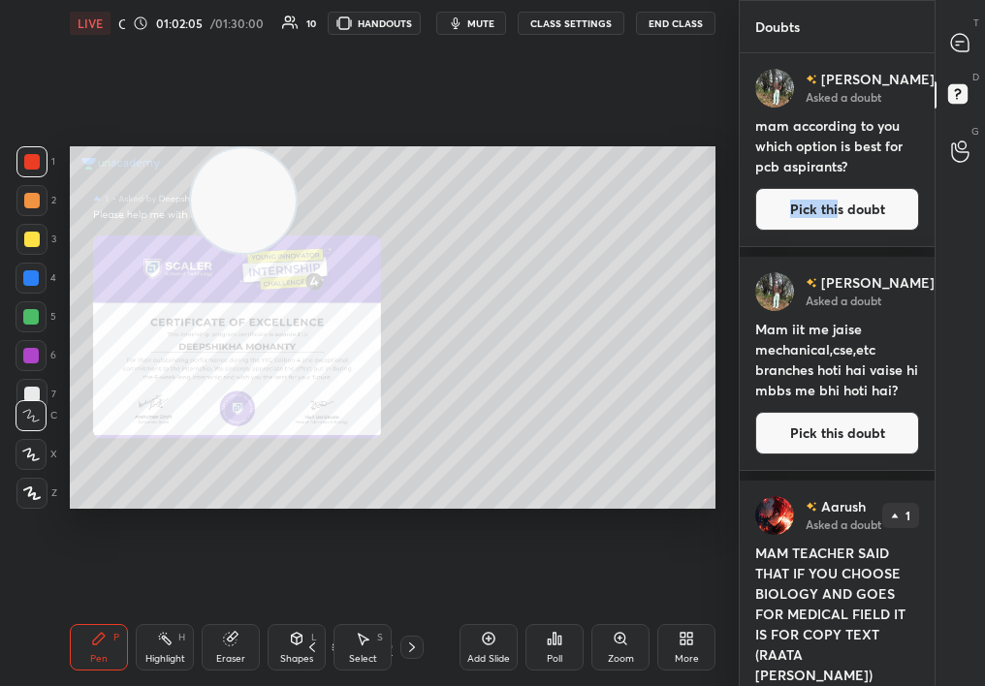
click at [841, 208] on button "Pick this doubt" at bounding box center [837, 209] width 164 height 43
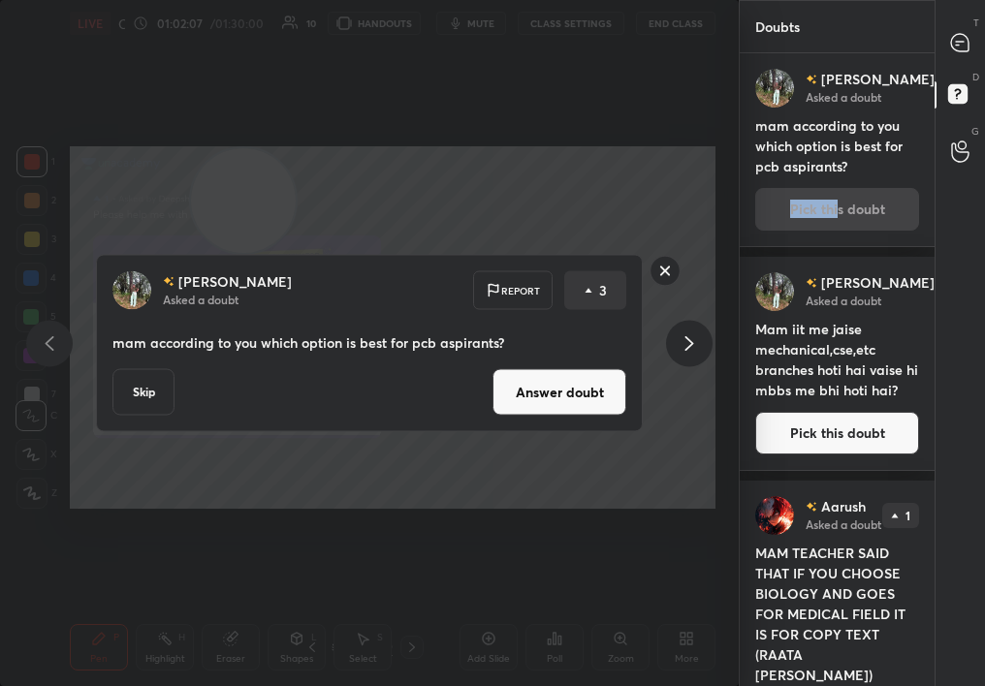
click at [144, 380] on button "Skip" at bounding box center [143, 392] width 62 height 47
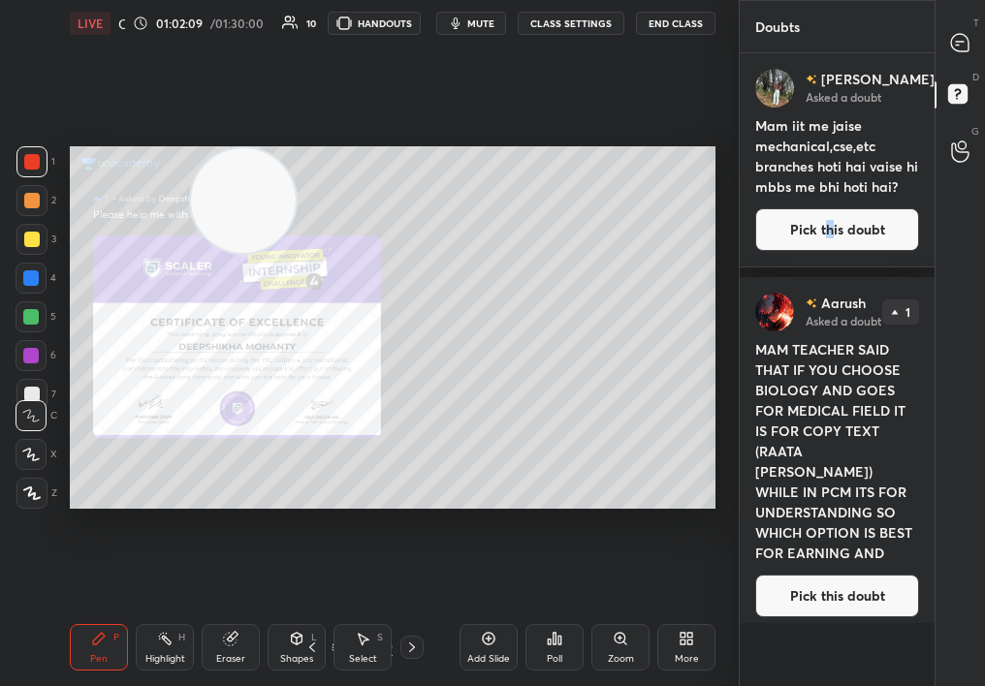
click at [830, 238] on button "Pick this doubt" at bounding box center [837, 229] width 164 height 43
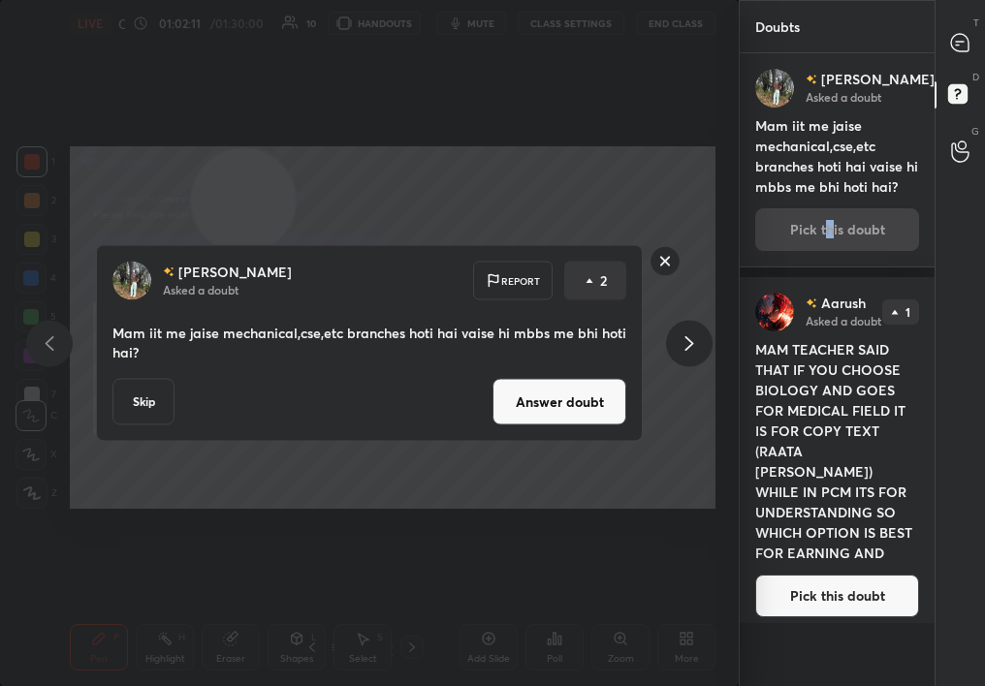
click at [524, 397] on button "Answer doubt" at bounding box center [559, 402] width 134 height 47
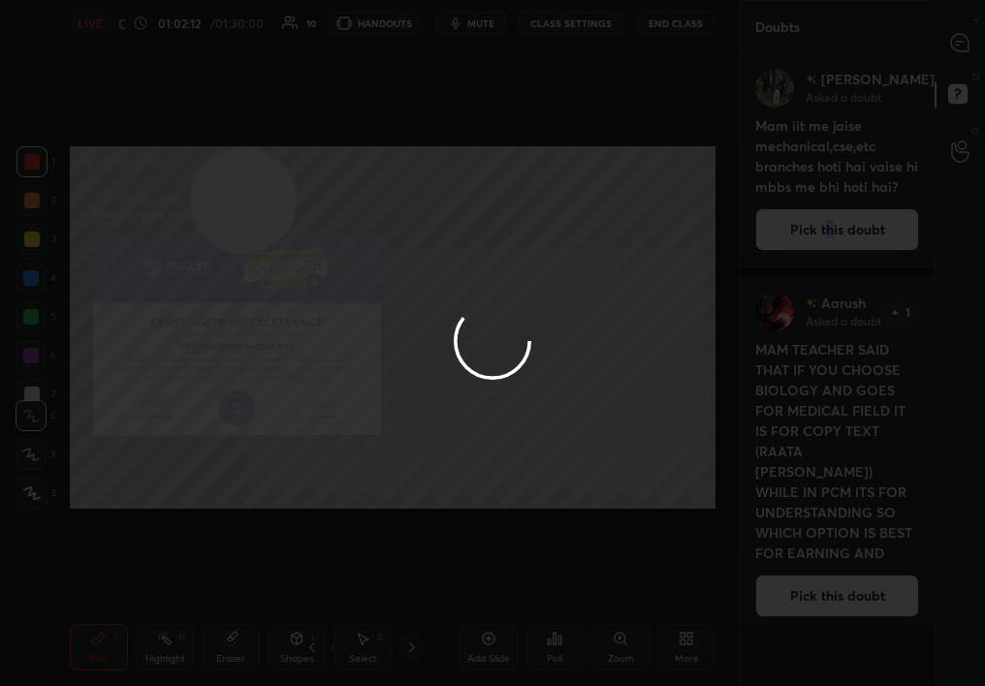
click at [962, 33] on div at bounding box center [492, 343] width 985 height 686
click at [968, 35] on div at bounding box center [492, 343] width 985 height 686
click at [962, 38] on div at bounding box center [492, 343] width 985 height 686
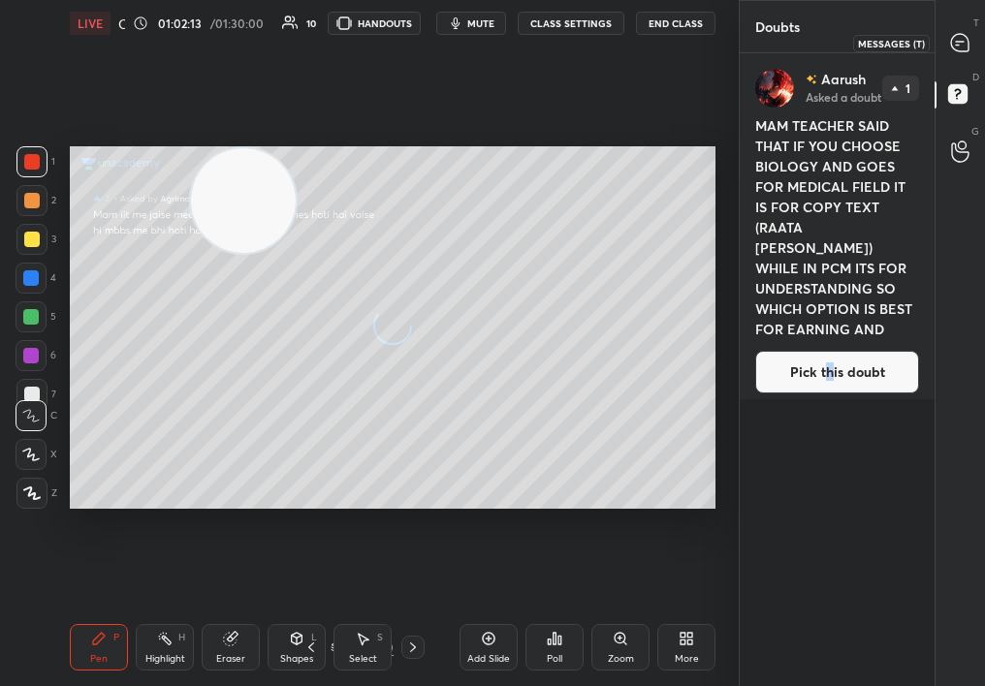
click at [955, 48] on icon at bounding box center [959, 42] width 17 height 17
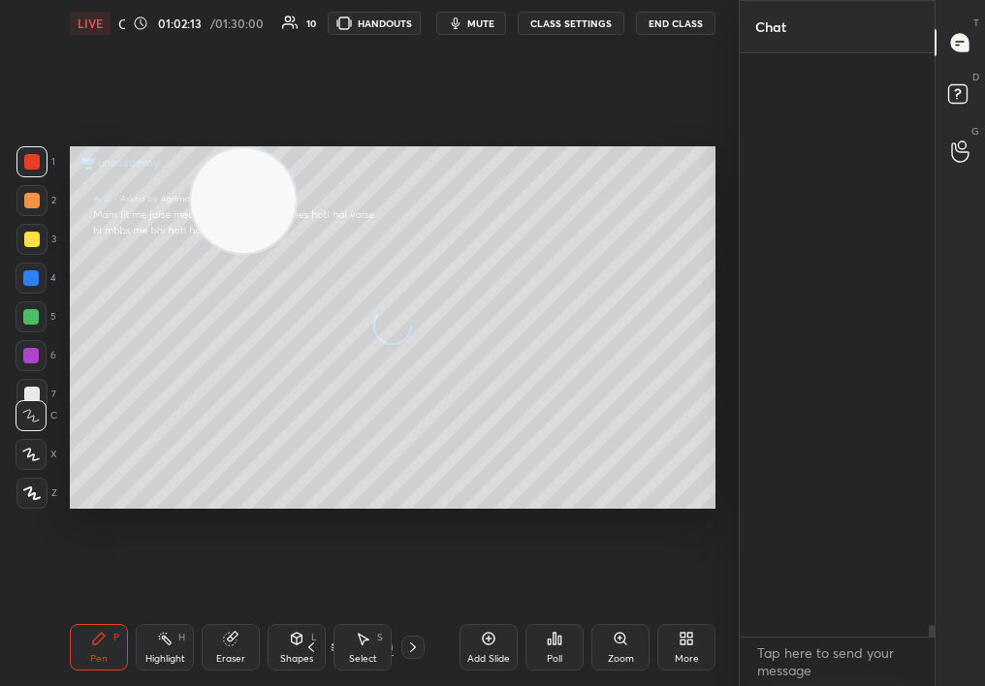
click at [935, 44] on div "T Messages (T) D Doubts (D) G Raise Hand (G)" at bounding box center [960, 343] width 50 height 686
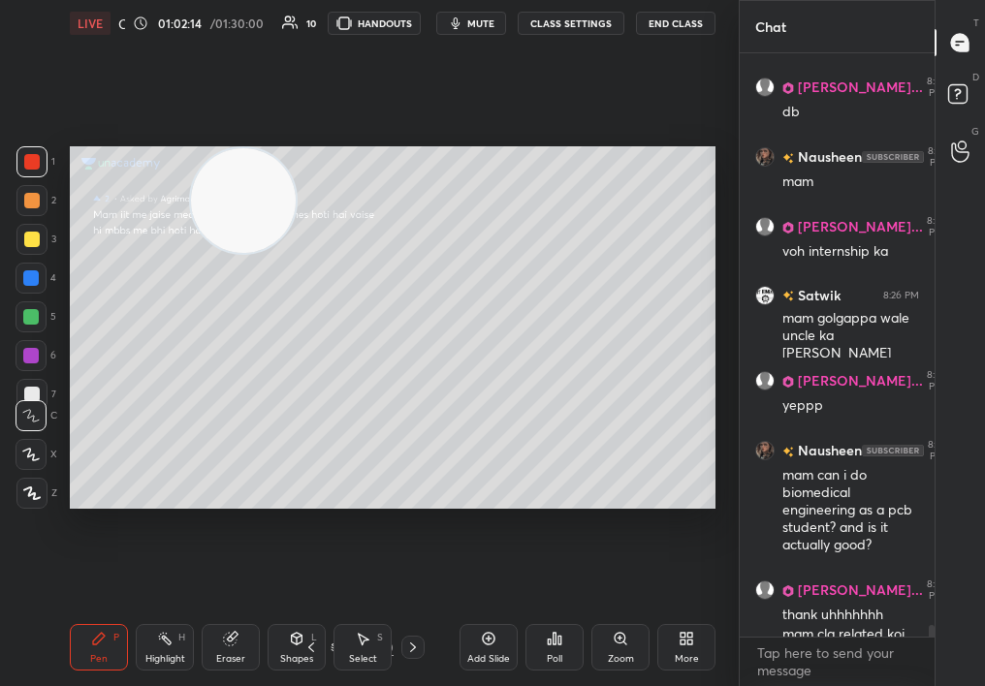
scroll to position [28607, 0]
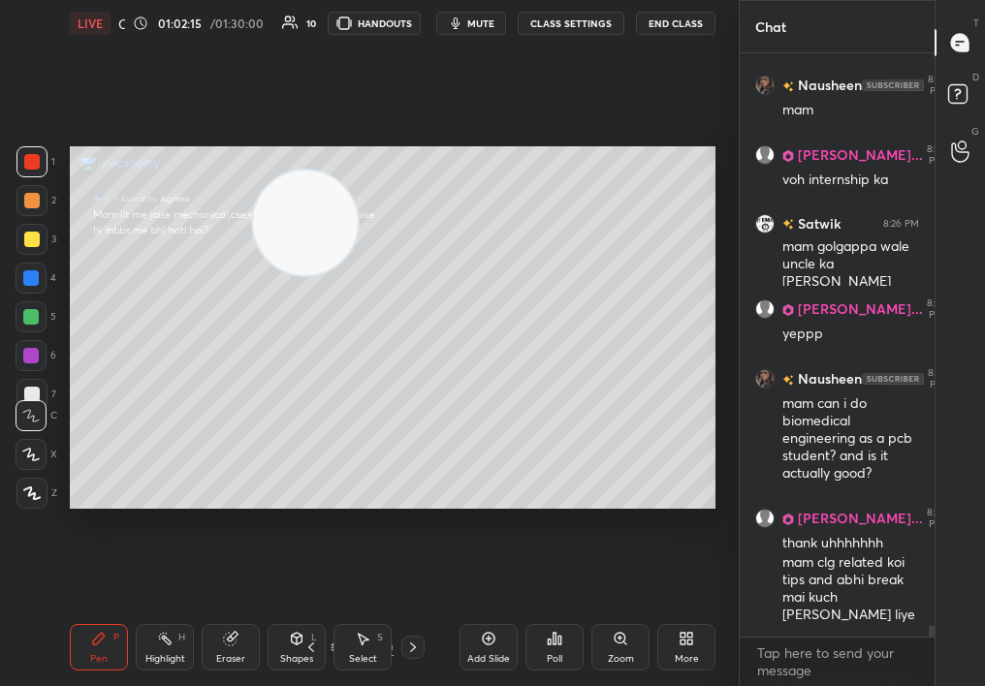
drag, startPoint x: 297, startPoint y: 171, endPoint x: 600, endPoint y: 288, distance: 325.3
click at [358, 275] on video at bounding box center [305, 223] width 105 height 105
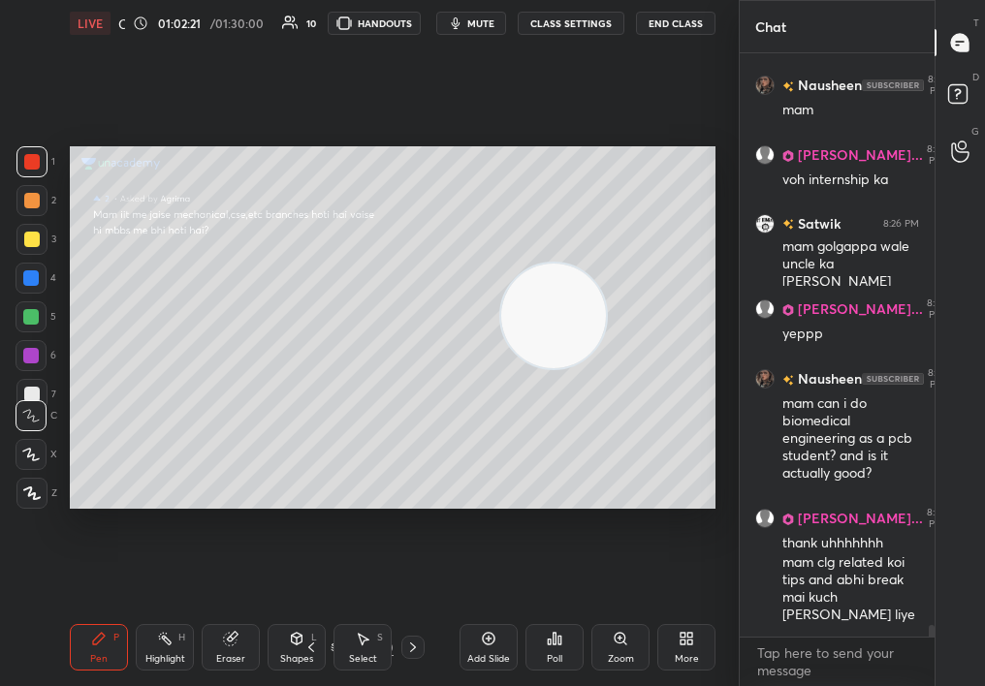
click at [632, 643] on div "Zoom" at bounding box center [620, 647] width 58 height 47
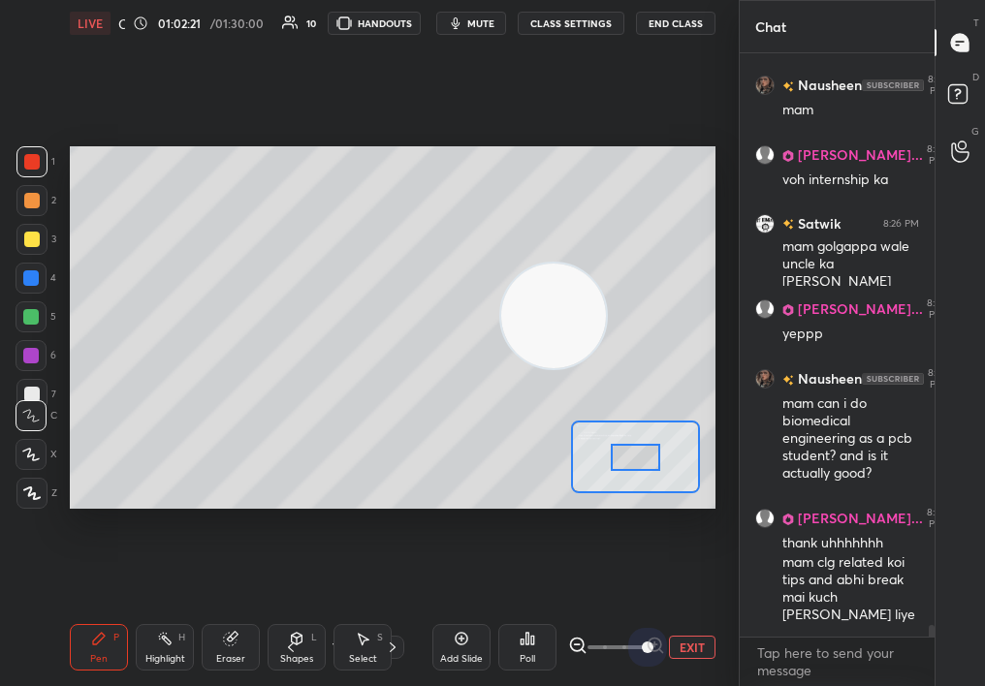
drag, startPoint x: 704, startPoint y: 637, endPoint x: 715, endPoint y: 603, distance: 35.9
click at [714, 600] on div "Add Slide Poll EXIT" at bounding box center [573, 647] width 283 height 109
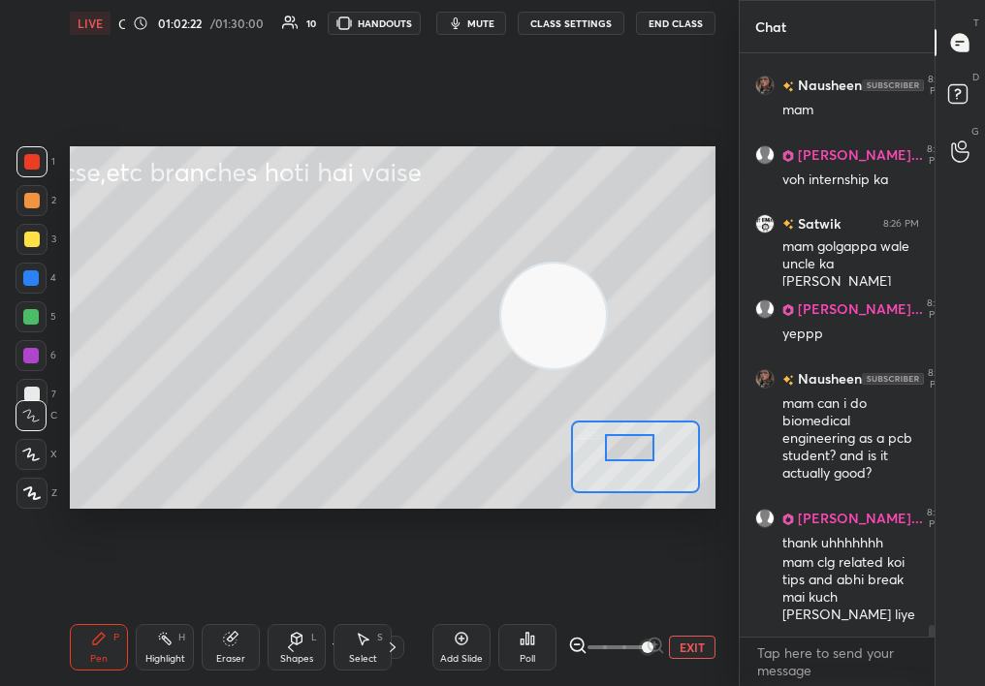
drag, startPoint x: 619, startPoint y: 442, endPoint x: 598, endPoint y: 431, distance: 23.0
click at [605, 434] on div at bounding box center [630, 447] width 50 height 27
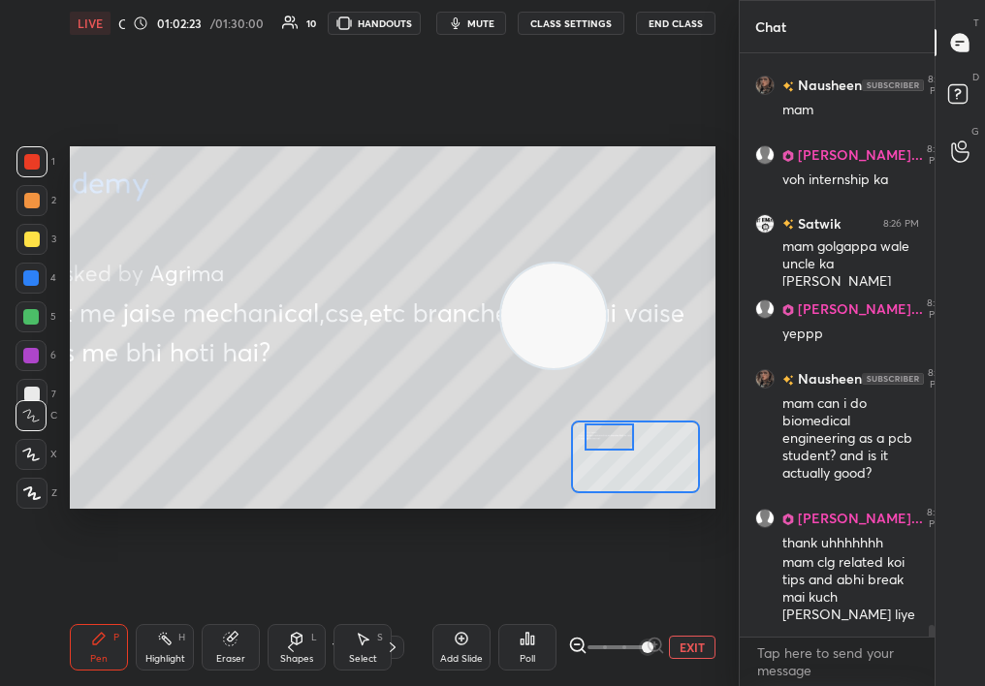
click at [619, 637] on span at bounding box center [616, 647] width 58 height 29
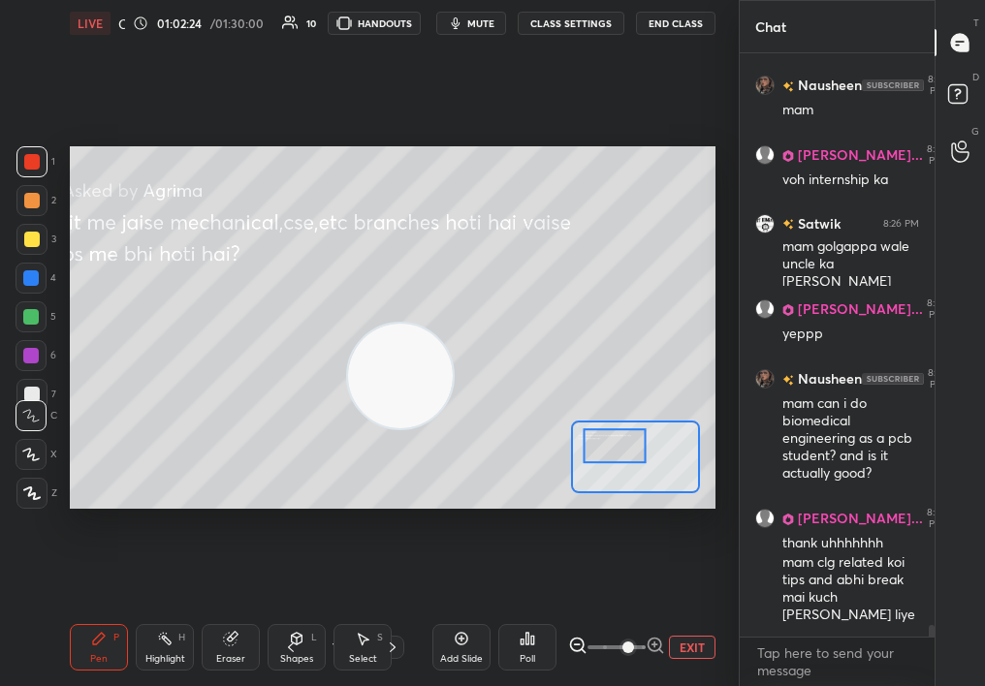
drag, startPoint x: 436, startPoint y: 375, endPoint x: 395, endPoint y: 414, distance: 56.9
click at [390, 419] on video at bounding box center [400, 376] width 105 height 105
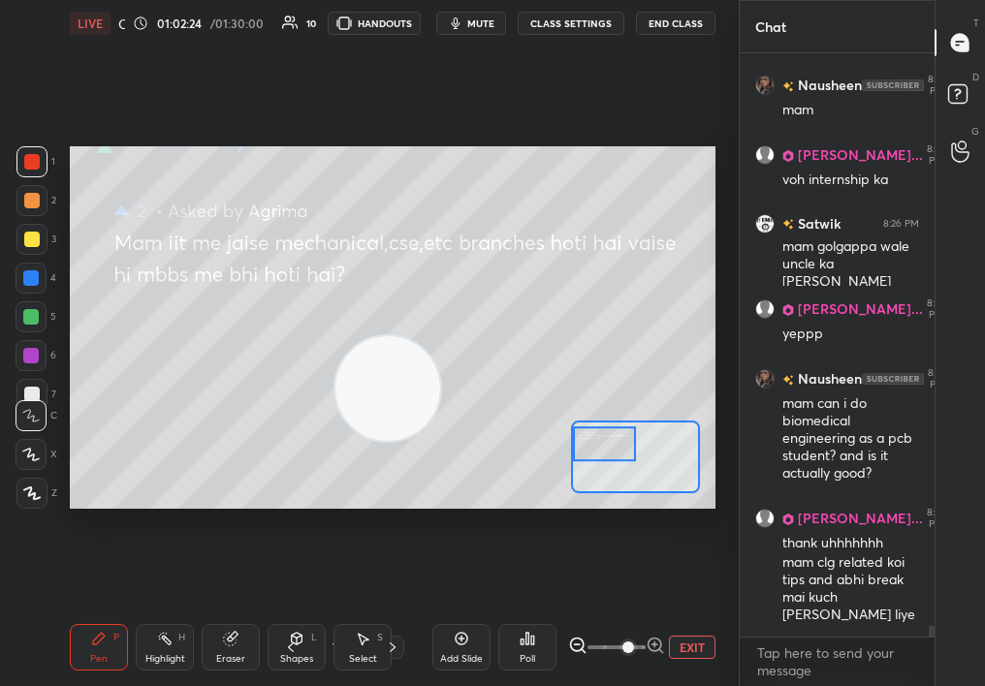
click at [594, 460] on div at bounding box center [604, 444] width 63 height 34
click at [34, 420] on icon at bounding box center [30, 416] width 17 height 14
click at [31, 451] on div at bounding box center [31, 454] width 31 height 31
click at [38, 444] on div at bounding box center [31, 454] width 31 height 31
click at [440, 336] on video at bounding box center [387, 388] width 105 height 105
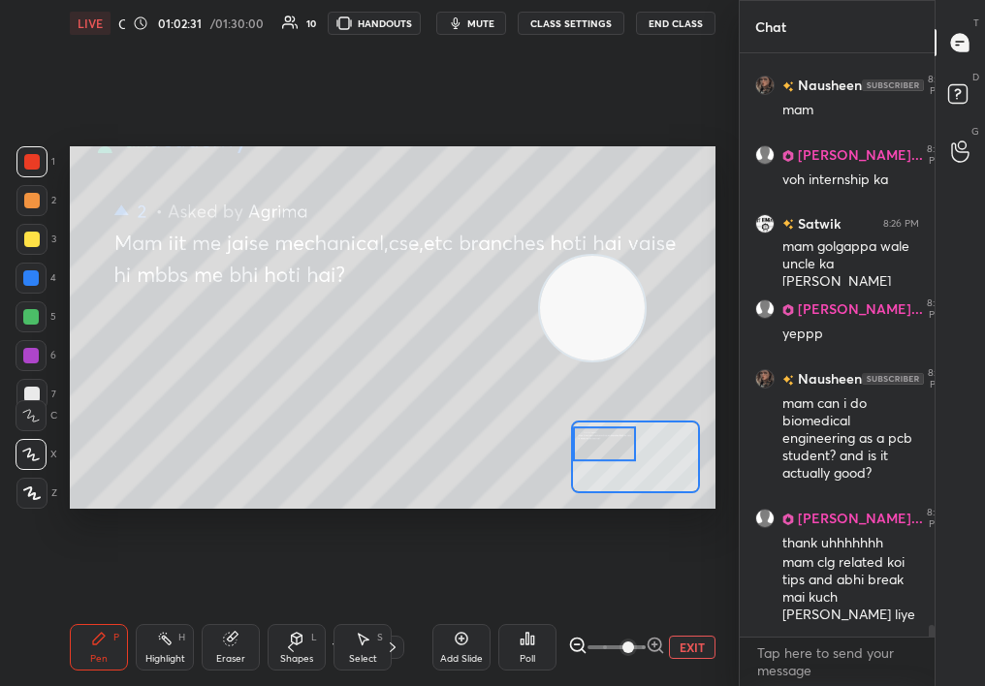
click at [22, 224] on div "1 2 3 4 5 6 7" at bounding box center [36, 281] width 41 height 271
click at [31, 224] on div at bounding box center [31, 239] width 31 height 31
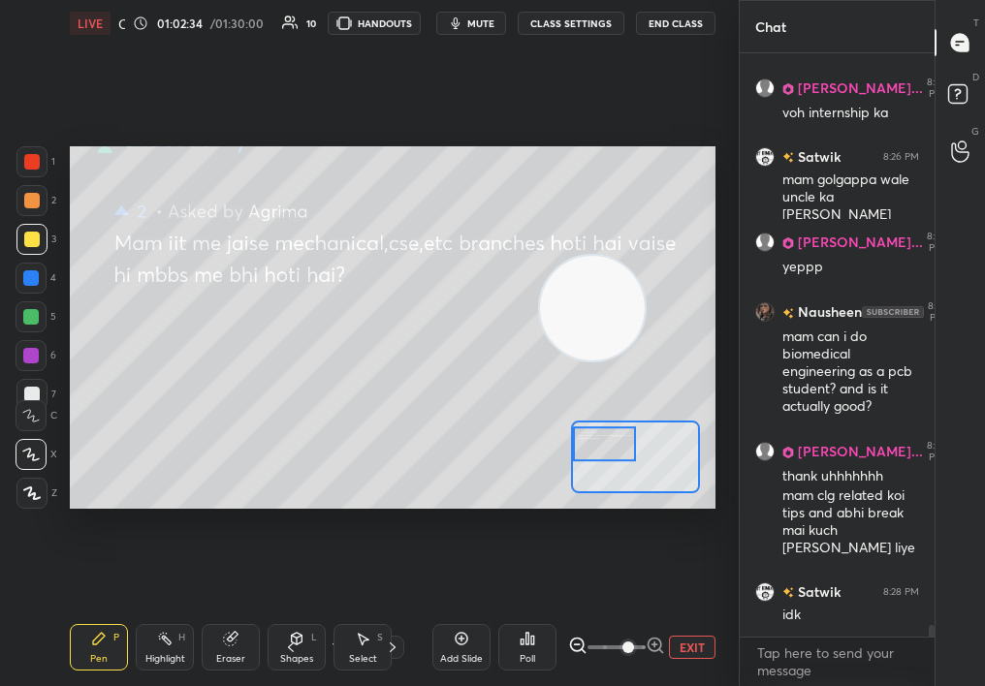
click at [625, 459] on div at bounding box center [604, 444] width 63 height 34
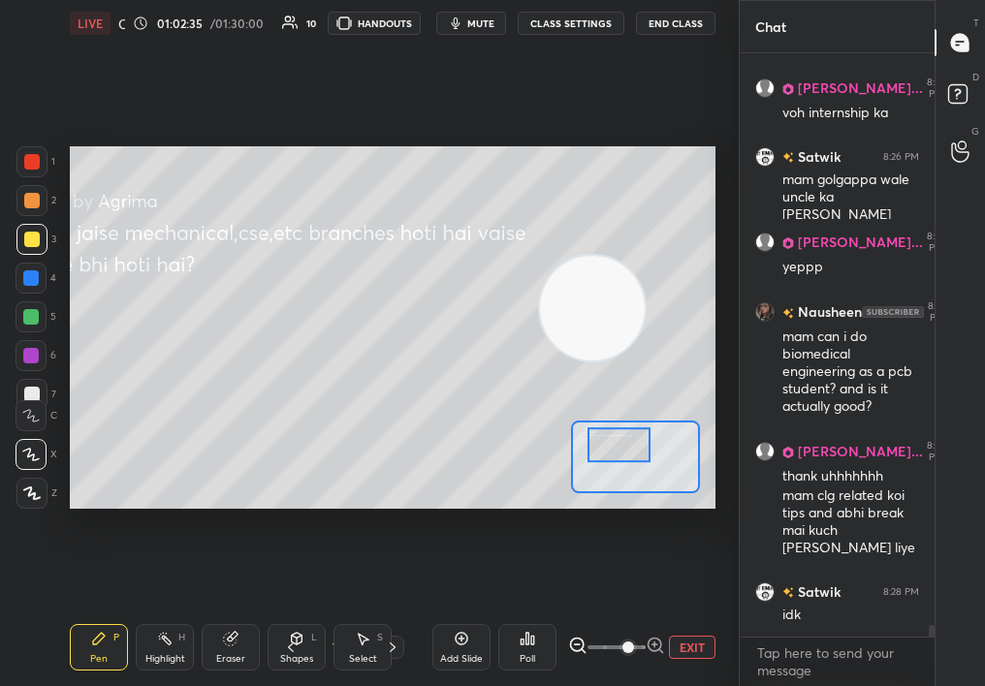
scroll to position [28761, 0]
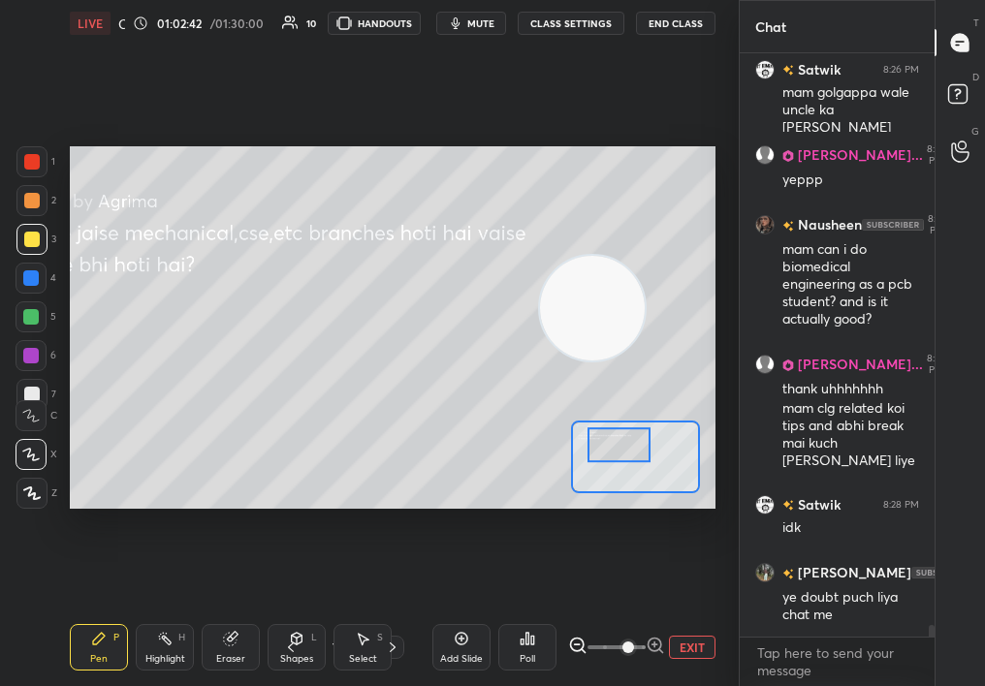
click at [27, 276] on div at bounding box center [31, 278] width 16 height 16
click at [29, 277] on div at bounding box center [31, 278] width 16 height 16
click at [645, 269] on video at bounding box center [592, 308] width 105 height 105
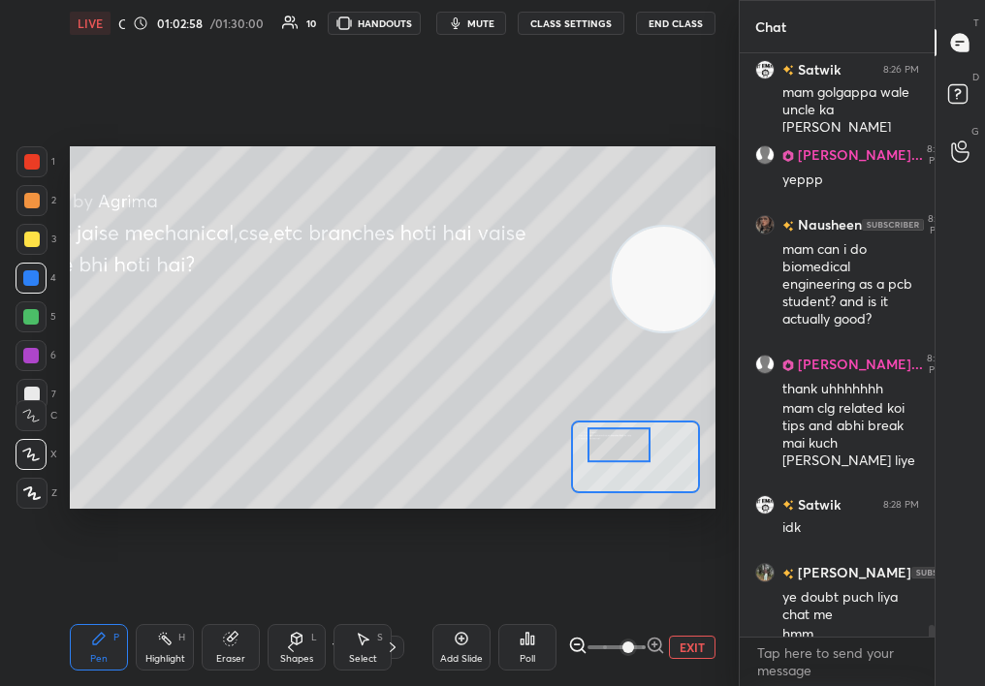
scroll to position [28781, 0]
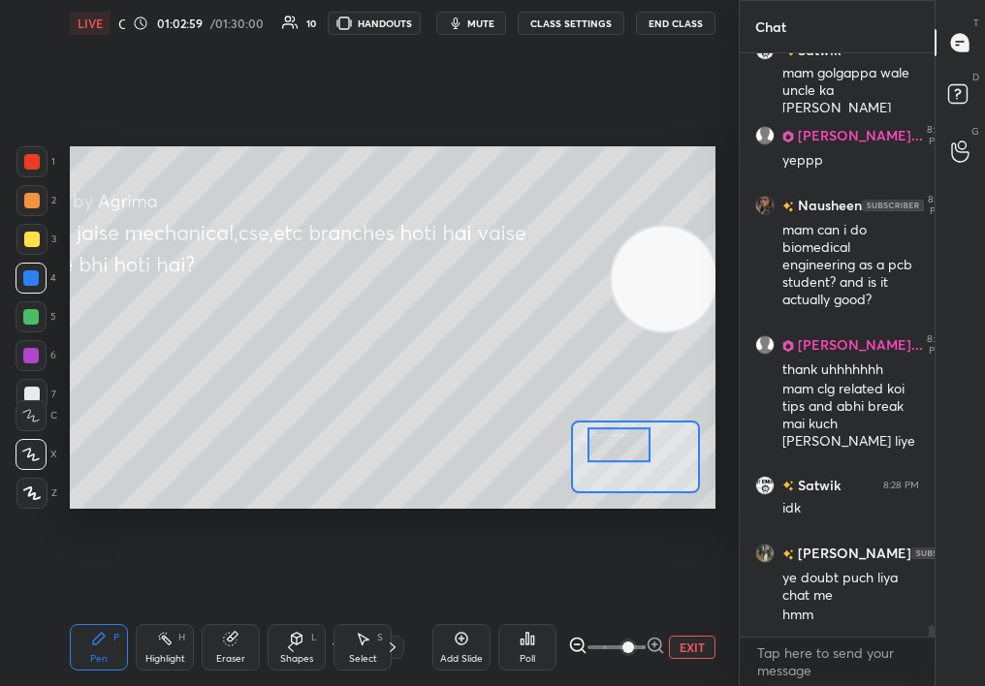
click at [706, 651] on button "EXIT" at bounding box center [692, 647] width 47 height 23
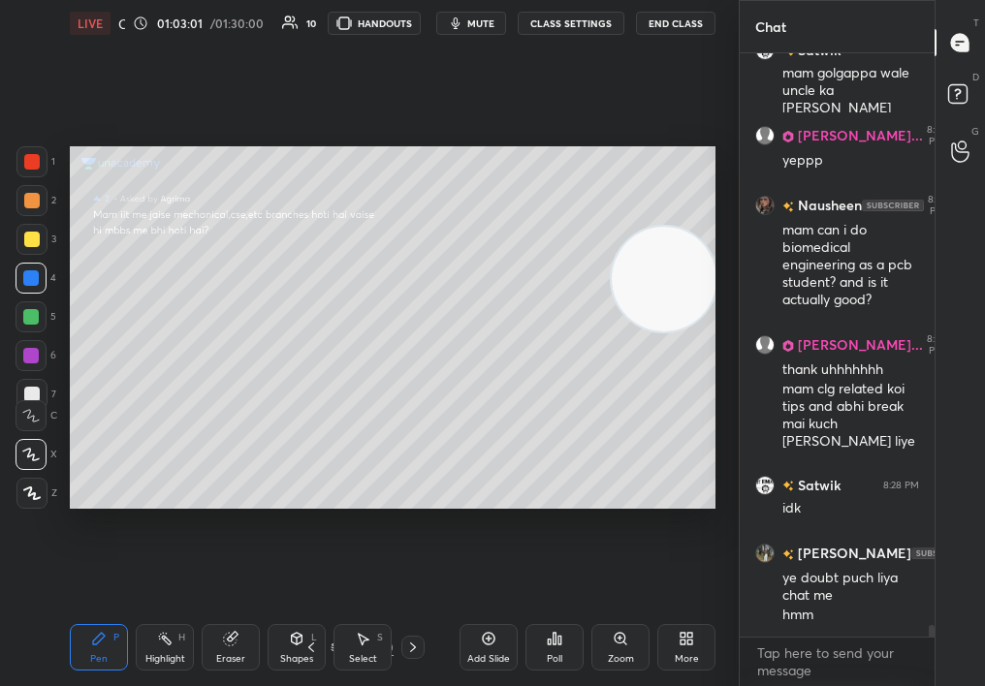
click at [357, 643] on icon at bounding box center [363, 639] width 16 height 16
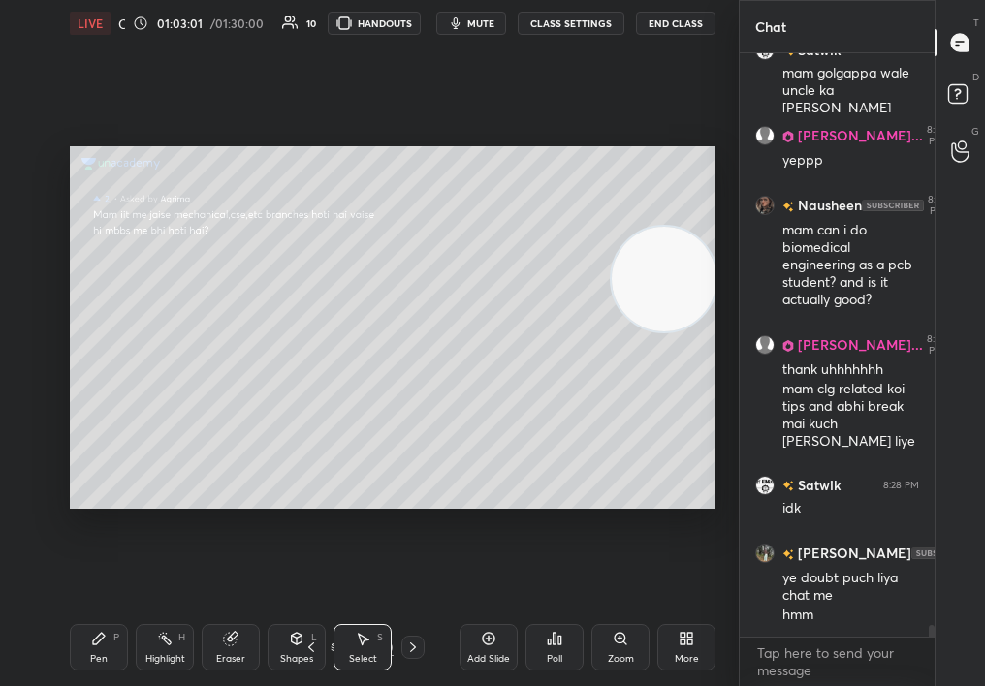
click at [366, 656] on div "Select" at bounding box center [363, 659] width 28 height 10
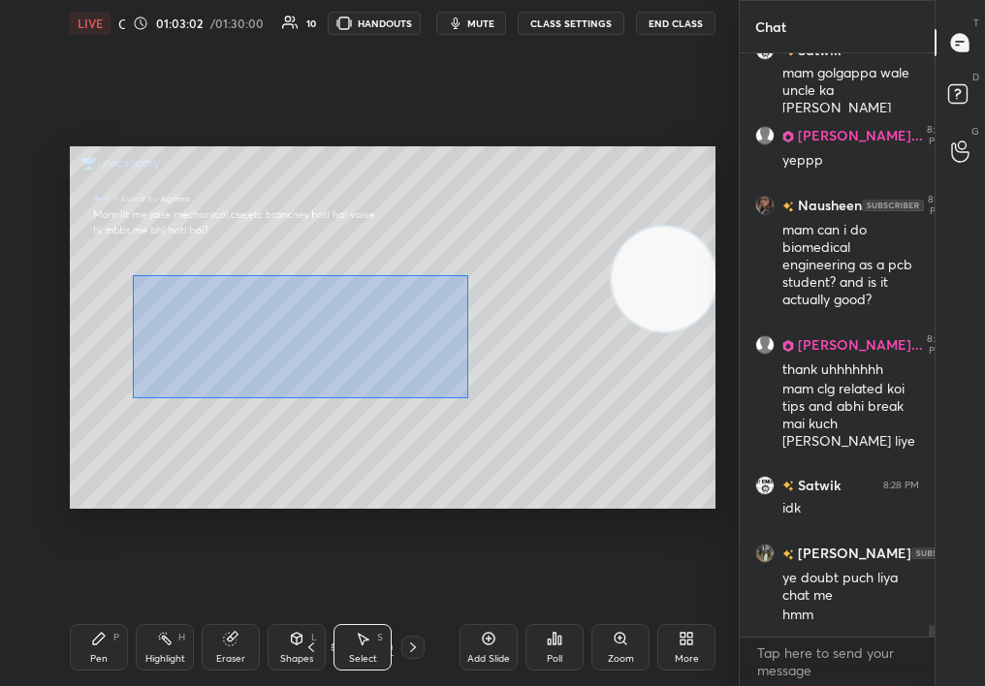
drag, startPoint x: 128, startPoint y: 272, endPoint x: 628, endPoint y: 477, distance: 540.4
click at [628, 478] on div "0 ° Undo Copy Duplicate Duplicate to new slide Delete" at bounding box center [393, 328] width 646 height 364
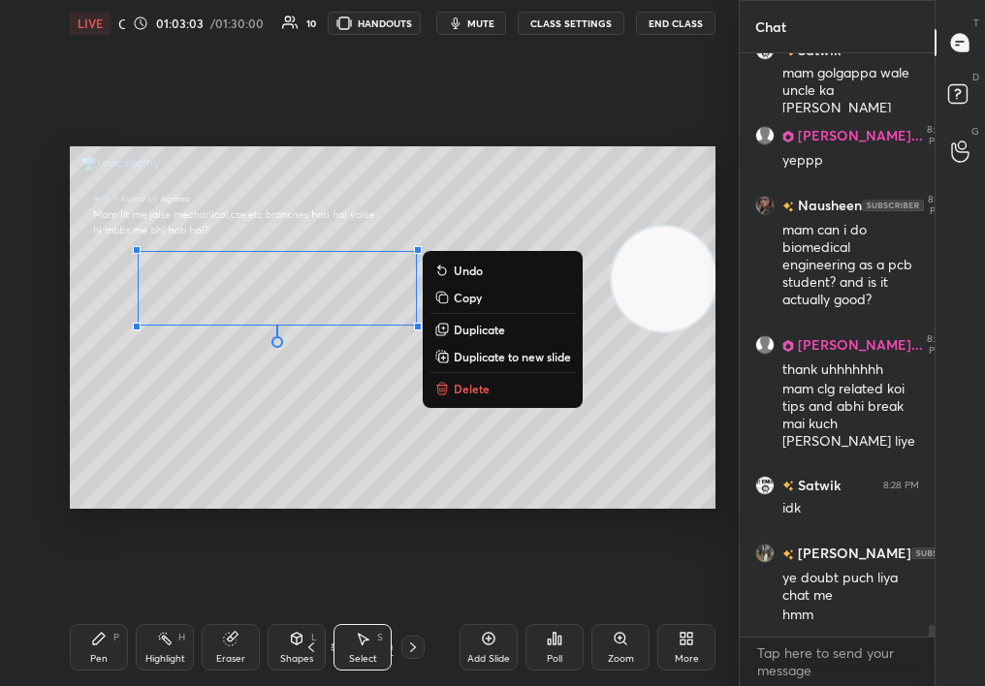
click at [470, 382] on p "Delete" at bounding box center [472, 389] width 36 height 16
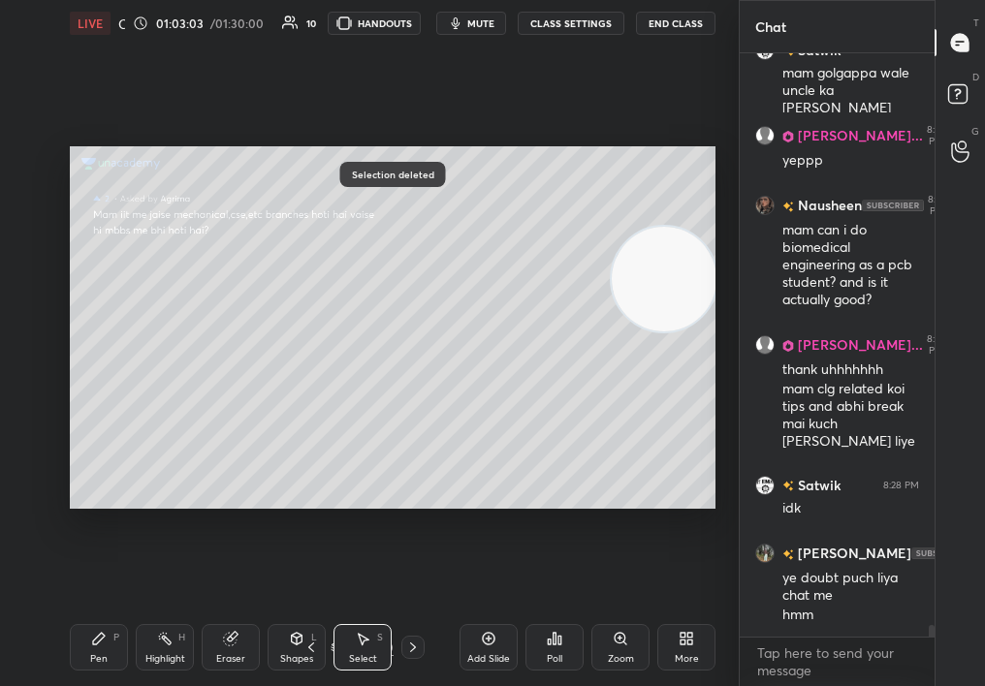
click at [93, 652] on div "Pen P" at bounding box center [99, 647] width 58 height 47
click at [92, 637] on icon at bounding box center [99, 639] width 16 height 16
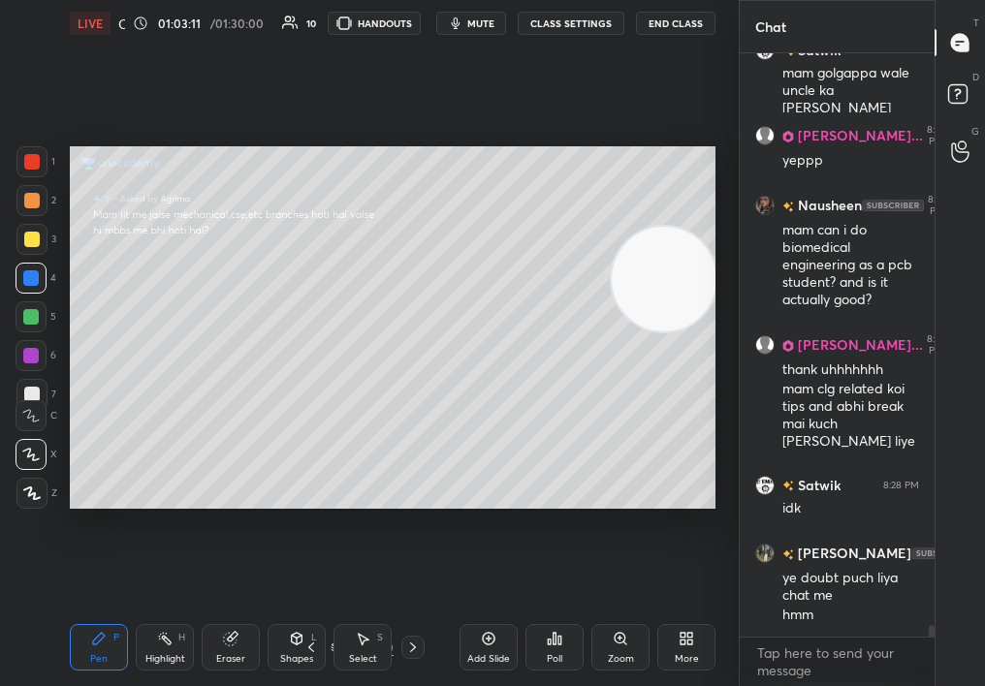
click at [957, 96] on icon at bounding box center [960, 96] width 35 height 35
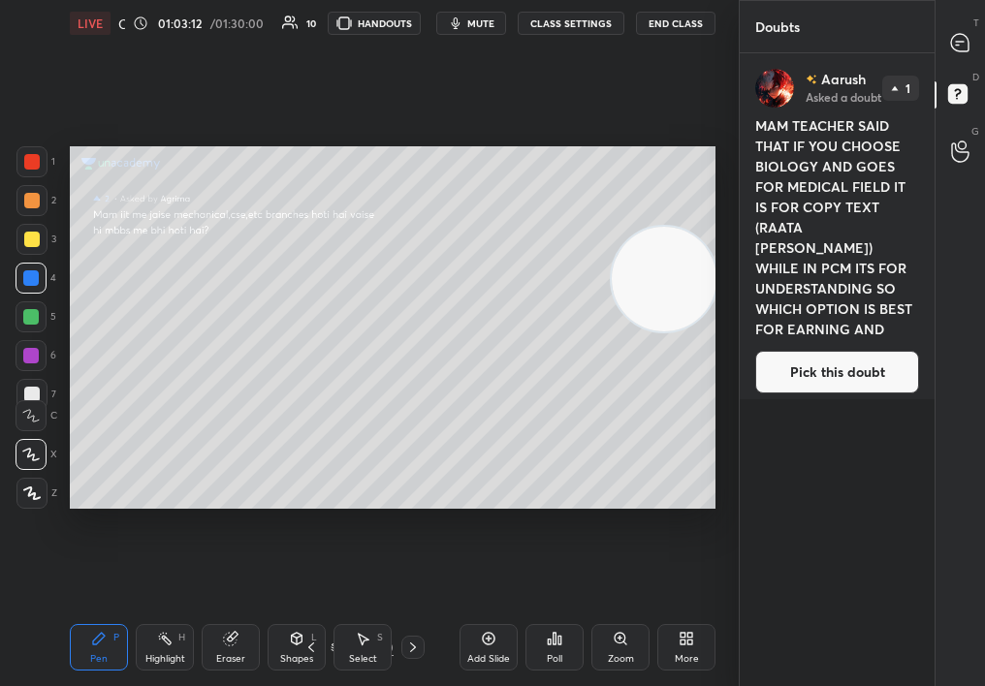
click at [827, 341] on div "[PERSON_NAME] Asked a doubt 1 MAM TEACHER SAID THAT IF YOU CHOOSE BIOLOGY AND G…" at bounding box center [837, 231] width 195 height 356
click at [798, 372] on button "Pick this doubt" at bounding box center [837, 372] width 164 height 43
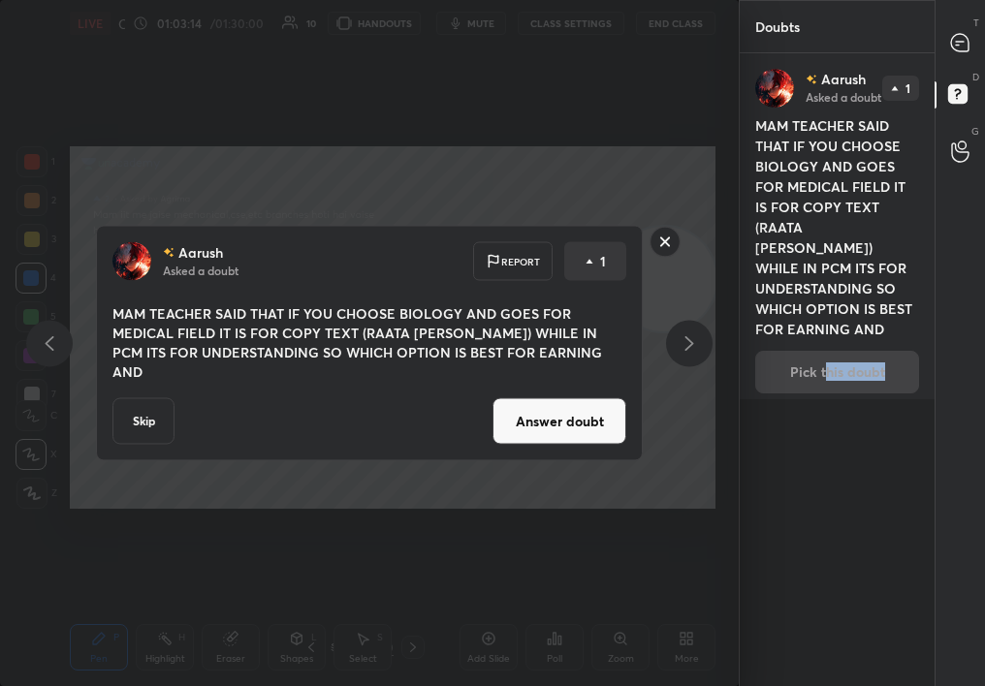
click at [576, 415] on button "Answer doubt" at bounding box center [559, 421] width 134 height 47
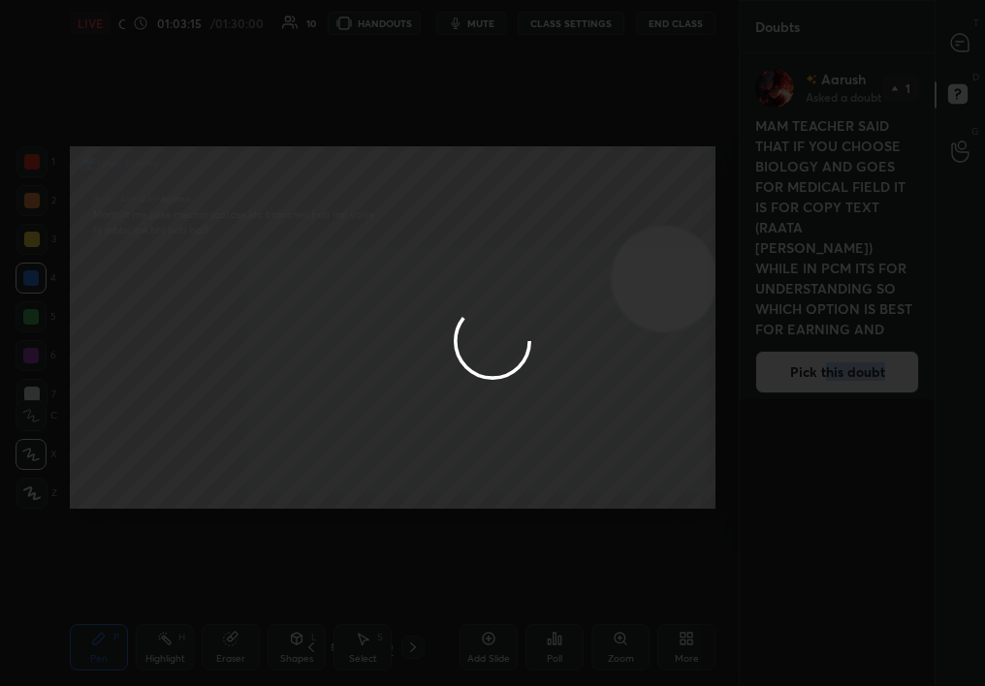
drag, startPoint x: 959, startPoint y: 54, endPoint x: 945, endPoint y: 49, distance: 14.4
click at [952, 55] on div at bounding box center [492, 343] width 985 height 686
click at [947, 54] on div at bounding box center [492, 343] width 985 height 686
click at [949, 51] on div at bounding box center [492, 343] width 985 height 686
click at [953, 42] on div at bounding box center [492, 343] width 985 height 686
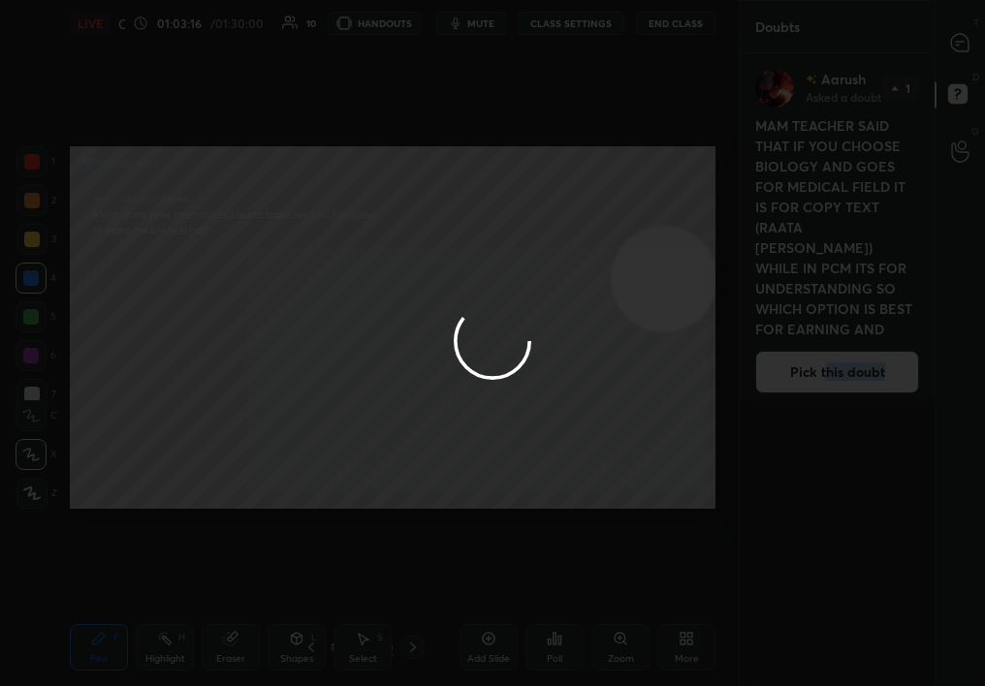
click at [964, 41] on div at bounding box center [492, 343] width 985 height 686
click at [963, 31] on div at bounding box center [492, 343] width 985 height 686
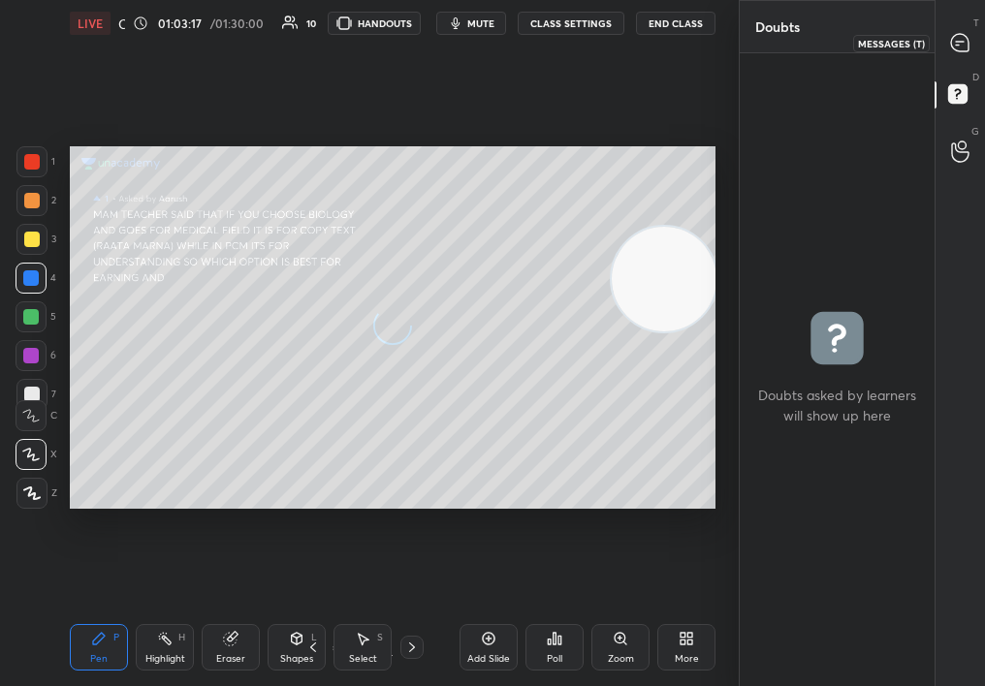
click at [965, 37] on icon at bounding box center [959, 42] width 17 height 17
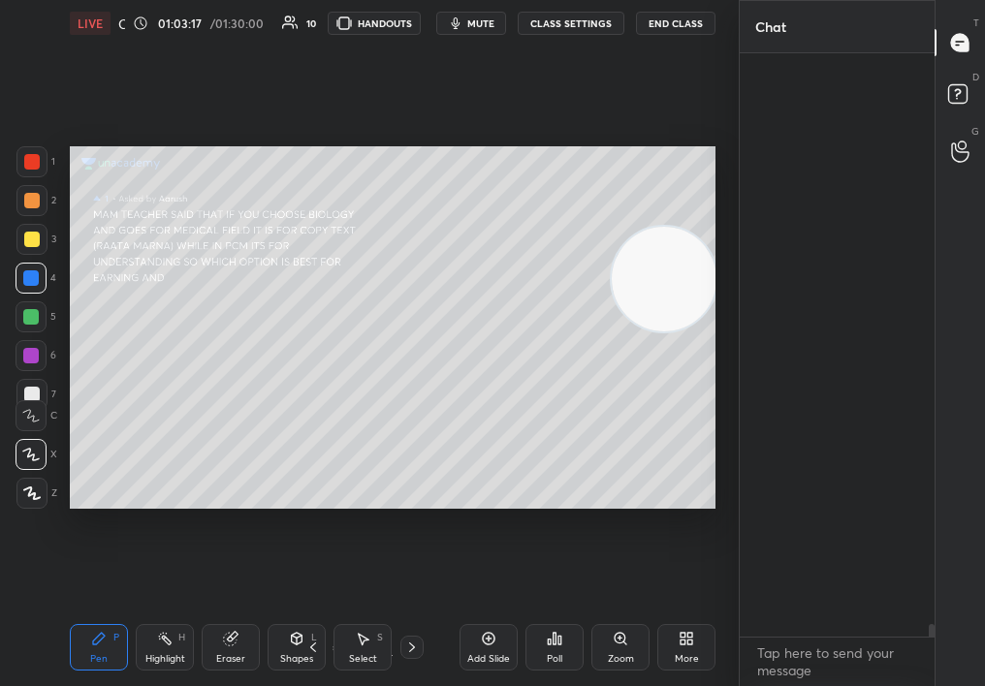
scroll to position [578, 189]
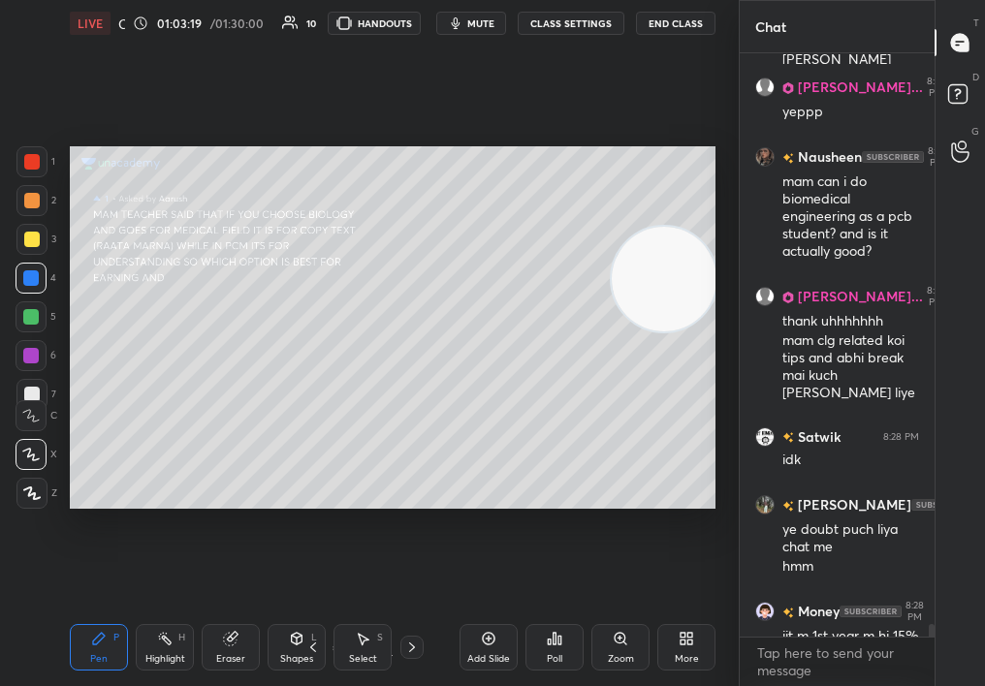
click at [930, 661] on div "[PERSON_NAME]... 8:26 PM voh internship [PERSON_NAME] 8:26 PM mam golgappa wale…" at bounding box center [837, 369] width 195 height 633
drag, startPoint x: 937, startPoint y: 623, endPoint x: 931, endPoint y: 661, distance: 38.4
click at [931, 661] on div "Chat [PERSON_NAME]... 8:26 PM voh internship [PERSON_NAME] 8:26 PM mam golgappa…" at bounding box center [862, 343] width 246 height 686
click at [923, 663] on div "Chat [PERSON_NAME]... 8:26 PM voh internship [PERSON_NAME] 8:26 PM mam golgappa…" at bounding box center [862, 343] width 246 height 686
click at [624, 641] on icon at bounding box center [621, 639] width 16 height 16
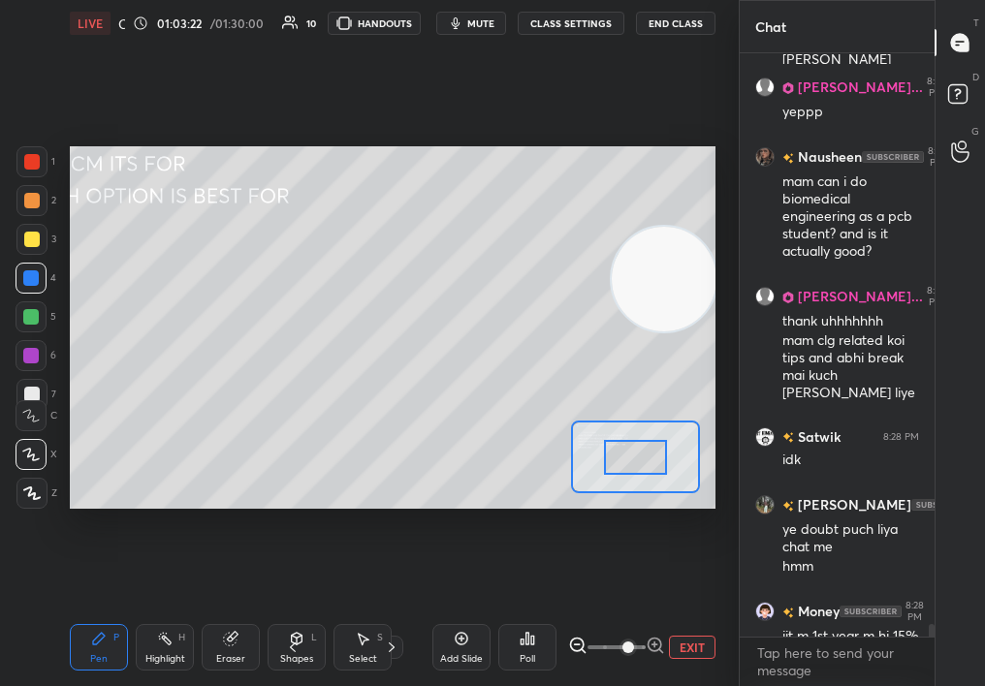
click at [626, 642] on span at bounding box center [628, 648] width 12 height 12
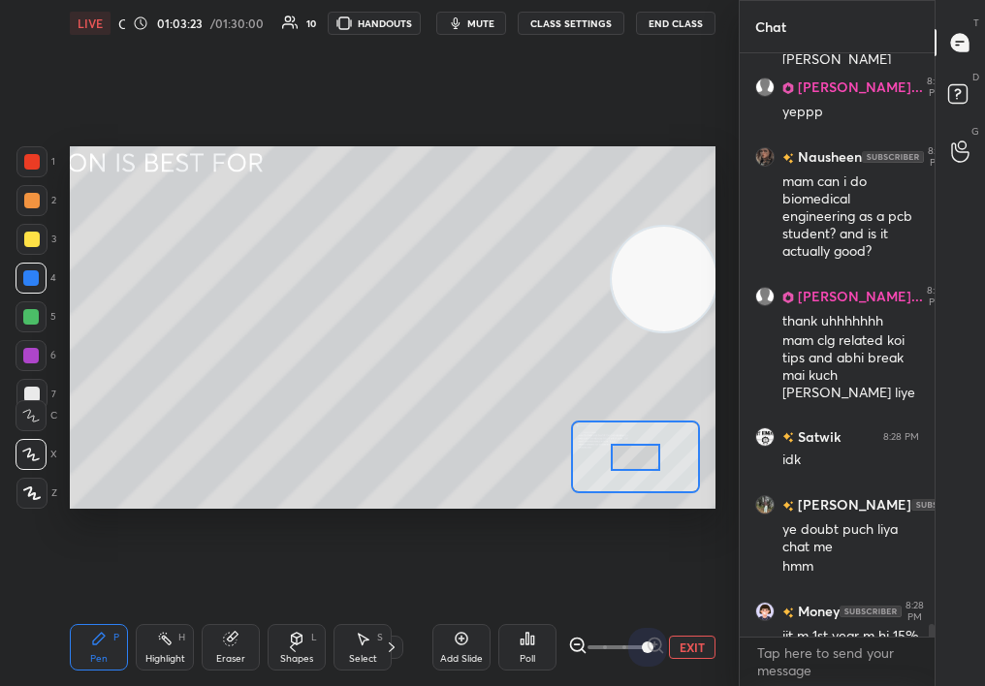
drag, startPoint x: 633, startPoint y: 646, endPoint x: 733, endPoint y: 641, distance: 100.0
click at [731, 641] on div "1 2 3 4 5 6 7 C X Z C X Z E E Erase all H H LIVE Career Guidance Session 01:03:…" at bounding box center [369, 343] width 739 height 686
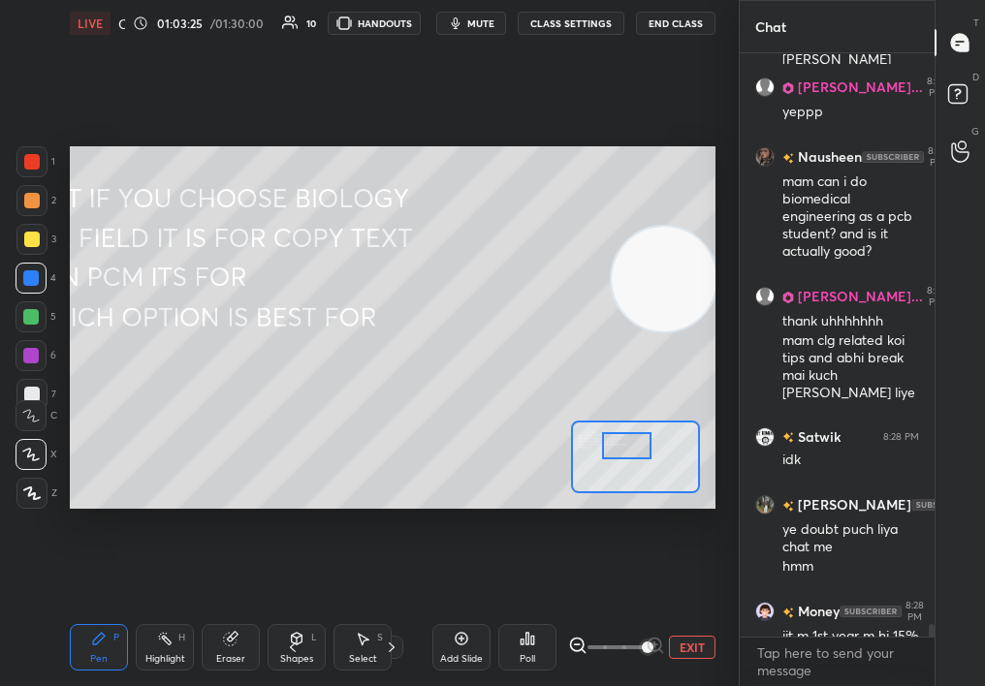
drag, startPoint x: 642, startPoint y: 452, endPoint x: 614, endPoint y: 438, distance: 31.2
click at [613, 439] on div at bounding box center [627, 445] width 50 height 27
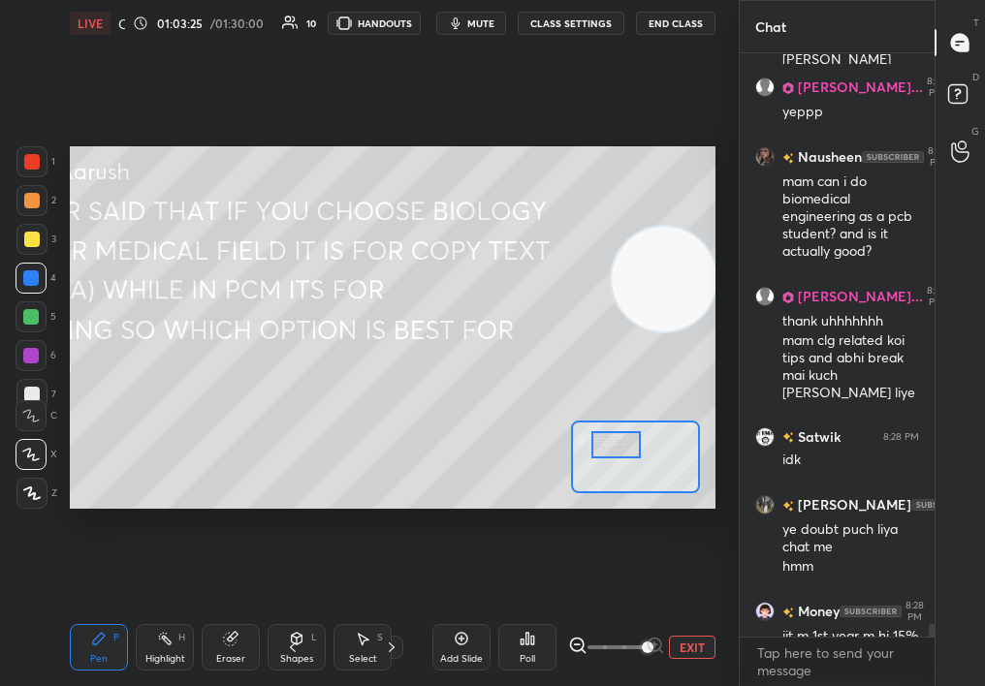
click at [650, 653] on span at bounding box center [648, 648] width 12 height 12
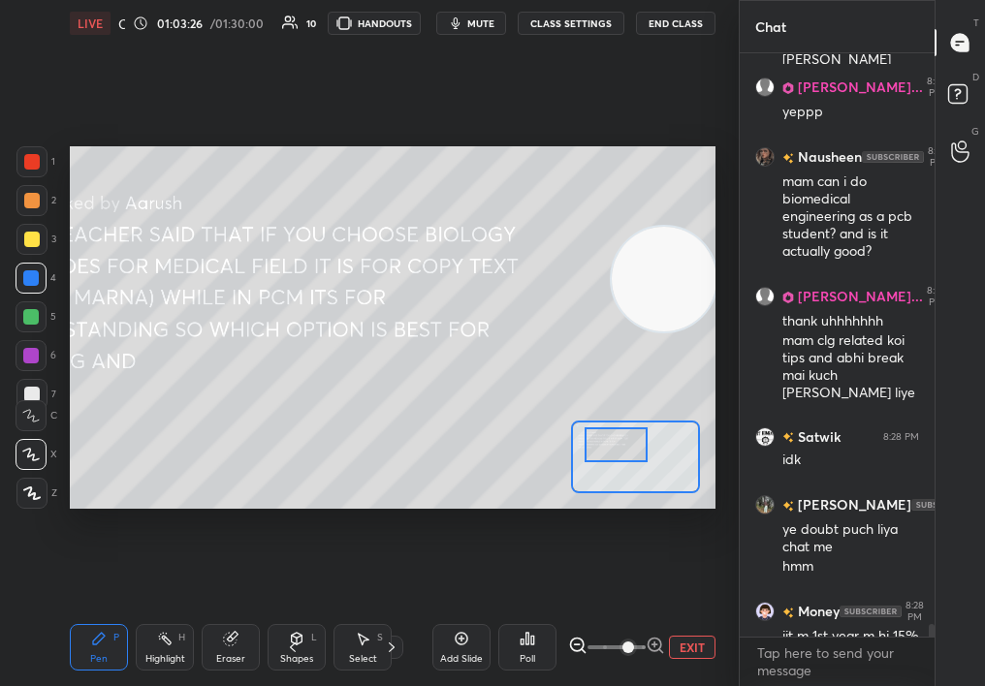
click at [634, 642] on span at bounding box center [628, 648] width 12 height 12
click at [597, 642] on span at bounding box center [616, 647] width 58 height 29
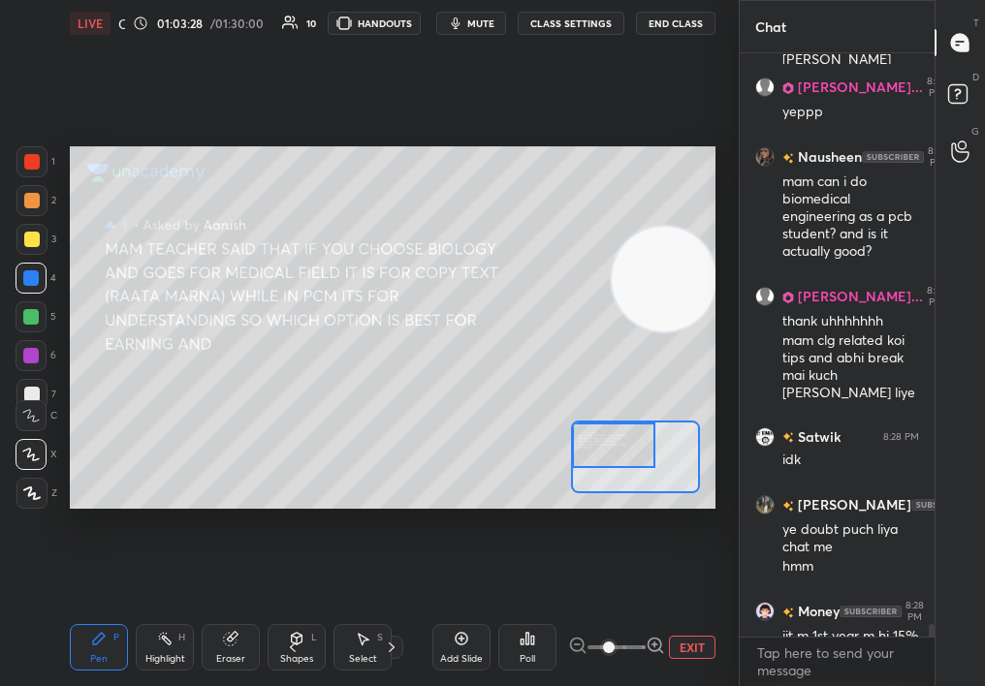
click at [622, 449] on div at bounding box center [613, 446] width 83 height 46
click at [91, 616] on div "Pen P Highlight H Eraser Shapes L Select S 8 / 31 Add Slide Poll EXIT" at bounding box center [393, 648] width 646 height 78
click at [35, 199] on div at bounding box center [31, 200] width 31 height 31
click at [37, 202] on div at bounding box center [32, 201] width 16 height 16
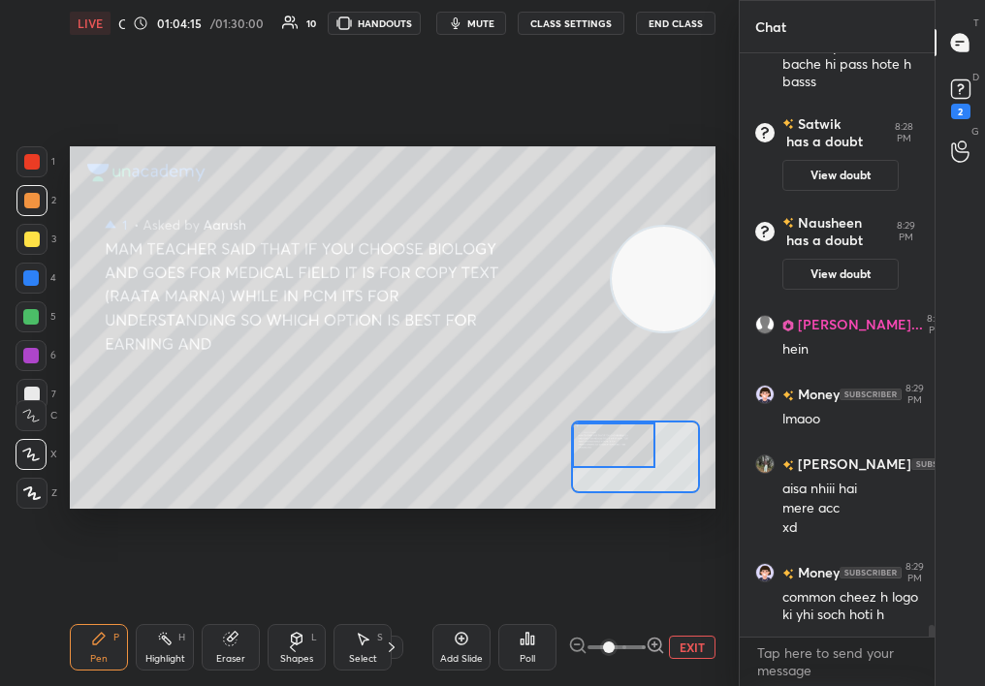
scroll to position [27773, 0]
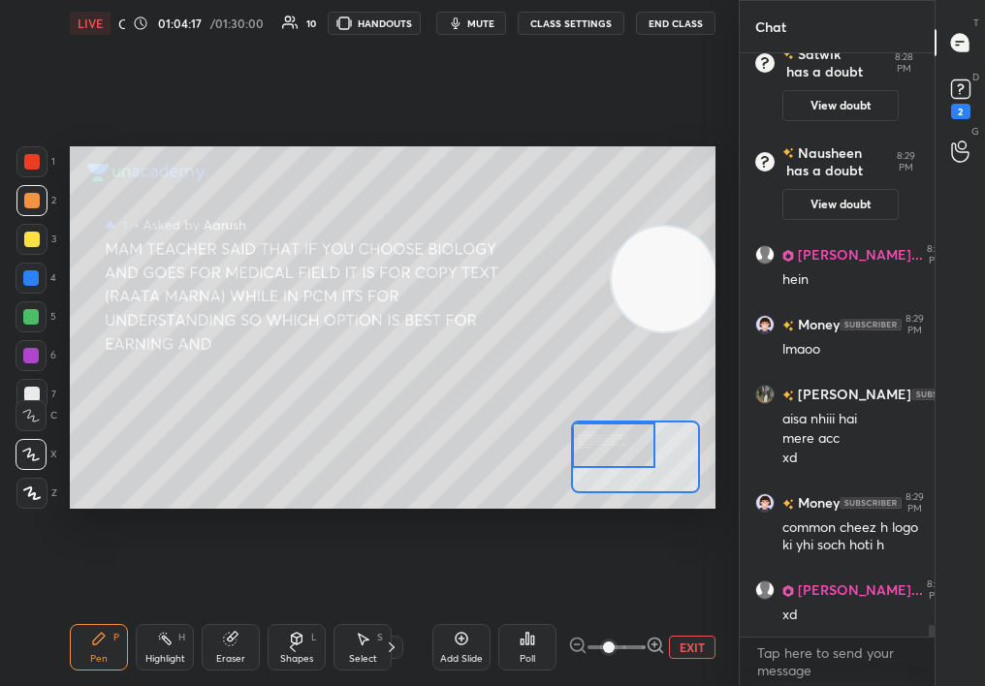
click at [425, 466] on div "Setting up your live class Poll for secs No correct answer Start poll" at bounding box center [392, 328] width 661 height 562
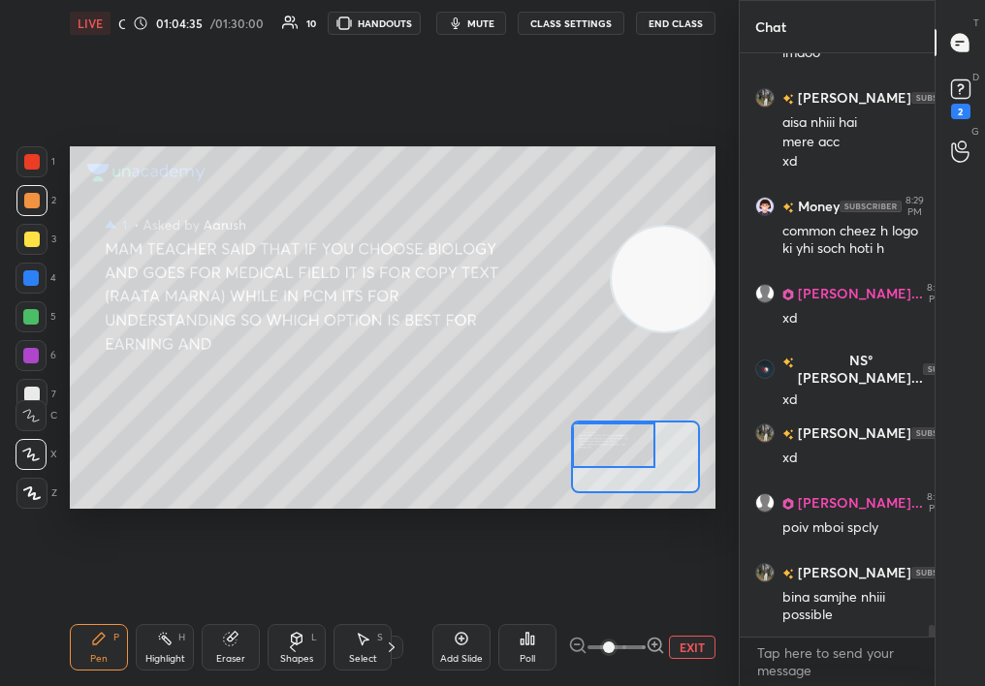
scroll to position [28139, 0]
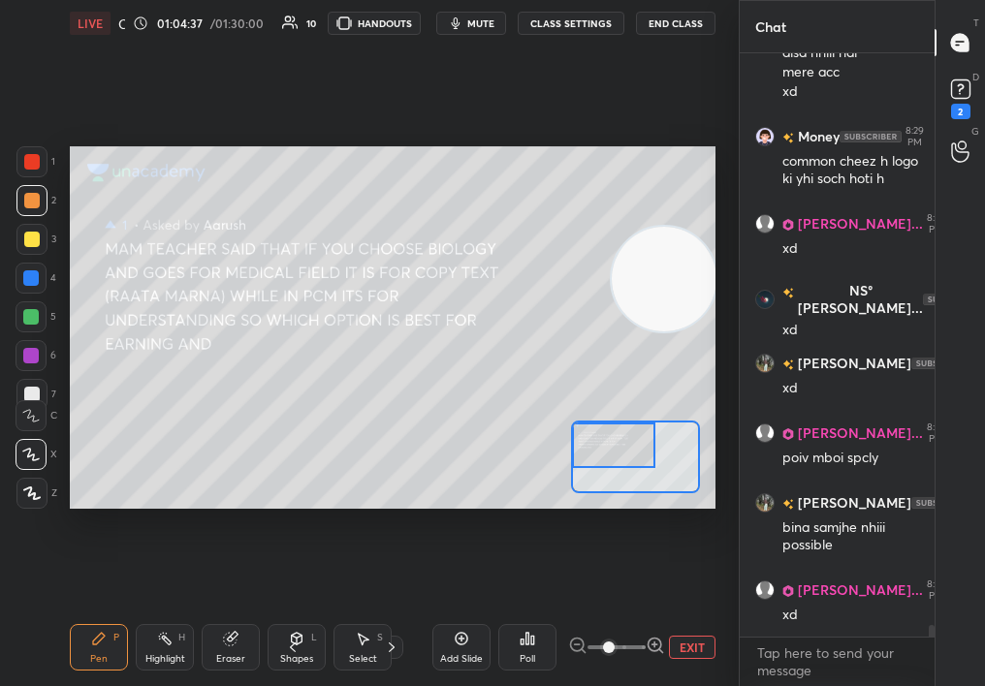
click at [359, 643] on div "Select S" at bounding box center [362, 647] width 58 height 47
click at [360, 613] on div "Pen P Highlight H Eraser Shapes L Select S 8 / 31 Add Slide Poll EXIT" at bounding box center [393, 648] width 646 height 78
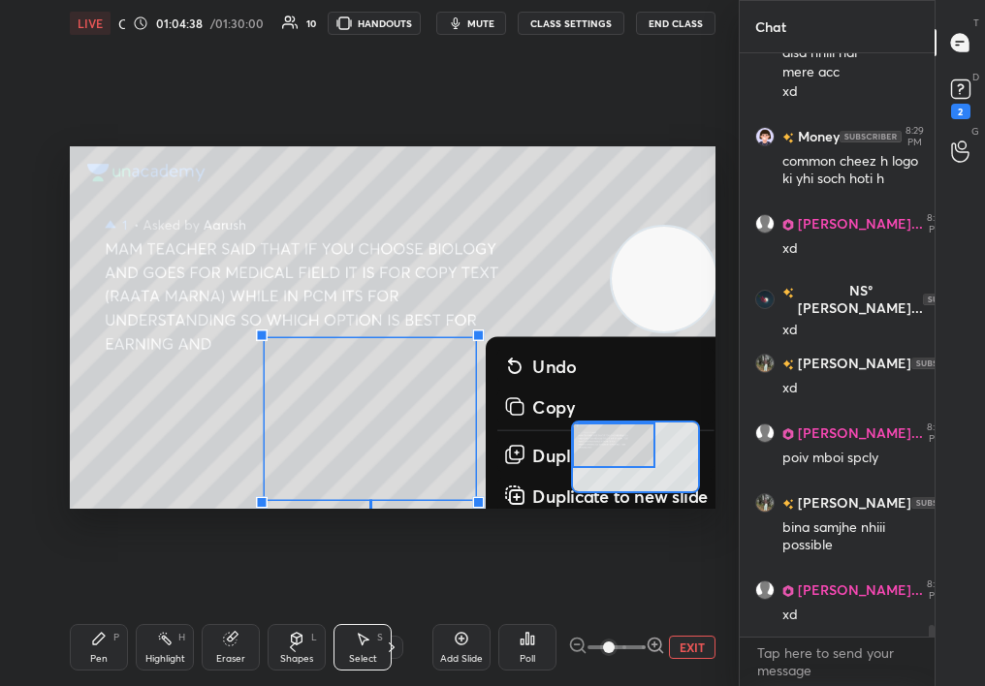
drag, startPoint x: 293, startPoint y: 361, endPoint x: 610, endPoint y: 557, distance: 373.1
click at [614, 557] on div "0 ° Undo Copy Duplicate Duplicate to new slide Delete Setting up your live clas…" at bounding box center [392, 328] width 661 height 562
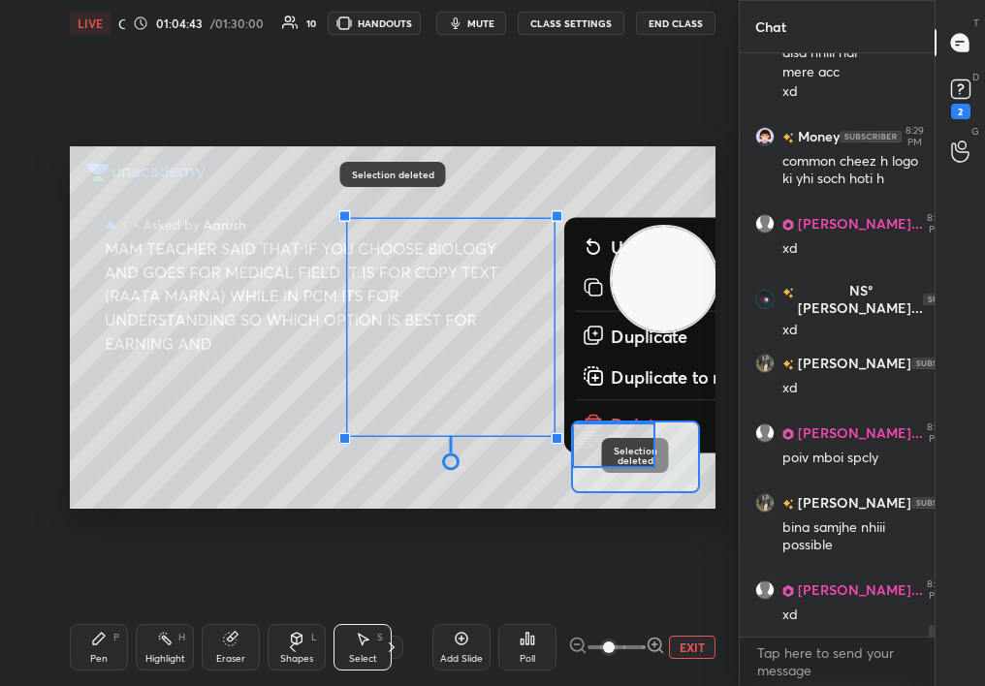
drag, startPoint x: 381, startPoint y: 226, endPoint x: 708, endPoint y: 558, distance: 466.2
click at [714, 563] on div "0 ° Undo Copy Duplicate Duplicate to new slide Delete Selection deleted Setting…" at bounding box center [392, 328] width 661 height 562
click at [606, 418] on button "Delete" at bounding box center [684, 424] width 217 height 35
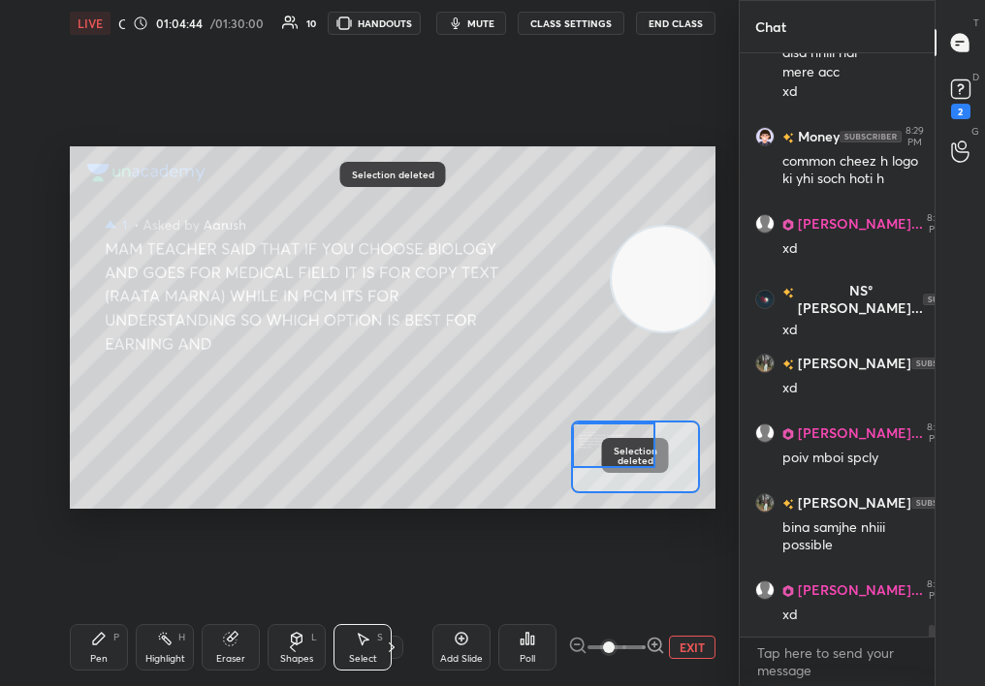
click at [692, 637] on button "EXIT" at bounding box center [692, 647] width 47 height 23
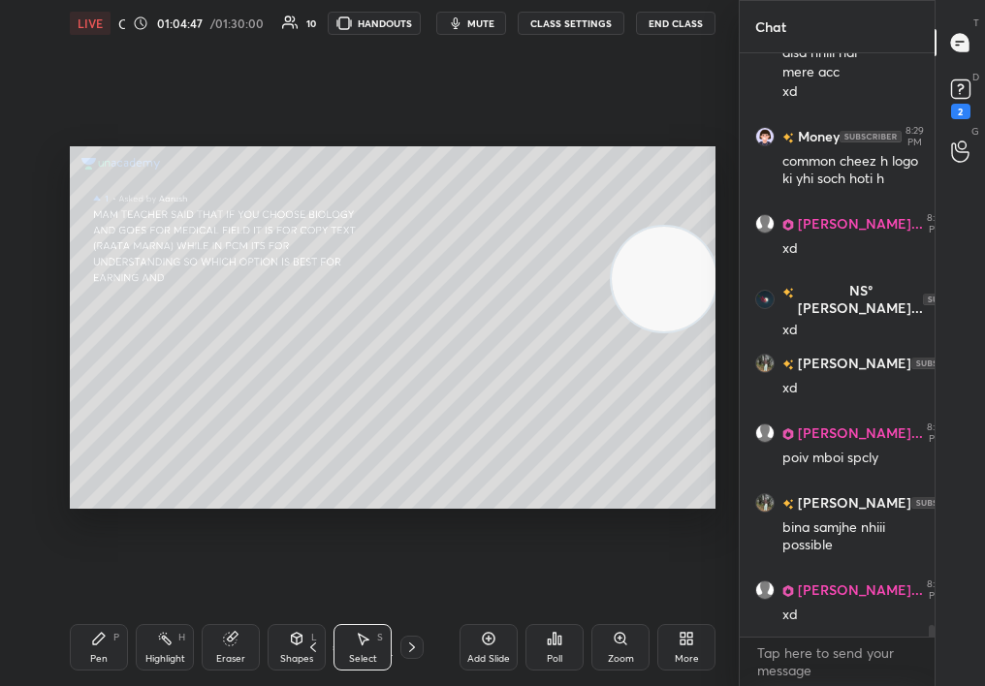
click at [124, 623] on div "Pen P Highlight H Eraser Shapes L Select S 8 / 31 Add Slide Poll Zoom More" at bounding box center [393, 648] width 646 height 78
click at [120, 626] on div "Pen P" at bounding box center [99, 647] width 58 height 47
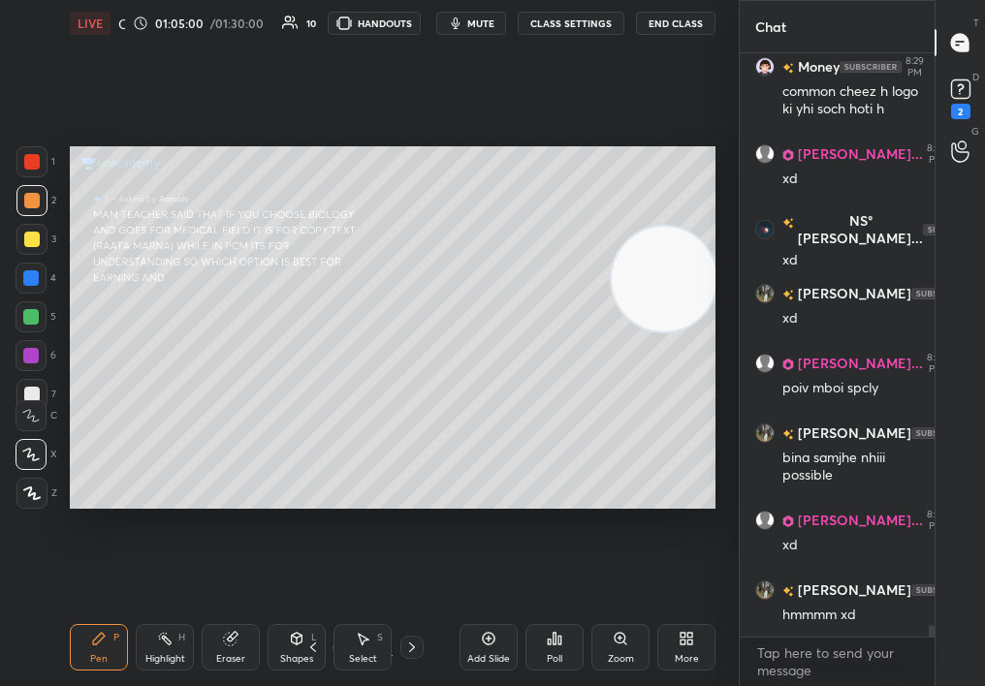
scroll to position [28279, 0]
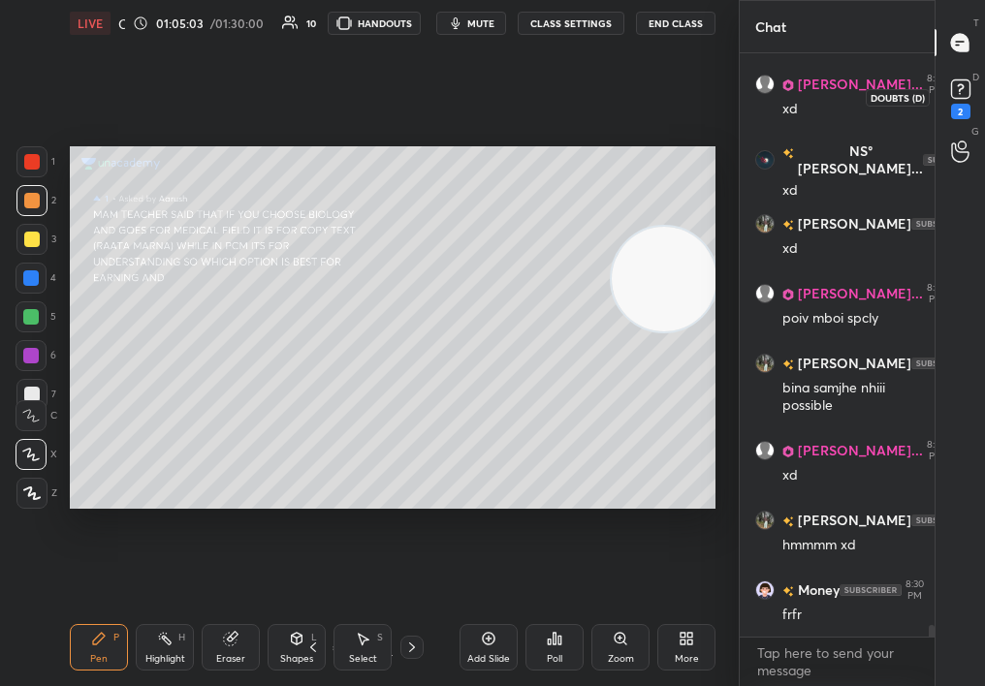
click at [959, 81] on icon at bounding box center [960, 89] width 29 height 29
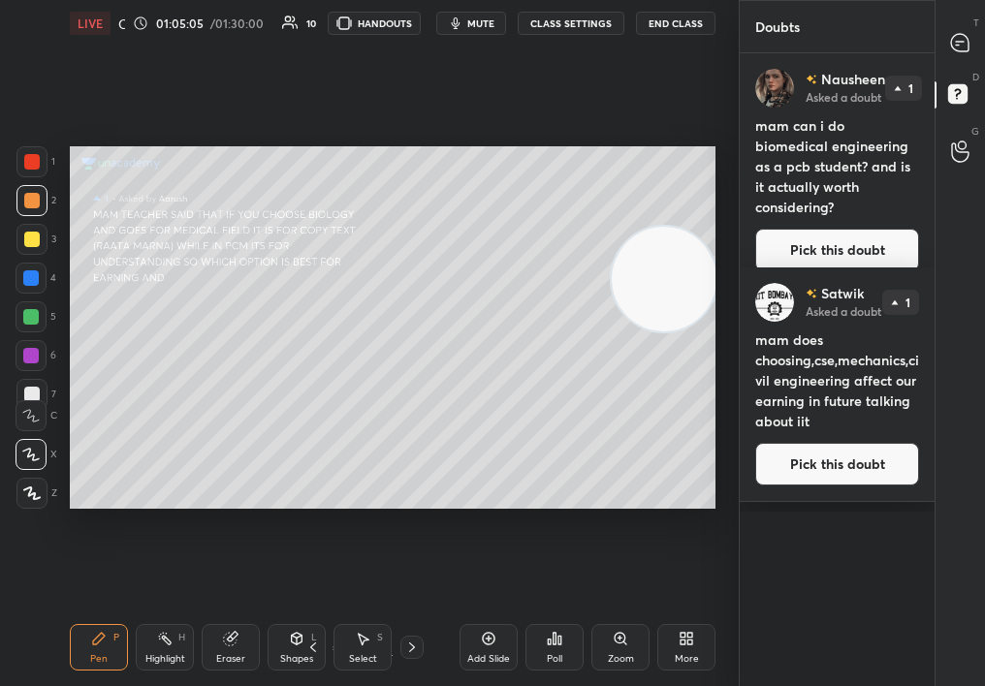
click at [799, 229] on button "Pick this doubt" at bounding box center [837, 250] width 164 height 43
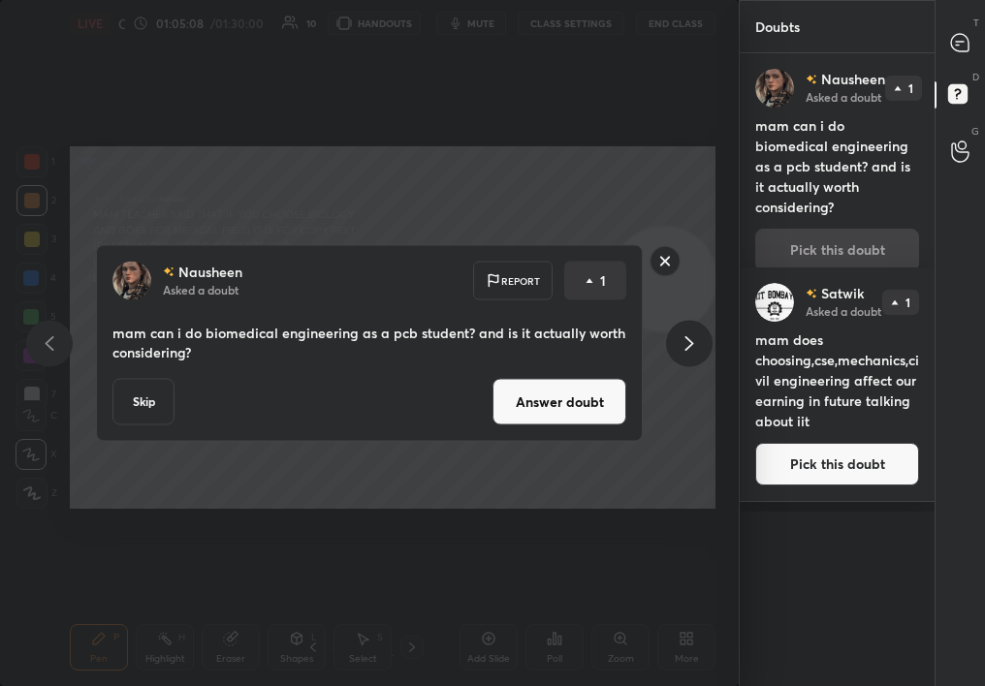
click at [966, 36] on icon at bounding box center [959, 42] width 17 height 17
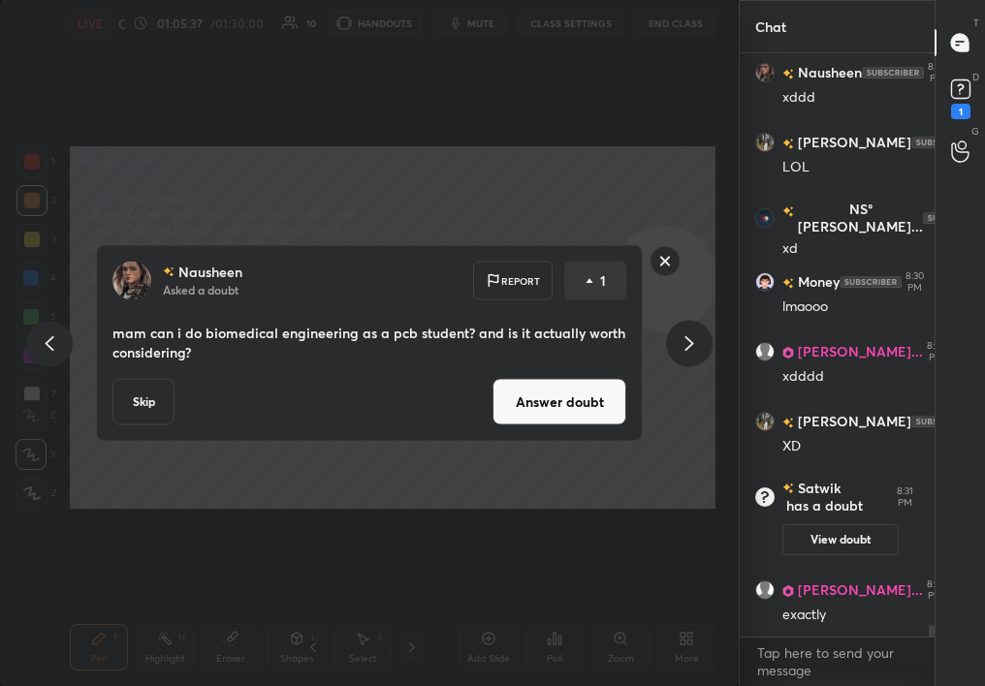
scroll to position [28476, 0]
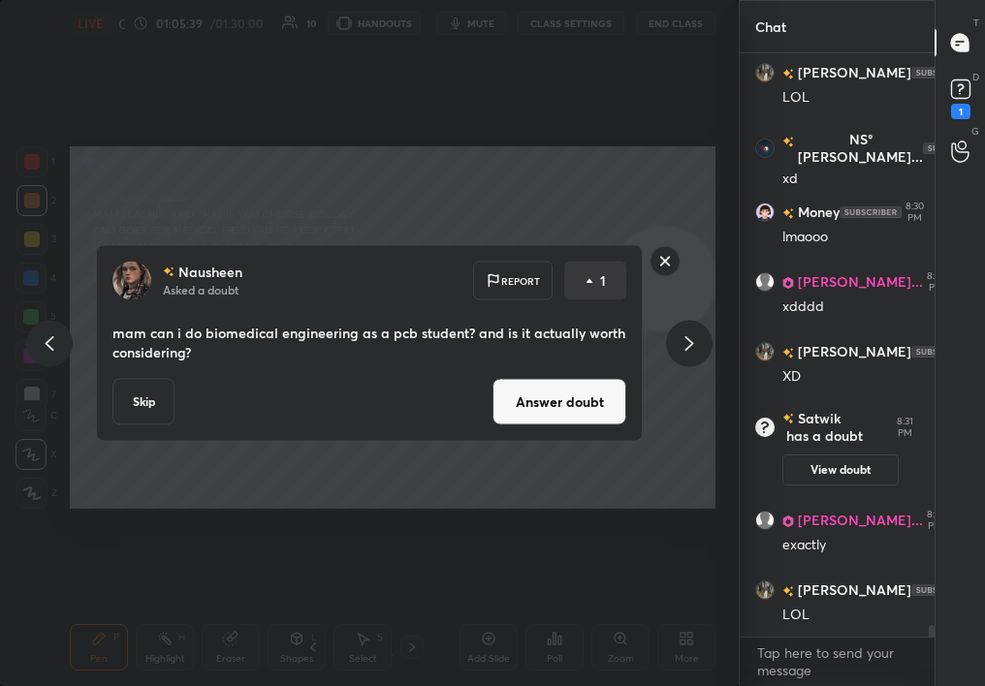
click at [549, 397] on button "Answer doubt" at bounding box center [559, 402] width 134 height 47
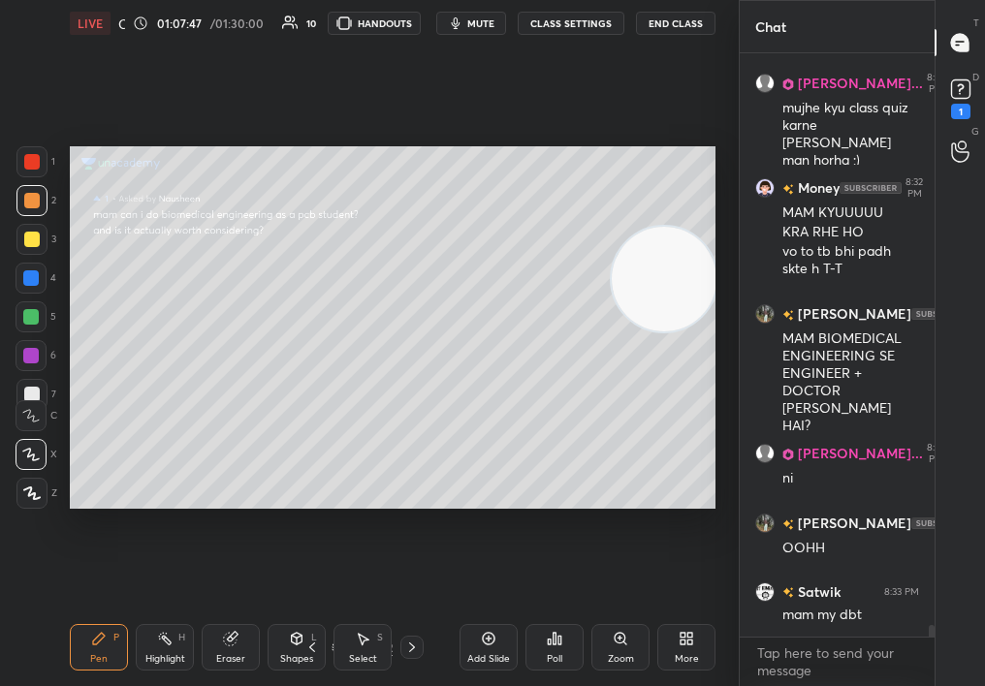
scroll to position [29961, 0]
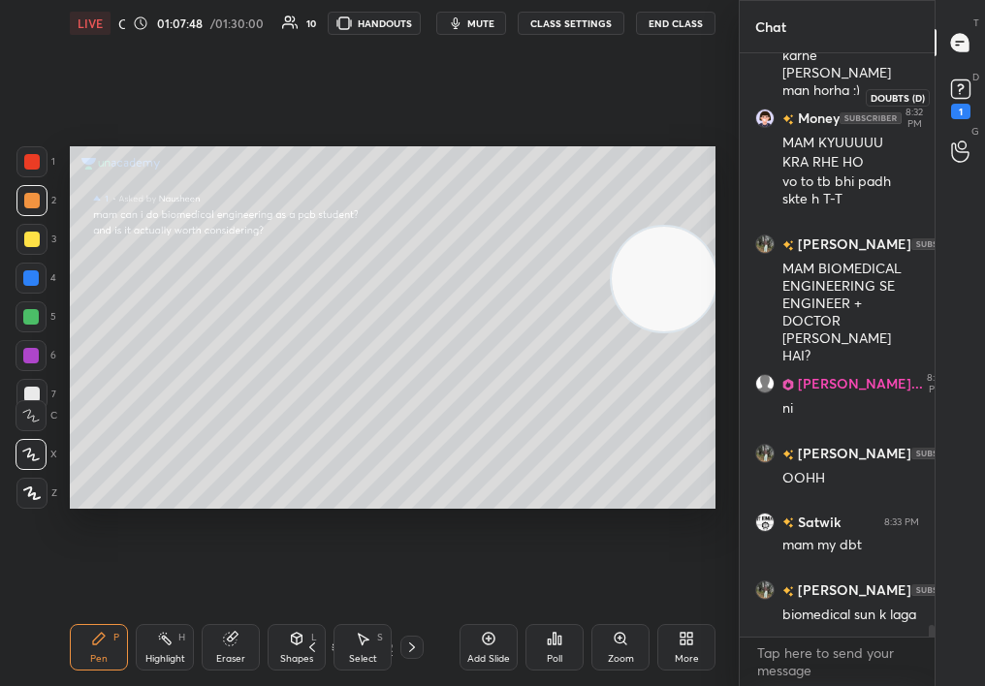
click at [946, 110] on div "1" at bounding box center [960, 97] width 29 height 45
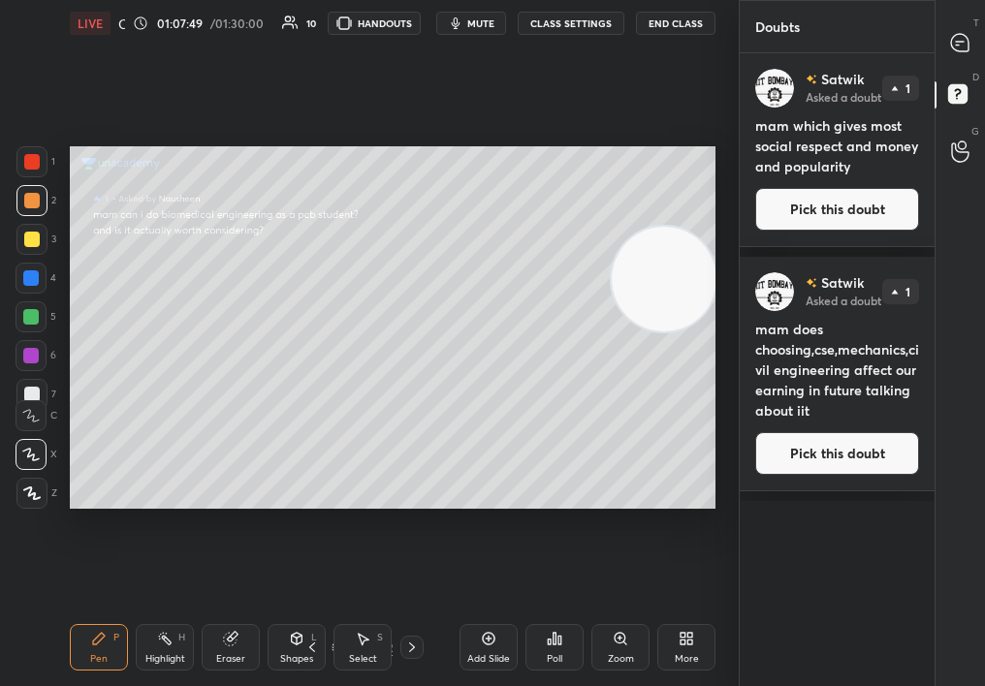
click at [812, 213] on button "Pick this doubt" at bounding box center [837, 209] width 164 height 43
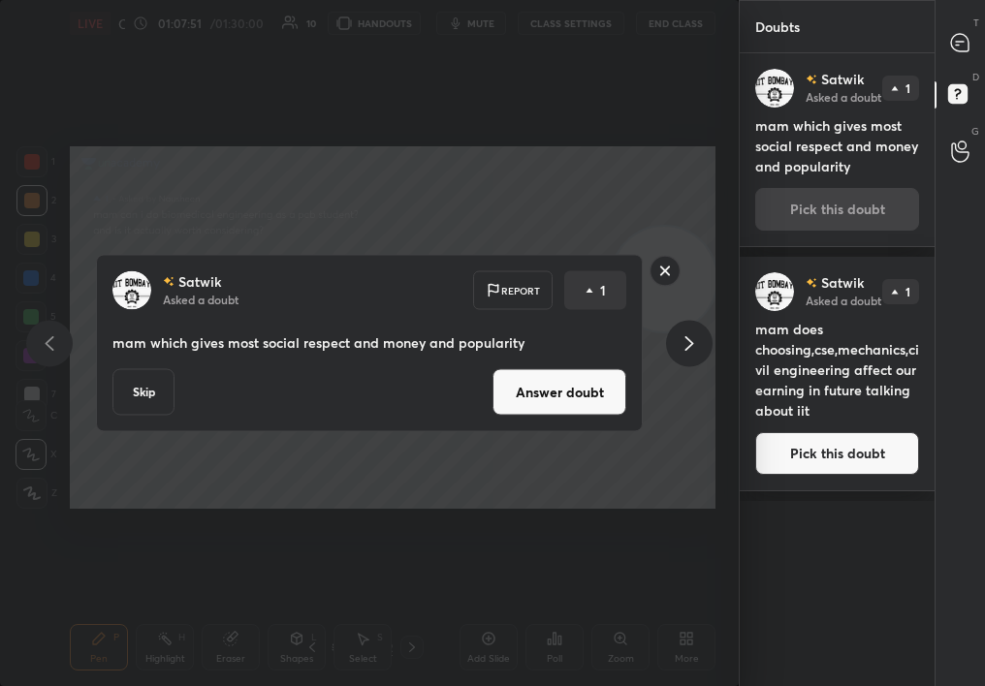
click at [541, 398] on button "Answer doubt" at bounding box center [559, 392] width 134 height 47
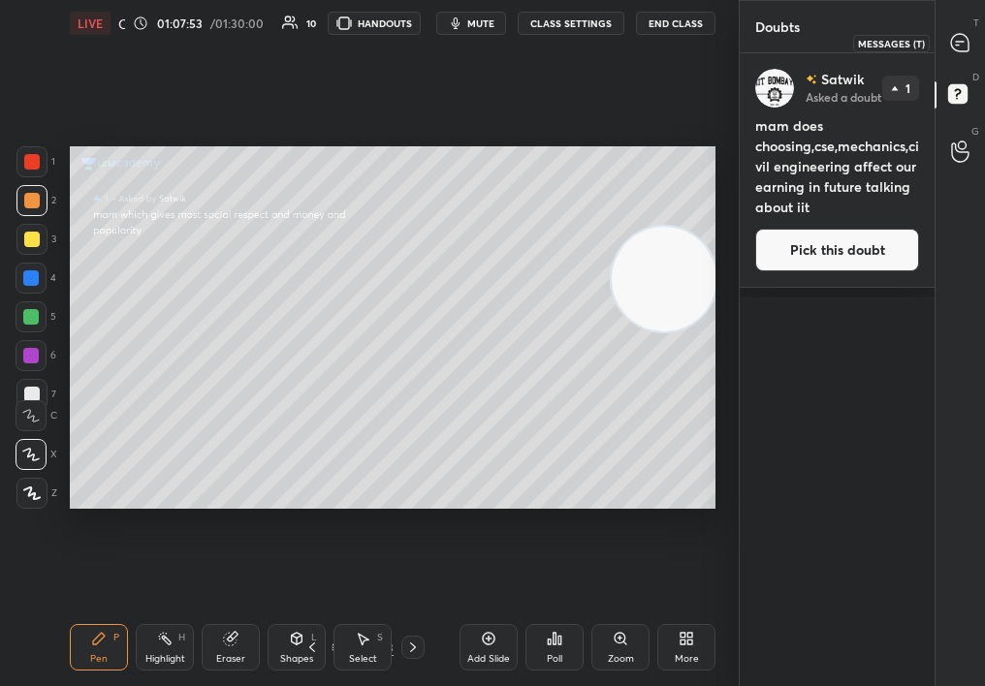
click at [953, 37] on icon at bounding box center [959, 42] width 17 height 17
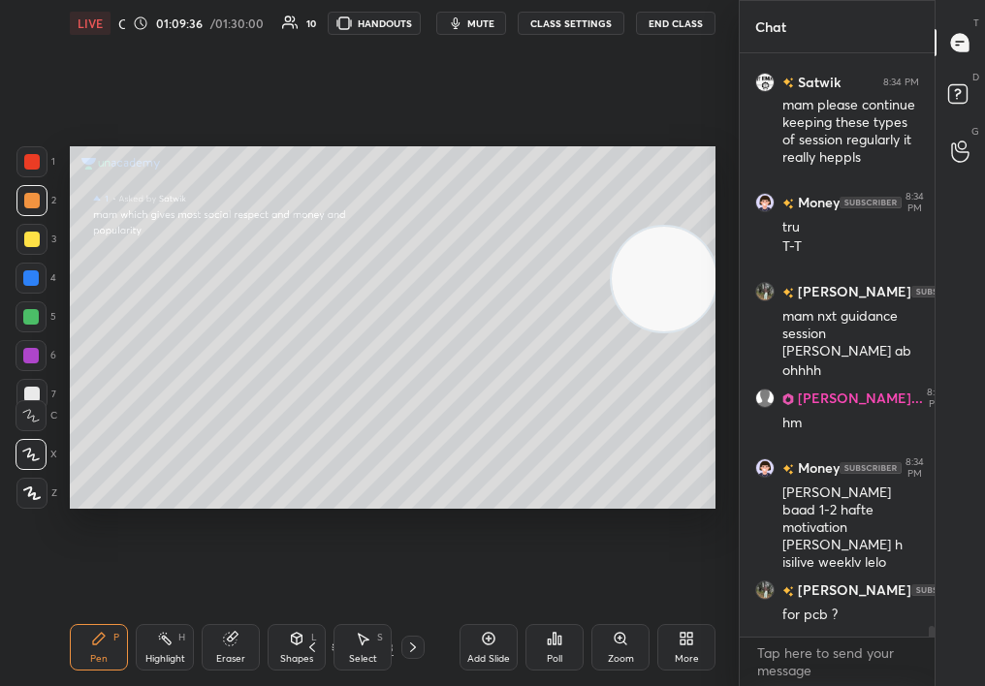
scroll to position [30138, 0]
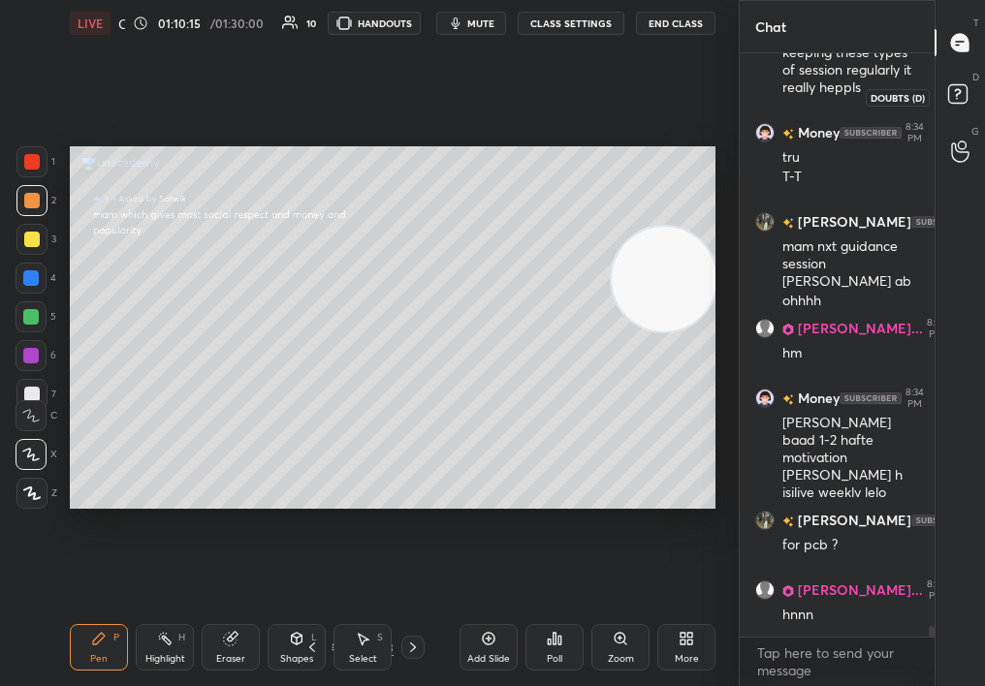
click at [976, 113] on icon at bounding box center [960, 96] width 35 height 35
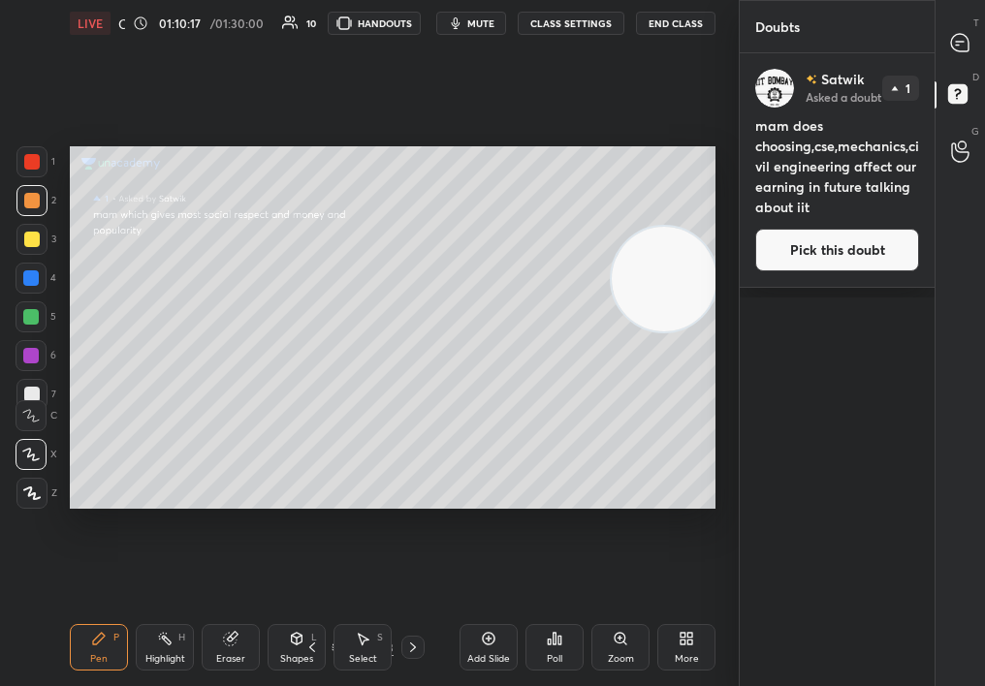
click at [791, 263] on button "Pick this doubt" at bounding box center [837, 250] width 164 height 43
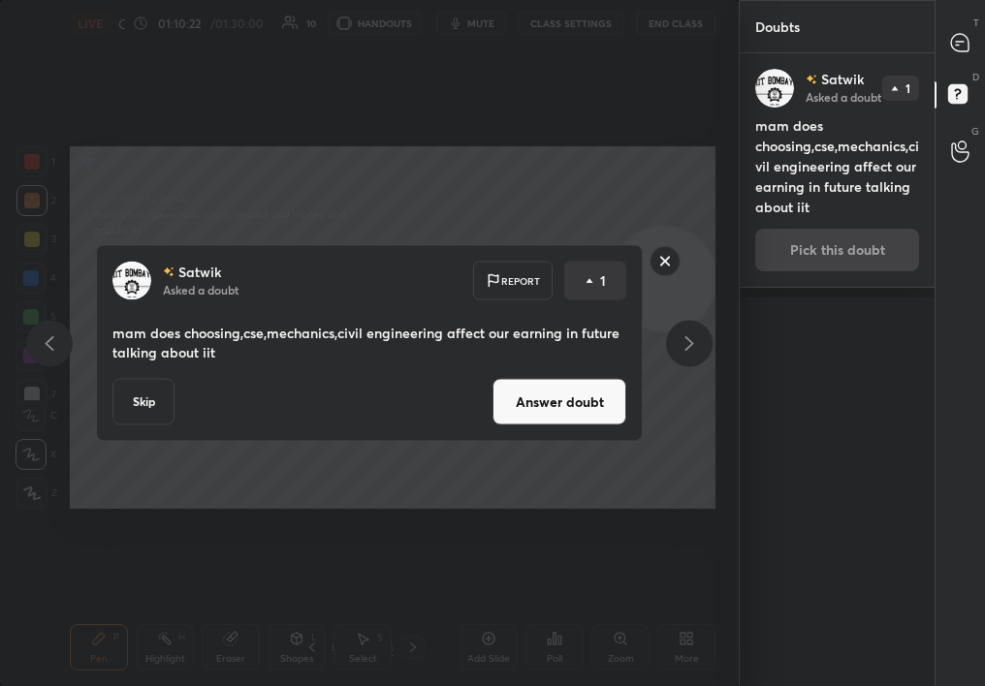
click at [529, 416] on button "Answer doubt" at bounding box center [559, 402] width 134 height 47
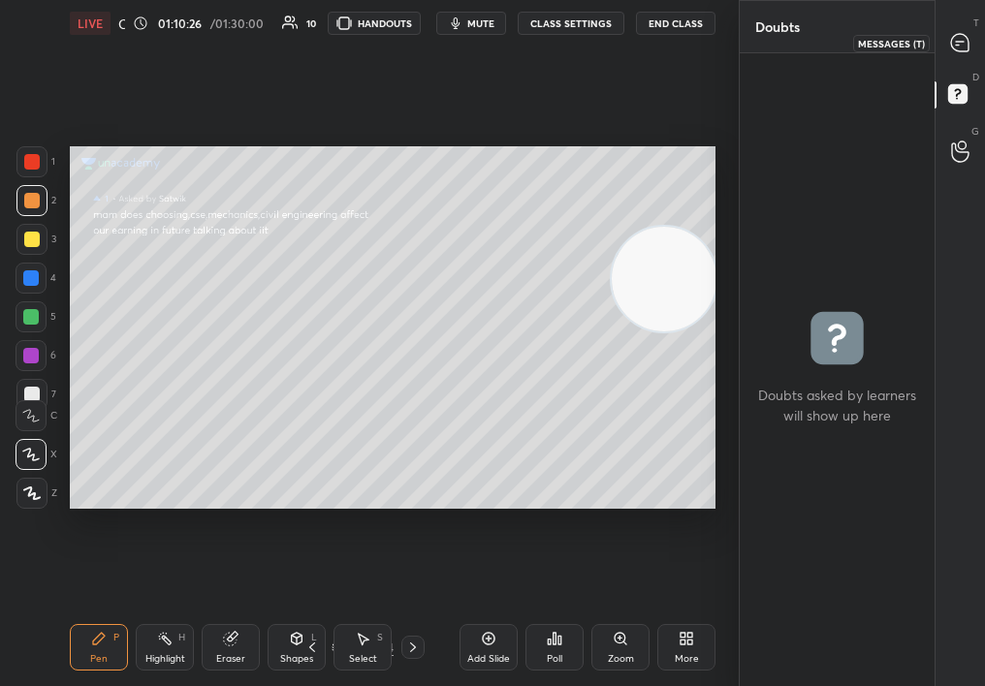
click at [953, 43] on icon at bounding box center [959, 42] width 17 height 17
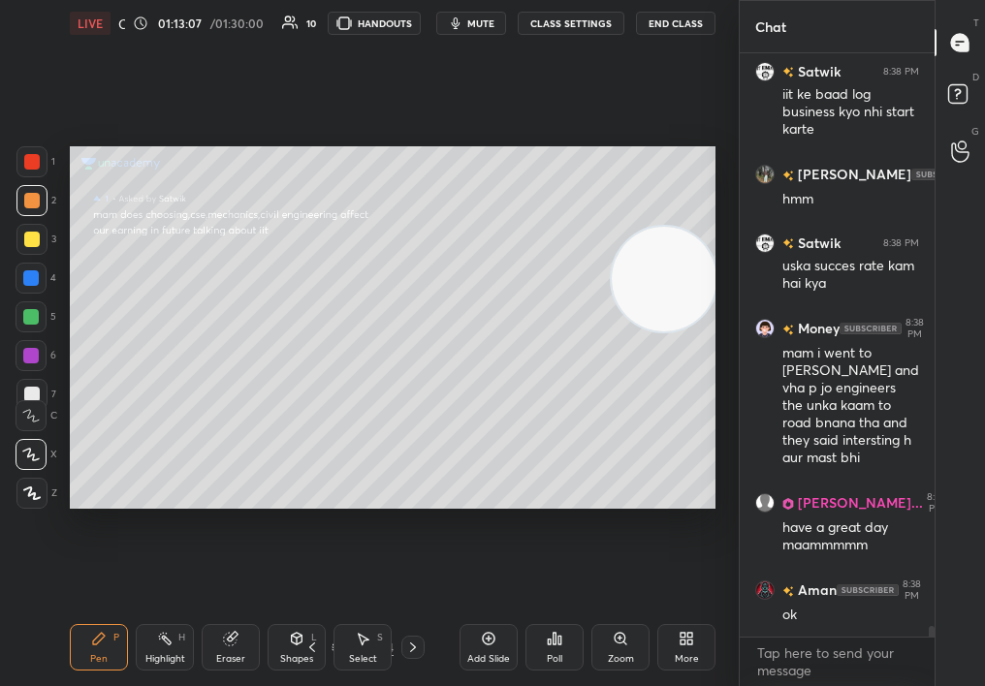
scroll to position [32031, 0]
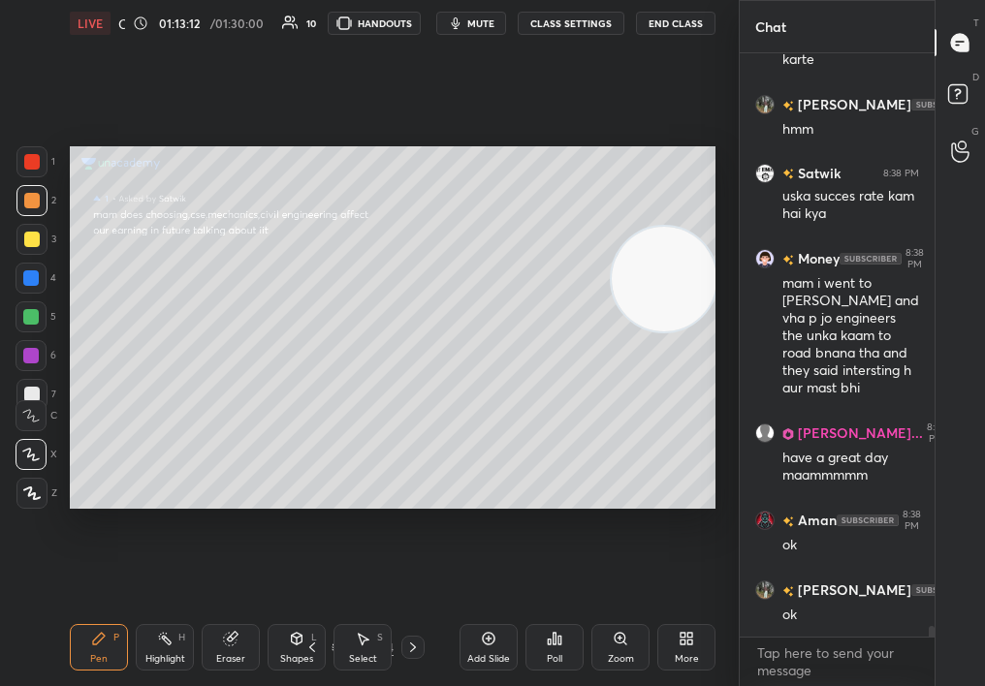
click at [486, 20] on span "mute" at bounding box center [480, 23] width 27 height 14
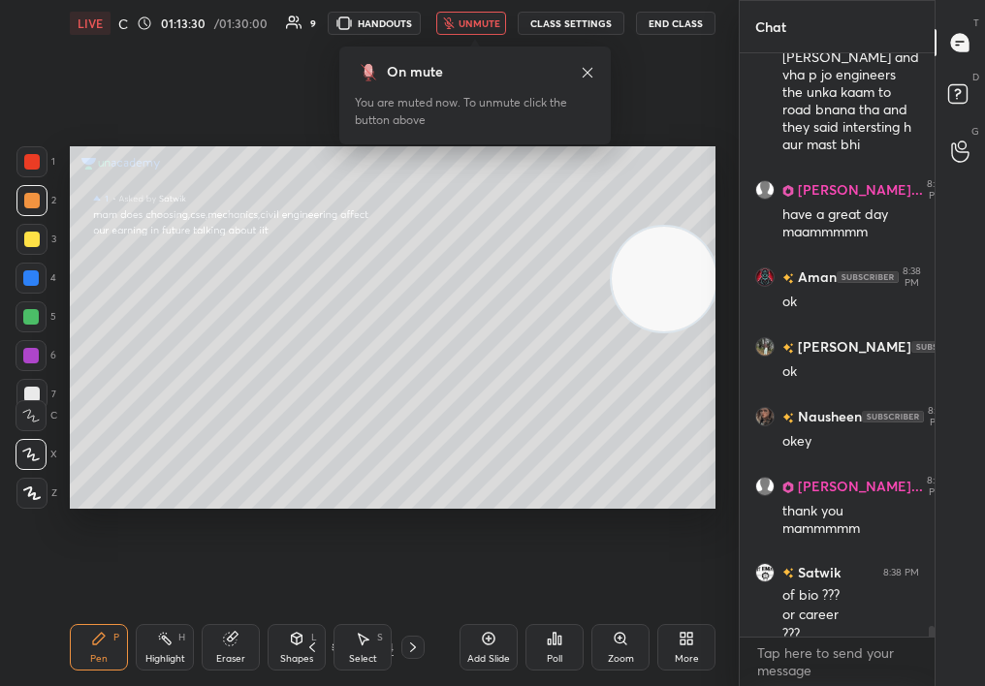
scroll to position [32294, 0]
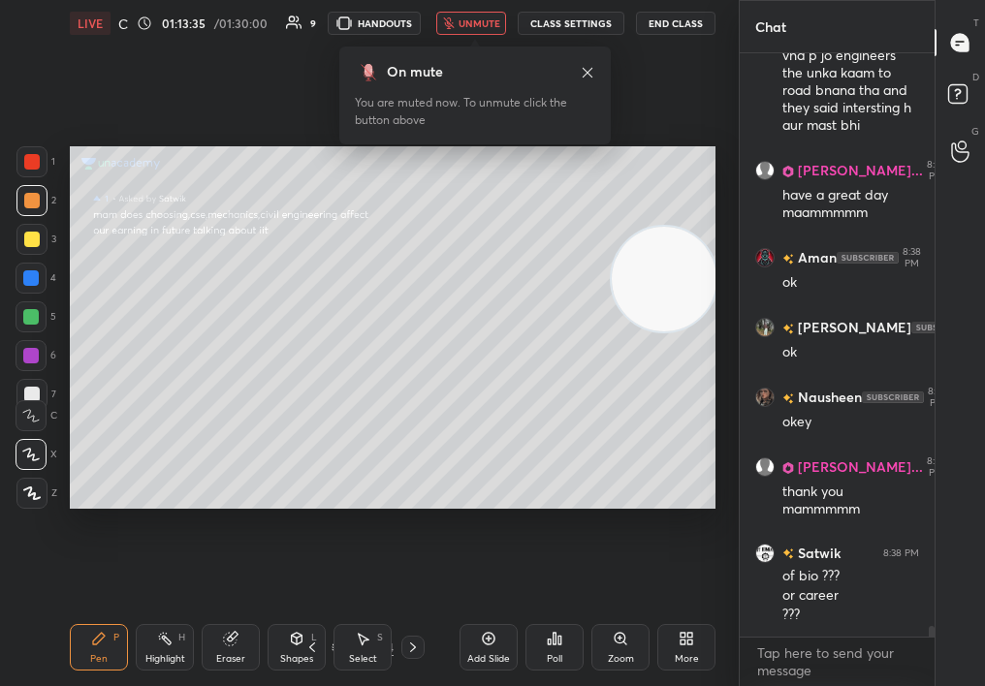
click at [482, 634] on div "Add Slide" at bounding box center [489, 647] width 58 height 47
click at [36, 494] on icon at bounding box center [31, 494] width 17 height 14
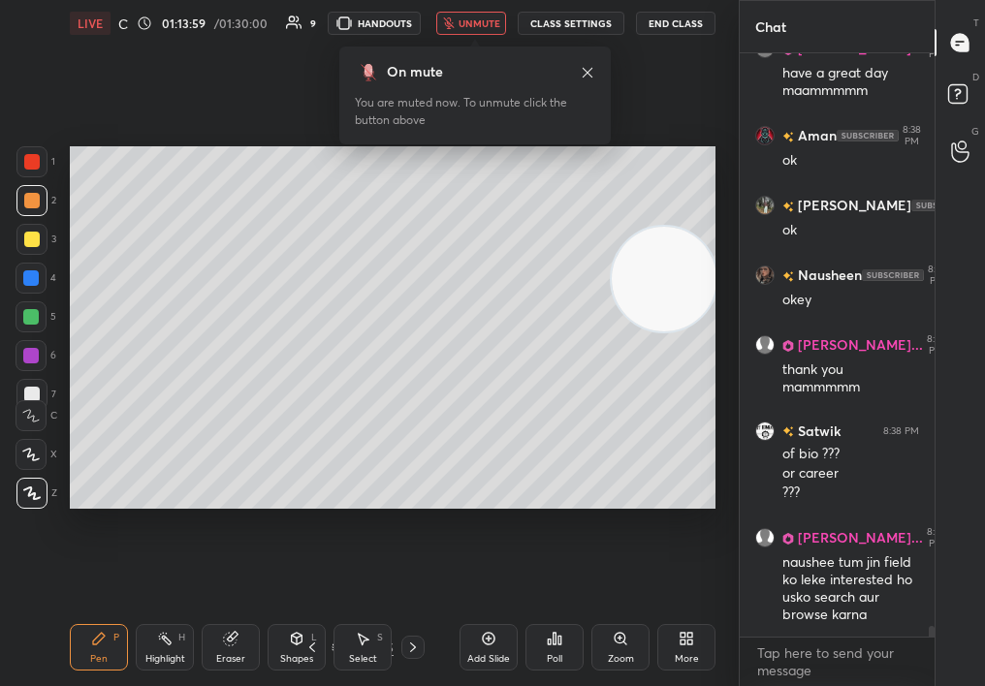
click at [35, 489] on icon at bounding box center [31, 494] width 17 height 14
click at [34, 493] on icon at bounding box center [31, 494] width 17 height 14
click at [546, 645] on div "Poll" at bounding box center [554, 647] width 58 height 47
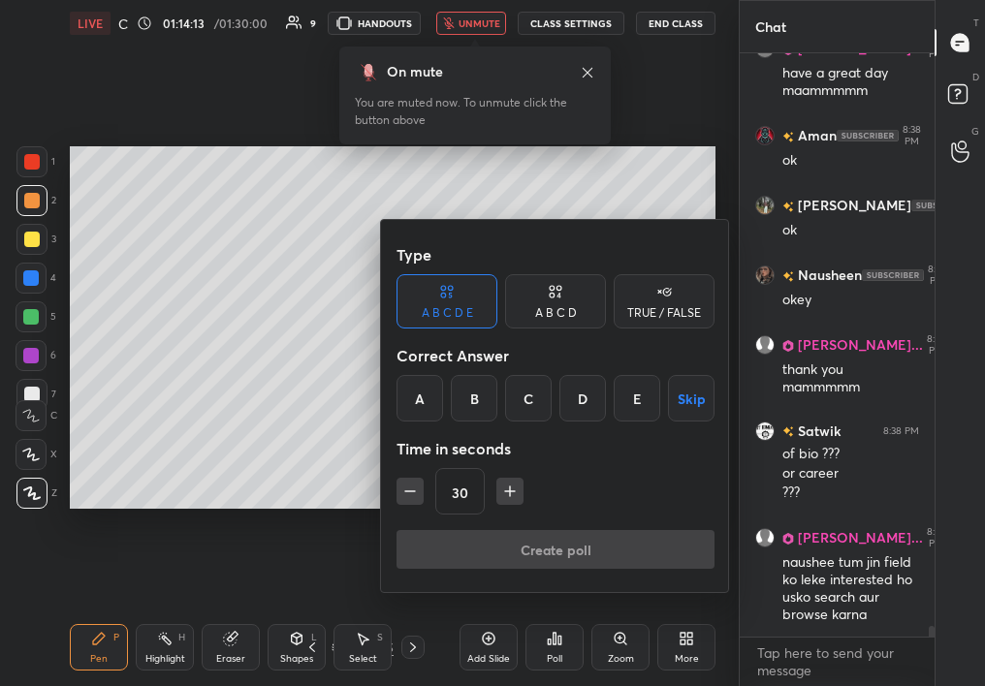
click at [559, 288] on icon at bounding box center [558, 288] width 5 height 5
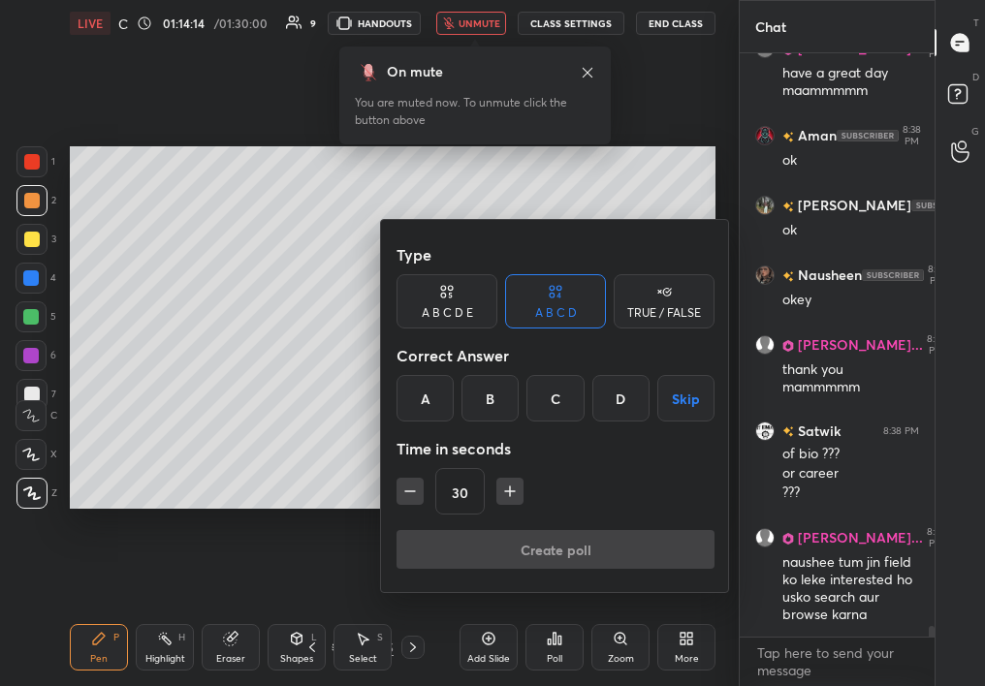
click at [680, 391] on button "Skip" at bounding box center [685, 398] width 57 height 47
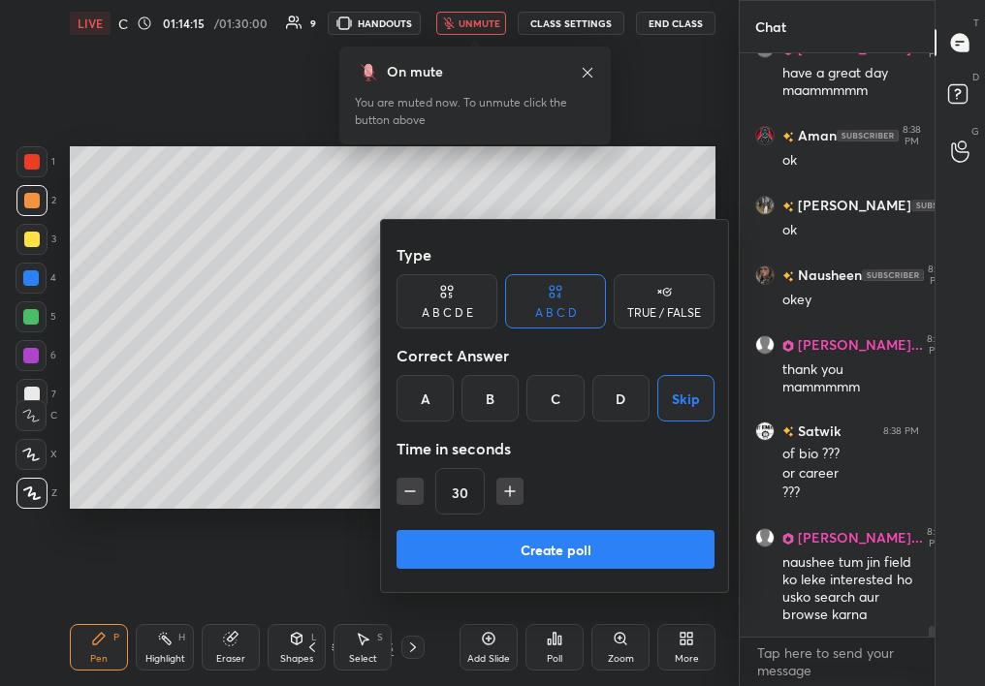
click at [586, 543] on button "Create poll" at bounding box center [556, 549] width 318 height 39
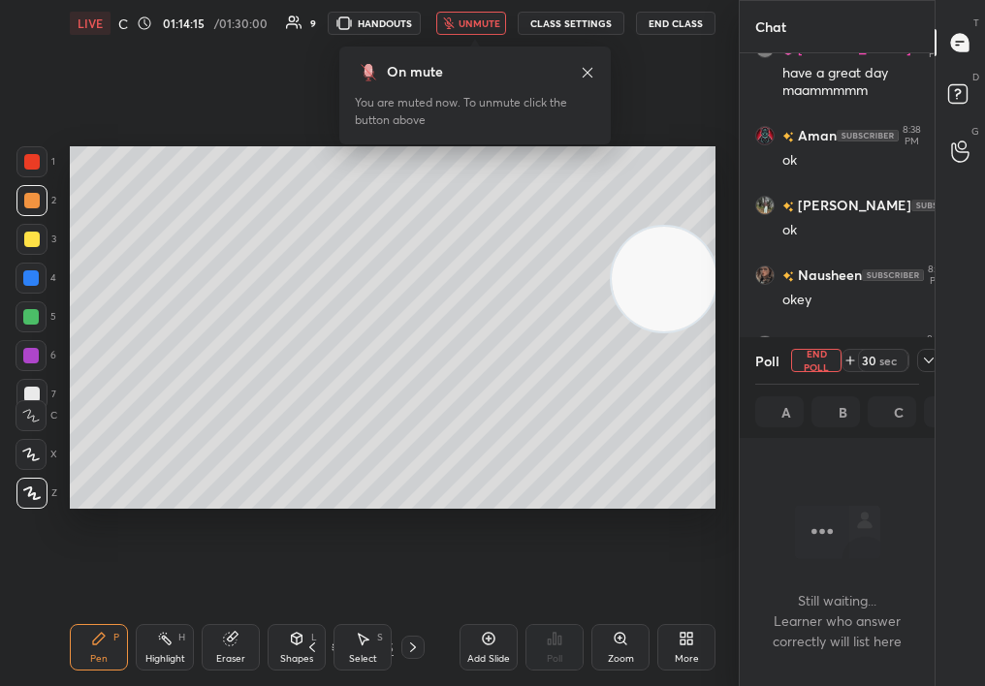
scroll to position [526, 189]
click at [817, 356] on button "End Poll" at bounding box center [816, 360] width 50 height 23
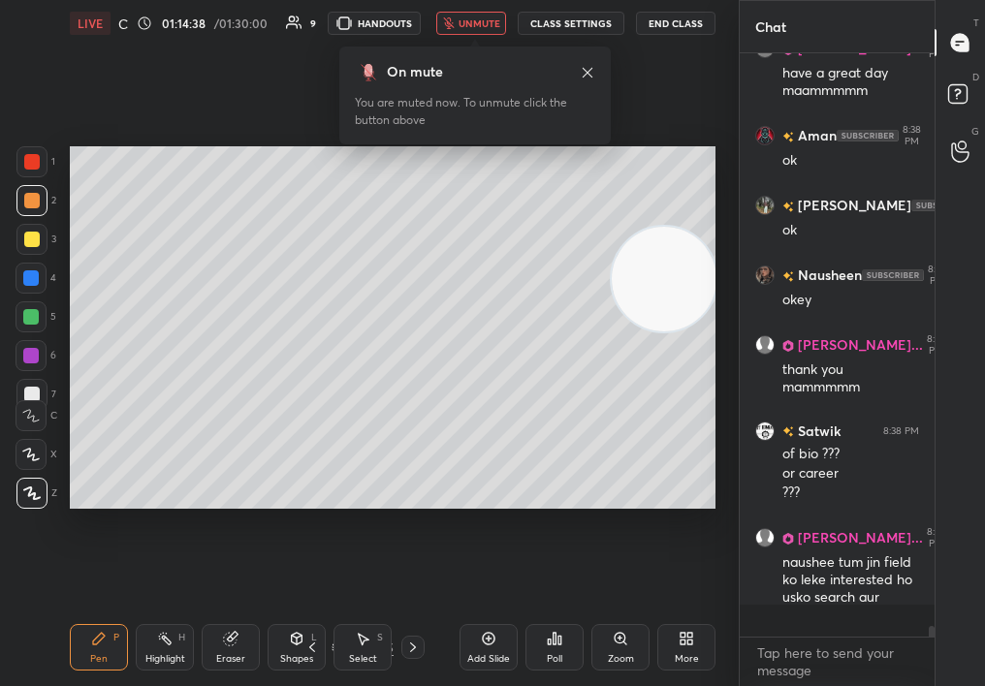
scroll to position [7, 7]
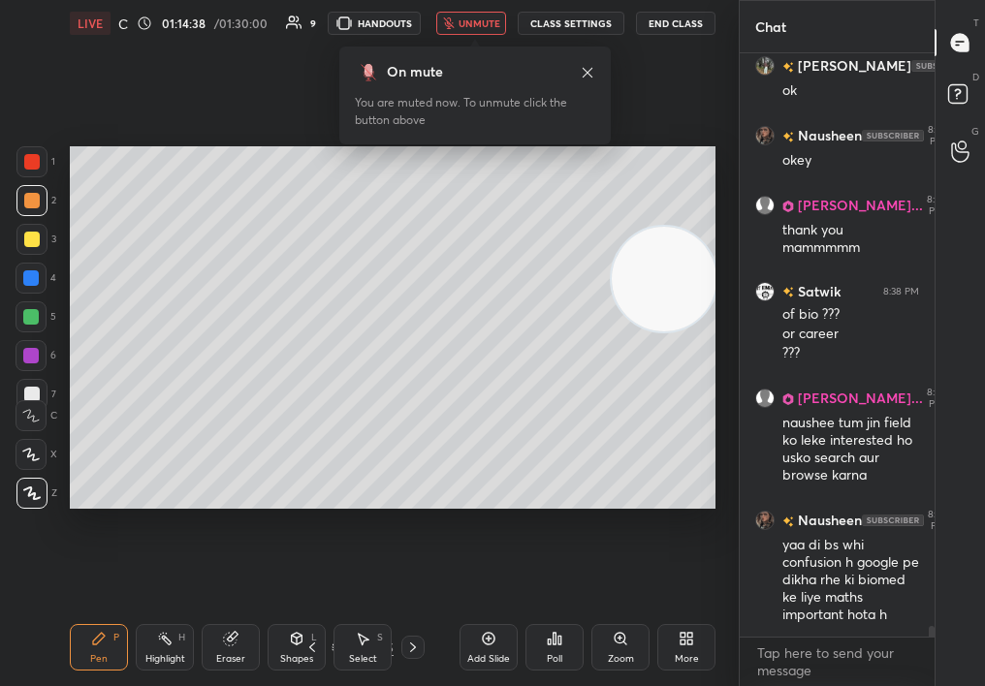
click at [494, 647] on div "Add Slide" at bounding box center [489, 647] width 58 height 47
click at [30, 237] on div at bounding box center [32, 240] width 16 height 16
click at [27, 240] on div at bounding box center [32, 240] width 16 height 16
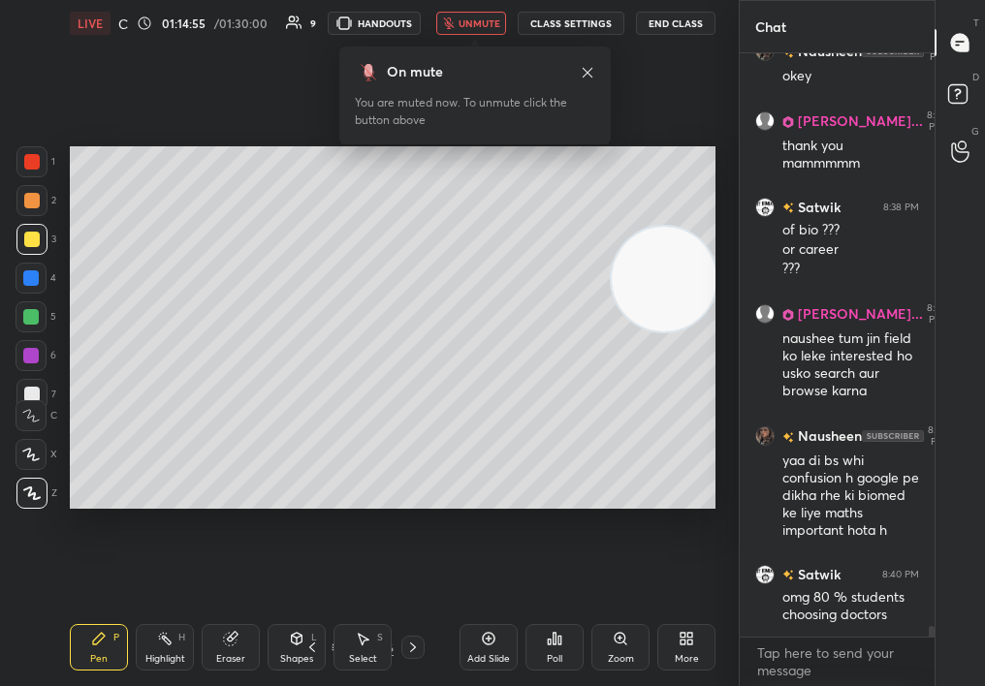
click at [34, 285] on div at bounding box center [31, 278] width 31 height 31
click at [29, 284] on div at bounding box center [31, 278] width 16 height 16
click at [30, 279] on div at bounding box center [31, 278] width 16 height 16
click at [30, 324] on div at bounding box center [31, 316] width 31 height 31
click at [26, 324] on div at bounding box center [31, 316] width 31 height 31
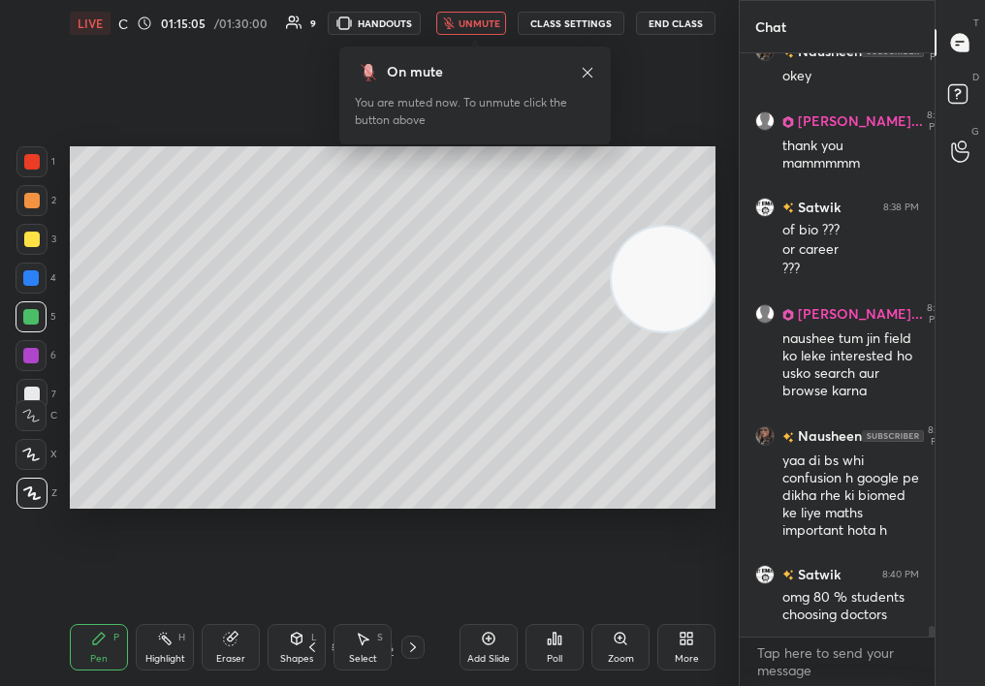
scroll to position [32727, 0]
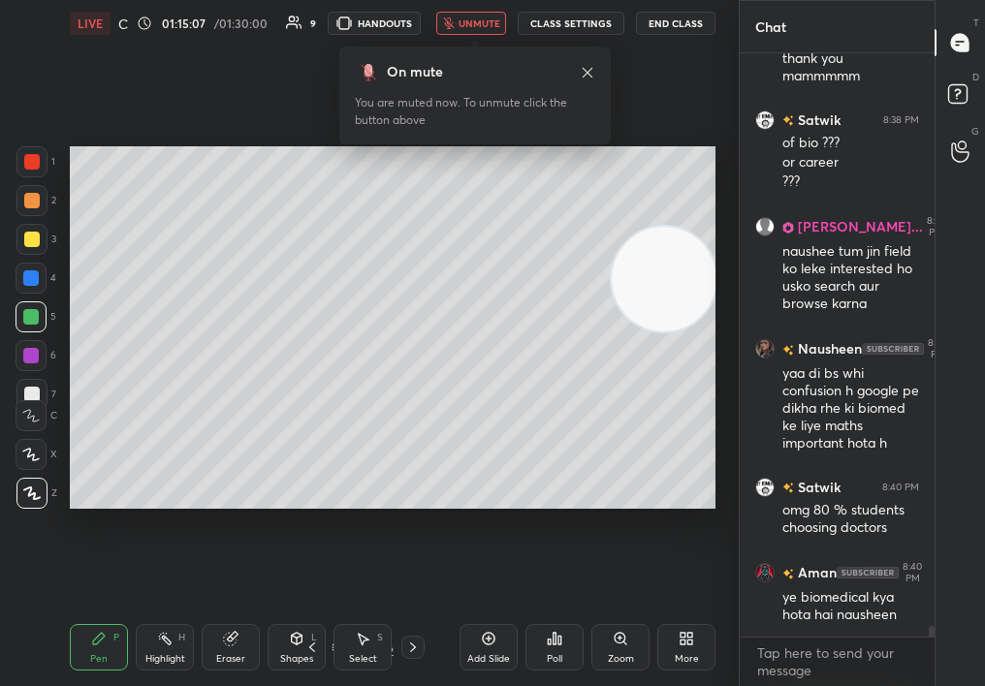
click at [626, 299] on div "Setting up your live class Poll for secs No correct answer Start poll" at bounding box center [393, 328] width 646 height 364
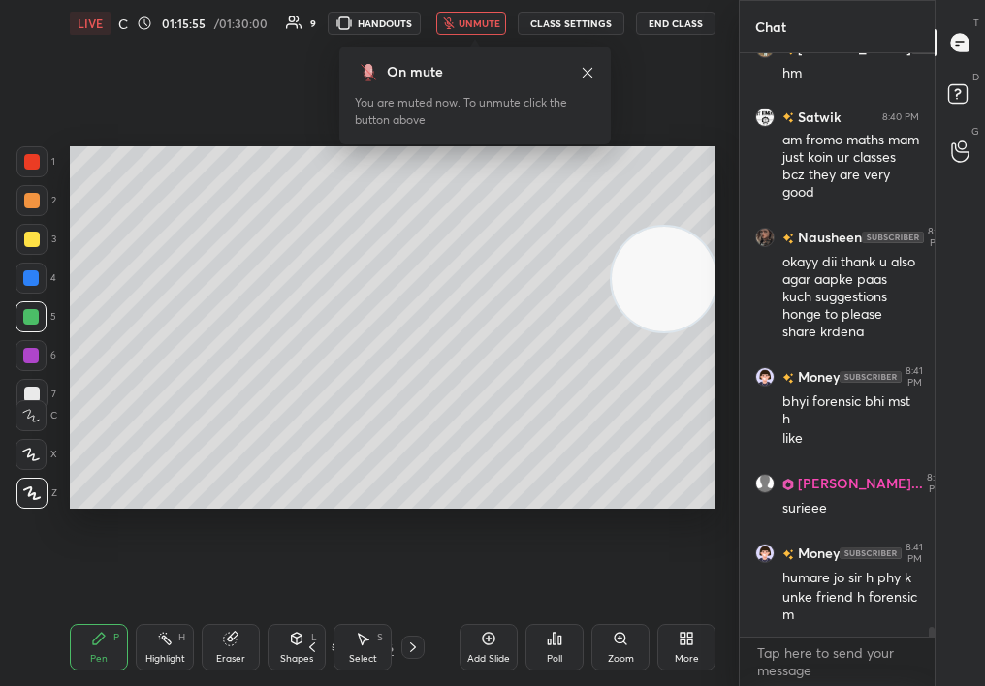
scroll to position [33620, 0]
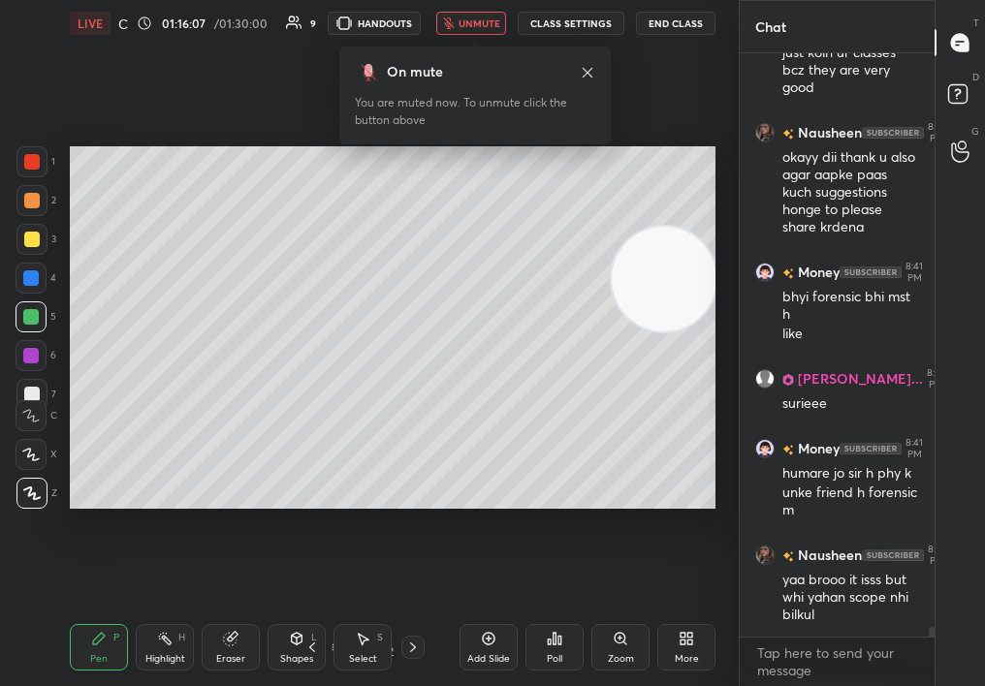
click at [464, 20] on span "unmute" at bounding box center [480, 23] width 42 height 14
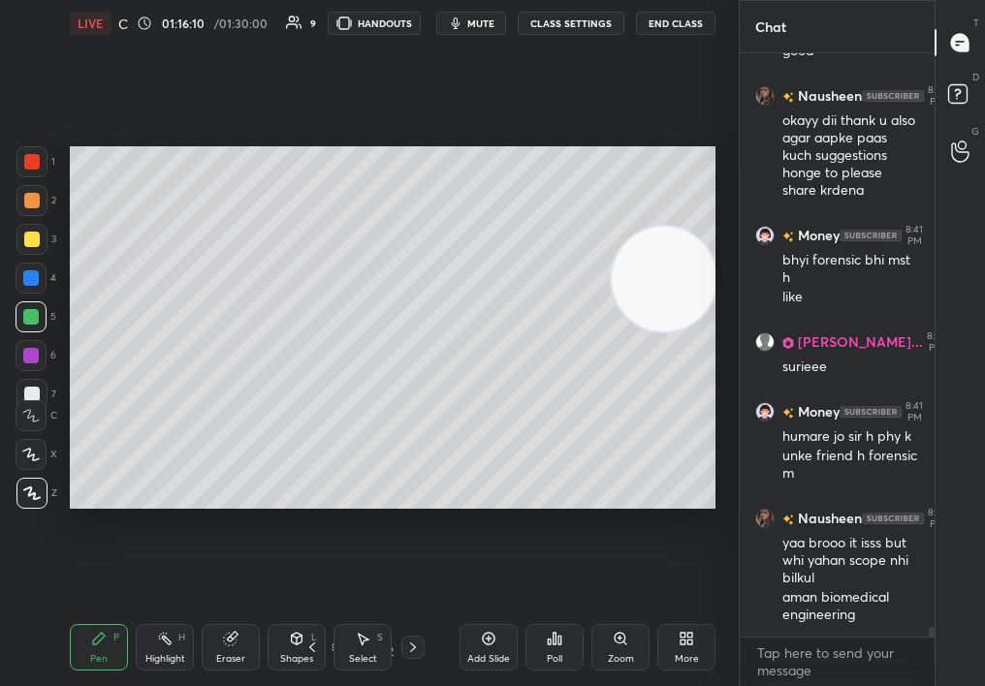
click at [504, 643] on div "Add Slide" at bounding box center [489, 647] width 58 height 47
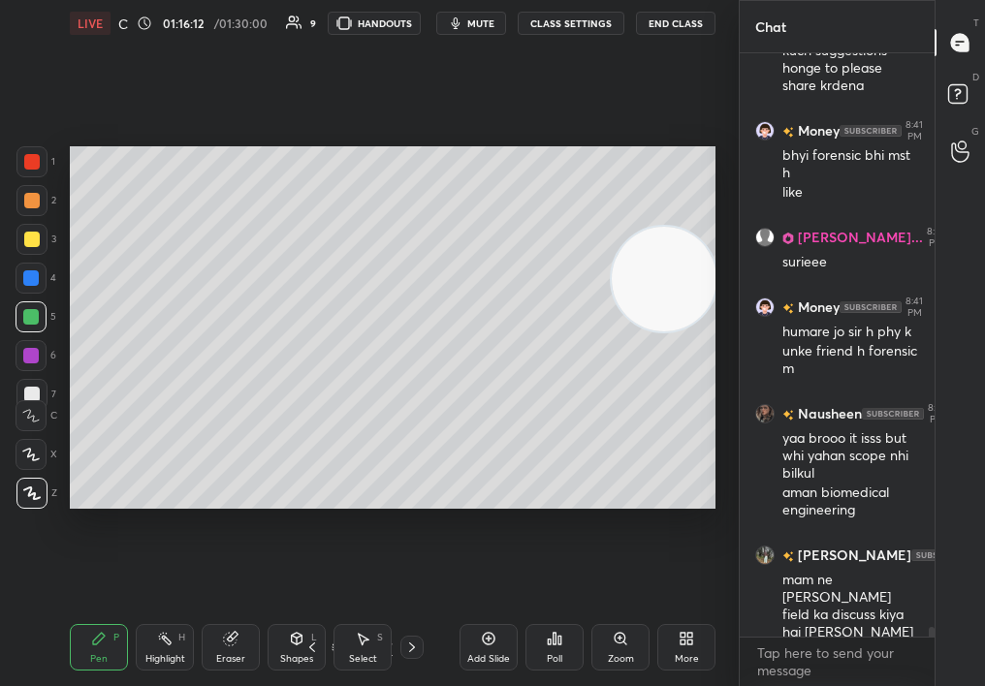
scroll to position [33849, 0]
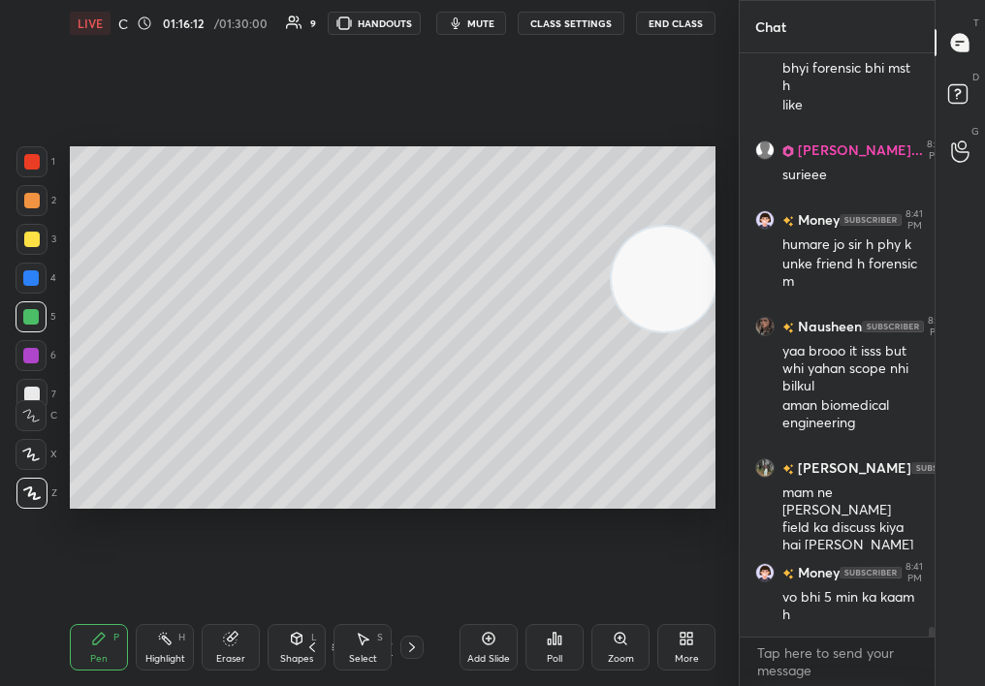
click at [31, 492] on icon at bounding box center [31, 494] width 17 height 14
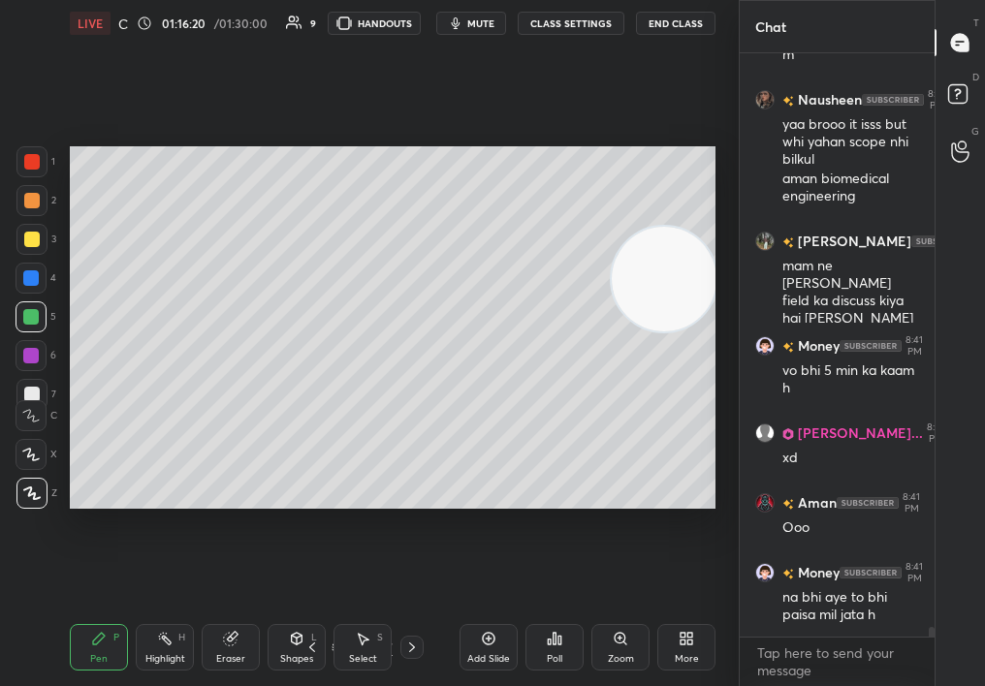
scroll to position [34160, 0]
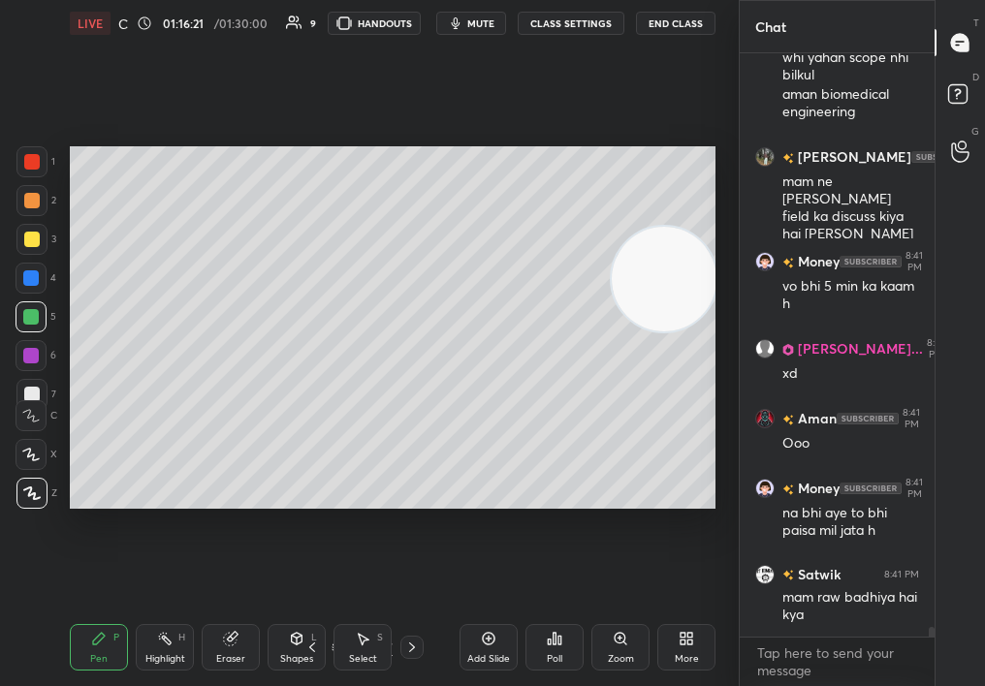
click at [37, 492] on icon at bounding box center [31, 494] width 17 height 14
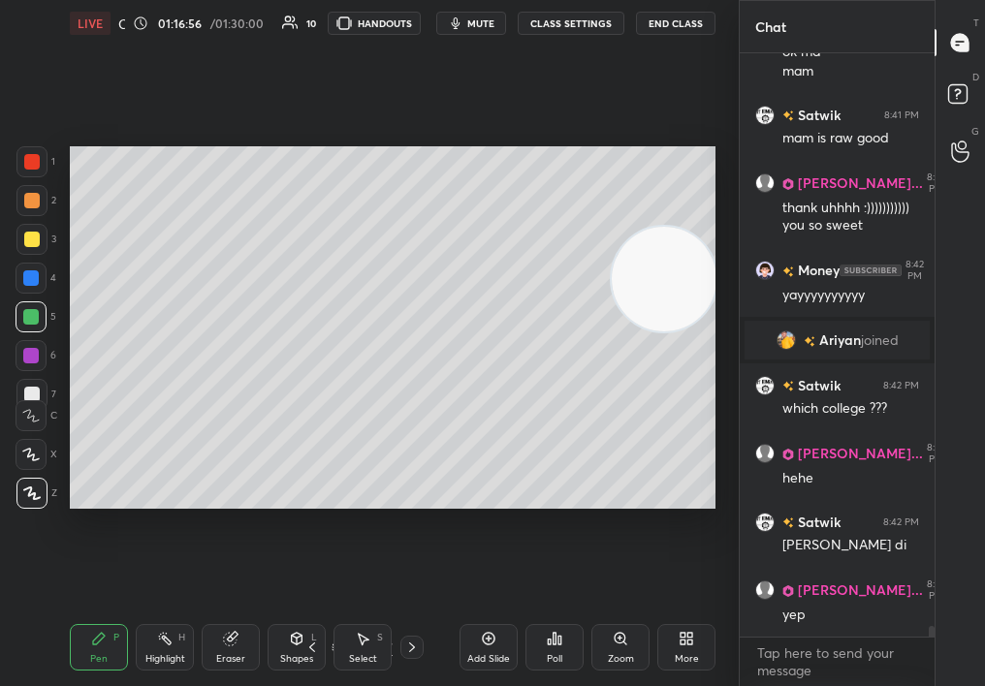
scroll to position [32471, 0]
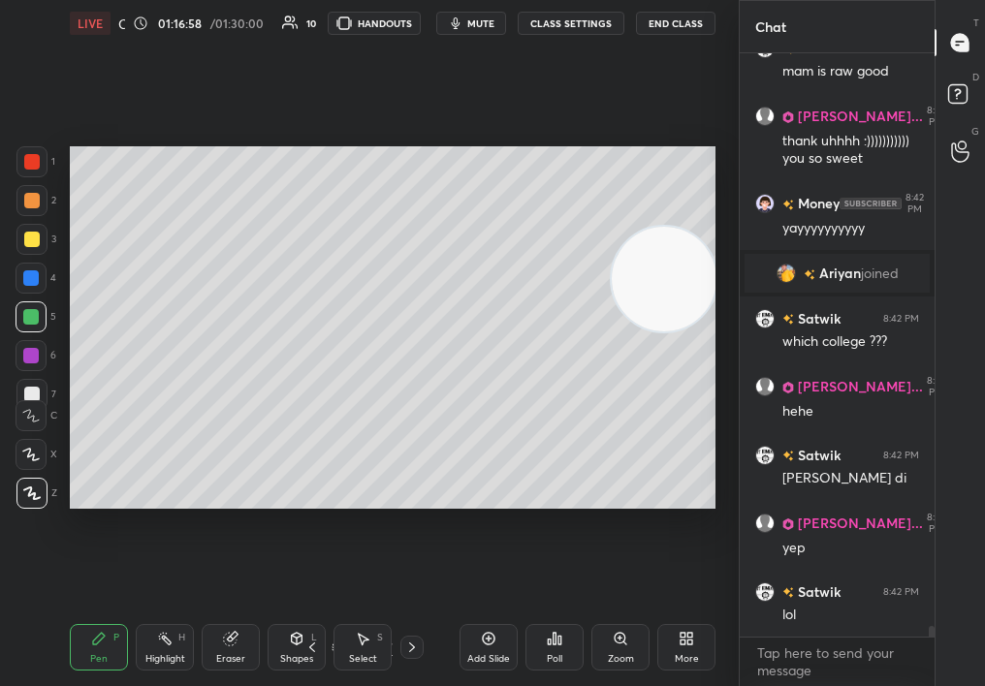
click at [508, 643] on div "Add Slide" at bounding box center [489, 647] width 58 height 47
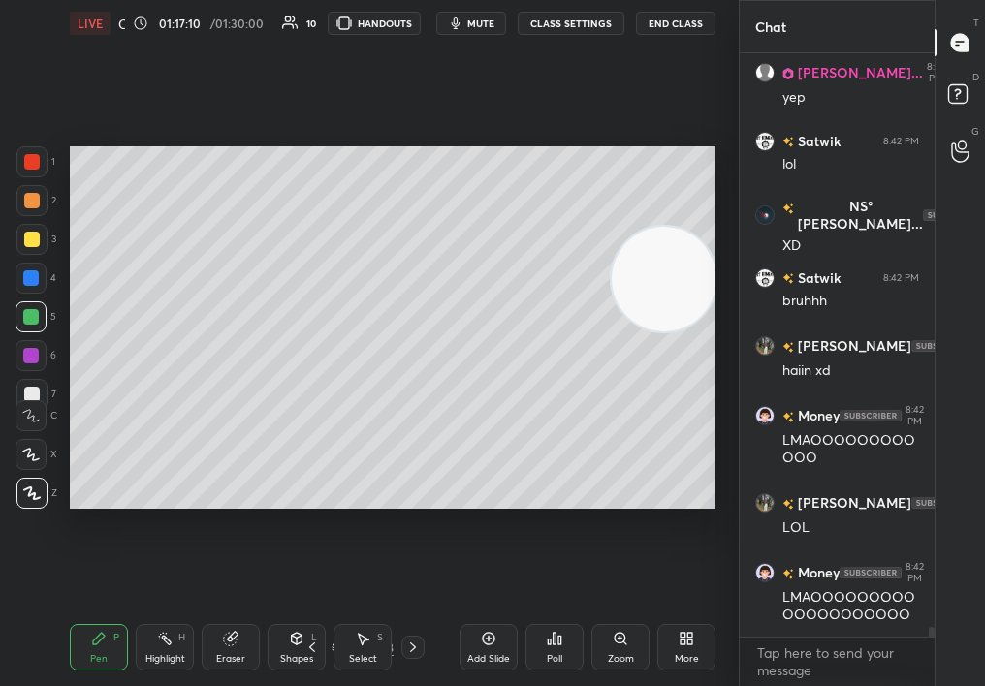
scroll to position [32991, 0]
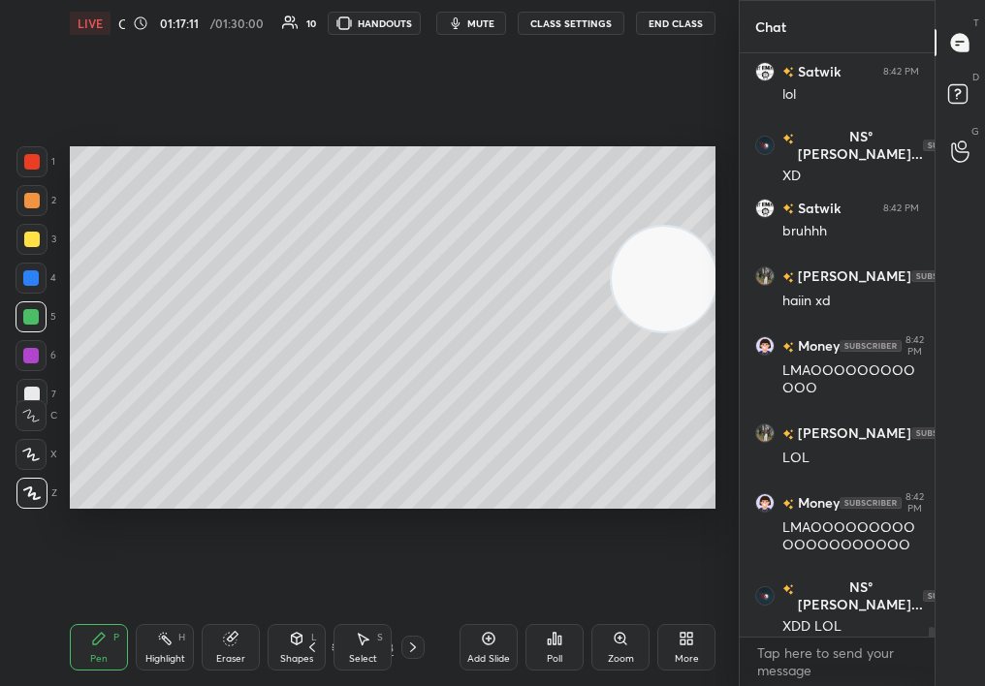
click at [494, 639] on div "Add Slide" at bounding box center [489, 647] width 58 height 47
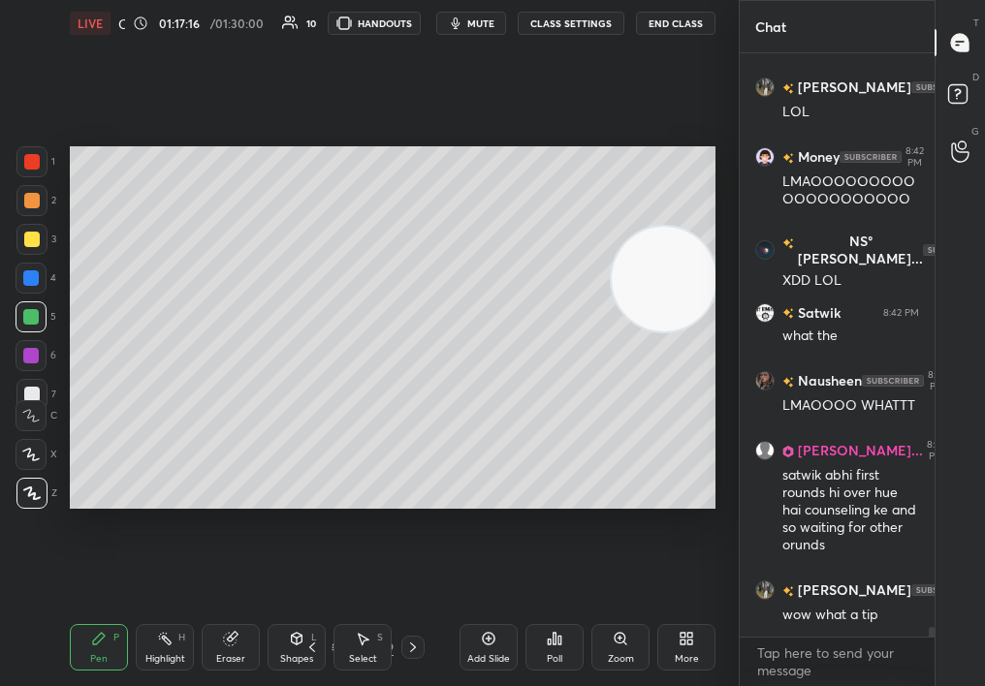
scroll to position [33407, 0]
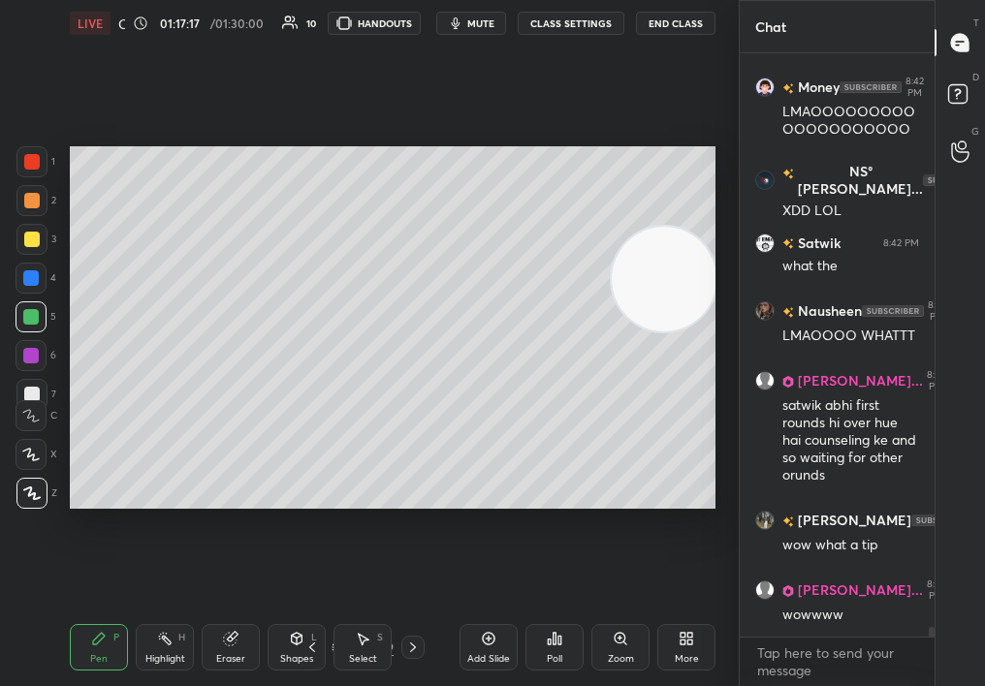
click at [30, 193] on div at bounding box center [32, 201] width 16 height 16
click at [29, 200] on div at bounding box center [32, 201] width 16 height 16
drag, startPoint x: 698, startPoint y: 266, endPoint x: 731, endPoint y: 231, distance: 48.0
click at [732, 230] on div "1 2 3 4 5 6 7 C X Z C X Z E E Erase all H H LIVE Career Guidance Session 01:17:…" at bounding box center [369, 343] width 739 height 686
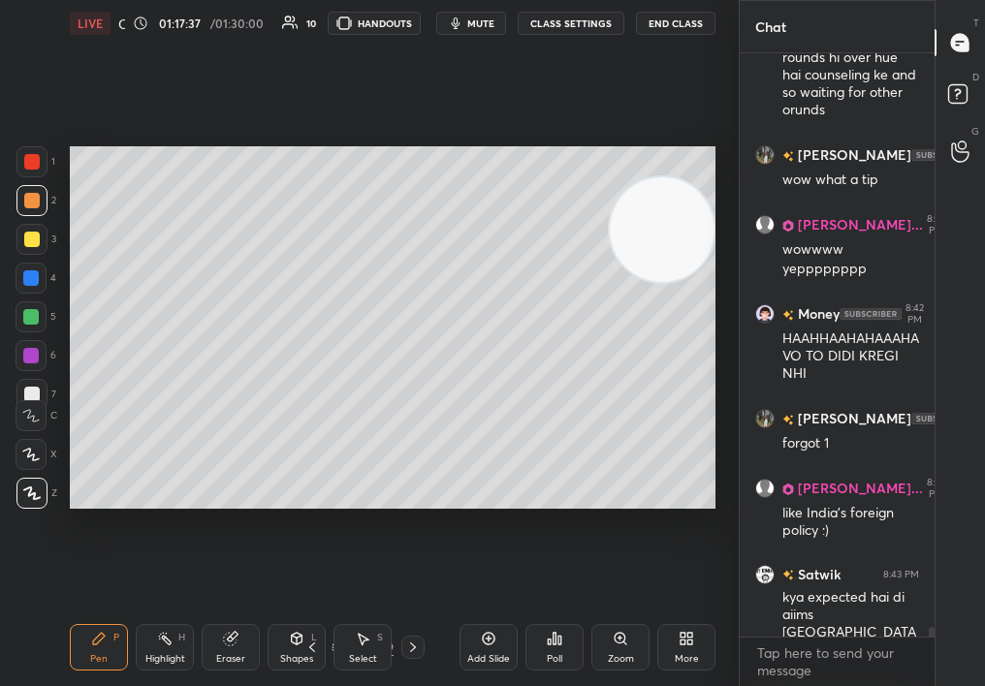
scroll to position [33842, 0]
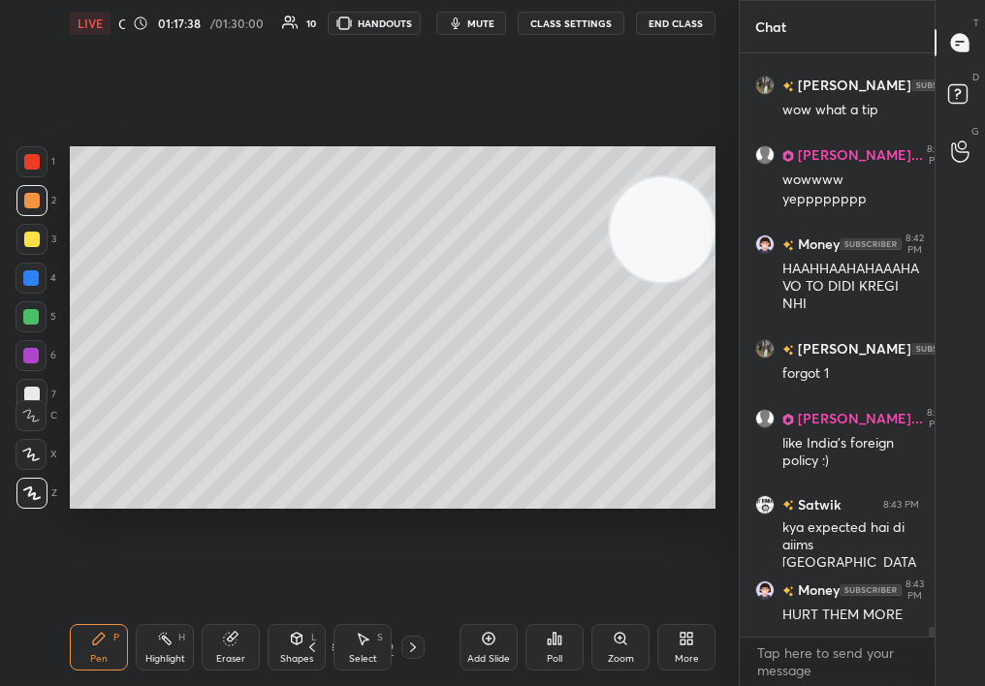
click at [212, 648] on div "Pen P Highlight H Eraser Shapes L Select S" at bounding box center [167, 647] width 195 height 47
click at [243, 640] on div "Eraser" at bounding box center [231, 647] width 58 height 47
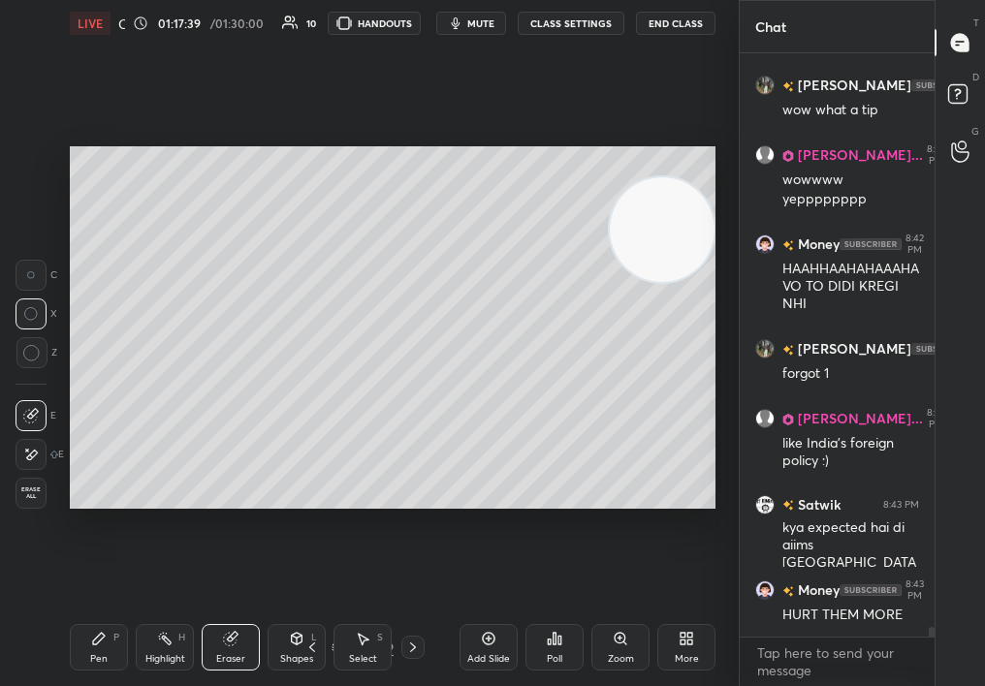
click at [242, 643] on div "Eraser" at bounding box center [231, 647] width 58 height 47
click at [242, 630] on div "Eraser" at bounding box center [231, 647] width 58 height 47
click at [69, 637] on div "LIVE Career Guidance Session 01:17:40 / 01:30:00 10 HANDOUTS mute CLASS SETTING…" at bounding box center [392, 343] width 661 height 686
click at [66, 632] on div "LIVE Career Guidance Session 01:17:41 / 01:30:00 10 HANDOUTS mute CLASS SETTING…" at bounding box center [392, 343] width 661 height 686
click at [126, 653] on div "Pen P" at bounding box center [99, 647] width 58 height 47
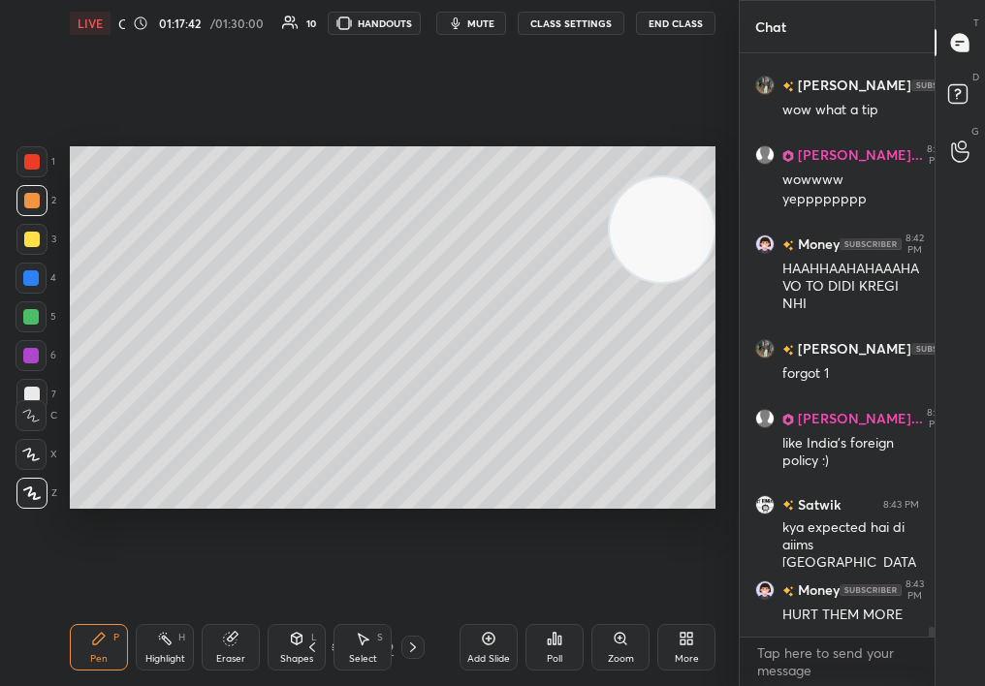
click at [108, 650] on div "Pen P" at bounding box center [99, 647] width 58 height 47
click at [33, 295] on div "4" at bounding box center [36, 282] width 41 height 39
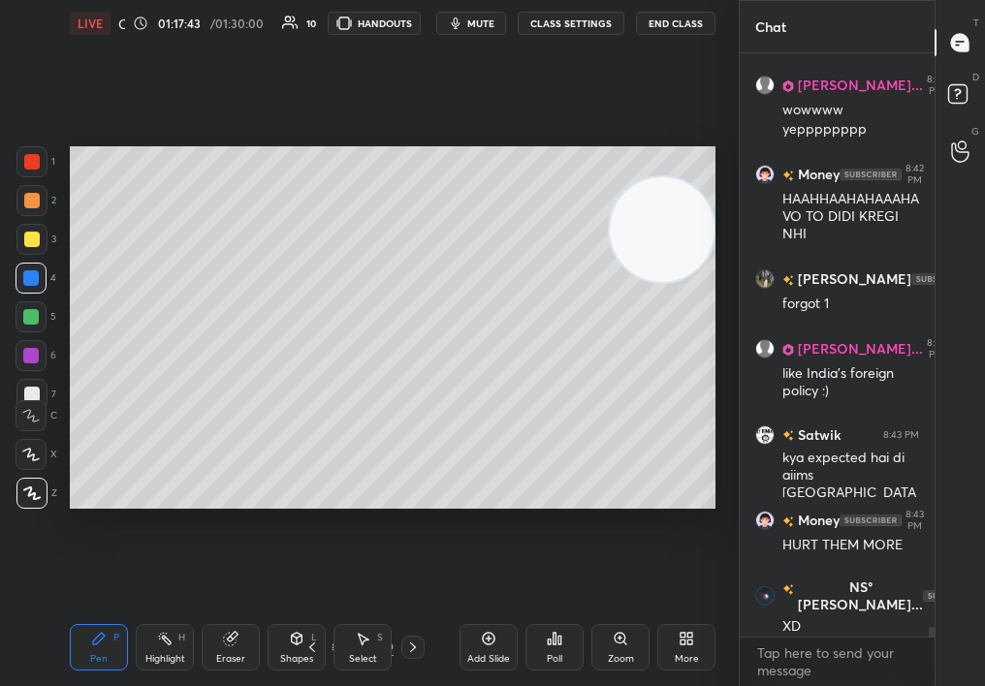
click at [39, 240] on div at bounding box center [31, 239] width 31 height 31
click at [43, 242] on div at bounding box center [31, 239] width 31 height 31
click at [734, 435] on div "1 2 3 4 5 6 7 C X Z C X Z E E Erase all H H LIVE Career Guidance Session 01:17:…" at bounding box center [369, 343] width 739 height 686
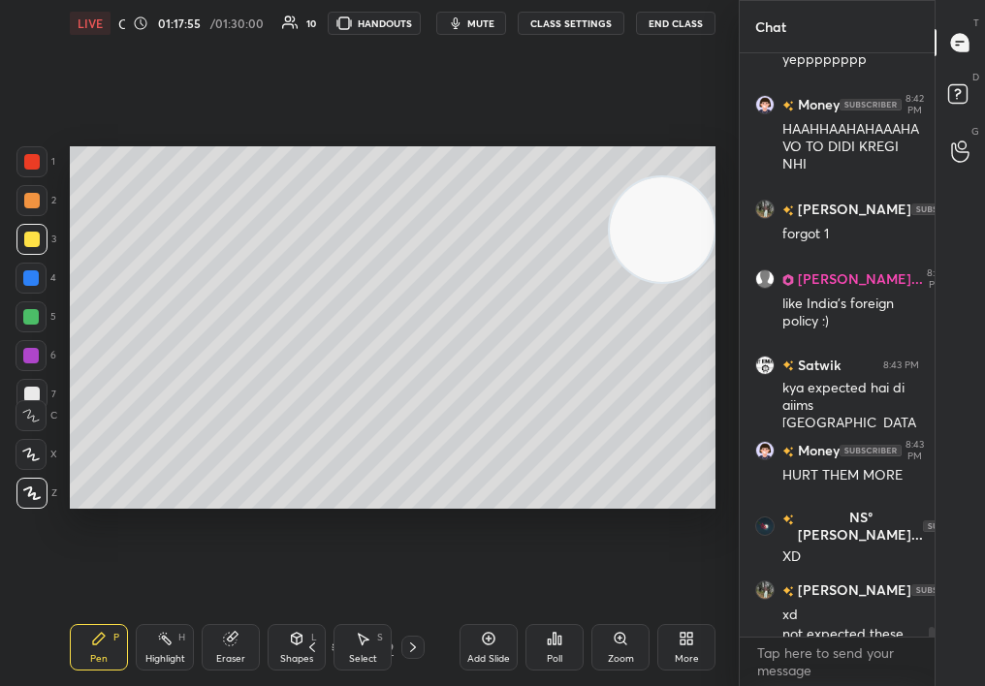
click at [485, 634] on icon at bounding box center [489, 639] width 16 height 16
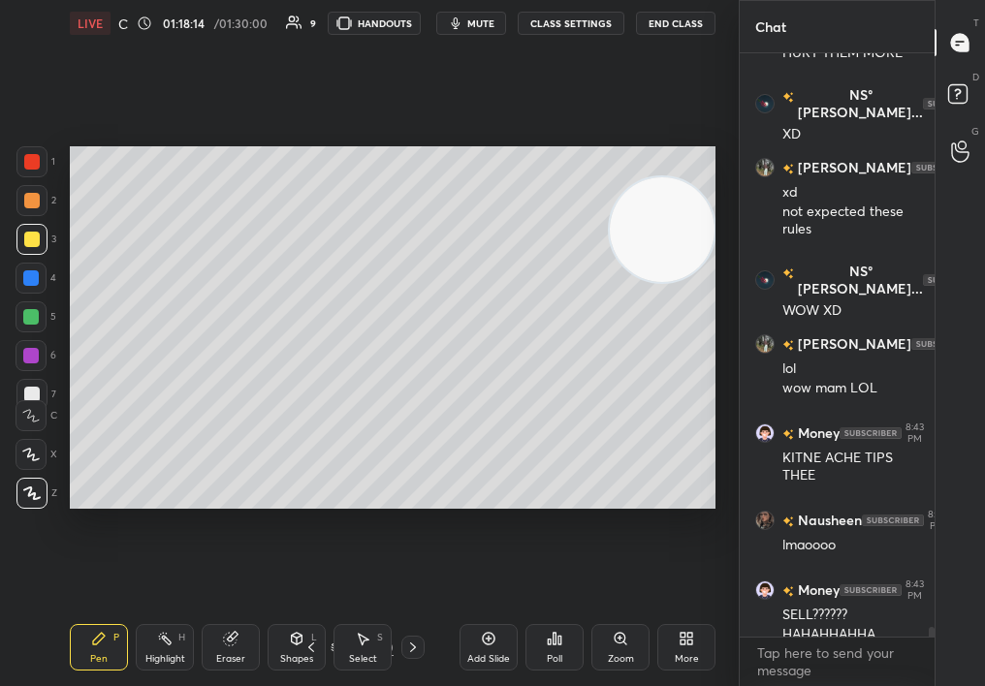
scroll to position [34424, 0]
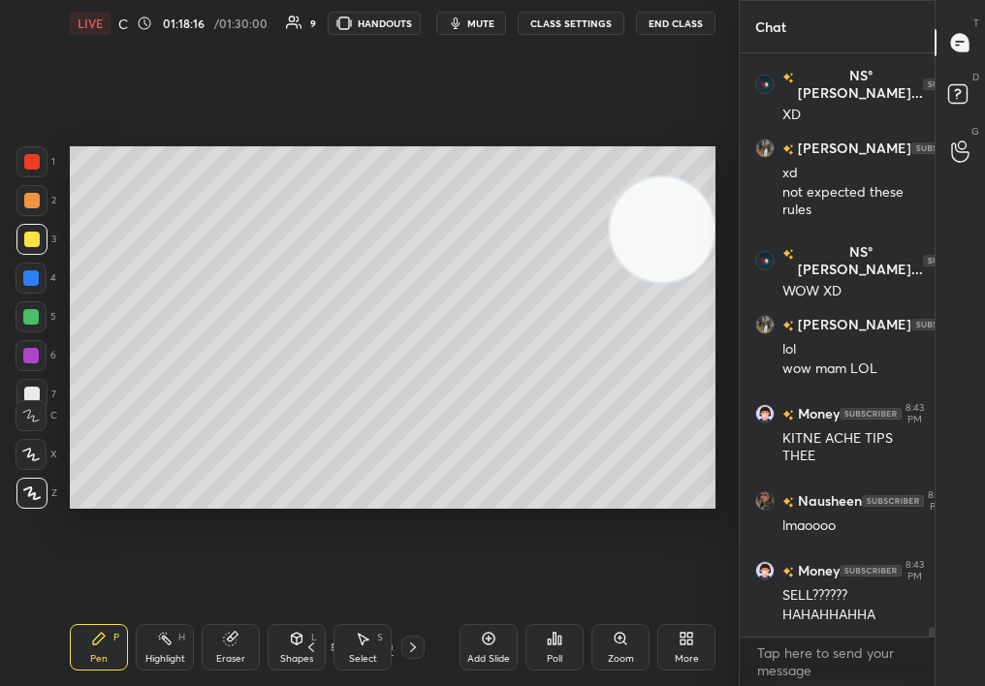
click at [46, 156] on div at bounding box center [31, 161] width 31 height 31
click at [32, 168] on div at bounding box center [31, 161] width 31 height 31
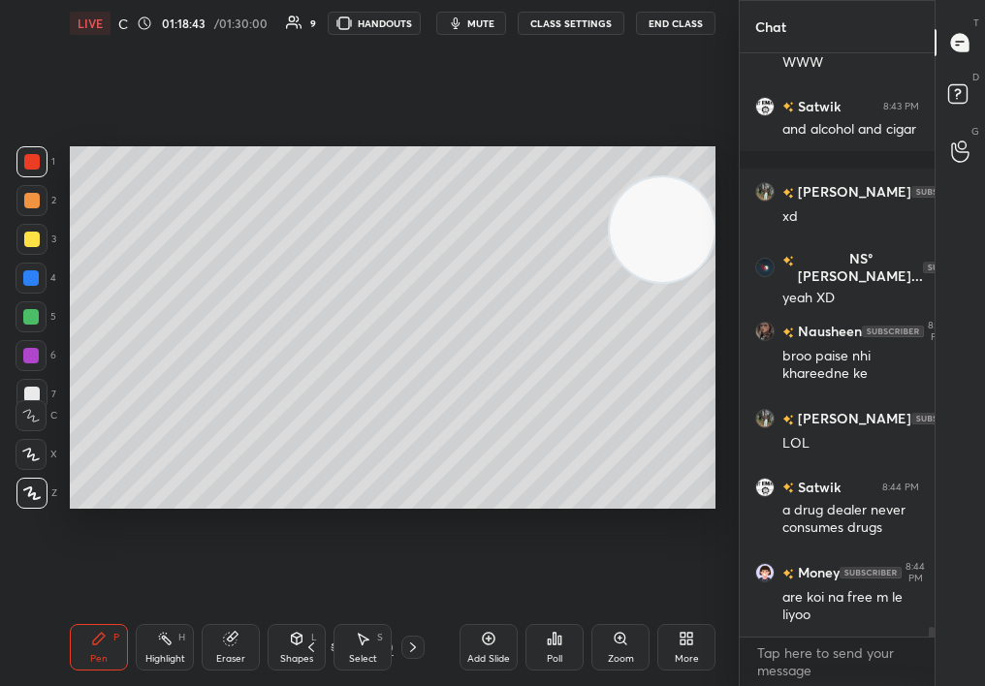
scroll to position [35485, 0]
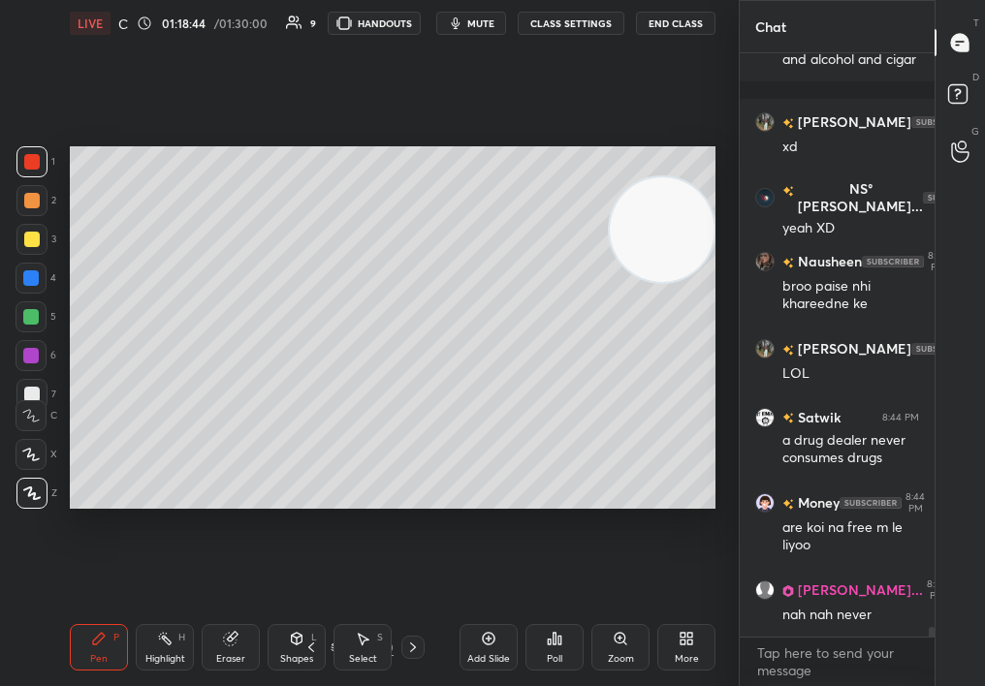
click at [321, 643] on div "Shapes L" at bounding box center [297, 647] width 58 height 47
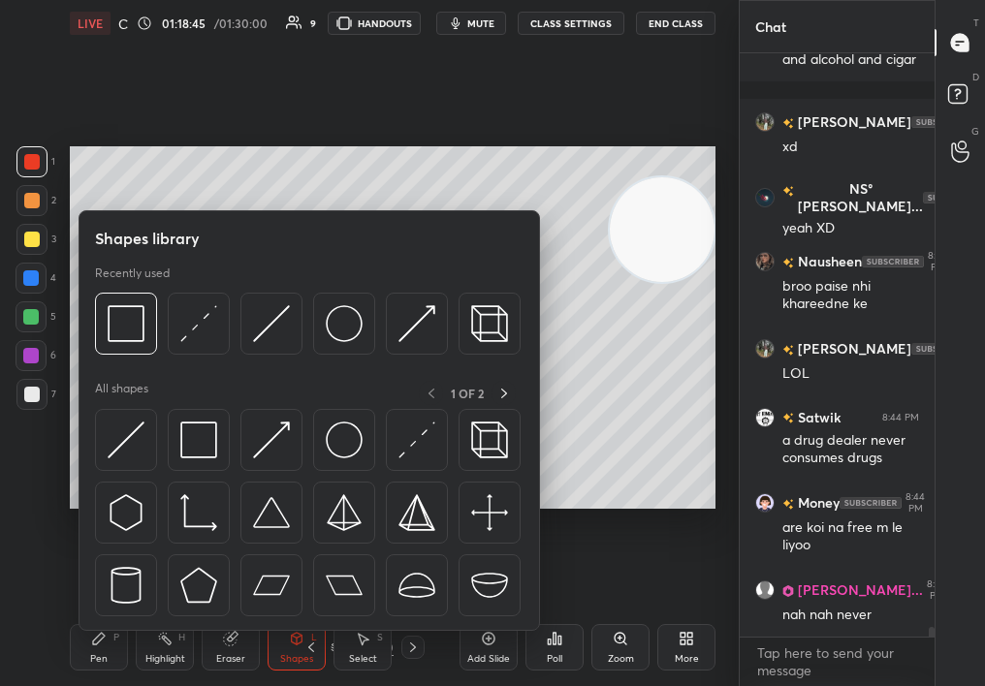
click at [309, 643] on icon at bounding box center [311, 648] width 16 height 16
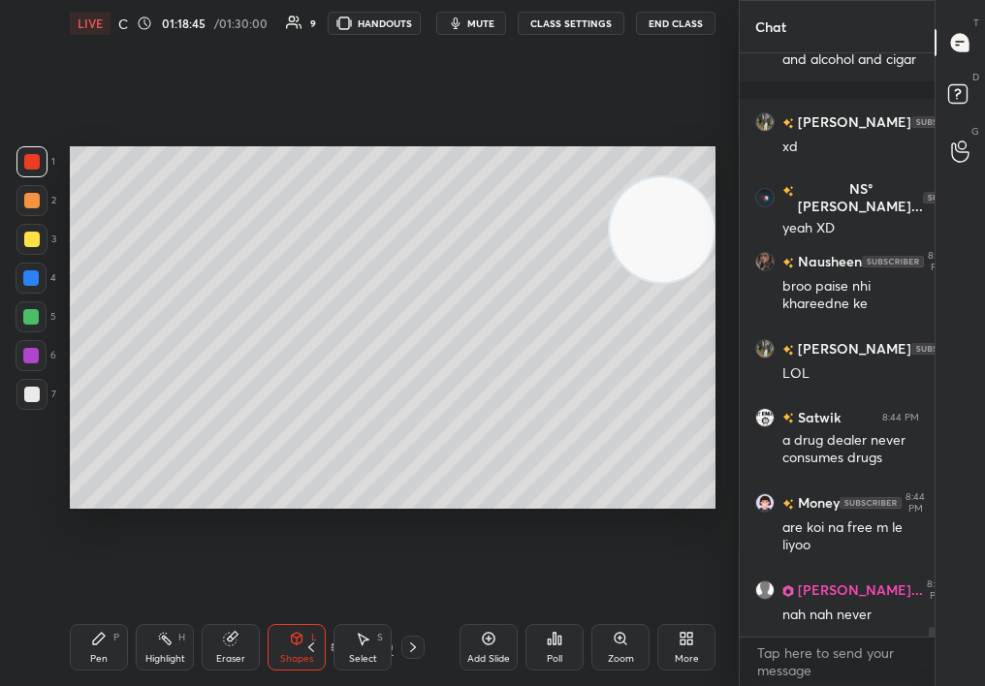
click at [312, 641] on icon at bounding box center [311, 648] width 16 height 16
click at [313, 639] on div "Pen P Highlight H Eraser Shapes L Select S 17 / 40 Add Slide Poll Zoom More" at bounding box center [393, 648] width 646 height 78
click at [319, 636] on div "Pen P Highlight H Eraser Shapes L Select S 17 / 40 Add Slide Poll Zoom More" at bounding box center [393, 648] width 646 height 78
click at [312, 643] on icon at bounding box center [311, 648] width 16 height 16
click at [311, 641] on icon at bounding box center [311, 648] width 16 height 16
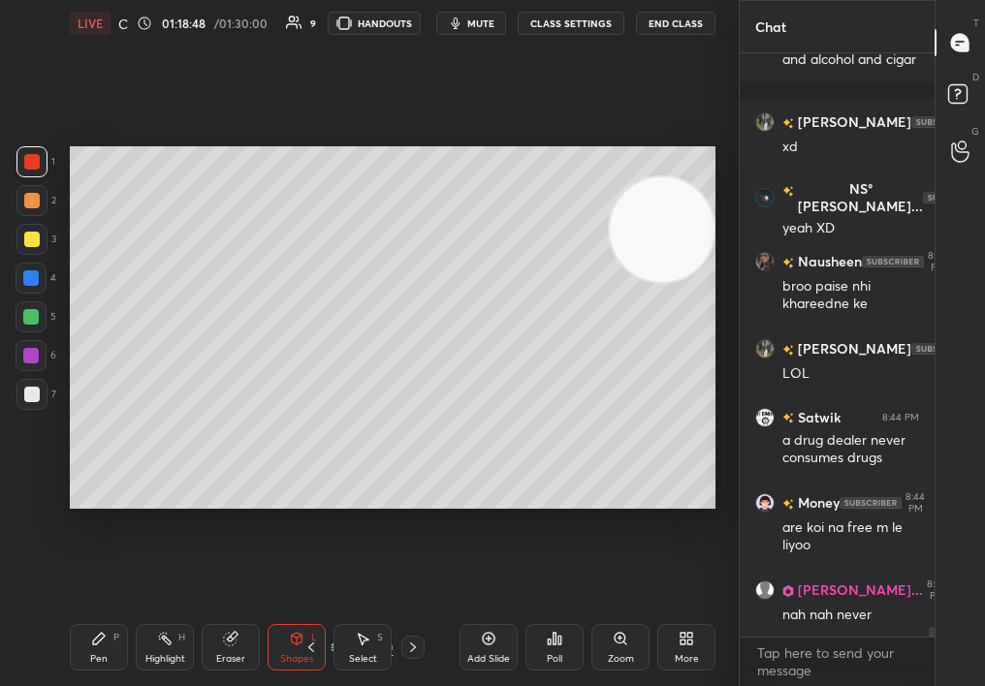
click at [301, 650] on div "Shapes L" at bounding box center [297, 647] width 58 height 47
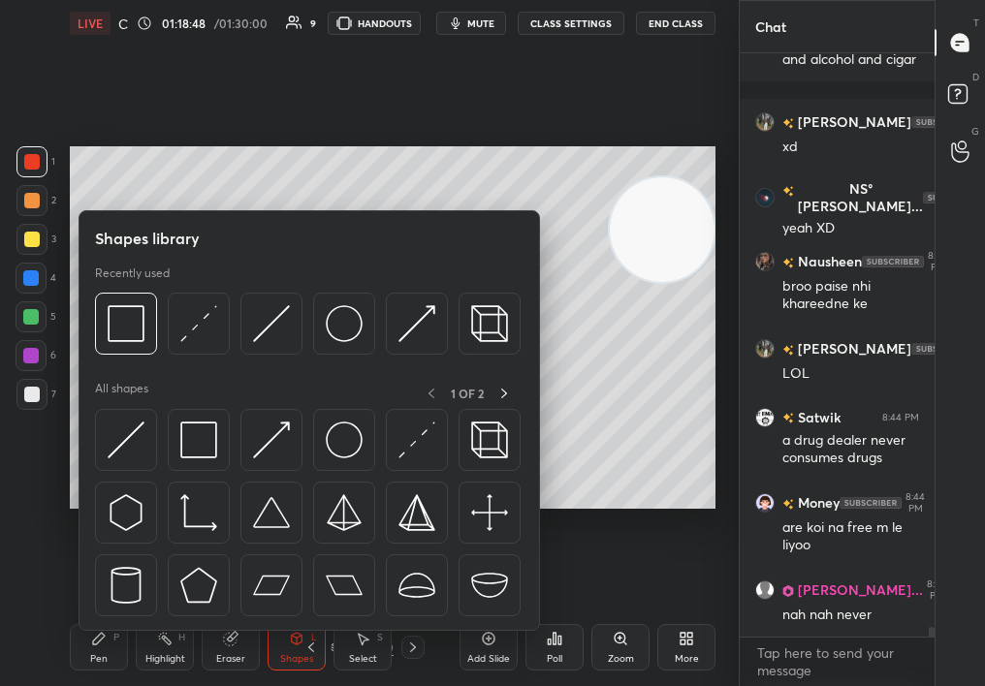
click at [313, 642] on icon at bounding box center [311, 648] width 16 height 16
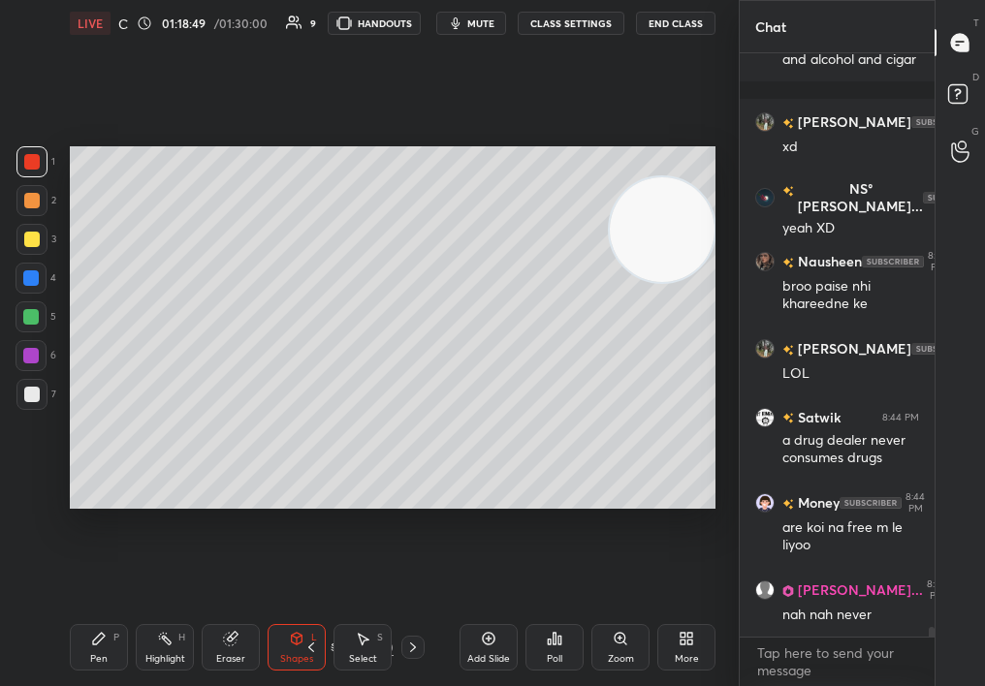
click at [320, 646] on div "Shapes L" at bounding box center [297, 647] width 58 height 47
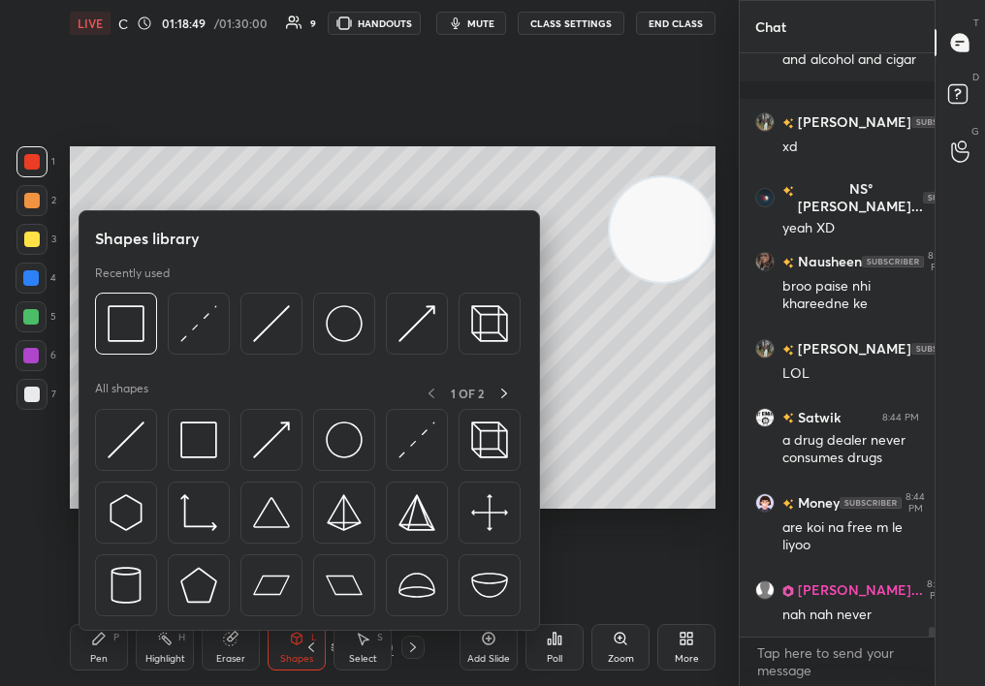
click at [324, 644] on div "Shapes L" at bounding box center [297, 647] width 58 height 47
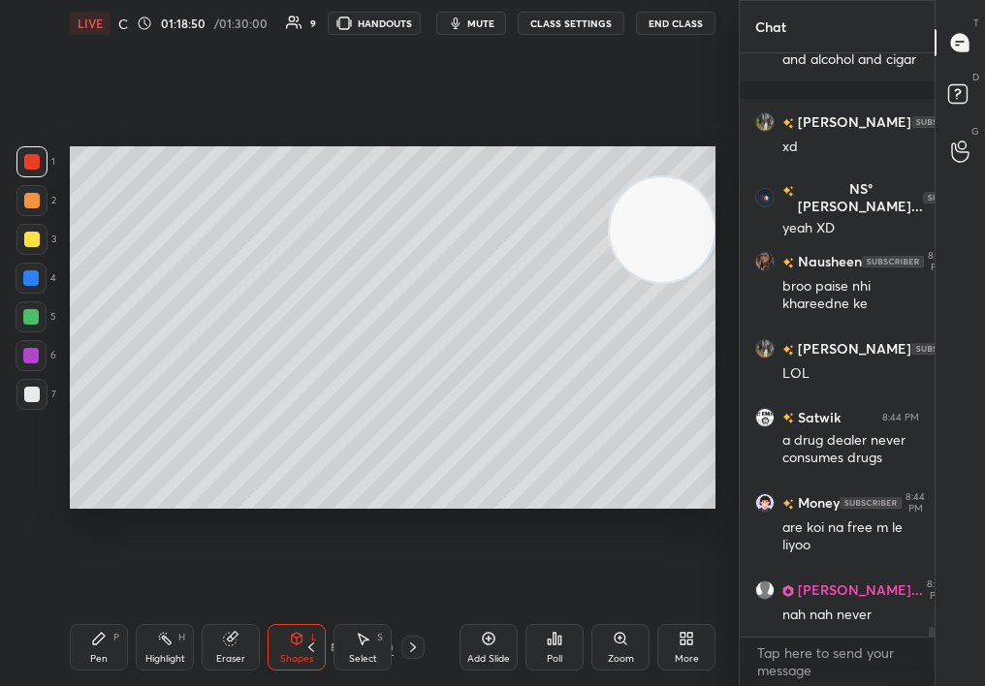
click at [483, 651] on div "Add Slide" at bounding box center [489, 647] width 58 height 47
click at [38, 401] on div at bounding box center [31, 394] width 31 height 31
click at [78, 639] on div "Pen P" at bounding box center [99, 647] width 58 height 47
click at [92, 643] on icon at bounding box center [99, 639] width 16 height 16
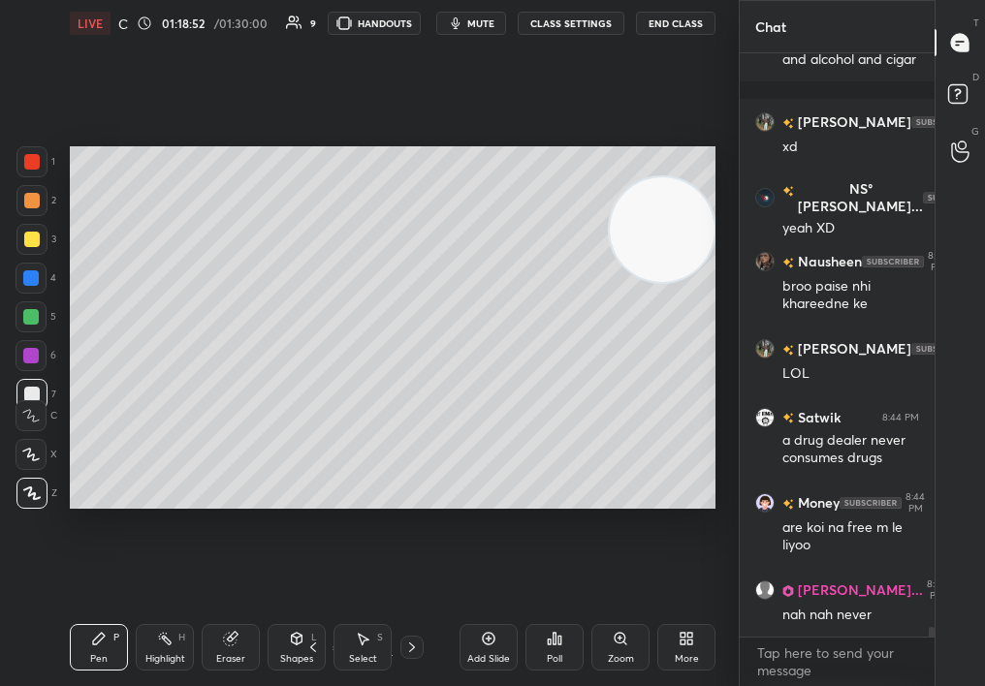
click at [96, 639] on icon at bounding box center [99, 639] width 16 height 16
click at [30, 502] on div at bounding box center [31, 493] width 31 height 31
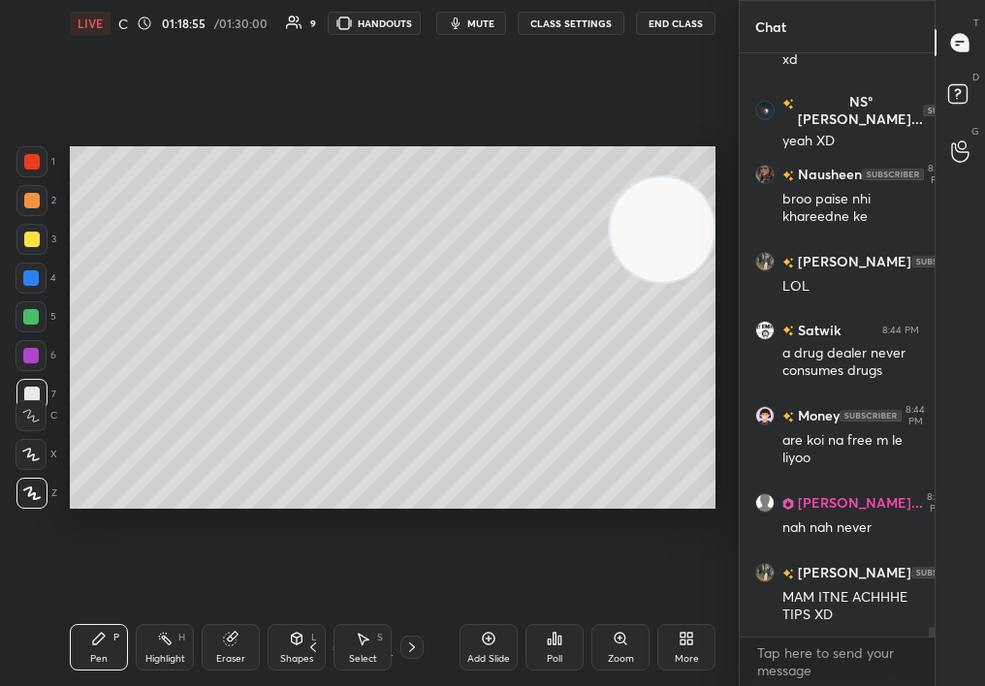
scroll to position [35659, 0]
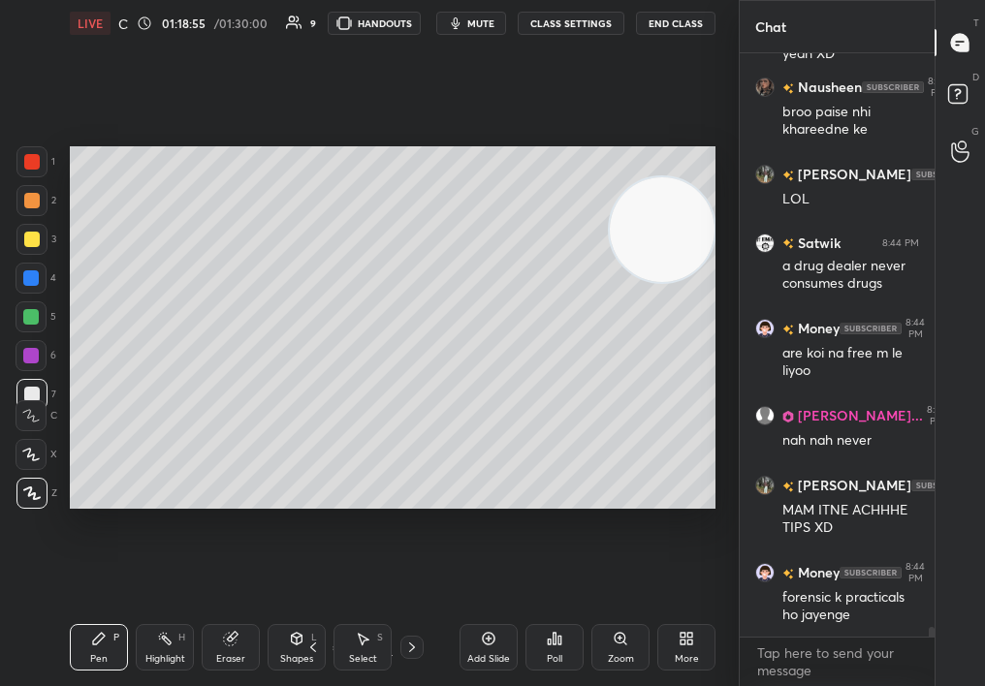
click at [367, 654] on div "Select" at bounding box center [363, 659] width 28 height 10
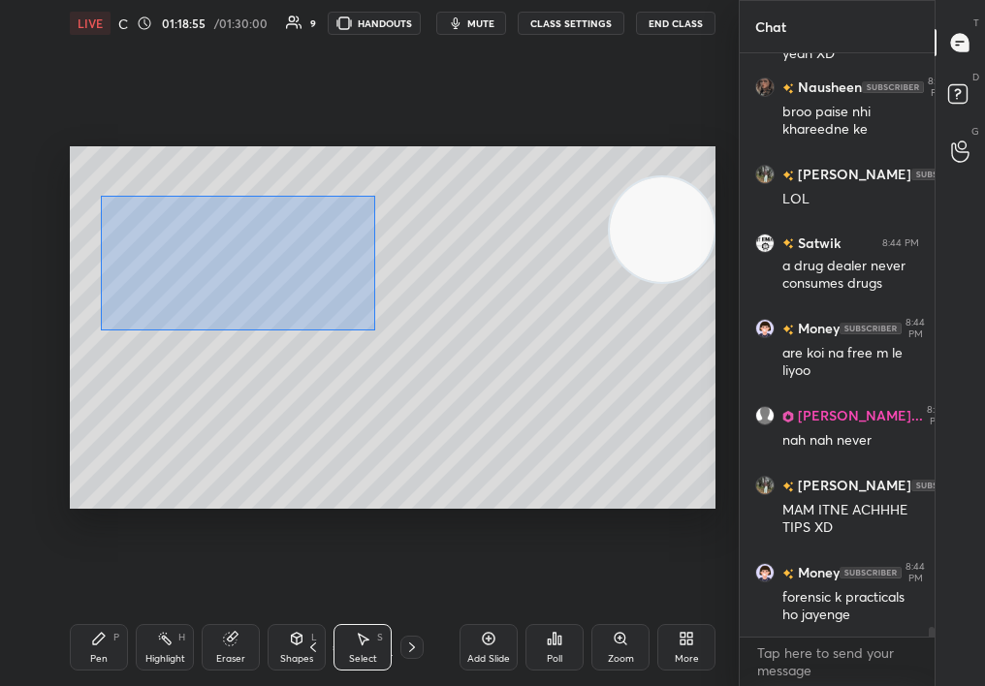
drag, startPoint x: 259, startPoint y: 275, endPoint x: 418, endPoint y: 357, distance: 178.6
click at [422, 361] on div "0 ° Undo Copy Duplicate Duplicate to new slide Delete" at bounding box center [393, 328] width 646 height 364
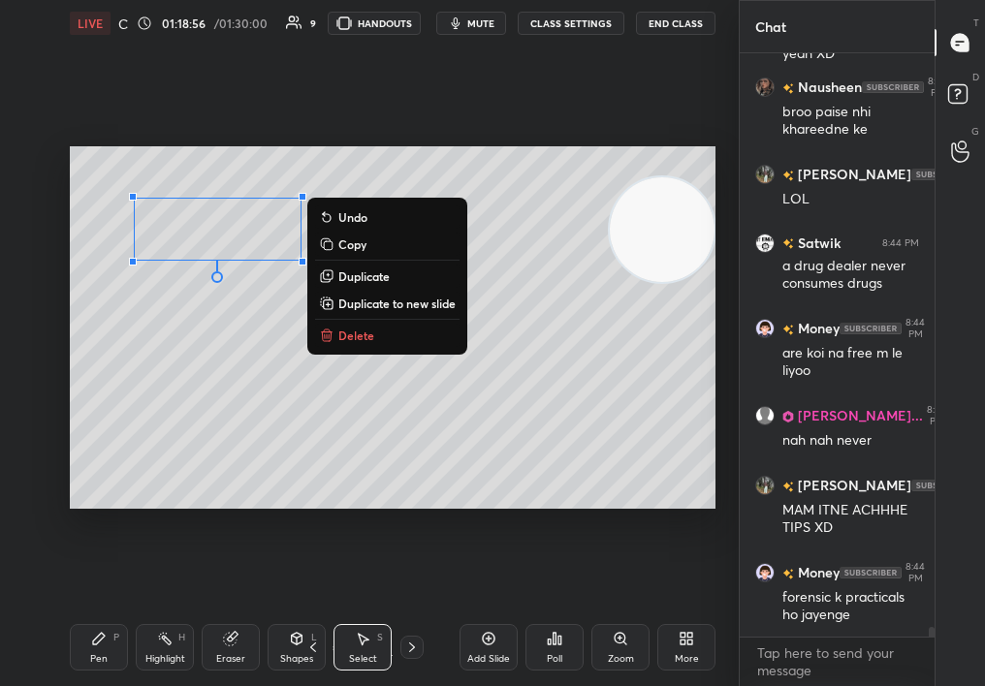
click at [371, 341] on div "0 ° Undo Copy Duplicate Duplicate to new slide Delete" at bounding box center [393, 328] width 646 height 364
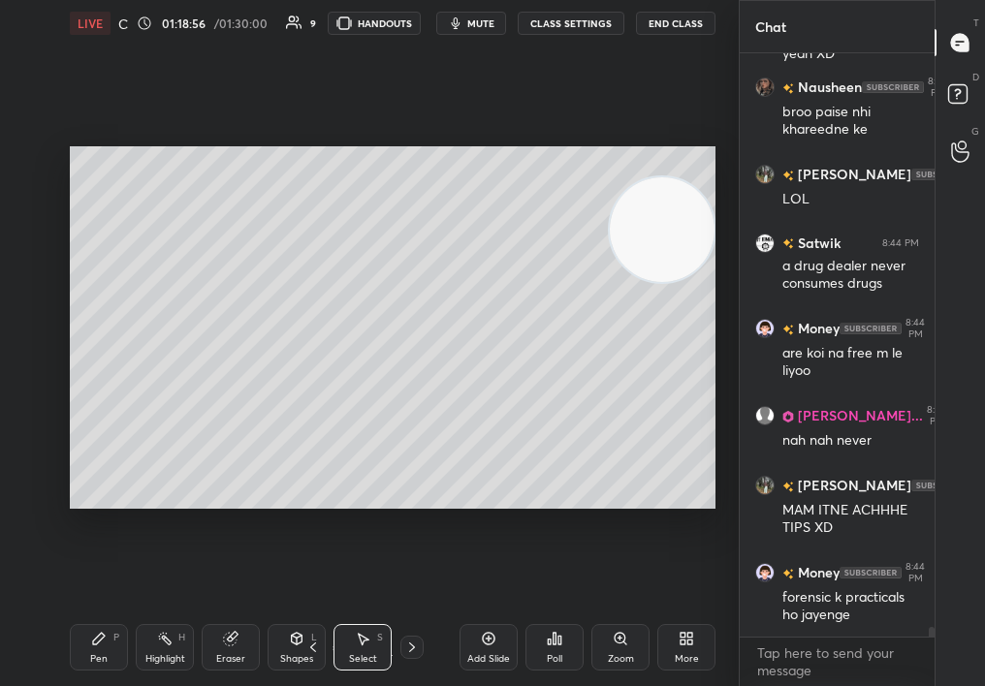
scroll to position [35678, 0]
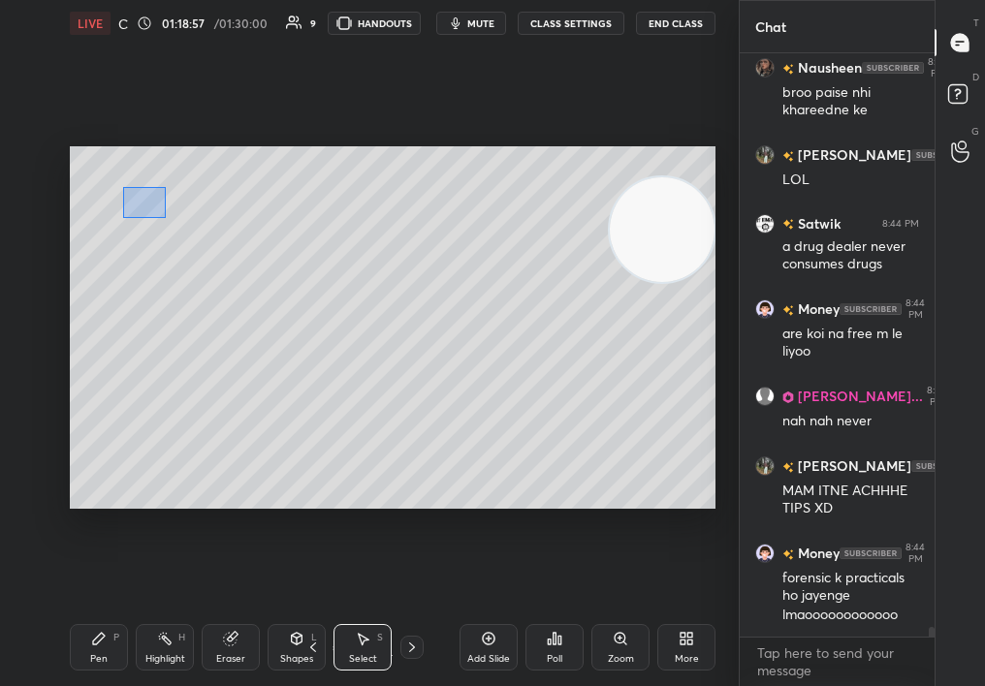
drag, startPoint x: 166, startPoint y: 218, endPoint x: 374, endPoint y: 346, distance: 244.6
click at [377, 348] on div "0 ° Undo Copy Duplicate Duplicate to new slide Delete" at bounding box center [393, 328] width 646 height 364
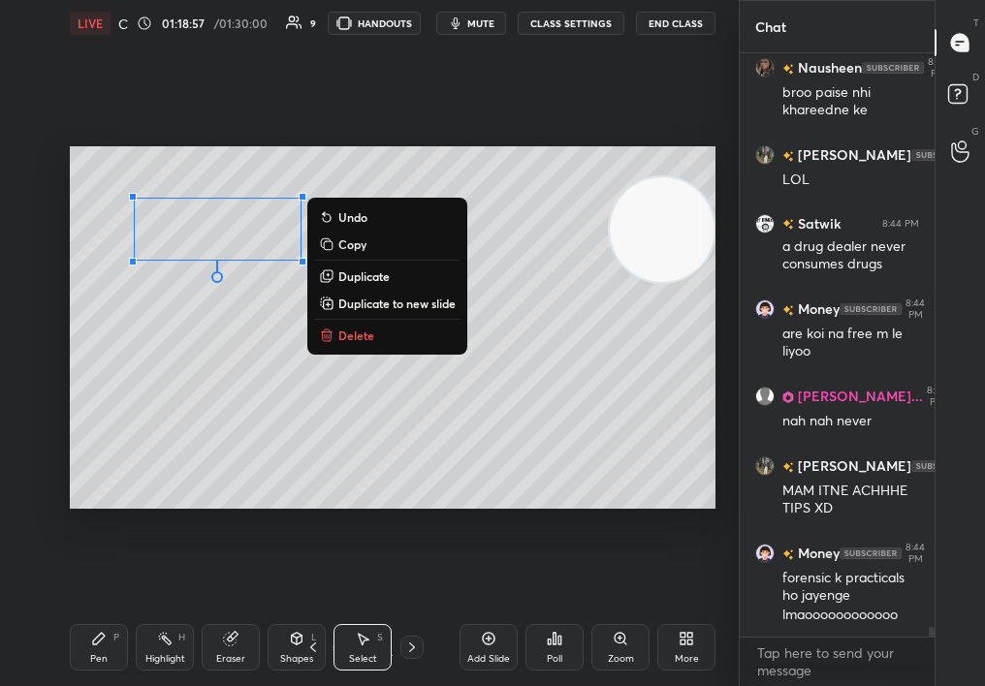
click at [349, 339] on button "Delete" at bounding box center [387, 335] width 144 height 23
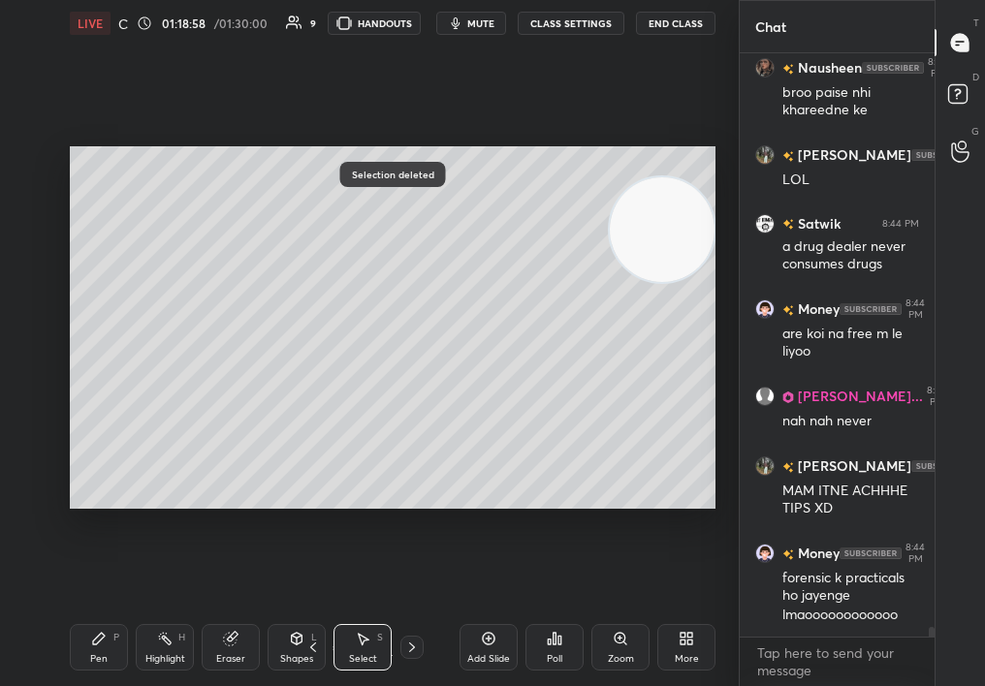
click at [101, 656] on div "Pen" at bounding box center [98, 659] width 17 height 10
click at [93, 650] on div "Pen P" at bounding box center [99, 647] width 58 height 47
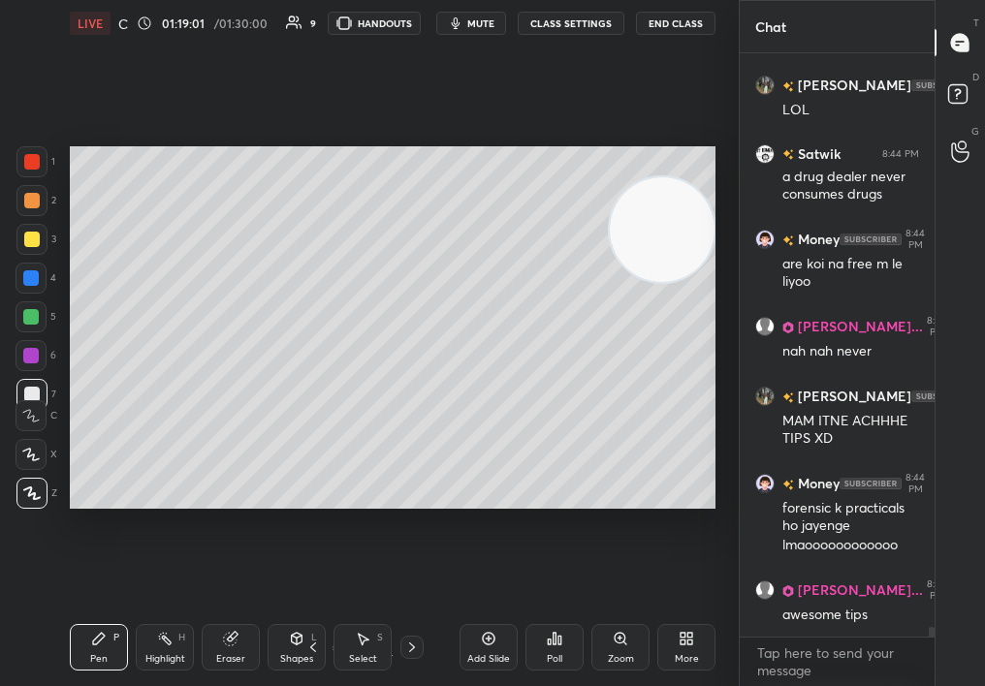
scroll to position [35836, 0]
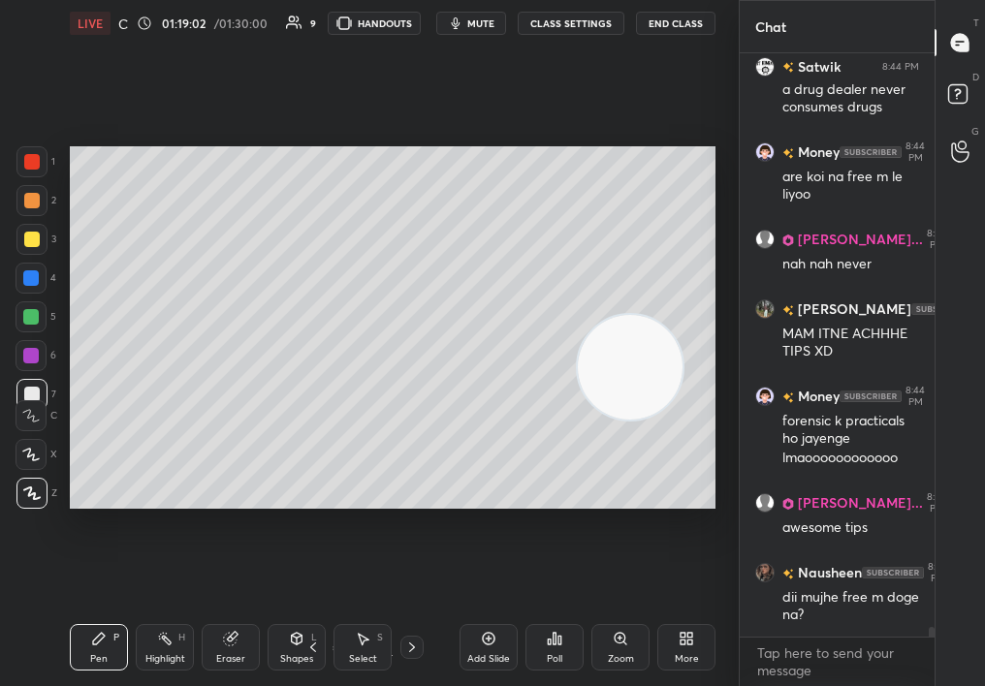
drag, startPoint x: 656, startPoint y: 357, endPoint x: 655, endPoint y: 368, distance: 11.7
click at [654, 370] on video at bounding box center [630, 367] width 105 height 105
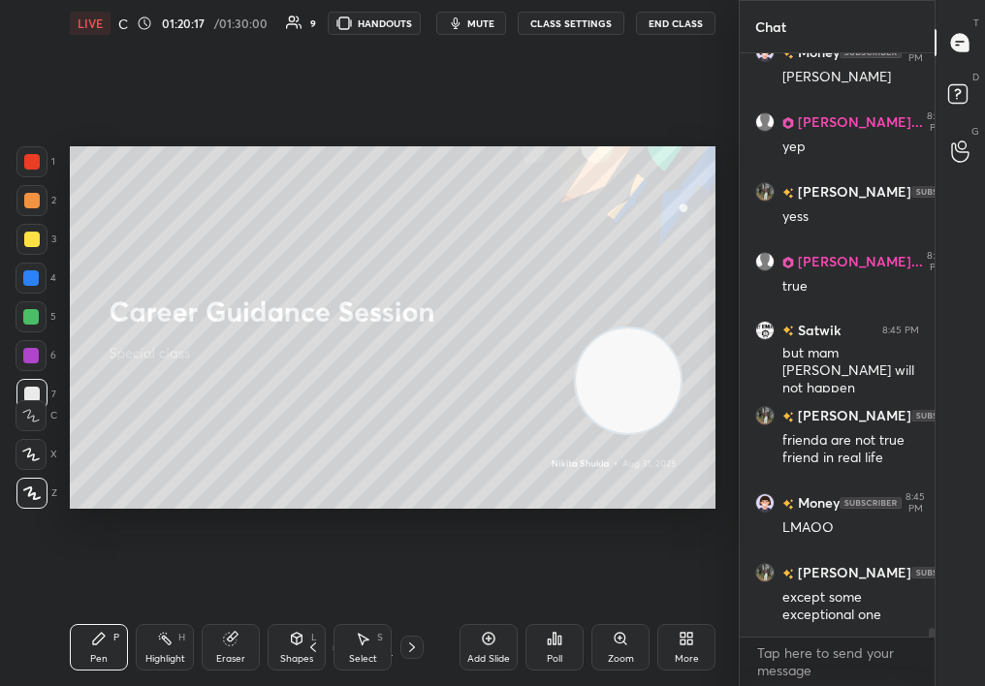
scroll to position [36966, 0]
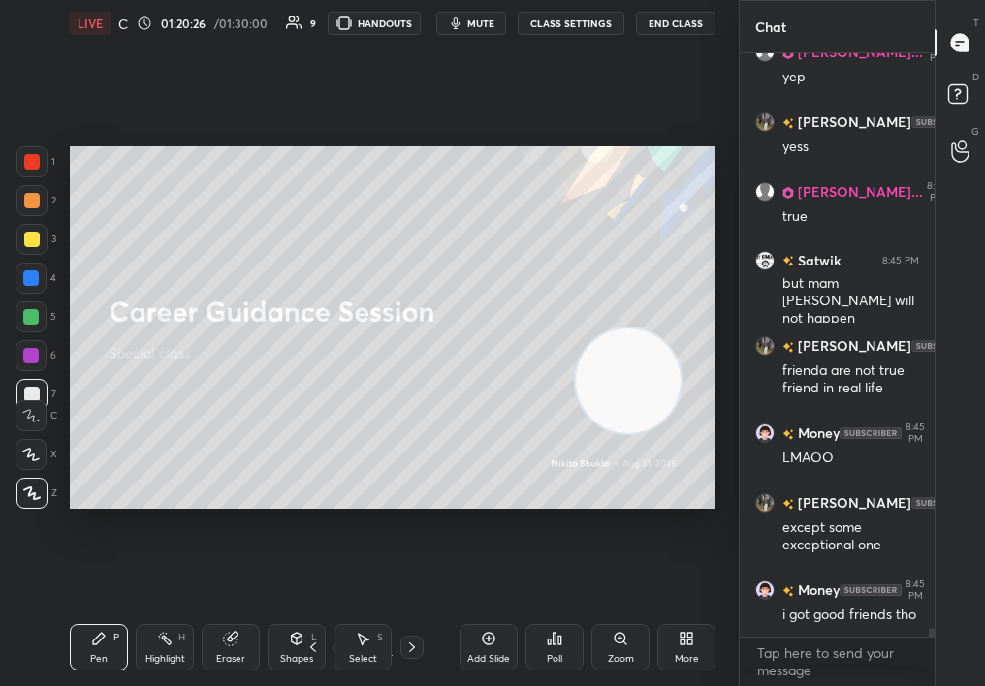
click at [19, 198] on div "2" at bounding box center [36, 200] width 40 height 31
click at [30, 202] on div at bounding box center [32, 201] width 16 height 16
click at [584, 329] on div "Setting up your live class Poll for secs No correct answer Start poll" at bounding box center [393, 328] width 646 height 364
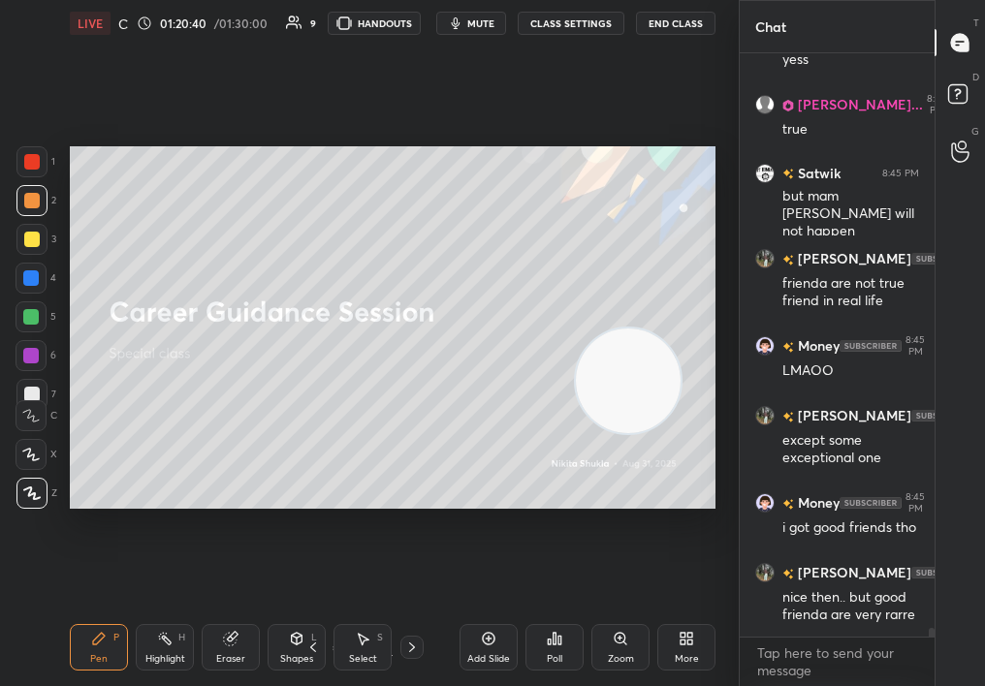
click at [587, 354] on div "Setting up your live class Poll for secs No correct answer Start poll" at bounding box center [393, 328] width 646 height 364
click at [576, 433] on video at bounding box center [628, 381] width 105 height 105
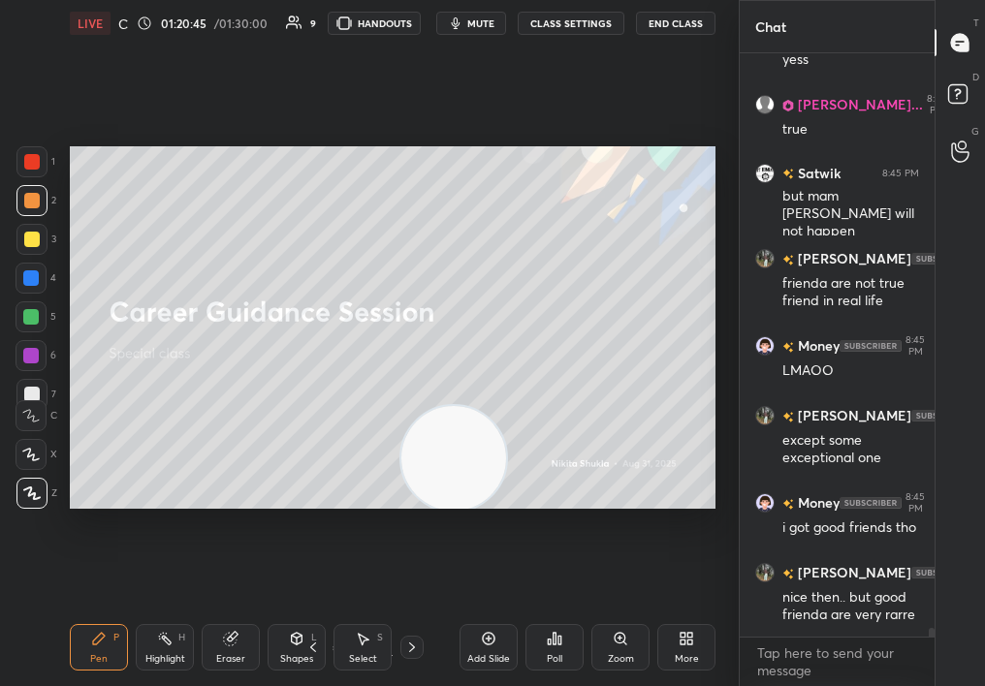
scroll to position [37123, 0]
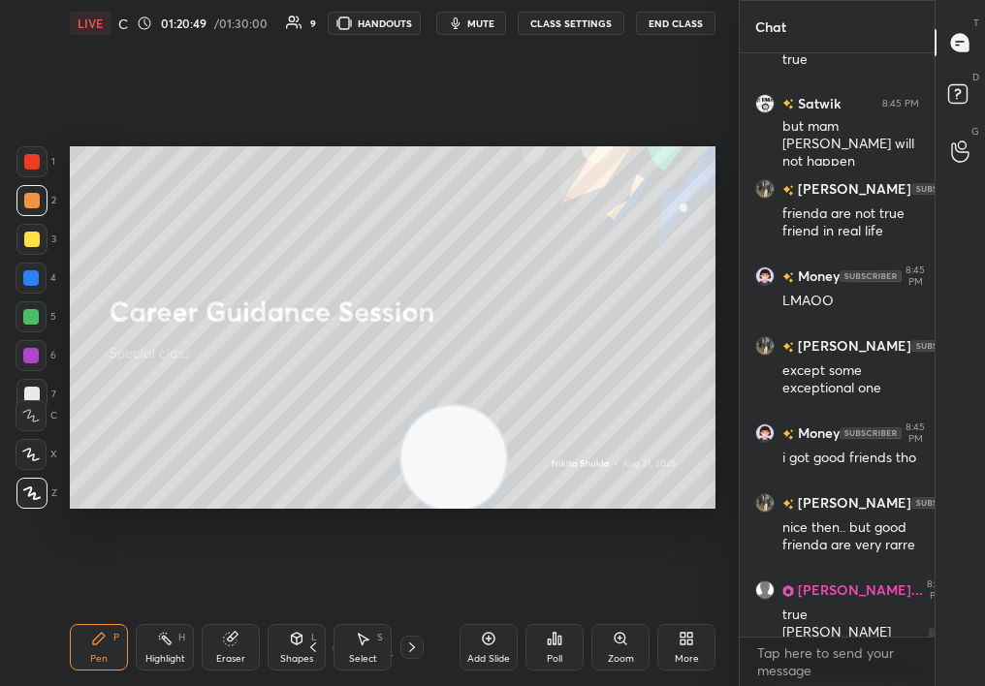
click at [725, 386] on div "1 2 3 4 5 6 7 C X Z C X Z E E Erase all H H LIVE Career Guidance Session 01:20:…" at bounding box center [369, 343] width 739 height 686
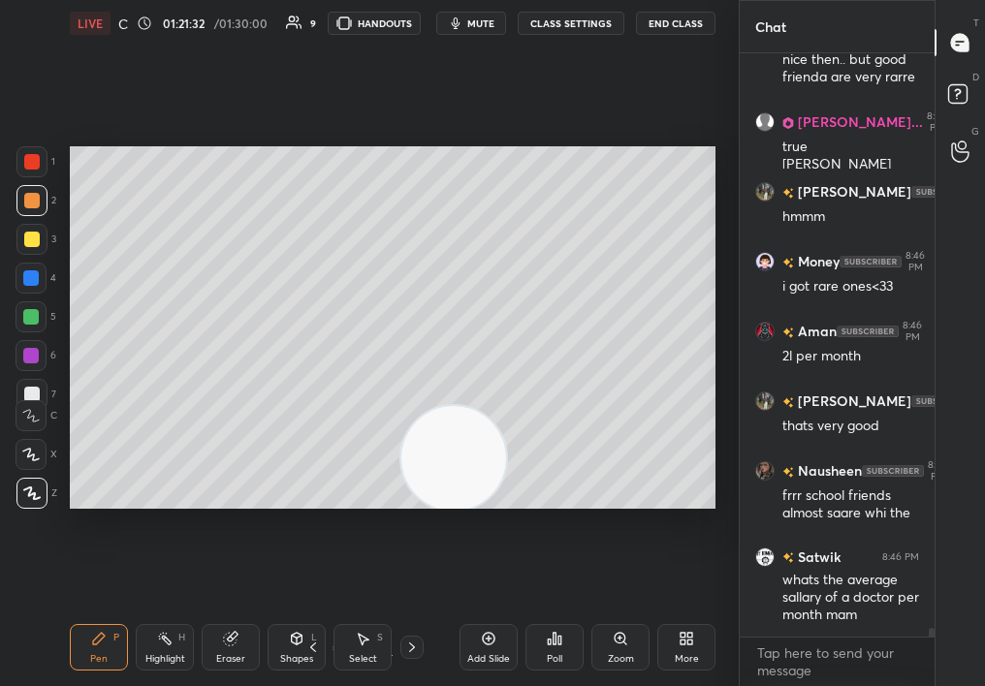
scroll to position [37696, 0]
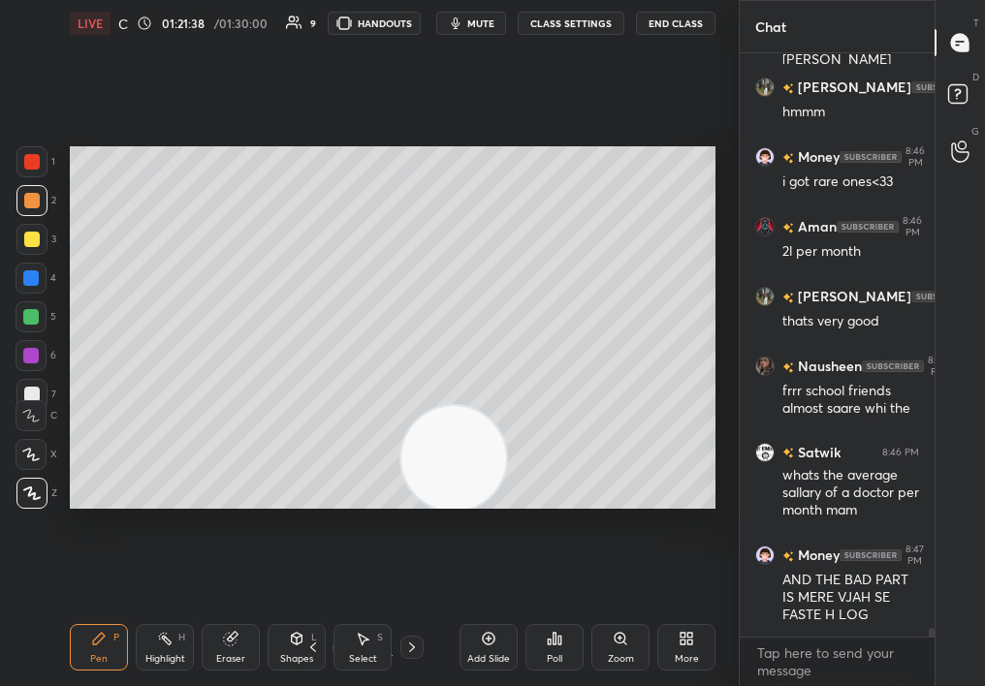
click at [493, 637] on icon at bounding box center [489, 639] width 16 height 16
click at [676, 643] on div "More" at bounding box center [686, 647] width 58 height 47
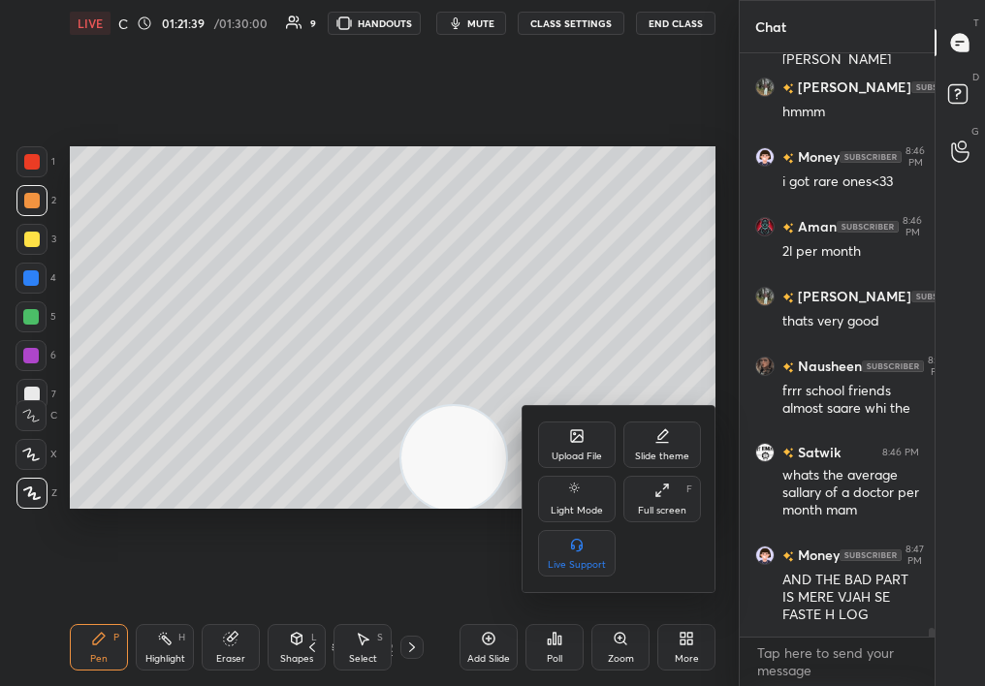
click at [559, 452] on div "Upload File" at bounding box center [577, 457] width 50 height 10
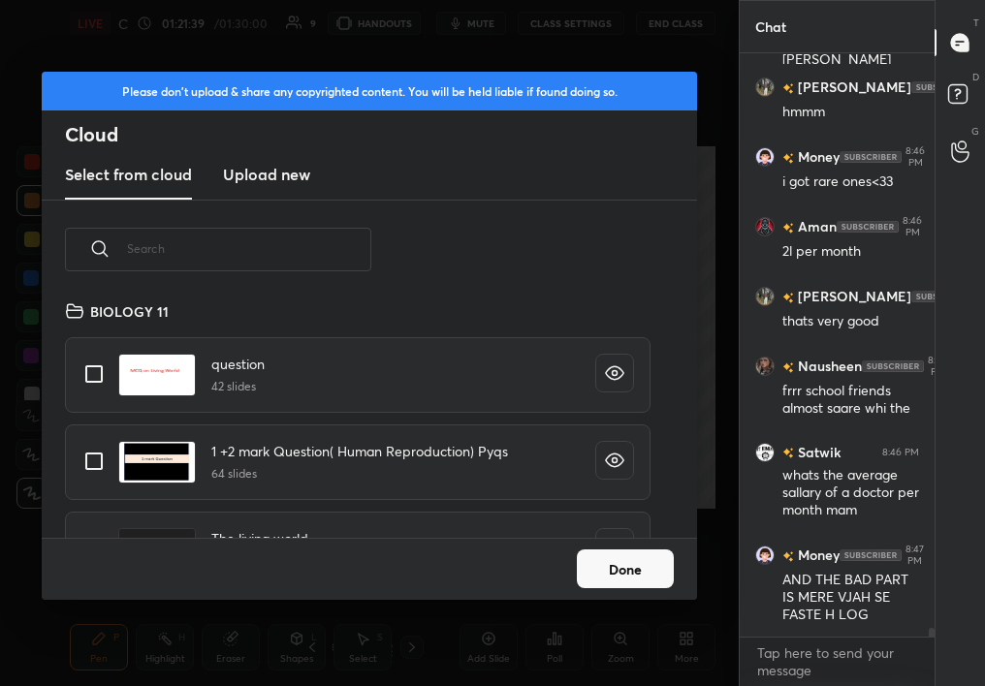
scroll to position [238, 622]
click at [293, 158] on new "Upload new" at bounding box center [266, 175] width 87 height 48
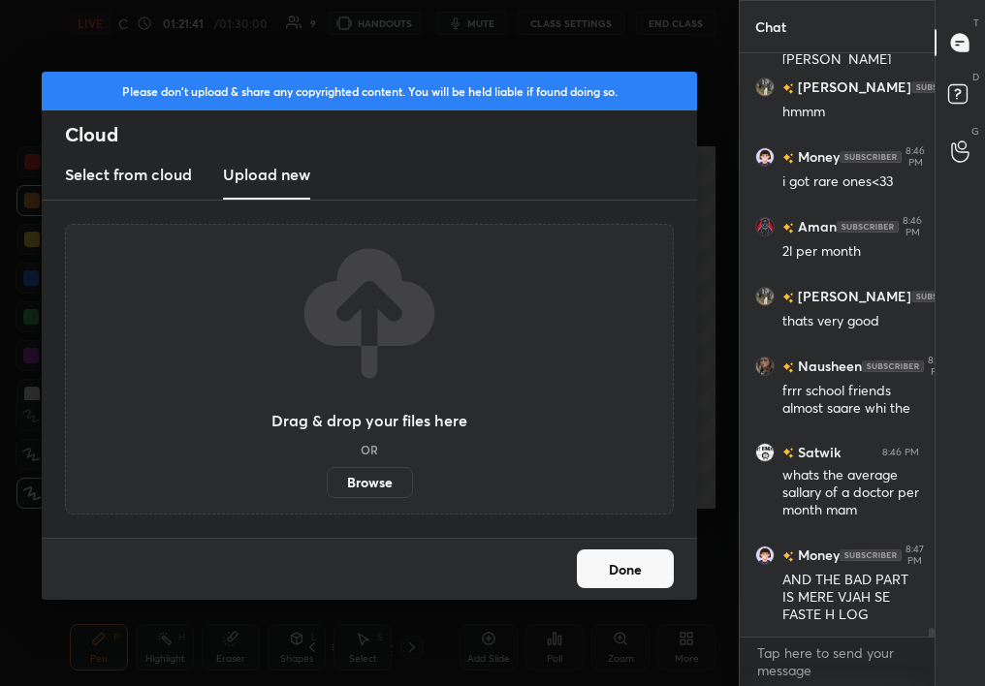
click at [377, 468] on label "Browse" at bounding box center [370, 482] width 86 height 31
click at [327, 468] on input "Browse" at bounding box center [327, 482] width 0 height 31
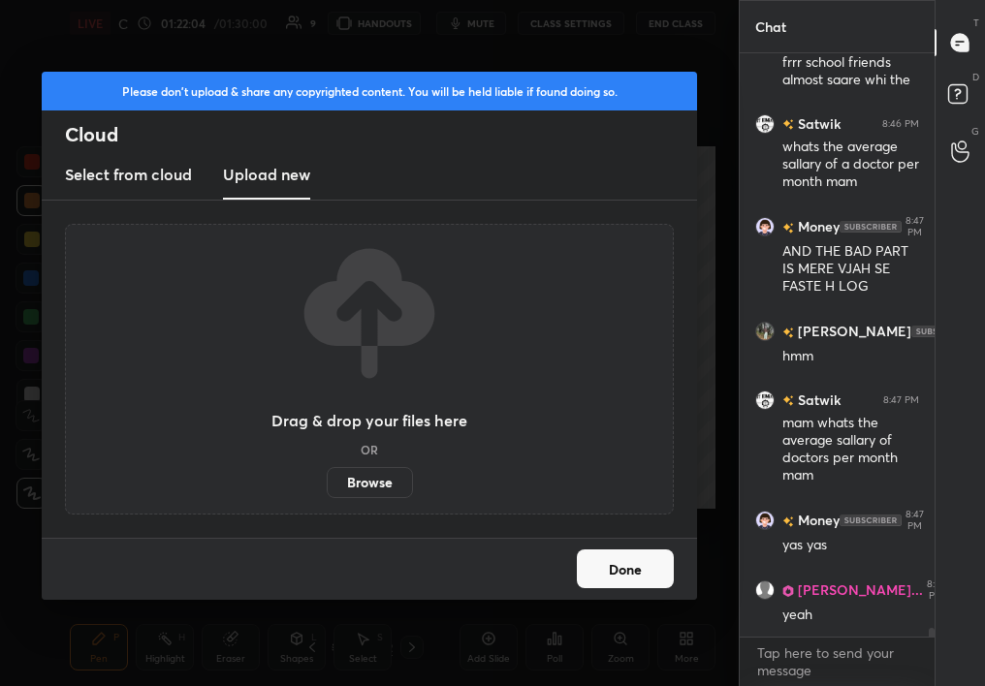
scroll to position [38094, 0]
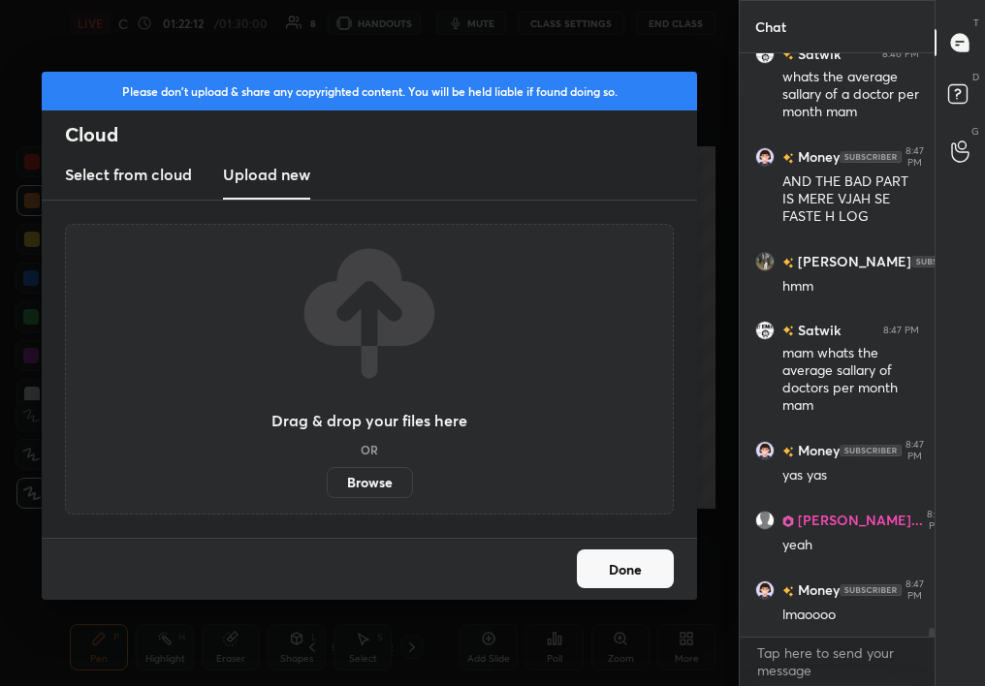
click at [632, 525] on div "Drag & drop your files here OR Browse" at bounding box center [369, 369] width 655 height 337
click at [624, 538] on div "Done" at bounding box center [369, 569] width 655 height 62
click at [618, 558] on button "Done" at bounding box center [625, 569] width 97 height 39
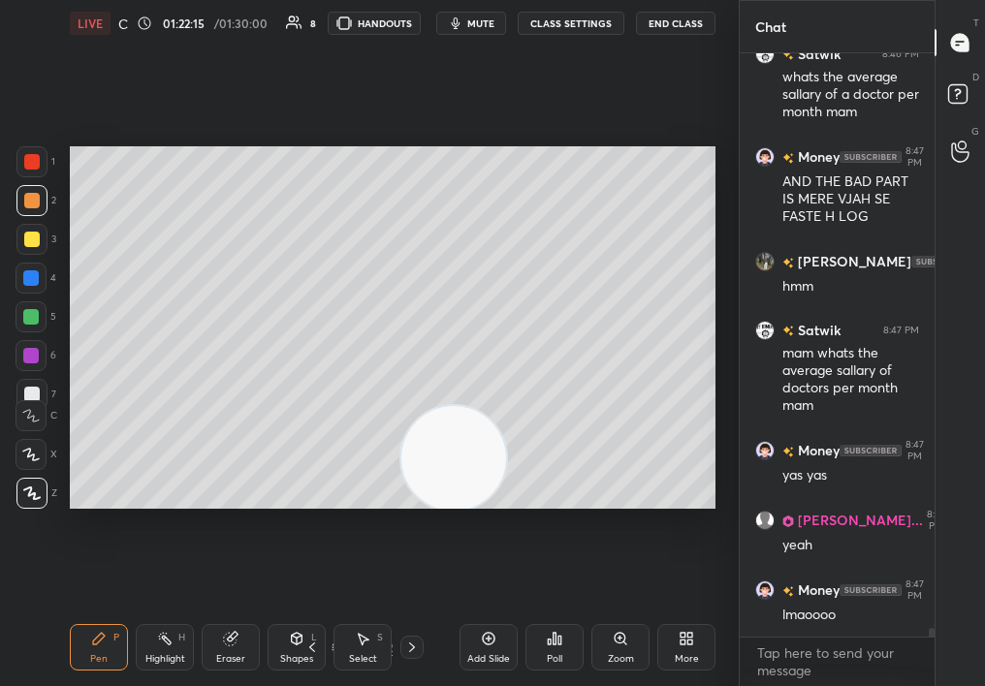
click at [32, 289] on div at bounding box center [31, 278] width 31 height 31
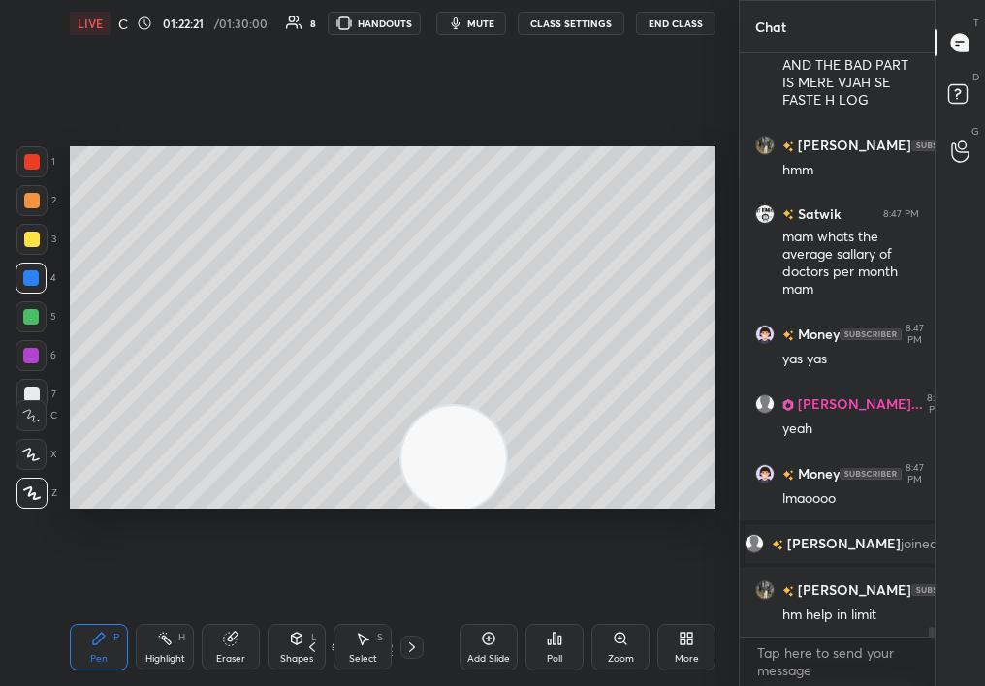
scroll to position [35351, 0]
click at [526, 620] on div "Poll" at bounding box center [554, 647] width 58 height 109
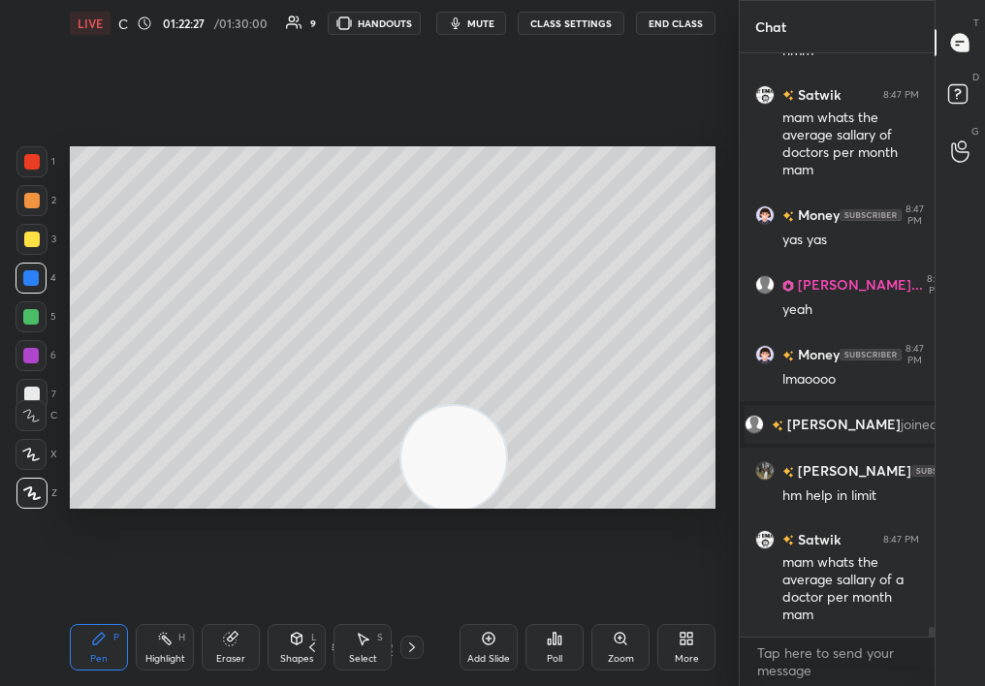
click at [510, 634] on div "Add Slide" at bounding box center [489, 647] width 58 height 47
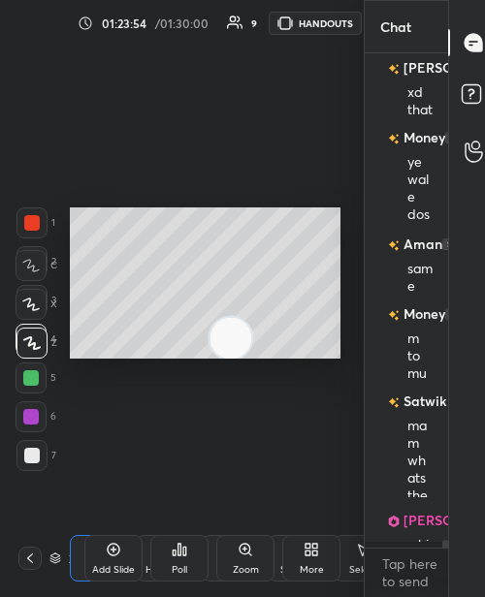
scroll to position [35635, 0]
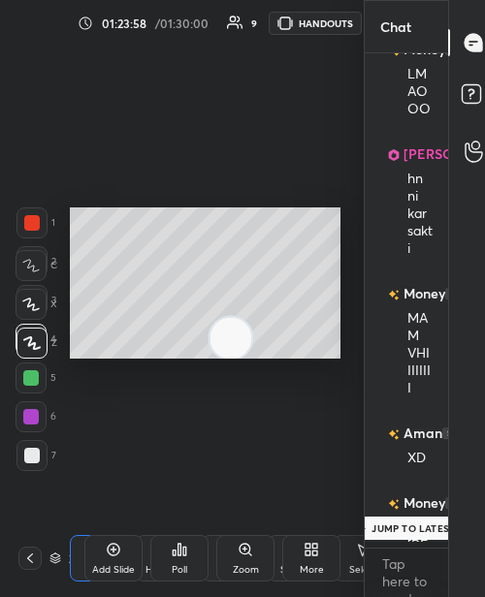
click at [394, 523] on p "JUMP TO LATEST" at bounding box center [412, 529] width 83 height 12
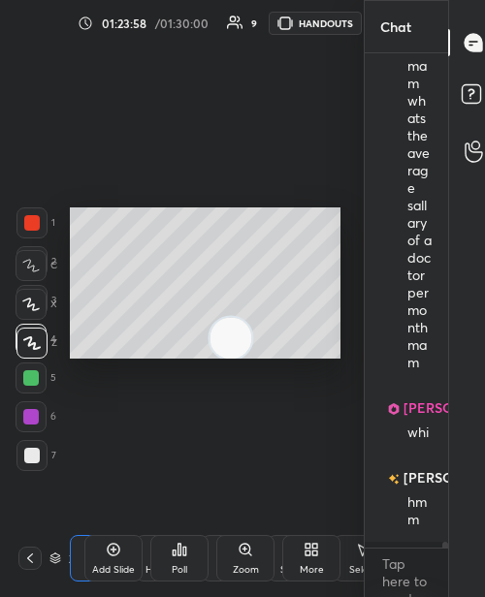
scroll to position [40445, 0]
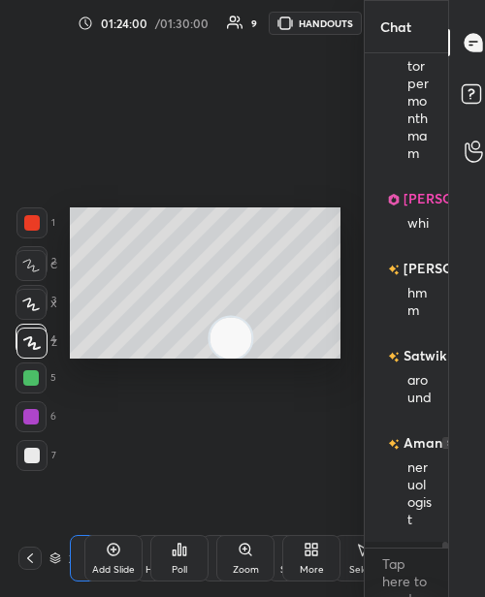
click at [21, 566] on div at bounding box center [29, 558] width 23 height 23
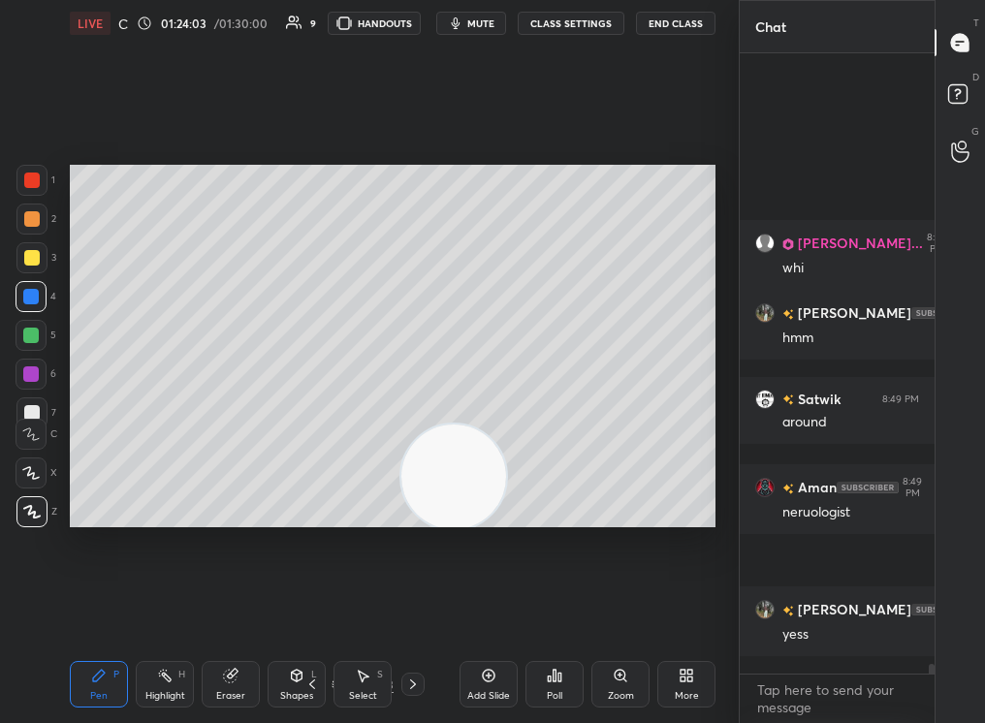
scroll to position [7, 7]
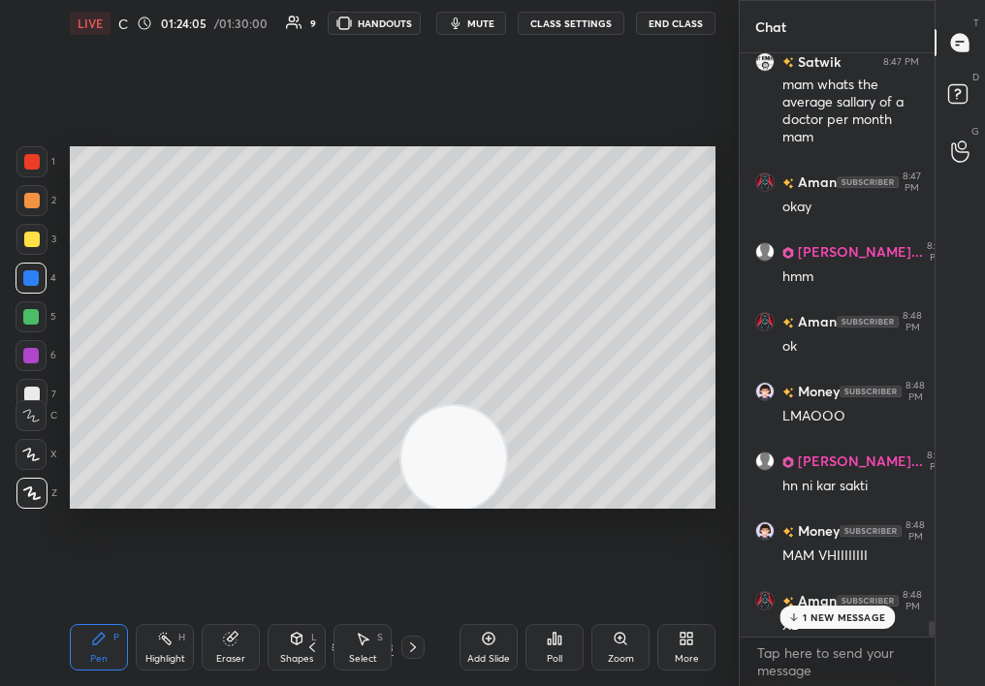
click at [698, 10] on div "LIVE Career Guidance Session 01:24:05 / 01:30:00 9 HANDOUTS mute CLASS SETTINGS…" at bounding box center [393, 23] width 646 height 47
click at [688, 17] on button "End Class" at bounding box center [675, 23] width 79 height 23
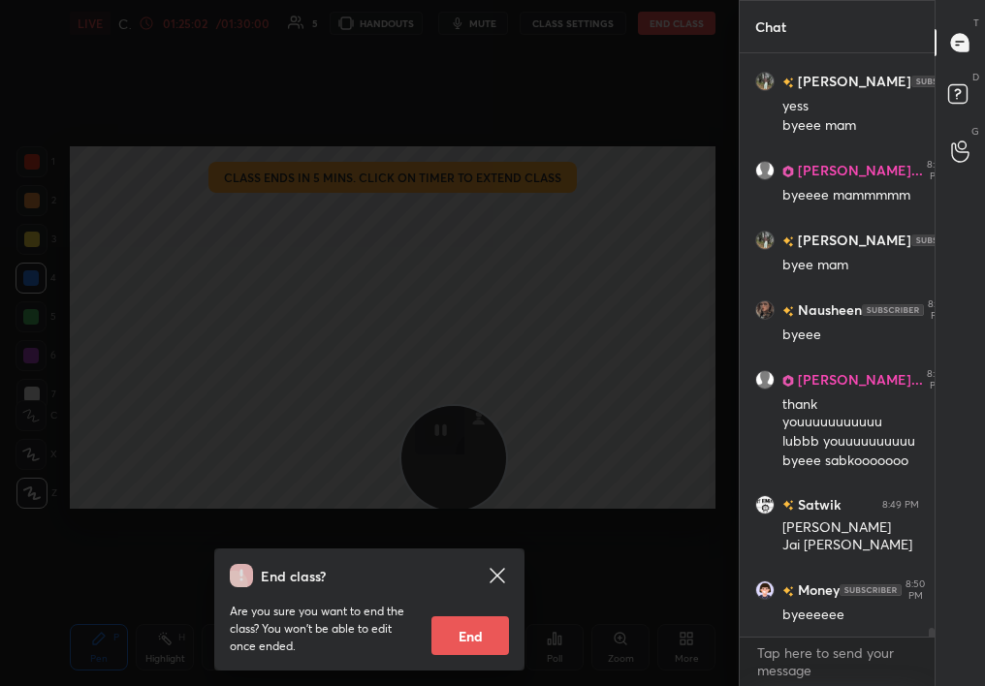
click at [497, 647] on button "End" at bounding box center [470, 636] width 78 height 39
type textarea "x"
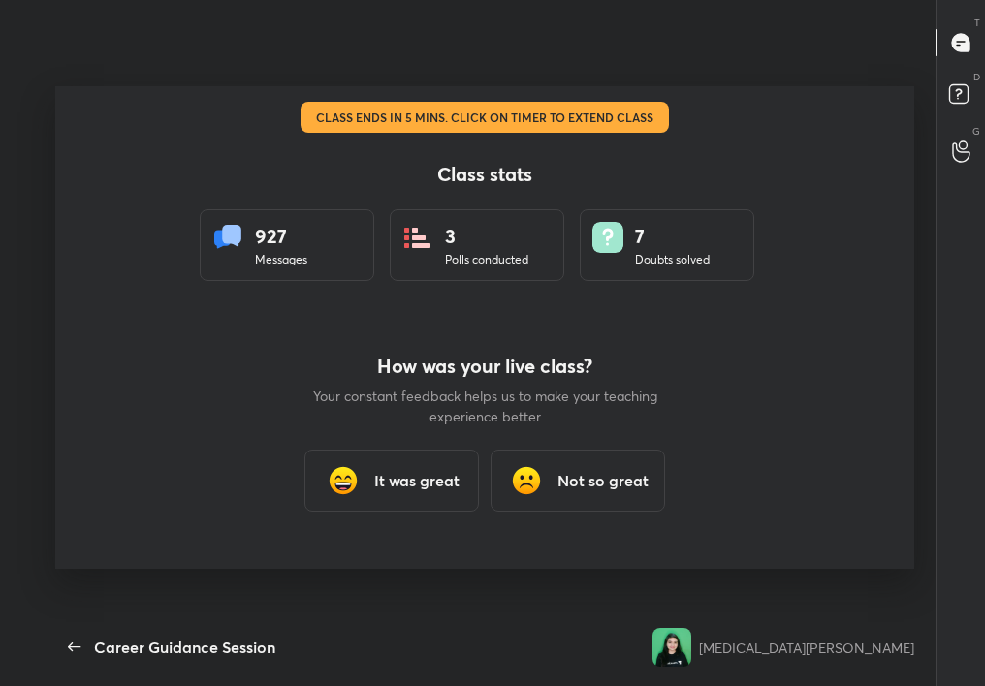
scroll to position [7, 1]
